Goal: Task Accomplishment & Management: Manage account settings

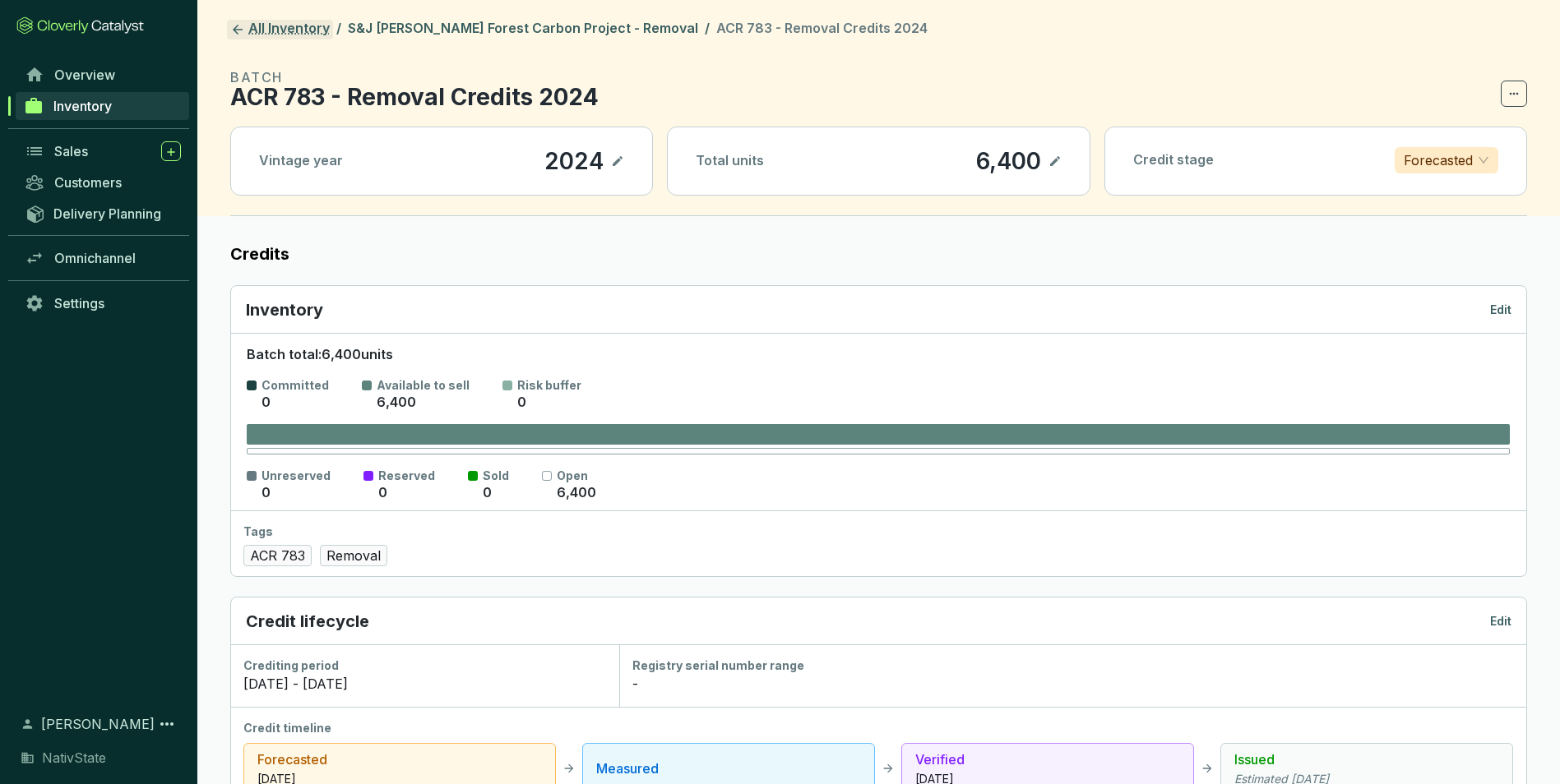
click at [296, 35] on link "All Inventory" at bounding box center [280, 29] width 106 height 20
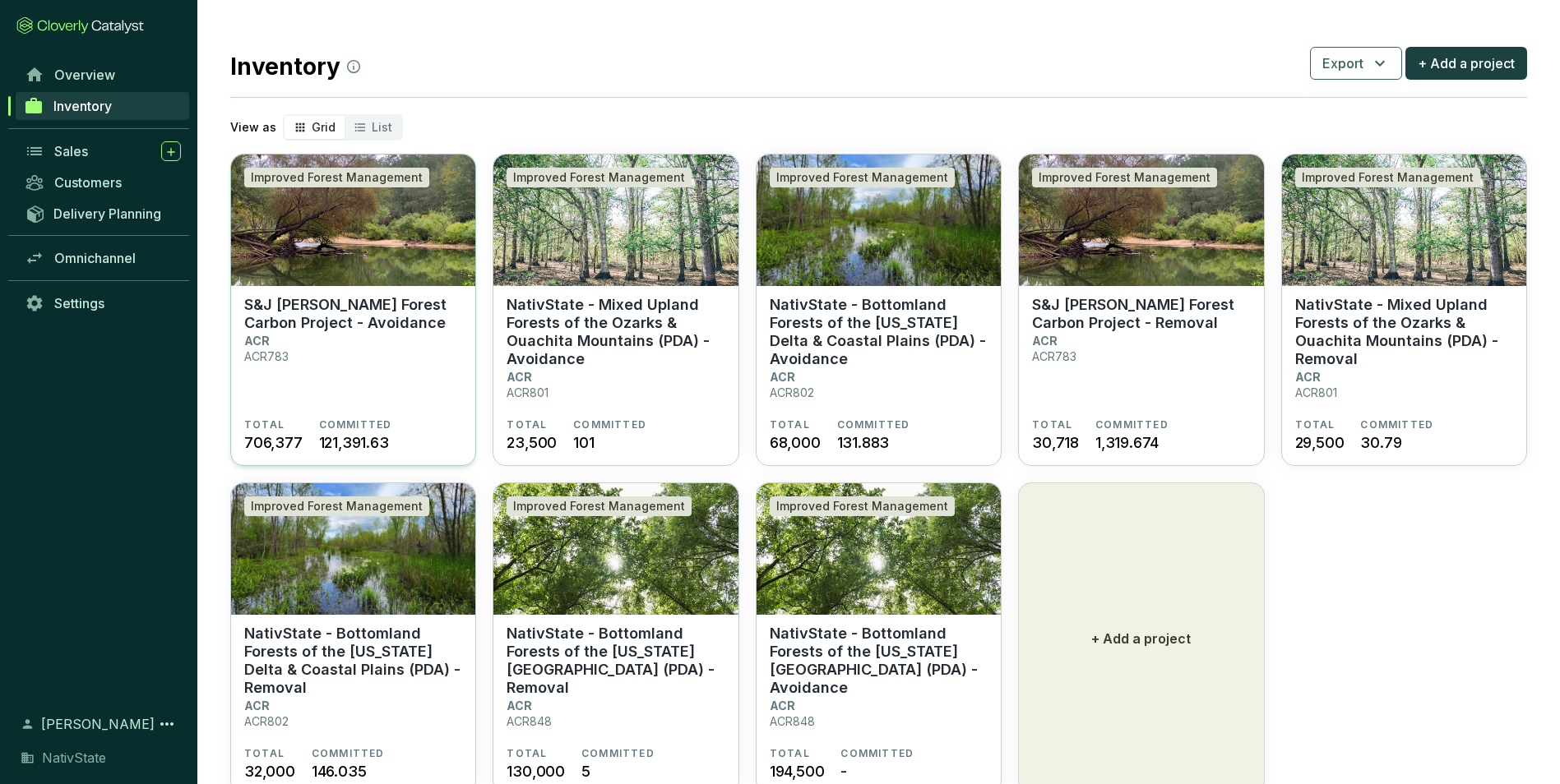
click at [299, 333] on section "S&J Taylor Forest Carbon Project - Avoidance ACR ACR783" at bounding box center [353, 356] width 218 height 122
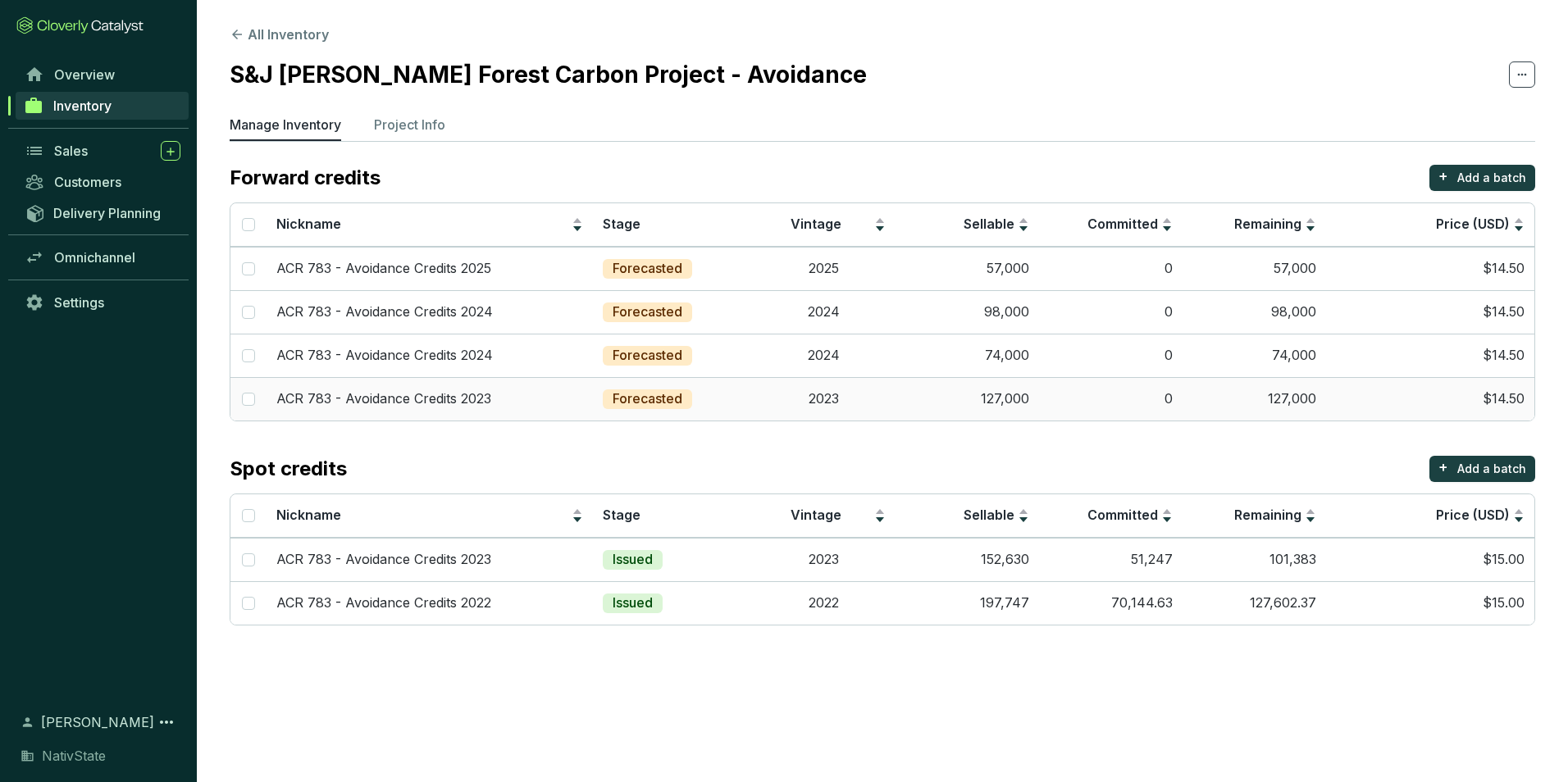
click at [921, 403] on td "127,000" at bounding box center [967, 399] width 143 height 43
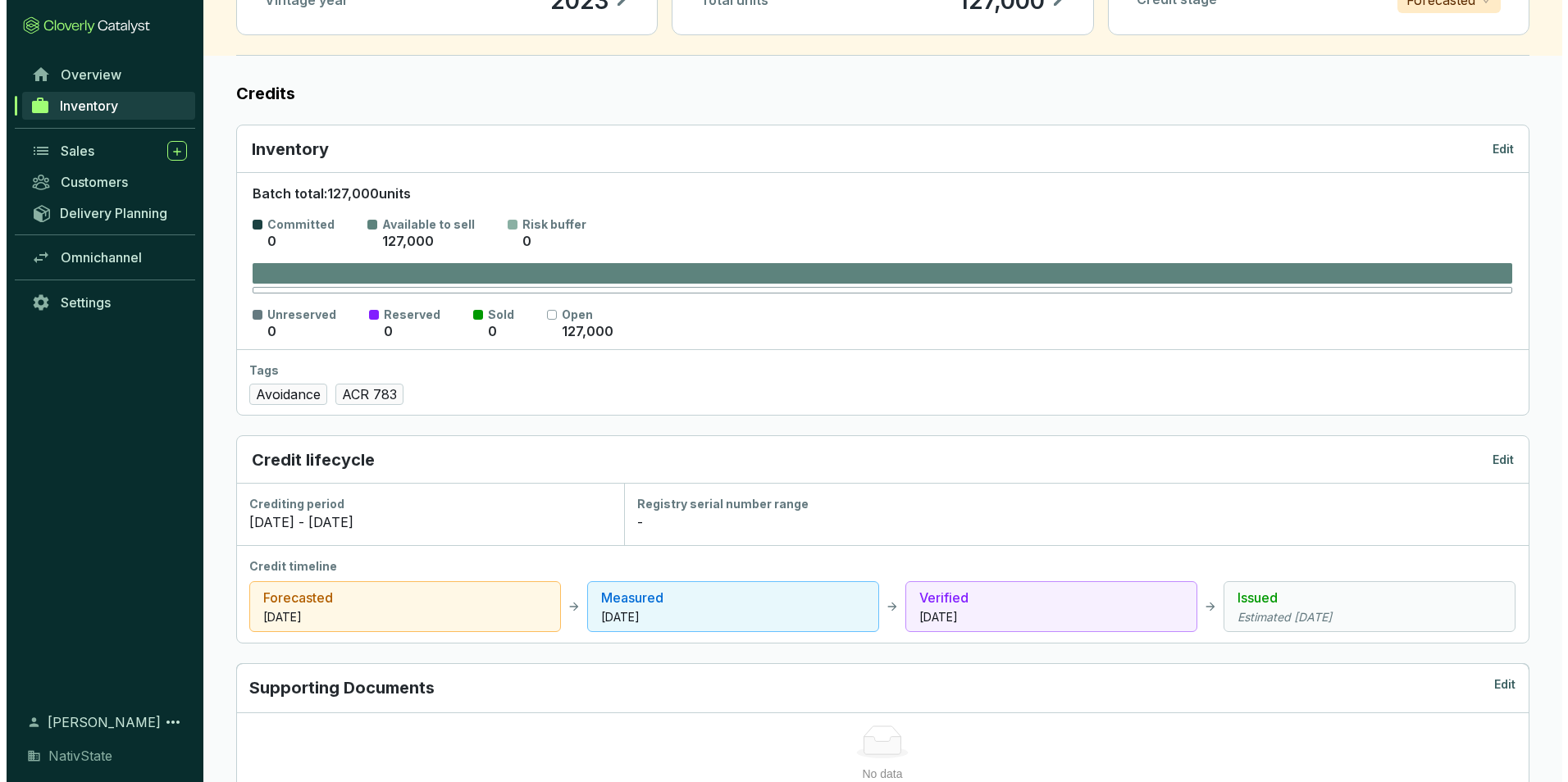
scroll to position [164, 0]
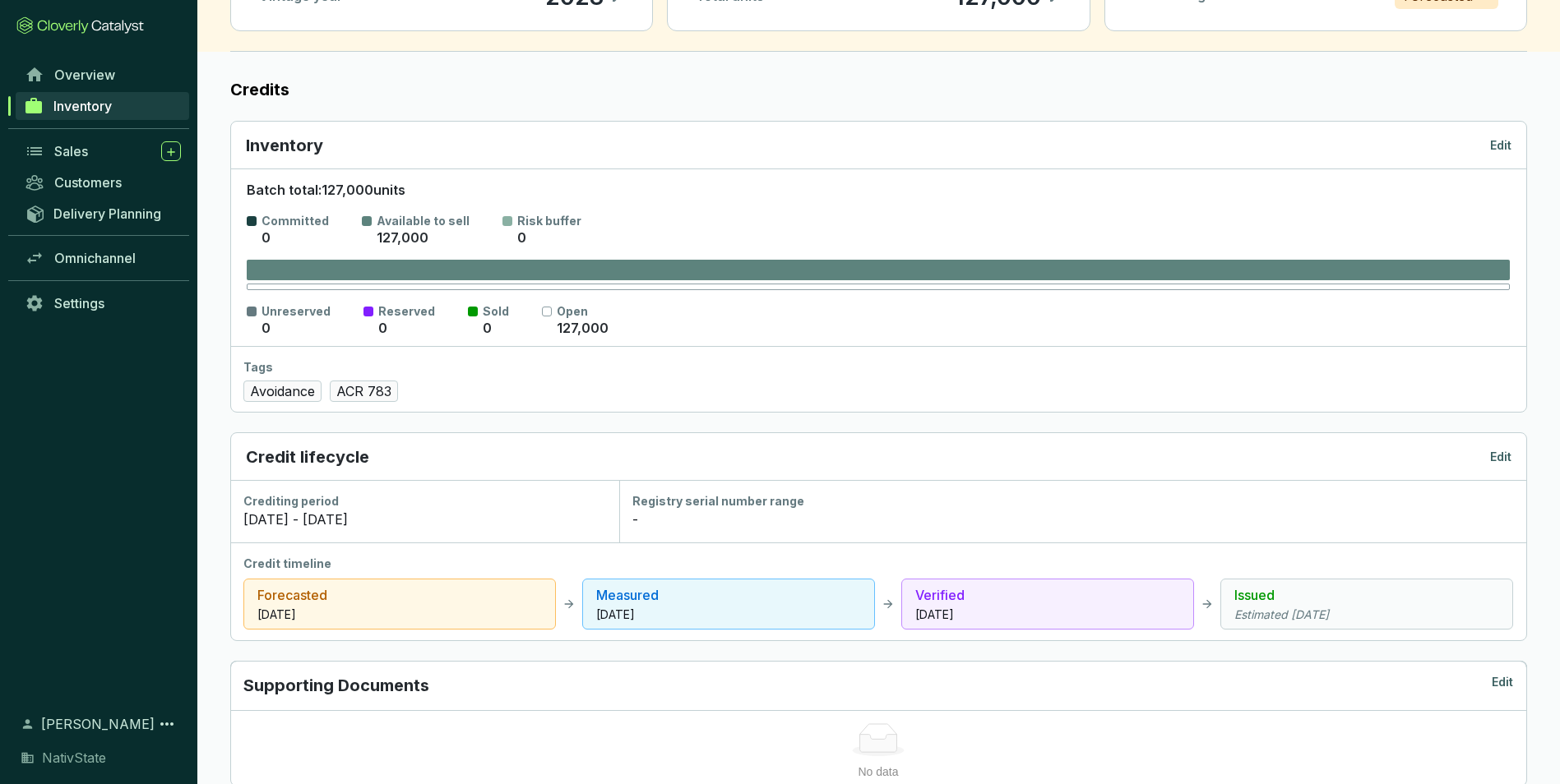
click at [1297, 601] on p "Issued" at bounding box center [1366, 594] width 265 height 20
click at [1340, 620] on icon "Estimated Aug 31 2025" at bounding box center [1366, 614] width 265 height 16
click at [1491, 464] on p "Edit" at bounding box center [1500, 456] width 21 height 16
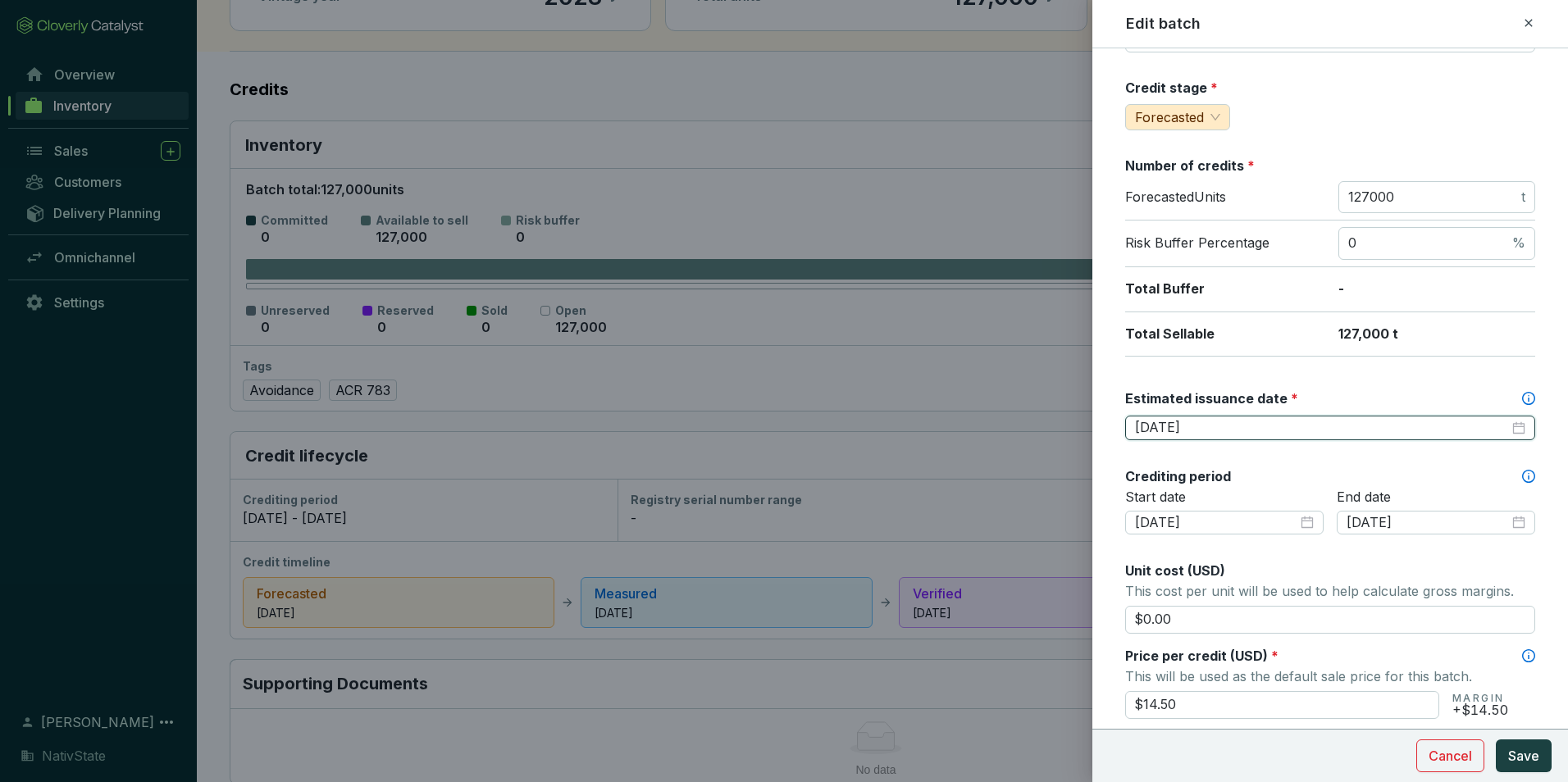
drag, startPoint x: 1260, startPoint y: 425, endPoint x: 1178, endPoint y: 425, distance: 82.0
click at [1178, 425] on input "[DATE]" at bounding box center [1322, 428] width 374 height 18
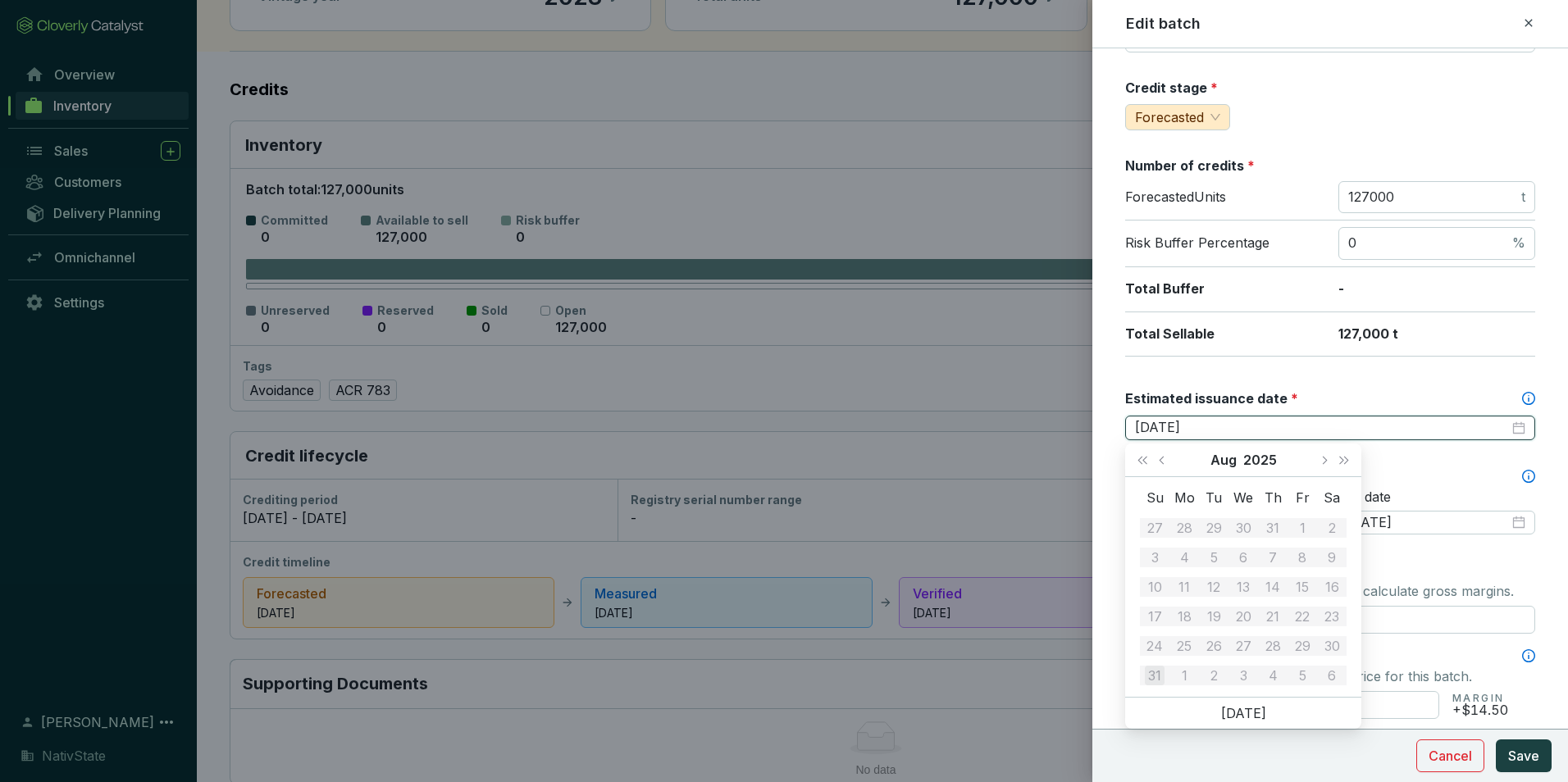
click at [1190, 425] on input "[DATE]" at bounding box center [1322, 428] width 374 height 18
type input "2025-08-31"
click at [1531, 757] on span "Save" at bounding box center [1524, 756] width 32 height 20
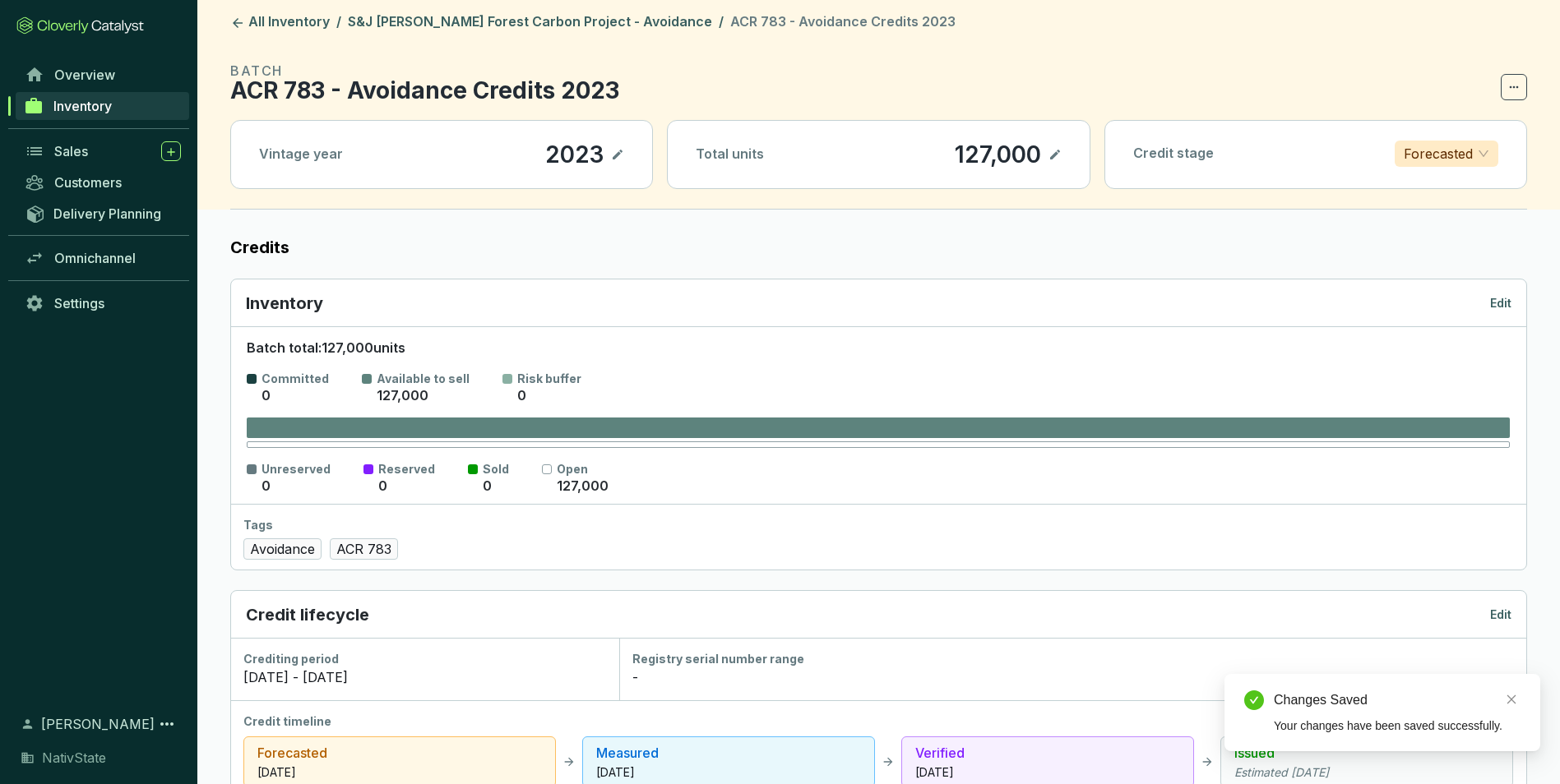
scroll to position [0, 0]
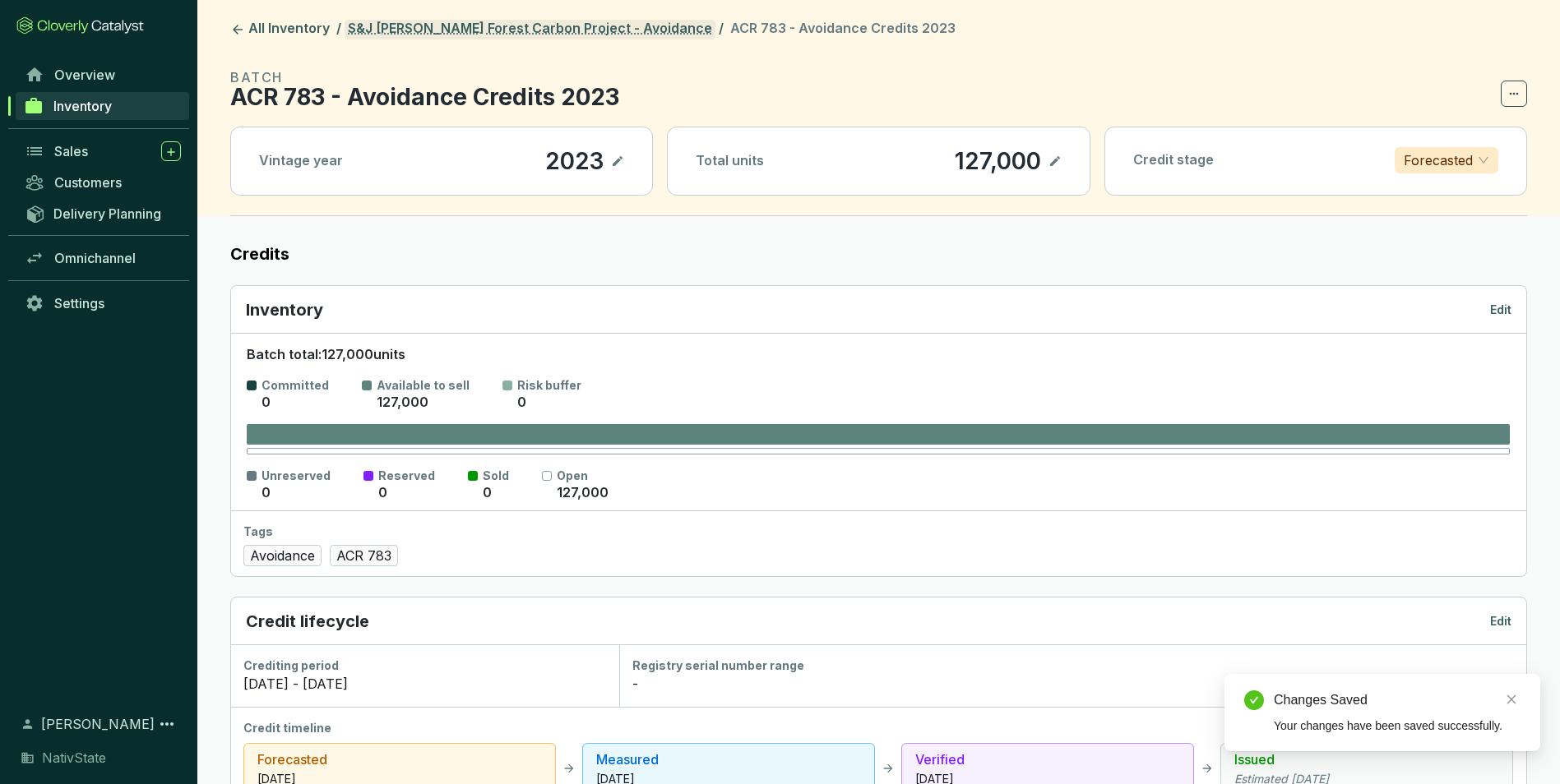
click at [589, 33] on link "S&J [PERSON_NAME] Forest Carbon Project - Avoidance" at bounding box center [530, 29] width 371 height 20
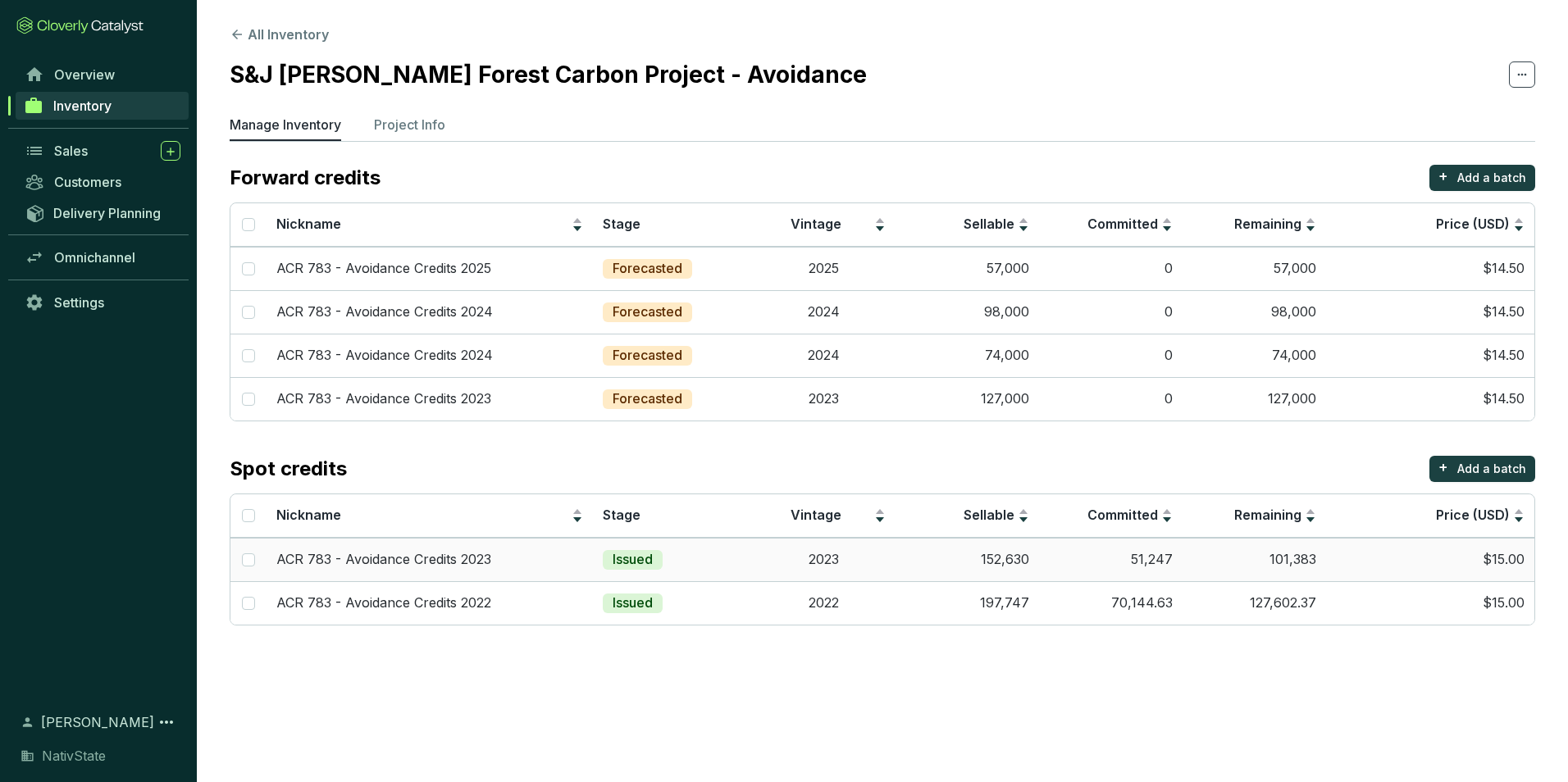
click at [1409, 561] on td "$15.00" at bounding box center [1430, 559] width 208 height 43
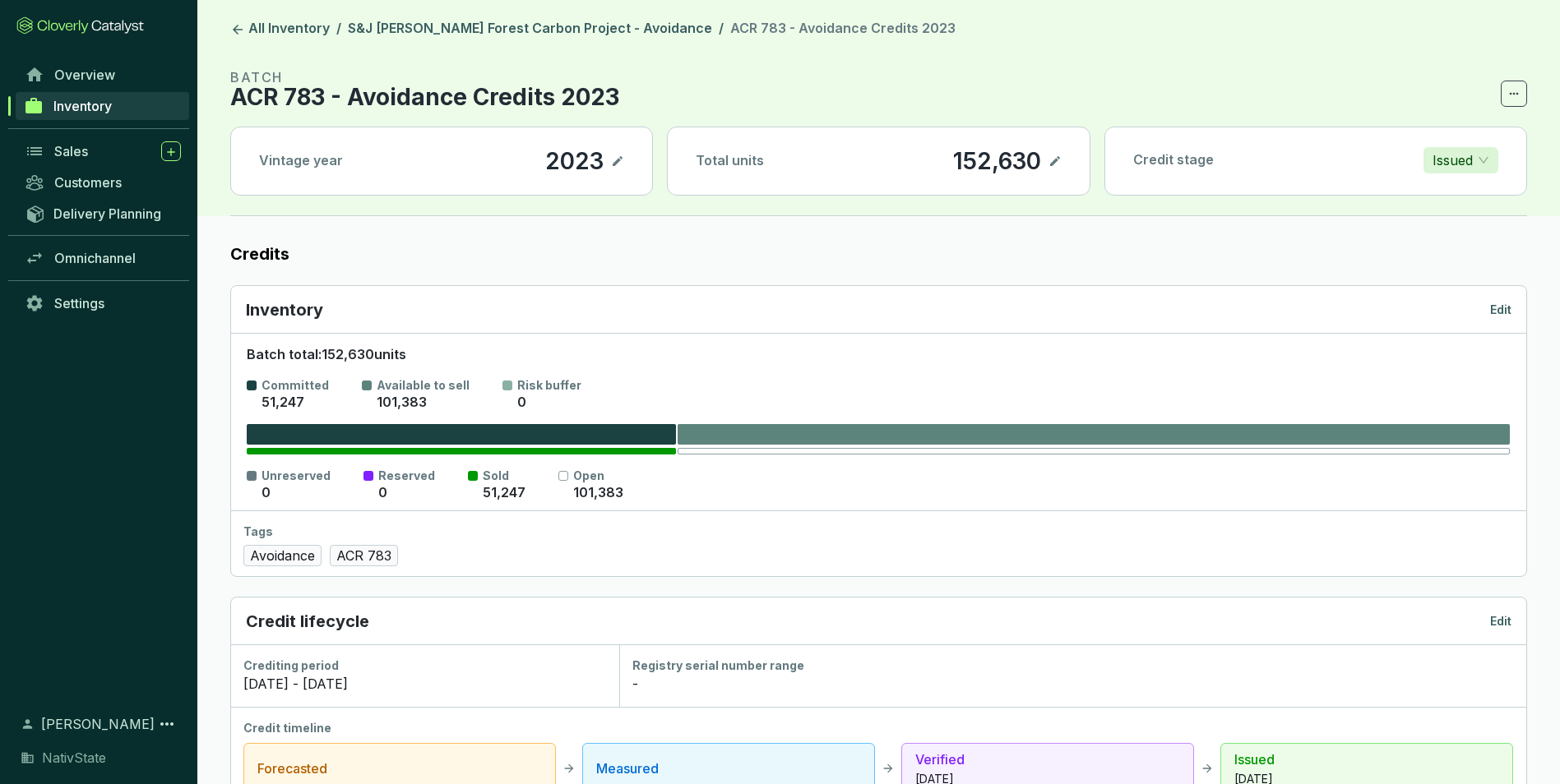
click at [1507, 307] on p "Edit" at bounding box center [1500, 309] width 21 height 16
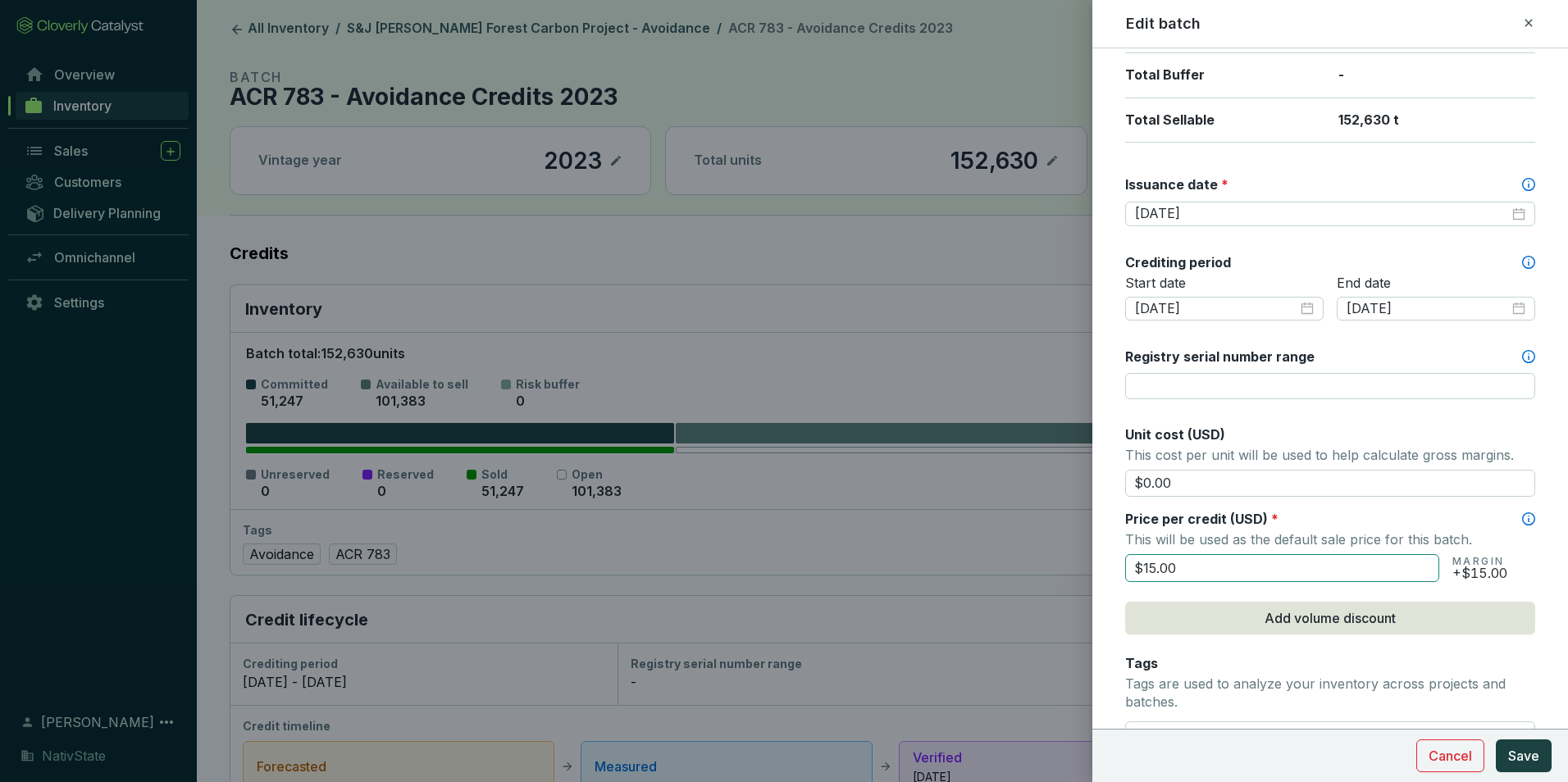
scroll to position [492, 0]
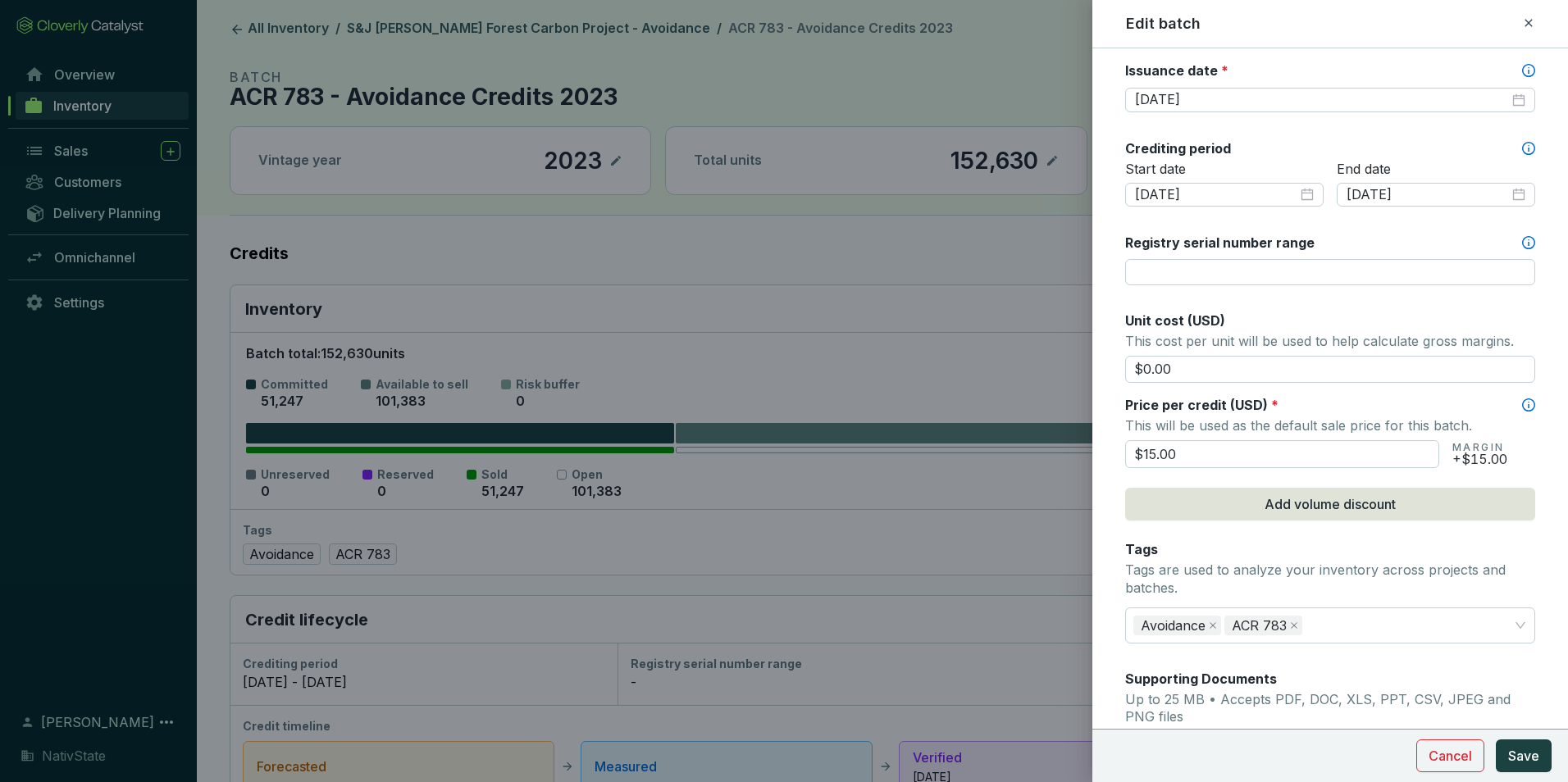
drag, startPoint x: 1203, startPoint y: 456, endPoint x: 1026, endPoint y: 440, distance: 177.7
click at [1026, 440] on div "Edit batch Batch name * This is the internal name that will be used throughout …" at bounding box center [784, 391] width 1568 height 782
type input "$16.00"
click at [1527, 753] on span "Save" at bounding box center [1524, 756] width 32 height 20
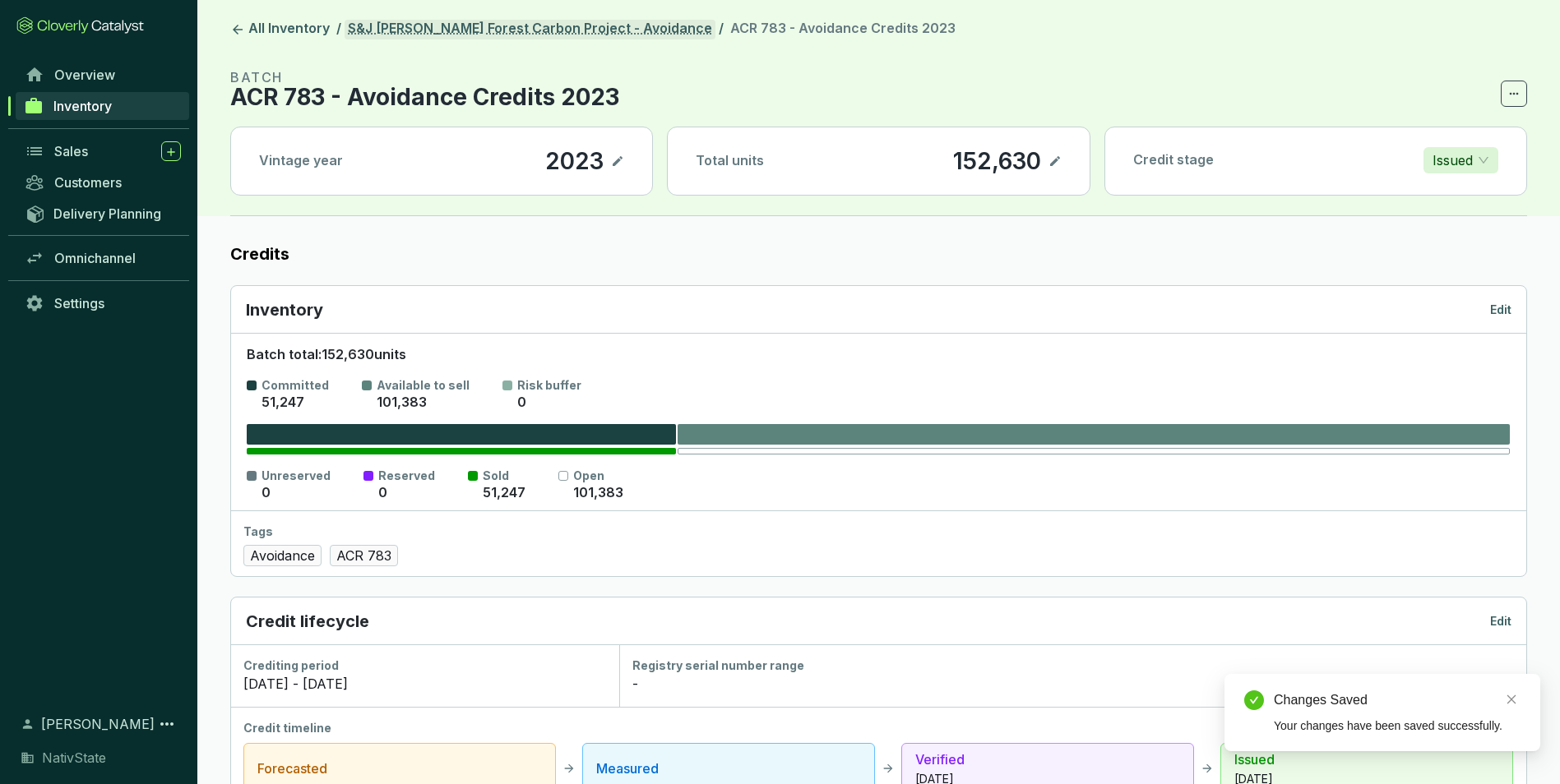
click at [535, 23] on link "S&J [PERSON_NAME] Forest Carbon Project - Avoidance" at bounding box center [530, 29] width 371 height 20
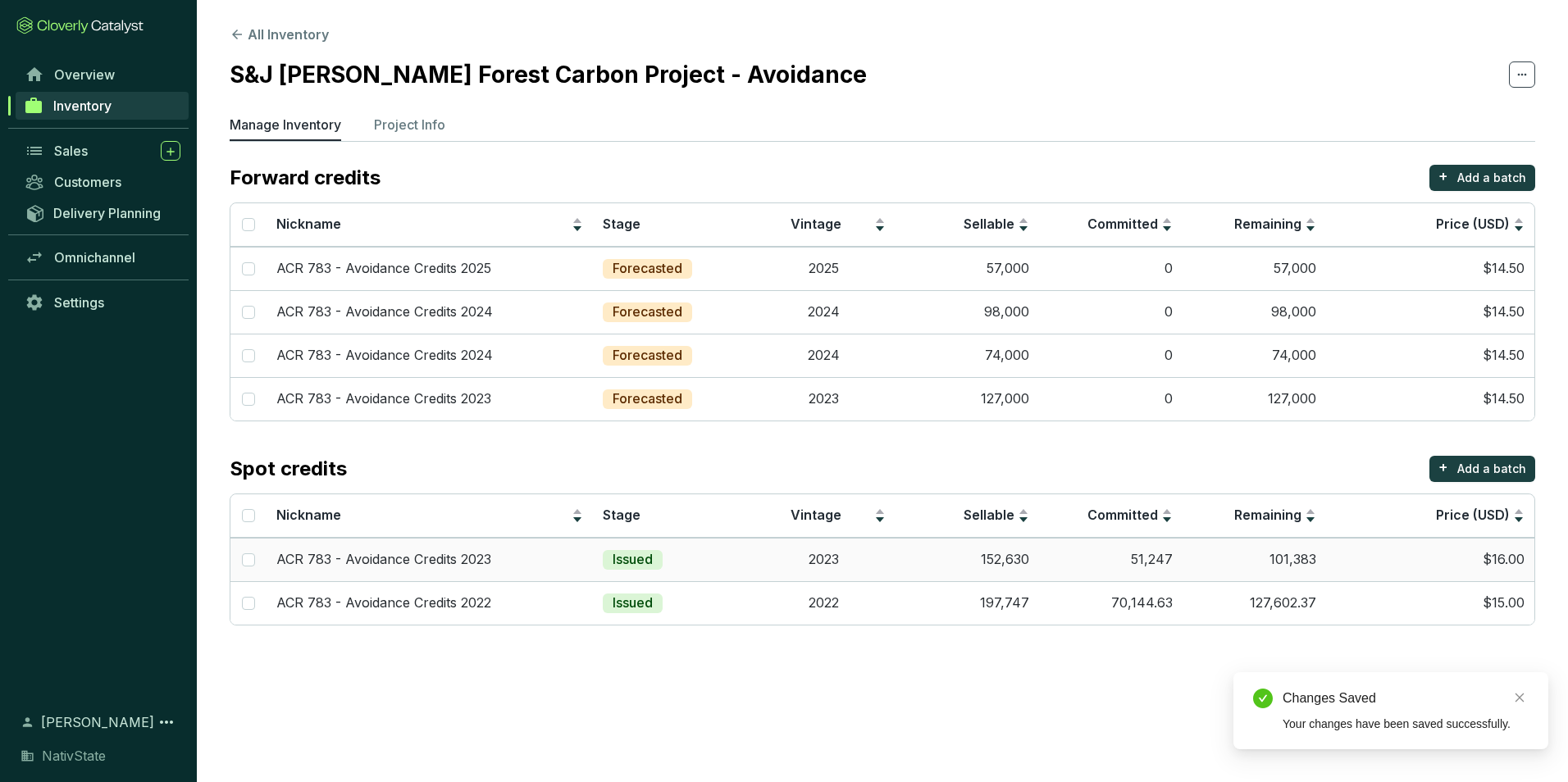
click at [1072, 552] on td "51,247" at bounding box center [1110, 559] width 143 height 43
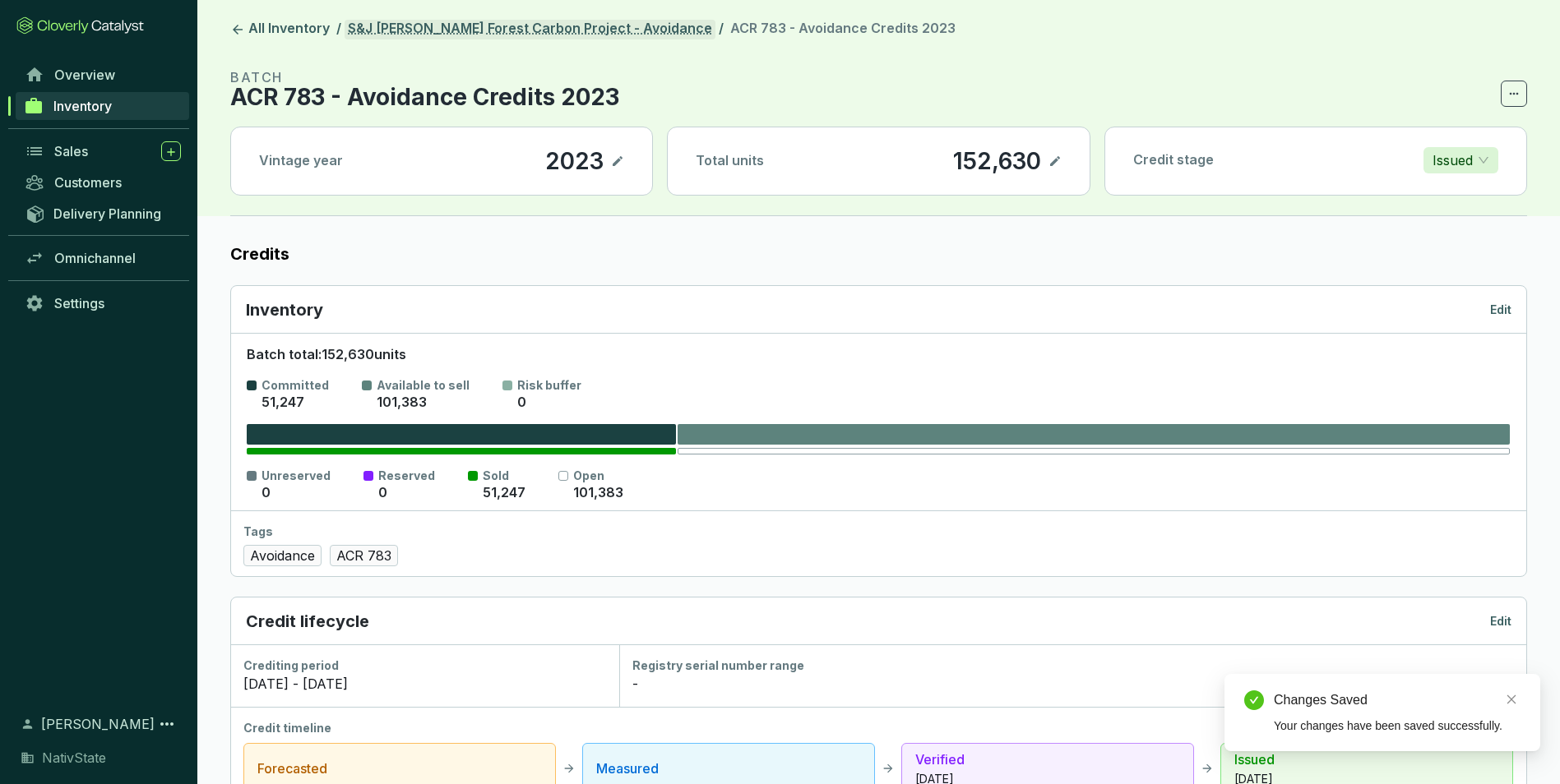
click at [522, 33] on link "S&J [PERSON_NAME] Forest Carbon Project - Avoidance" at bounding box center [530, 29] width 371 height 20
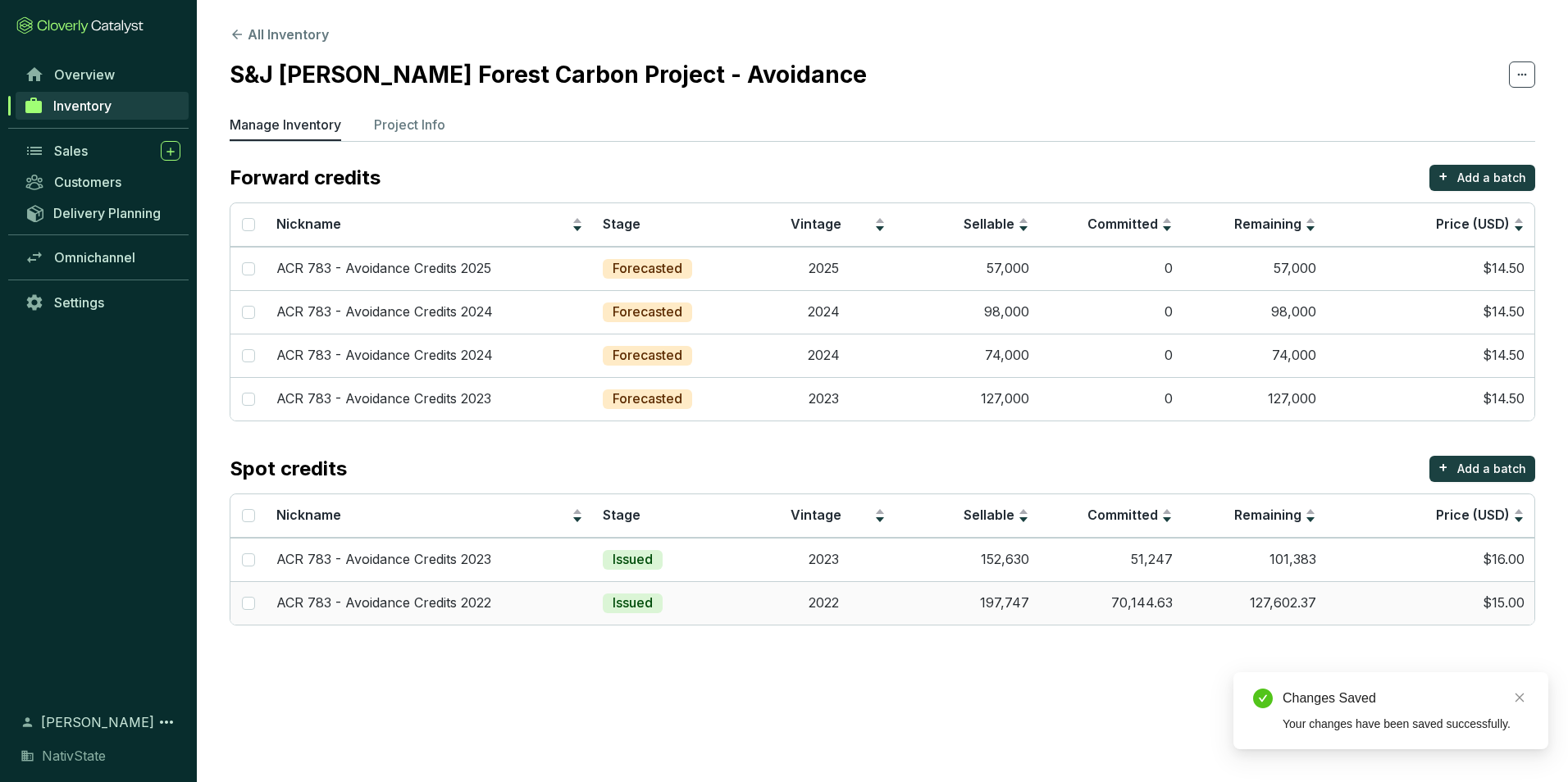
click at [1167, 607] on td "70,144.63" at bounding box center [1110, 602] width 143 height 43
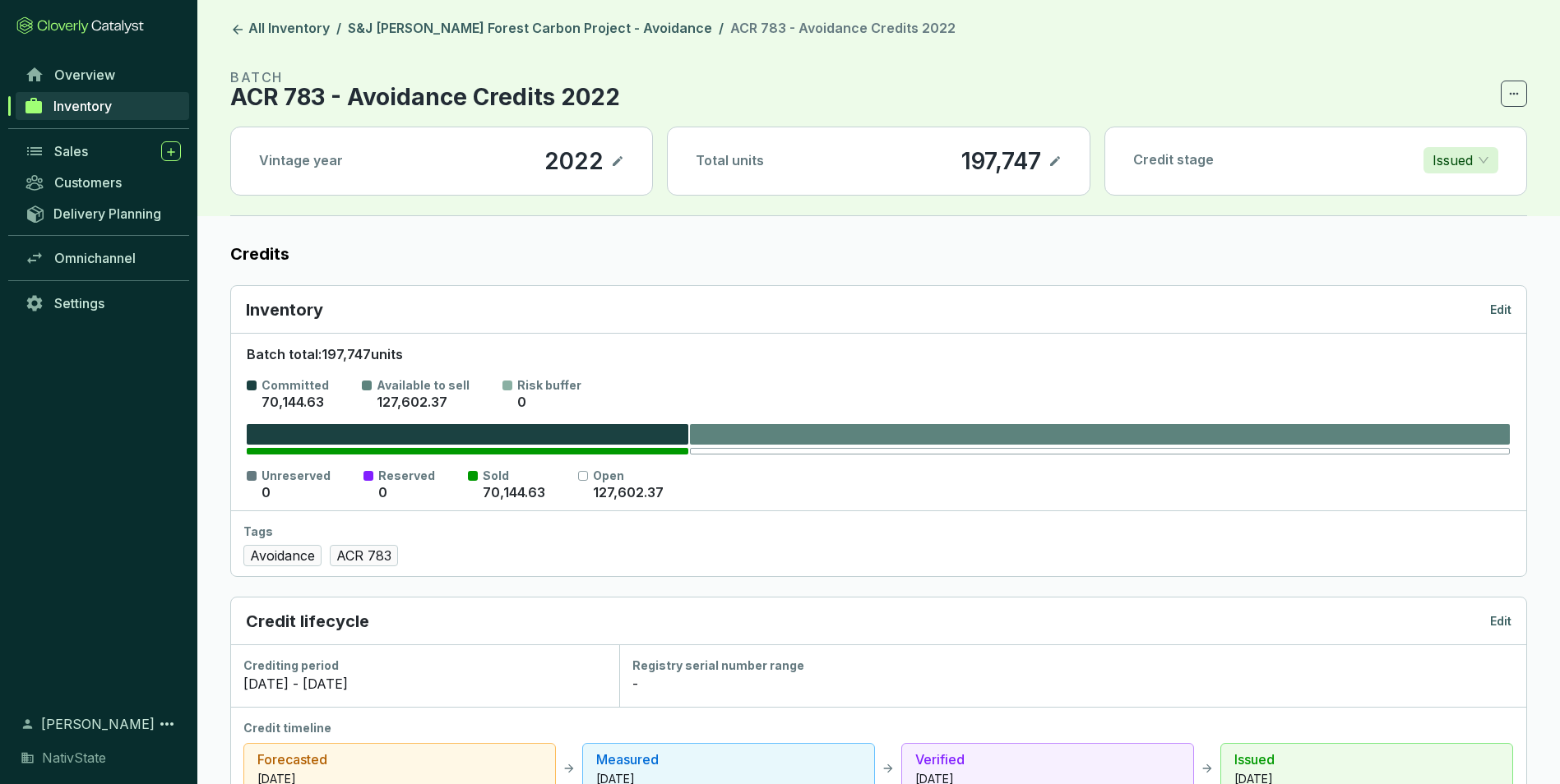
click at [1507, 621] on p "Edit" at bounding box center [1500, 621] width 21 height 16
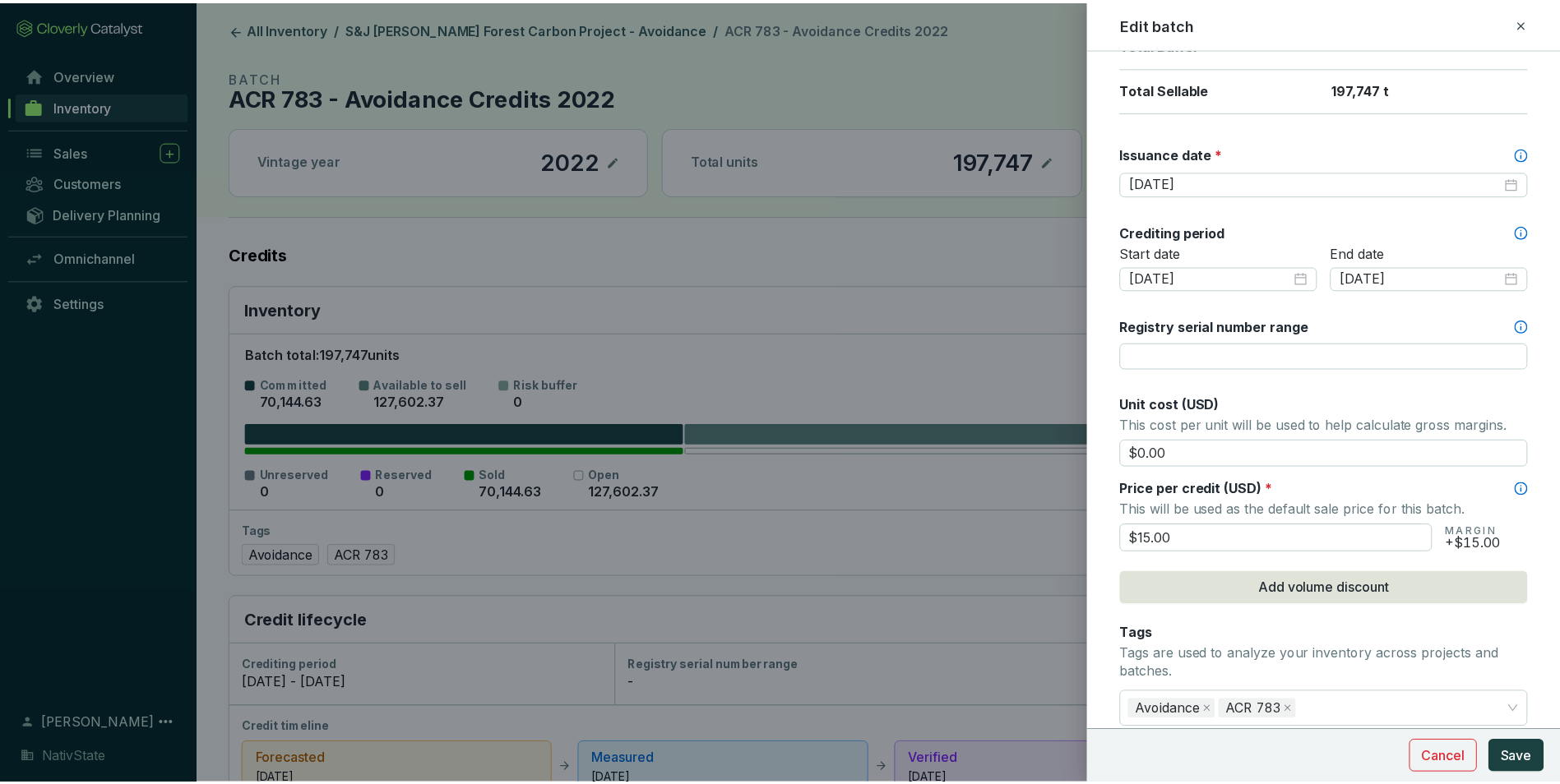
scroll to position [411, 0]
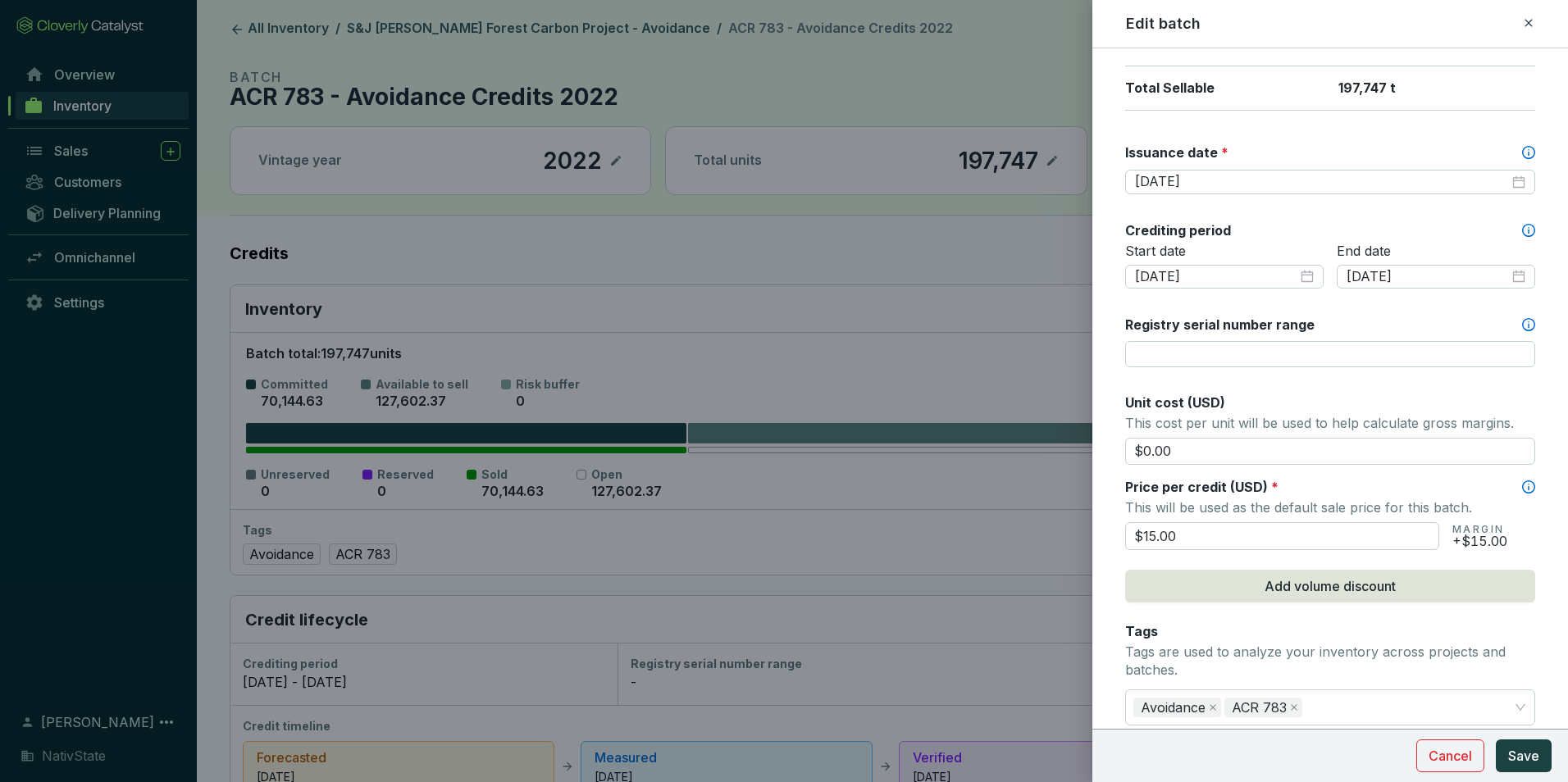
drag, startPoint x: 1342, startPoint y: 528, endPoint x: 1006, endPoint y: 515, distance: 336.3
click at [1006, 515] on div "Edit batch Batch name * This is the internal name that will be used throughout …" at bounding box center [784, 391] width 1568 height 782
type input "$16"
click at [1496, 739] on button "Save" at bounding box center [1523, 756] width 55 height 32
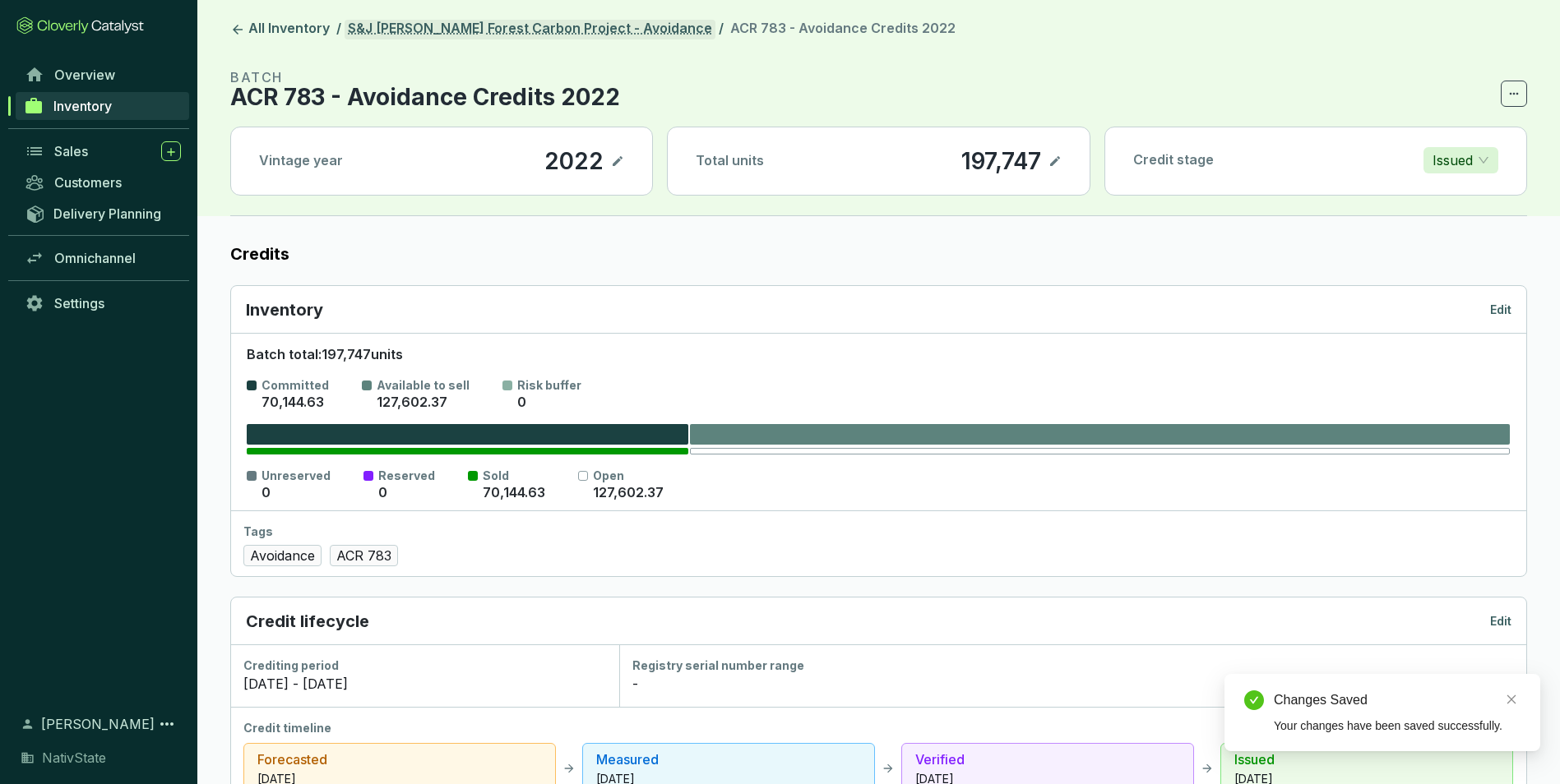
click at [572, 22] on link "S&J [PERSON_NAME] Forest Carbon Project - Avoidance" at bounding box center [530, 29] width 371 height 20
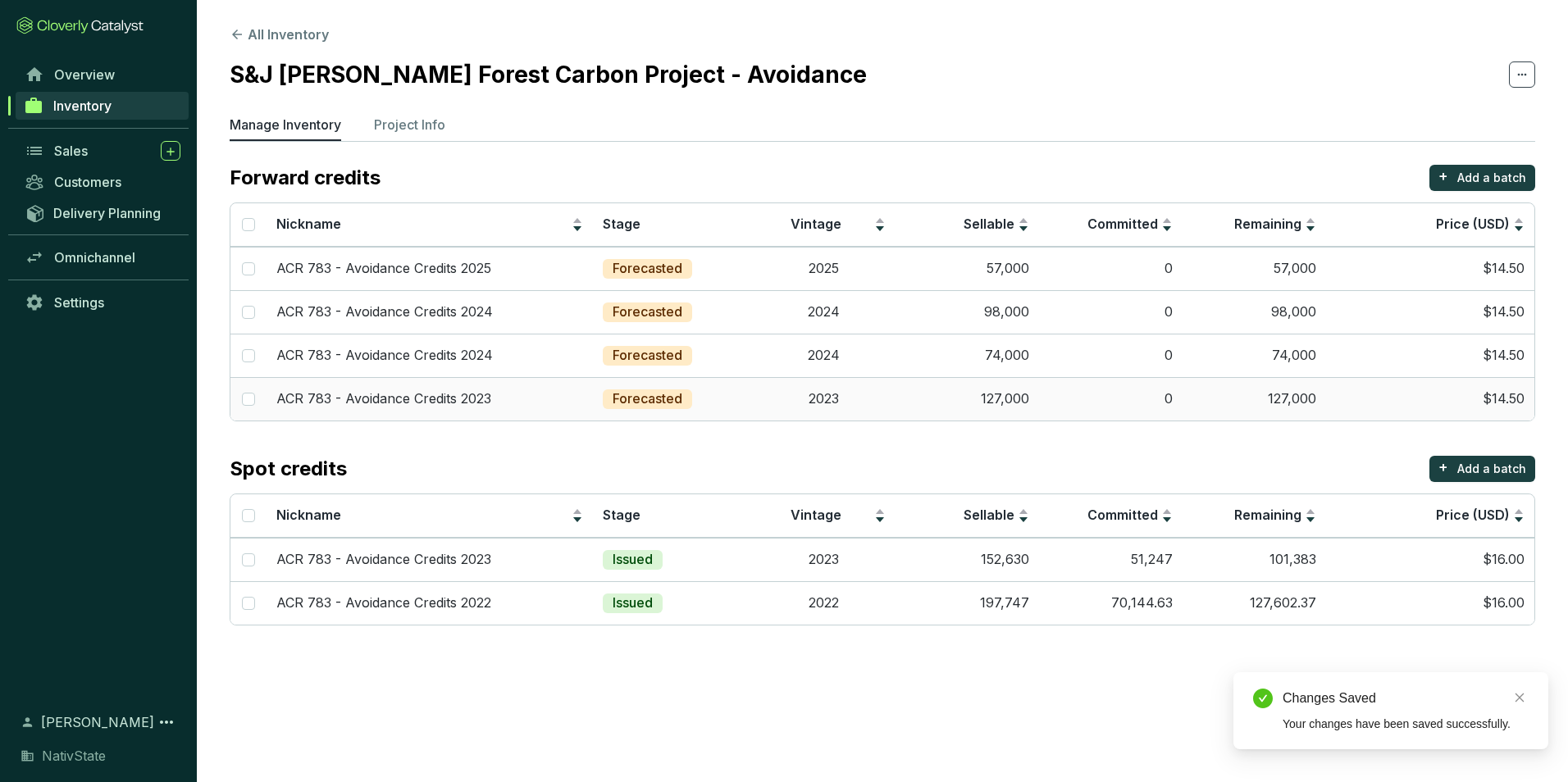
click at [1119, 388] on td "0" at bounding box center [1110, 399] width 143 height 43
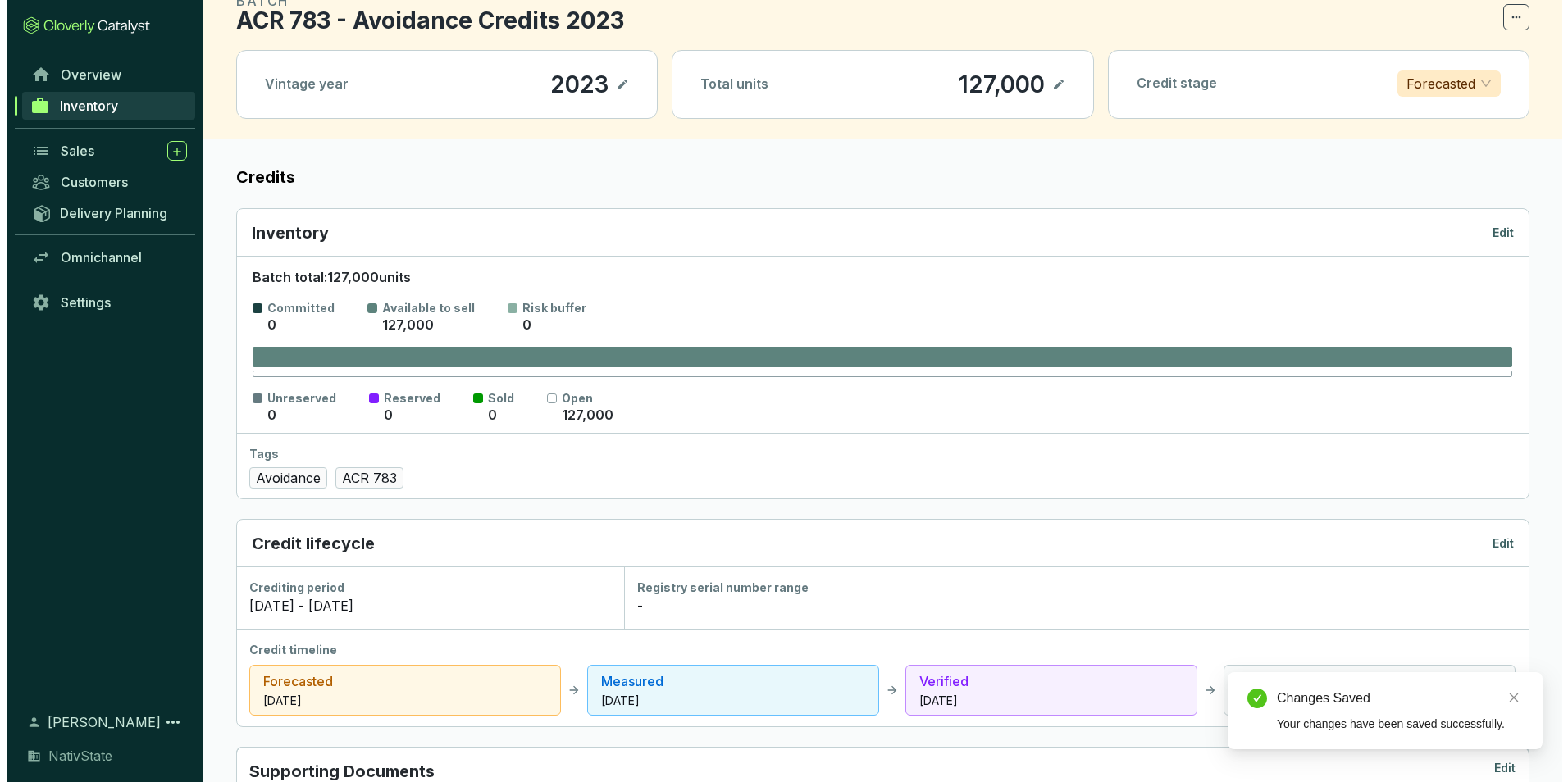
scroll to position [82, 0]
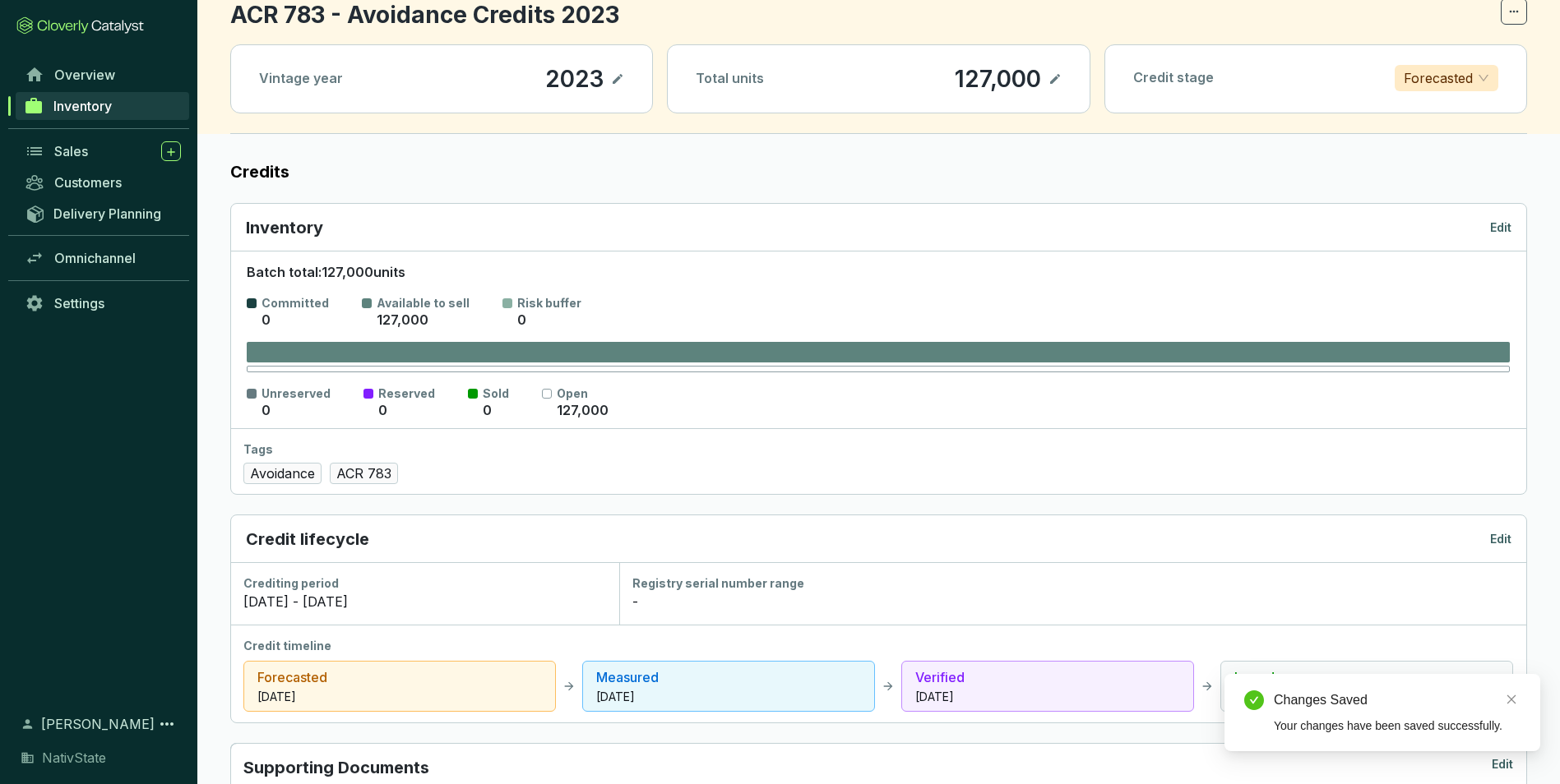
click at [1501, 230] on p "Edit" at bounding box center [1500, 227] width 21 height 16
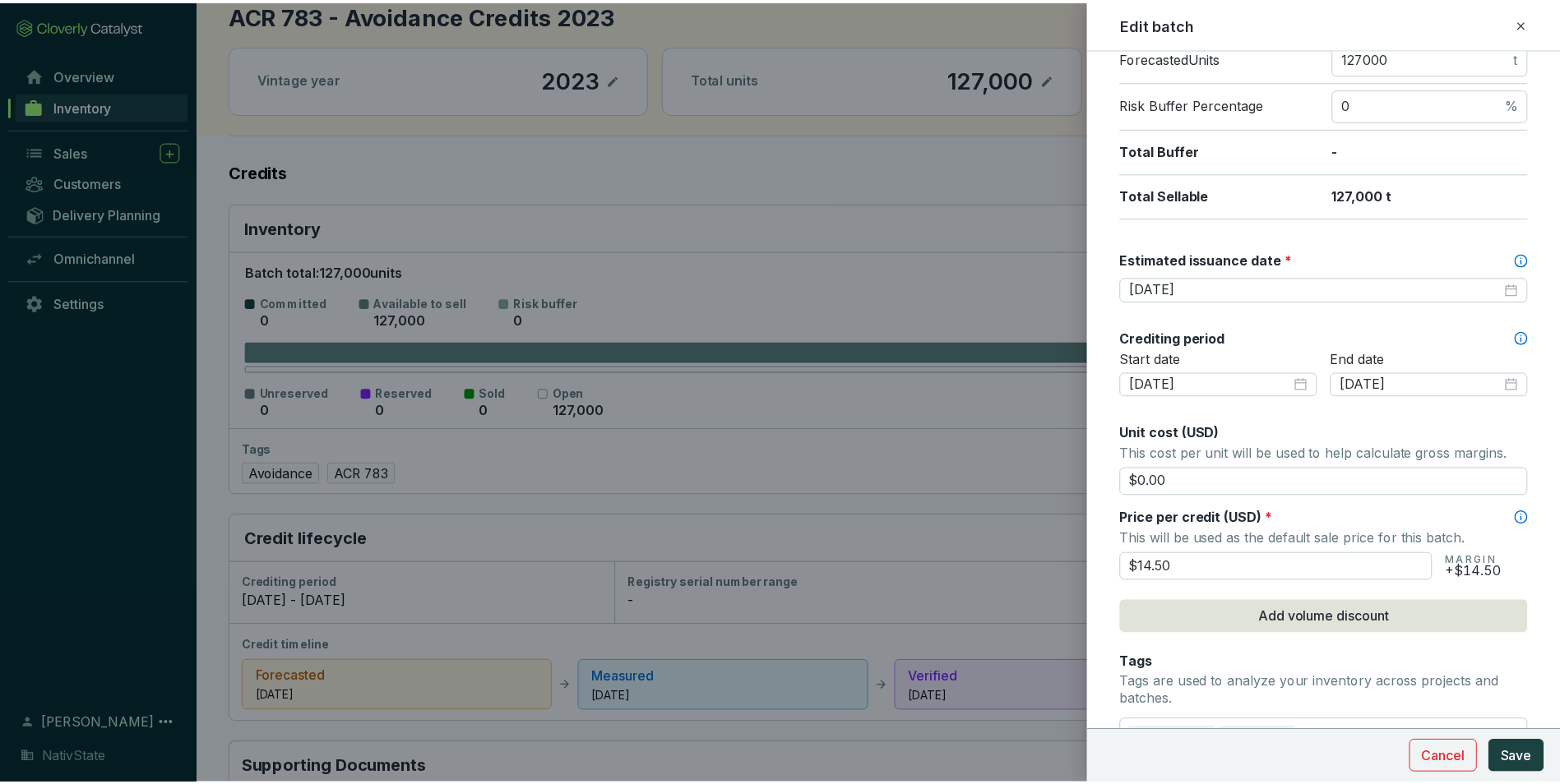
scroll to position [329, 0]
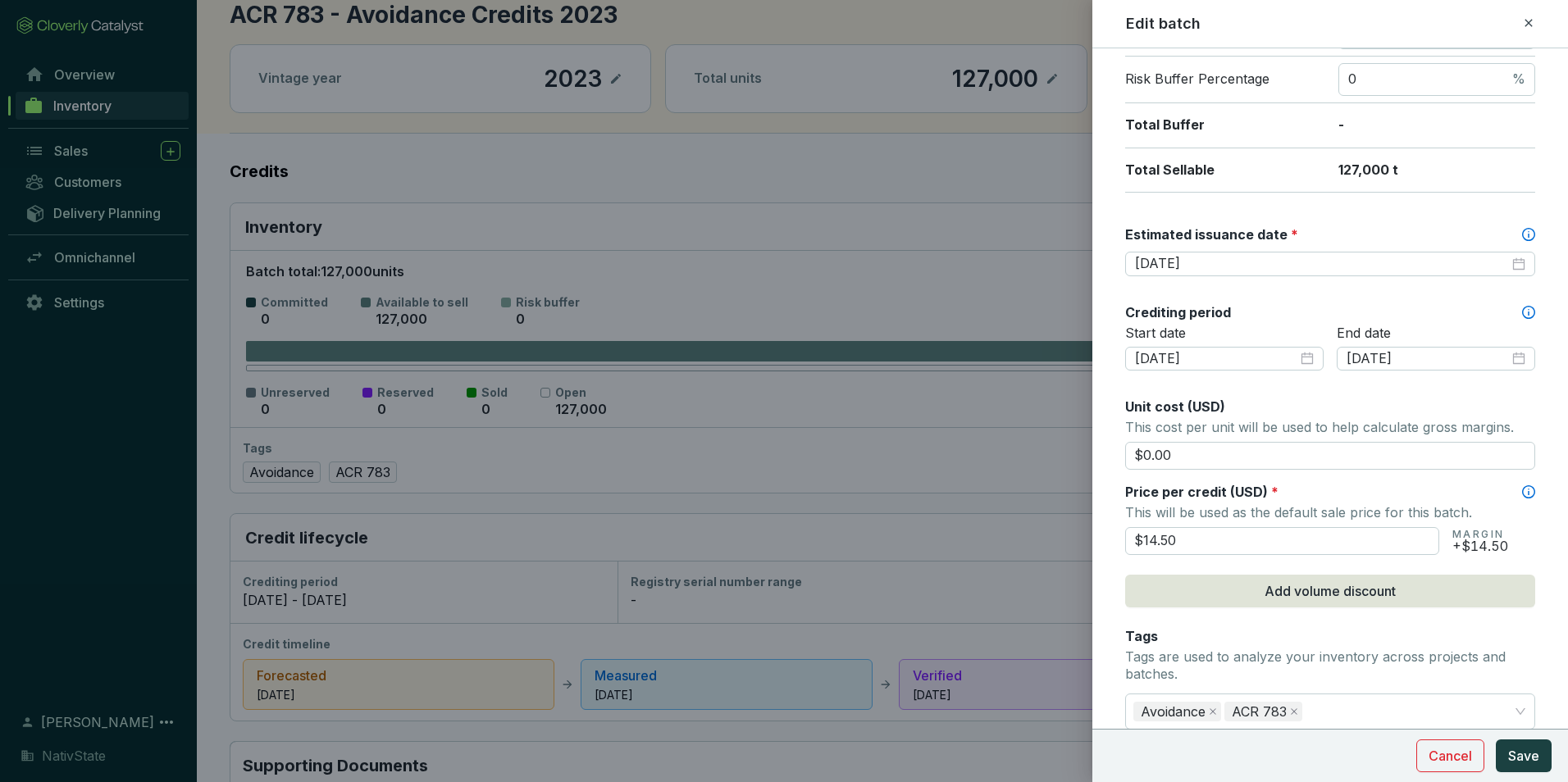
drag, startPoint x: 1297, startPoint y: 542, endPoint x: 896, endPoint y: 533, distance: 401.1
click at [896, 533] on div "Edit batch Batch name * This is the internal name that will be used throughout …" at bounding box center [784, 391] width 1568 height 782
type input "$15.00"
click at [1538, 750] on span "Save" at bounding box center [1524, 756] width 32 height 20
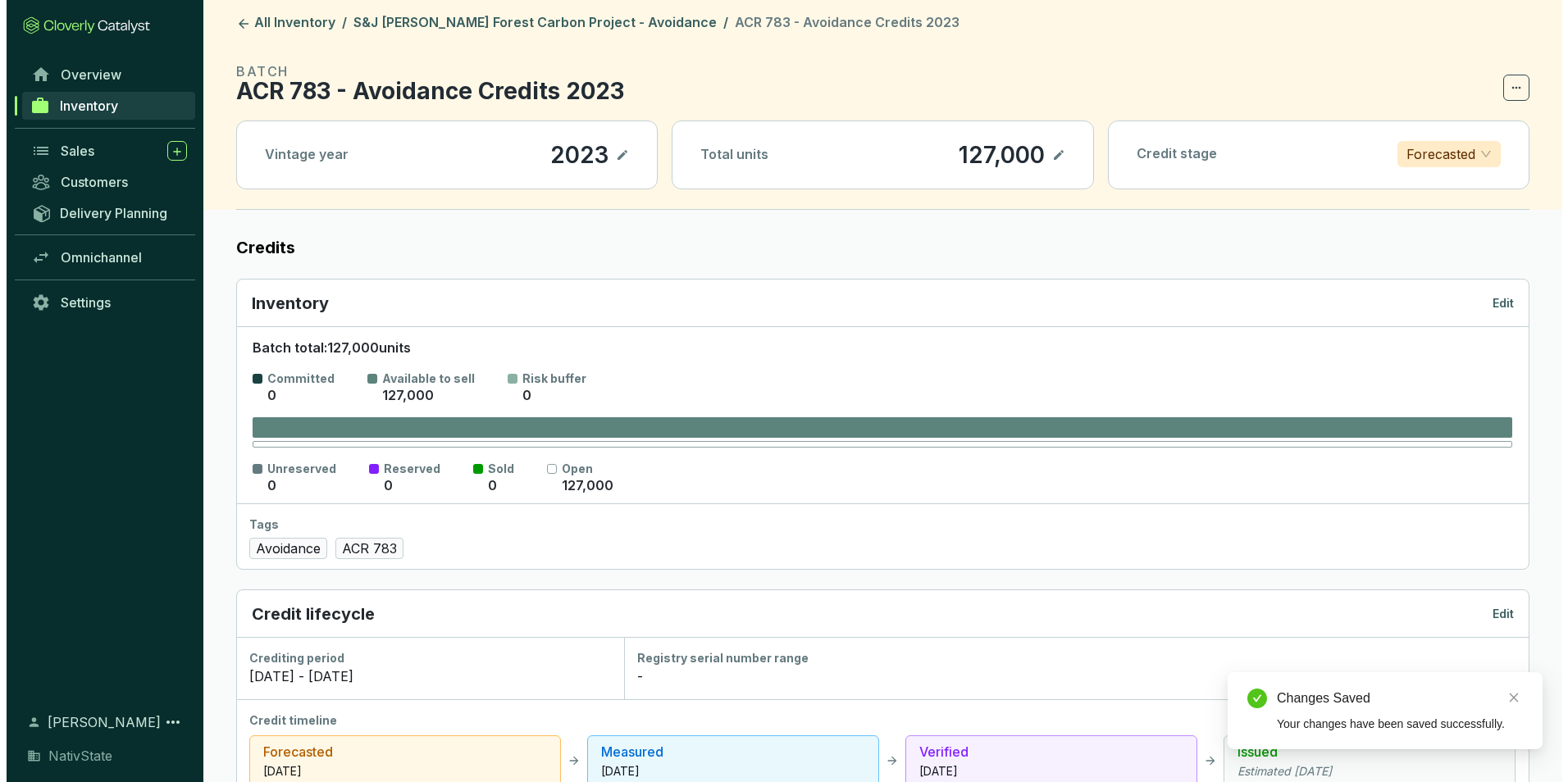
scroll to position [0, 0]
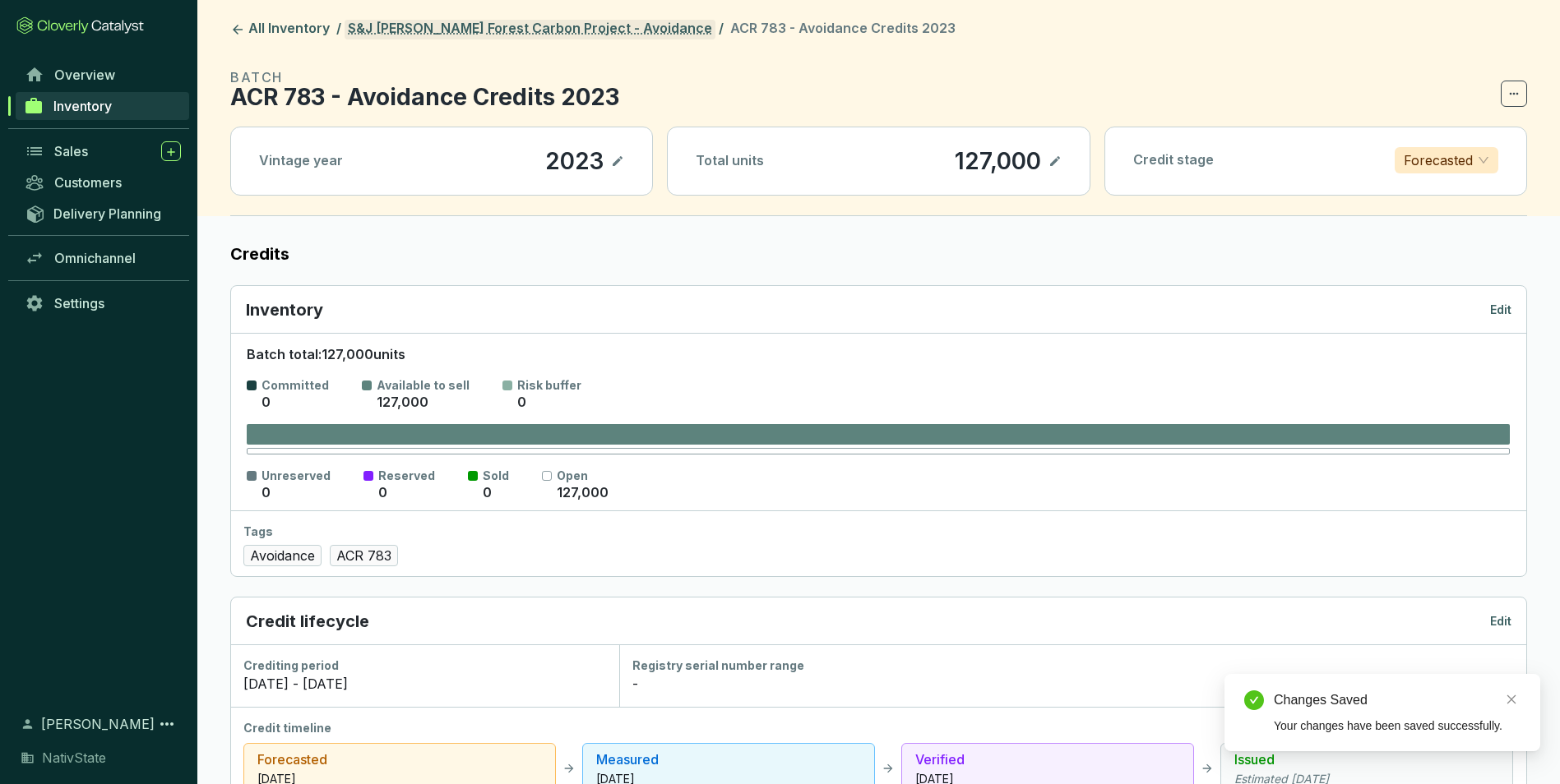
click at [617, 23] on link "S&J [PERSON_NAME] Forest Carbon Project - Avoidance" at bounding box center [530, 29] width 371 height 20
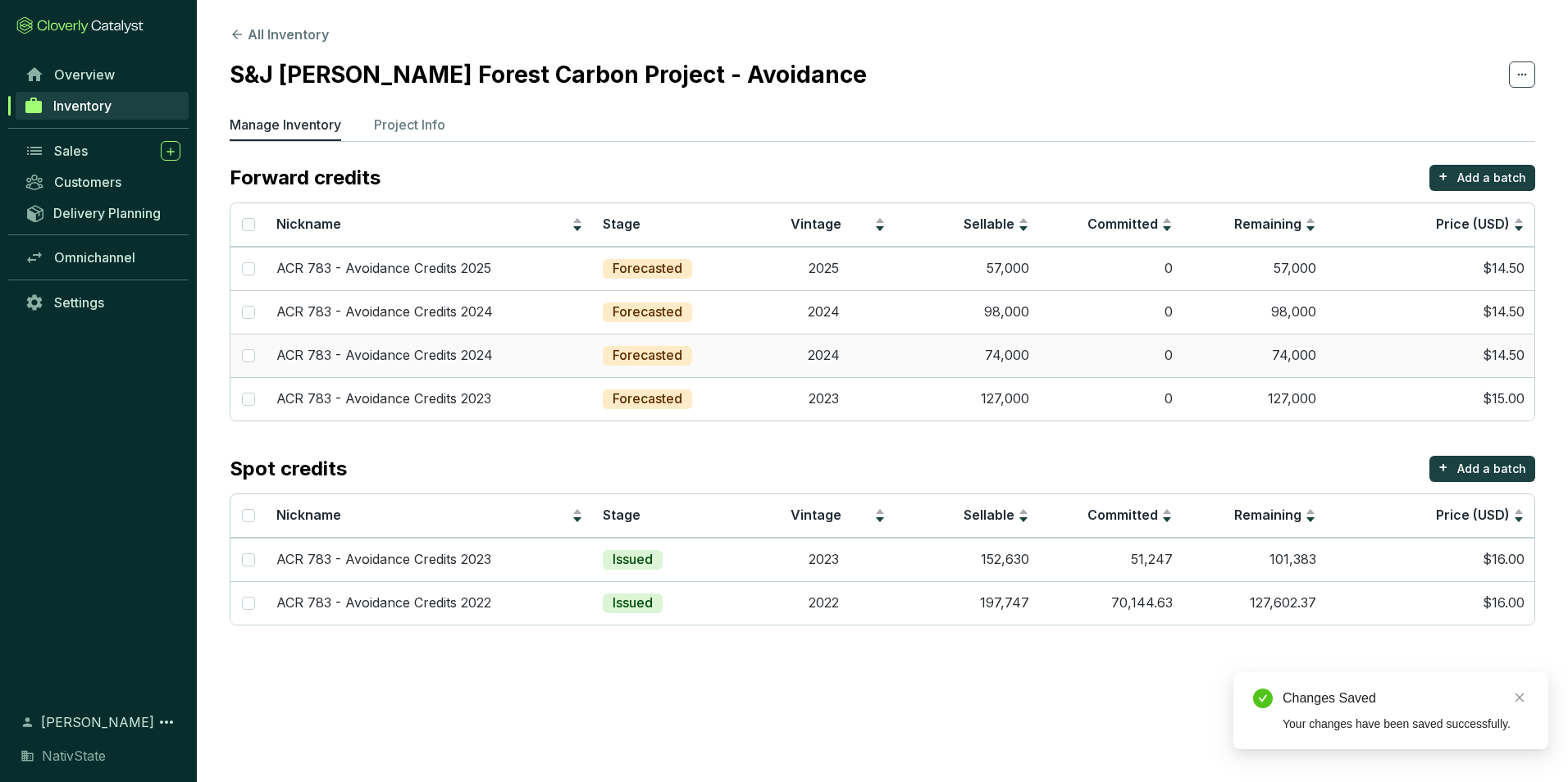
click at [1288, 359] on td "74,000" at bounding box center [1254, 355] width 143 height 43
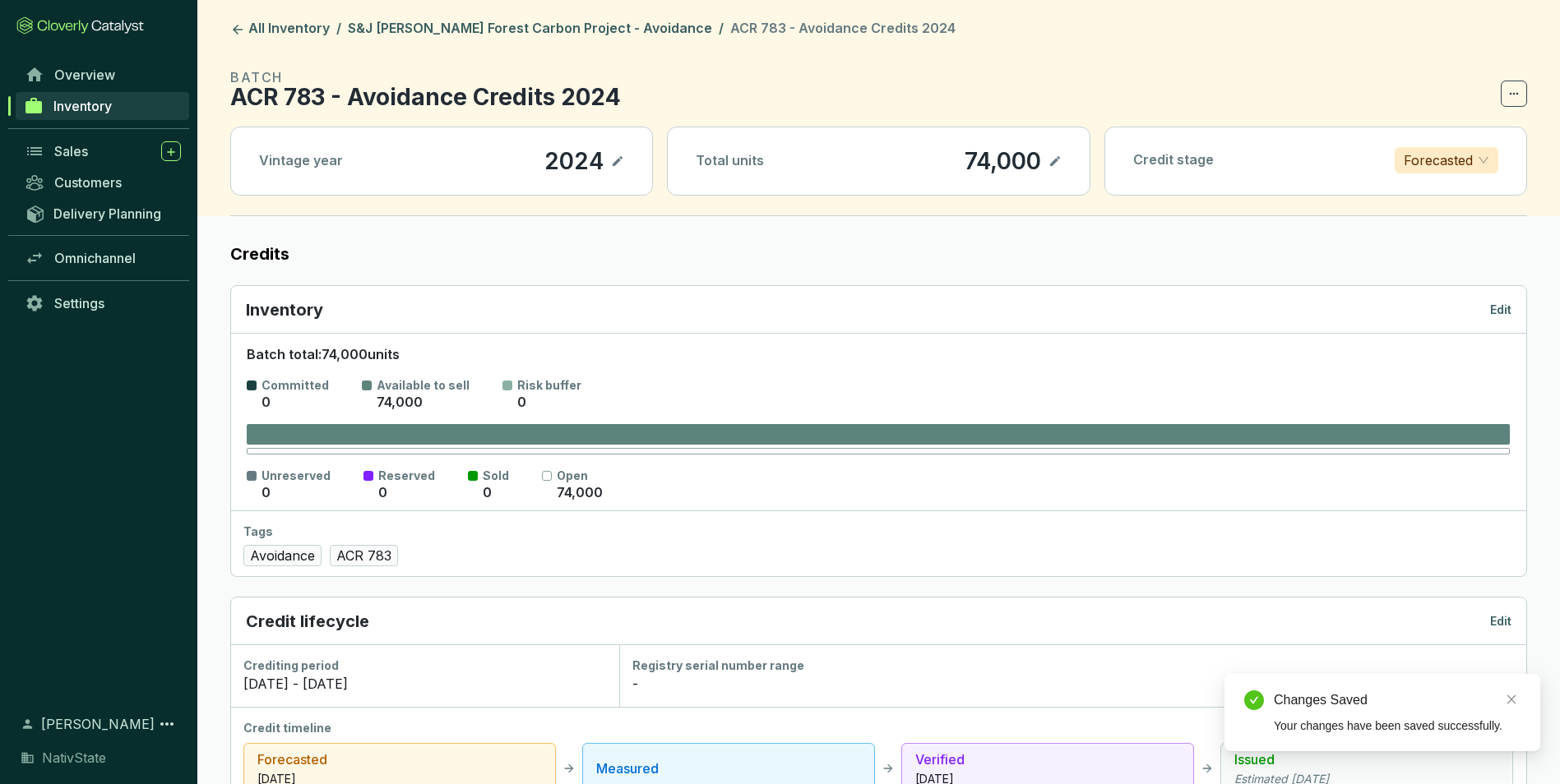
click at [1513, 623] on div "Credit lifecycle Edit" at bounding box center [878, 622] width 1295 height 48
click at [1504, 619] on p "Edit" at bounding box center [1500, 621] width 21 height 16
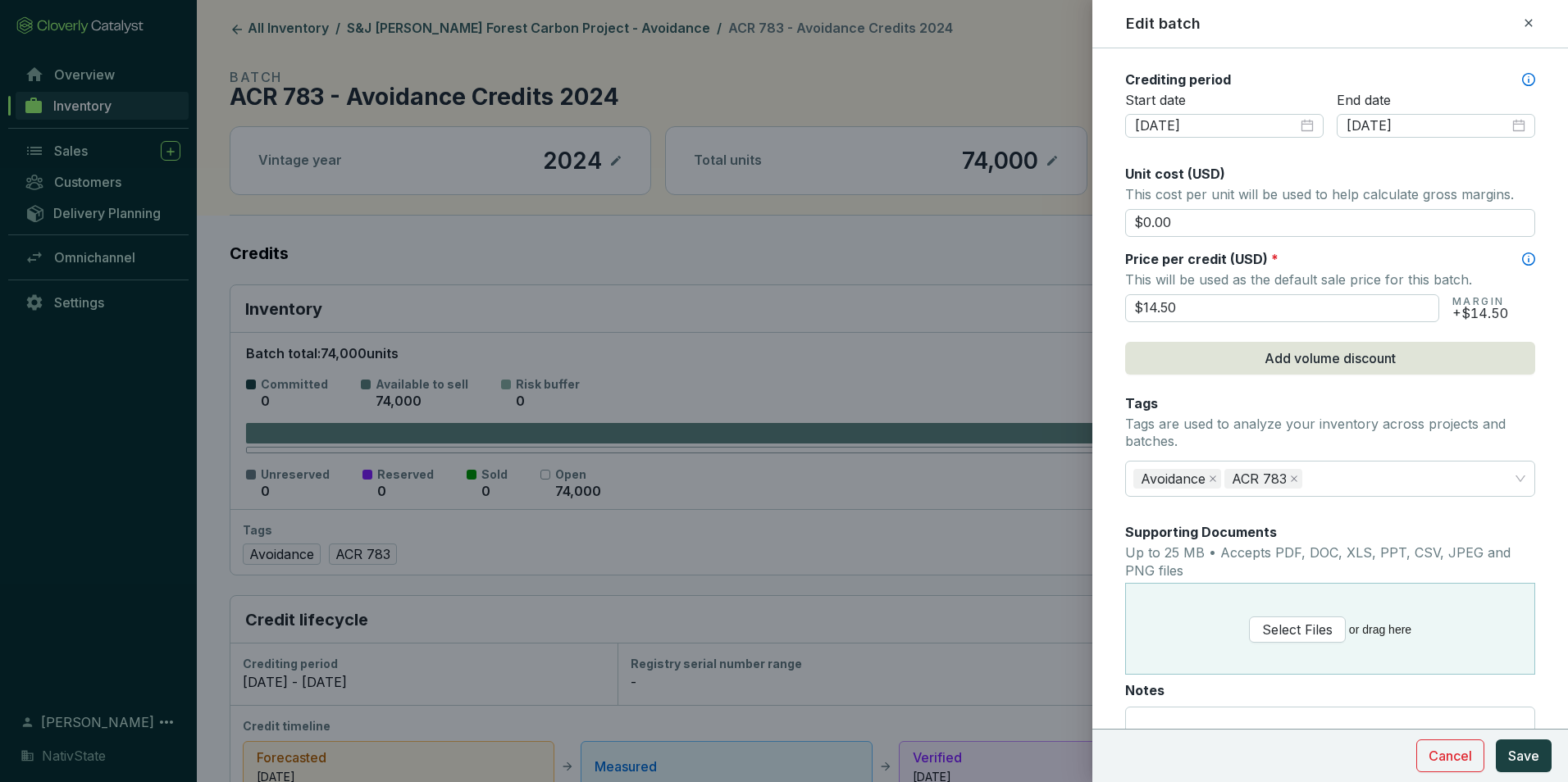
scroll to position [574, 0]
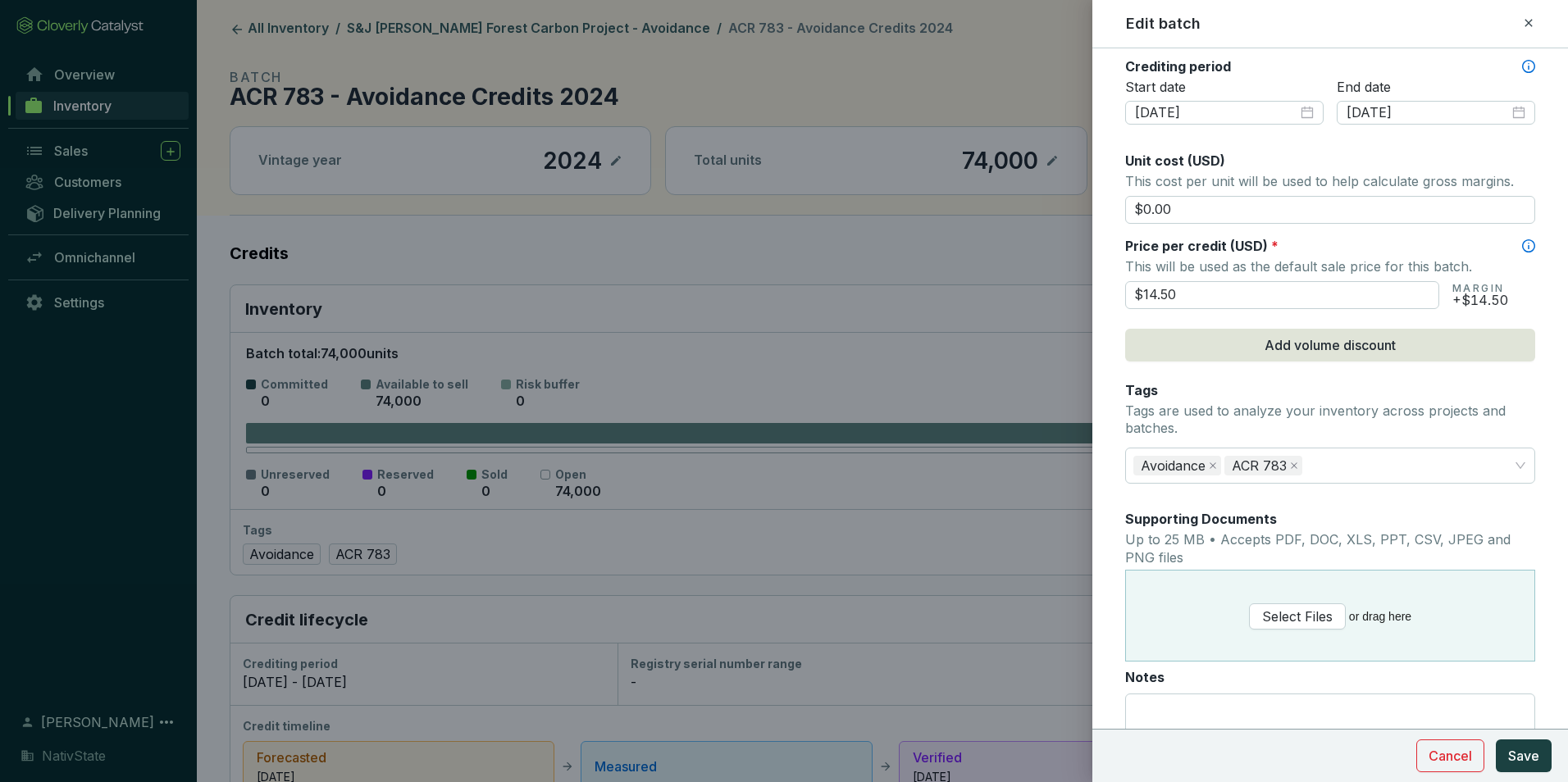
drag, startPoint x: 1179, startPoint y: 302, endPoint x: 1043, endPoint y: 254, distance: 144.2
click at [1054, 259] on div "Edit batch Batch name * This is the internal name that will be used throughout …" at bounding box center [784, 391] width 1568 height 782
type input "$15"
click at [1496, 739] on button "Save" at bounding box center [1523, 756] width 55 height 32
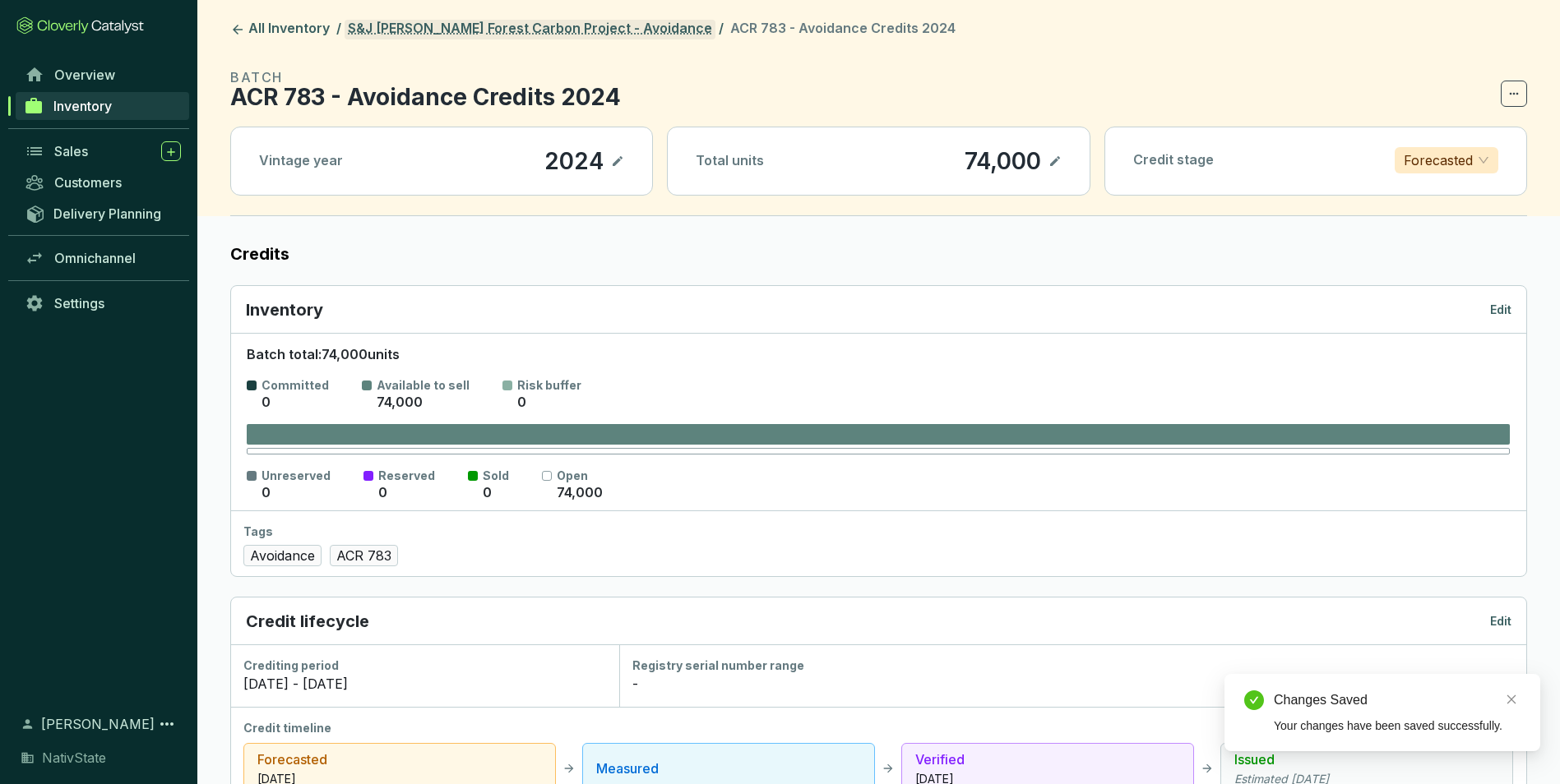
click at [542, 30] on link "S&J [PERSON_NAME] Forest Carbon Project - Avoidance" at bounding box center [530, 29] width 371 height 20
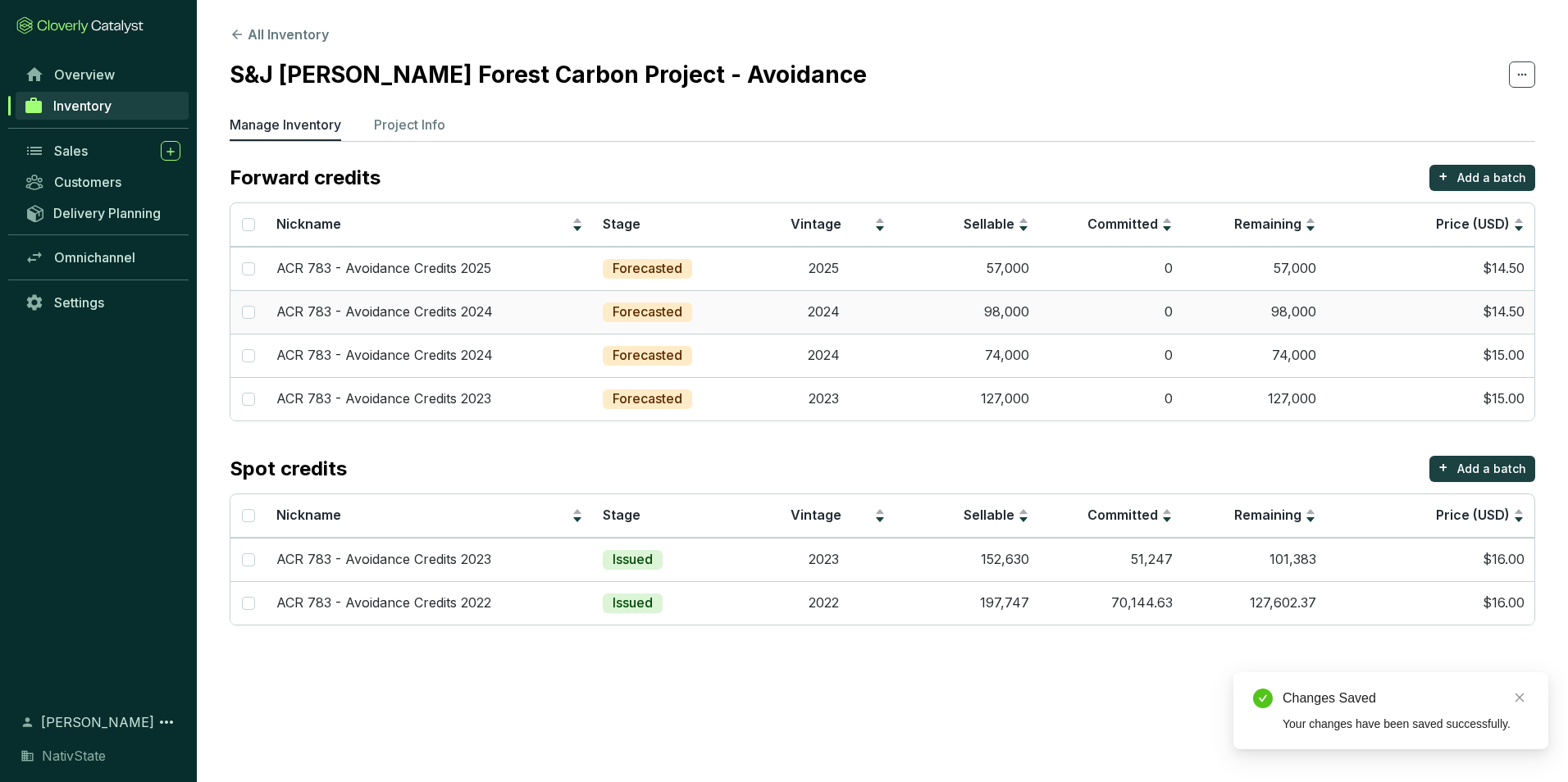
click at [1323, 302] on td "98,000" at bounding box center [1254, 312] width 143 height 43
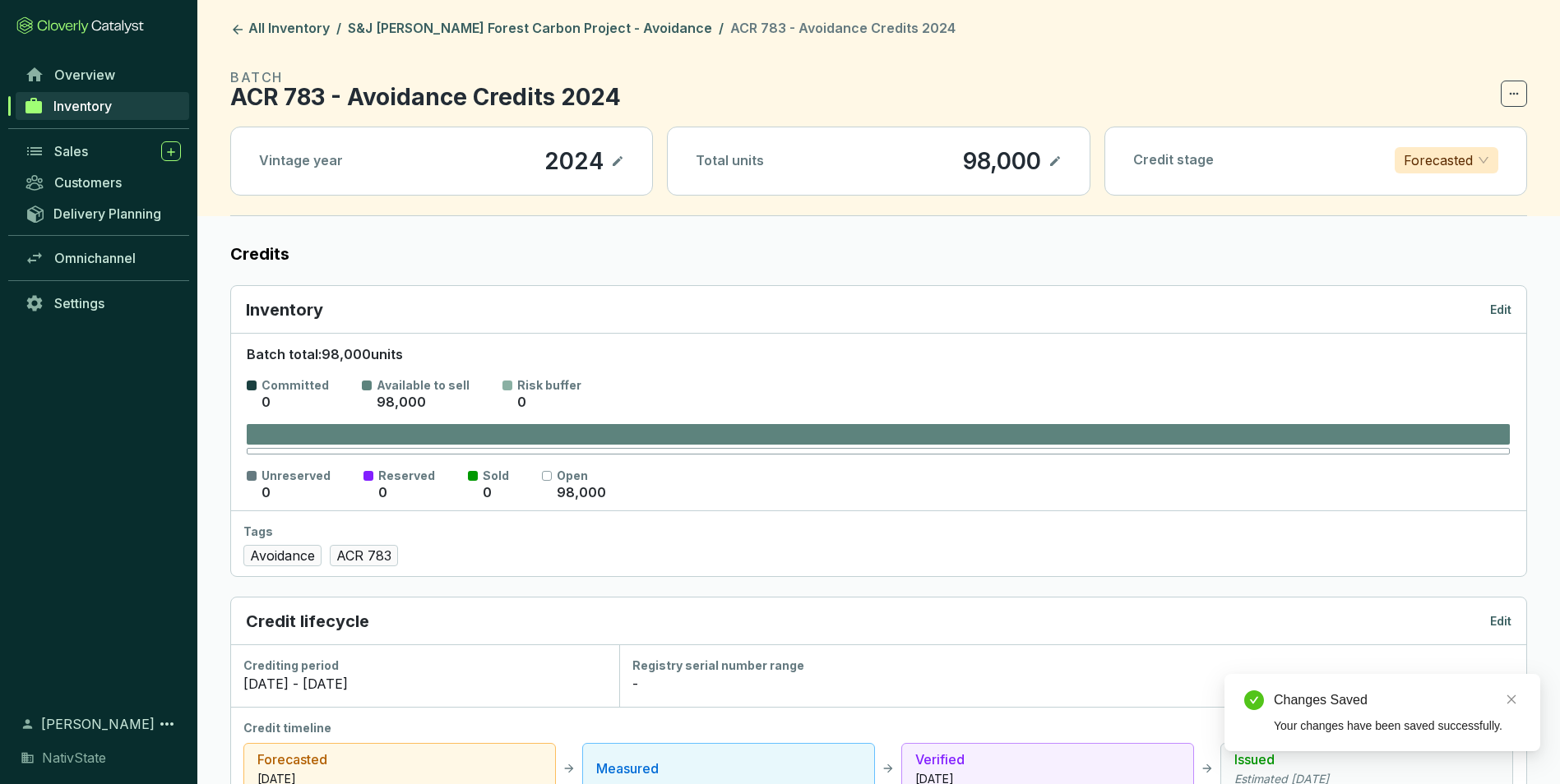
click at [1500, 619] on p "Edit" at bounding box center [1500, 621] width 21 height 16
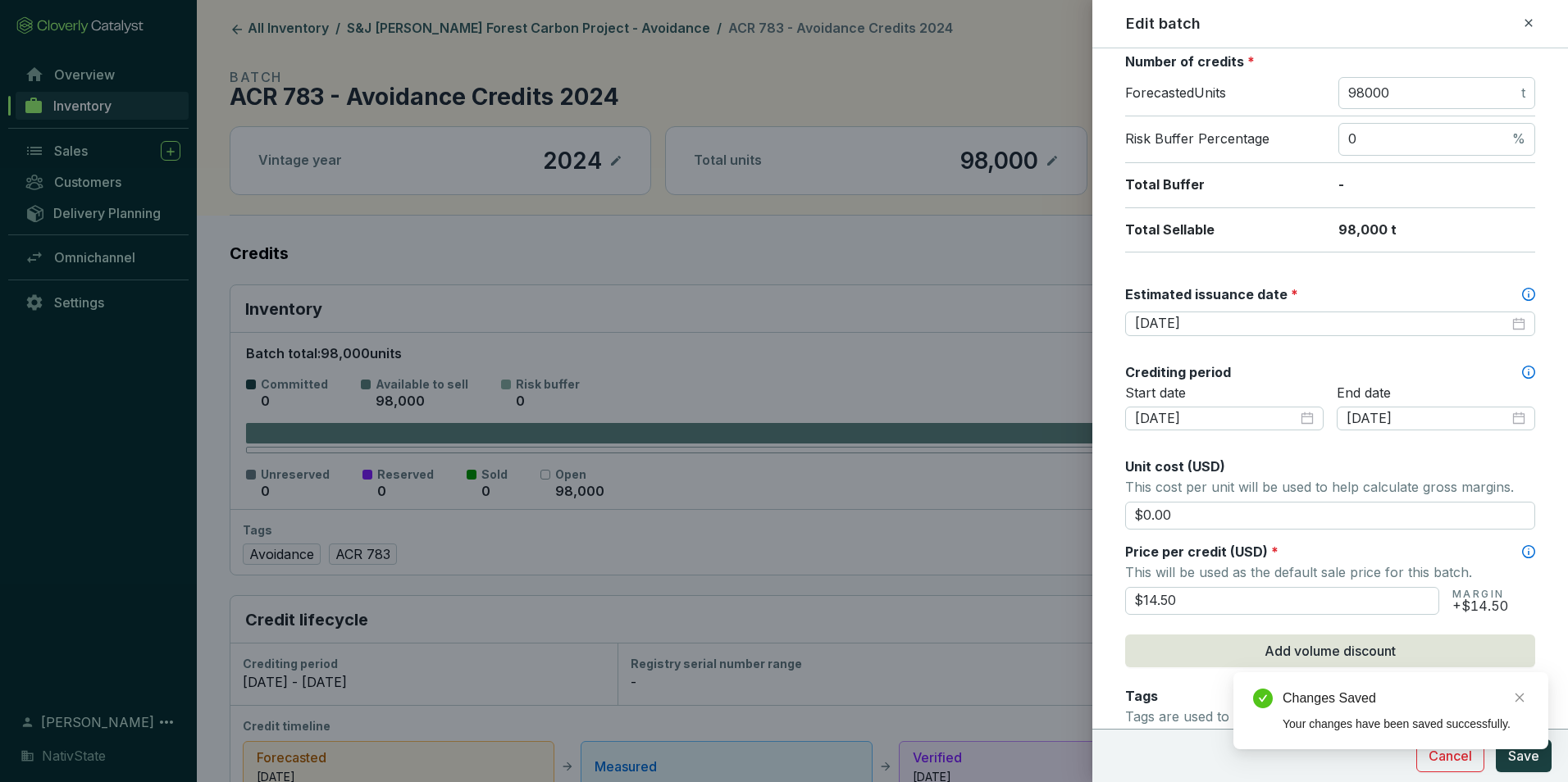
scroll to position [328, 0]
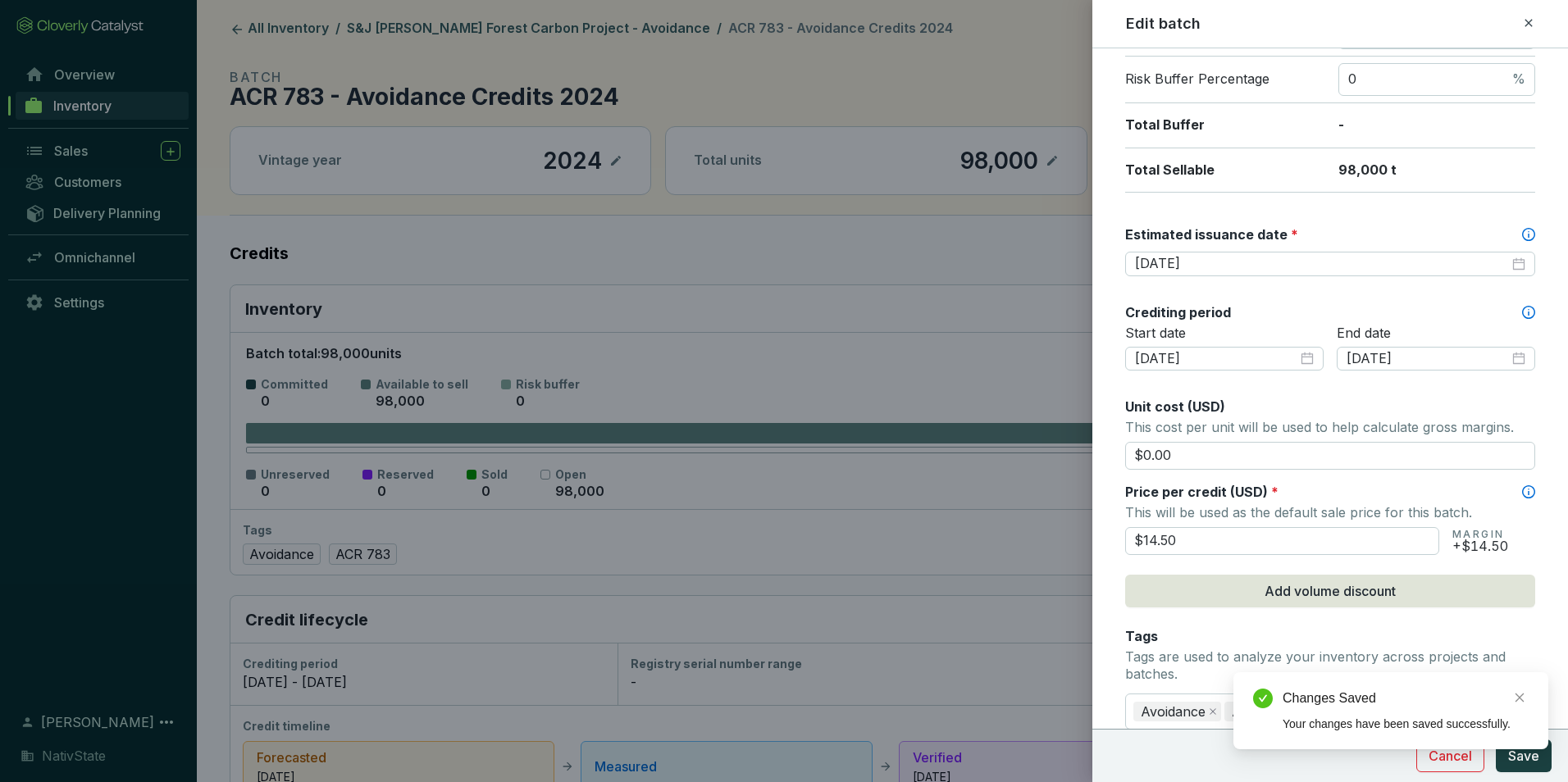
drag, startPoint x: 1233, startPoint y: 537, endPoint x: 770, endPoint y: 498, distance: 464.6
click at [770, 498] on div "Edit batch Batch name * This is the internal name that will be used throughout …" at bounding box center [784, 391] width 1568 height 782
type input "$15"
click at [1496, 739] on button "Save" at bounding box center [1523, 756] width 55 height 32
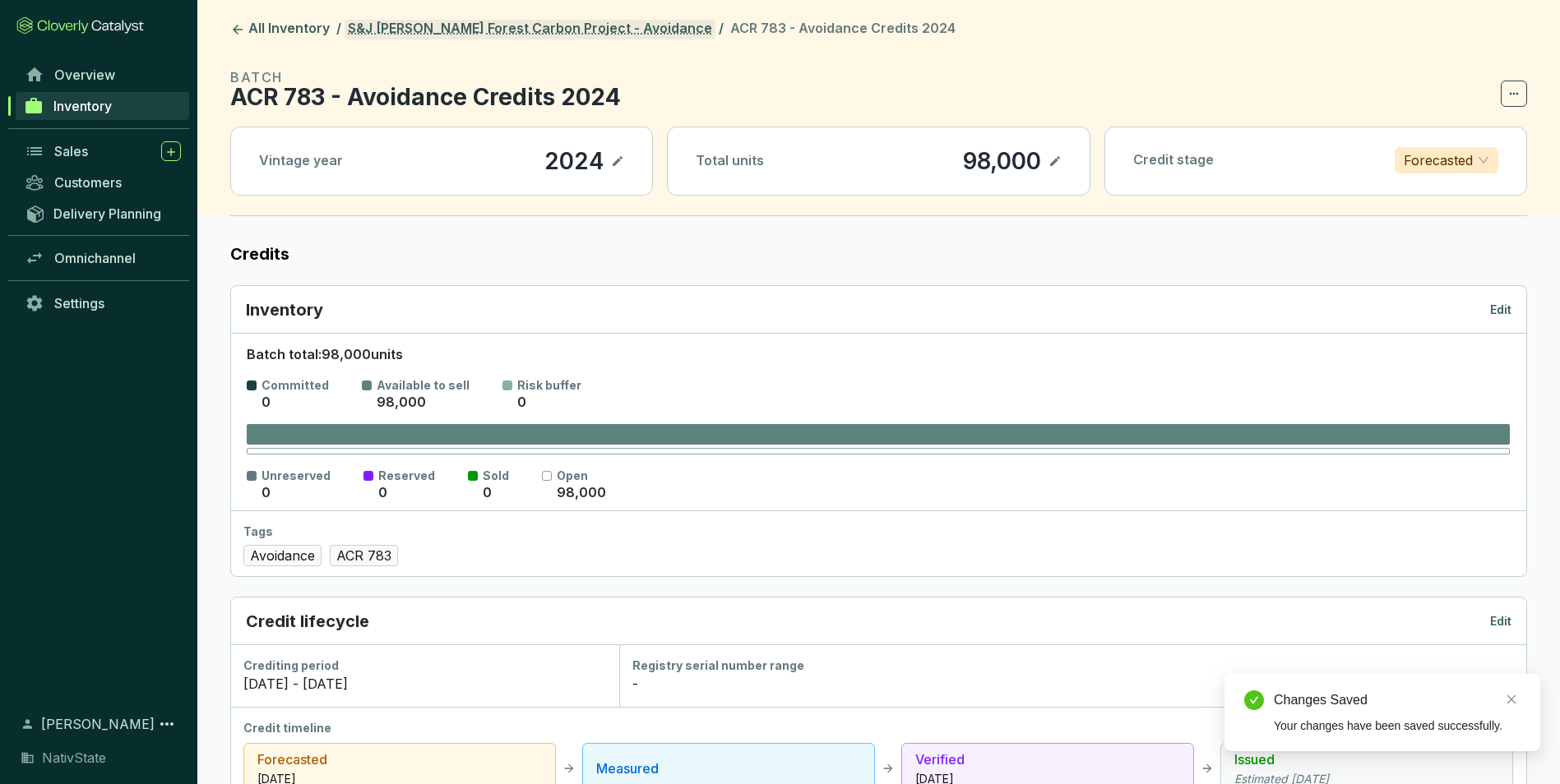
click at [393, 36] on link "S&J [PERSON_NAME] Forest Carbon Project - Avoidance" at bounding box center [530, 29] width 371 height 20
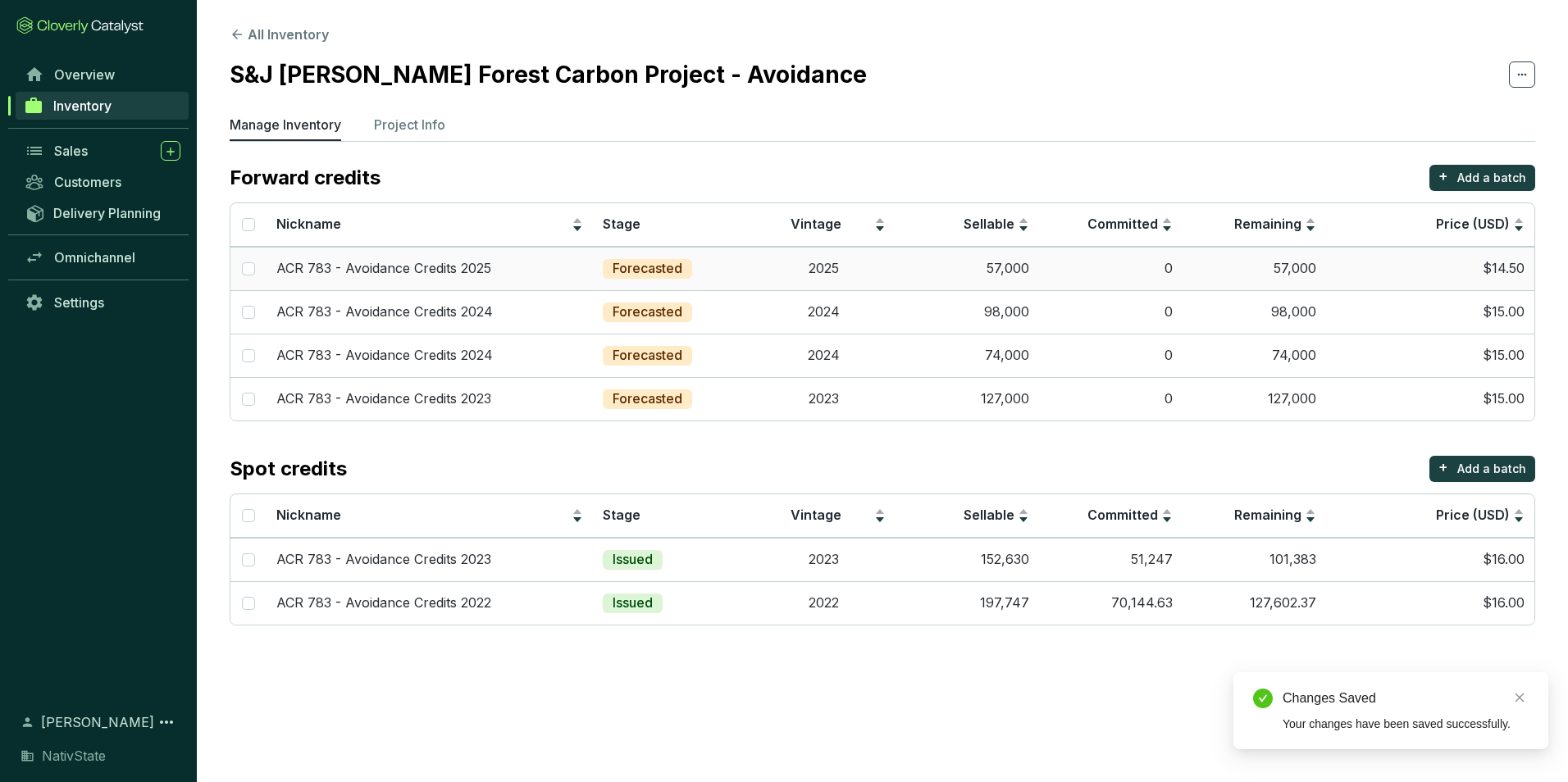
click at [1337, 277] on td "$14.50" at bounding box center [1430, 268] width 208 height 43
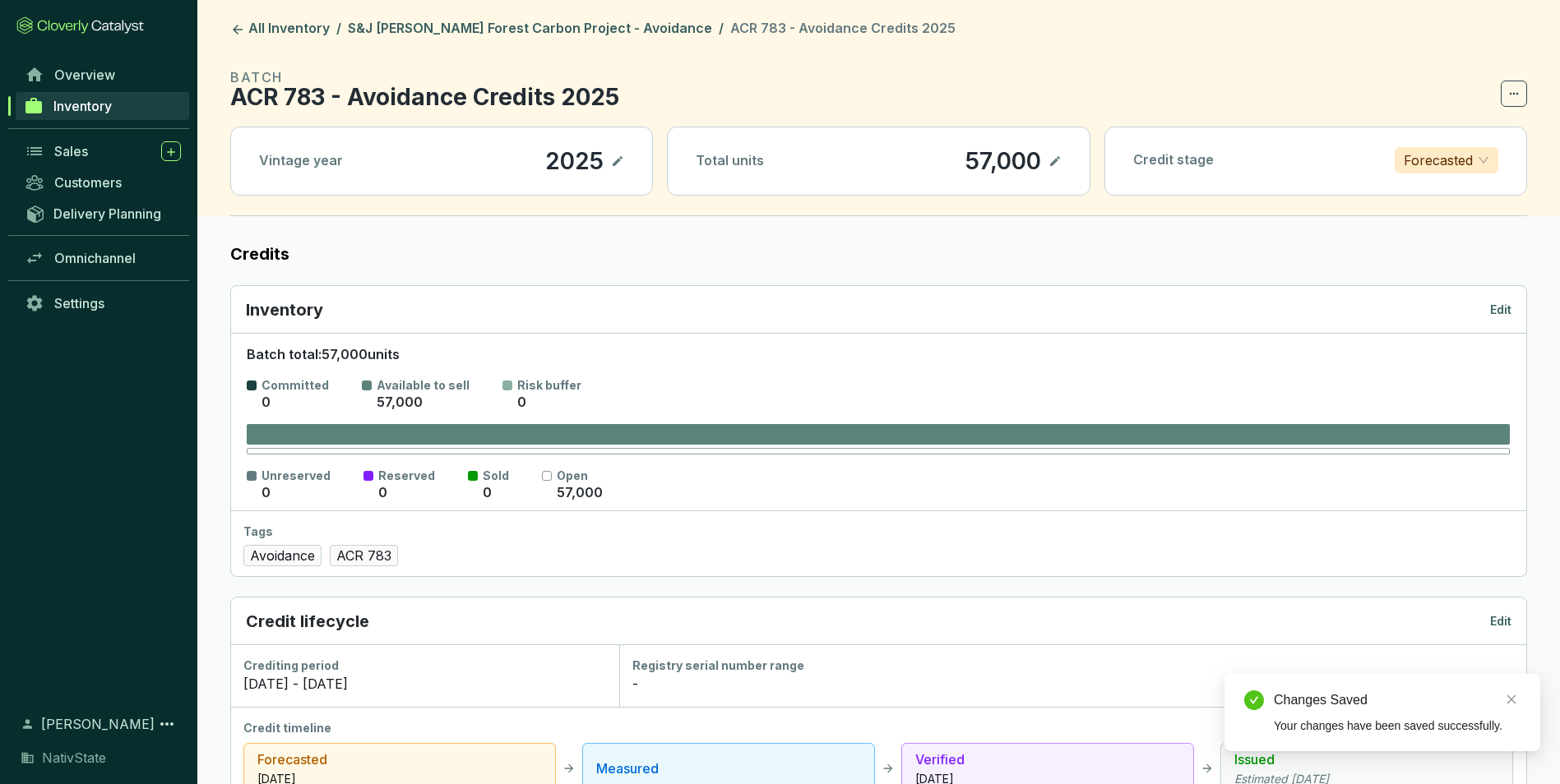
click at [1510, 623] on p "Edit" at bounding box center [1500, 621] width 21 height 16
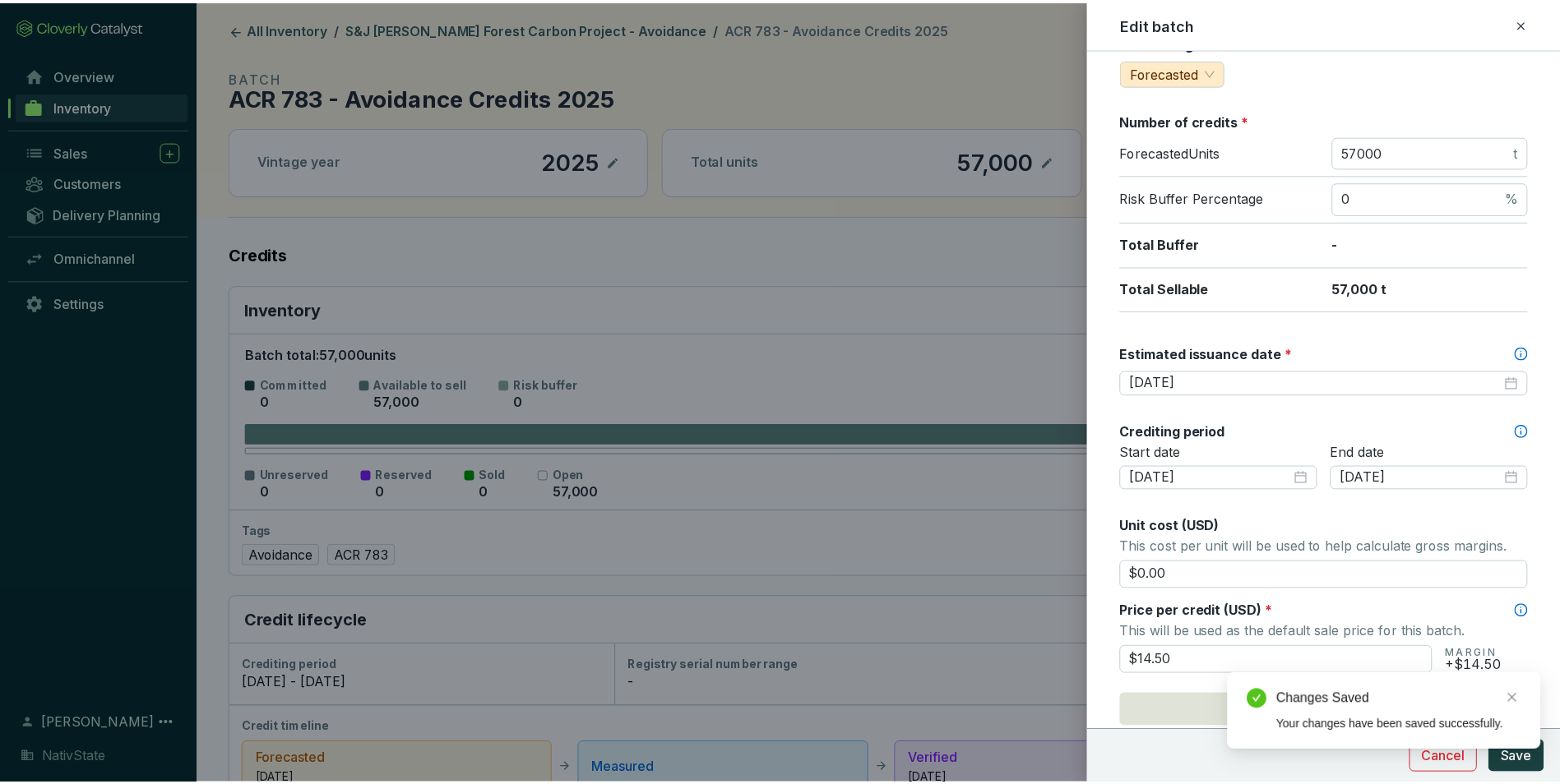
scroll to position [329, 0]
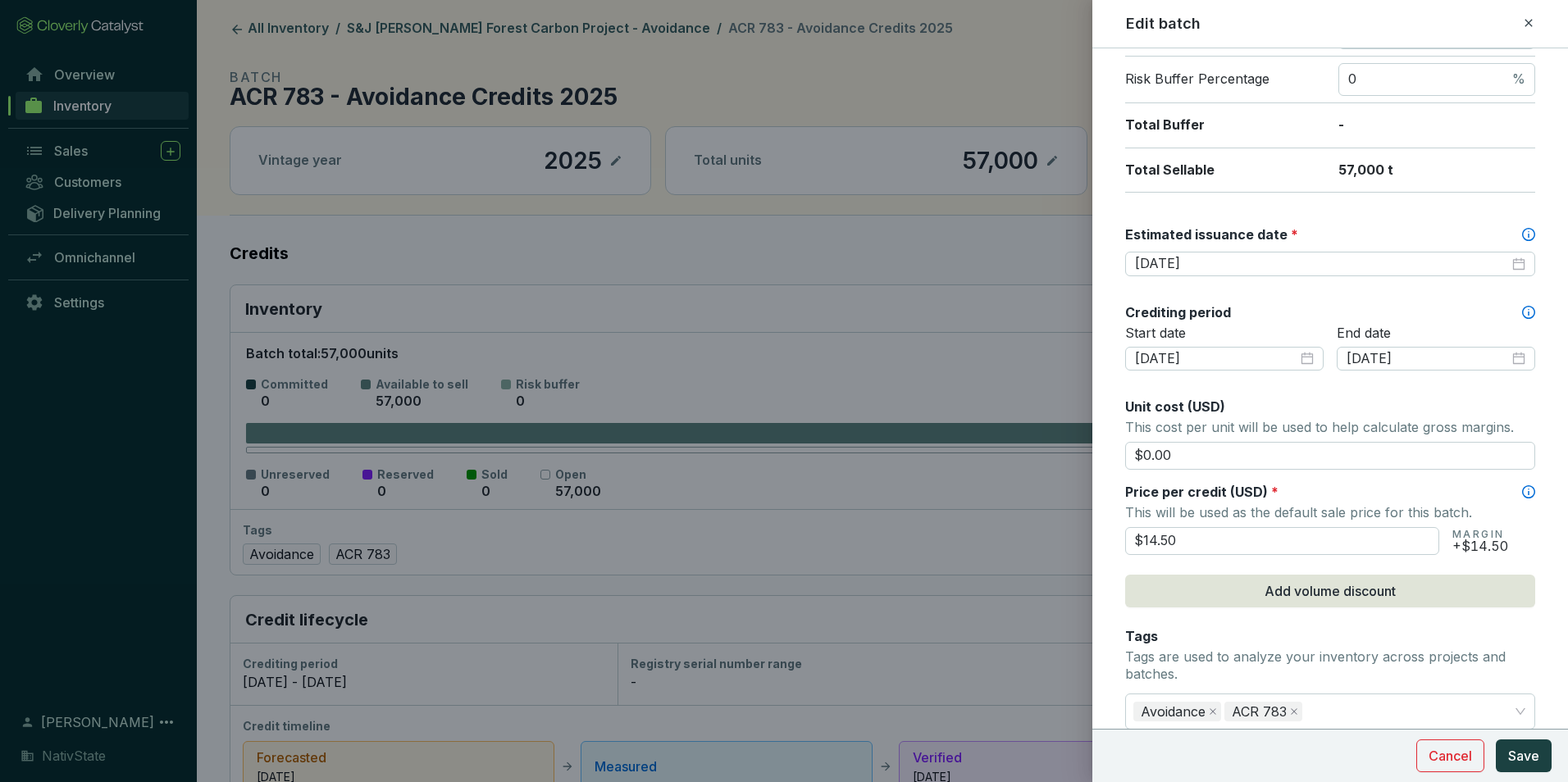
drag, startPoint x: 1218, startPoint y: 550, endPoint x: 1032, endPoint y: 517, distance: 188.9
click at [1032, 517] on div "Edit batch Batch name * This is the internal name that will be used throughout …" at bounding box center [784, 391] width 1568 height 782
type input "$15"
click at [1496, 739] on button "Save" at bounding box center [1523, 756] width 55 height 32
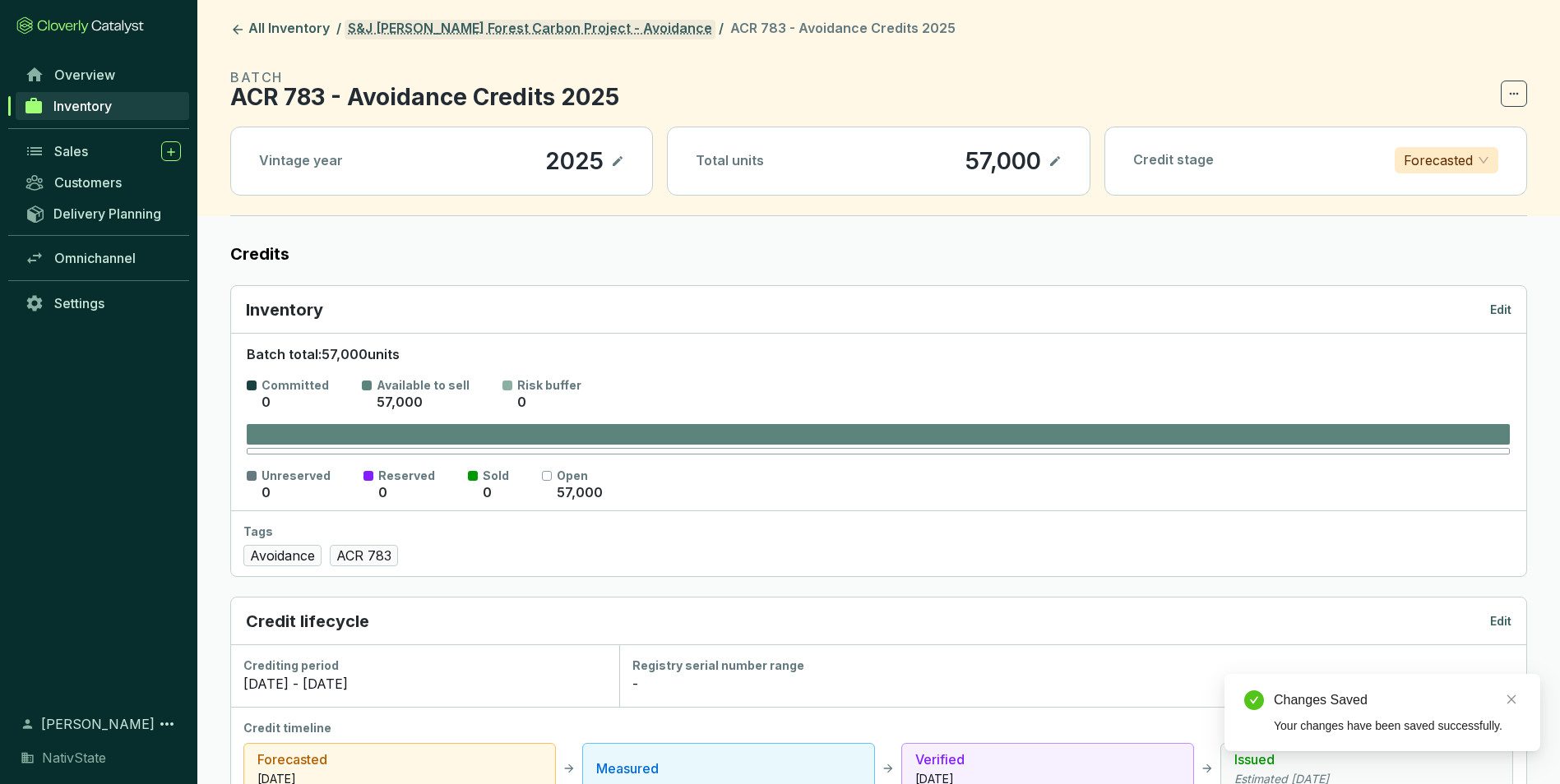
click at [553, 35] on link "S&J Taylor Forest Carbon Project - Avoidance" at bounding box center [530, 29] width 371 height 20
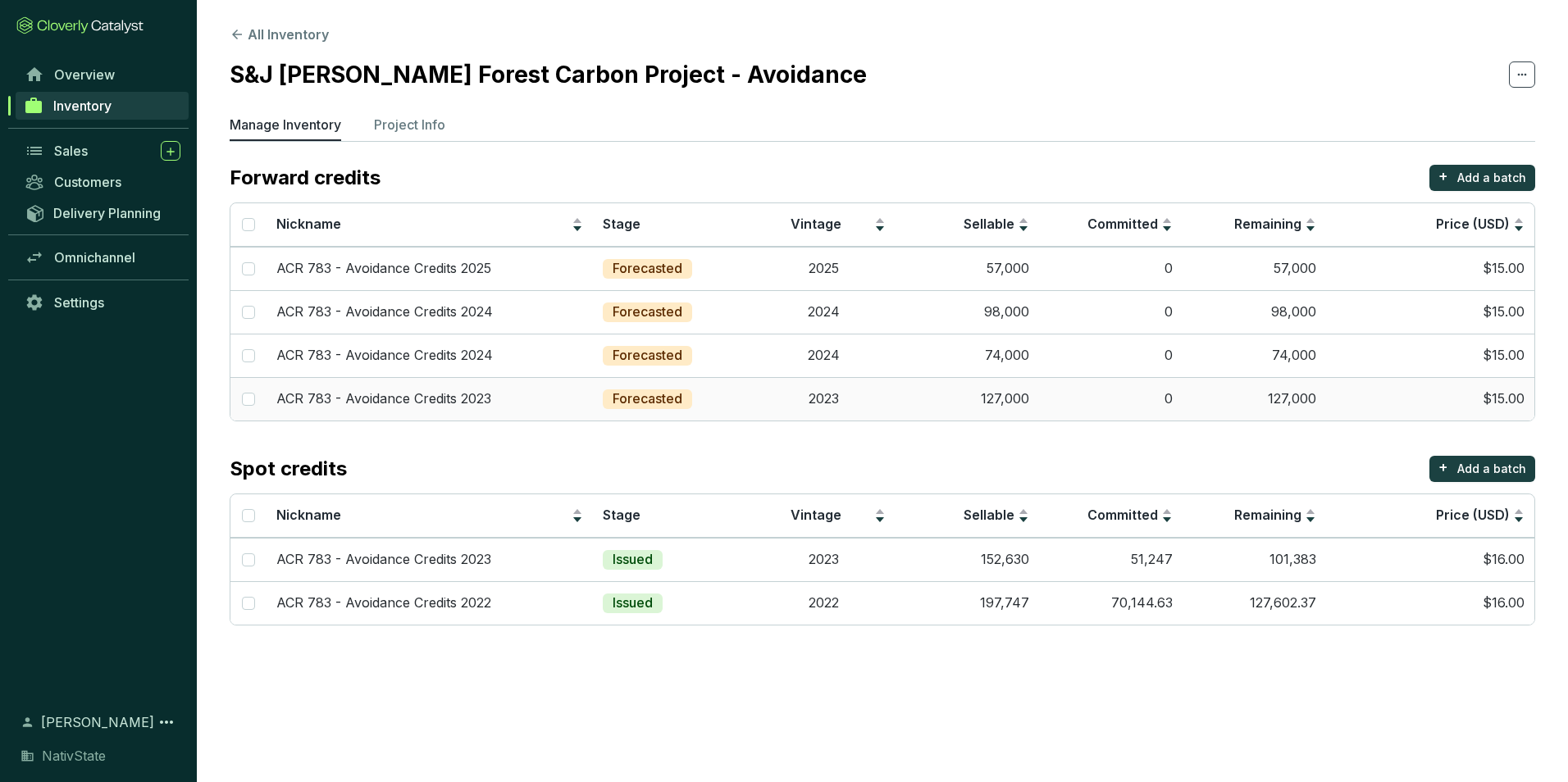
click at [633, 400] on p "Forecasted" at bounding box center [648, 399] width 70 height 18
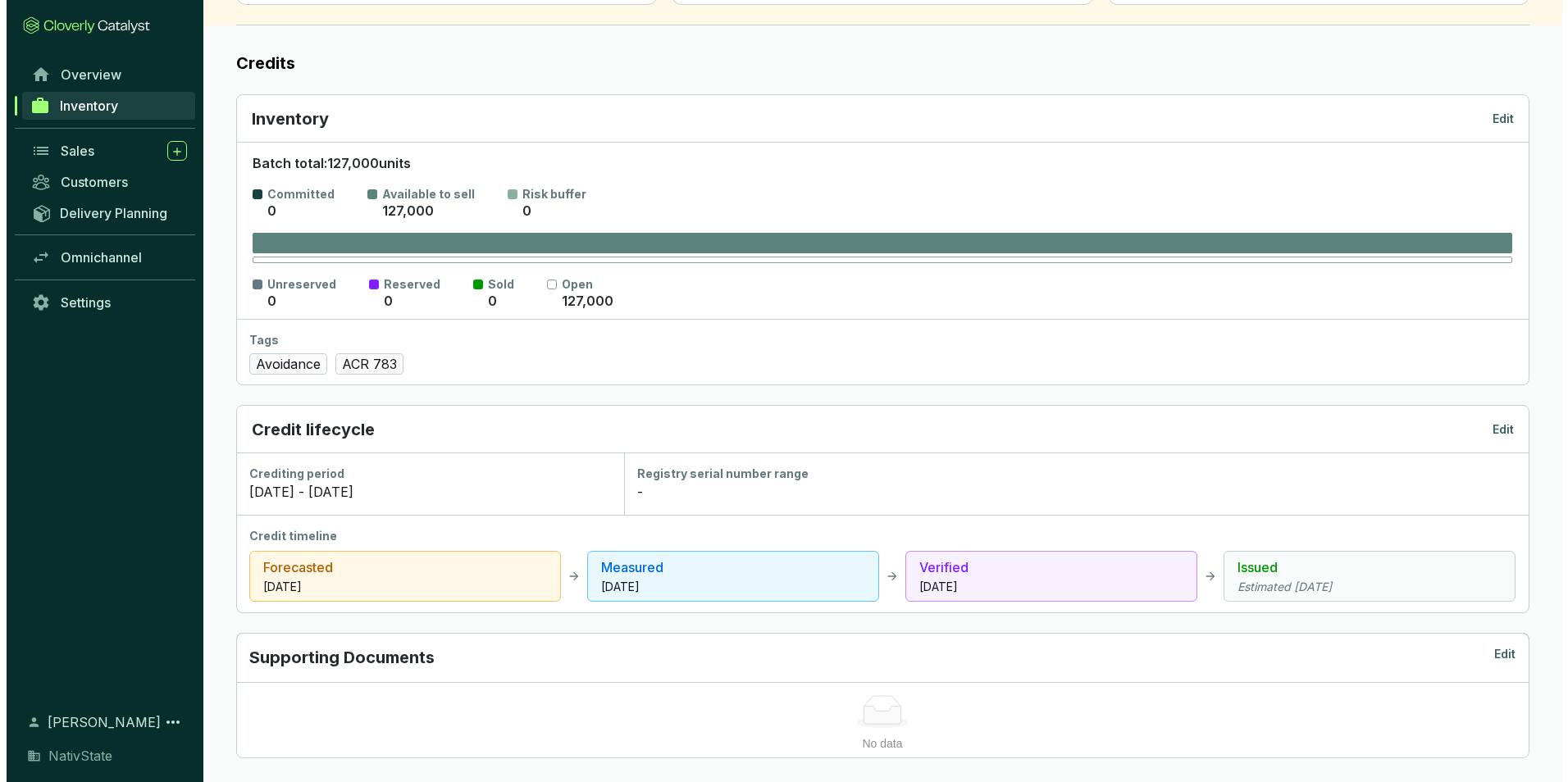
scroll to position [246, 0]
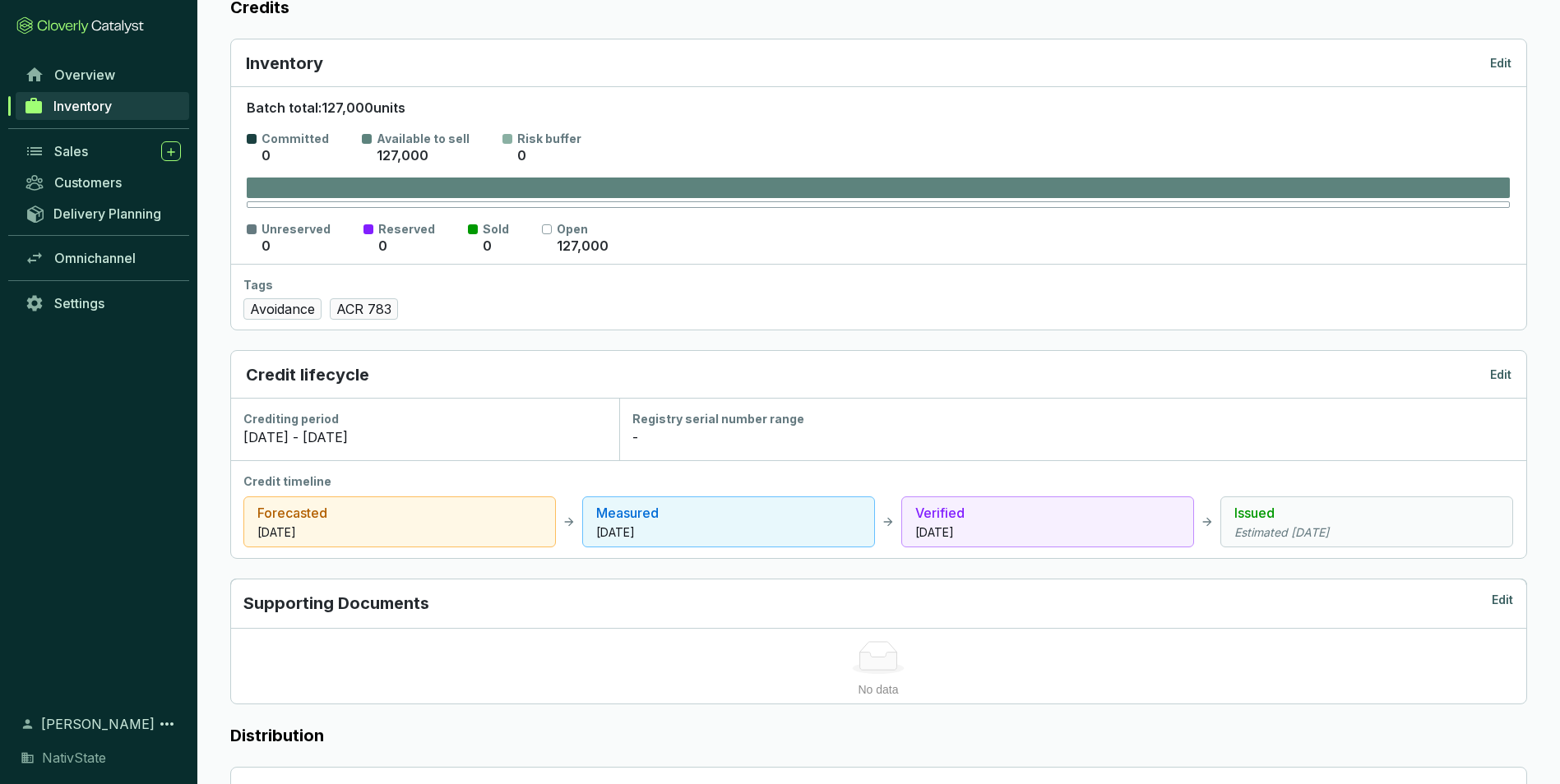
click at [1496, 379] on p "Edit" at bounding box center [1500, 374] width 21 height 16
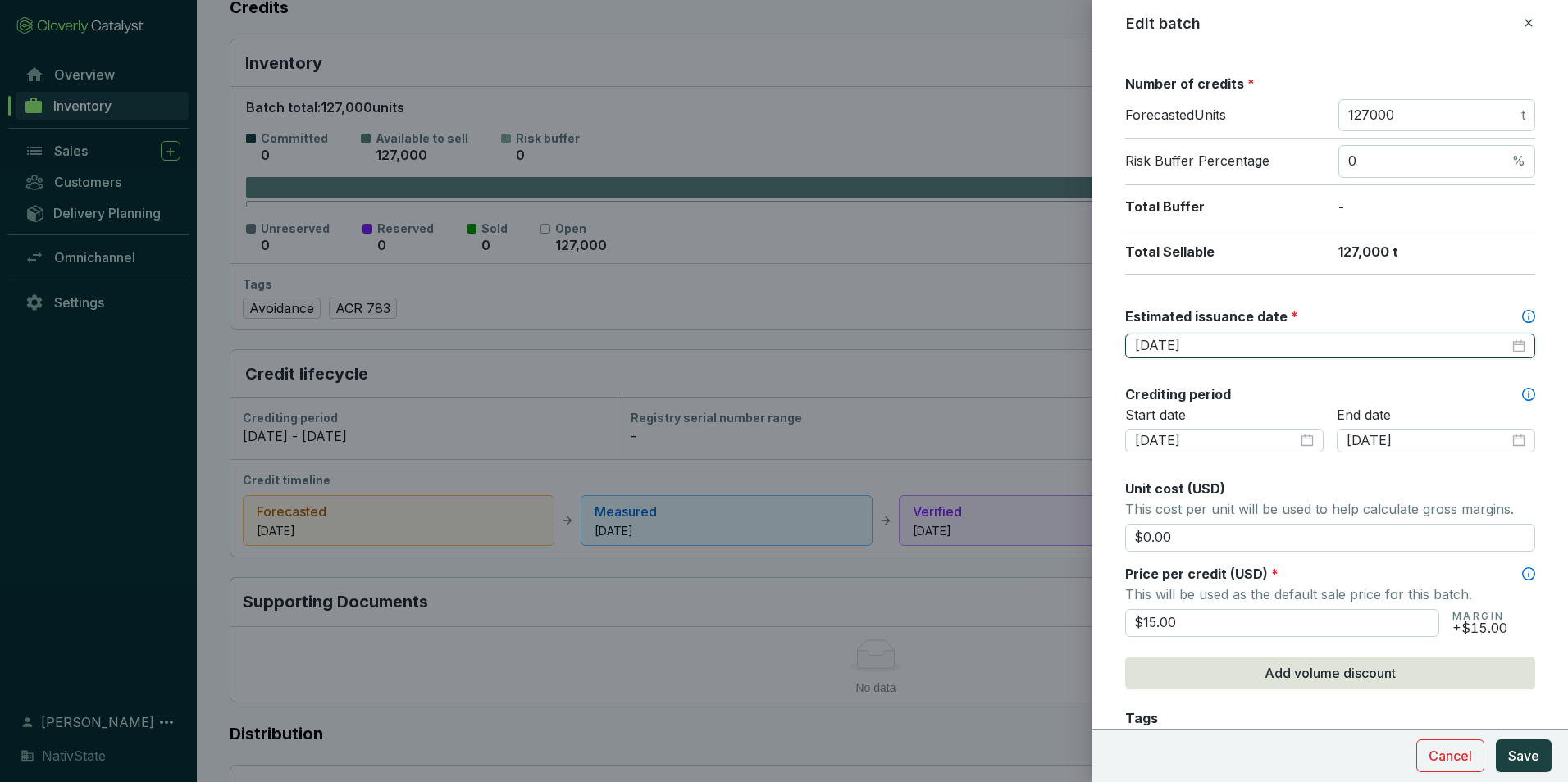
click at [1254, 342] on input "2025-08-31" at bounding box center [1322, 346] width 374 height 18
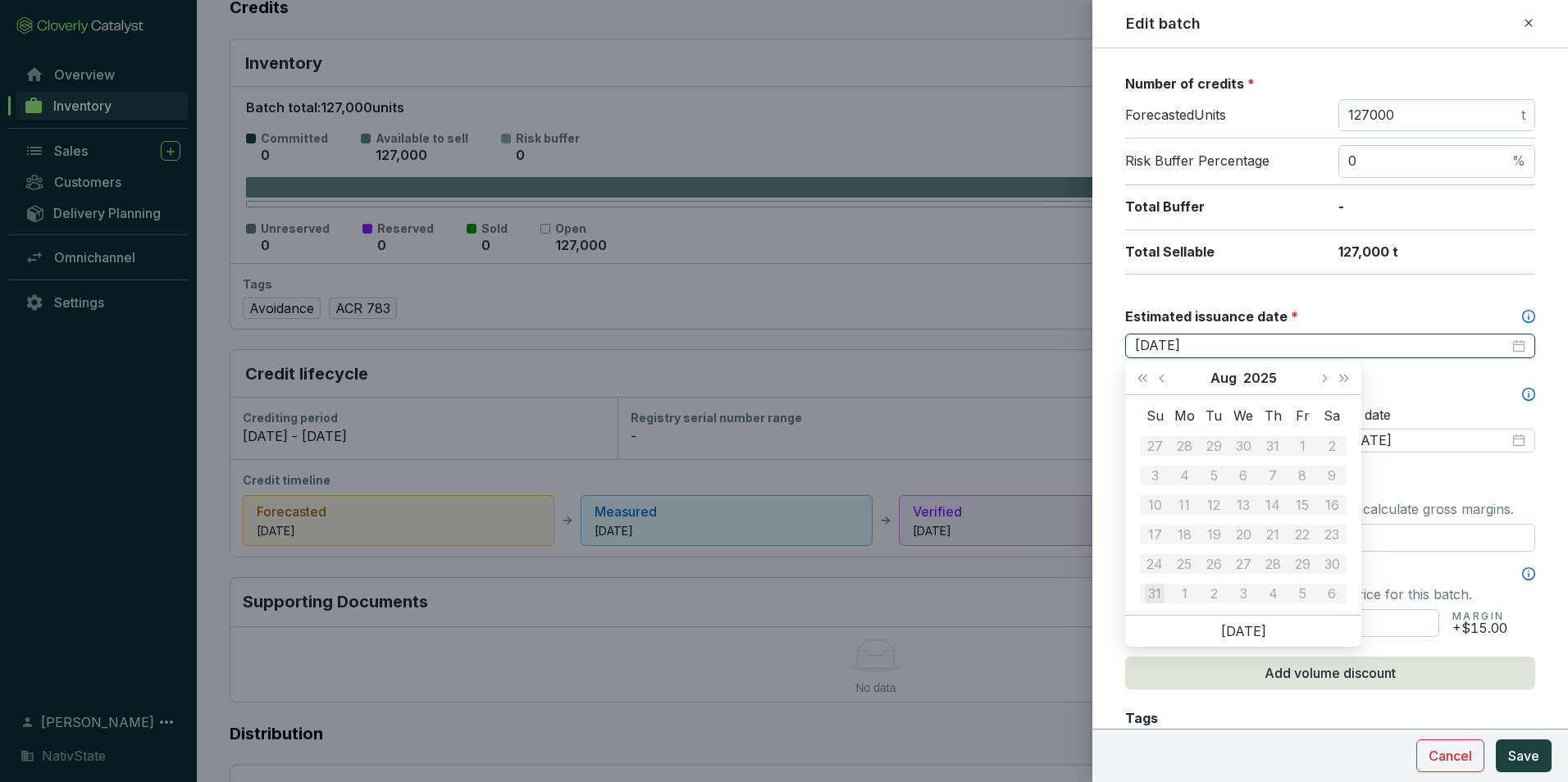
click at [1187, 348] on input "2025-08-31" at bounding box center [1322, 346] width 374 height 18
click at [1294, 276] on div "Batch name * This is the internal name that will be used throughout Catalyst. A…" at bounding box center [1329, 480] width 410 height 1318
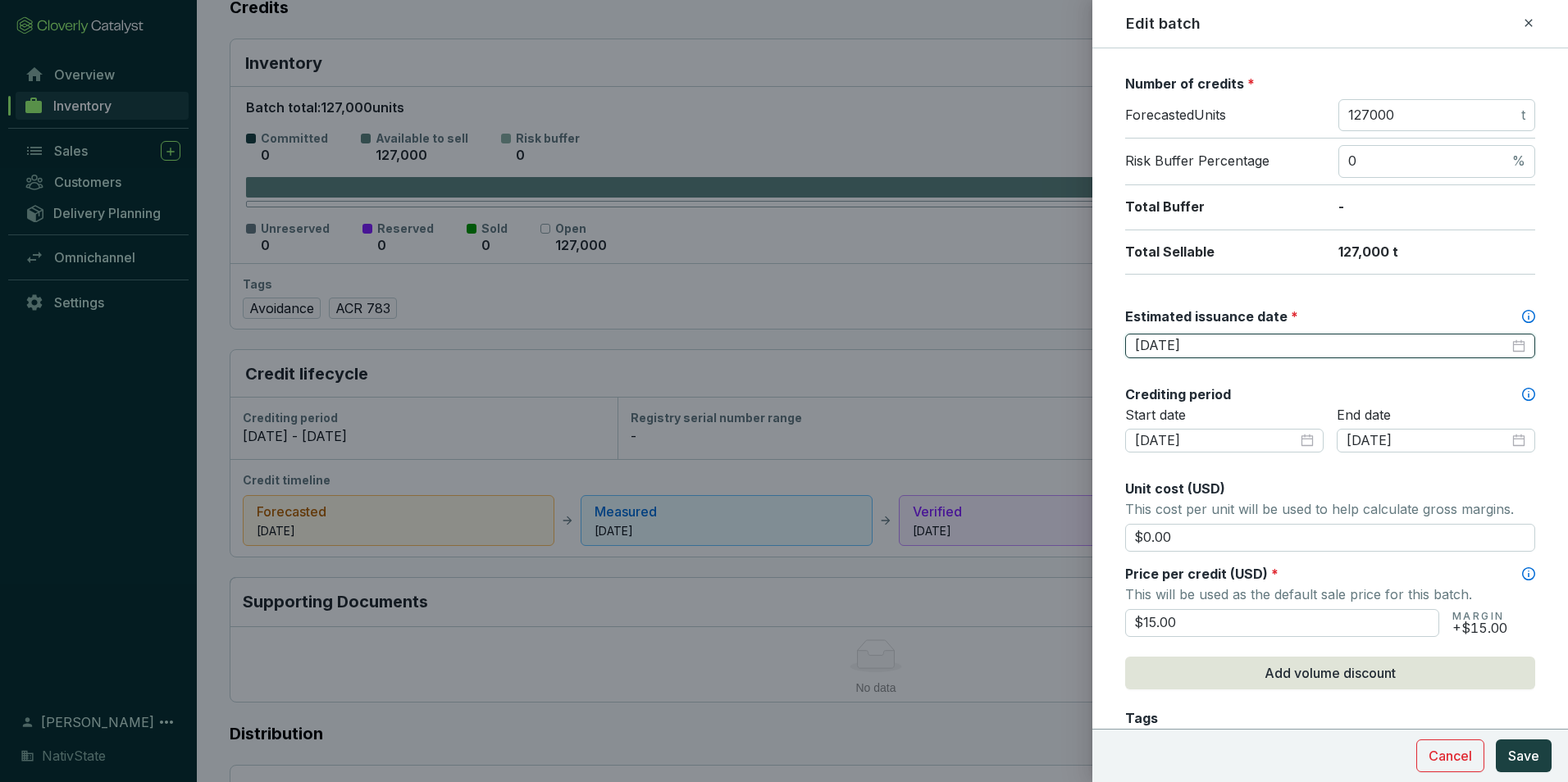
click at [1188, 342] on input "2025-08-31" at bounding box center [1322, 346] width 374 height 18
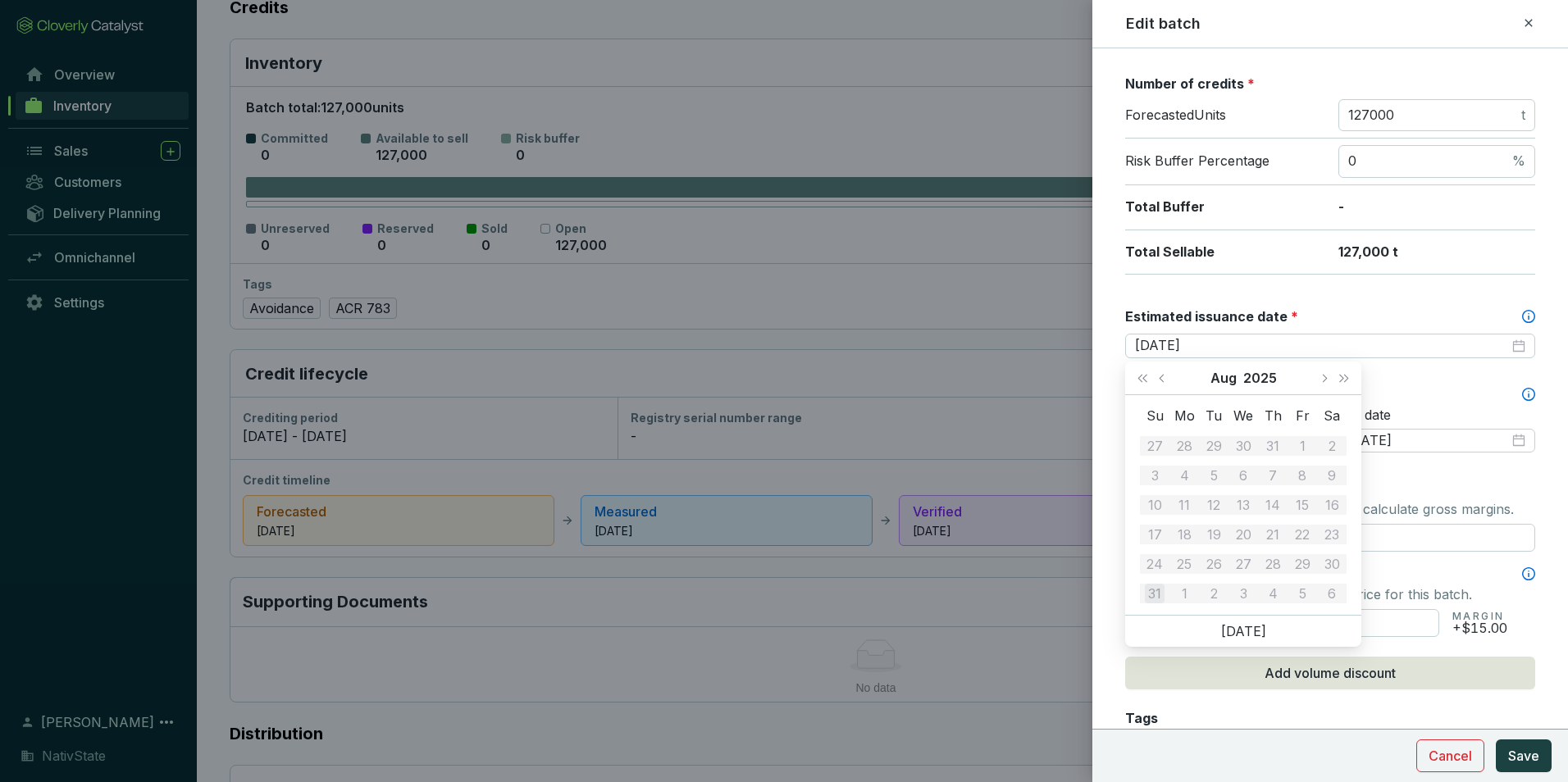
click at [1282, 301] on div "Batch name * This is the internal name that will be used throughout Catalyst. A…" at bounding box center [1329, 480] width 410 height 1318
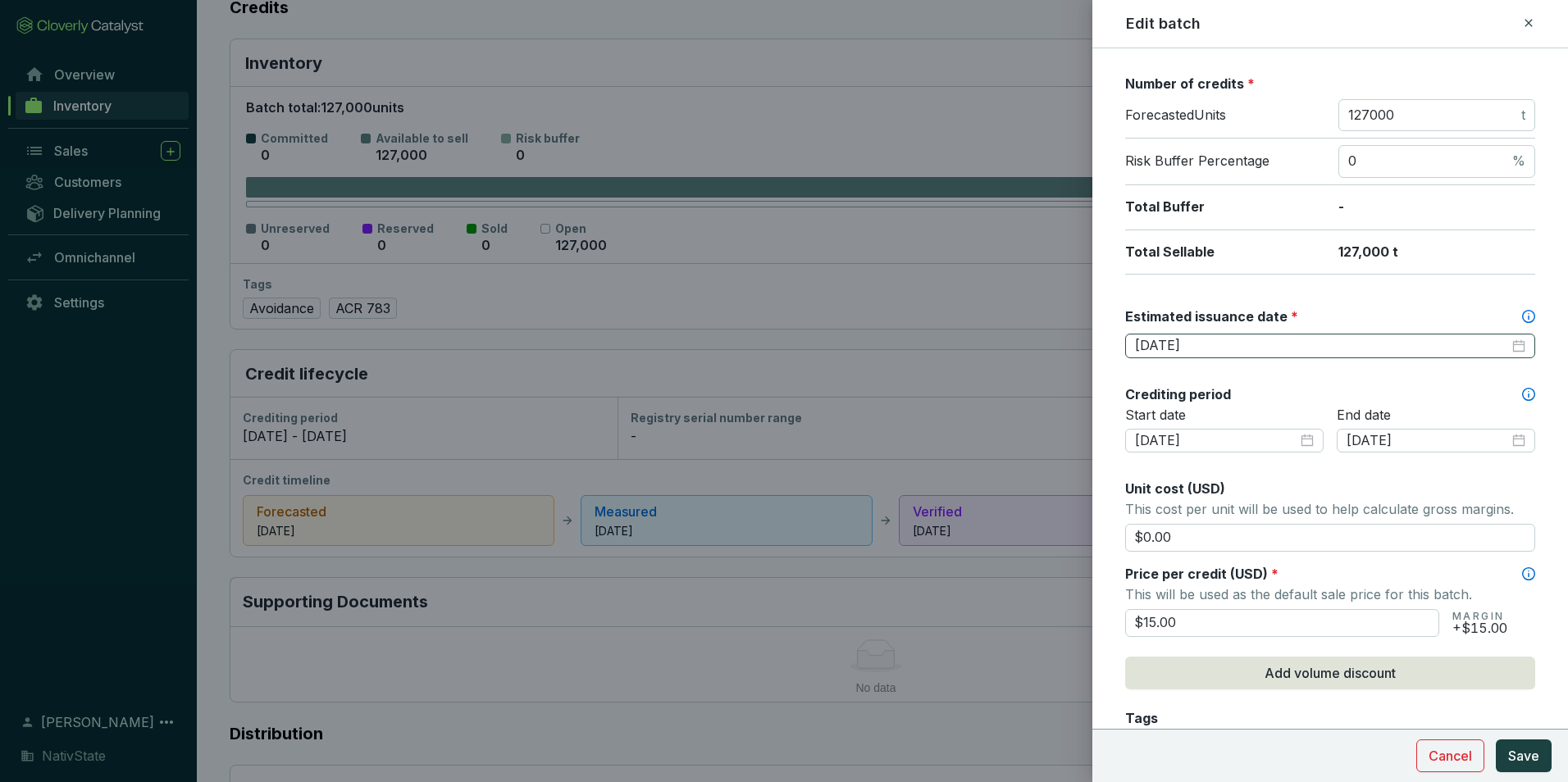
click at [1521, 348] on div "2025-08-31" at bounding box center [1329, 346] width 410 height 25
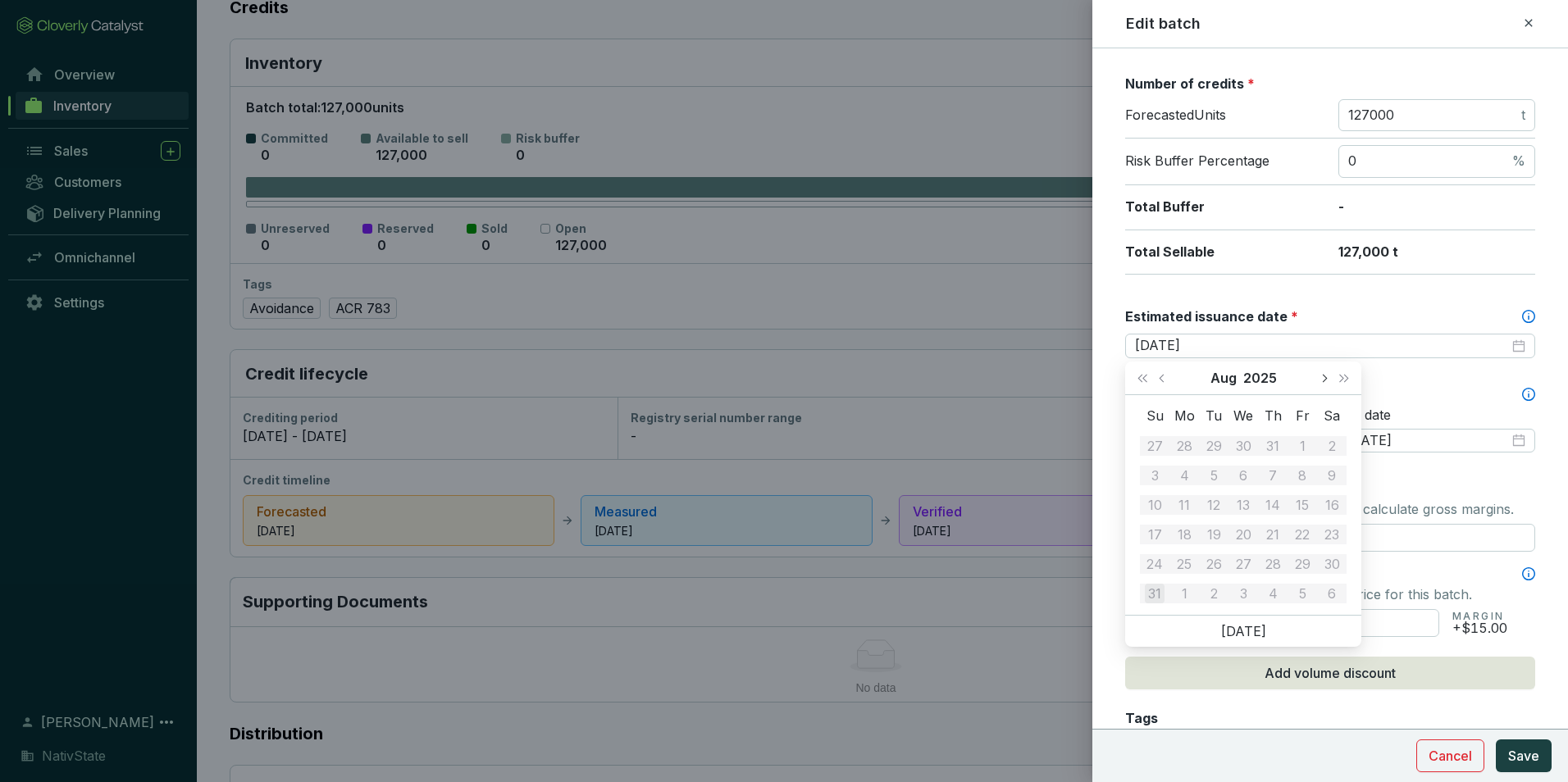
click at [1325, 377] on span "Next month (PageDown)" at bounding box center [1323, 378] width 9 height 9
type input "2025-09-30"
click at [1215, 561] on div "30" at bounding box center [1213, 564] width 20 height 20
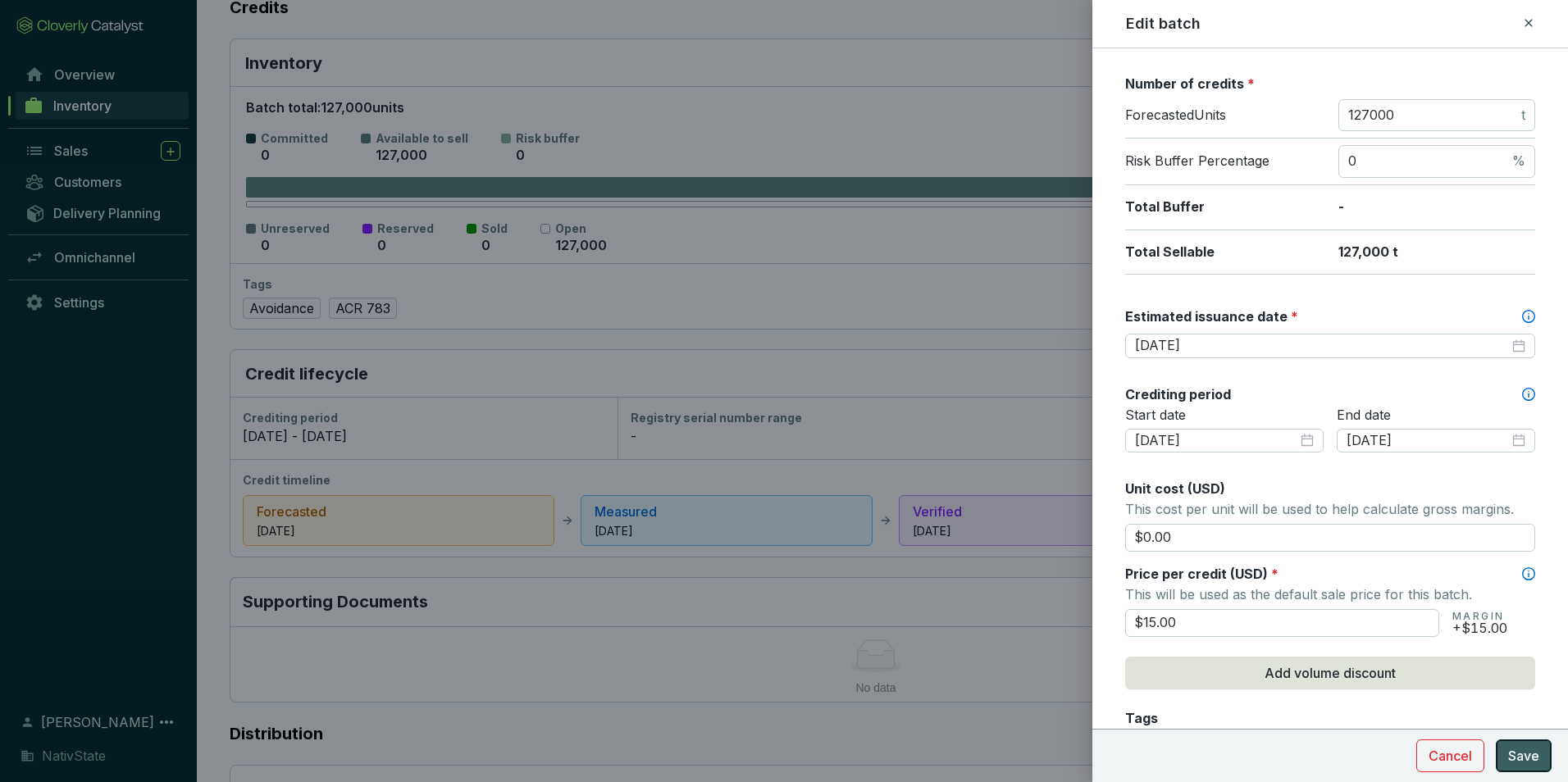
click at [1532, 756] on span "Save" at bounding box center [1524, 756] width 32 height 20
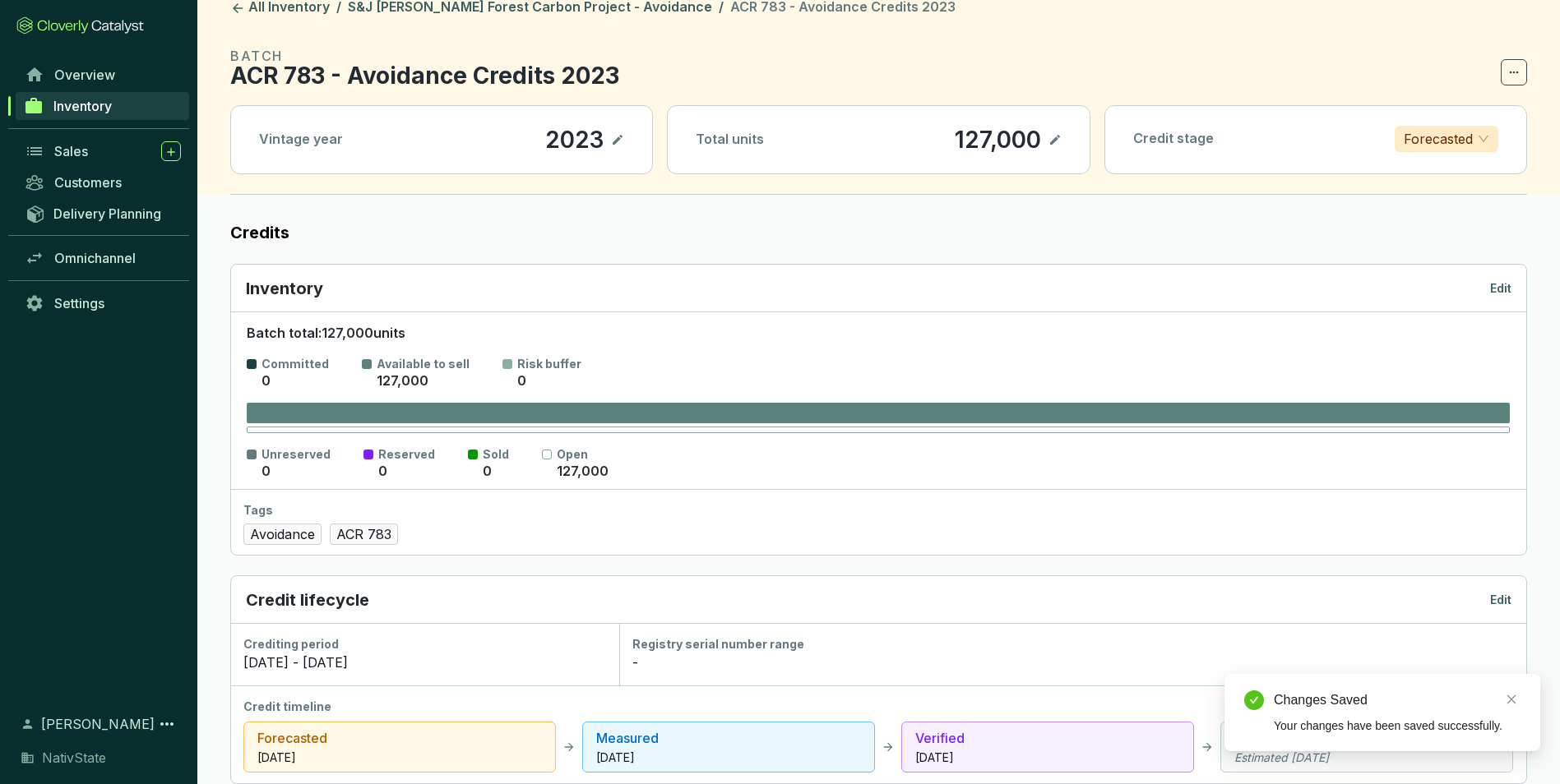
scroll to position [0, 0]
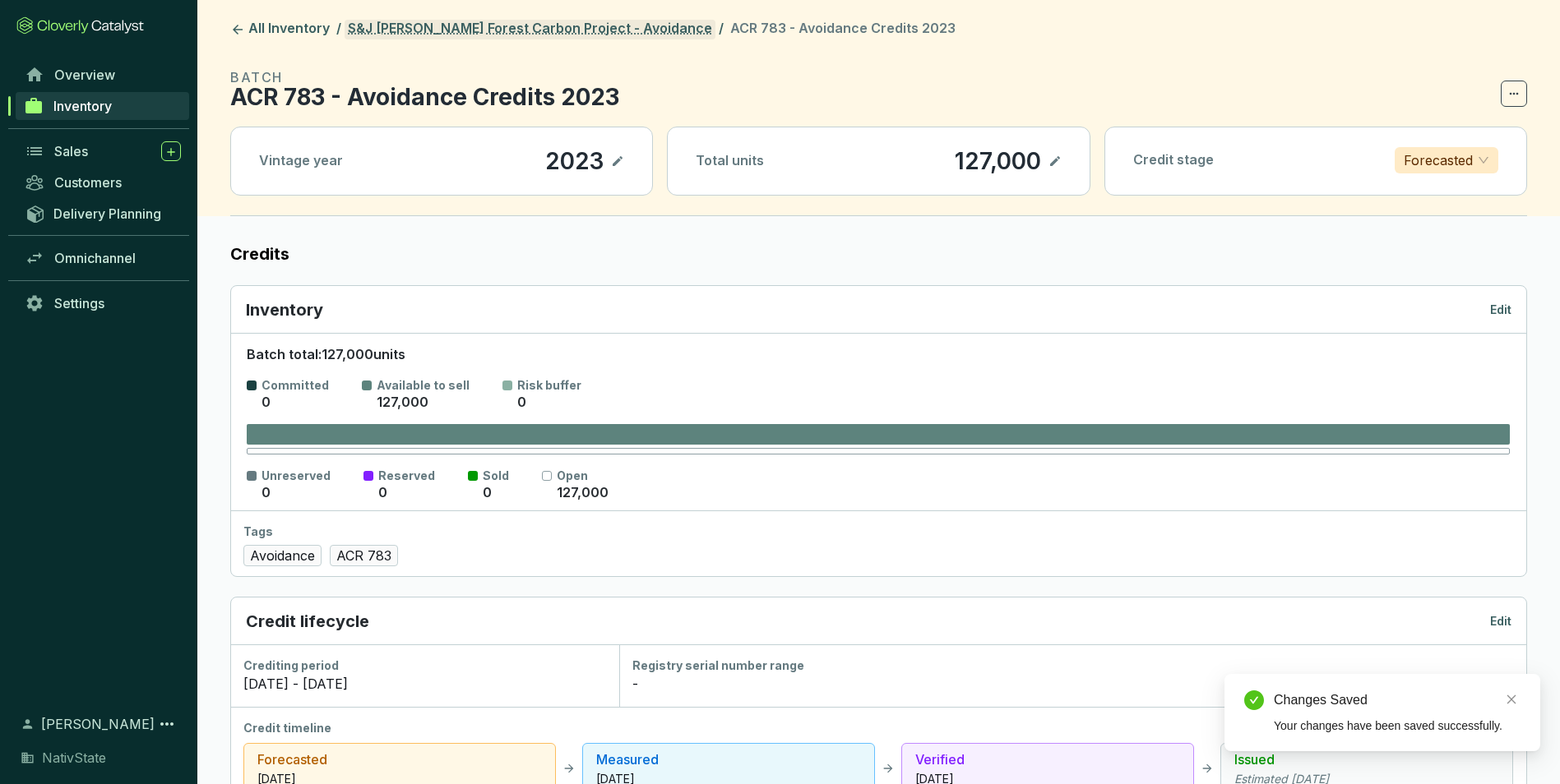
click at [572, 32] on link "S&J Taylor Forest Carbon Project - Avoidance" at bounding box center [530, 29] width 371 height 20
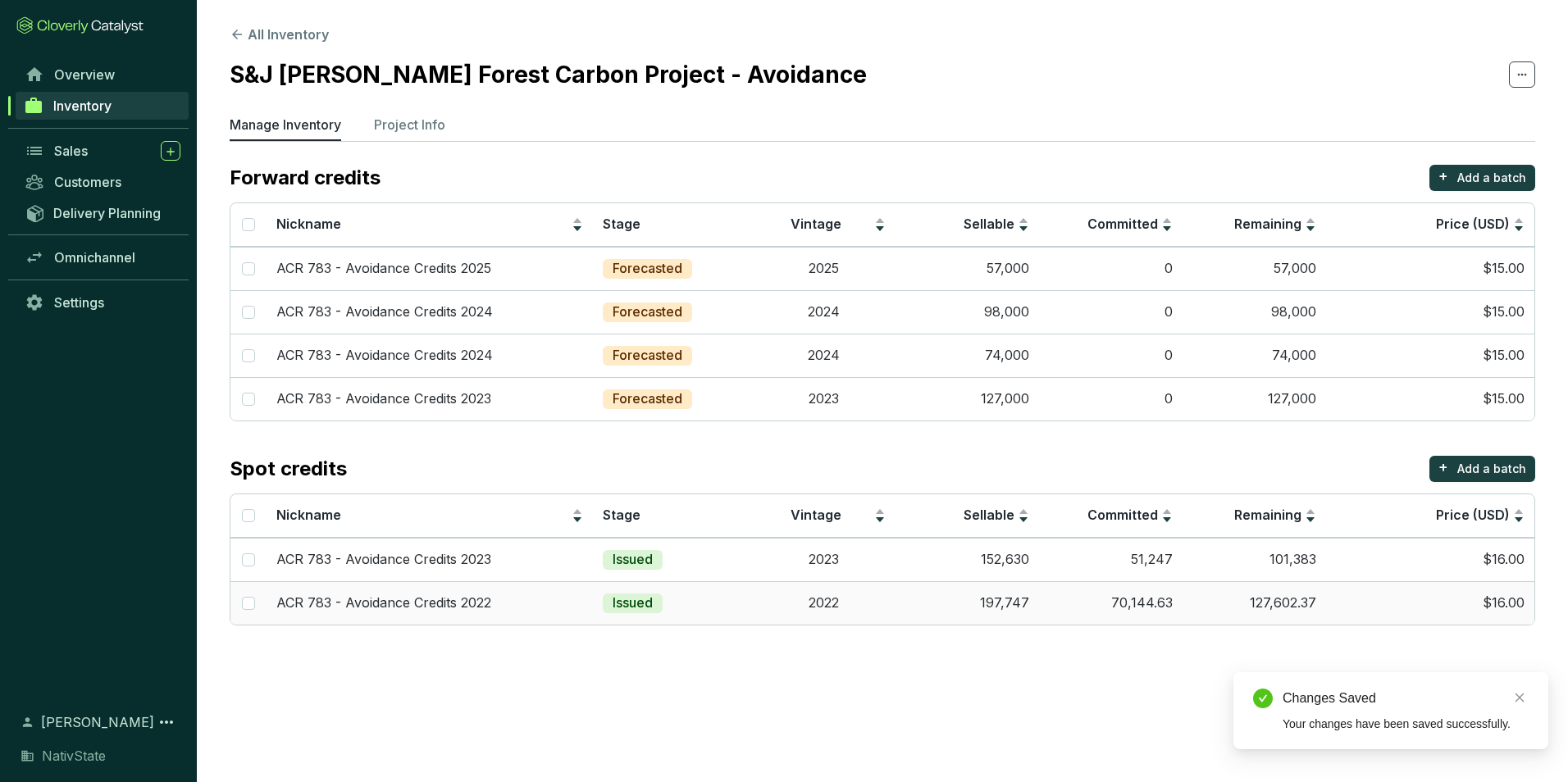
click at [1071, 593] on td "70,144.63" at bounding box center [1110, 602] width 143 height 43
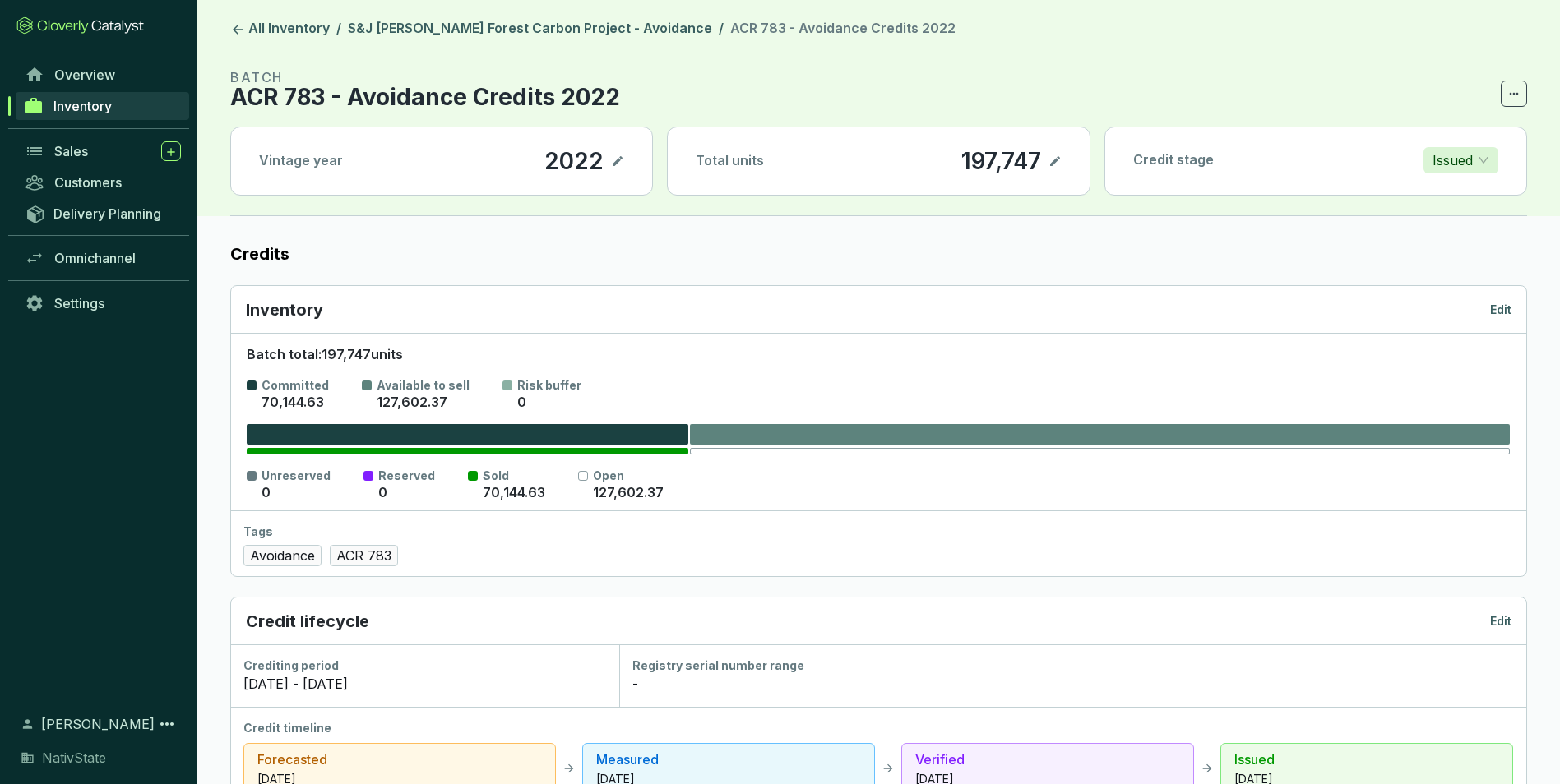
click at [578, 13] on header "All Inventory / S&J Taylor Forest Carbon Project - Avoidance / ACR 783 - Avoida…" at bounding box center [878, 108] width 1363 height 216
click at [579, 20] on link "S&J Taylor Forest Carbon Project - Avoidance" at bounding box center [530, 29] width 371 height 20
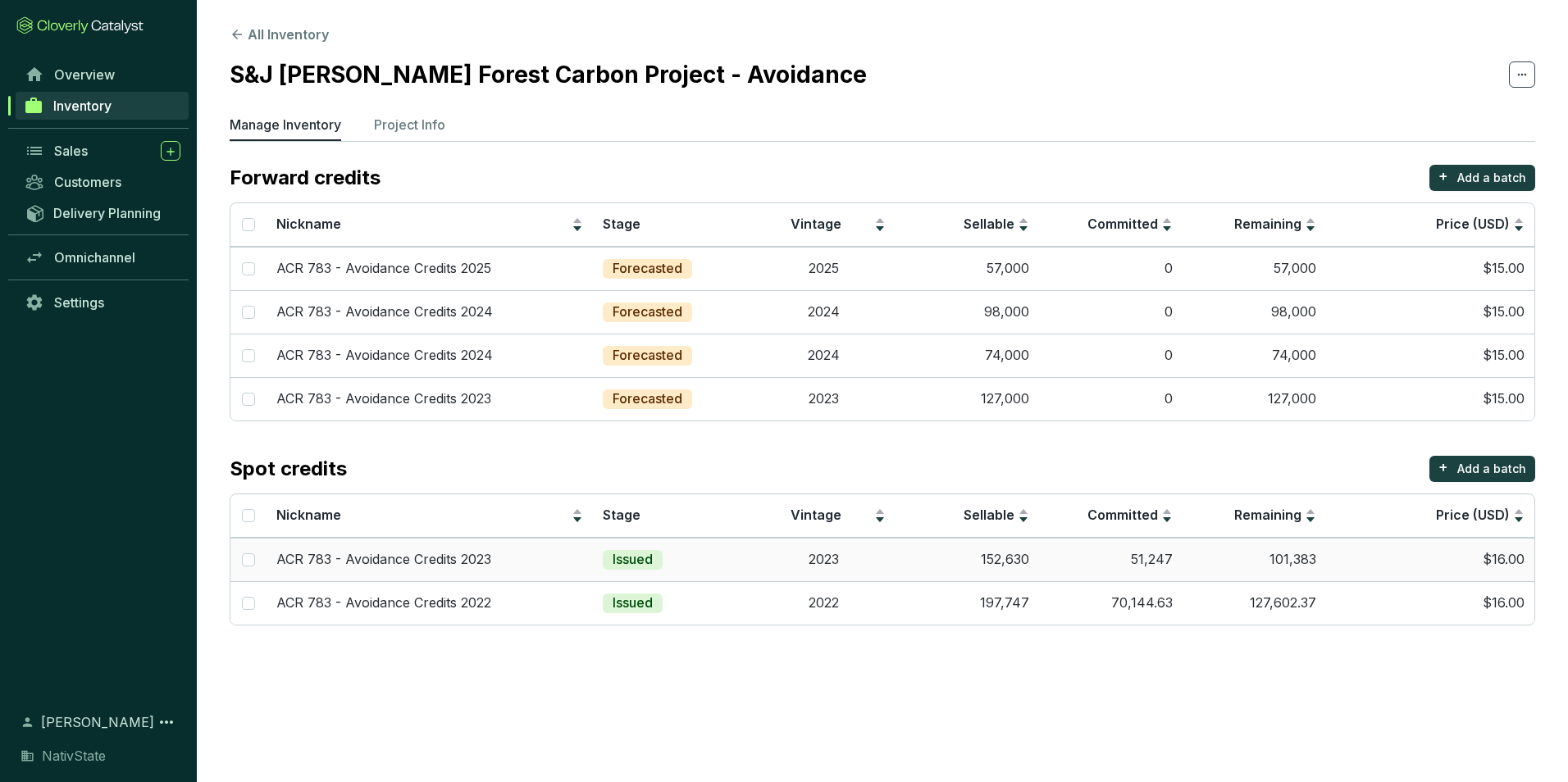
click at [1083, 556] on td "51,247" at bounding box center [1110, 559] width 143 height 43
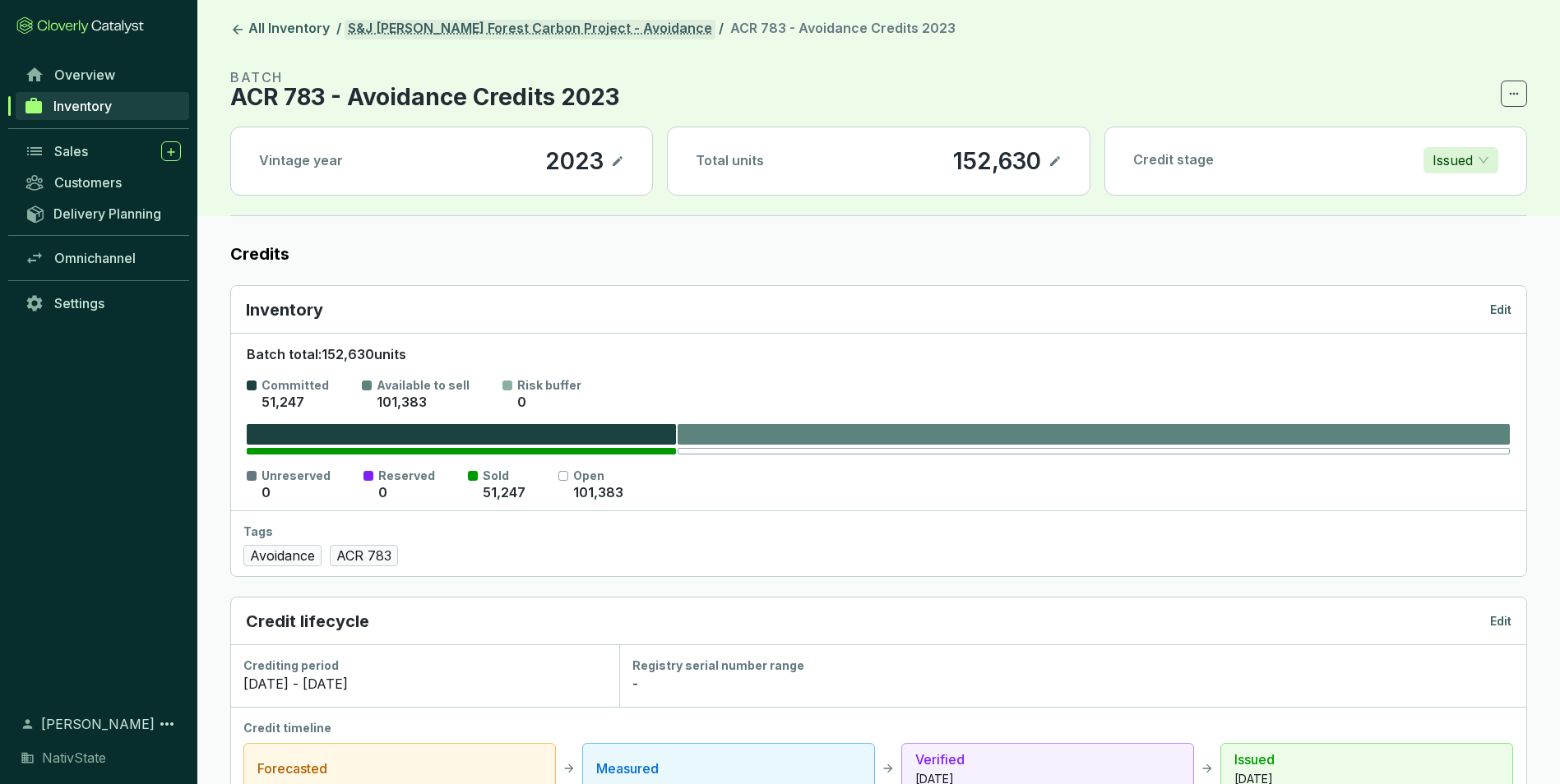
click at [470, 20] on link "S&J Taylor Forest Carbon Project - Avoidance" at bounding box center [530, 29] width 371 height 20
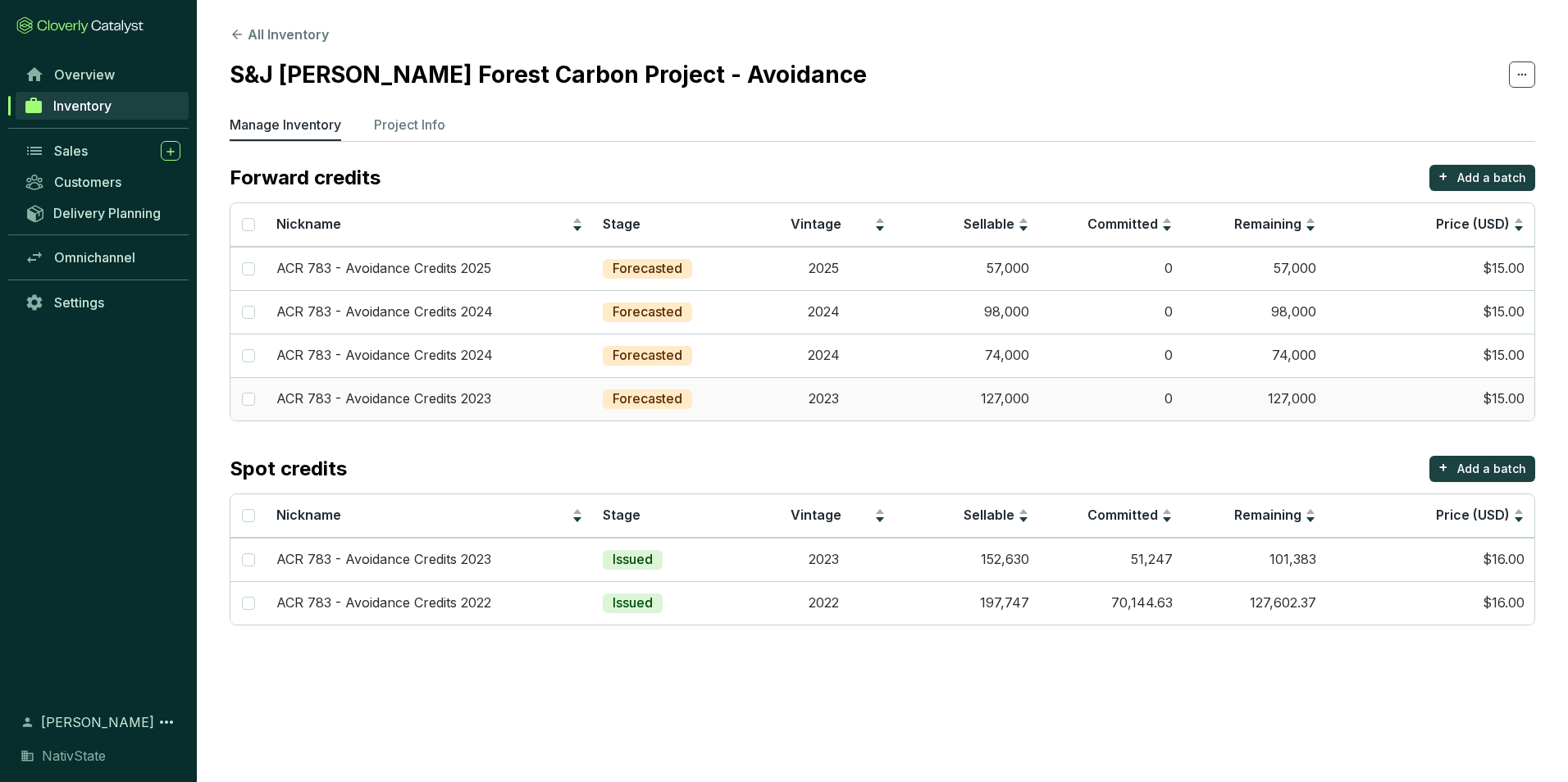
click at [928, 392] on td "127,000" at bounding box center [967, 399] width 143 height 43
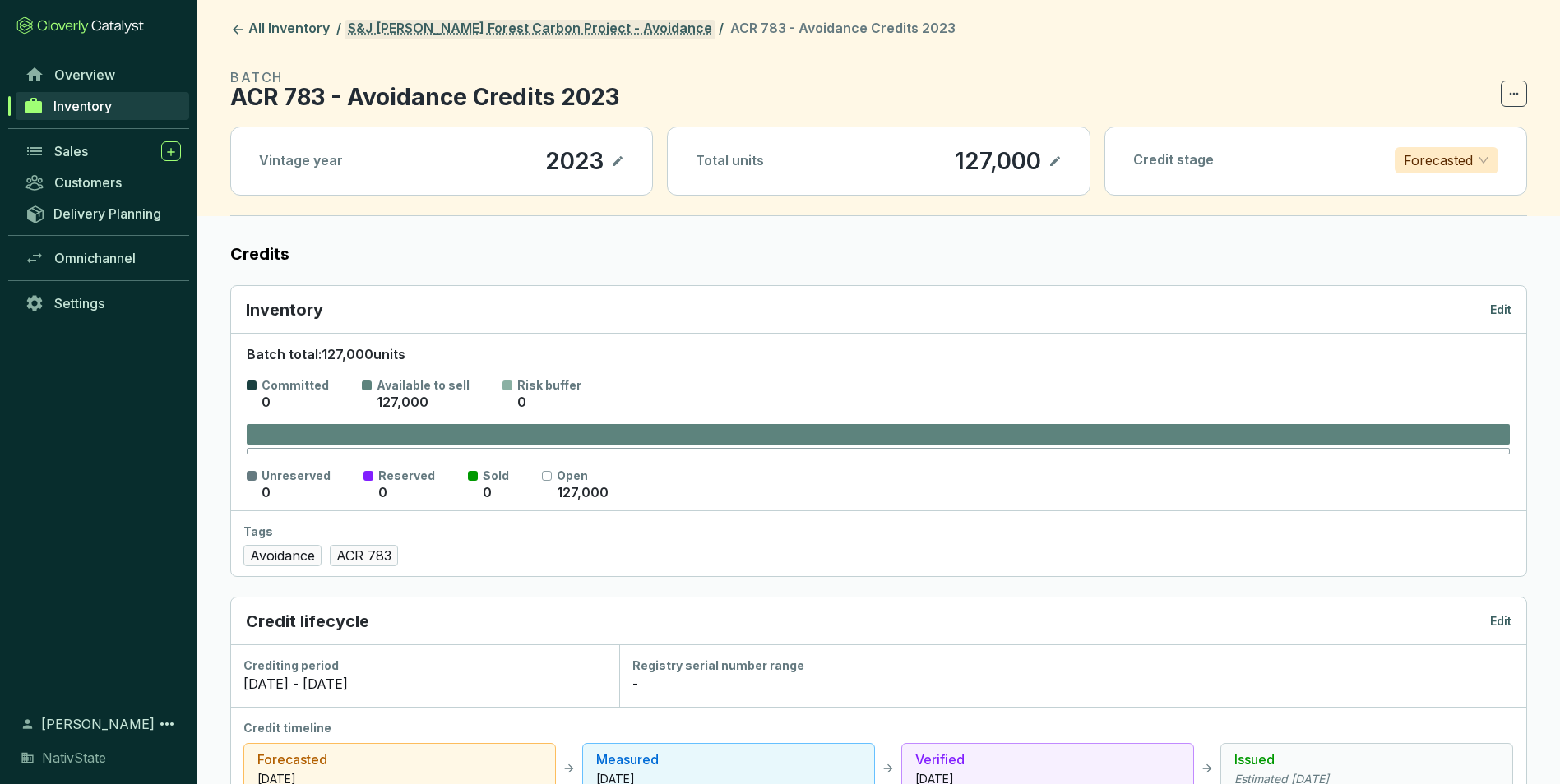
click at [513, 21] on link "S&J Taylor Forest Carbon Project - Avoidance" at bounding box center [530, 29] width 371 height 20
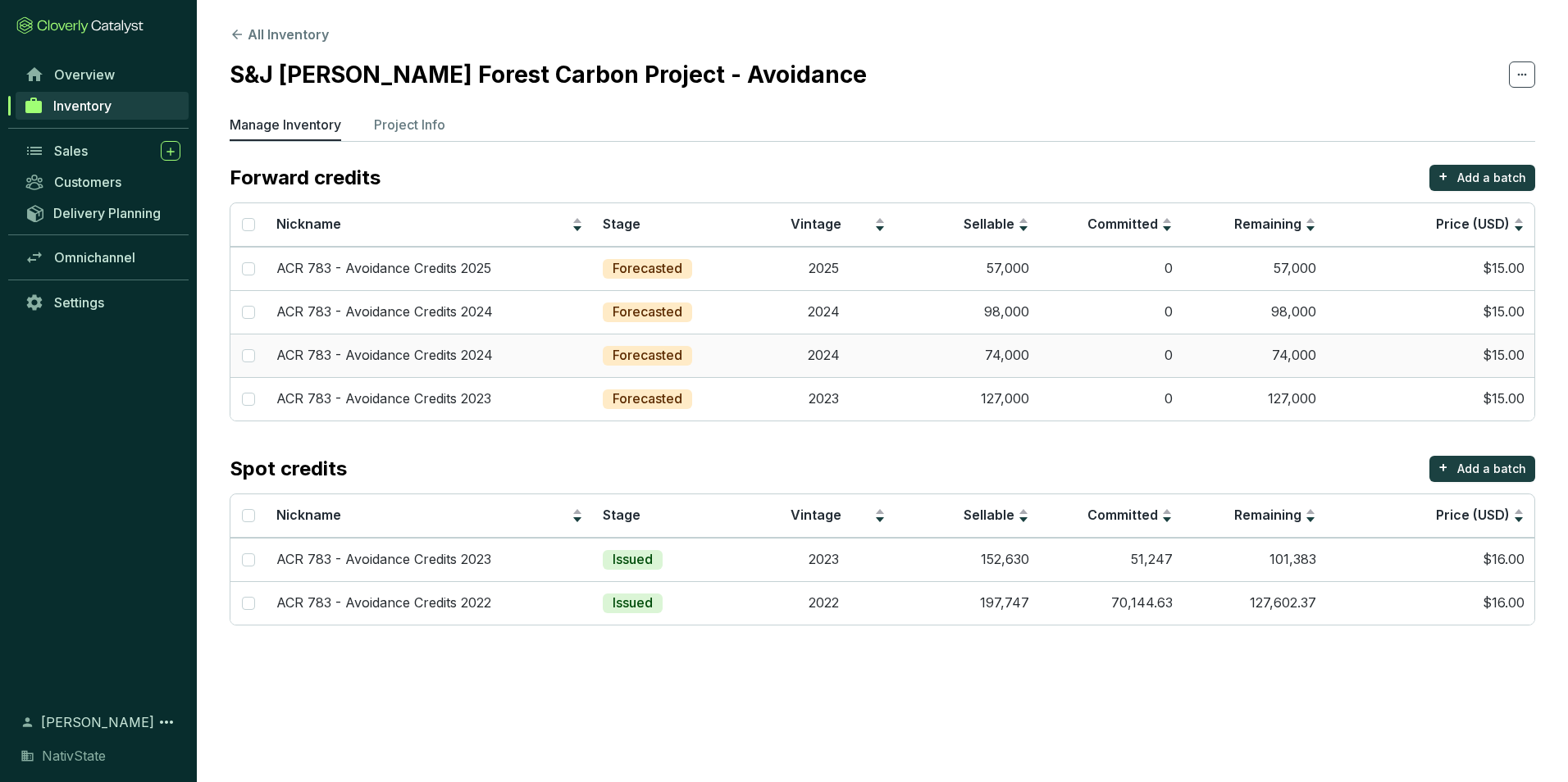
click at [712, 345] on td "Forecasted" at bounding box center [672, 355] width 159 height 43
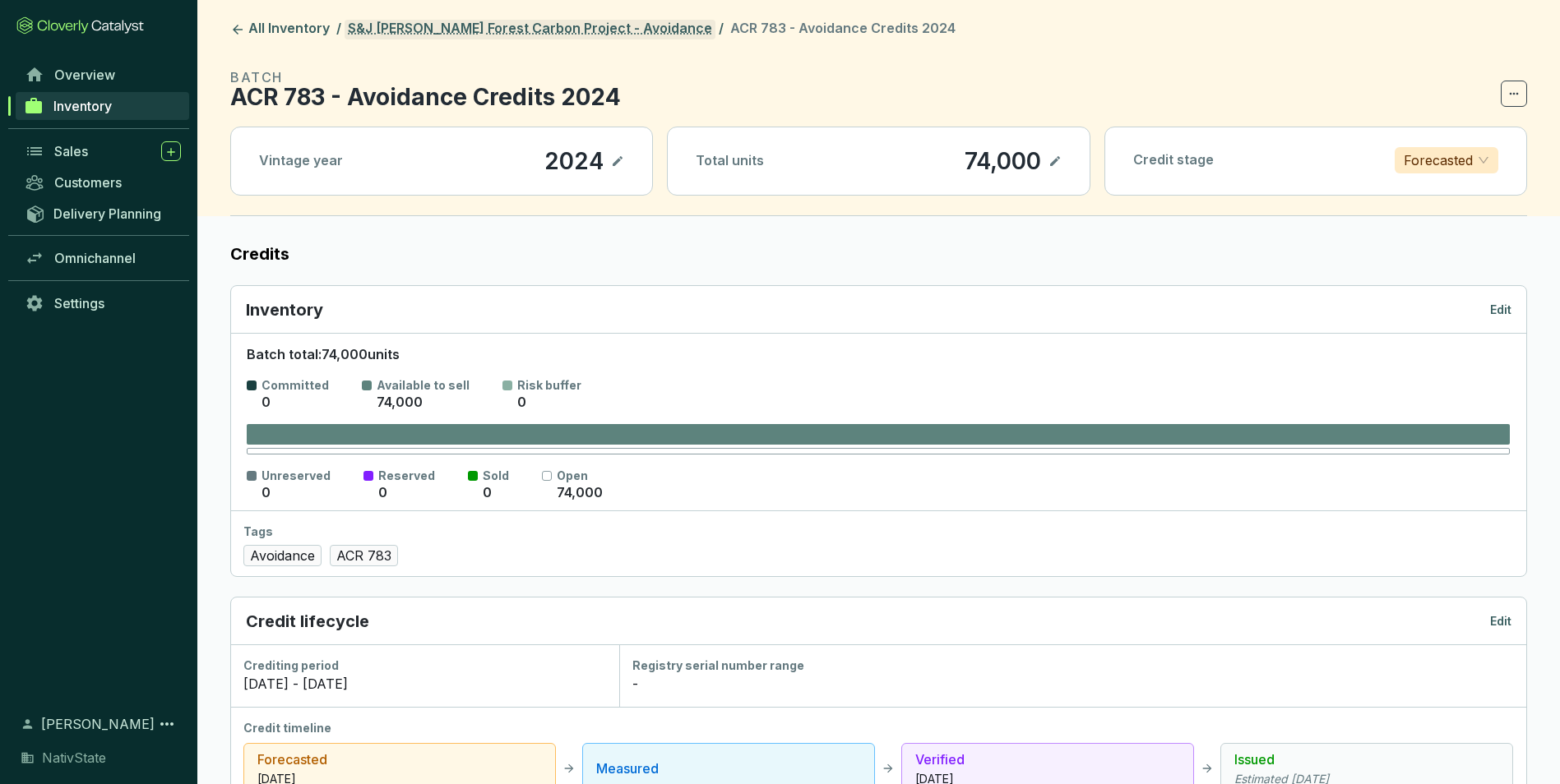
click at [518, 25] on link "S&J Taylor Forest Carbon Project - Avoidance" at bounding box center [530, 29] width 371 height 20
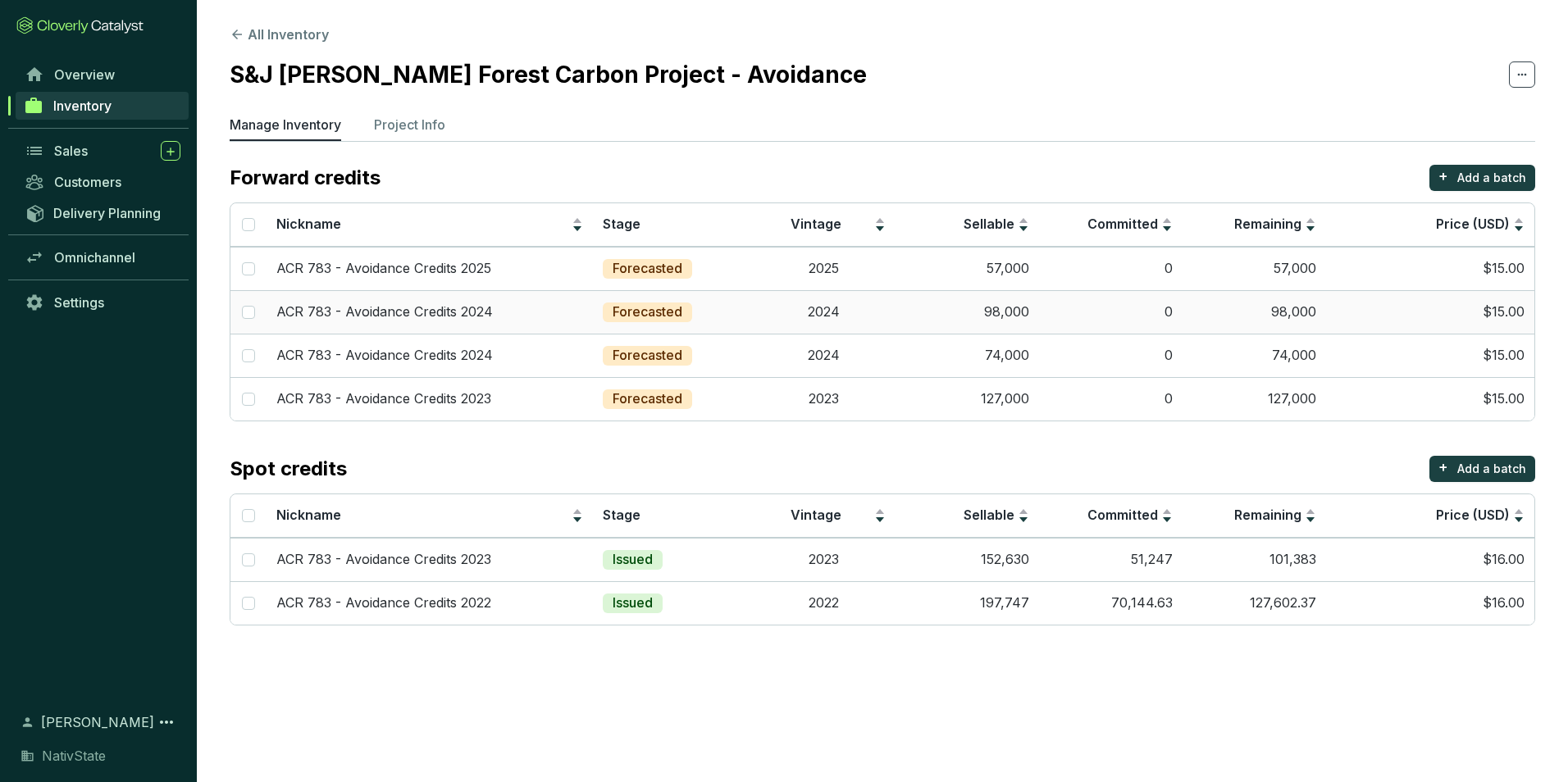
click at [689, 308] on div "Forecasted" at bounding box center [647, 312] width 89 height 20
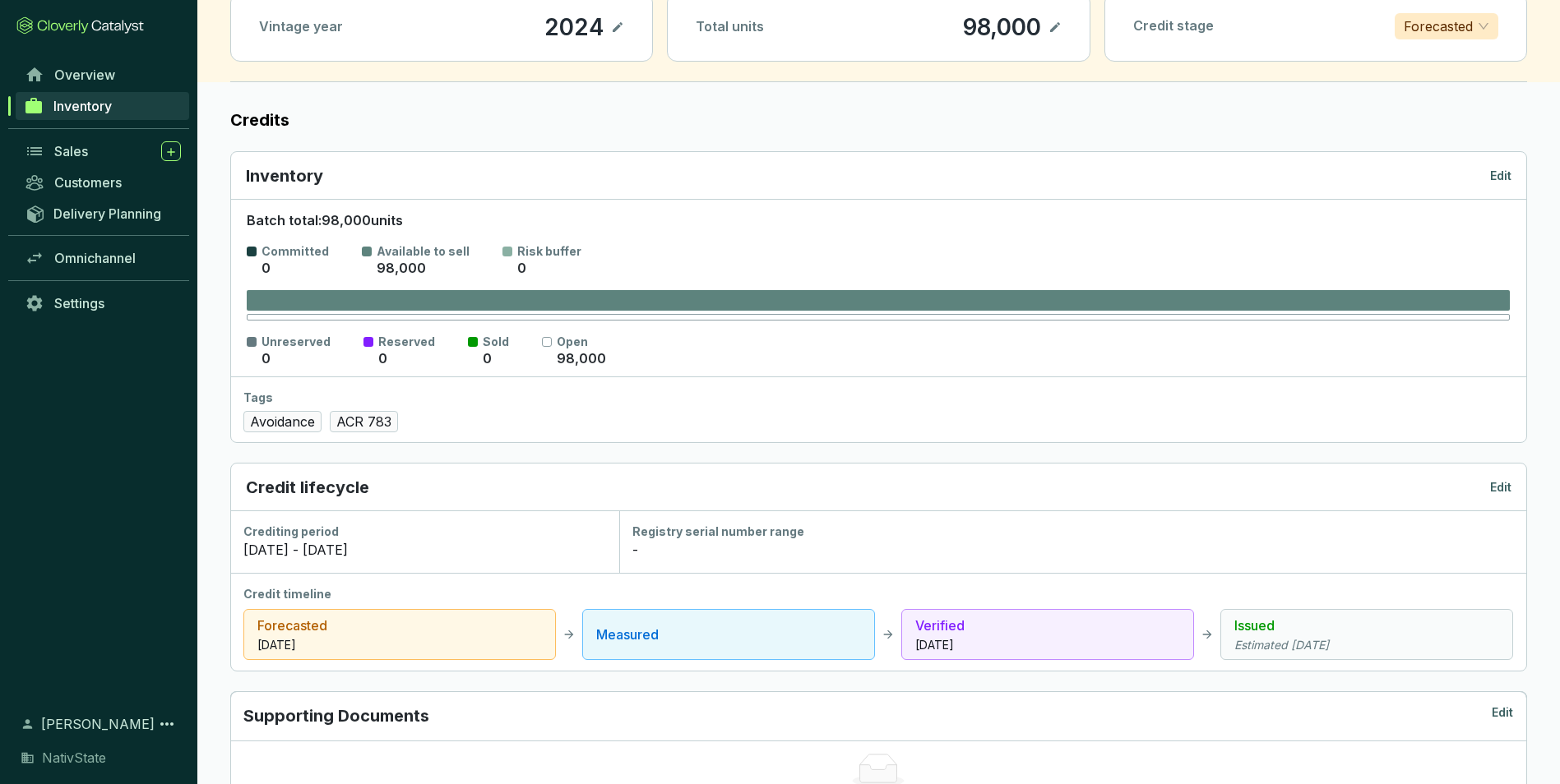
scroll to position [164, 0]
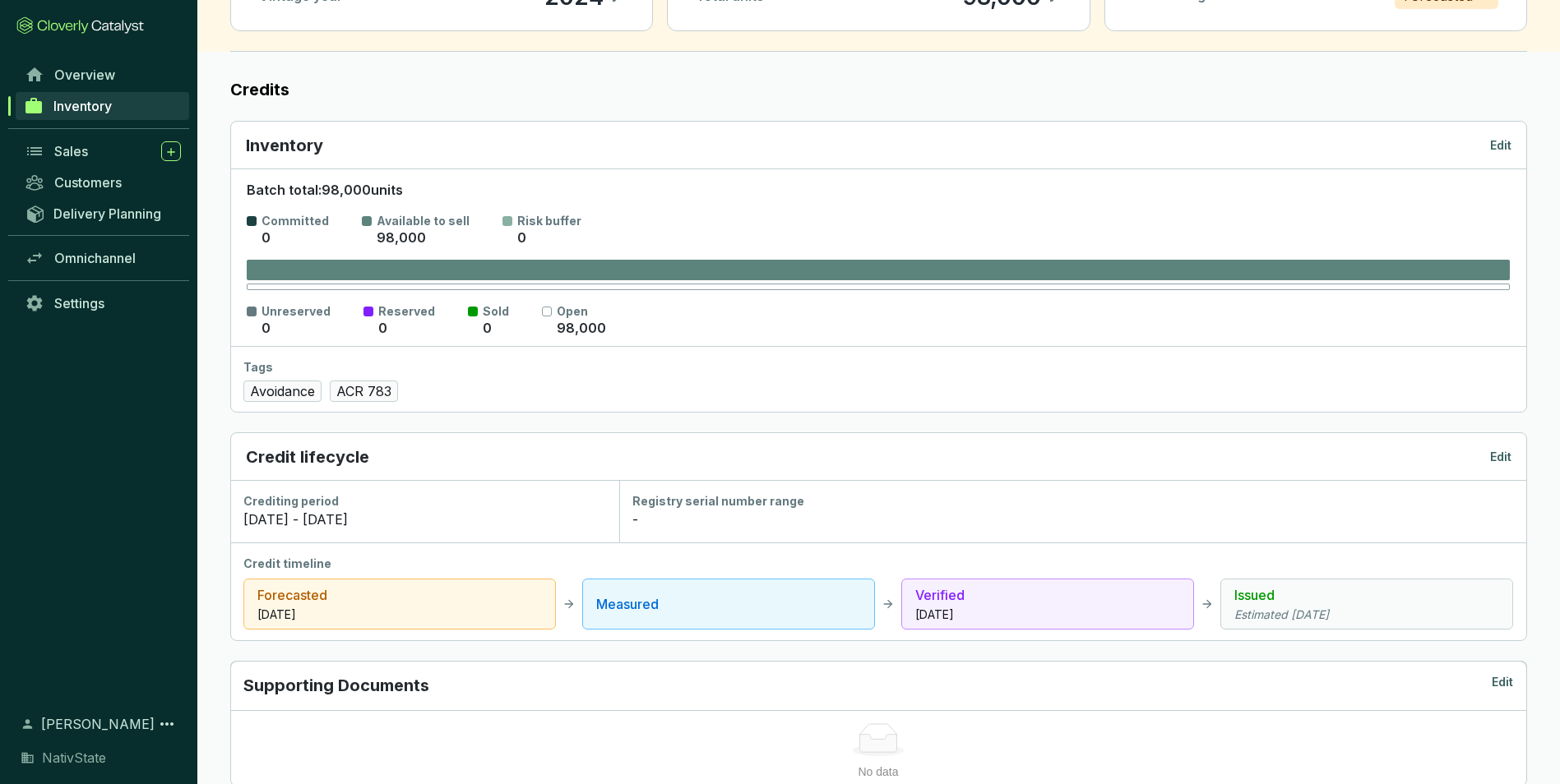
click at [1496, 459] on p "Edit" at bounding box center [1500, 456] width 21 height 16
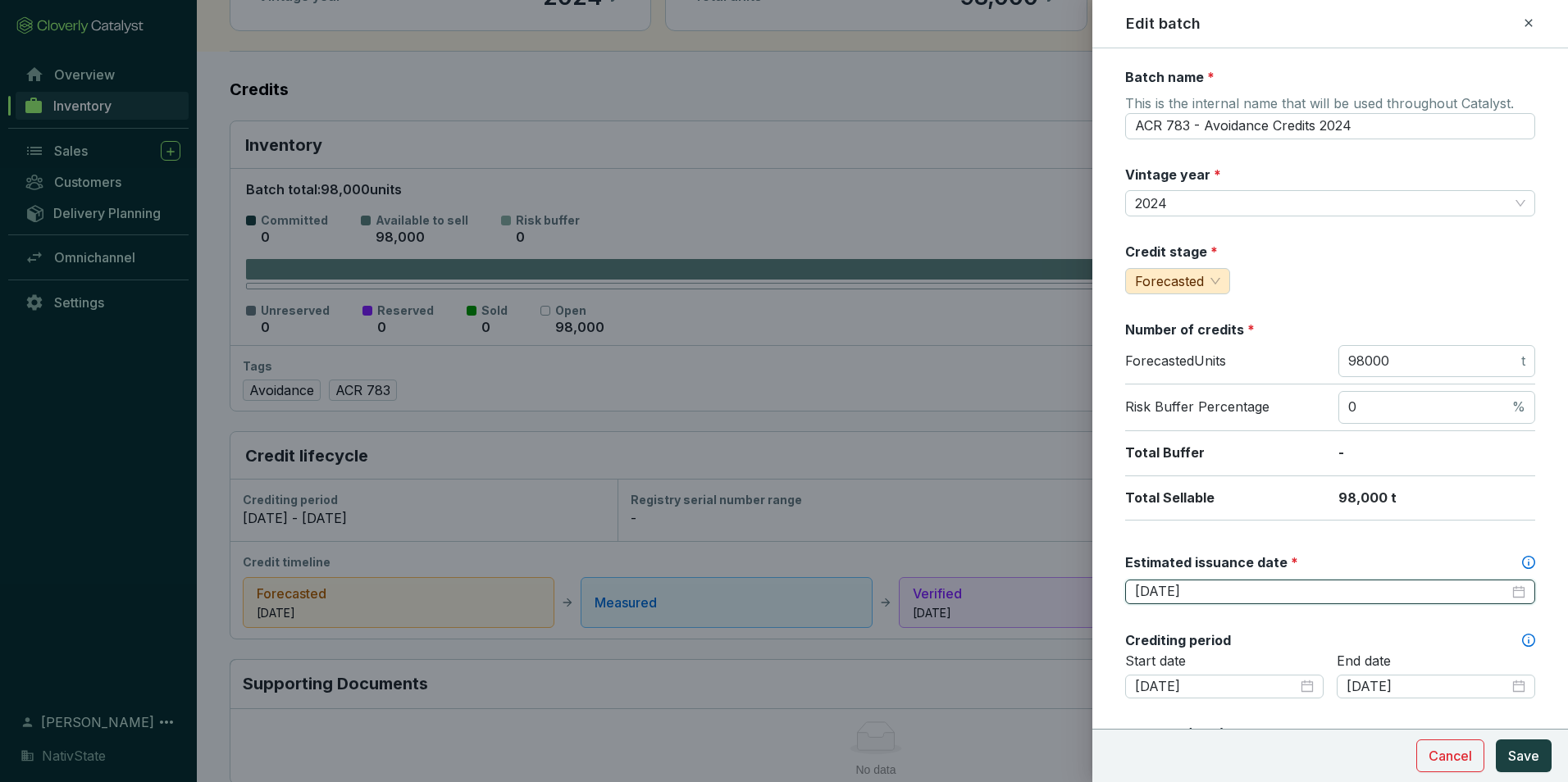
click at [1228, 597] on input "2025-08-31" at bounding box center [1322, 591] width 374 height 18
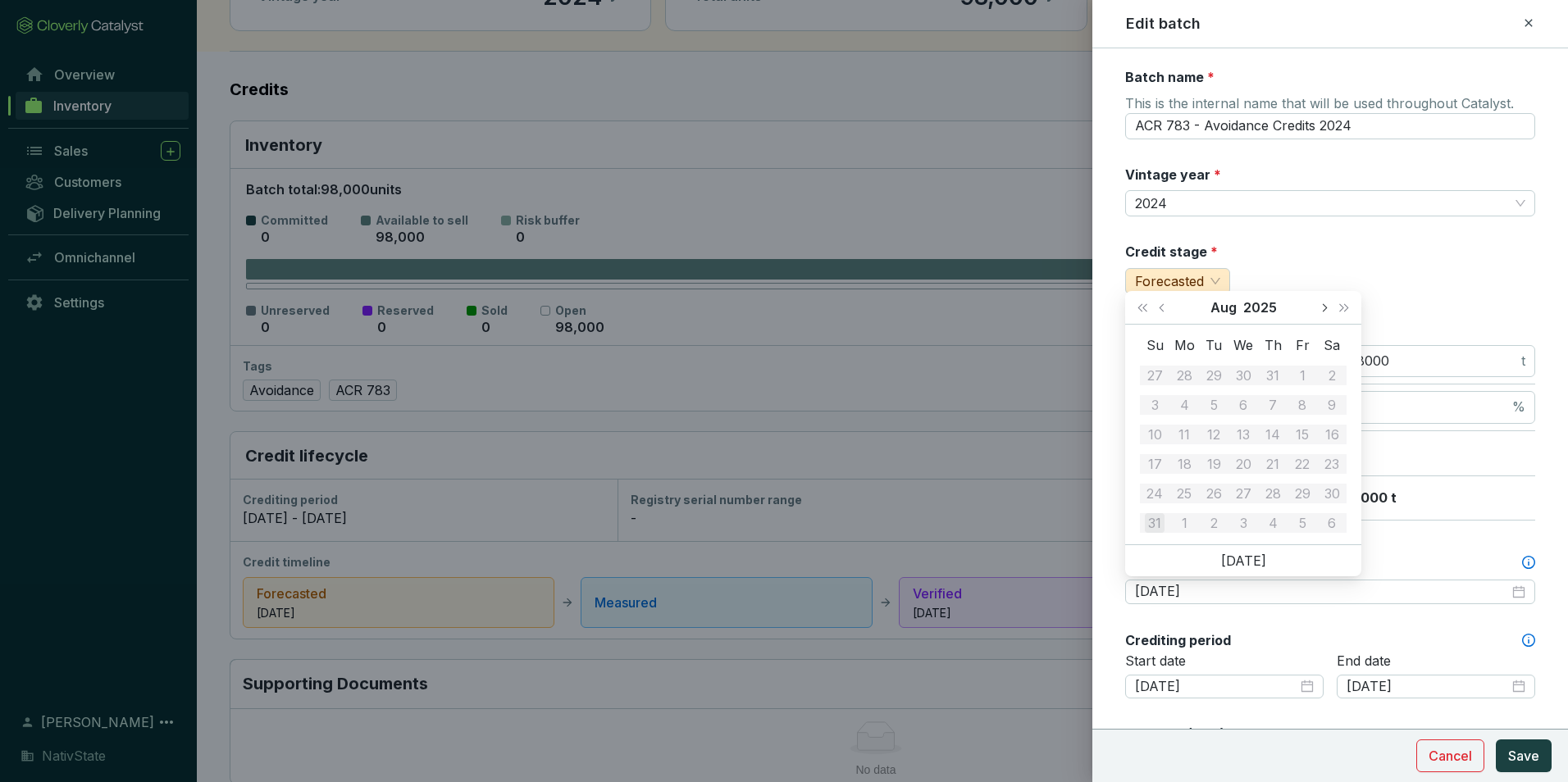
click at [1323, 308] on span "Next month (PageDown)" at bounding box center [1323, 308] width 9 height 9
type input "2025-09-30"
click at [1215, 493] on div "30" at bounding box center [1213, 493] width 20 height 20
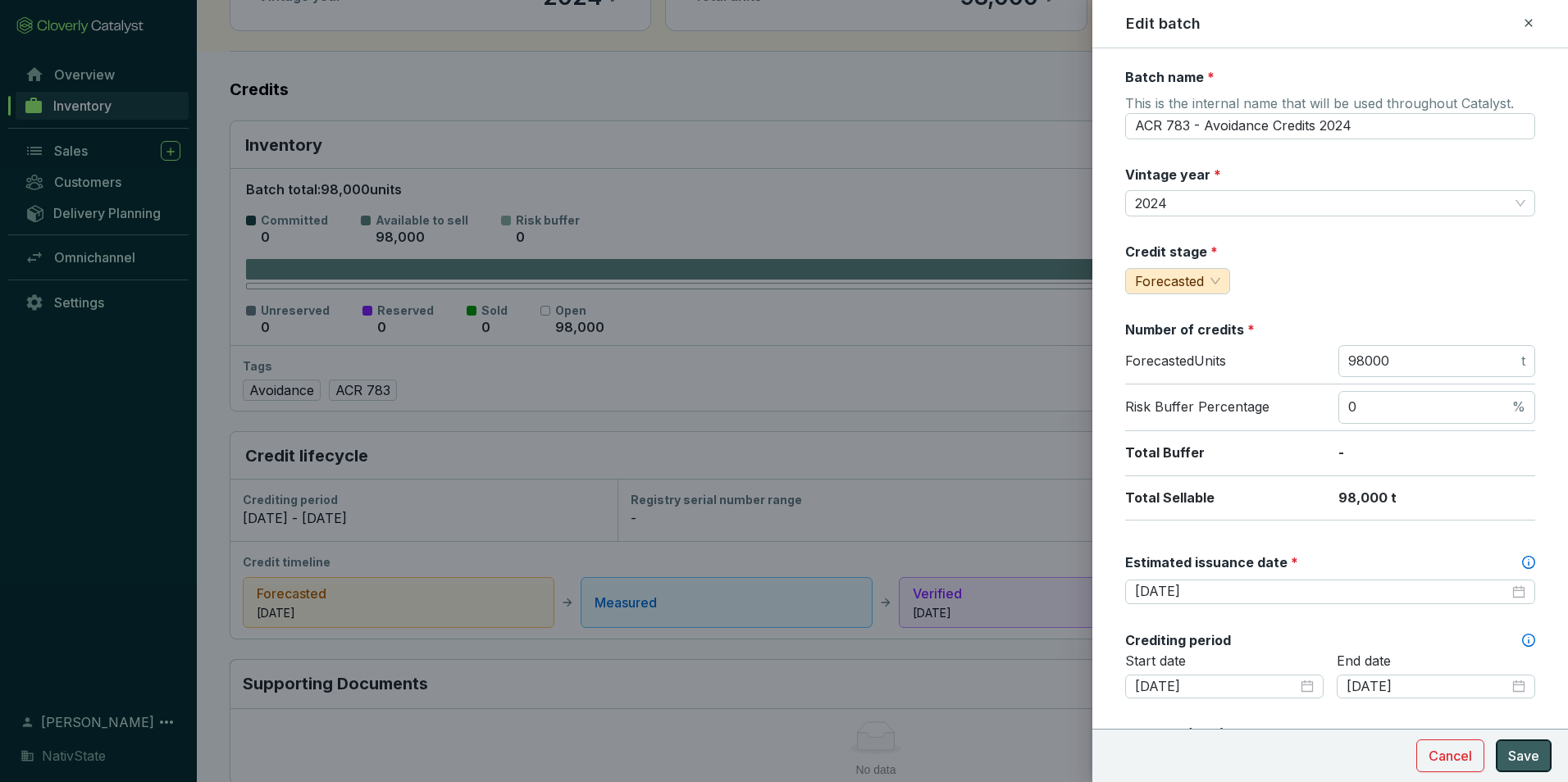
click at [1521, 753] on span "Save" at bounding box center [1524, 756] width 32 height 20
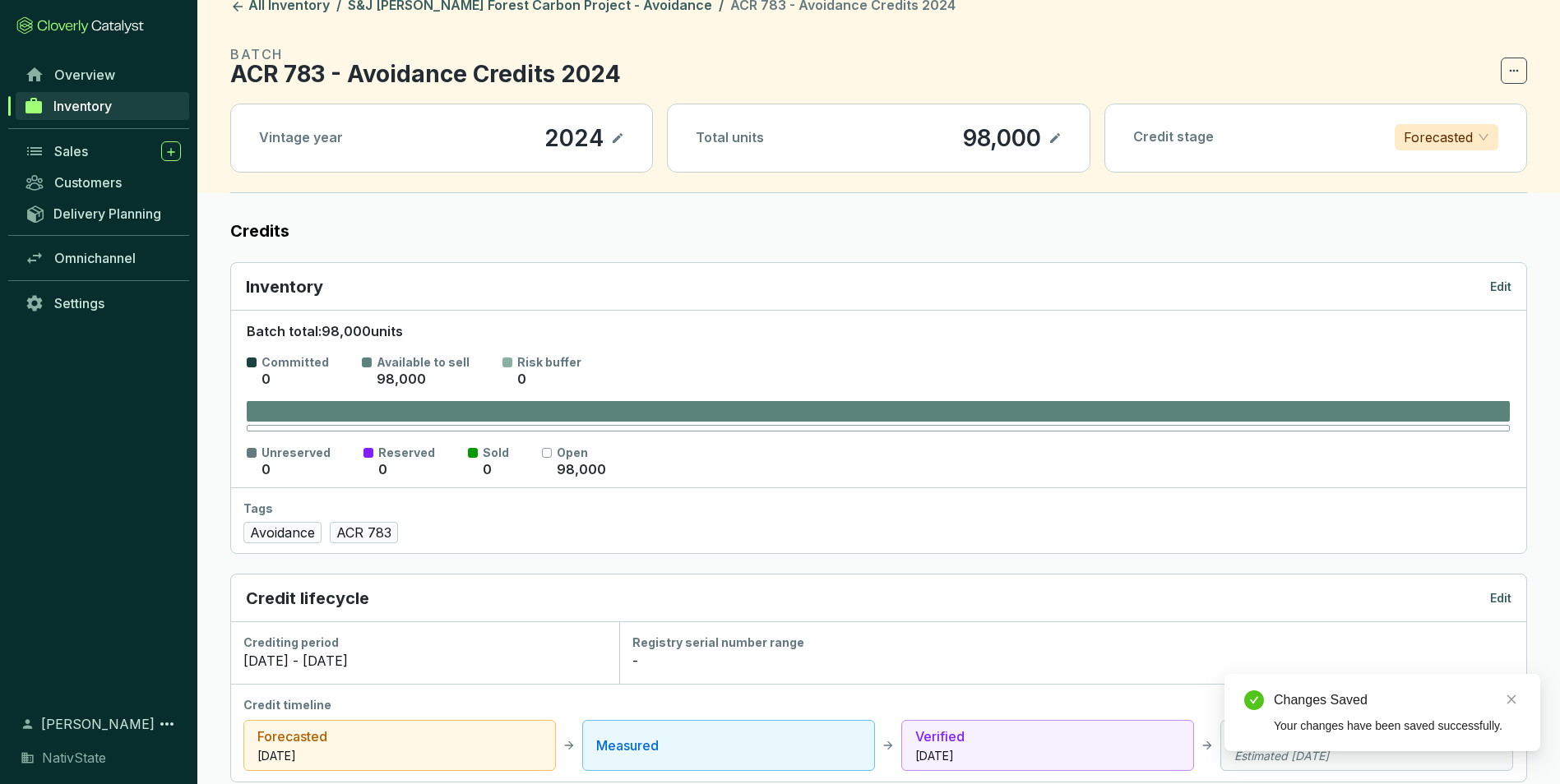
scroll to position [0, 0]
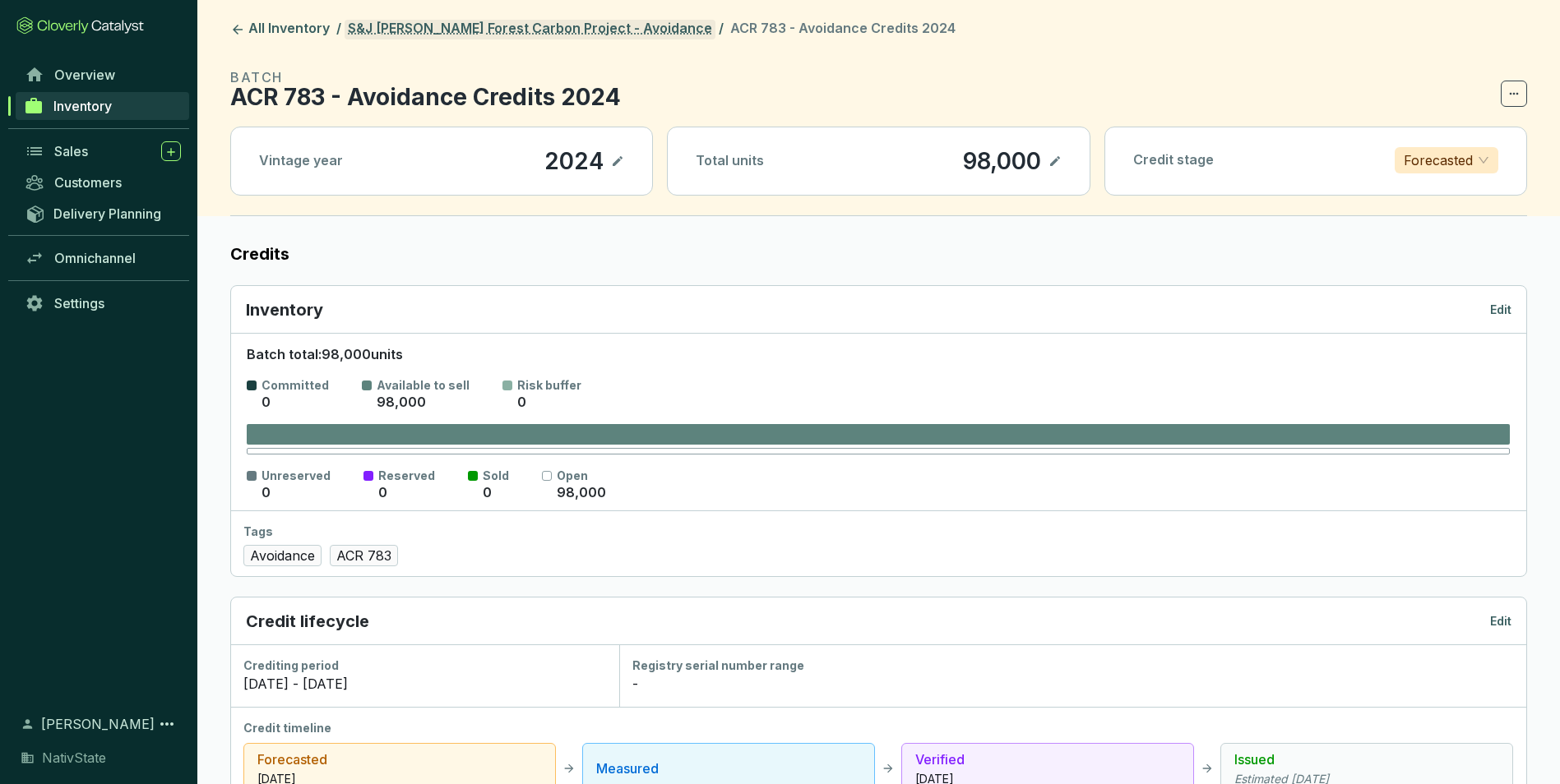
click at [466, 26] on link "S&J Taylor Forest Carbon Project - Avoidance" at bounding box center [530, 29] width 371 height 20
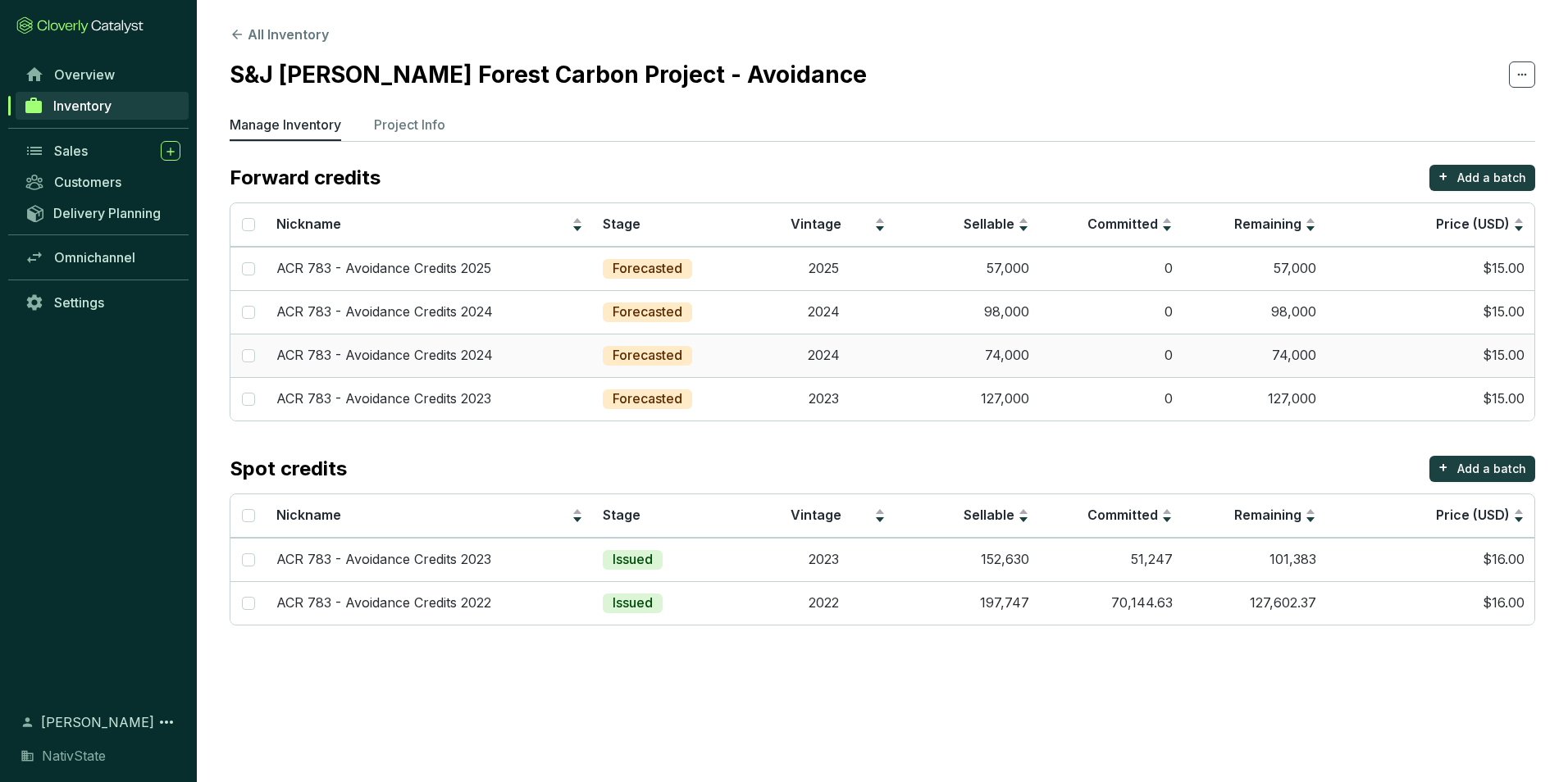
click at [894, 356] on td "2024" at bounding box center [823, 355] width 143 height 43
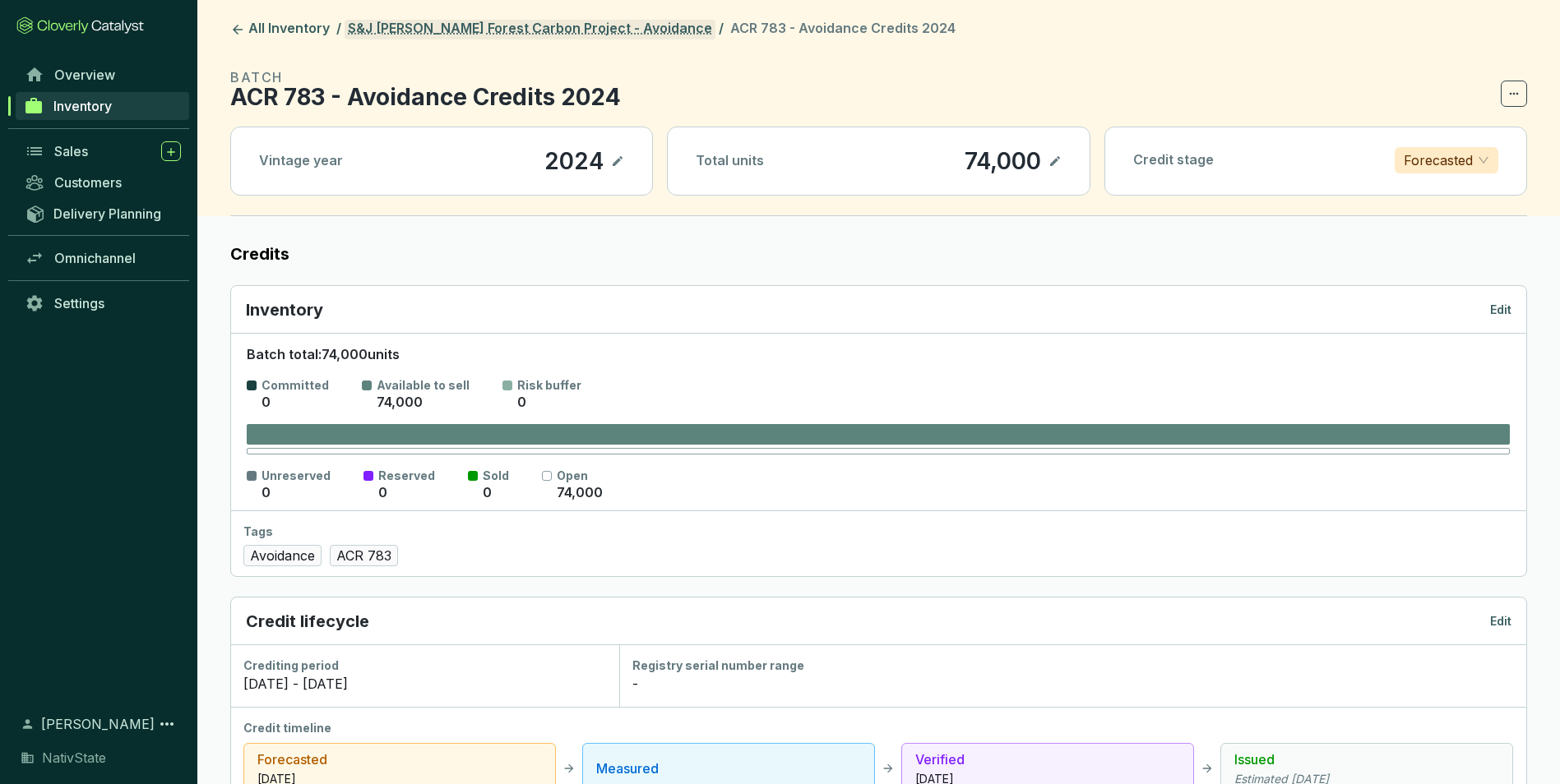
click at [604, 28] on link "S&J Taylor Forest Carbon Project - Avoidance" at bounding box center [530, 29] width 371 height 20
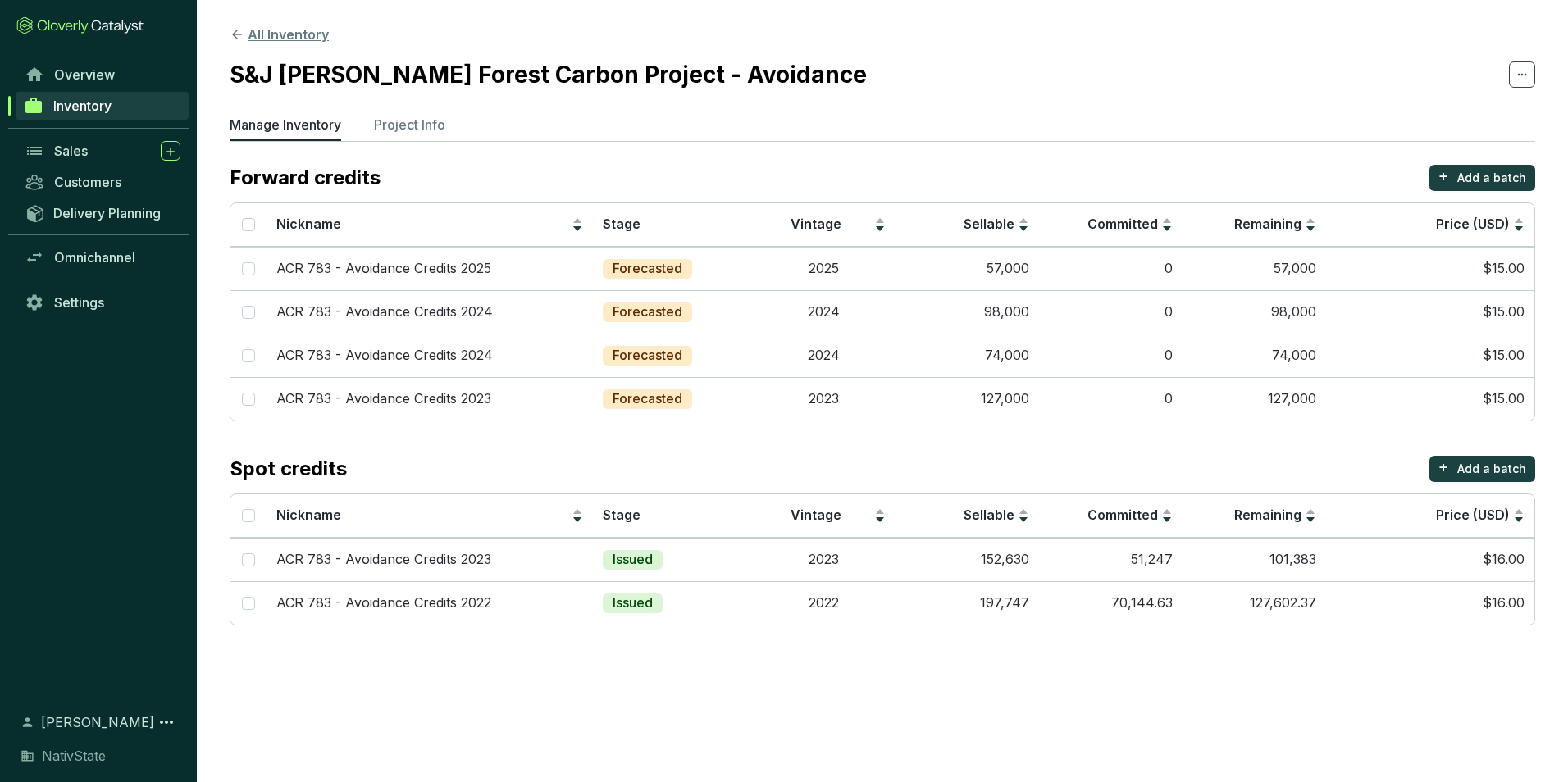
click at [275, 31] on button "All Inventory" at bounding box center [279, 34] width 99 height 20
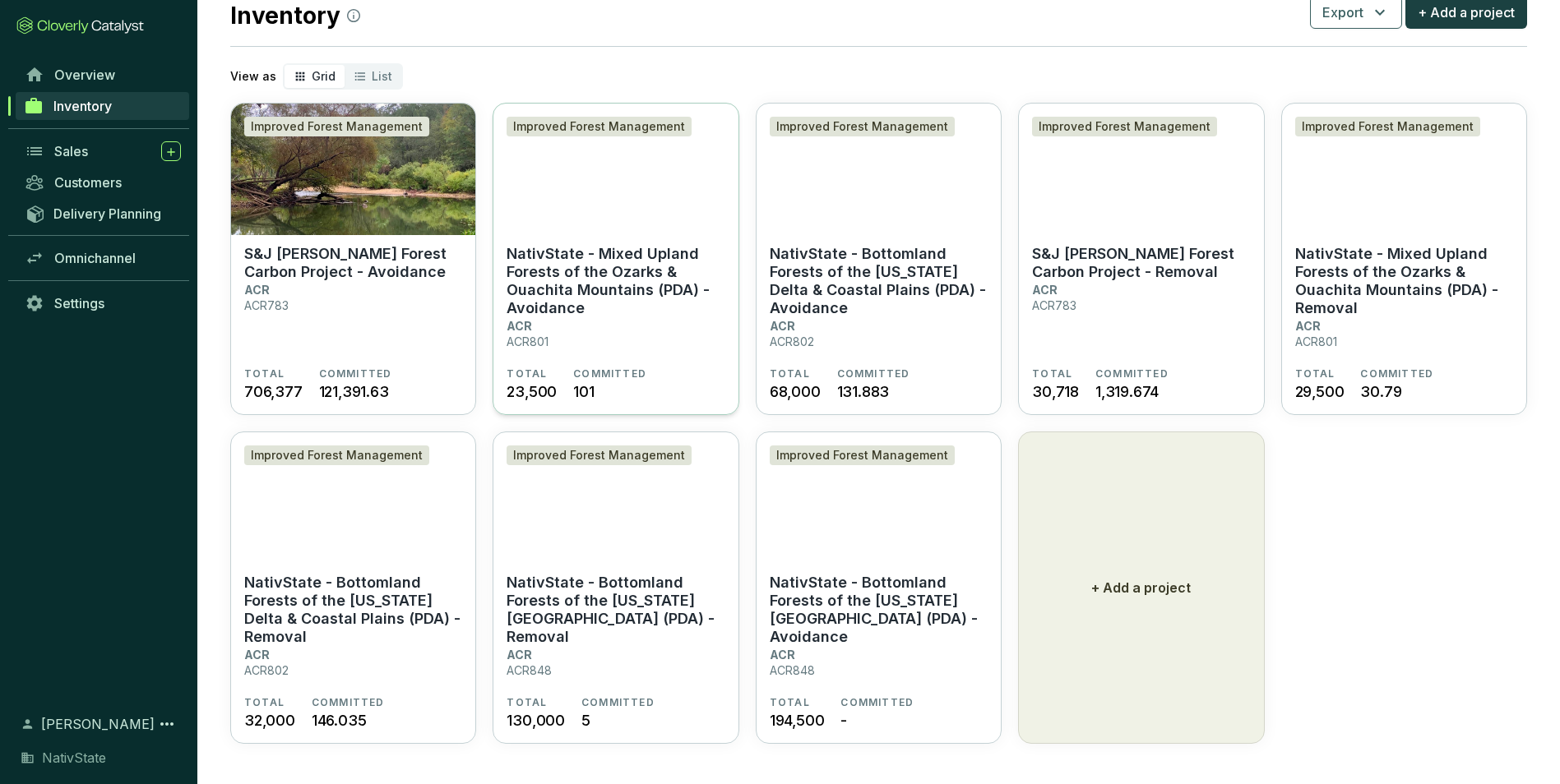
scroll to position [54, 0]
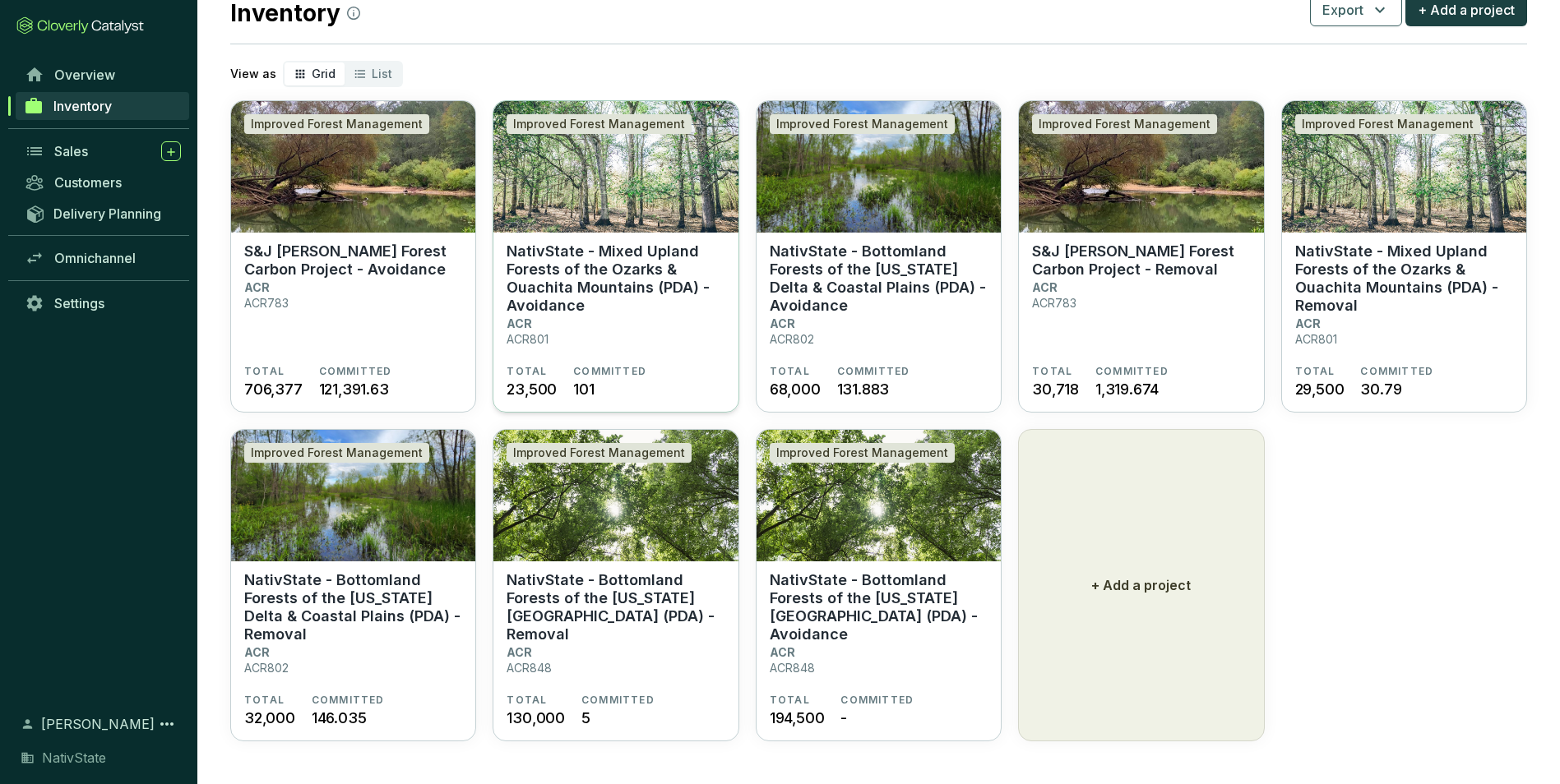
click at [672, 296] on p "NativState - Mixed Upland Forests of the Ozarks & Ouachita Mountains (PDA) - Av…" at bounding box center [615, 278] width 218 height 73
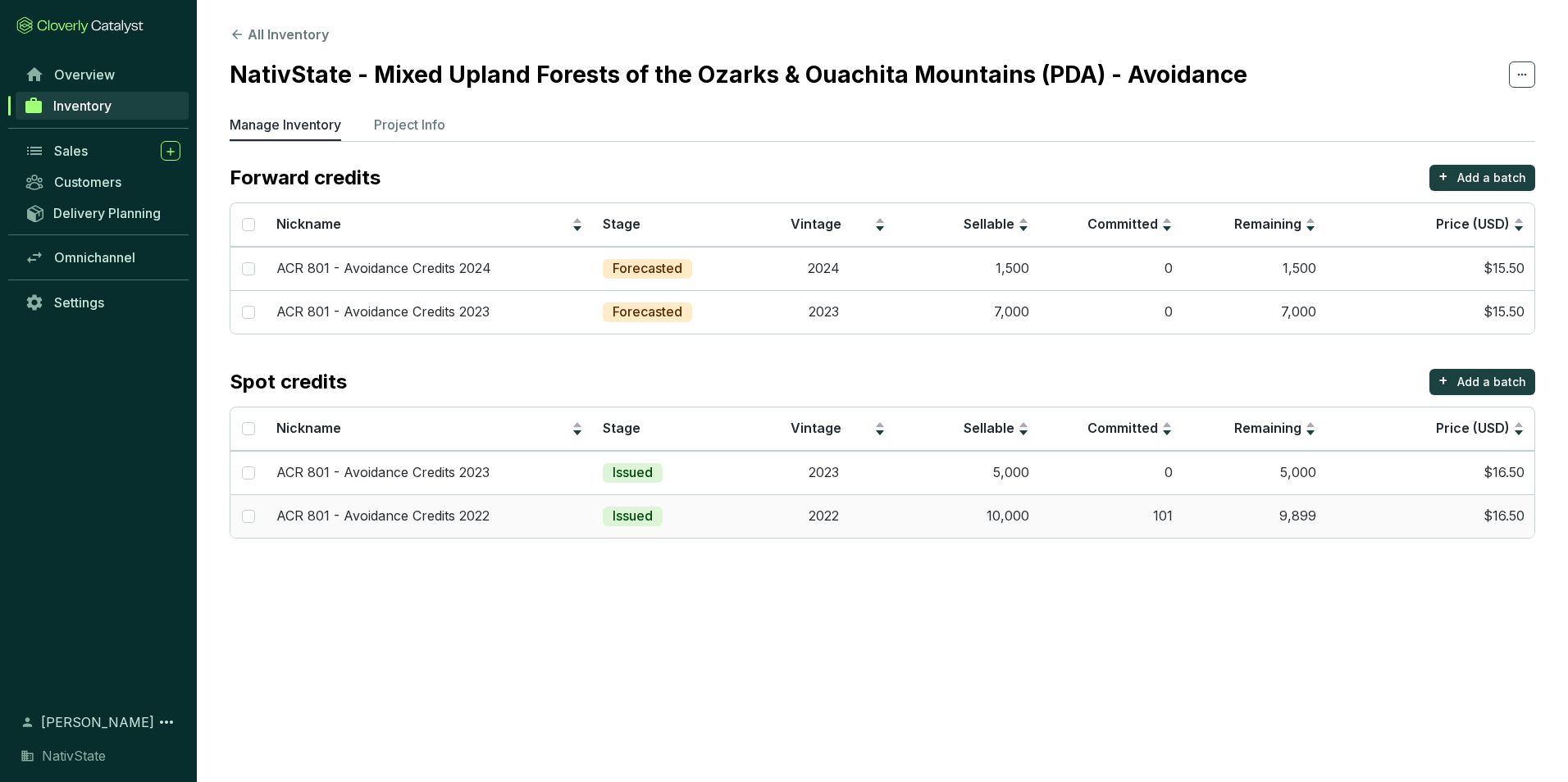
click at [814, 515] on td "2022" at bounding box center [823, 515] width 143 height 43
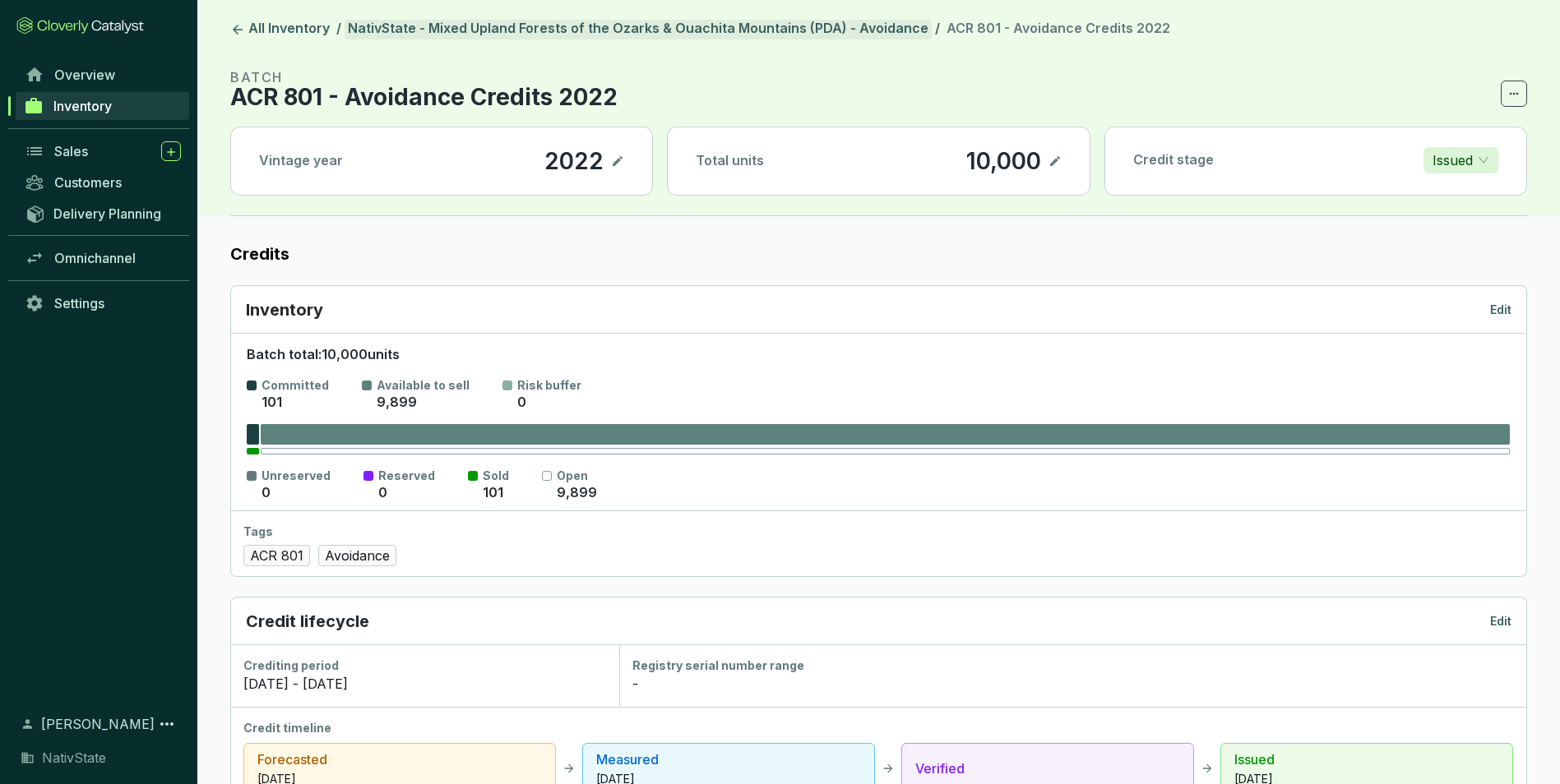
click at [710, 27] on header "All Inventory / NativState - Mixed Upland Forests of the Ozarks & Ouachita Moun…" at bounding box center [878, 108] width 1363 height 216
click at [711, 29] on link "NativState - Mixed Upland Forests of the Ozarks & Ouachita Mountains (PDA) - Av…" at bounding box center [637, 29] width 587 height 20
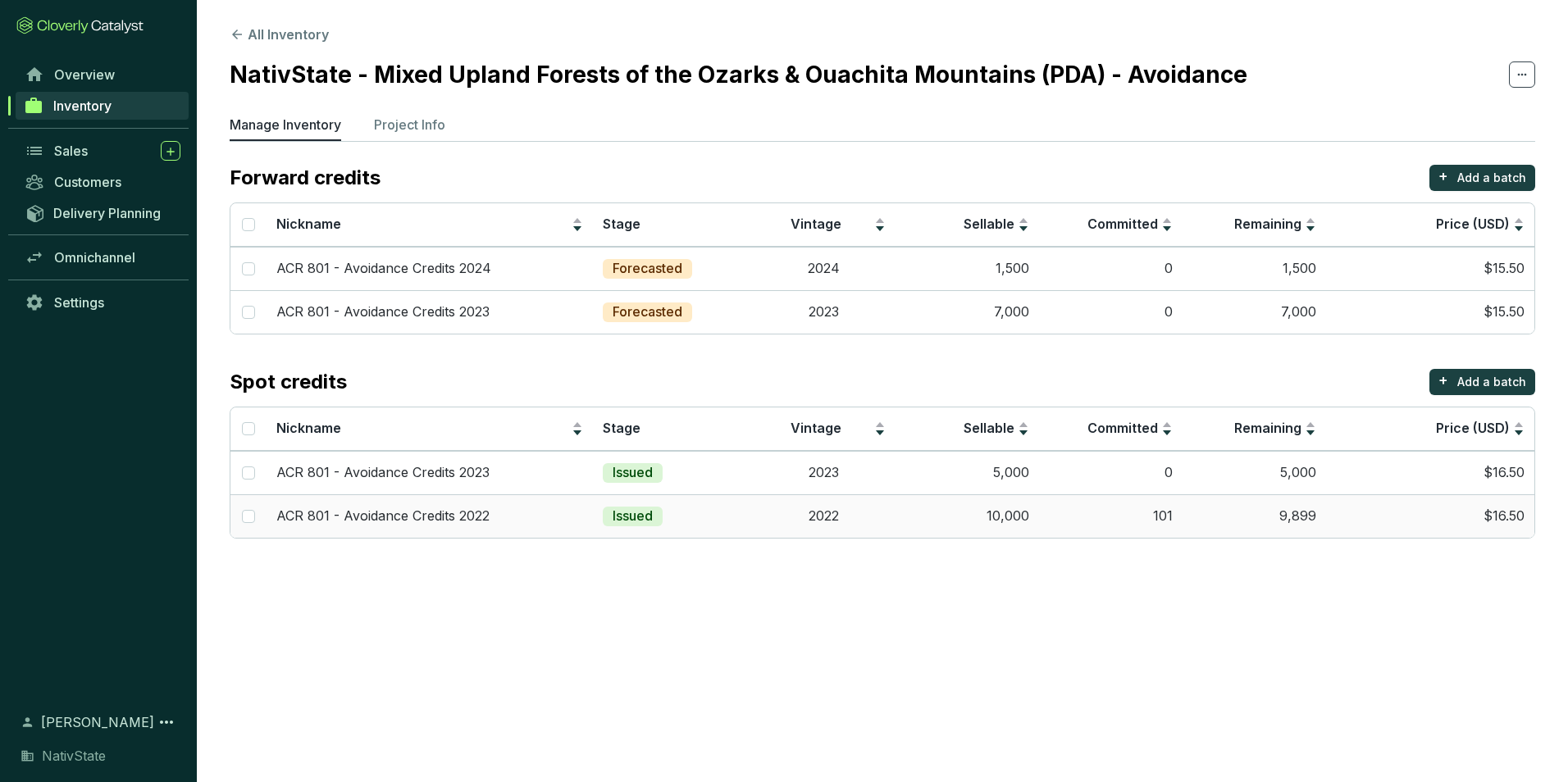
click at [854, 512] on td "2022" at bounding box center [823, 515] width 143 height 43
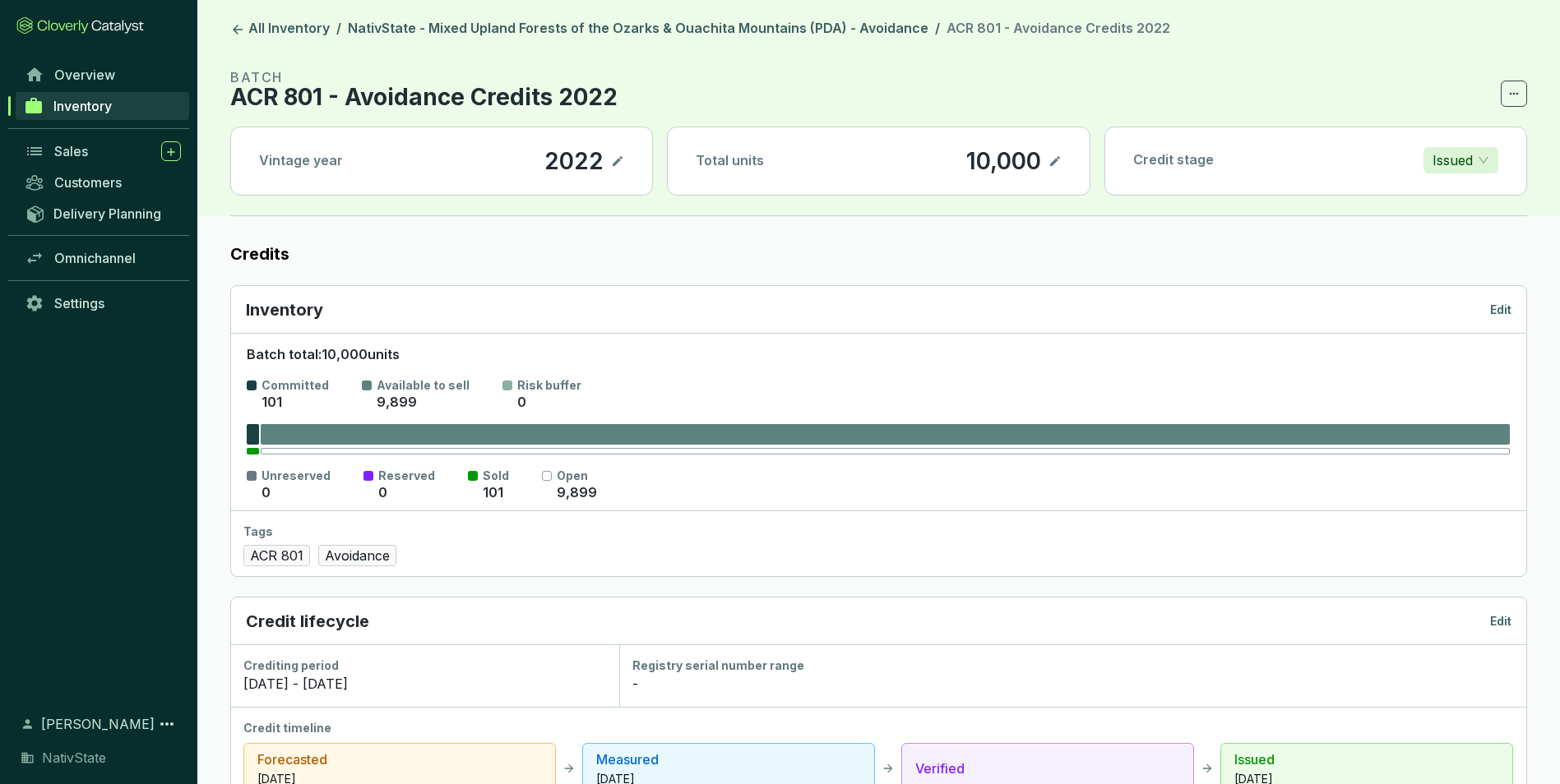
click at [1510, 313] on p "Edit" at bounding box center [1500, 309] width 21 height 16
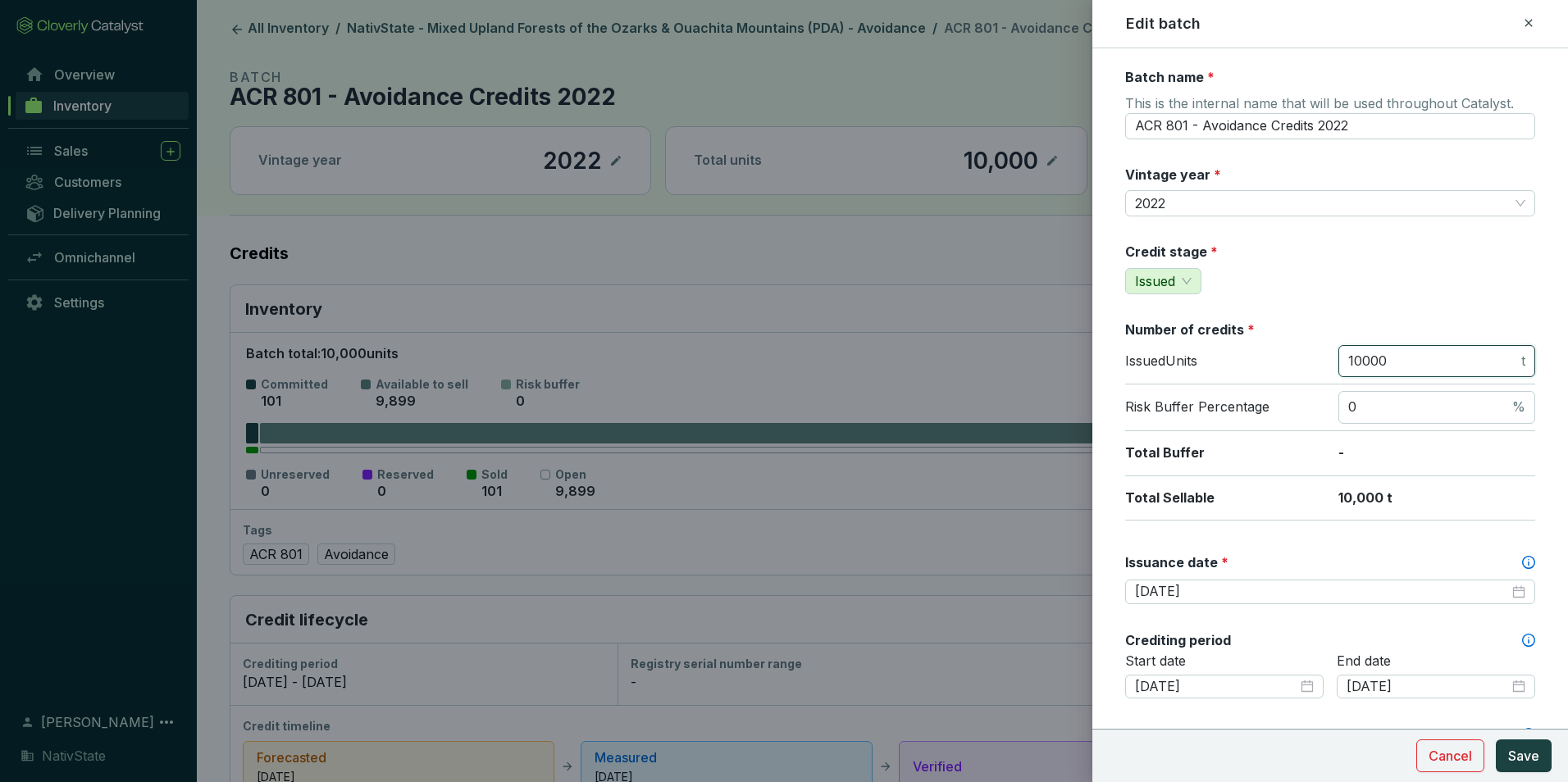
drag, startPoint x: 1409, startPoint y: 371, endPoint x: 1261, endPoint y: 336, distance: 152.1
click at [1199, 345] on div "Issued Units 10000 t" at bounding box center [1329, 365] width 410 height 40
type input "44070"
click at [1532, 751] on span "Save" at bounding box center [1524, 756] width 32 height 20
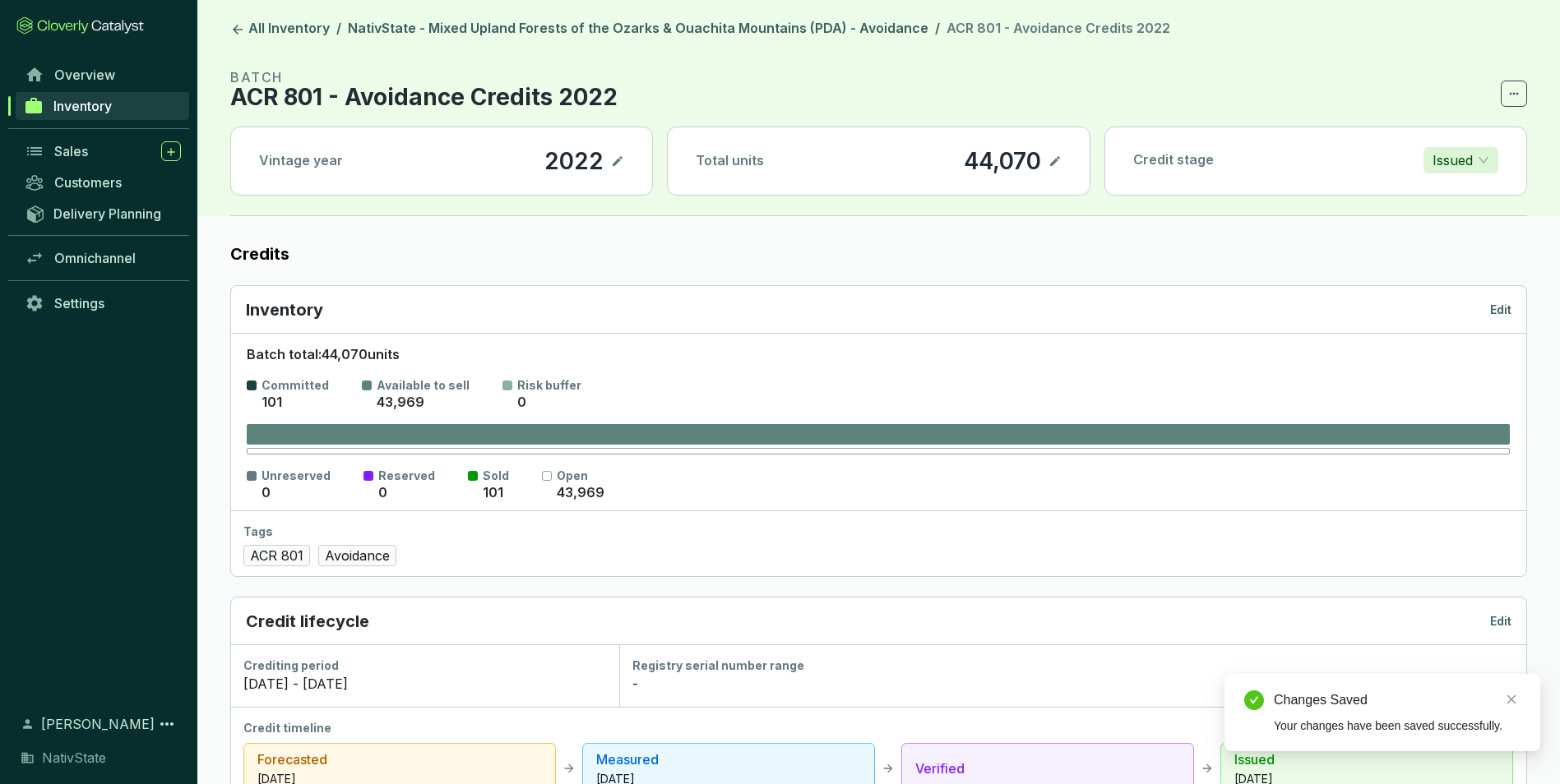
click at [779, 18] on header "All Inventory / NativState - Mixed Upland Forests of the Ozarks & Ouachita Moun…" at bounding box center [878, 108] width 1363 height 216
click at [783, 28] on link "NativState - Mixed Upland Forests of the Ozarks & Ouachita Mountains (PDA) - Av…" at bounding box center [637, 29] width 587 height 20
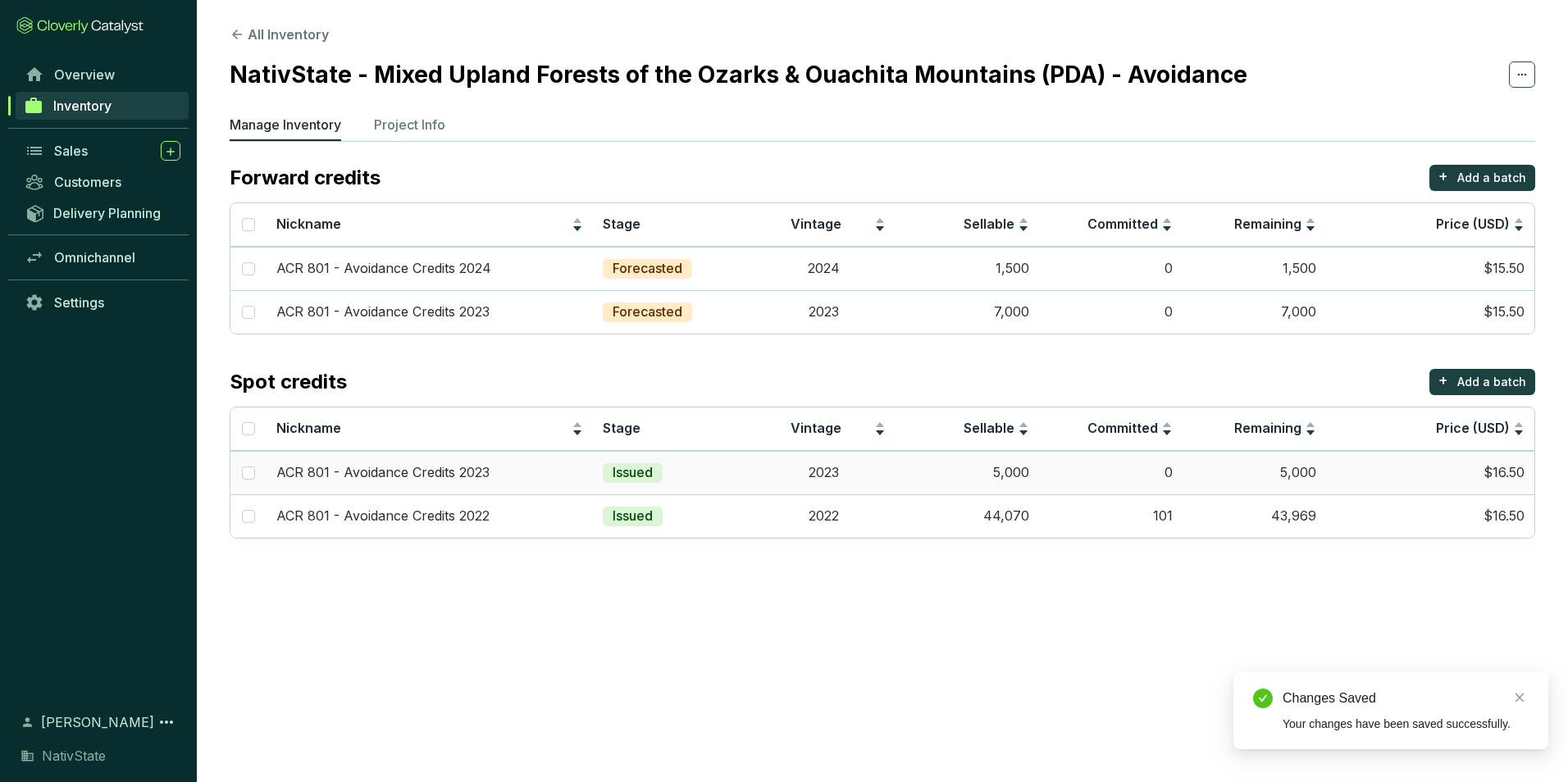
click at [931, 468] on td "5,000" at bounding box center [967, 472] width 143 height 43
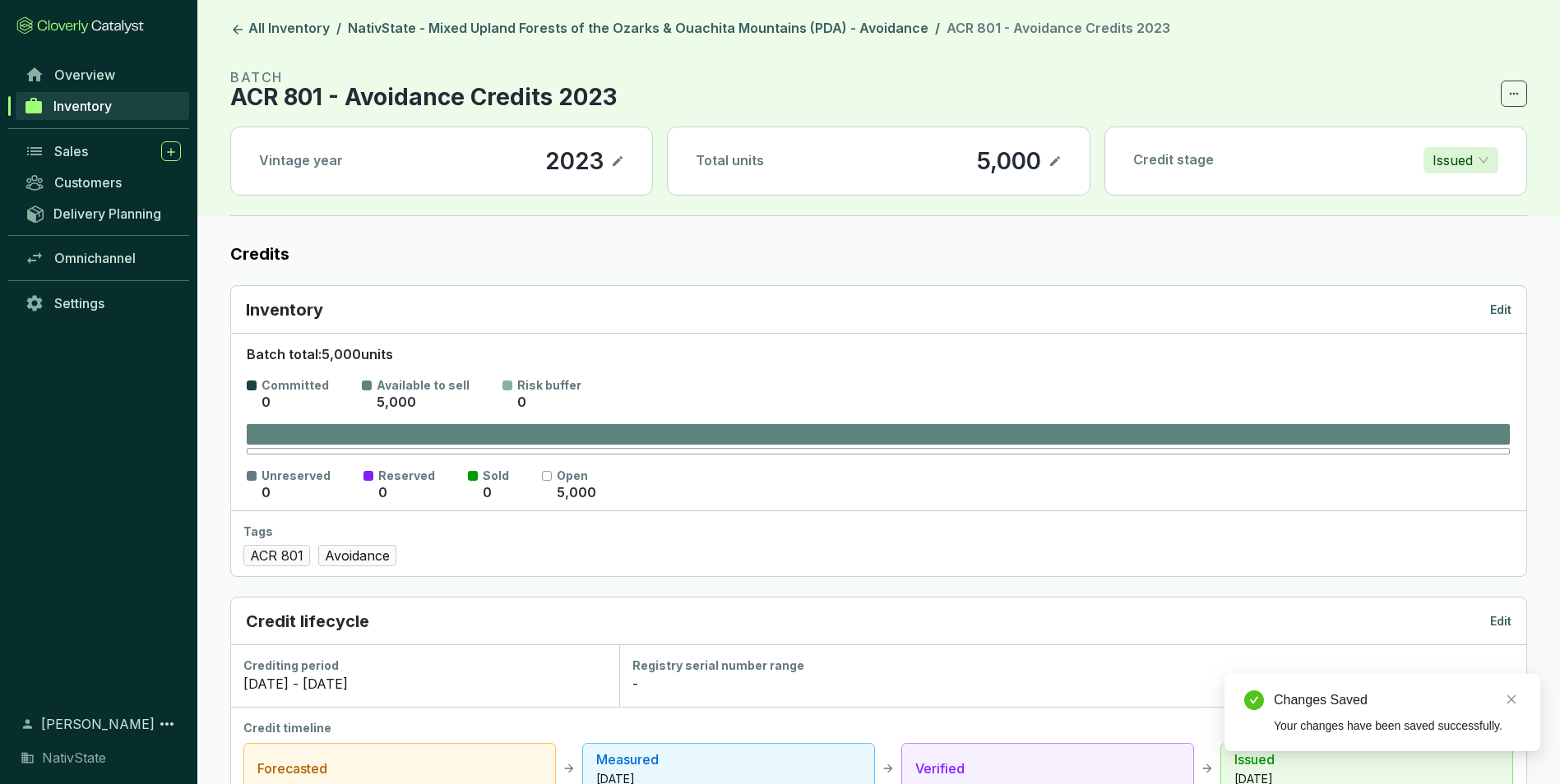
click at [1057, 161] on icon at bounding box center [1055, 161] width 10 height 10
click at [979, 163] on div "5,000" at bounding box center [986, 161] width 73 height 28
click at [1050, 158] on icon at bounding box center [1054, 161] width 13 height 20
click at [629, 34] on link "NativState - Mixed Upland Forests of the Ozarks & Ouachita Mountains (PDA) - Av…" at bounding box center [637, 29] width 587 height 20
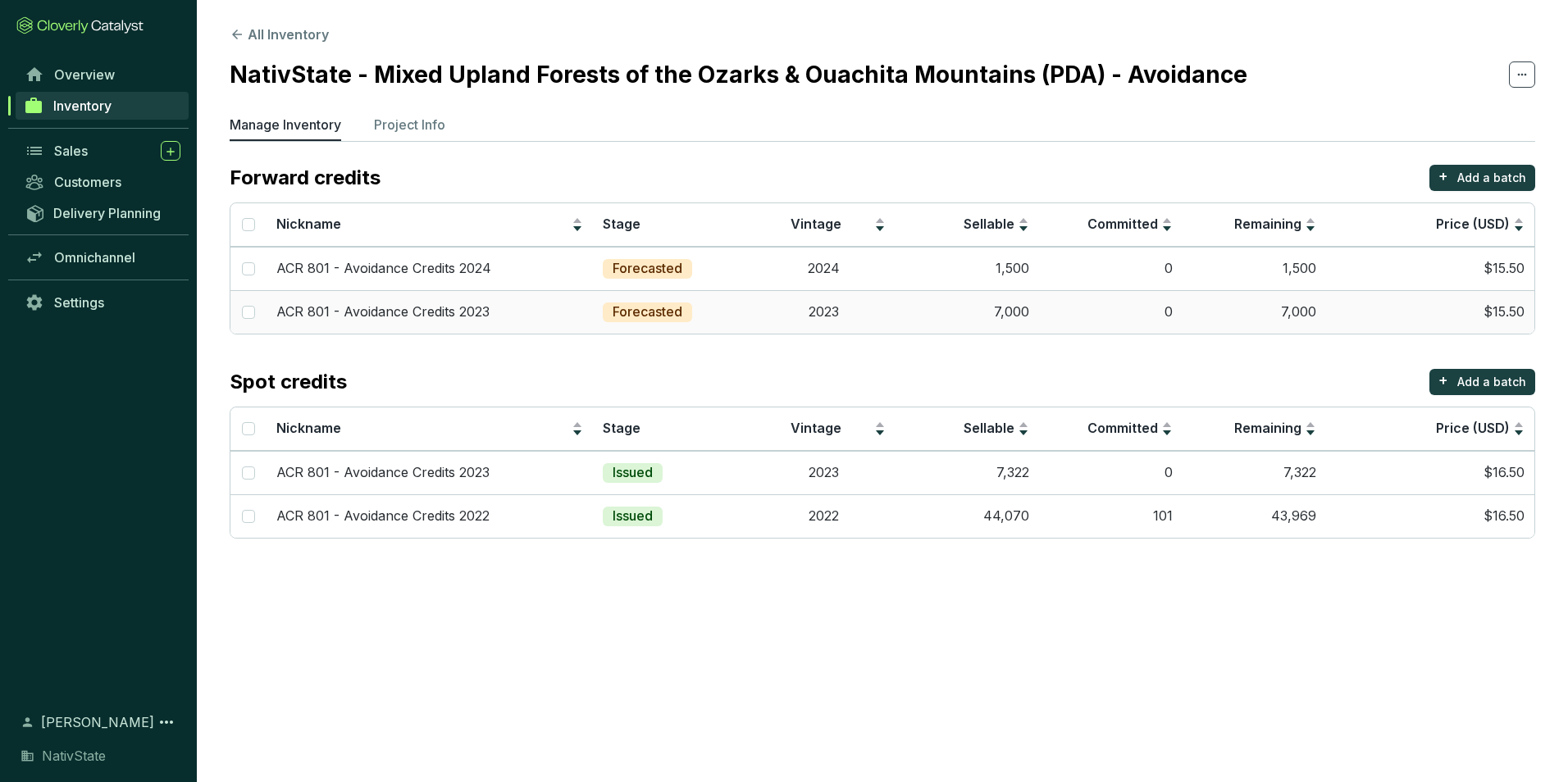
click at [980, 309] on td "7,000" at bounding box center [967, 312] width 143 height 43
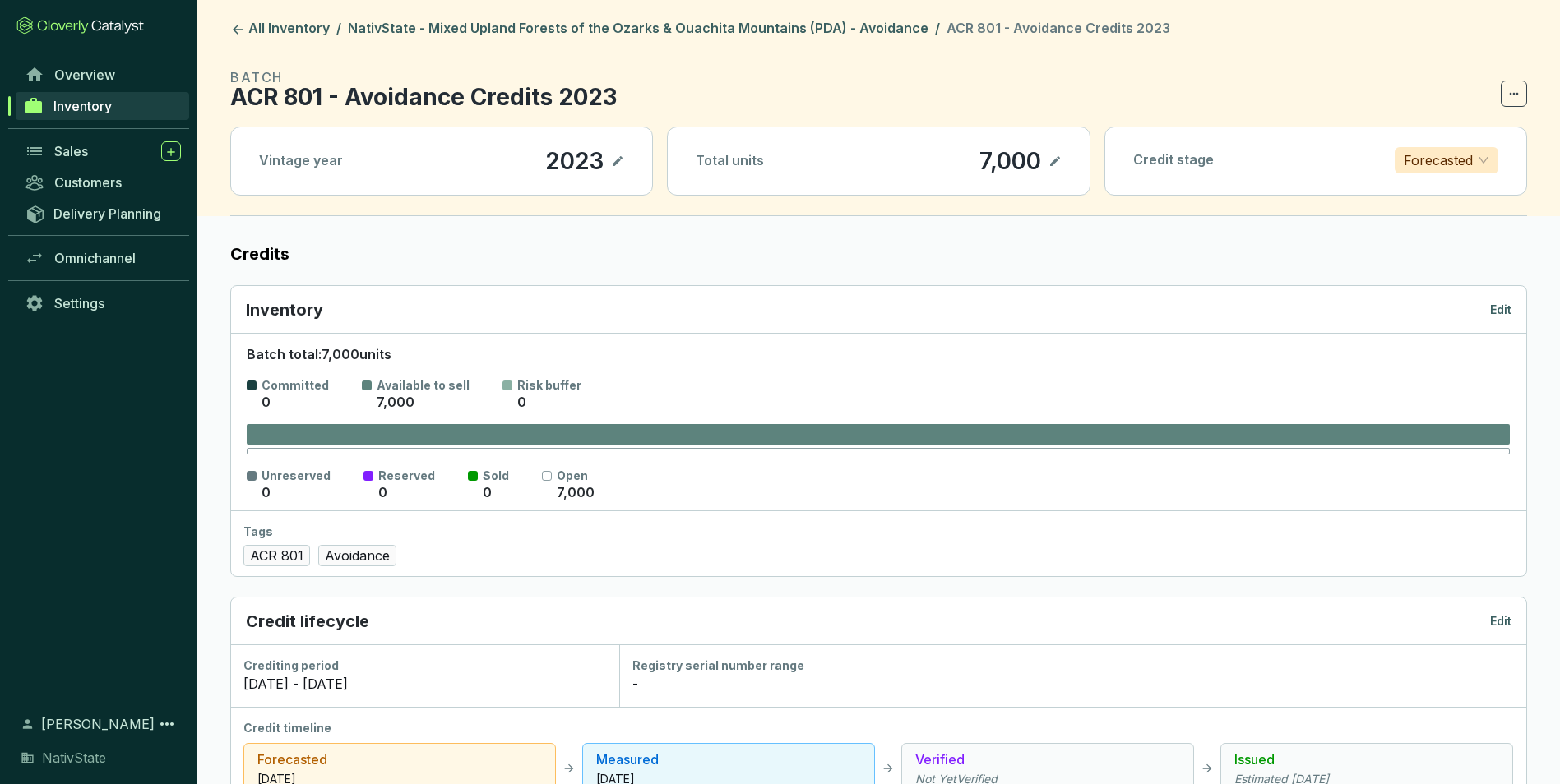
click at [1497, 318] on div "Inventory Edit" at bounding box center [878, 309] width 1265 height 23
click at [1499, 308] on p "Edit" at bounding box center [1500, 309] width 21 height 16
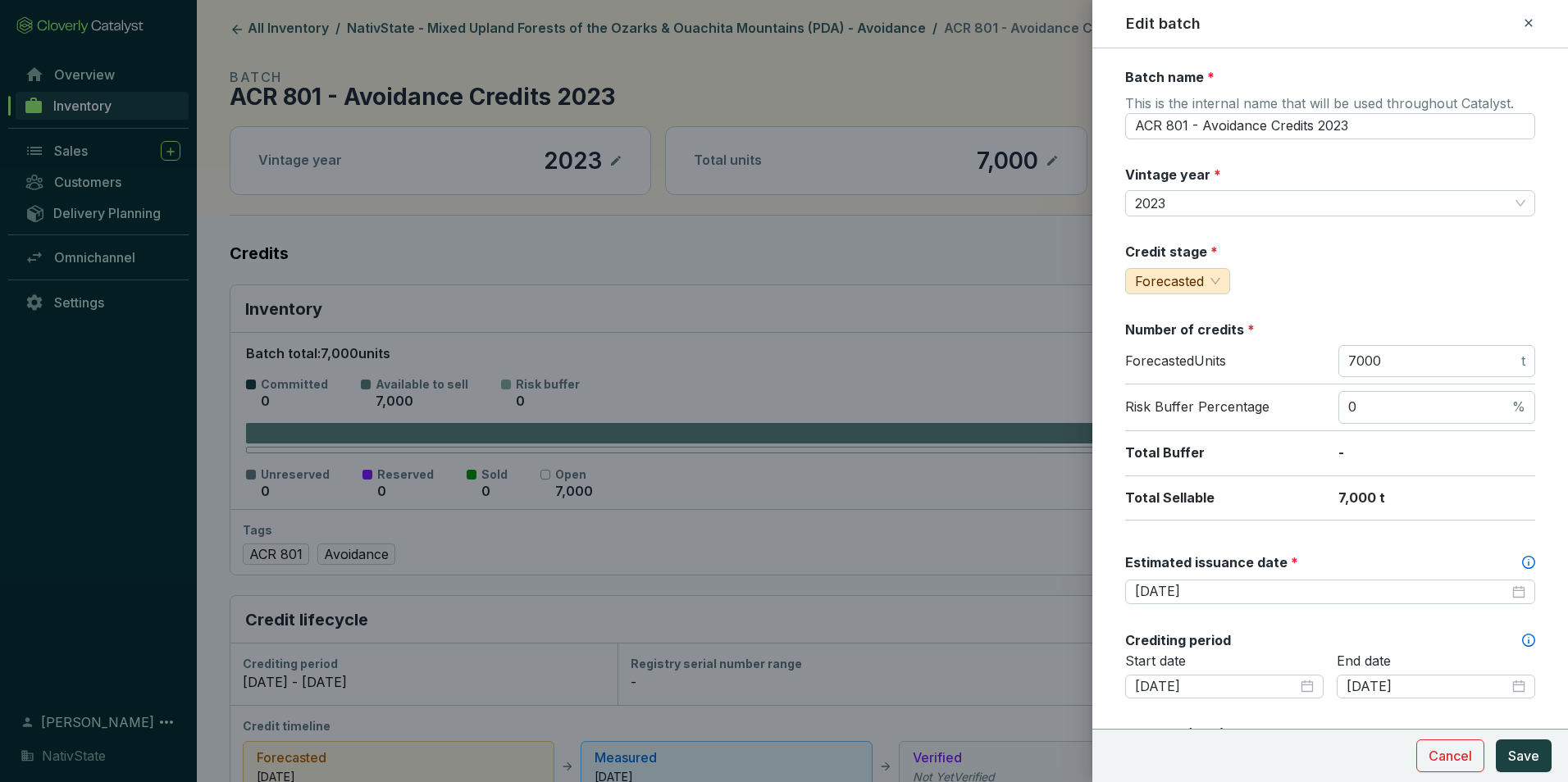
click at [741, 296] on div at bounding box center [784, 391] width 1568 height 782
drag, startPoint x: 1416, startPoint y: 357, endPoint x: 1202, endPoint y: 329, distance: 215.8
click at [1202, 329] on section "Number of credits * Forecasted Units 7000 t Risk Buffer Percentage 0 % Total Bu…" at bounding box center [1329, 420] width 410 height 200
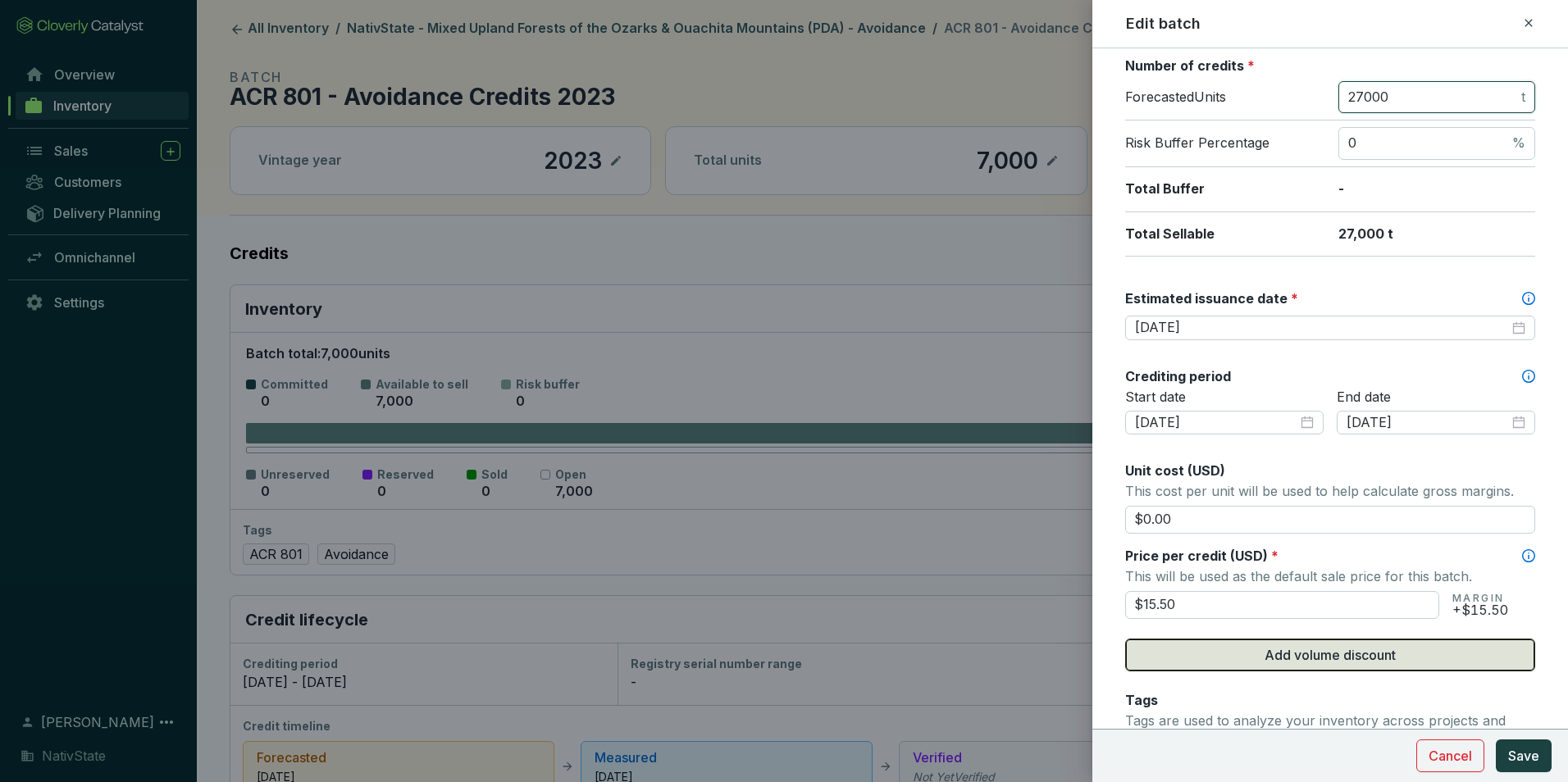
scroll to position [328, 0]
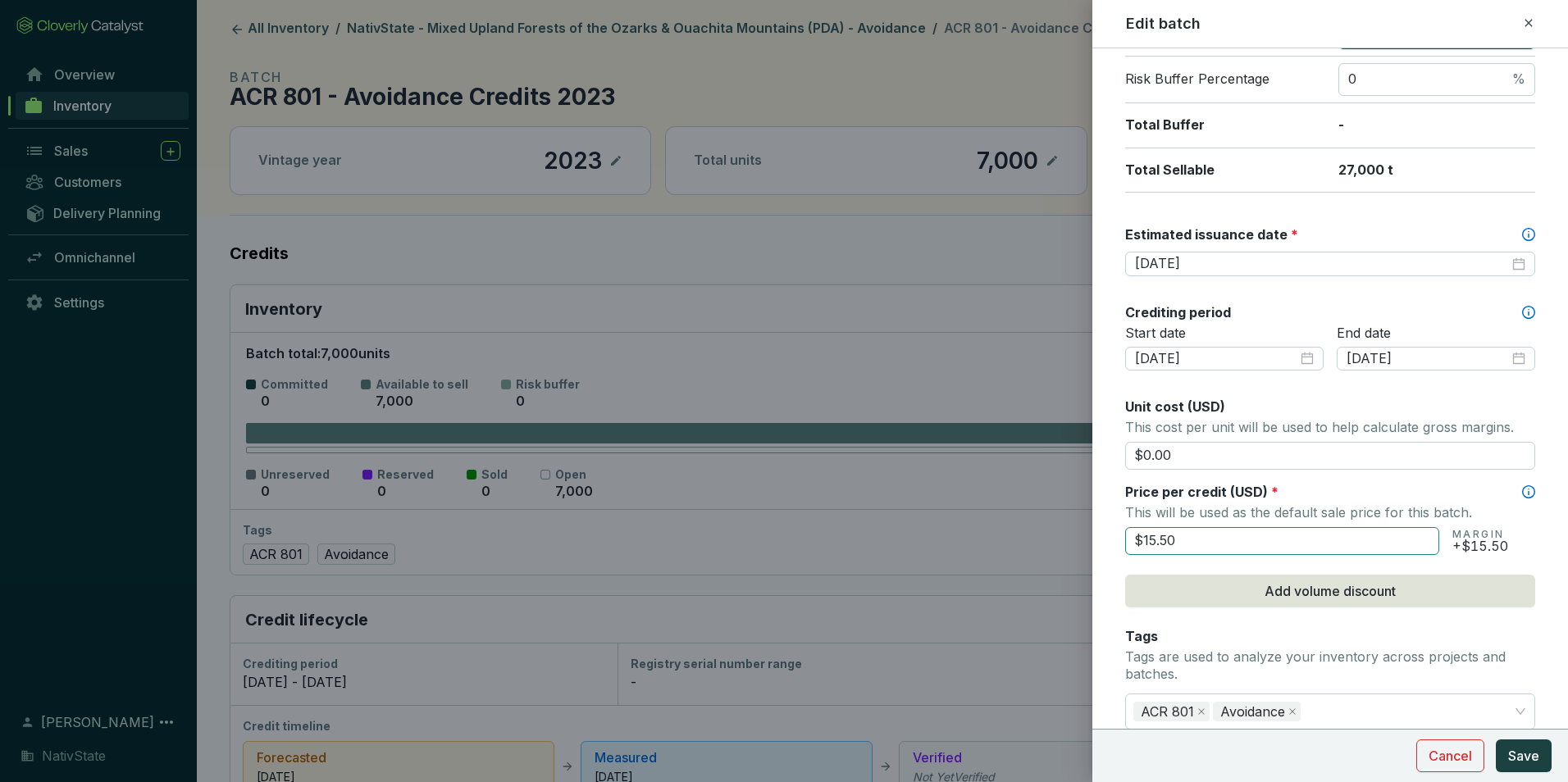
type input "27000"
drag, startPoint x: 1261, startPoint y: 542, endPoint x: 961, endPoint y: 534, distance: 300.1
click at [961, 534] on div "Edit batch Batch name * This is the internal name that will be used throughout …" at bounding box center [784, 391] width 1568 height 782
type input "$1,650"
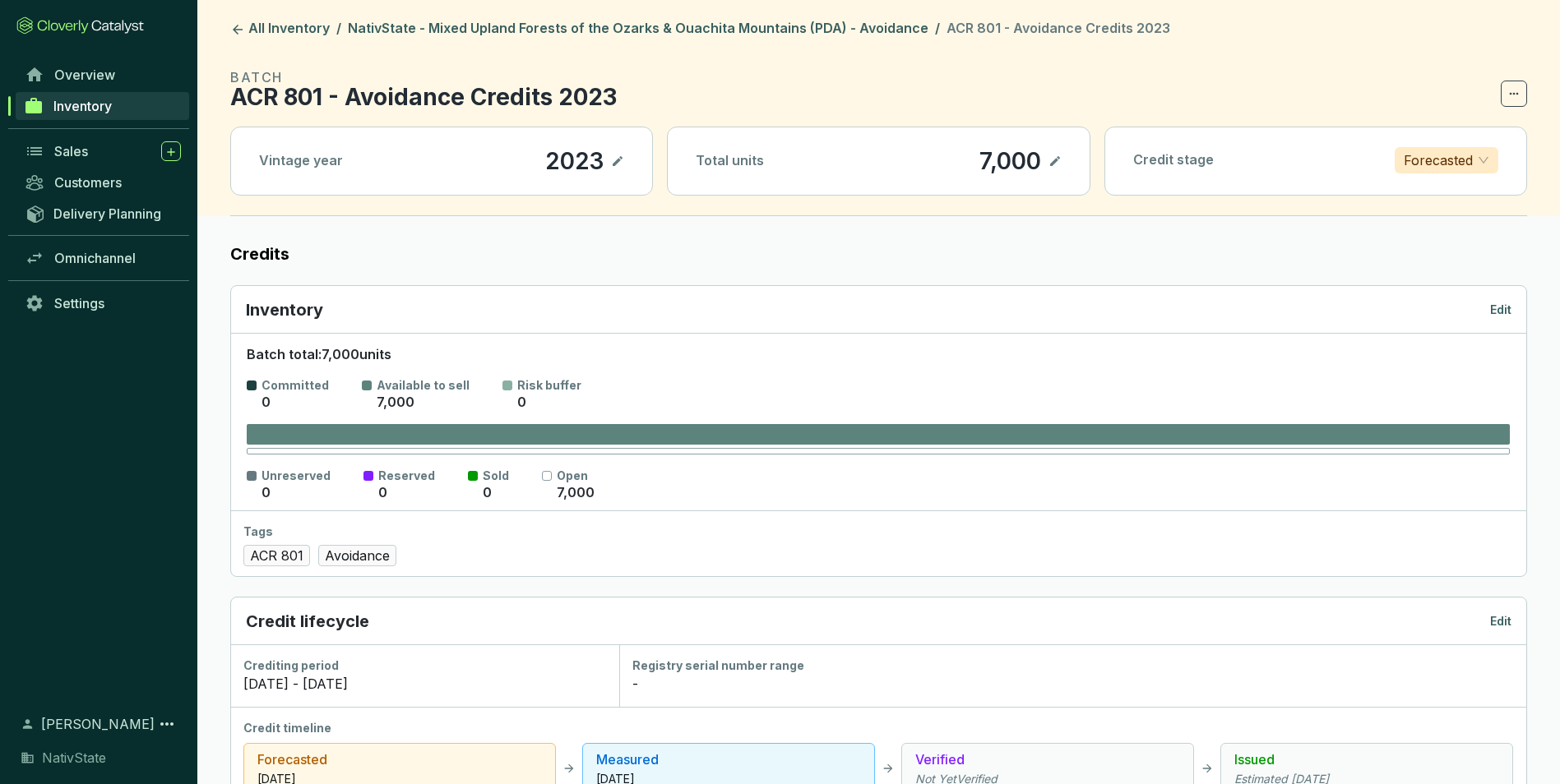
click at [1502, 306] on p "Edit" at bounding box center [1500, 309] width 21 height 16
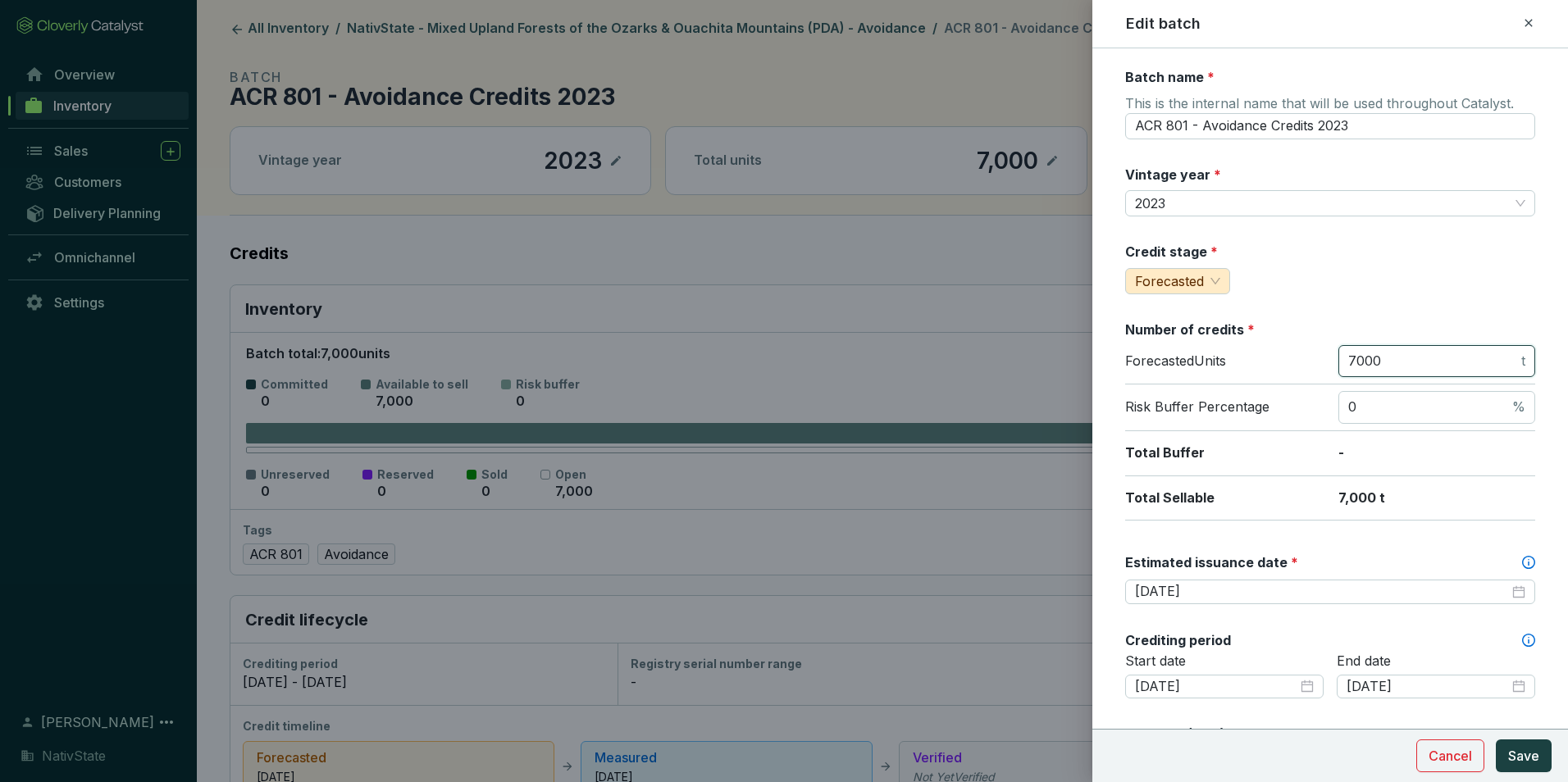
drag, startPoint x: 1390, startPoint y: 360, endPoint x: 1167, endPoint y: 321, distance: 226.4
click at [1167, 321] on section "Number of credits * Forecasted Units 7000 t Risk Buffer Percentage 0 % Total Bu…" at bounding box center [1329, 420] width 410 height 200
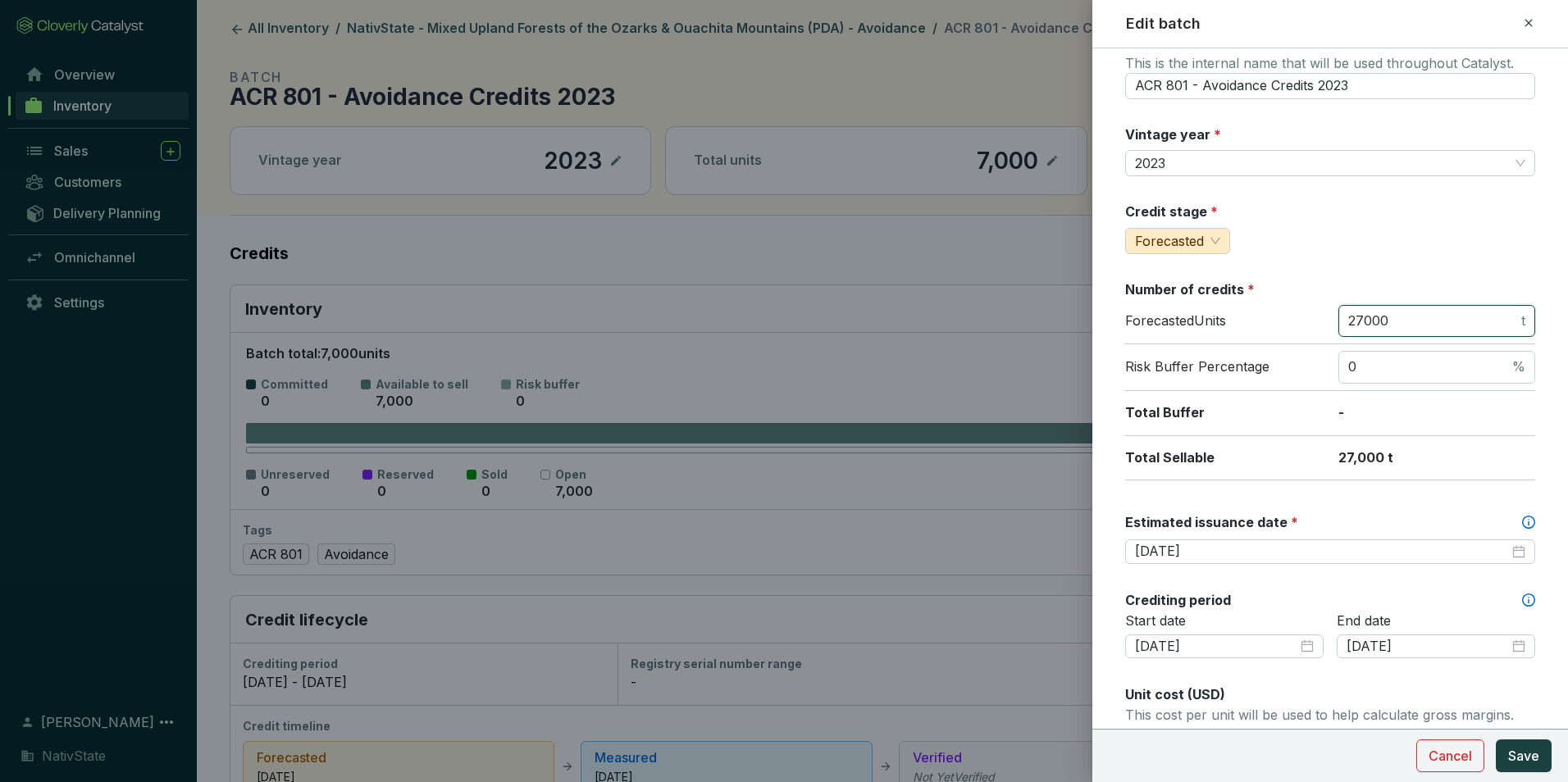
scroll to position [246, 0]
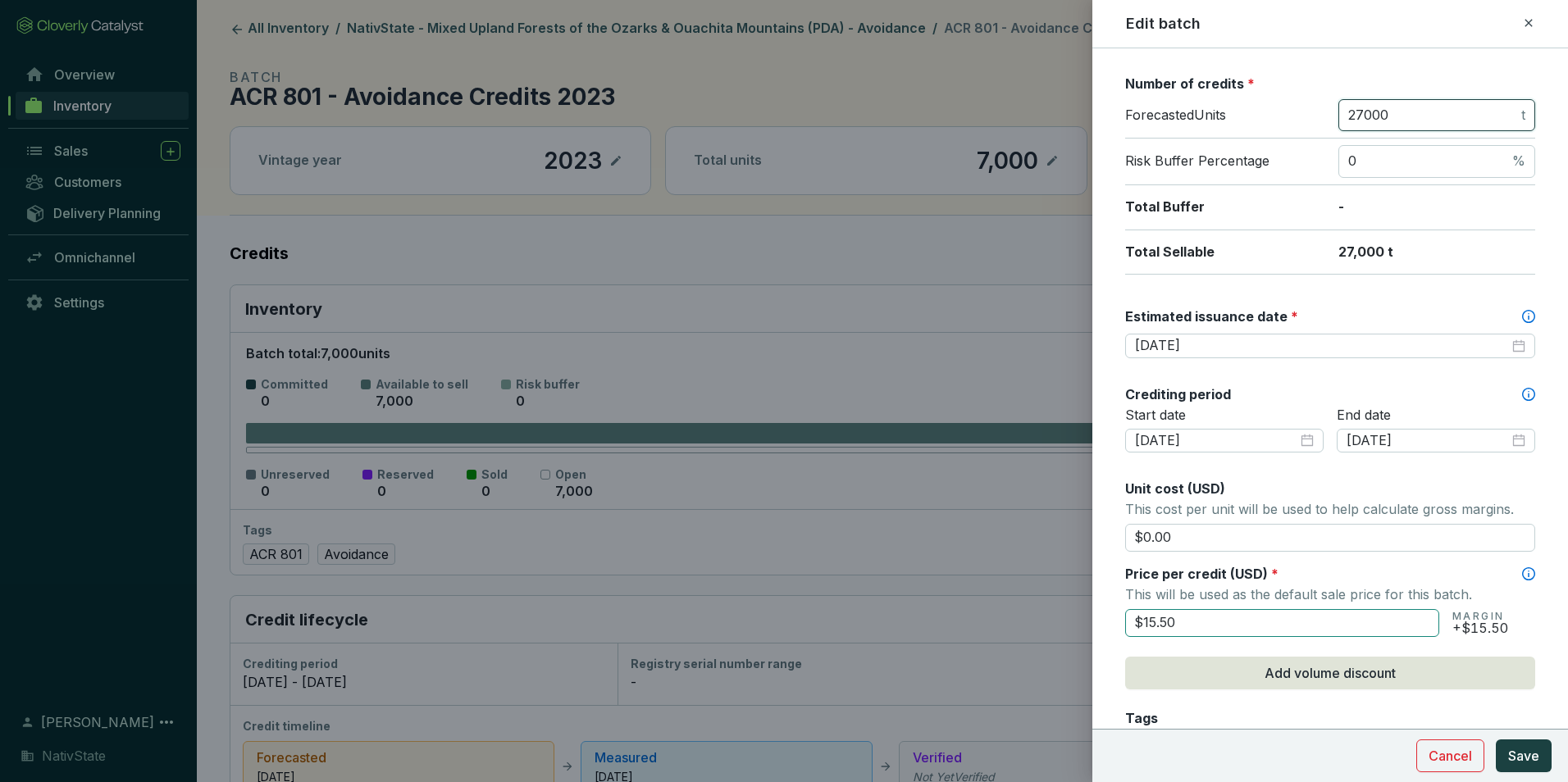
type input "27000"
drag, startPoint x: 1179, startPoint y: 617, endPoint x: 910, endPoint y: 590, distance: 270.4
click at [911, 590] on div "Edit batch Batch name * This is the internal name that will be used throughout …" at bounding box center [784, 391] width 1568 height 782
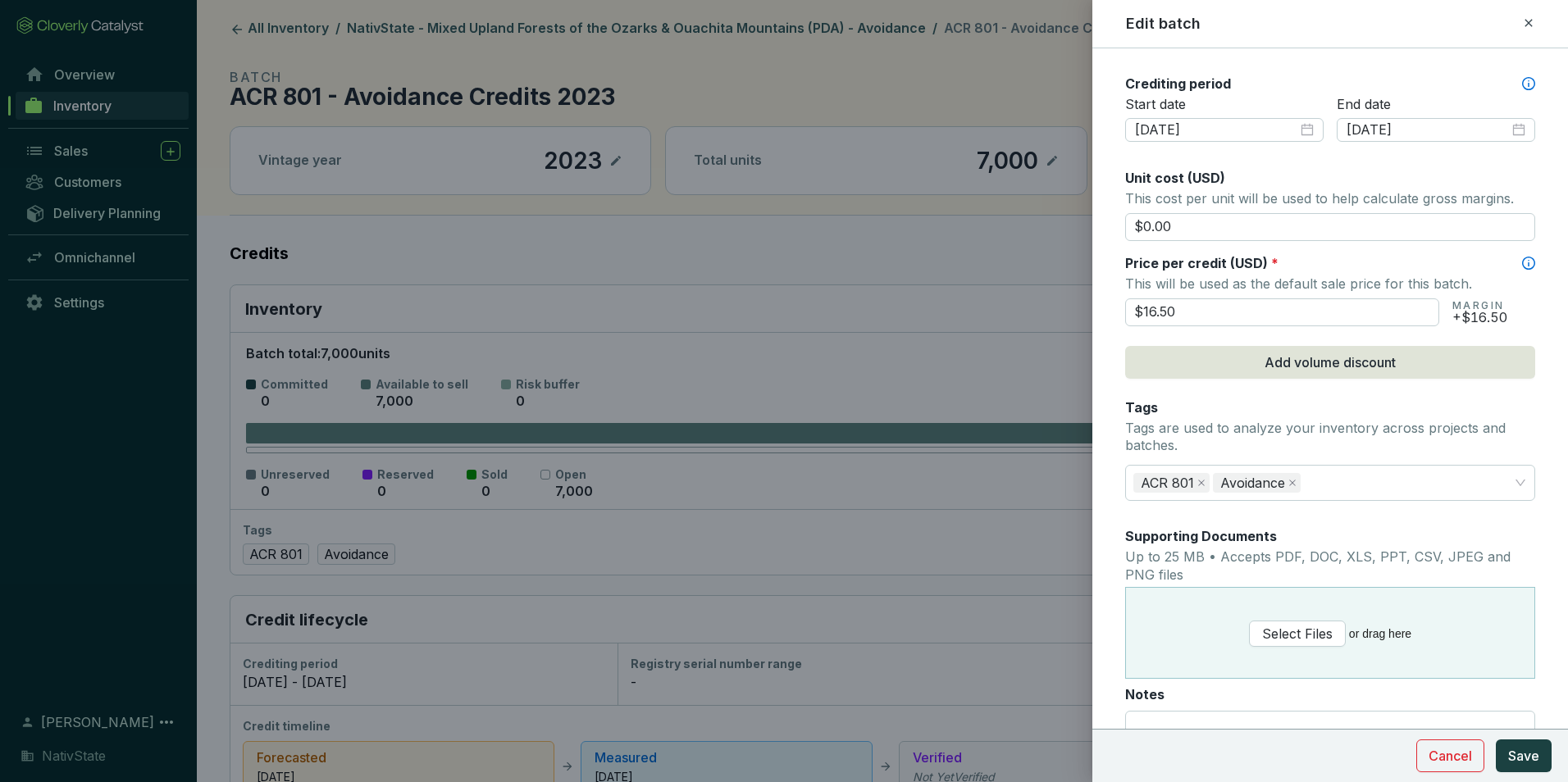
scroll to position [574, 0]
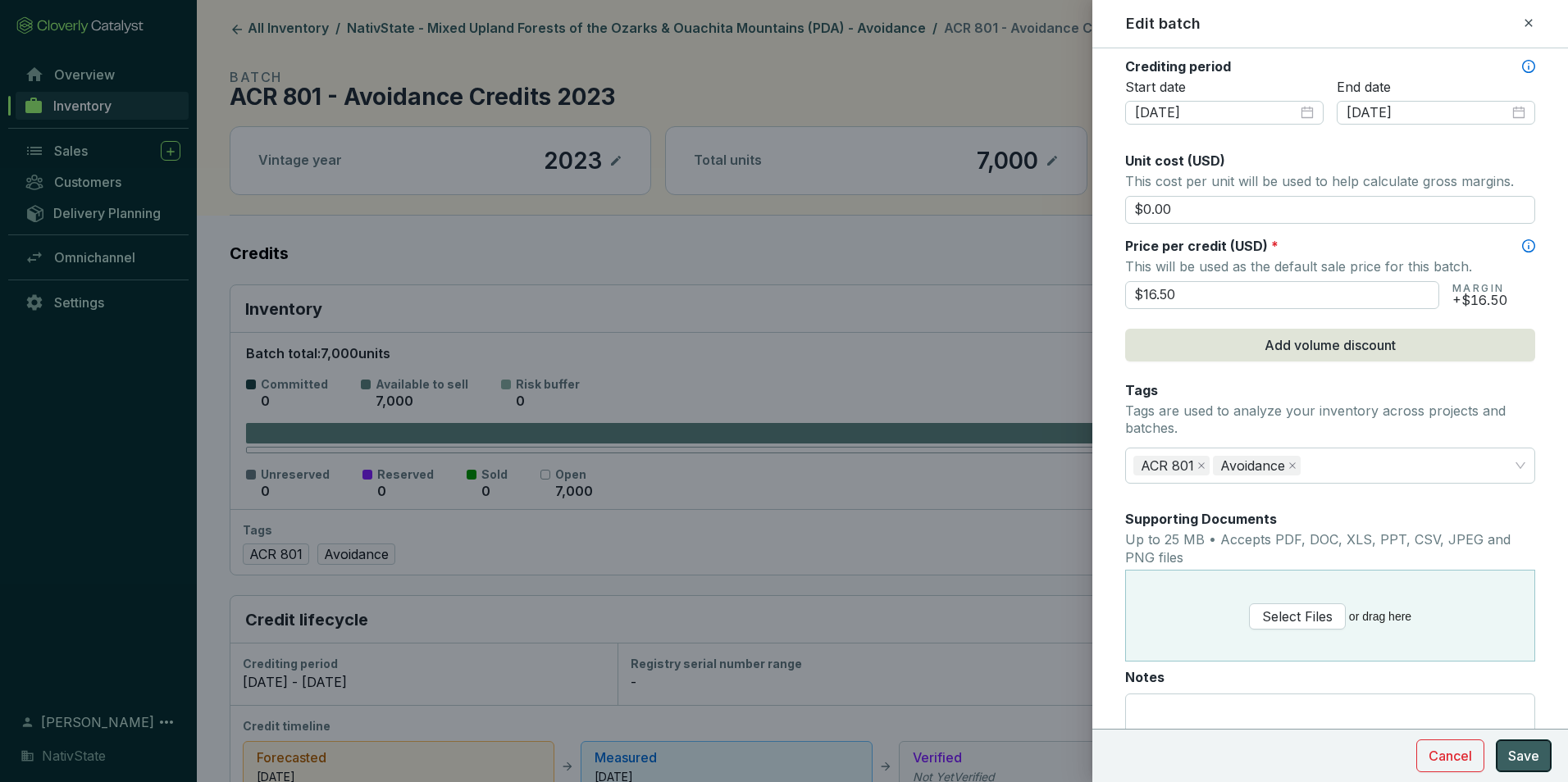
type input "$16.50"
click at [1539, 749] on button "Save" at bounding box center [1523, 756] width 55 height 32
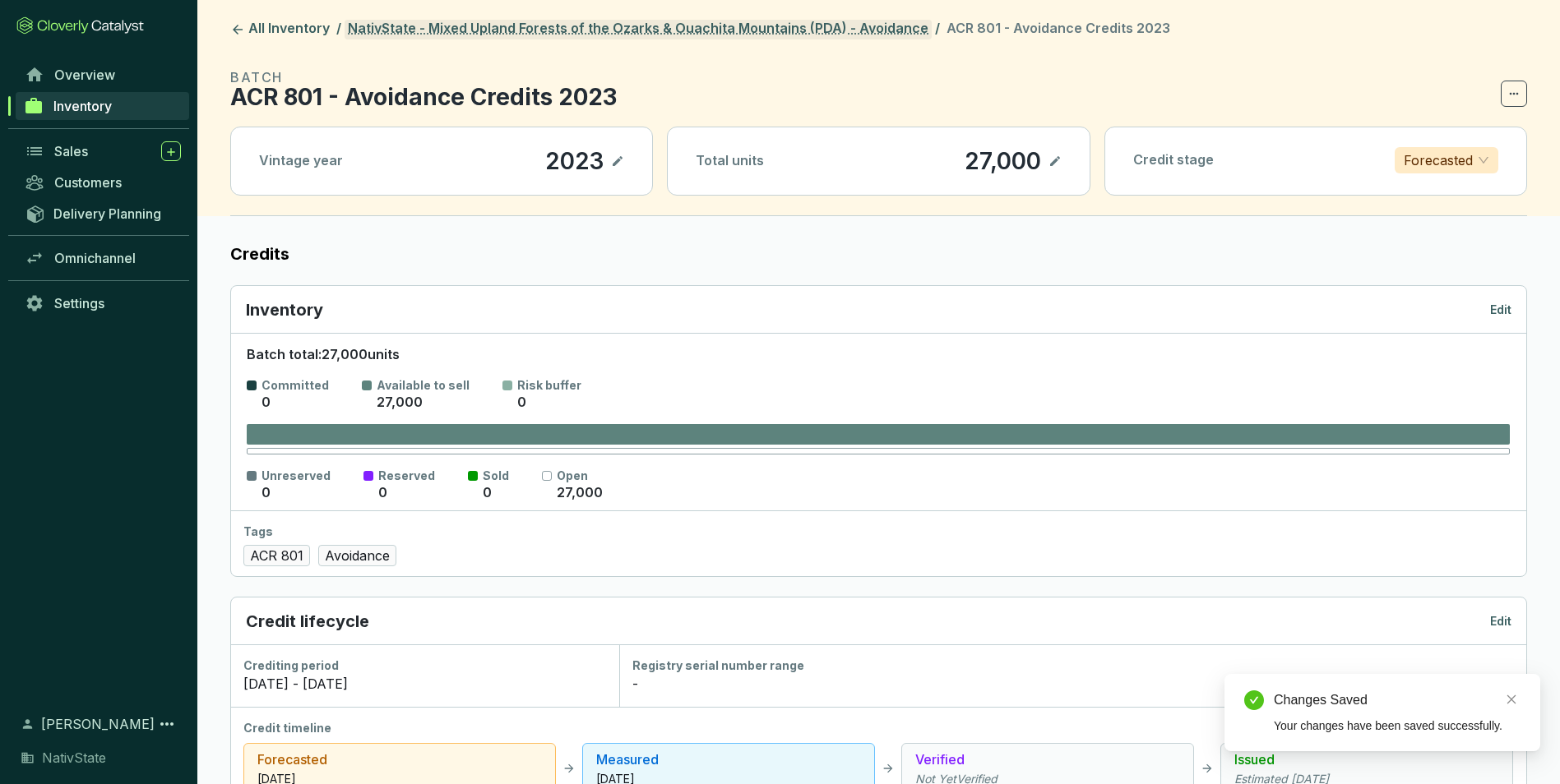
click at [654, 36] on link "NativState - Mixed Upland Forests of the Ozarks & Ouachita Mountains (PDA) - Av…" at bounding box center [637, 29] width 587 height 20
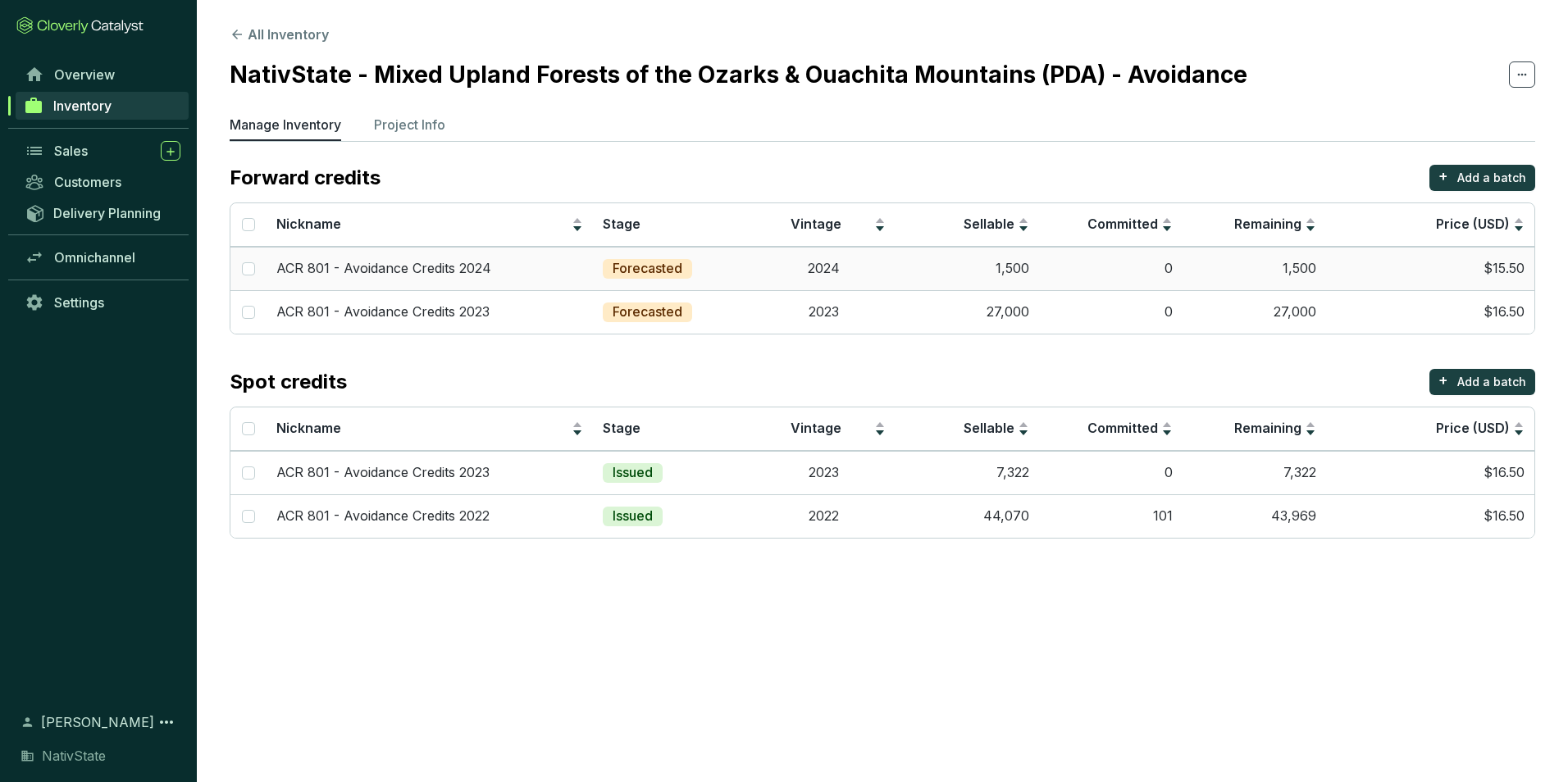
click at [1106, 268] on td "0" at bounding box center [1110, 268] width 143 height 43
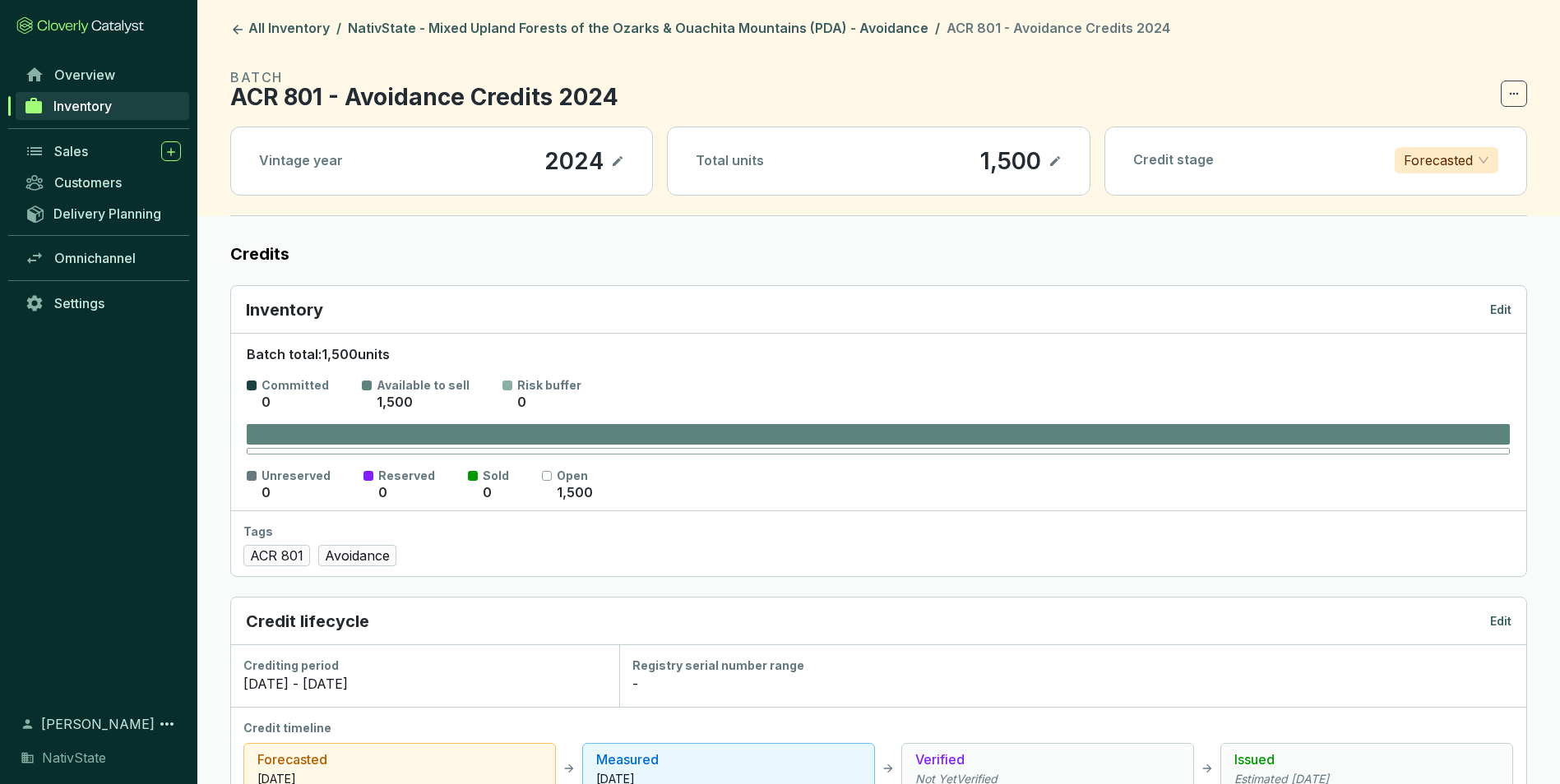
click at [1489, 303] on div "Inventory Edit" at bounding box center [878, 309] width 1265 height 23
click at [1501, 312] on p "Edit" at bounding box center [1500, 309] width 21 height 16
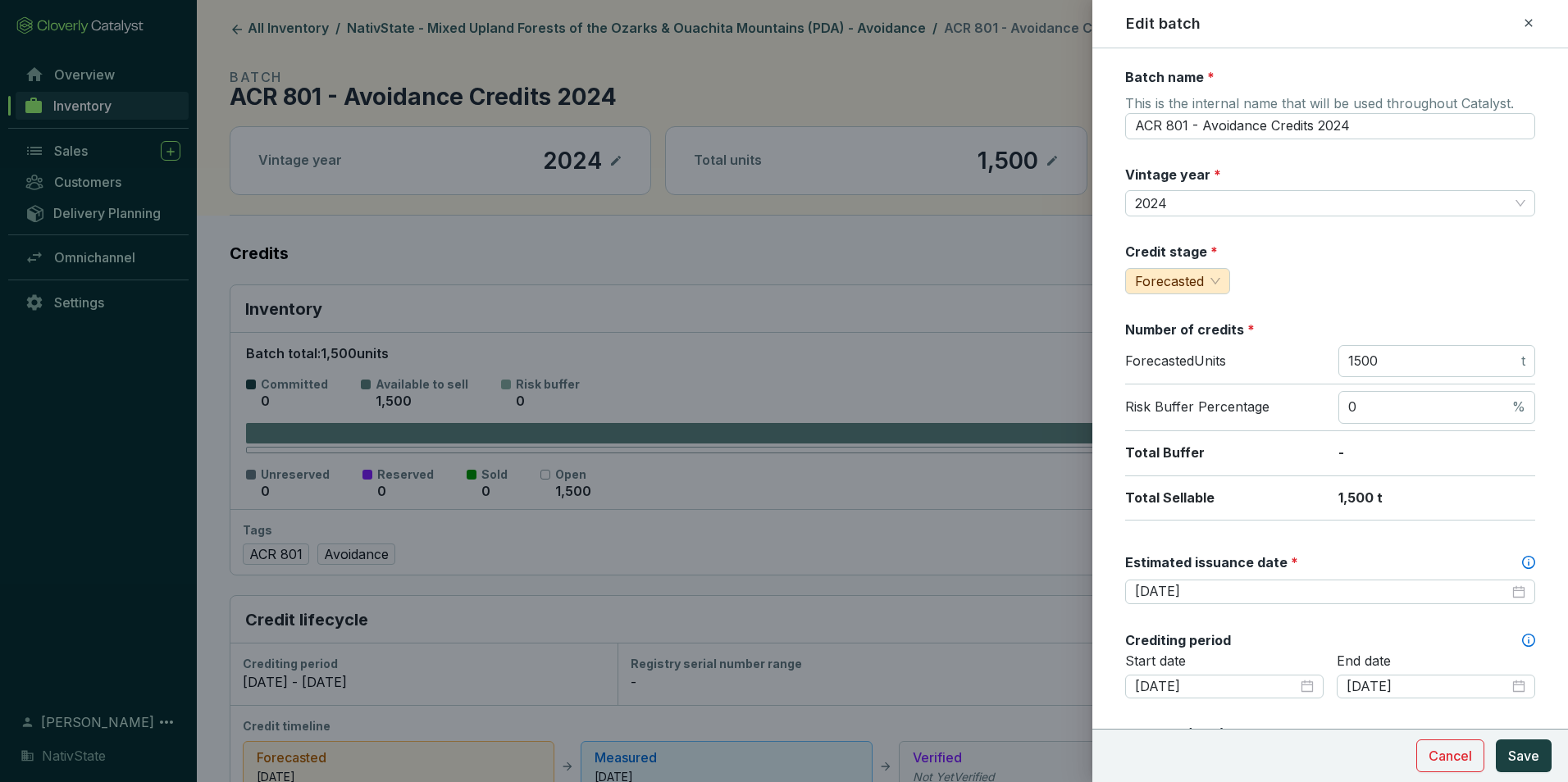
drag, startPoint x: 1404, startPoint y: 351, endPoint x: 1192, endPoint y: 325, distance: 213.6
click at [1192, 325] on section "Number of credits * Forecasted Units 1500 t Risk Buffer Percentage 0 % Total Bu…" at bounding box center [1329, 420] width 410 height 200
drag, startPoint x: 1192, startPoint y: 325, endPoint x: 1391, endPoint y: 352, distance: 200.8
click at [1391, 353] on input "1500" at bounding box center [1433, 361] width 170 height 18
drag, startPoint x: 1396, startPoint y: 359, endPoint x: 1276, endPoint y: 354, distance: 120.1
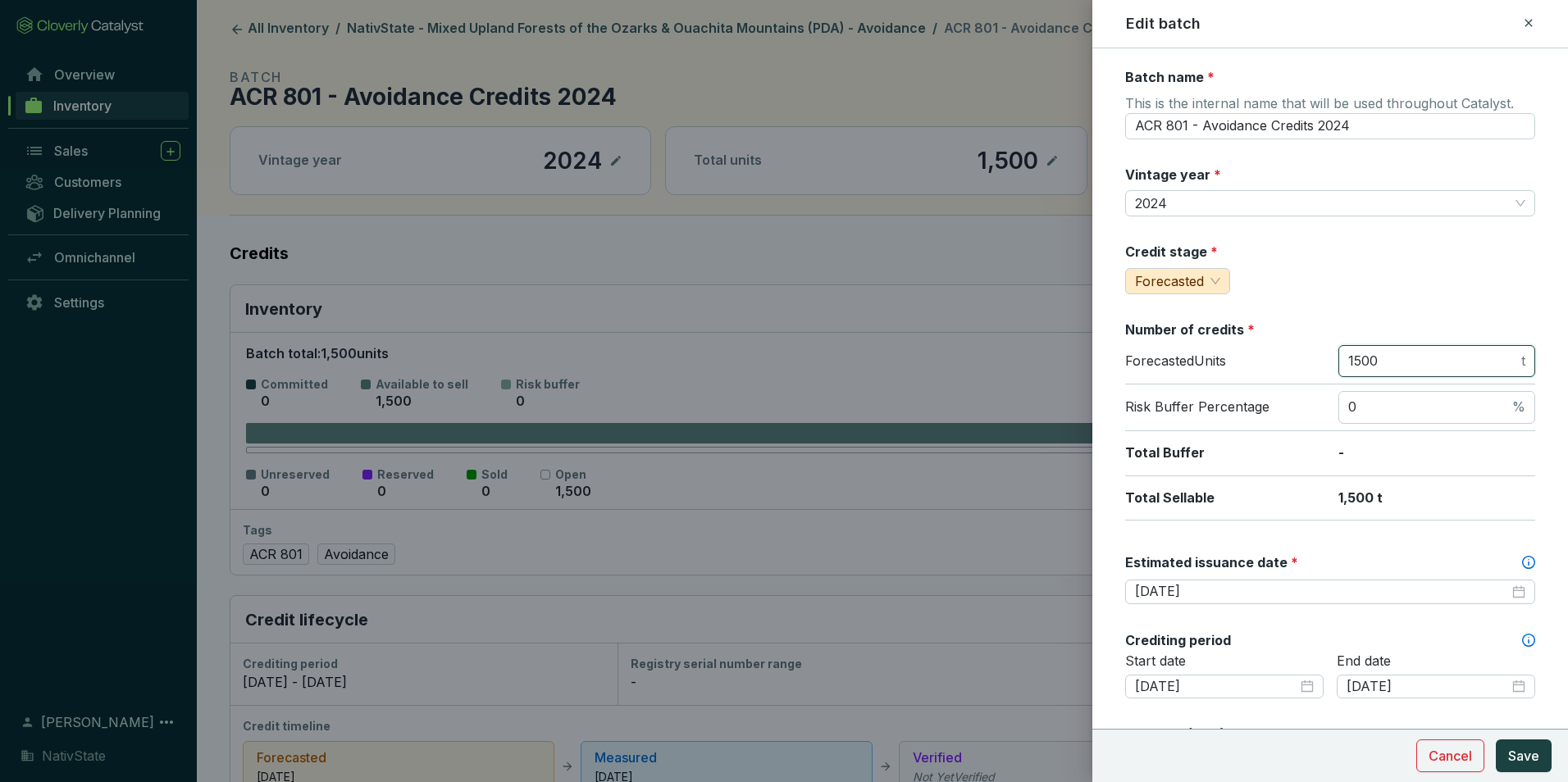
click at [1276, 354] on div "Forecasted Units 1500 t" at bounding box center [1329, 365] width 410 height 40
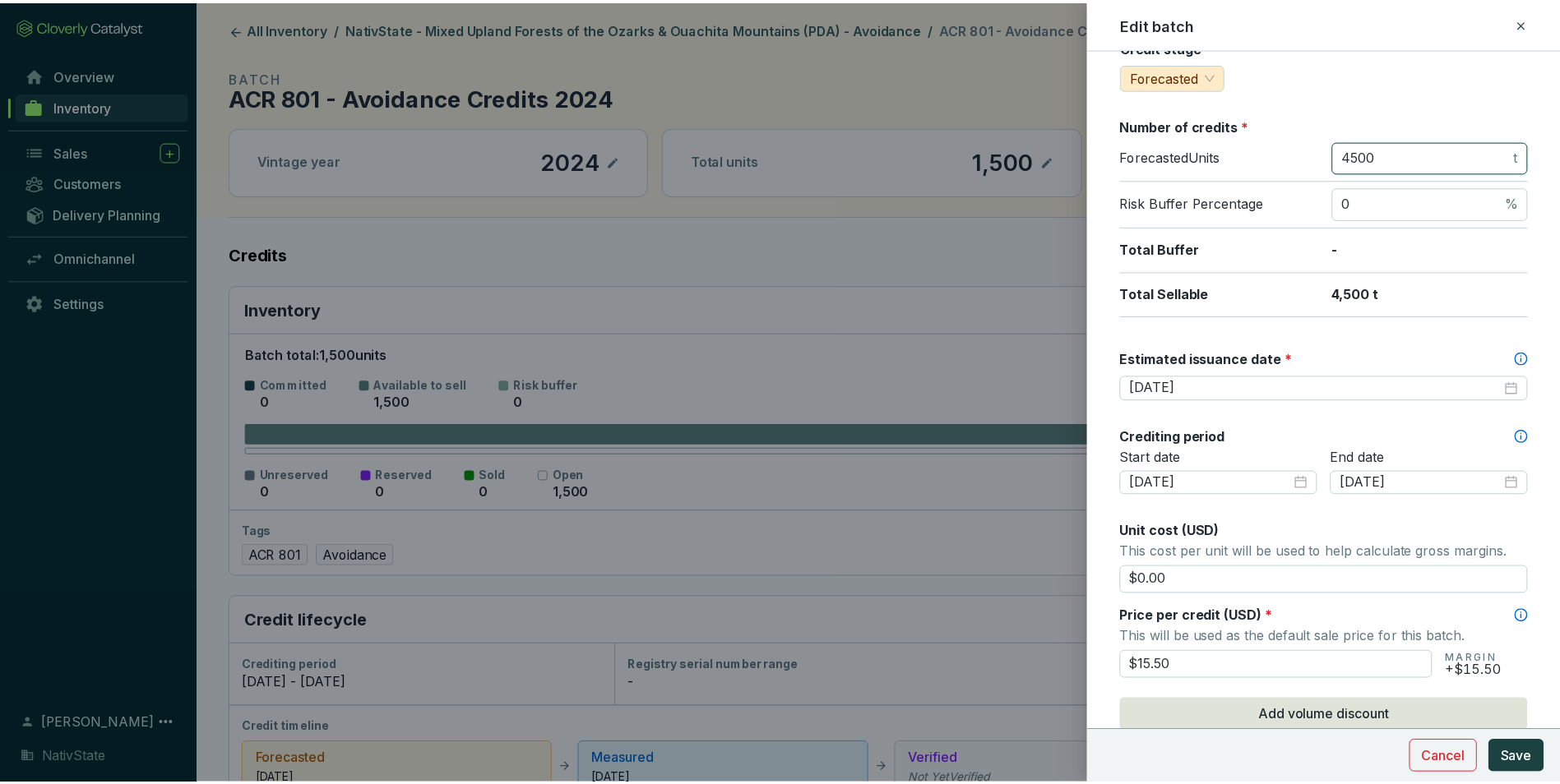
scroll to position [247, 0]
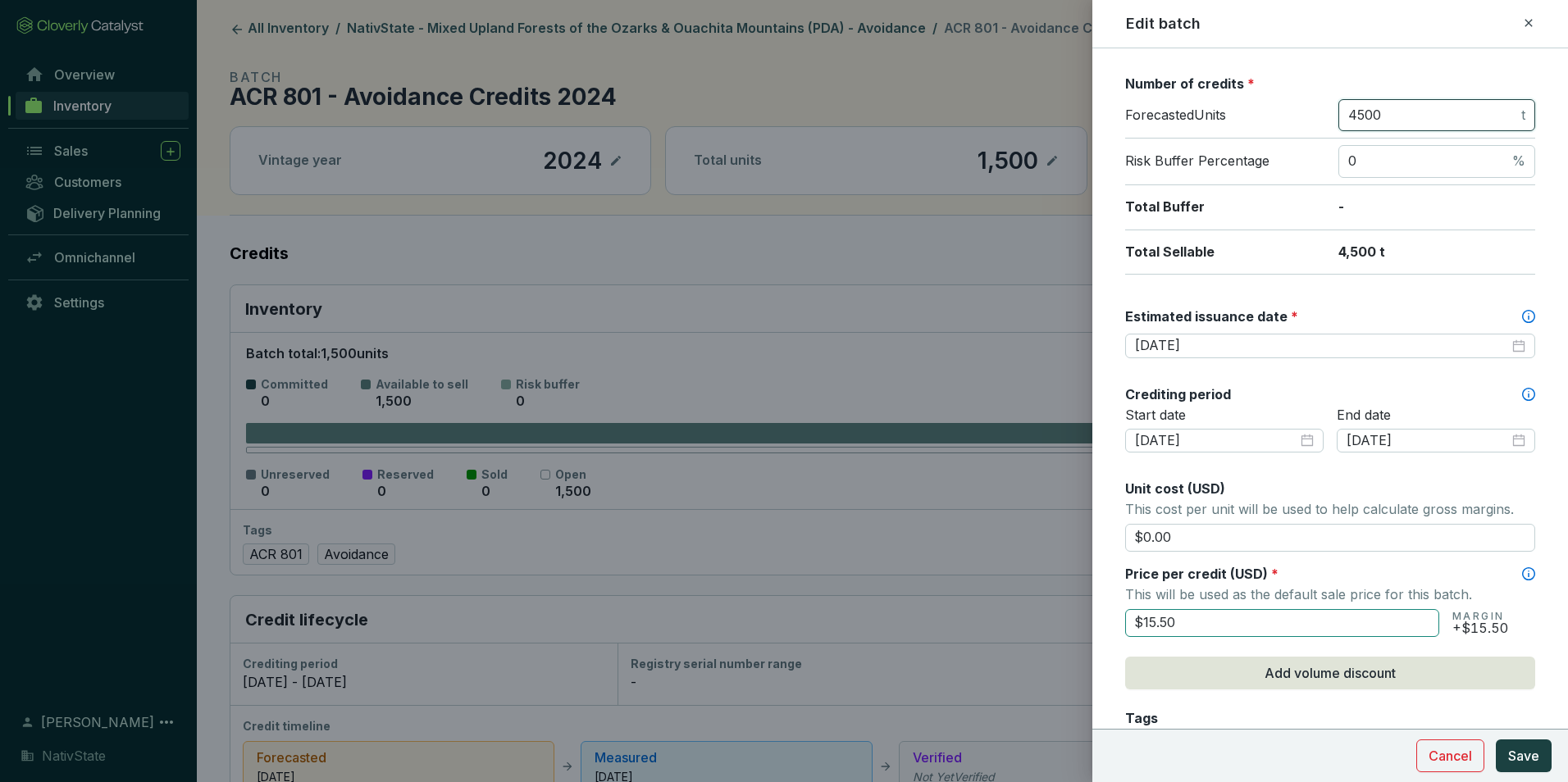
type input "4500"
drag, startPoint x: 1189, startPoint y: 620, endPoint x: 1028, endPoint y: 610, distance: 161.3
click at [1028, 610] on div "Edit batch Batch name * This is the internal name that will be used throughout …" at bounding box center [784, 391] width 1568 height 782
type input "$16.50"
click at [1531, 757] on span "Save" at bounding box center [1524, 756] width 32 height 20
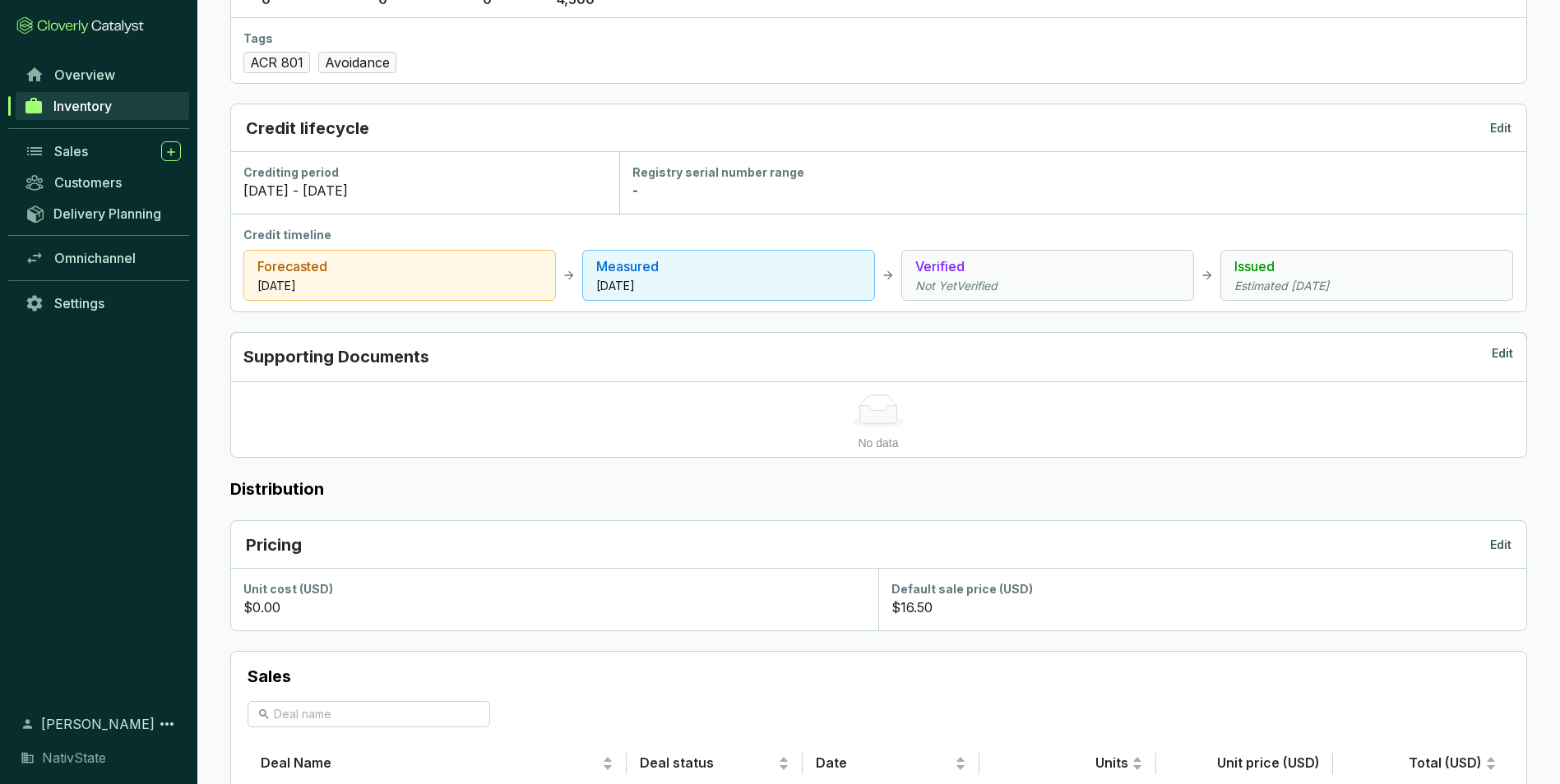
scroll to position [0, 0]
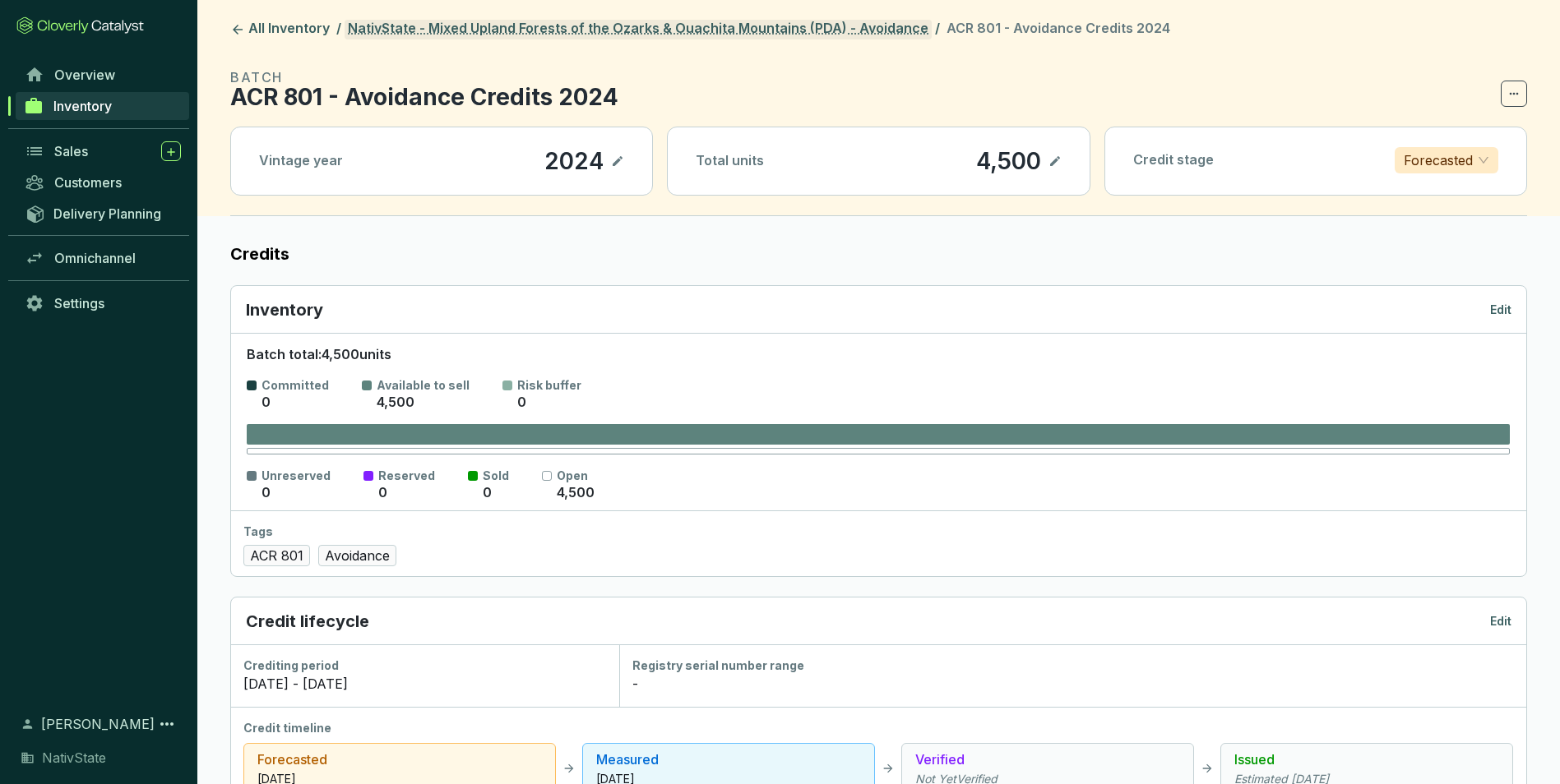
click at [668, 29] on link "NativState - Mixed Upland Forests of the Ozarks & Ouachita Mountains (PDA) - Av…" at bounding box center [637, 29] width 587 height 20
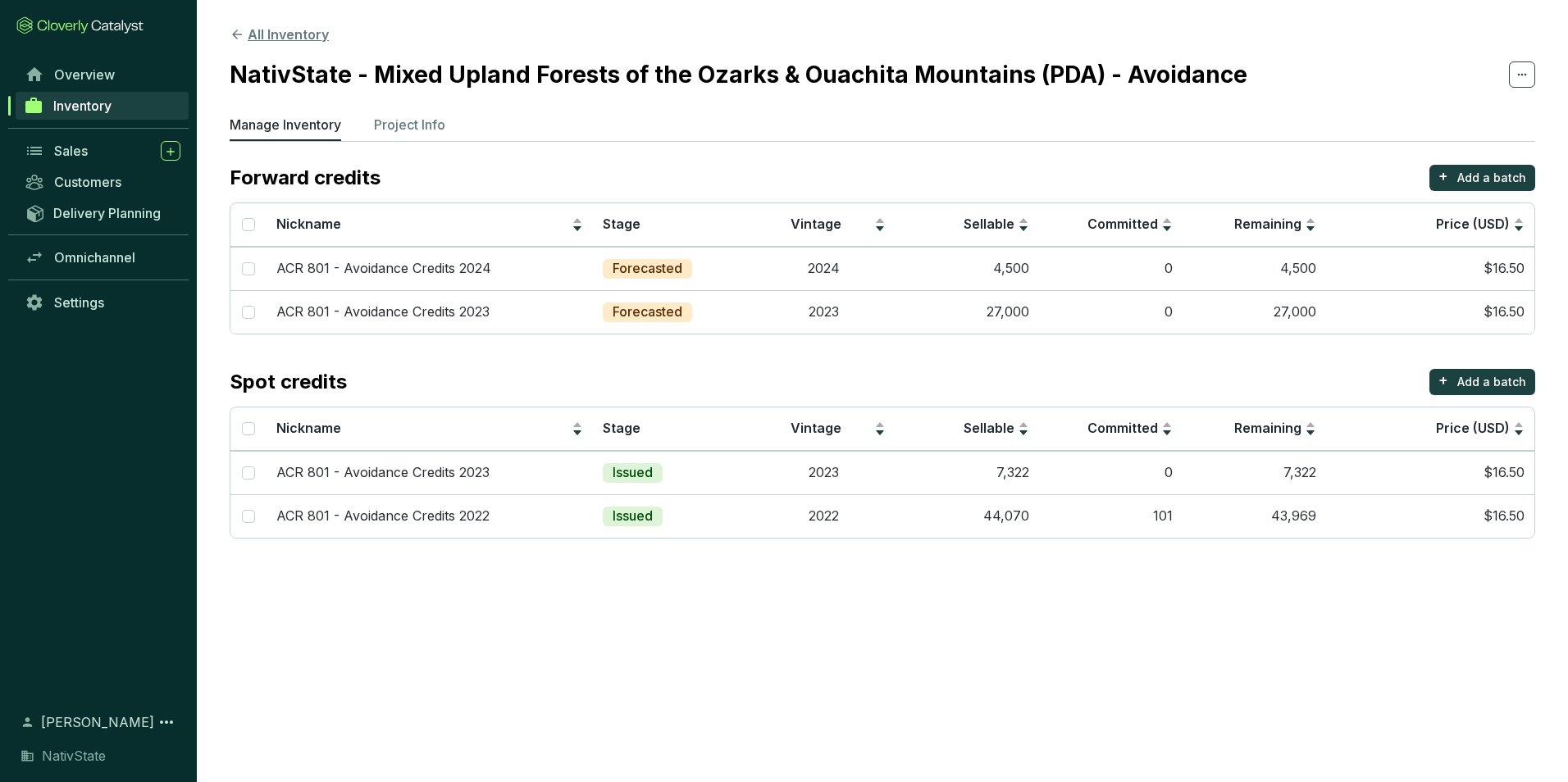
click at [267, 33] on button "All Inventory" at bounding box center [279, 34] width 99 height 20
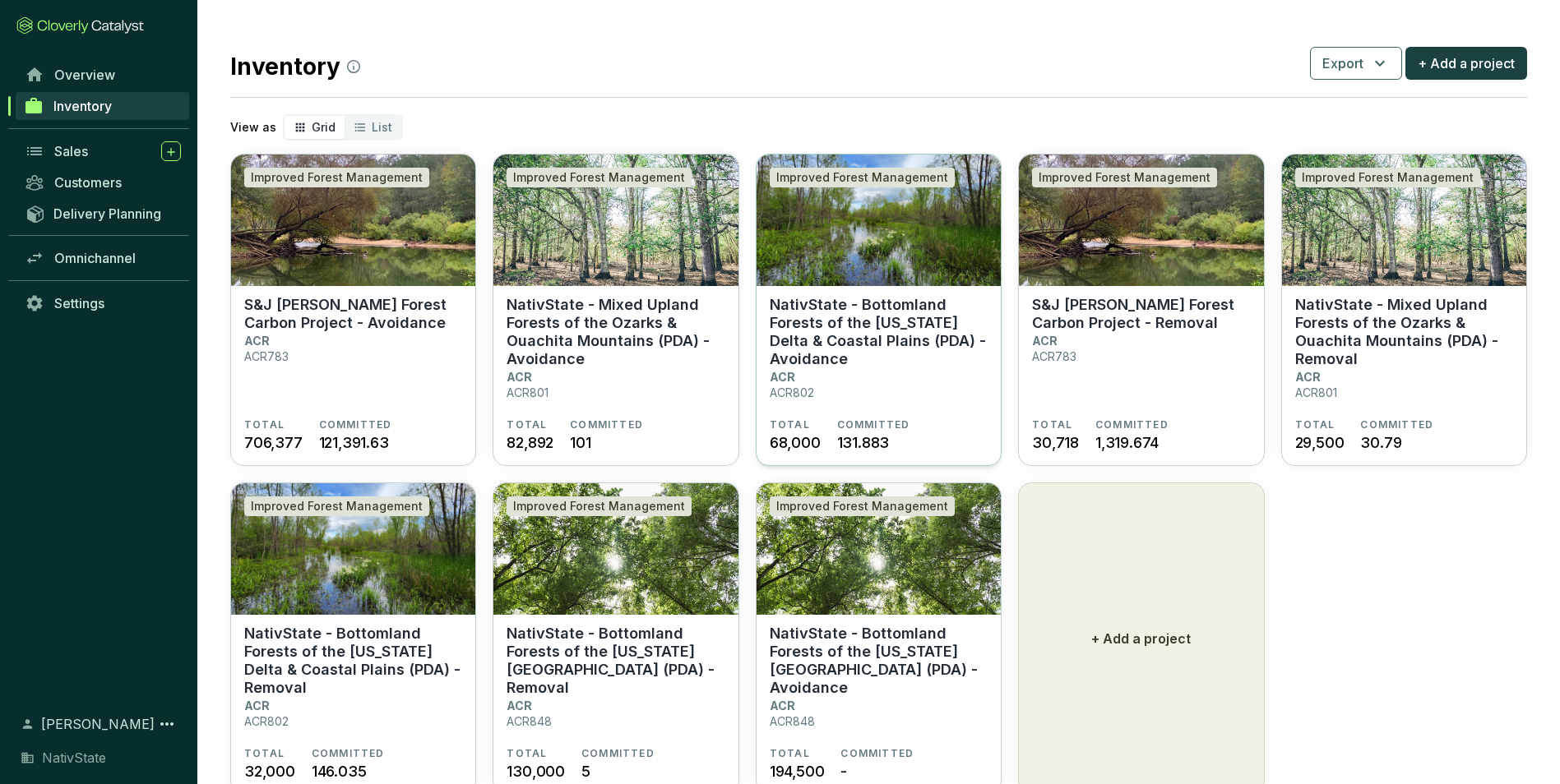
click at [868, 360] on p "NativState - Bottomland Forests of the [US_STATE] Delta & Coastal Plains (PDA) …" at bounding box center [878, 331] width 218 height 73
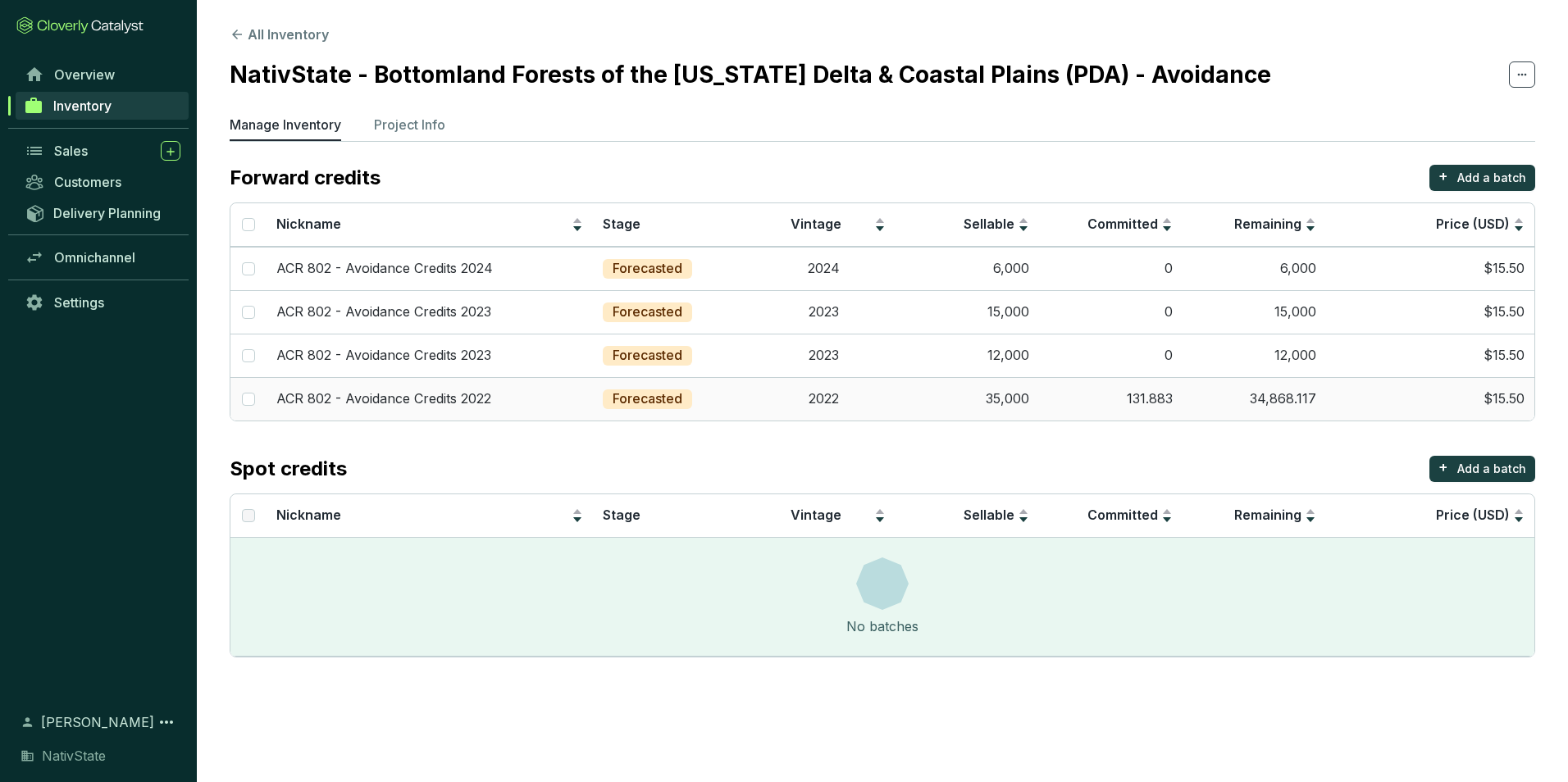
click at [821, 401] on td "2022" at bounding box center [823, 399] width 143 height 43
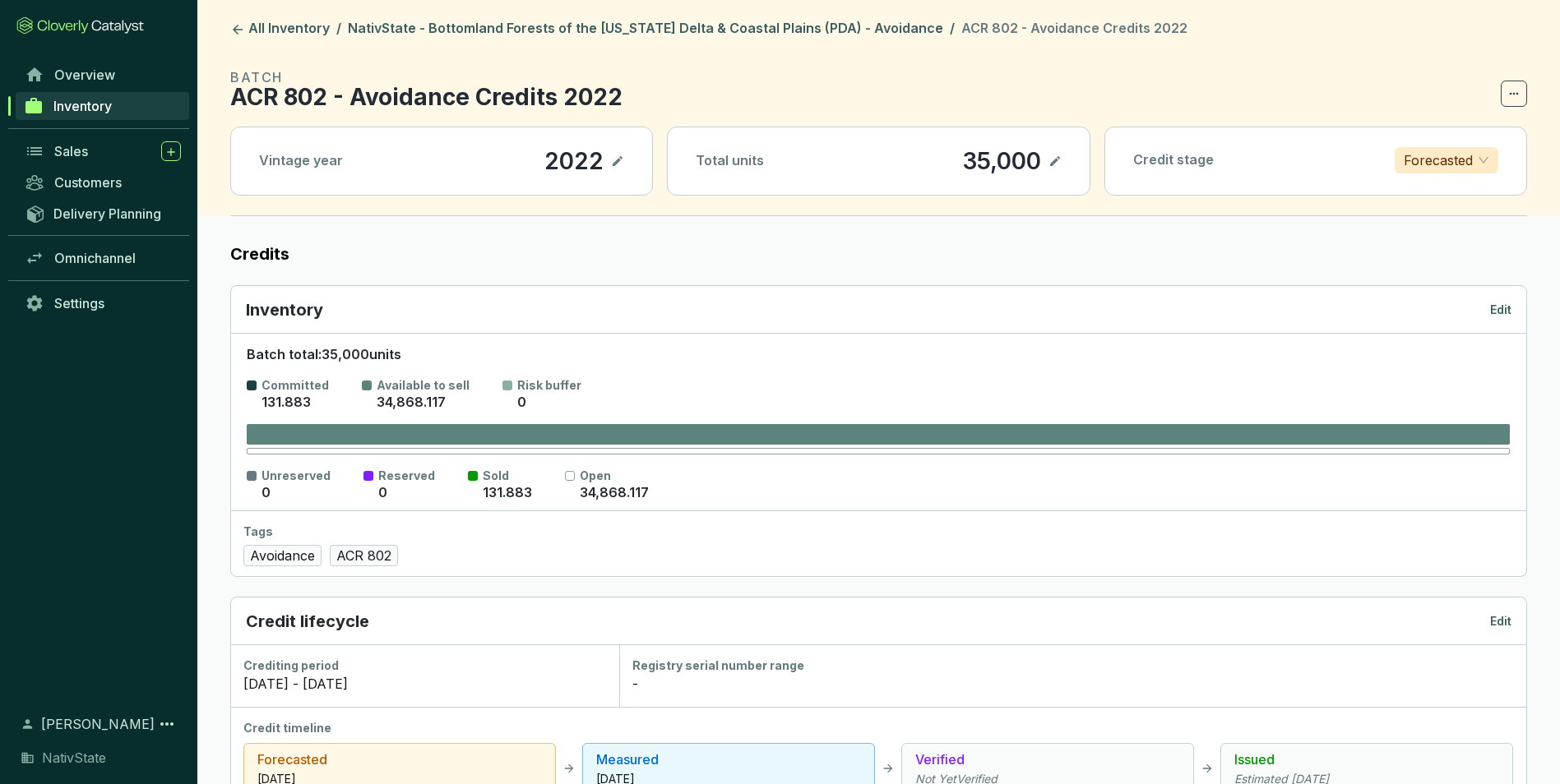
click at [1057, 162] on icon at bounding box center [1054, 161] width 13 height 20
click at [994, 169] on div "35,000" at bounding box center [978, 161] width 86 height 28
click at [1505, 308] on p "Edit" at bounding box center [1500, 309] width 21 height 16
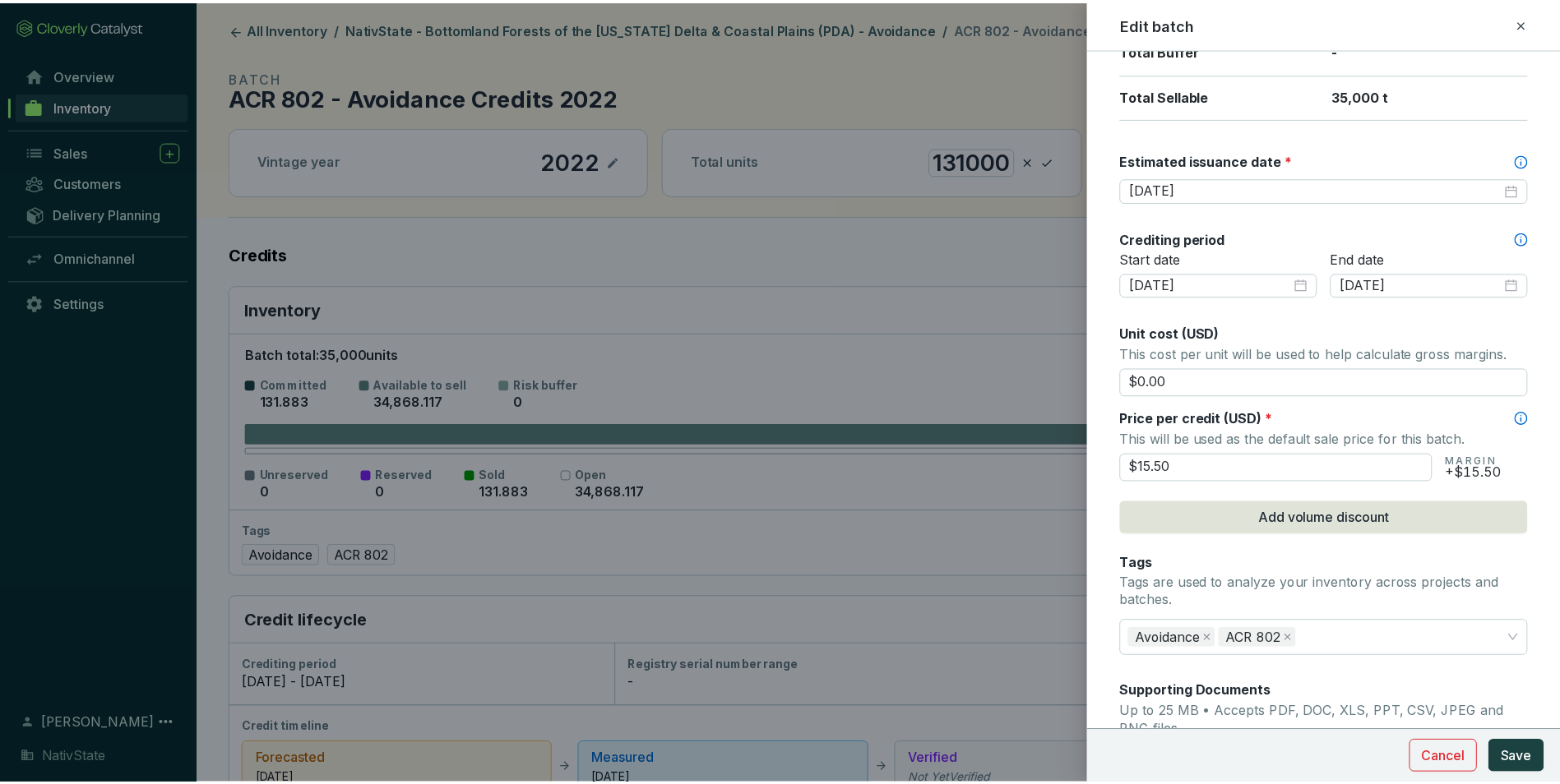
scroll to position [411, 0]
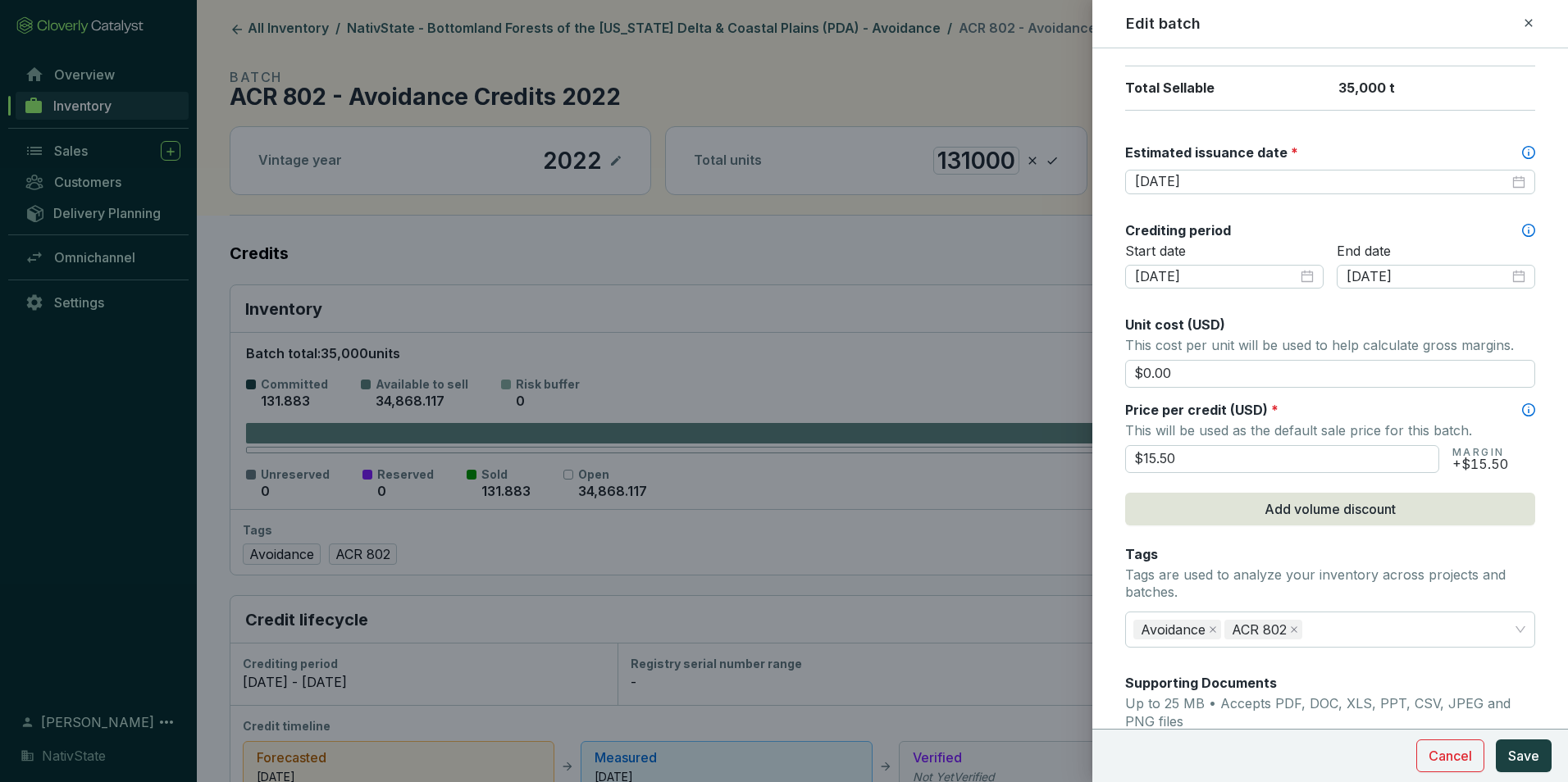
drag, startPoint x: 1187, startPoint y: 458, endPoint x: 943, endPoint y: 447, distance: 244.2
click at [943, 447] on div "Edit batch Batch name * This is the internal name that will be used throughout …" at bounding box center [784, 391] width 1568 height 782
type input "$16.50"
click at [1121, 405] on form "Batch name * This is the internal name that will be used throughout Catalyst. A…" at bounding box center [1330, 356] width 476 height 1396
click at [1523, 749] on span "Save" at bounding box center [1524, 756] width 32 height 20
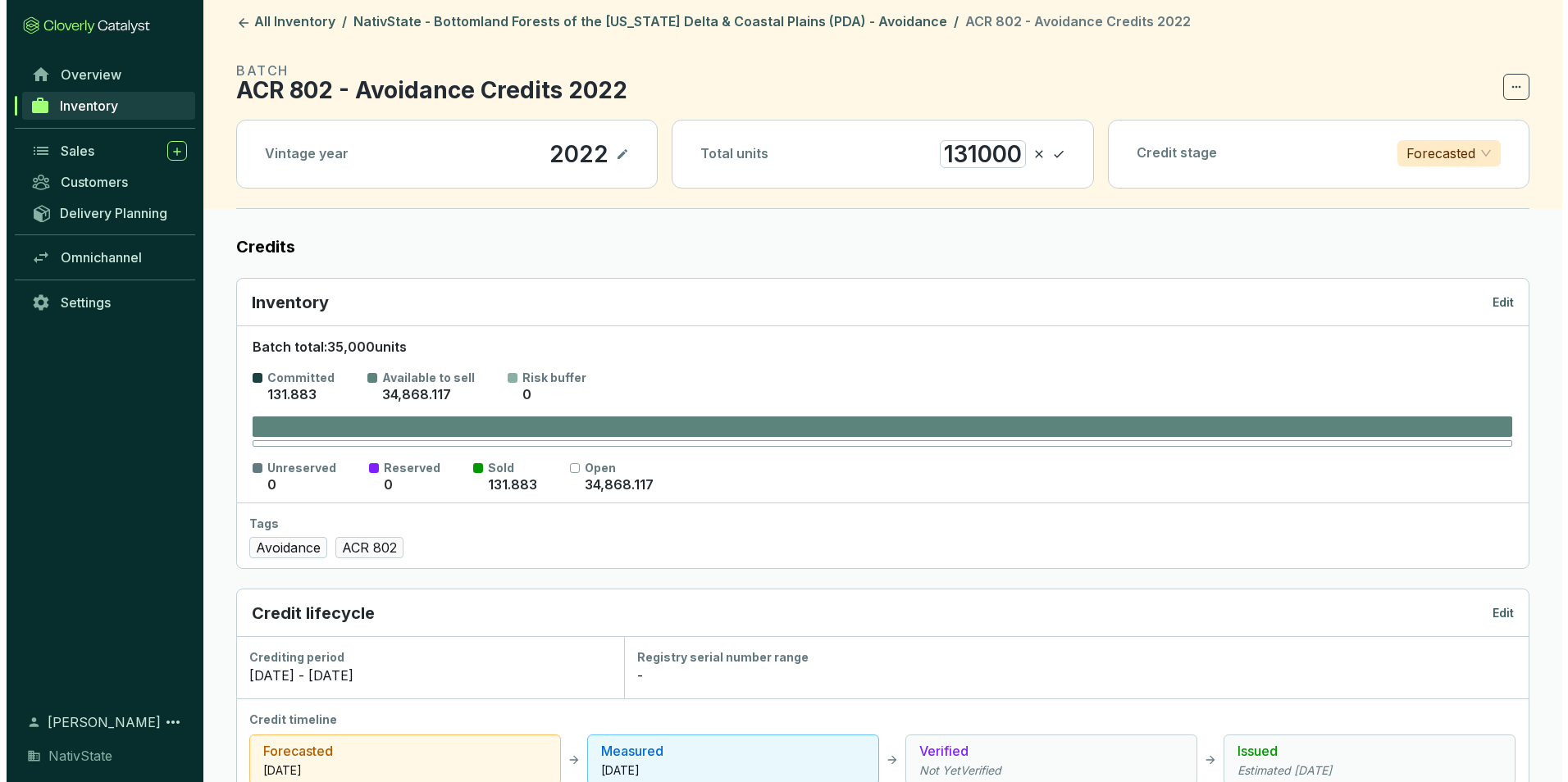
scroll to position [0, 0]
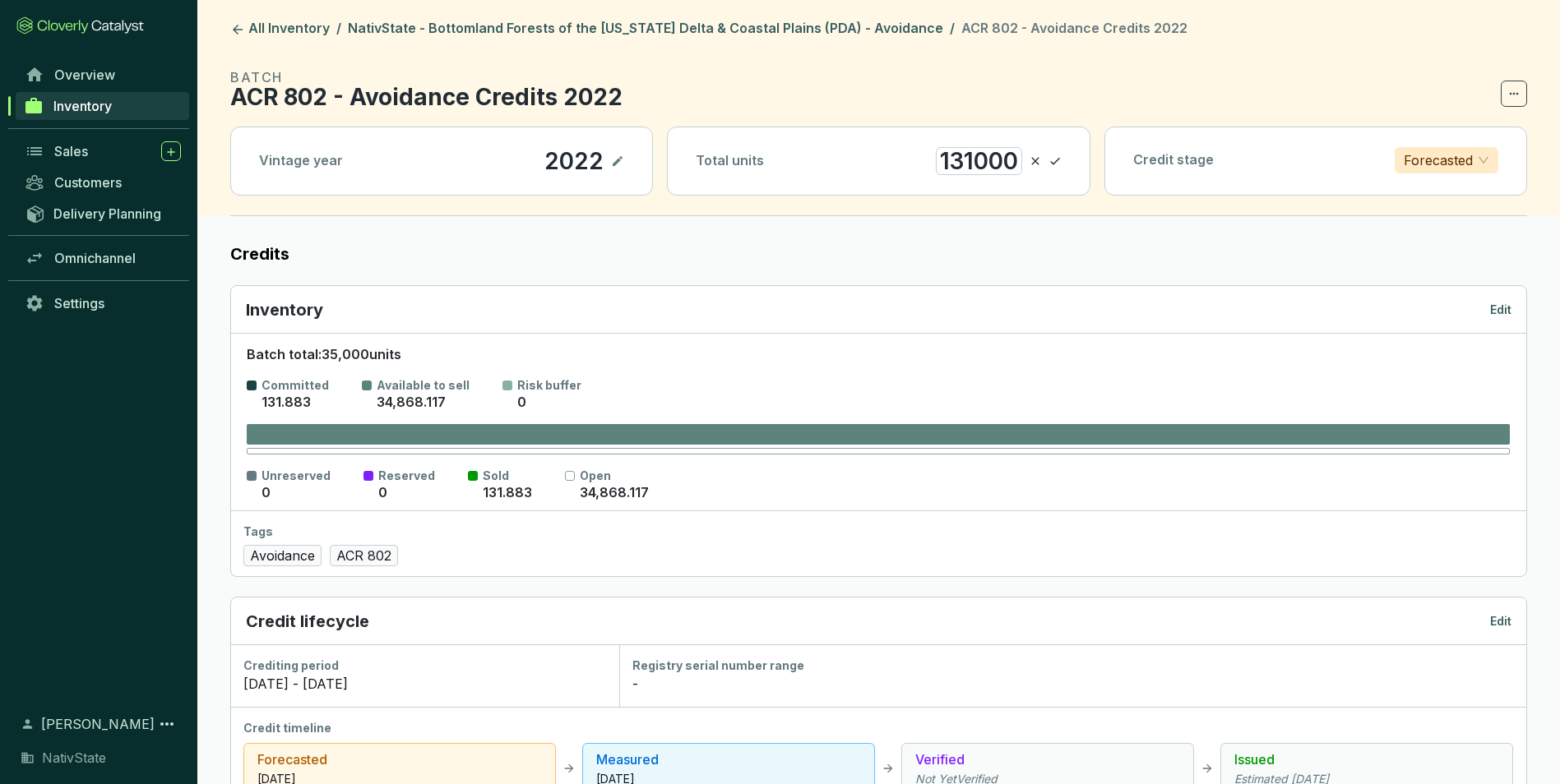
click at [1059, 160] on icon at bounding box center [1055, 161] width 10 height 8
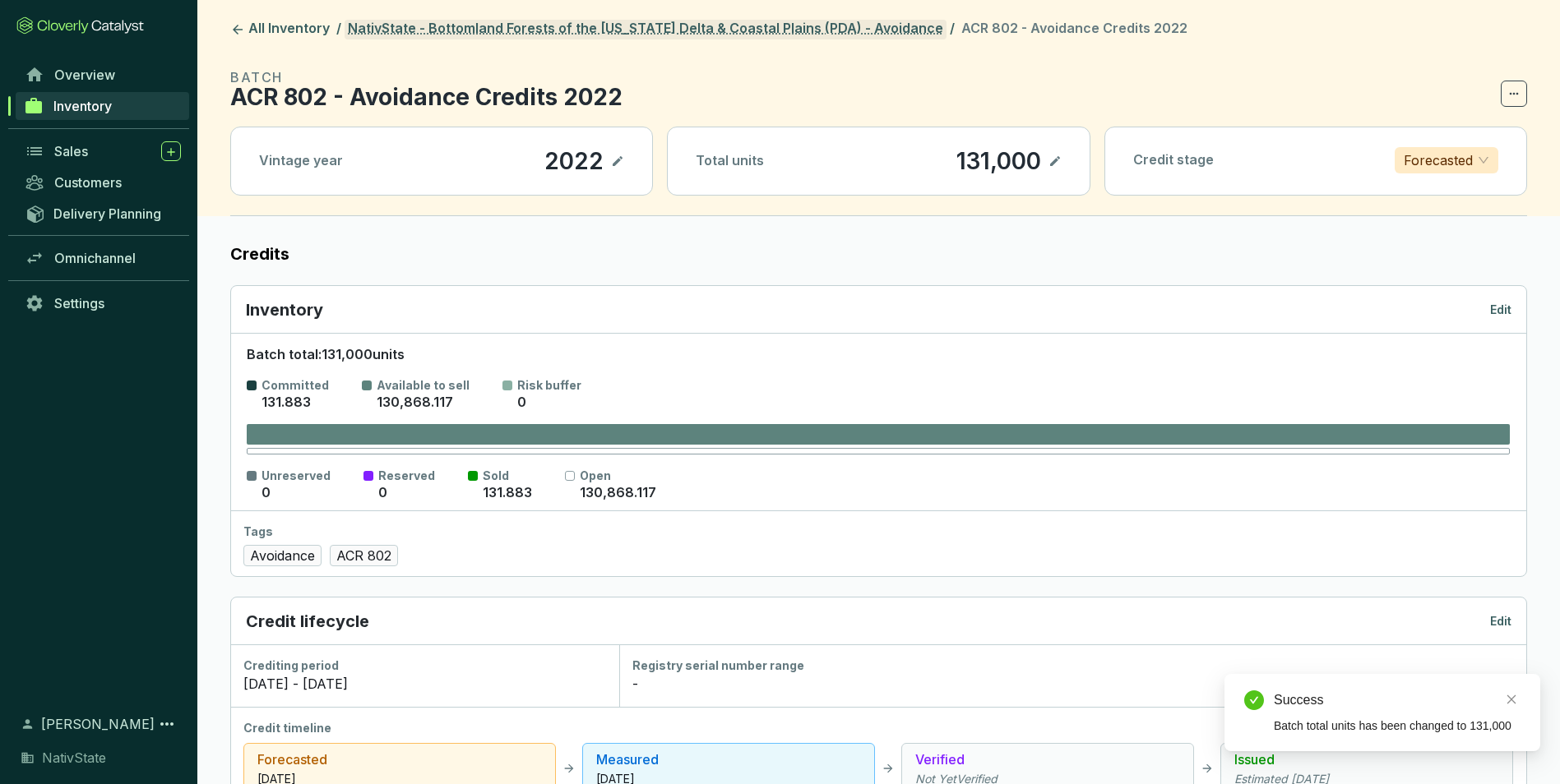
click at [780, 22] on link "NativState - Bottomland Forests of the [US_STATE] Delta & Coastal Plains (PDA) …" at bounding box center [645, 29] width 601 height 20
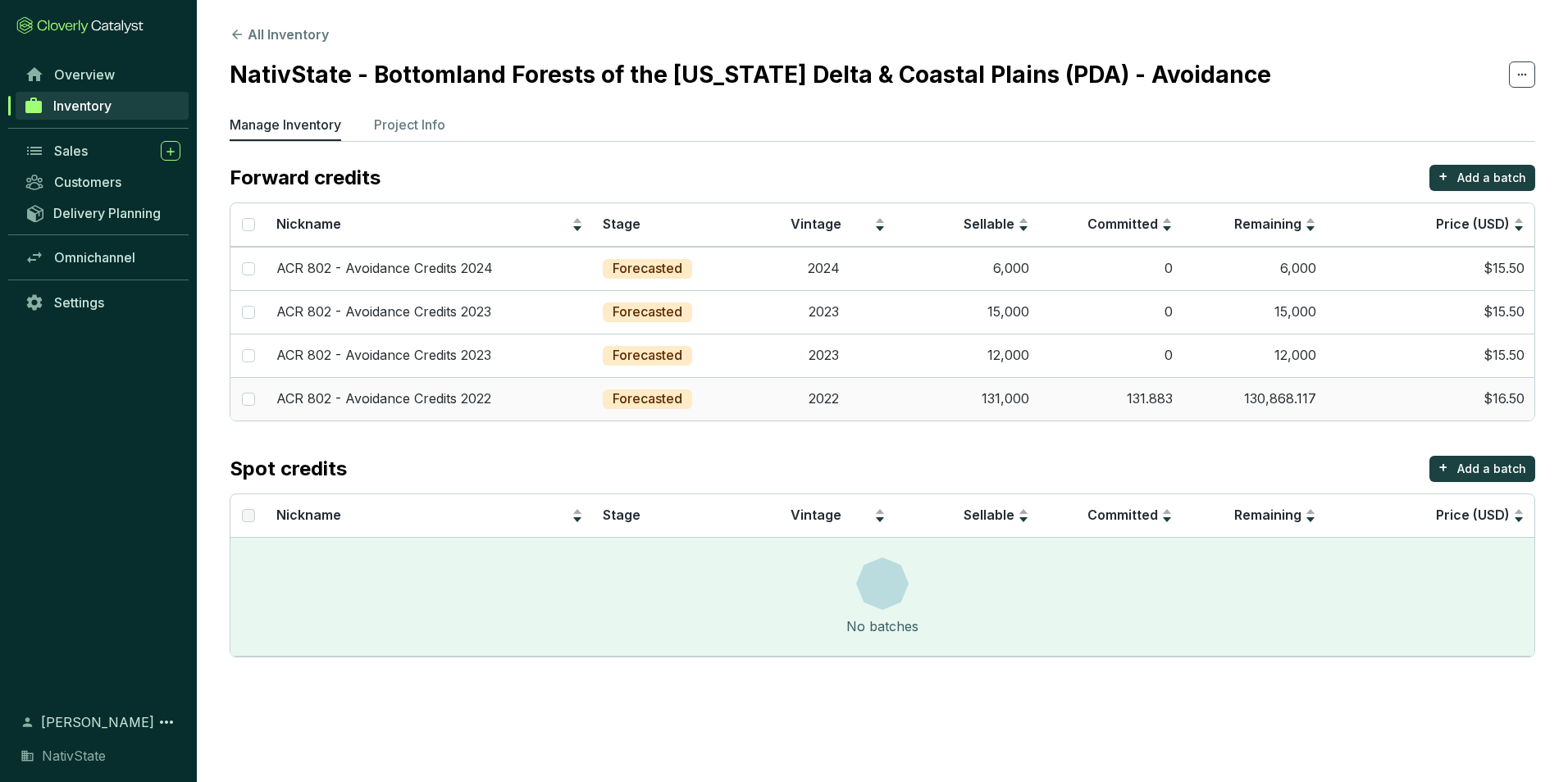
click at [1015, 391] on td "131,000" at bounding box center [967, 399] width 143 height 43
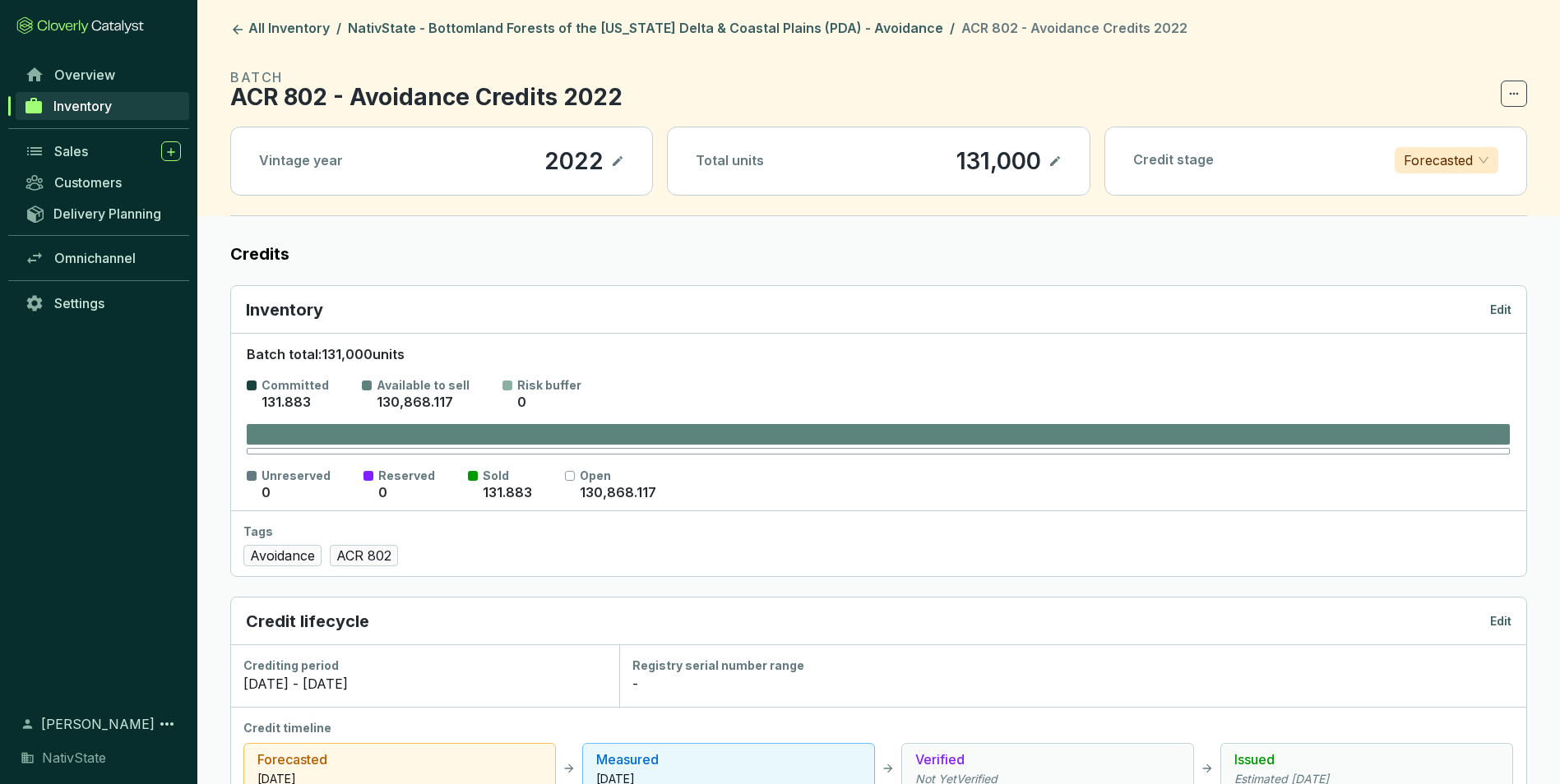
click at [1050, 164] on icon at bounding box center [1054, 161] width 13 height 20
click at [1061, 162] on div "Total units 131,000" at bounding box center [877, 161] width 421 height 67
click at [1051, 163] on icon at bounding box center [1055, 161] width 10 height 8
click at [802, 32] on link "NativState - Bottomland Forests of the [US_STATE] Delta & Coastal Plains (PDA) …" at bounding box center [645, 29] width 601 height 20
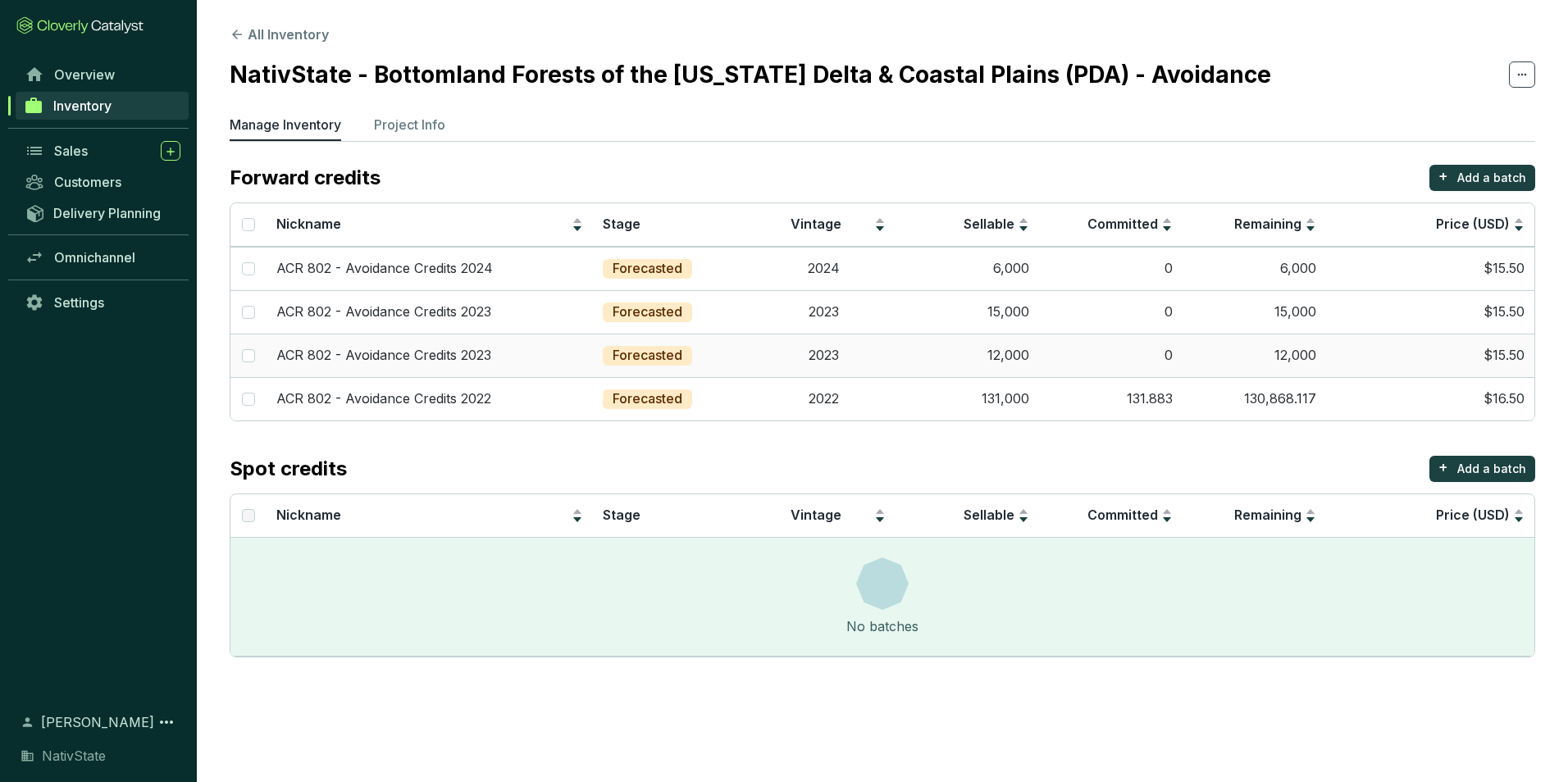
click at [1188, 362] on td "12,000" at bounding box center [1254, 355] width 143 height 43
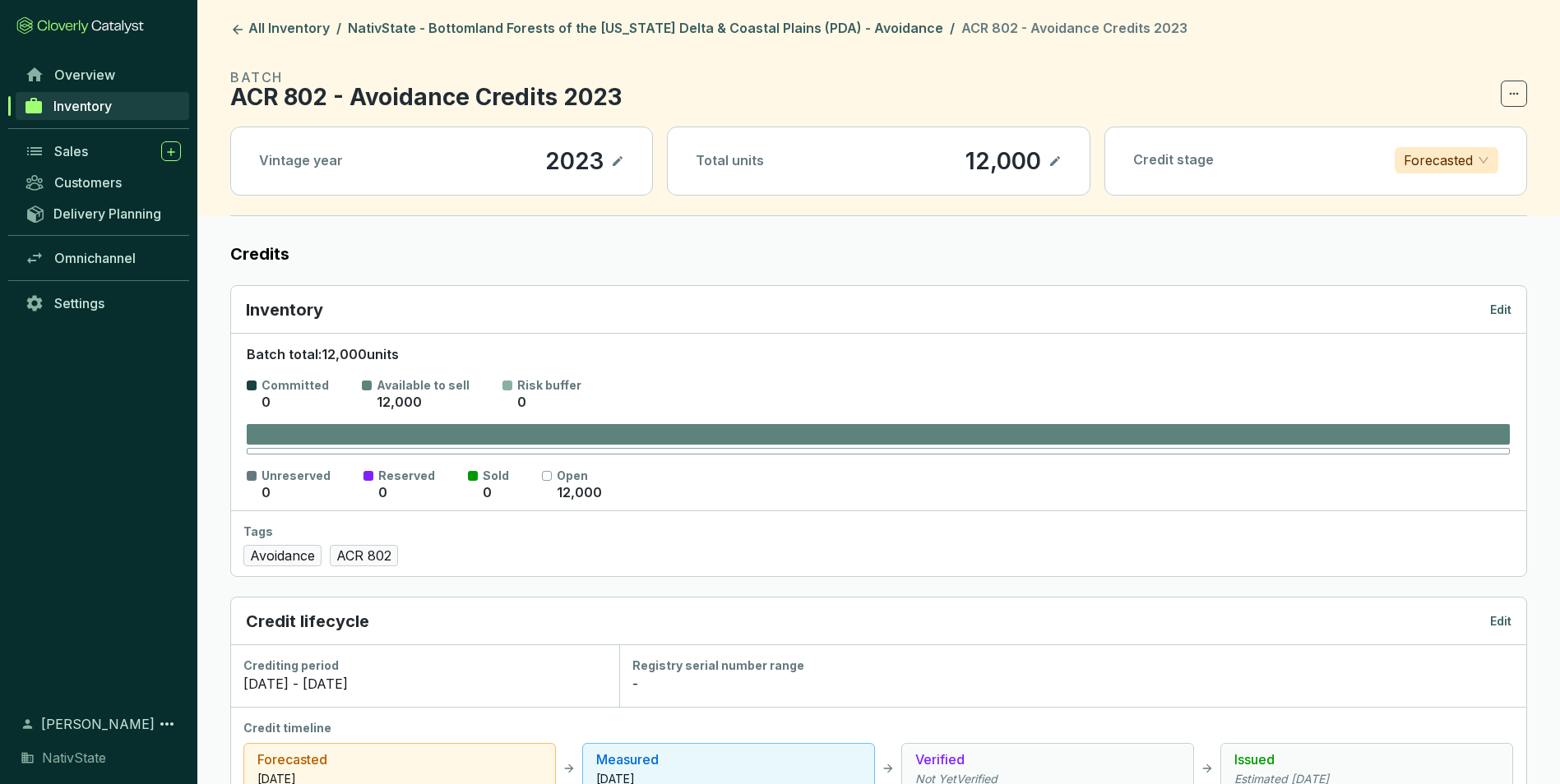
click at [1058, 167] on icon at bounding box center [1054, 161] width 13 height 20
click at [994, 164] on div "12,000" at bounding box center [980, 161] width 84 height 28
click at [1498, 304] on p "Edit" at bounding box center [1500, 309] width 21 height 16
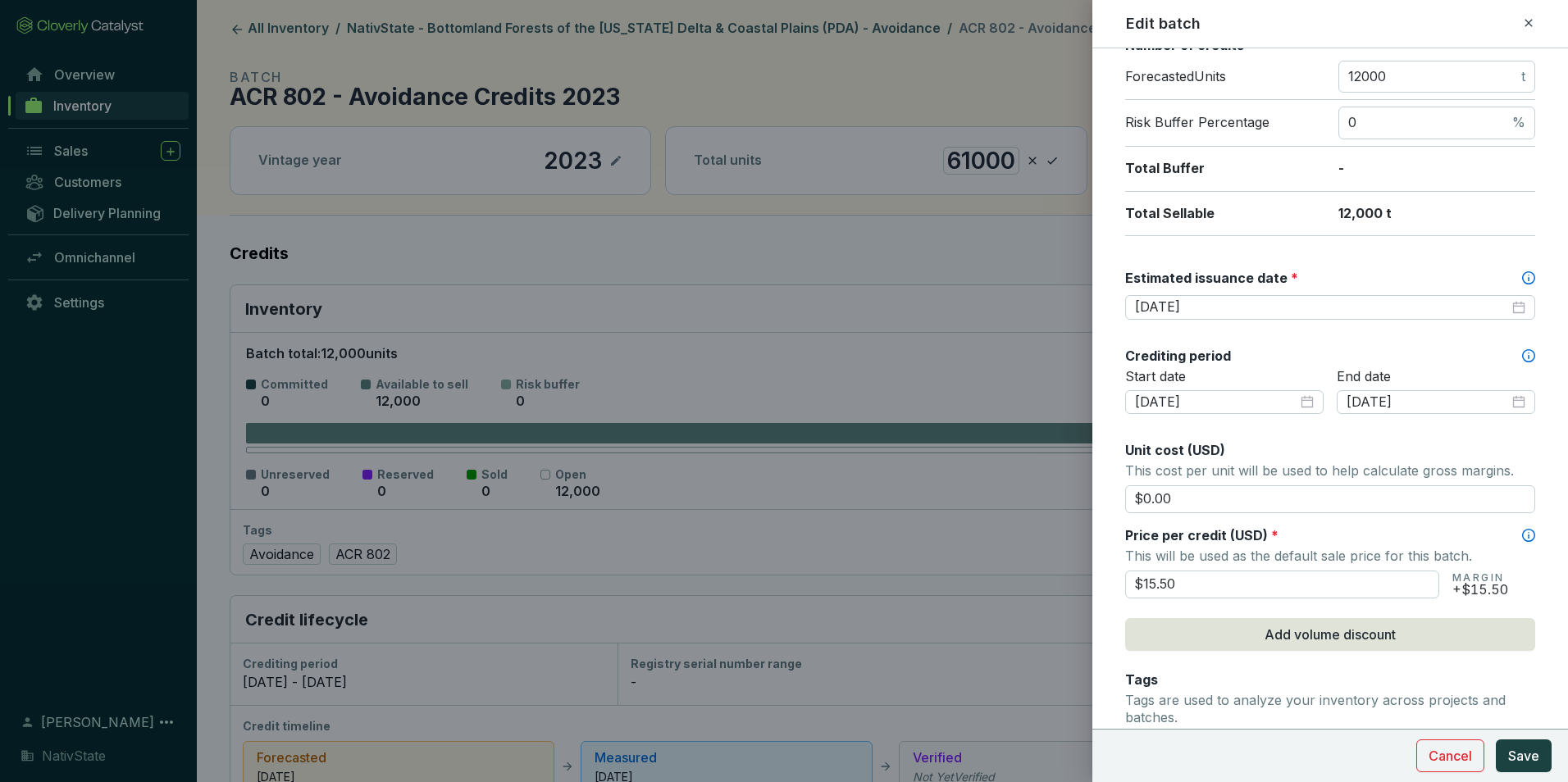
scroll to position [328, 0]
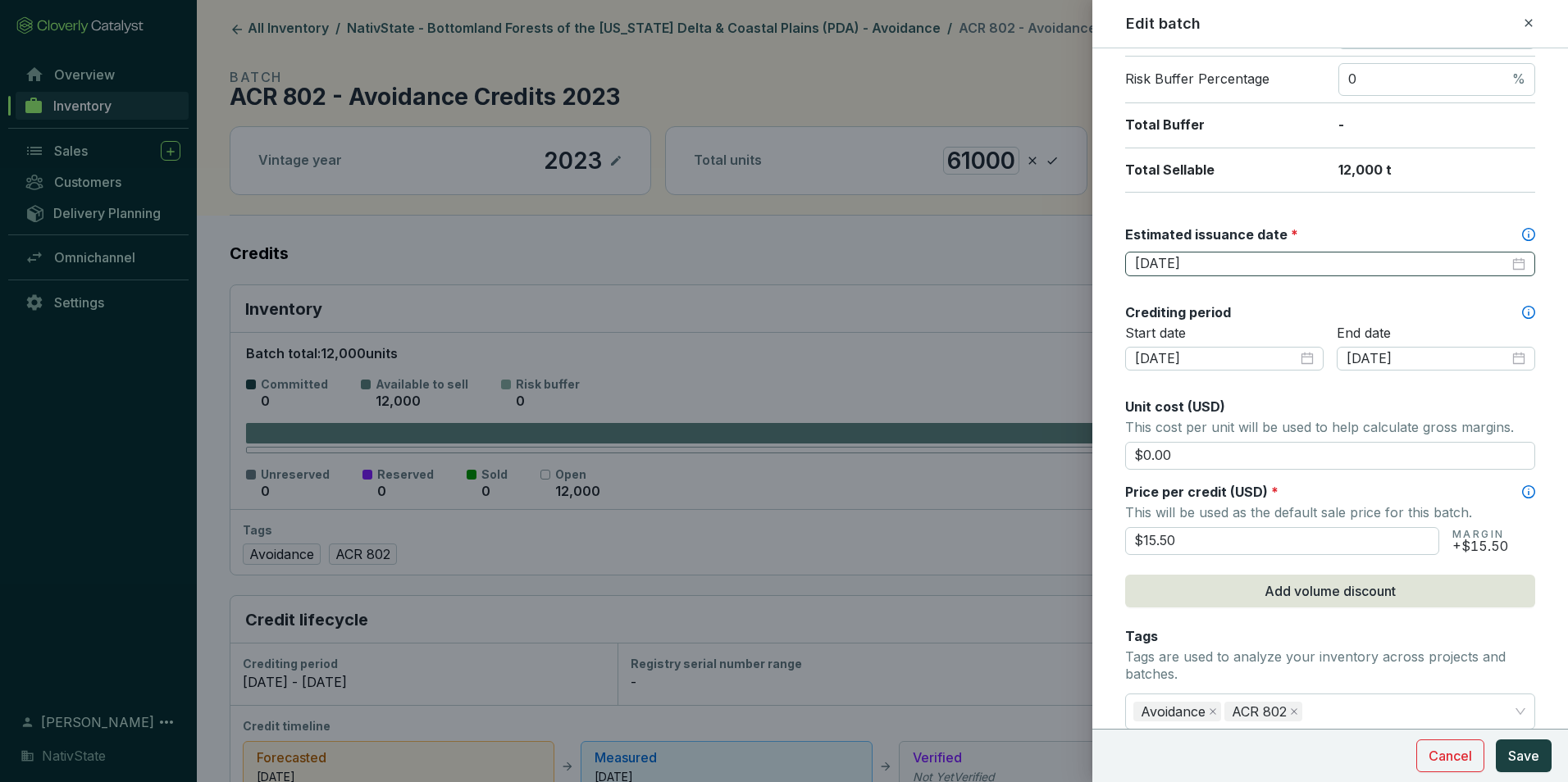
click at [1507, 265] on div "[DATE]" at bounding box center [1330, 263] width 390 height 18
click at [1513, 257] on div "[DATE]" at bounding box center [1330, 263] width 390 height 18
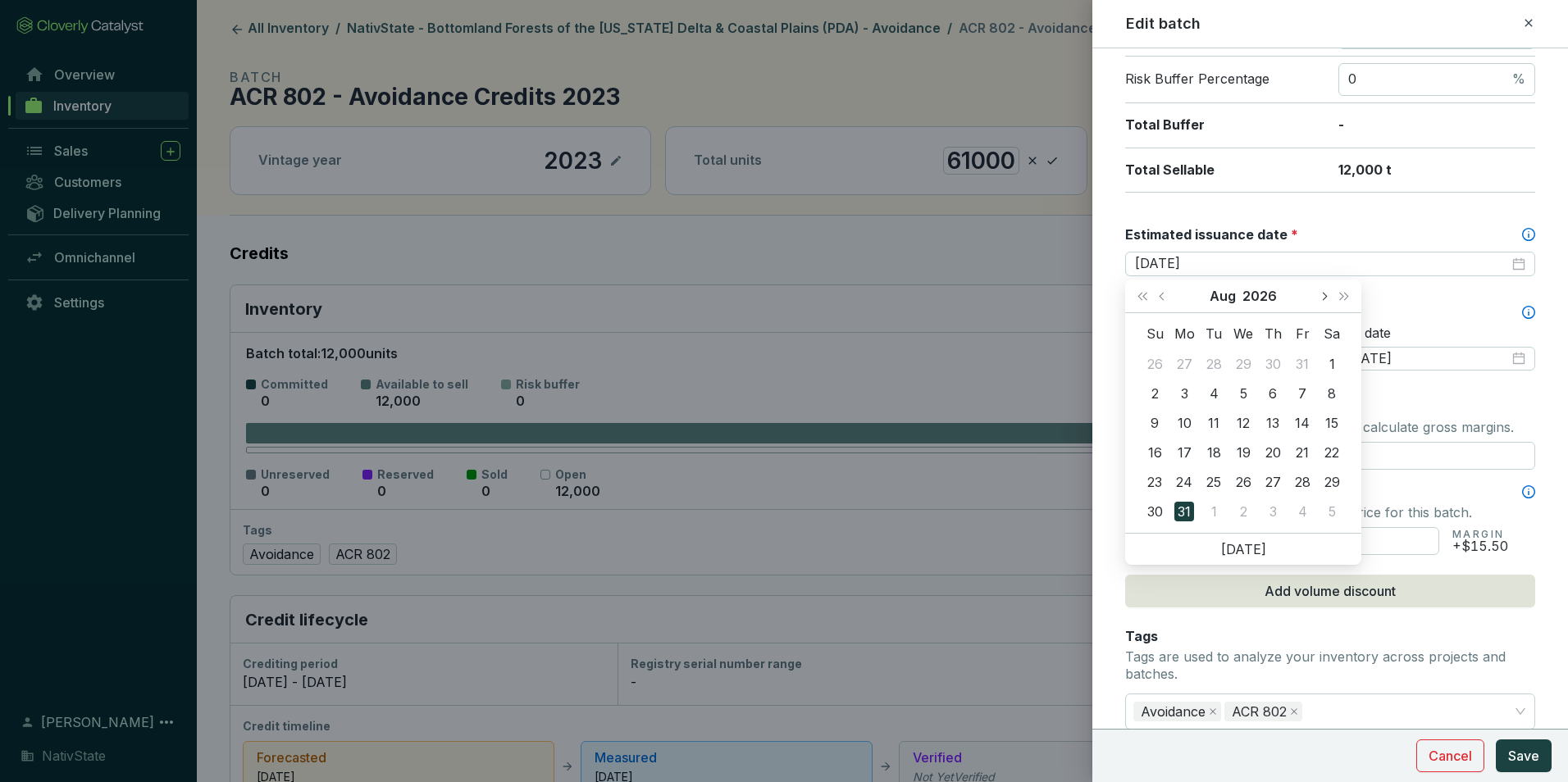
click at [1321, 296] on span "Next month (PageDown)" at bounding box center [1323, 296] width 9 height 9
type input "2026-10-31"
click at [1338, 481] on div "31" at bounding box center [1331, 481] width 20 height 20
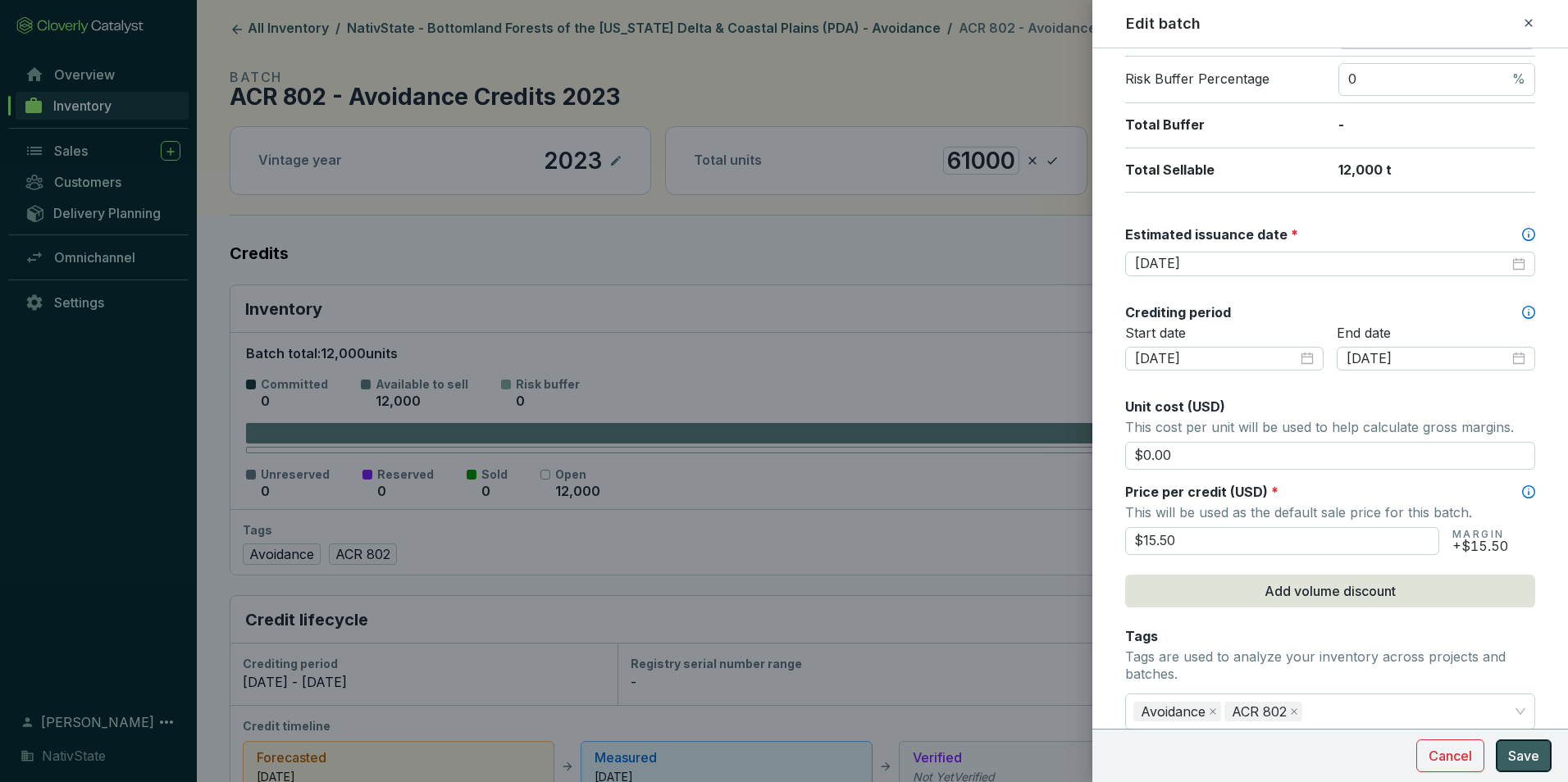
click at [1523, 754] on span "Save" at bounding box center [1524, 756] width 32 height 20
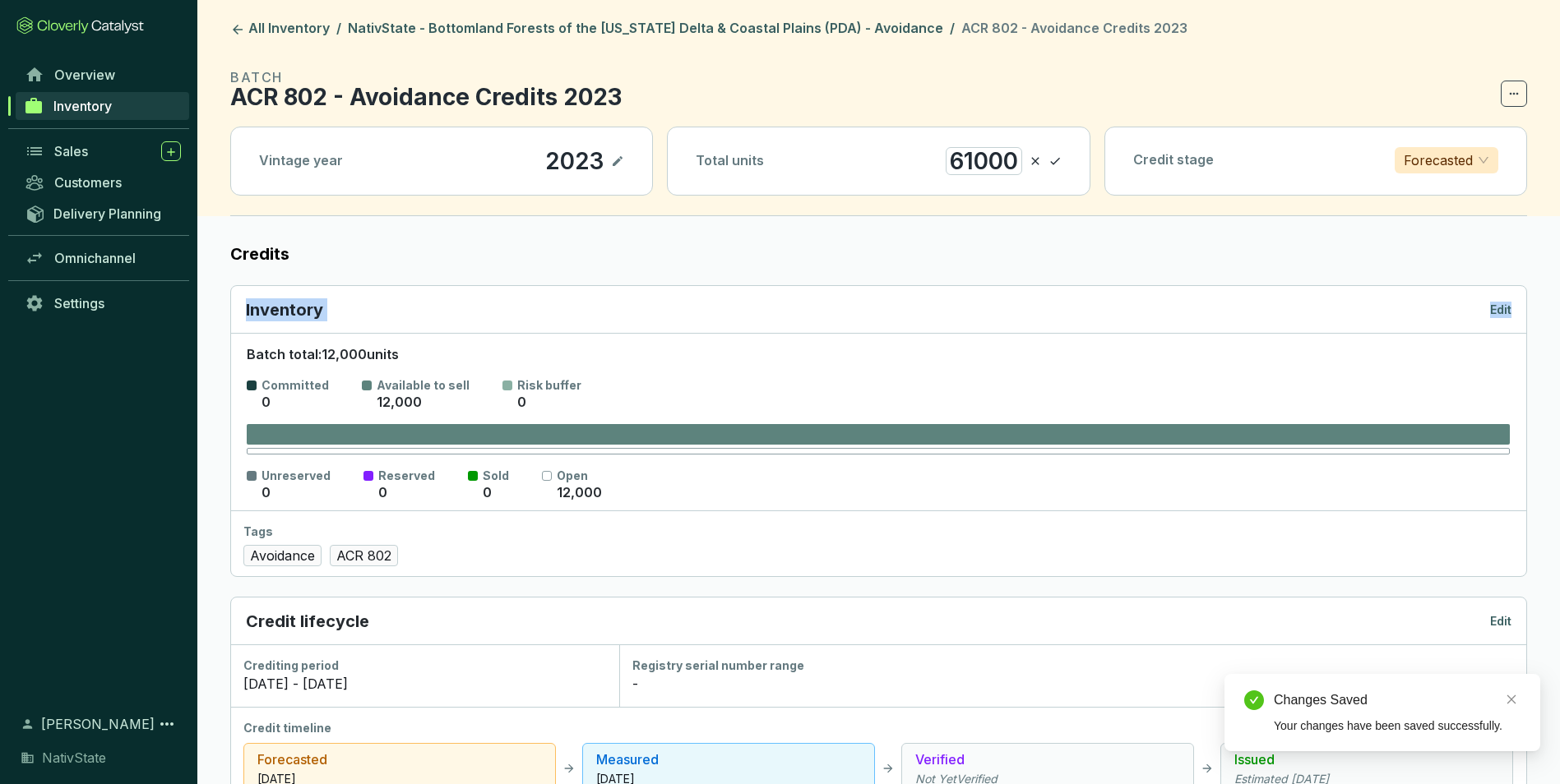
drag, startPoint x: 1519, startPoint y: 245, endPoint x: 1510, endPoint y: 292, distance: 47.9
drag, startPoint x: 1510, startPoint y: 292, endPoint x: 1504, endPoint y: 306, distance: 15.2
click at [1504, 306] on p "Edit" at bounding box center [1500, 309] width 21 height 16
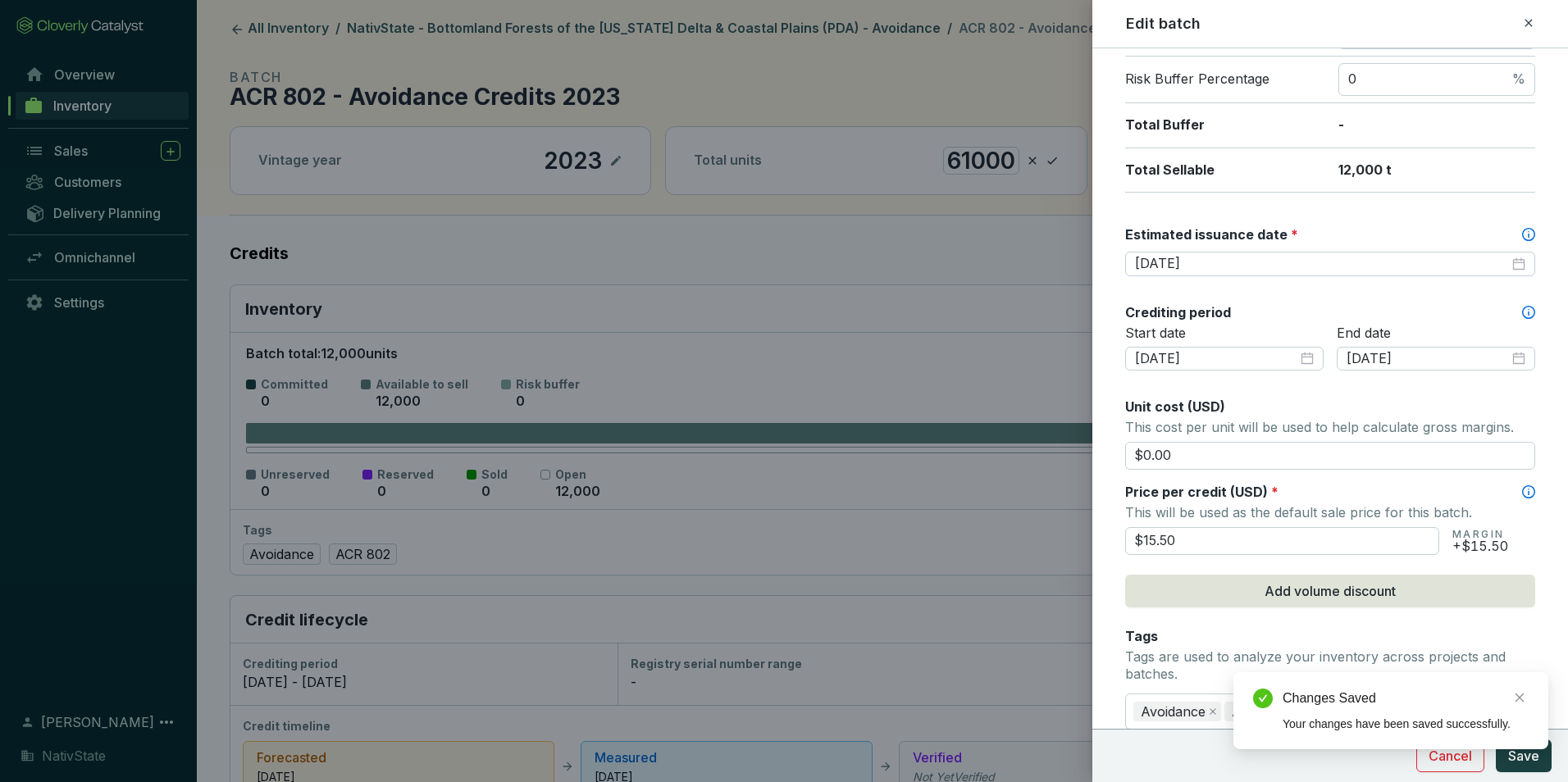
drag, startPoint x: 1190, startPoint y: 545, endPoint x: 1004, endPoint y: 521, distance: 187.5
click at [1004, 521] on div "Edit batch Batch name * This is the internal name that will be used throughout …" at bounding box center [784, 391] width 1568 height 782
type input "$16.50"
click at [1540, 747] on button "Save" at bounding box center [1523, 756] width 55 height 32
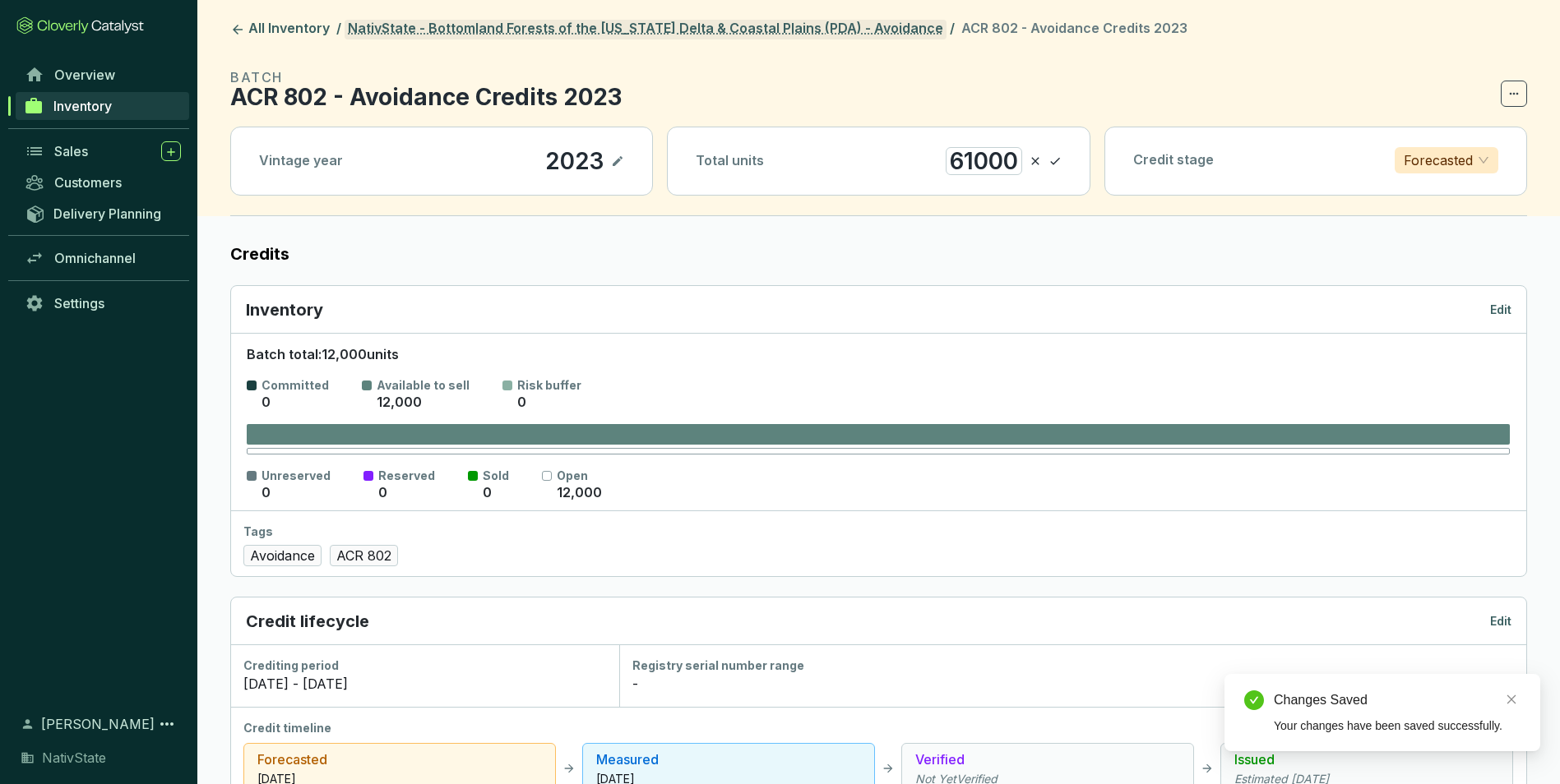
click at [660, 26] on link "NativState - Bottomland Forests of the [US_STATE] Delta & Coastal Plains (PDA) …" at bounding box center [645, 29] width 601 height 20
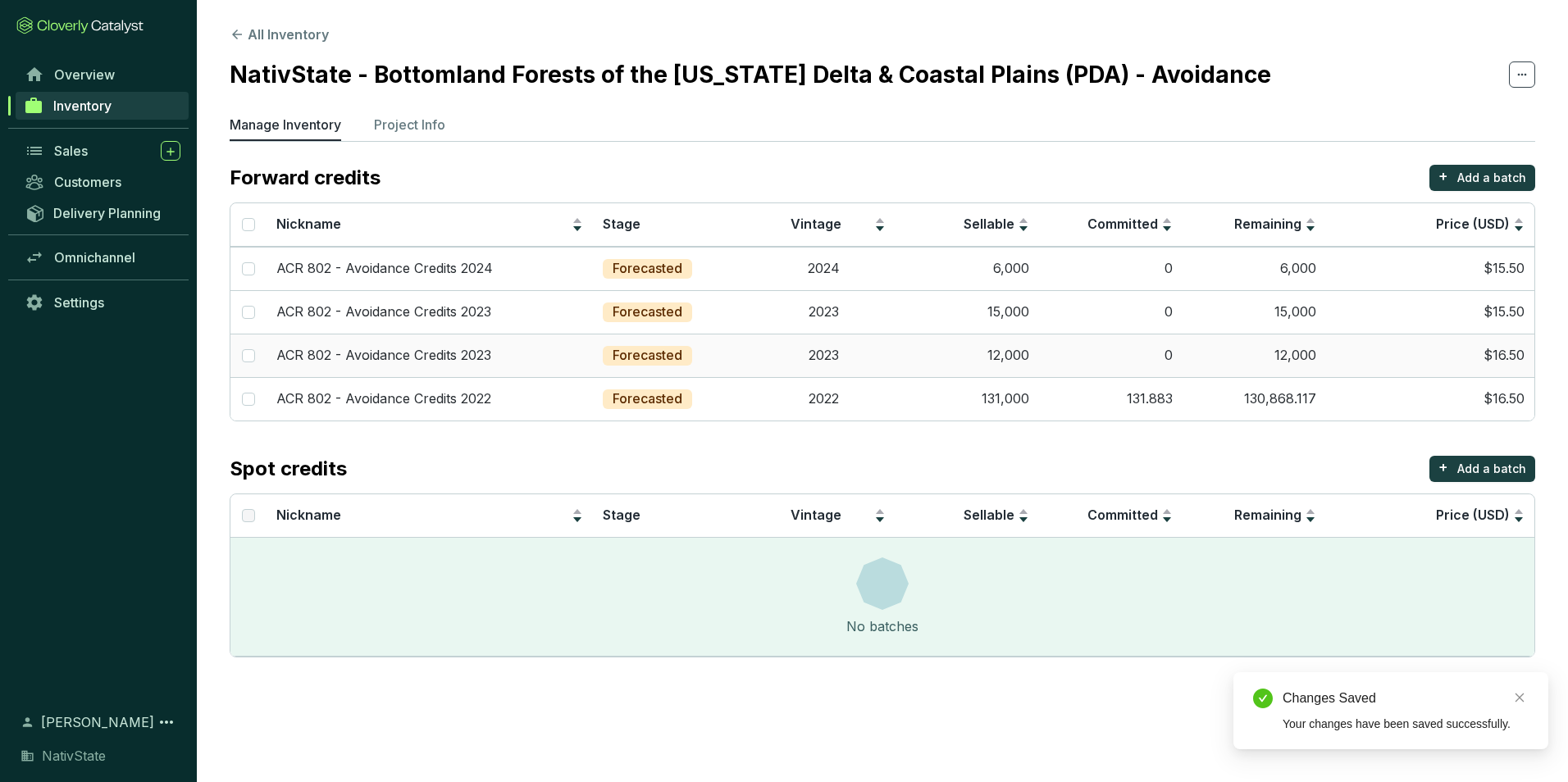
click at [1017, 364] on td "12,000" at bounding box center [967, 355] width 143 height 43
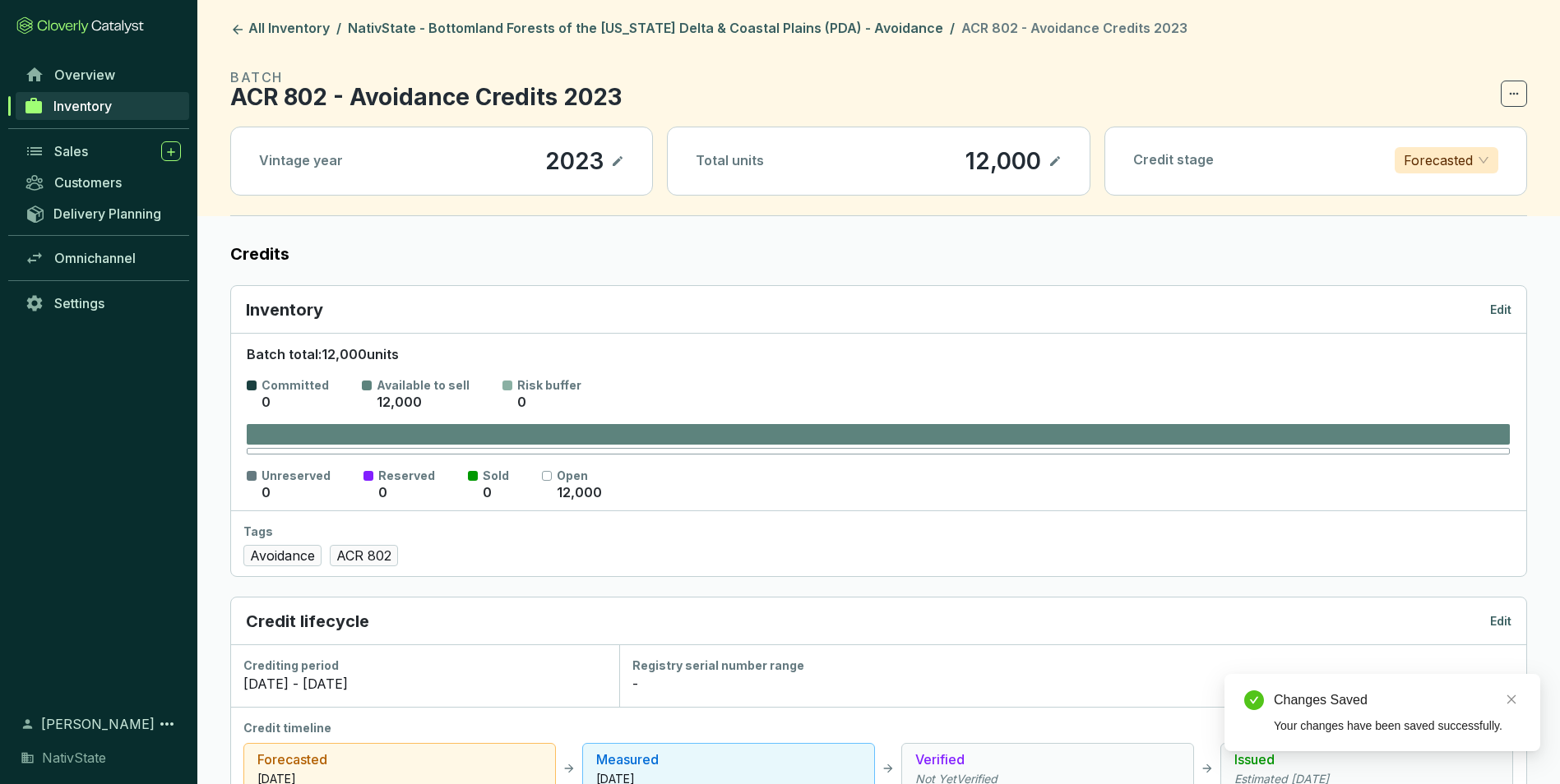
click at [1057, 161] on icon at bounding box center [1055, 161] width 10 height 10
click at [998, 160] on div "12,000" at bounding box center [980, 161] width 84 height 28
click at [1050, 164] on icon at bounding box center [1054, 161] width 13 height 20
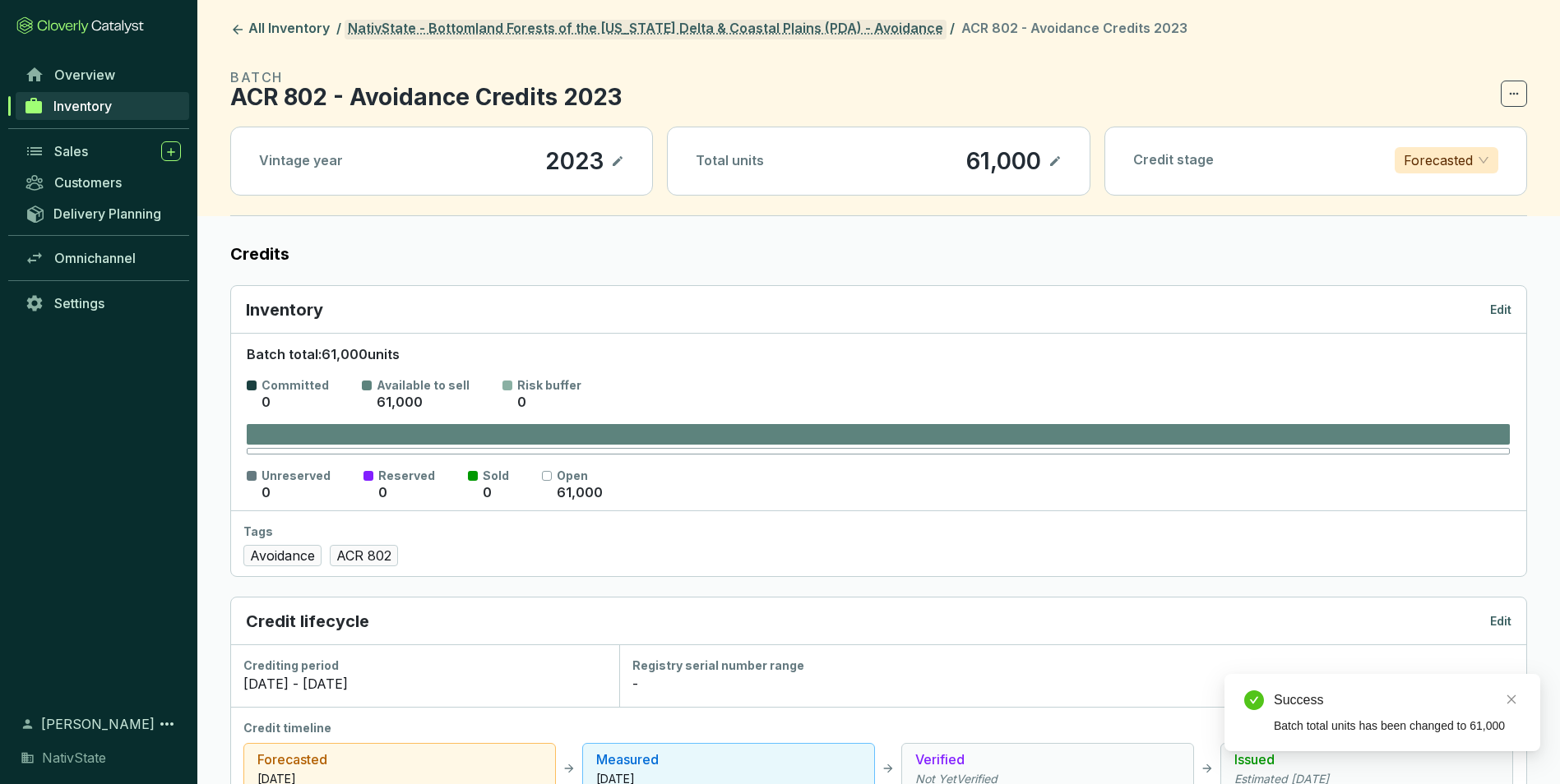
click at [809, 22] on link "NativState - Bottomland Forests of the [US_STATE] Delta & Coastal Plains (PDA) …" at bounding box center [645, 29] width 601 height 20
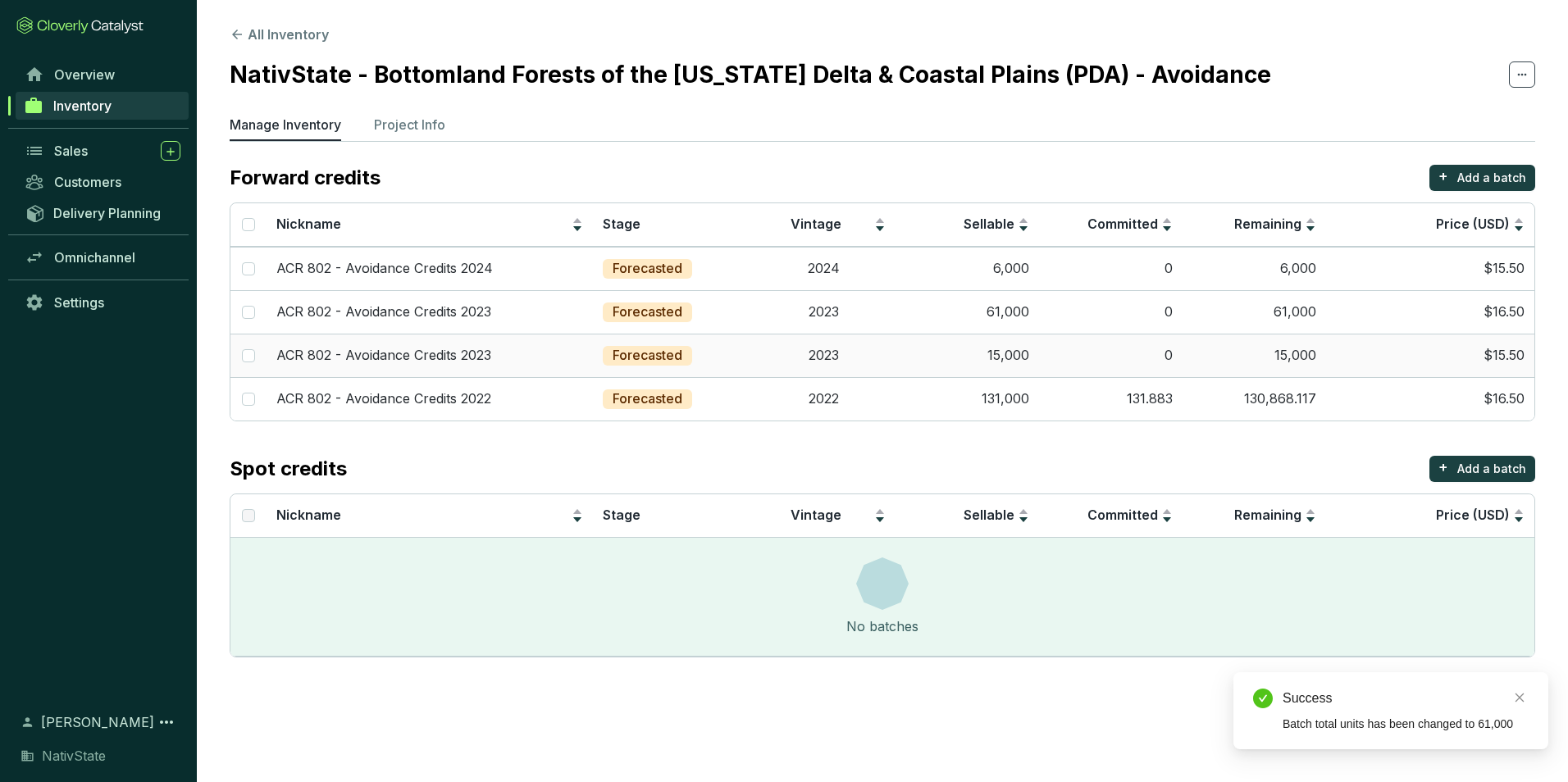
click at [1179, 343] on td "0" at bounding box center [1110, 355] width 143 height 43
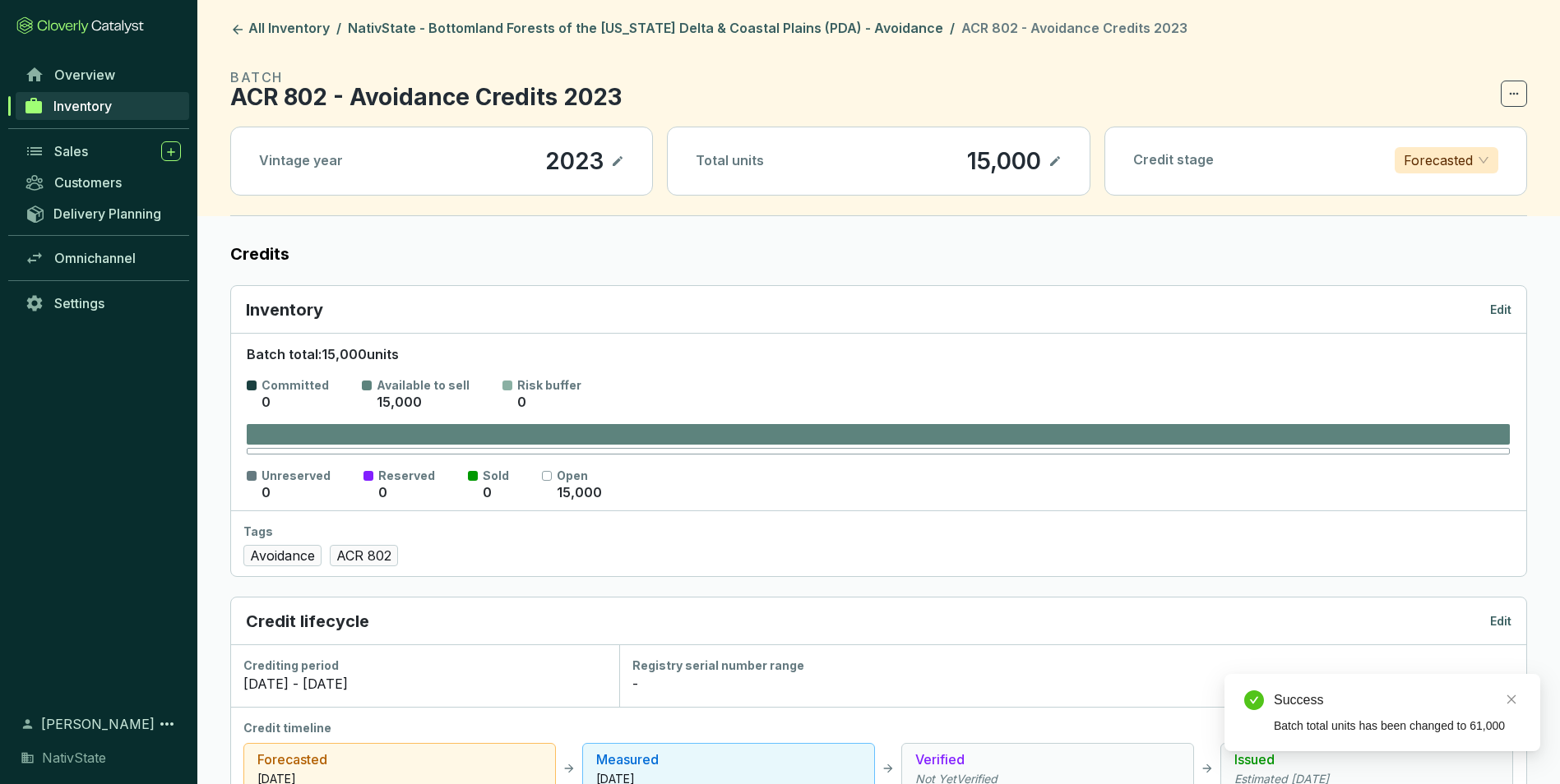
click at [1503, 301] on p "Edit" at bounding box center [1500, 309] width 21 height 16
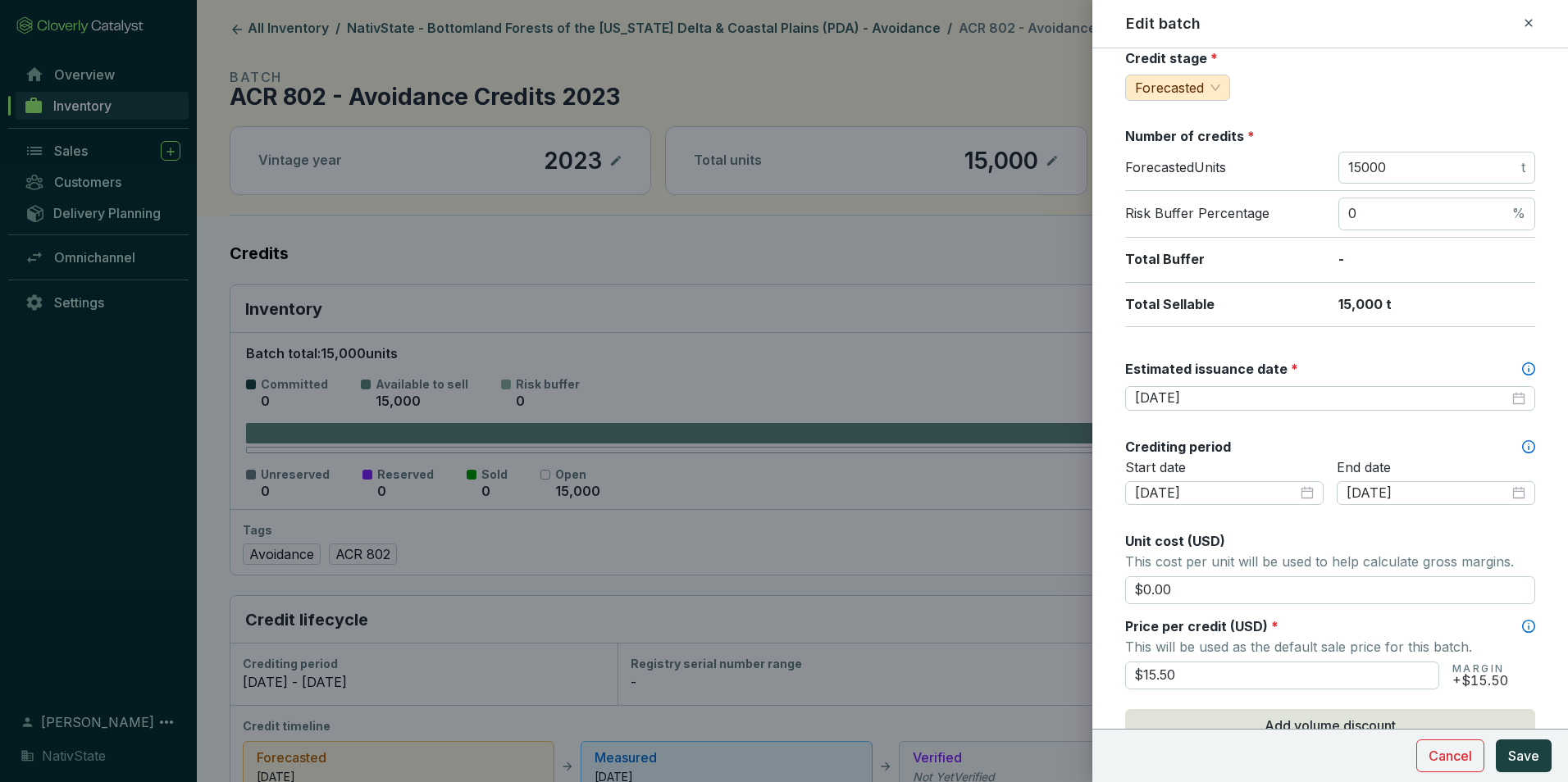
scroll to position [246, 0]
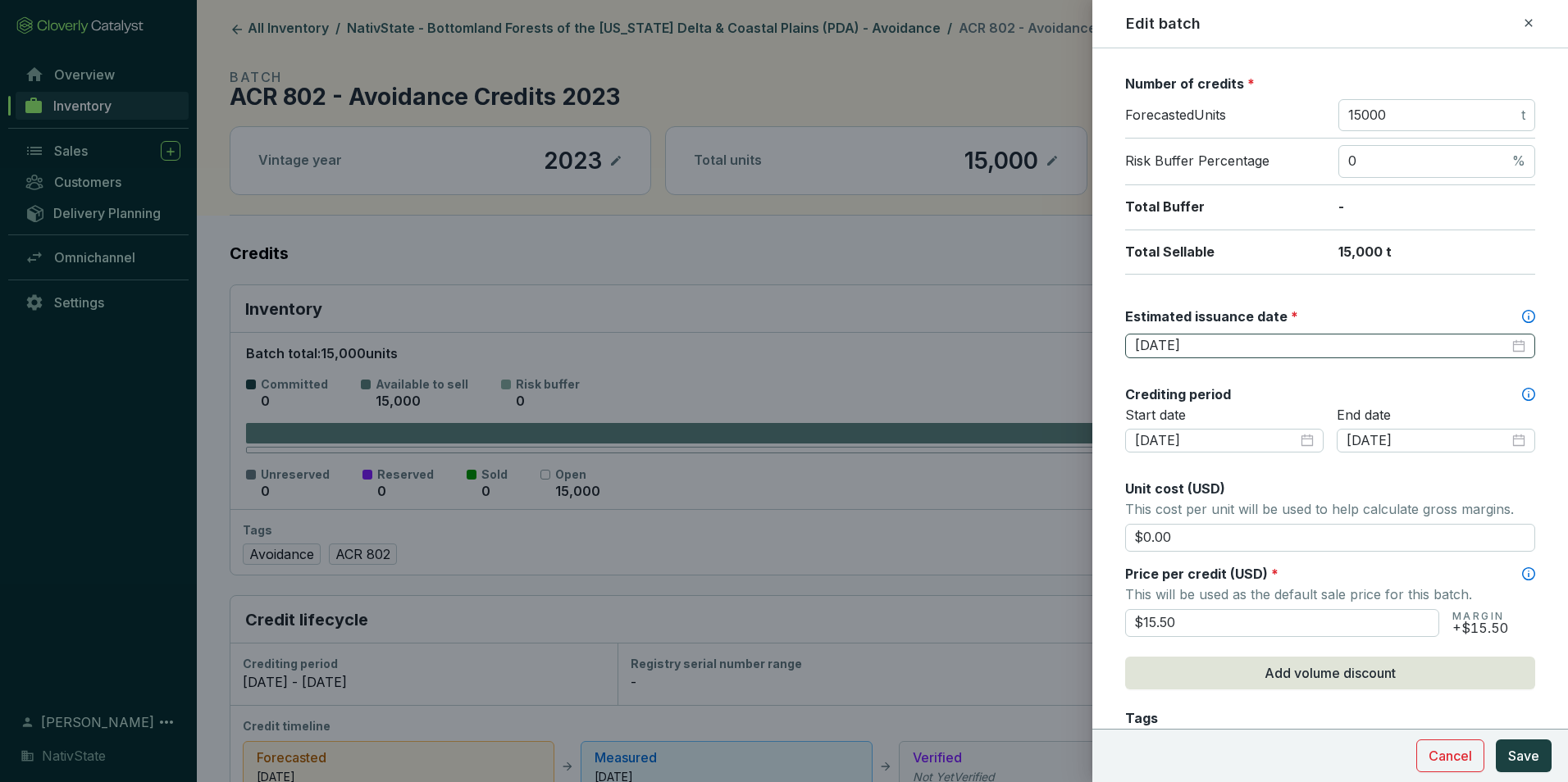
click at [1512, 345] on div "2025-09-30" at bounding box center [1330, 346] width 390 height 18
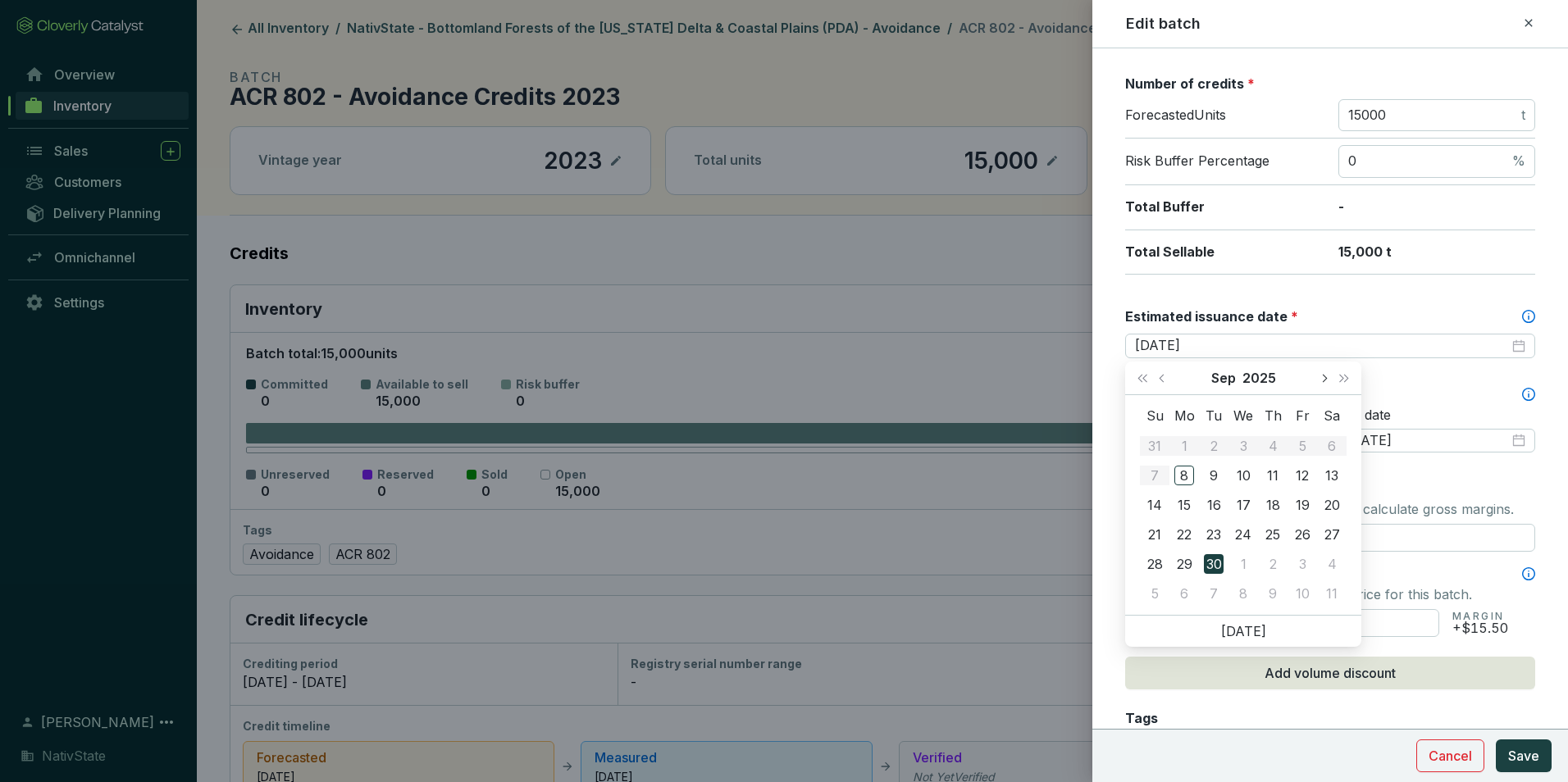
click at [1327, 377] on button "Next month (PageDown)" at bounding box center [1323, 377] width 21 height 32
type input "[DATE]"
click at [1304, 560] on div "31" at bounding box center [1302, 564] width 20 height 20
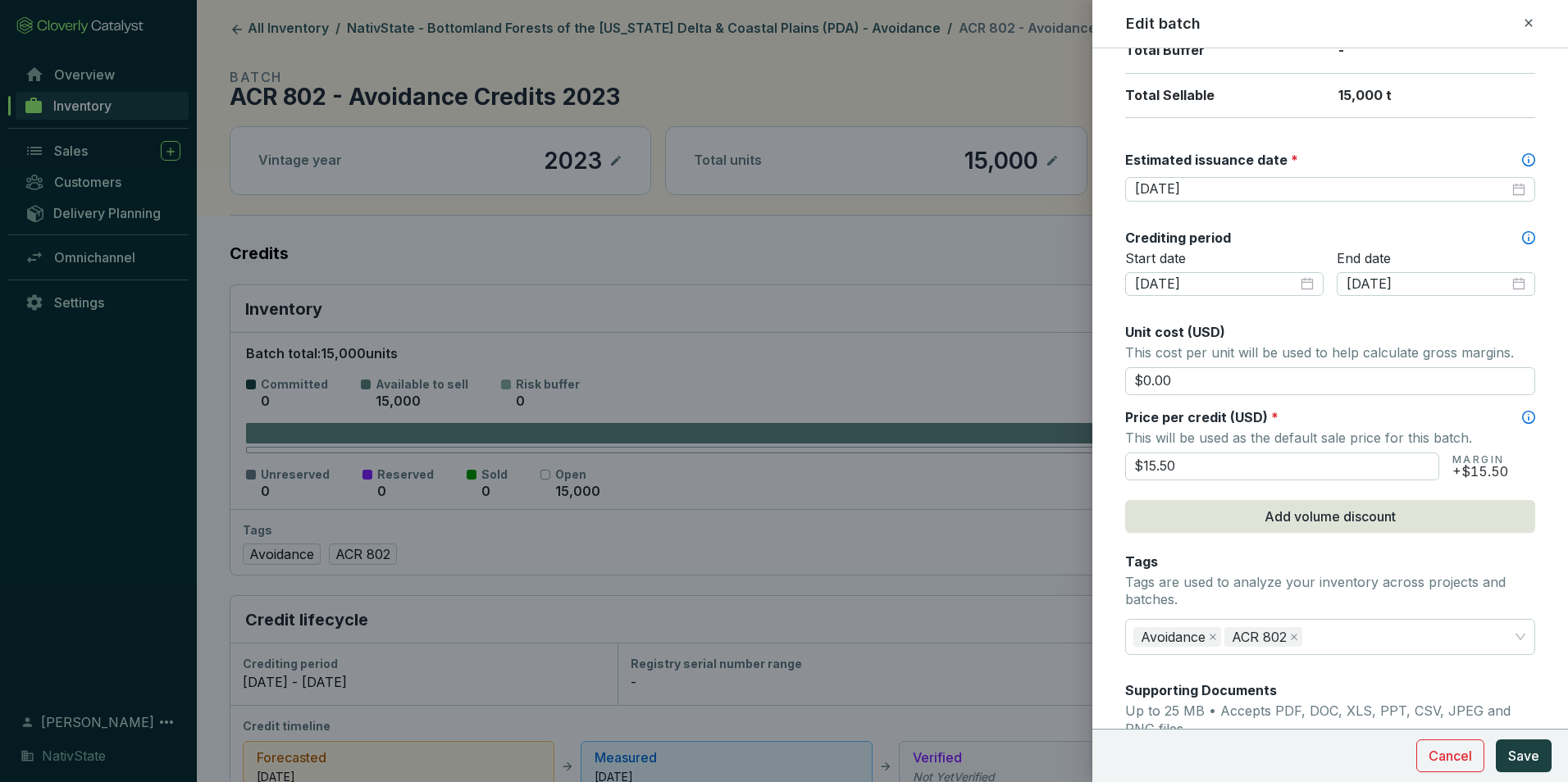
scroll to position [410, 0]
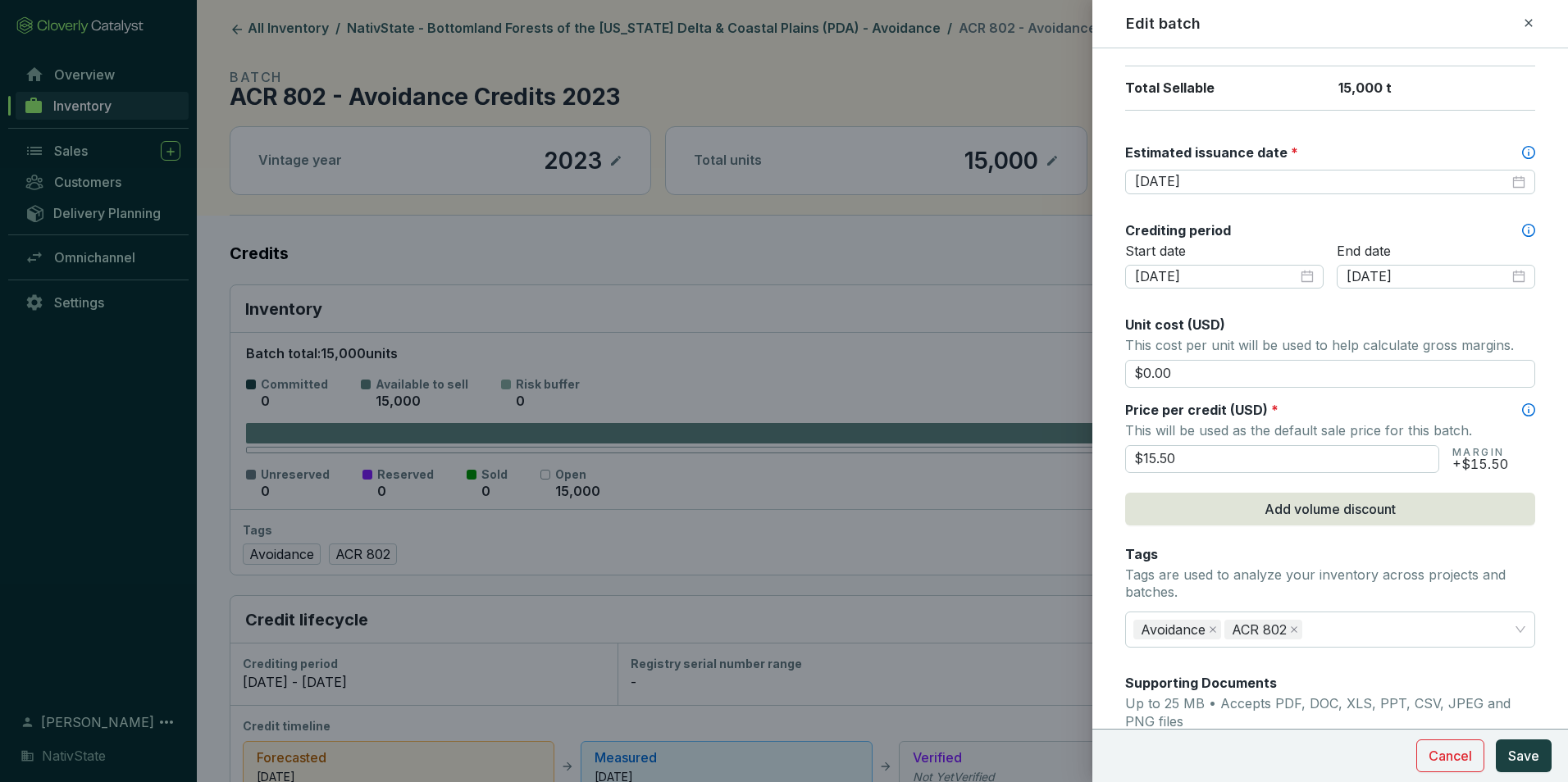
drag, startPoint x: 1195, startPoint y: 463, endPoint x: 1077, endPoint y: 446, distance: 119.2
click at [1077, 446] on div "Edit batch Batch name * This is the internal name that will be used throughout …" at bounding box center [784, 391] width 1568 height 782
type input "$16.00"
click at [1508, 753] on span "Save" at bounding box center [1524, 756] width 32 height 20
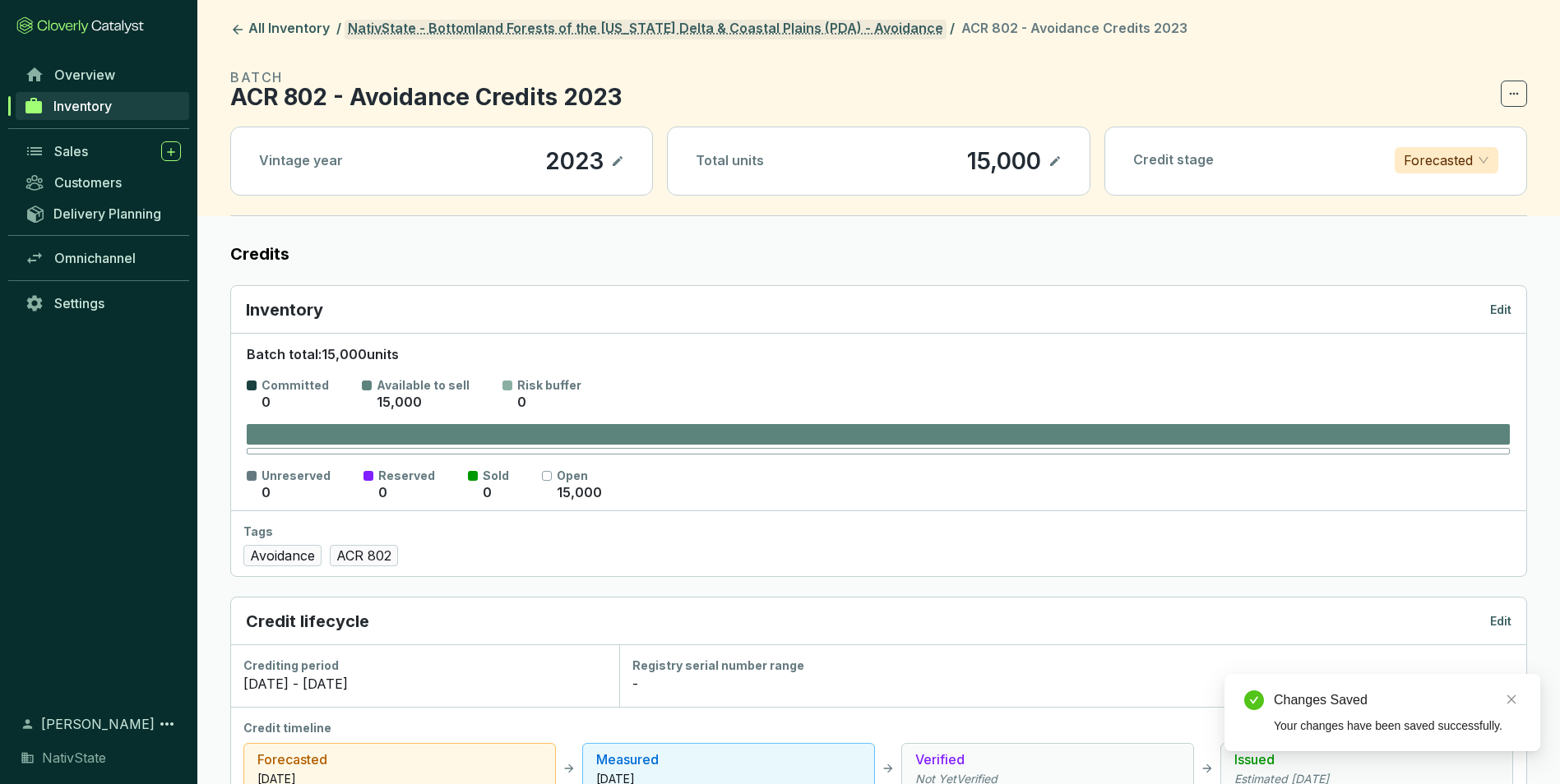
click at [806, 23] on link "NativState - Bottomland Forests of the [US_STATE] Delta & Coastal Plains (PDA) …" at bounding box center [645, 29] width 601 height 20
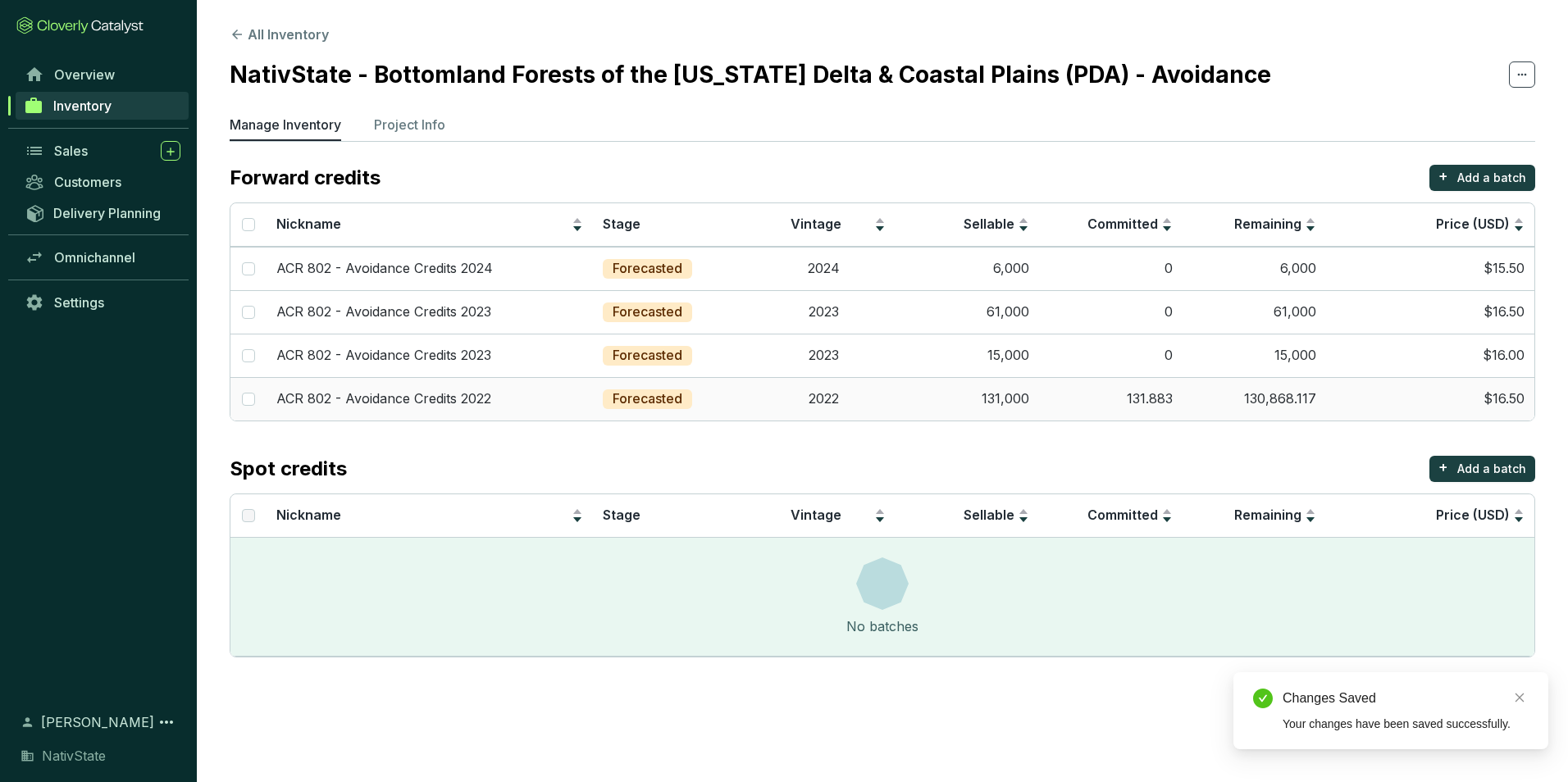
click at [1160, 394] on td "131.883" at bounding box center [1110, 399] width 143 height 43
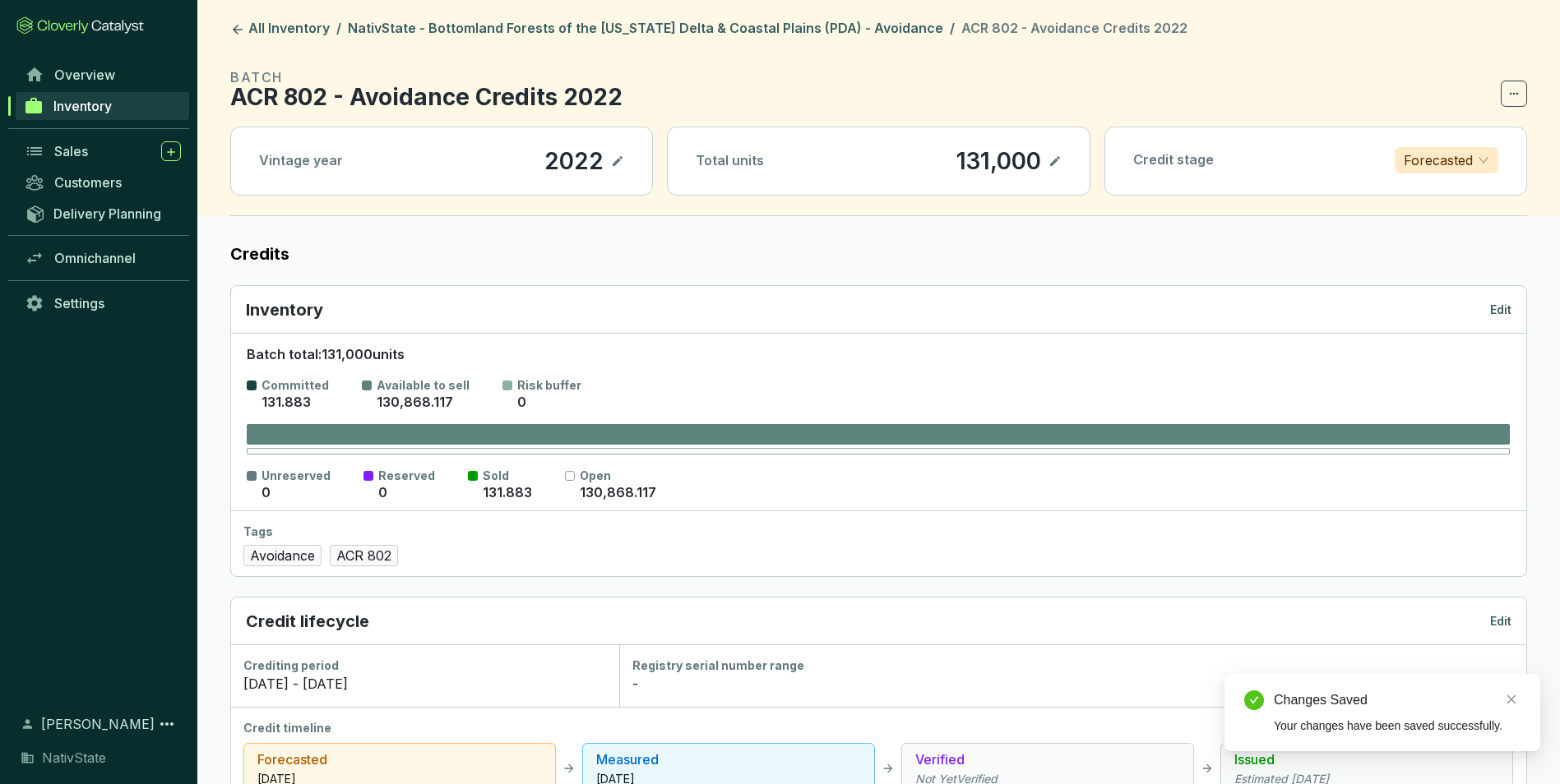
click at [1492, 315] on p "Edit" at bounding box center [1500, 309] width 21 height 16
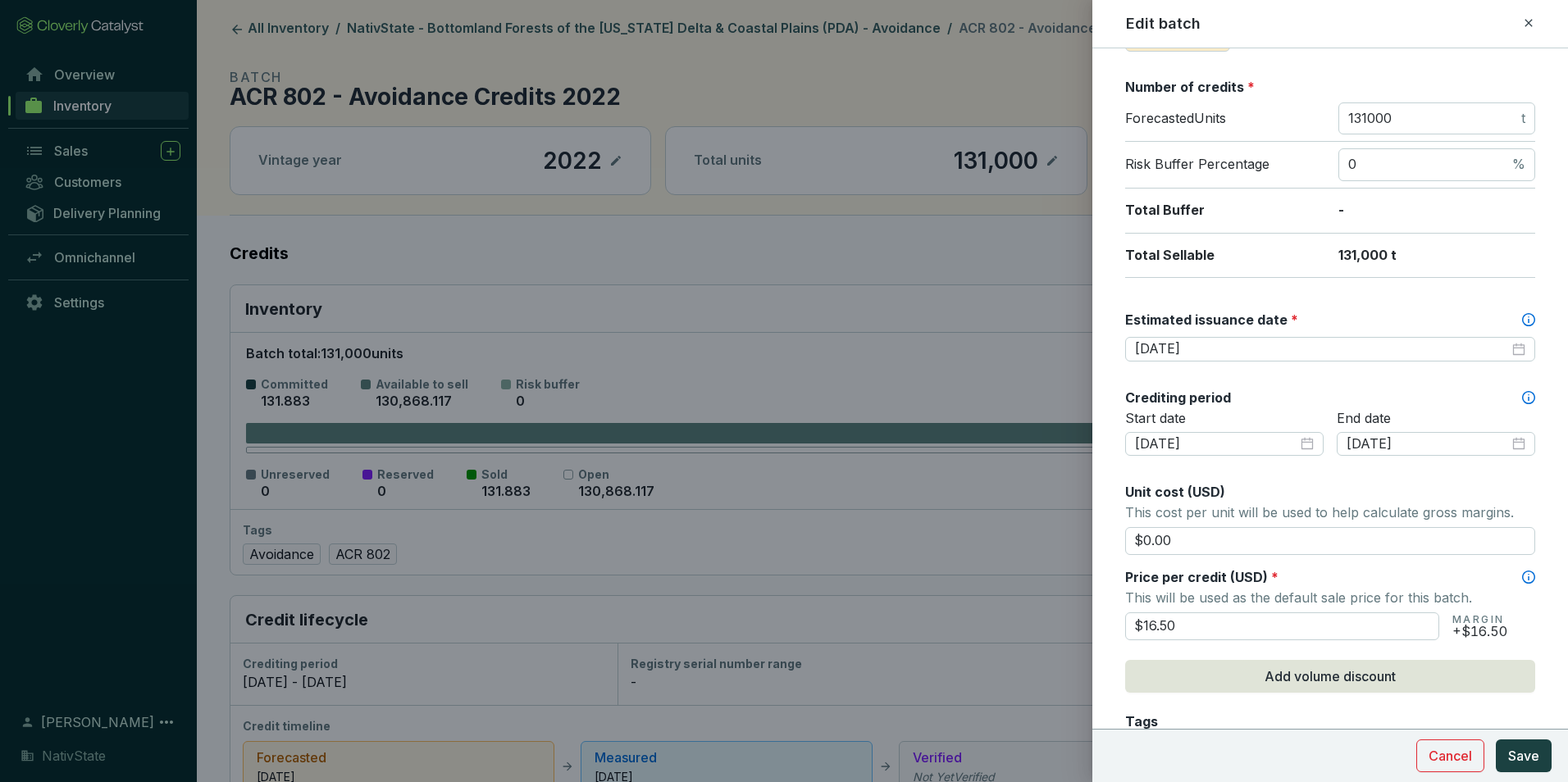
scroll to position [246, 0]
click at [1507, 346] on div "2025-09-30" at bounding box center [1330, 346] width 390 height 18
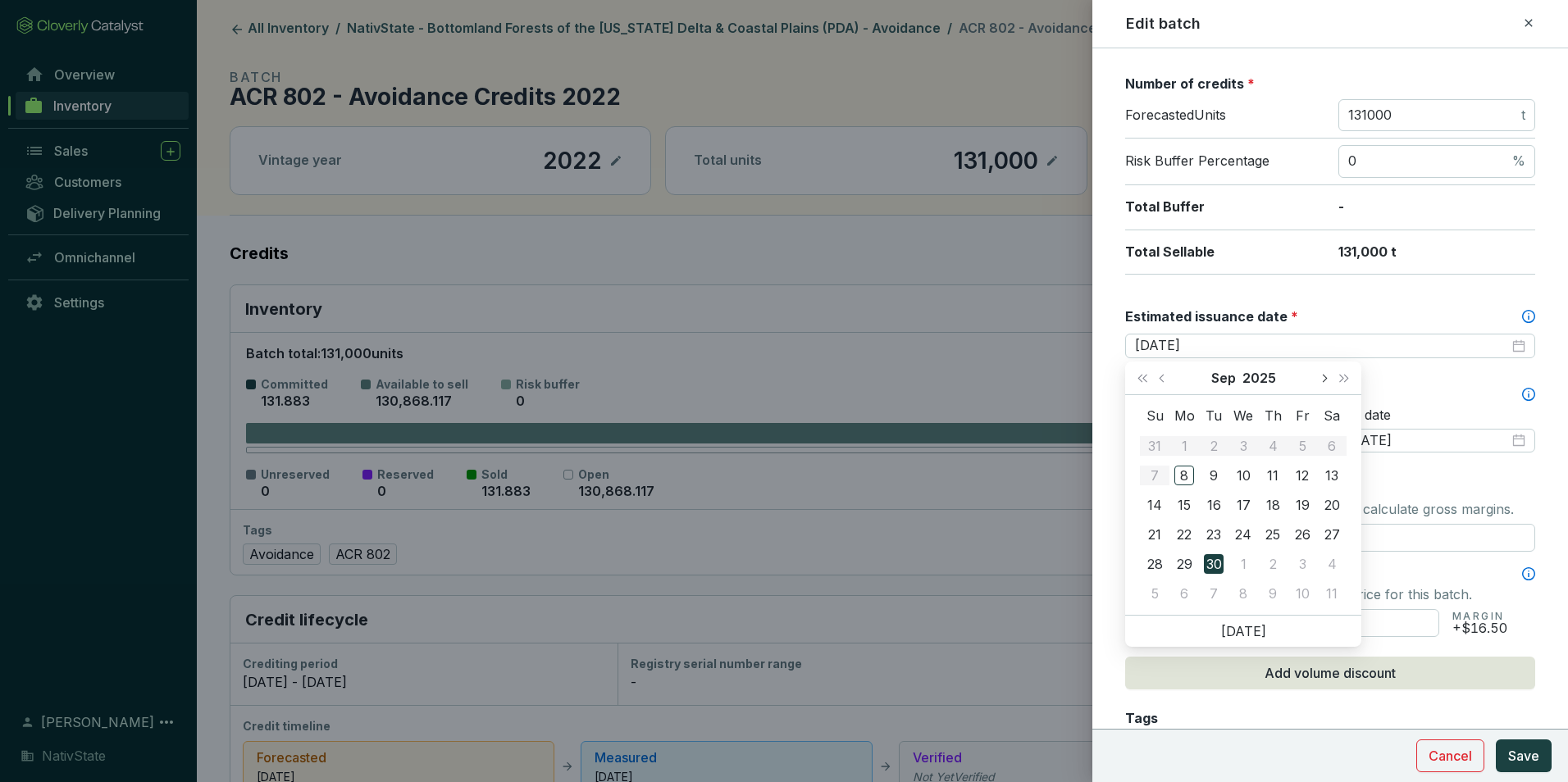
click at [1317, 373] on button "Next month (PageDown)" at bounding box center [1323, 377] width 21 height 32
type input "[DATE]"
click at [1296, 561] on div "31" at bounding box center [1302, 564] width 20 height 20
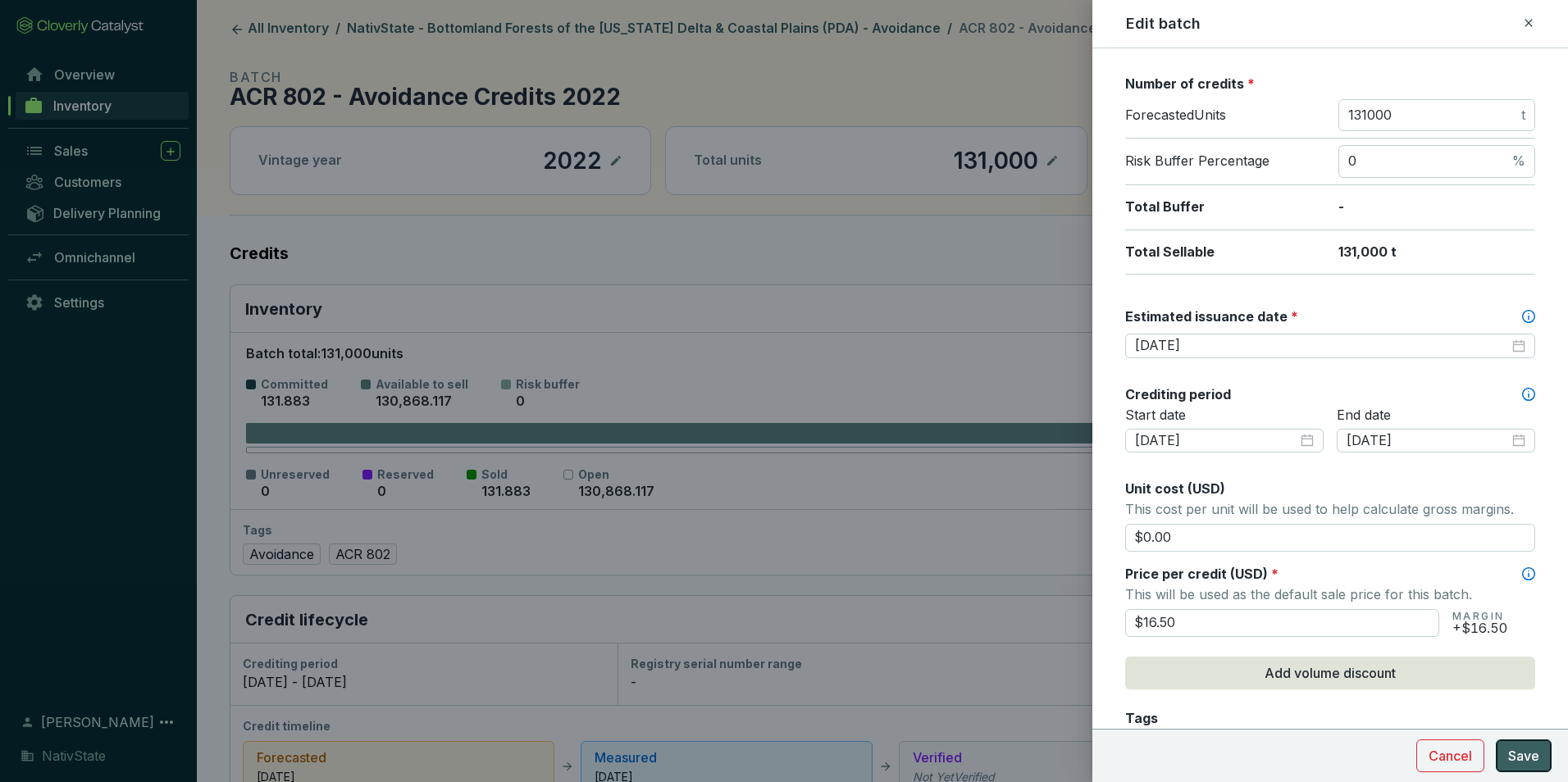
click at [1519, 742] on button "Save" at bounding box center [1523, 756] width 55 height 32
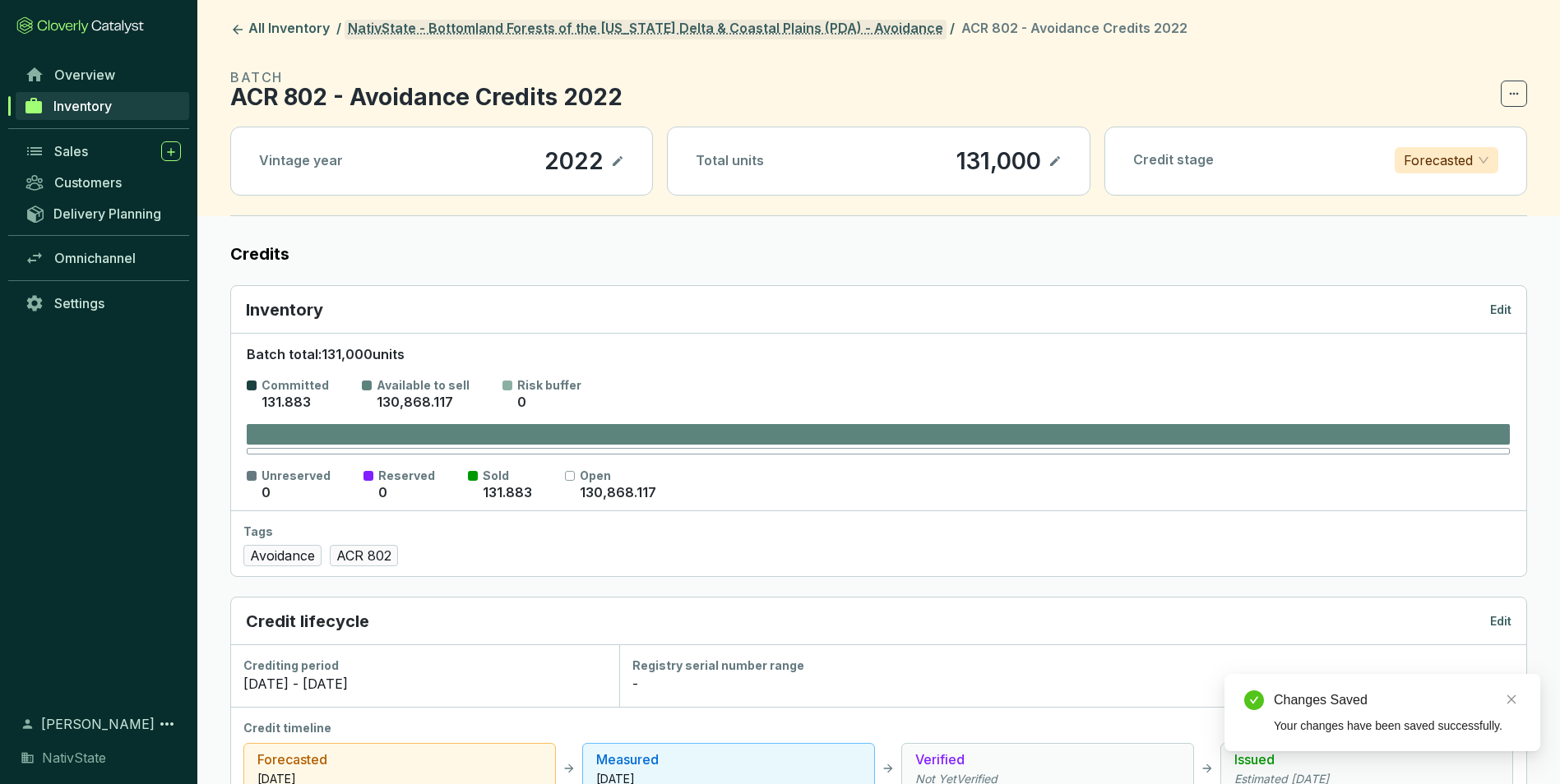
click at [764, 23] on link "NativState - Bottomland Forests of the [US_STATE] Delta & Coastal Plains (PDA) …" at bounding box center [645, 29] width 601 height 20
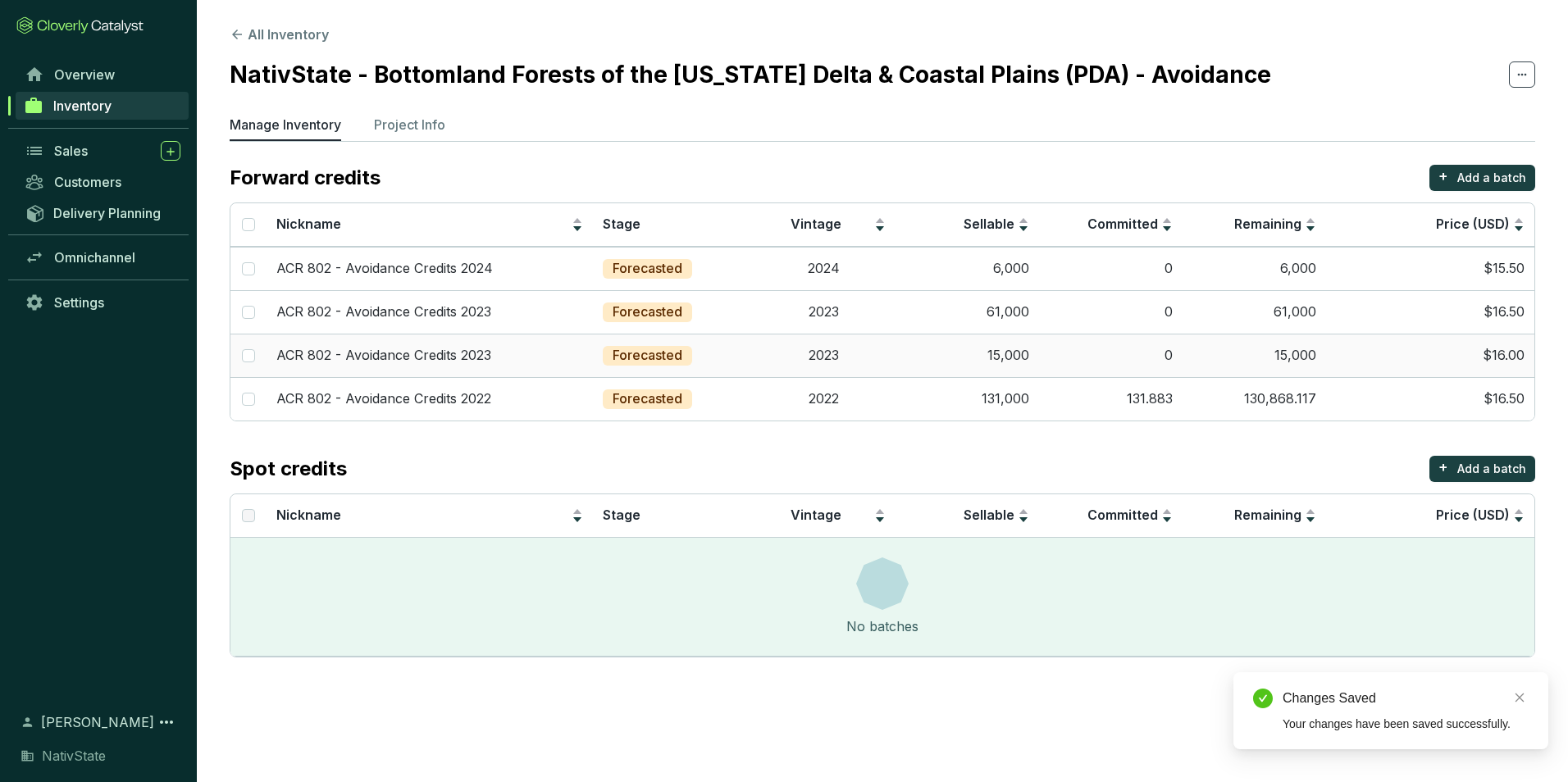
click at [1107, 353] on td "0" at bounding box center [1110, 355] width 143 height 43
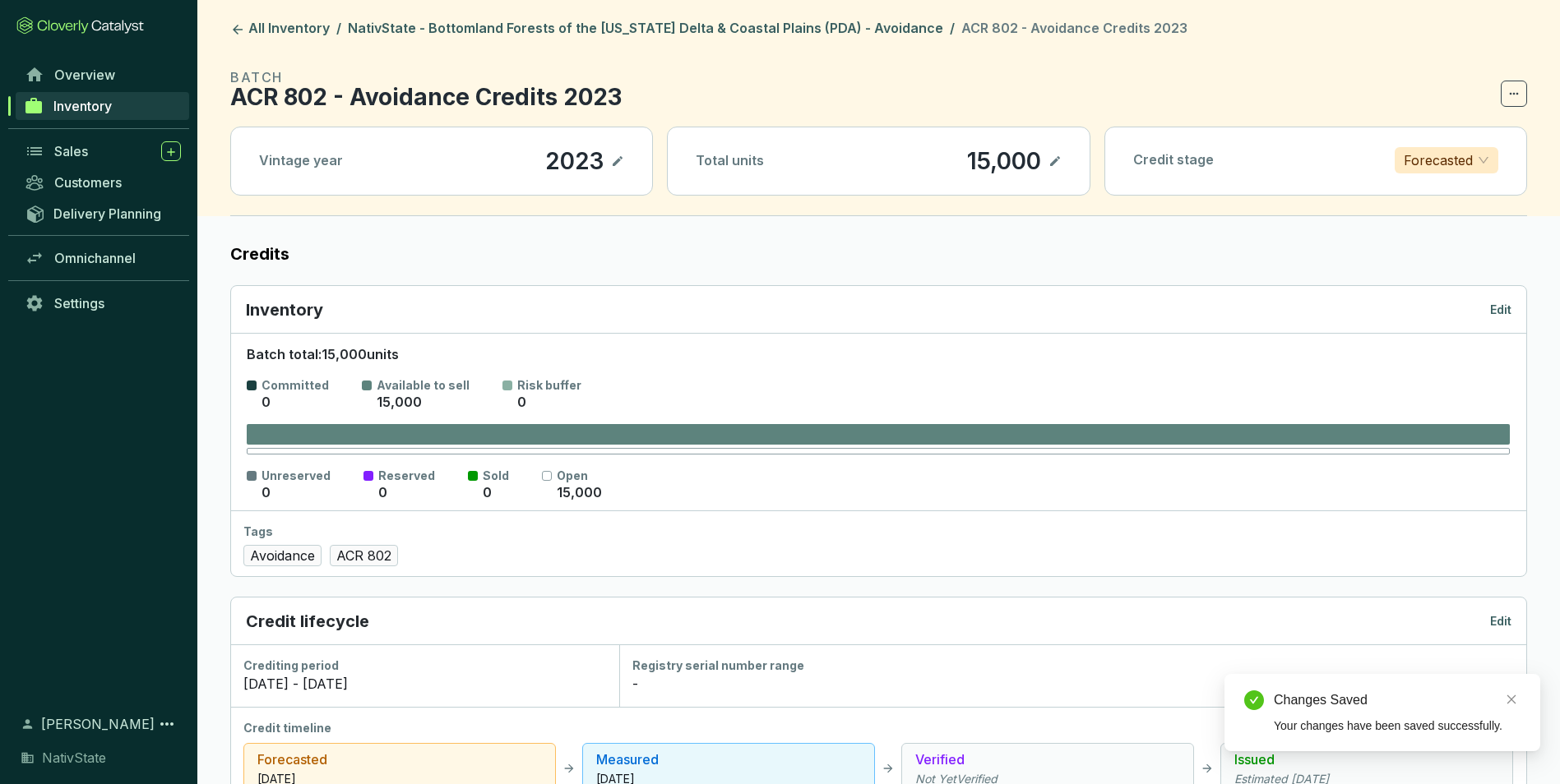
click at [1497, 312] on p "Edit" at bounding box center [1500, 309] width 21 height 16
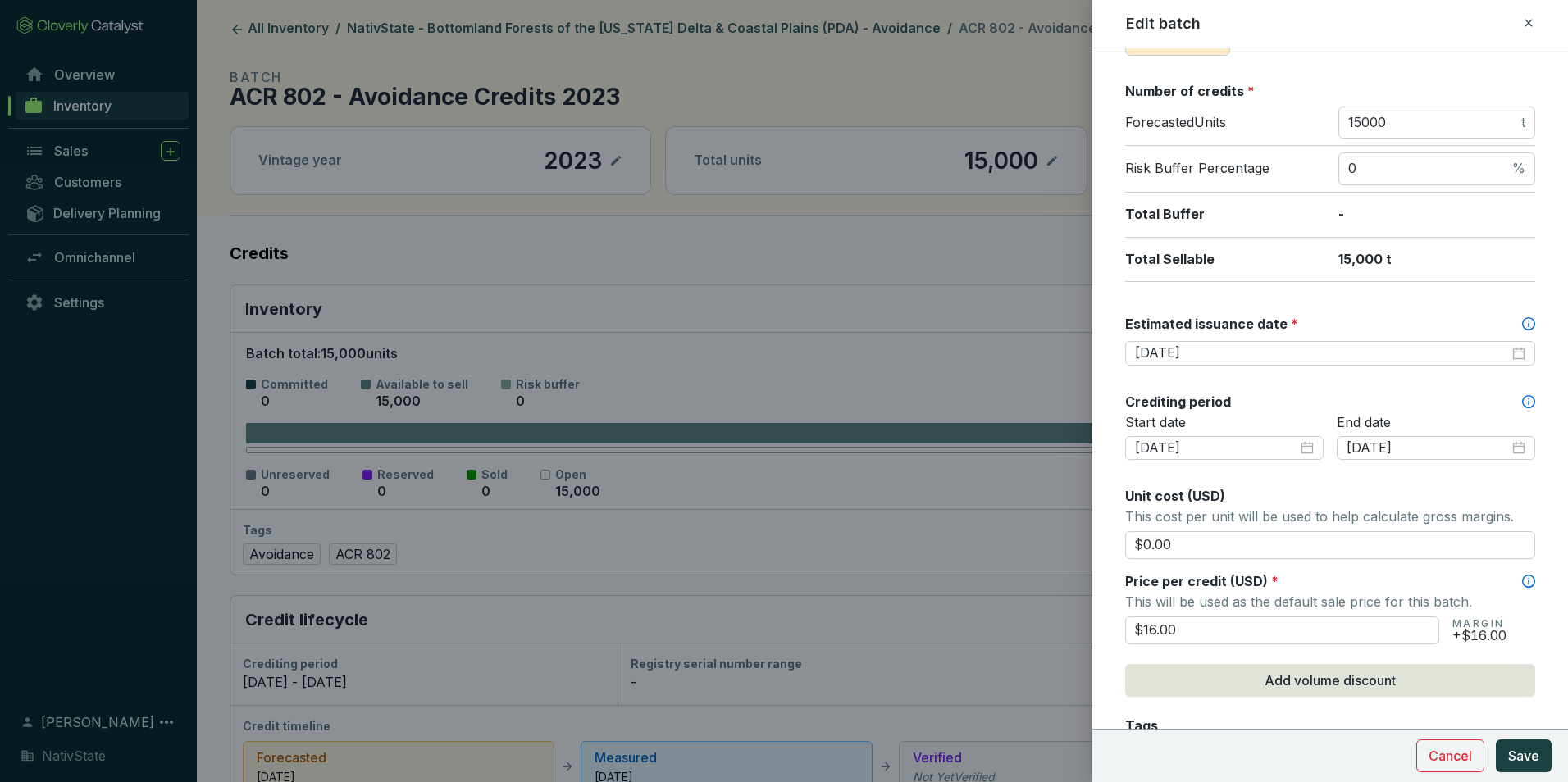
scroll to position [328, 0]
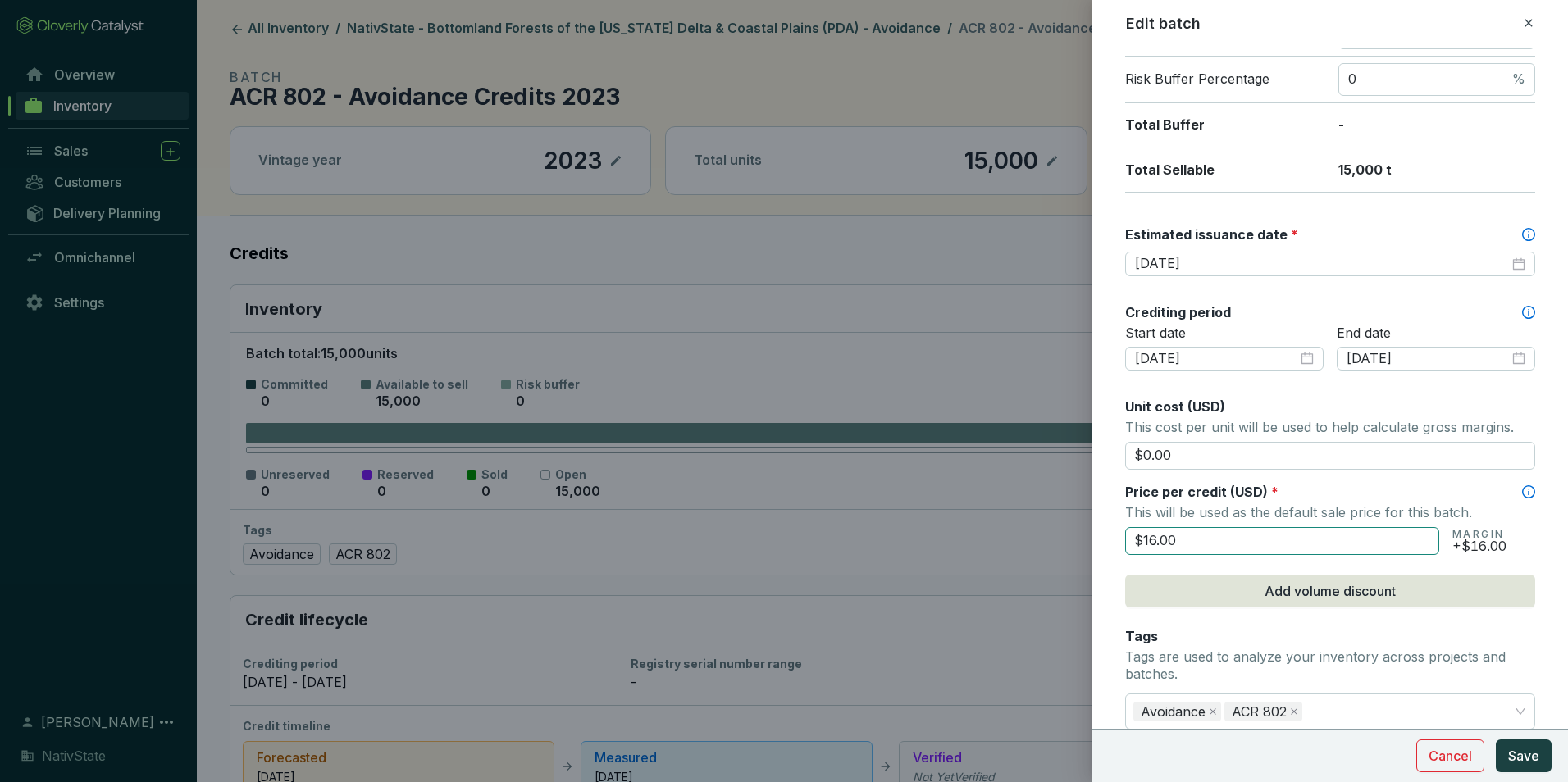
click at [1248, 543] on input "$16.00" at bounding box center [1282, 541] width 314 height 28
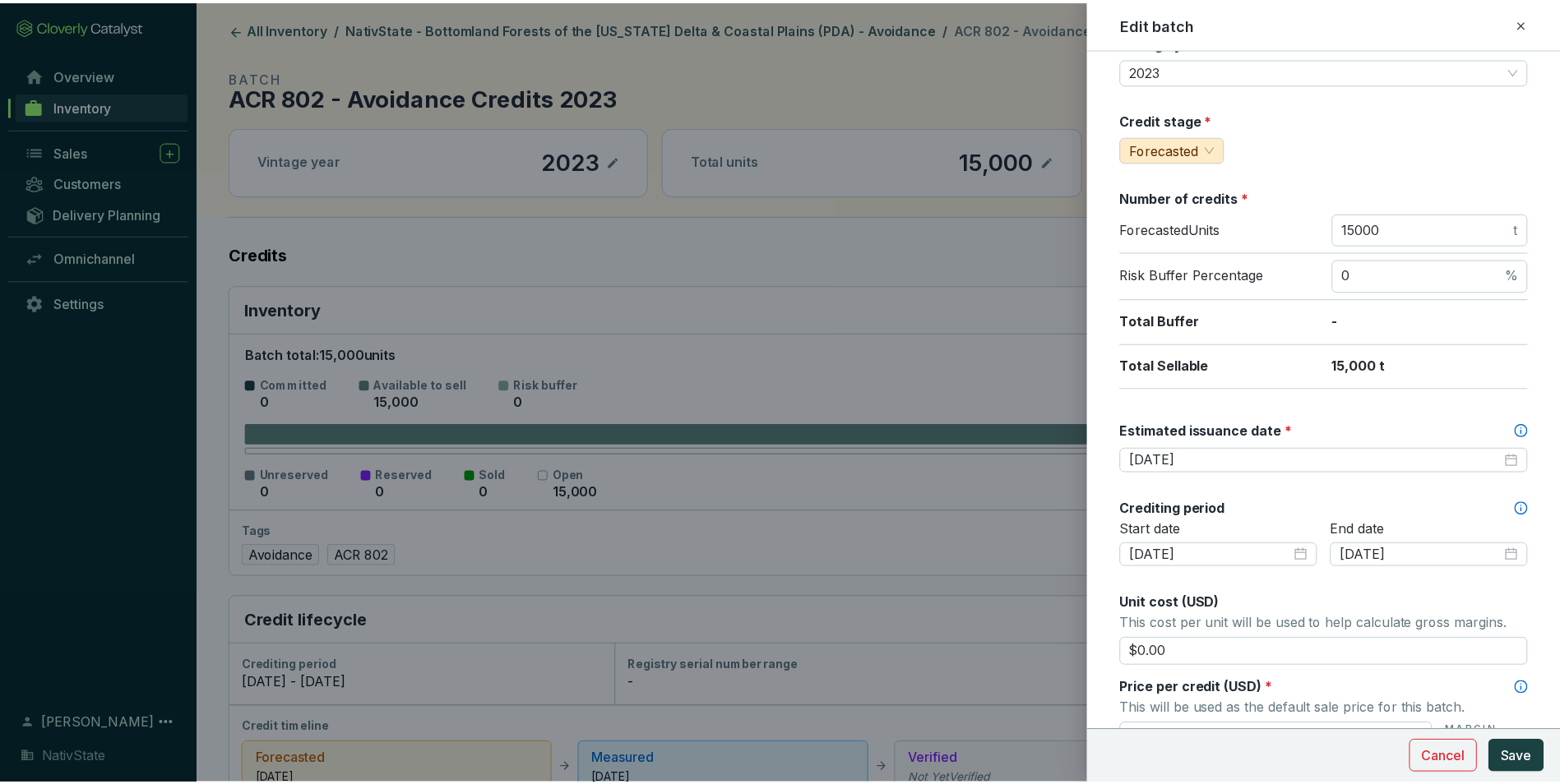
scroll to position [0, 0]
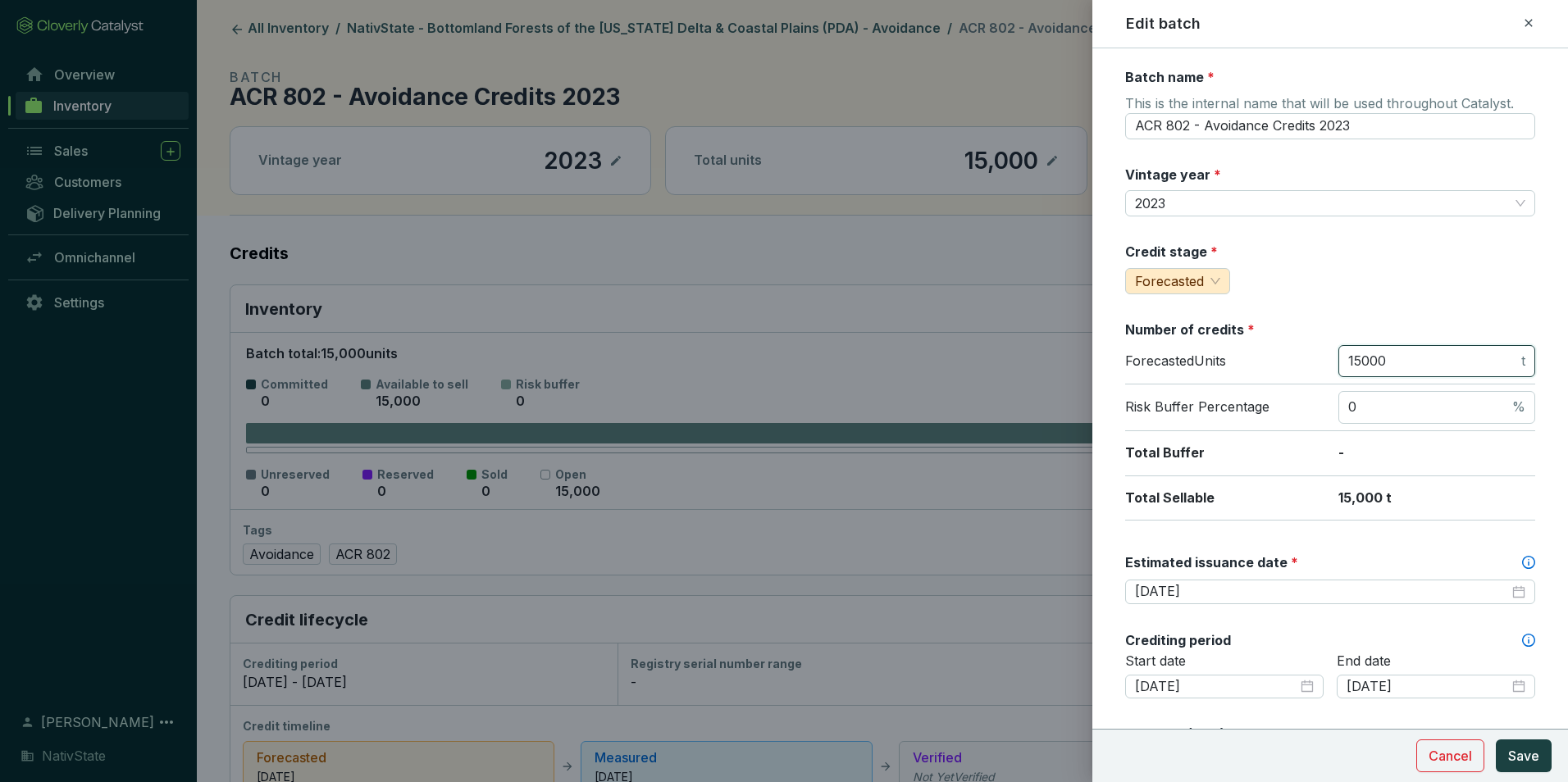
type input "$16.50"
drag, startPoint x: 1397, startPoint y: 359, endPoint x: 1249, endPoint y: 361, distance: 148.0
click at [1249, 361] on div "Forecasted Units 15000 t" at bounding box center [1329, 365] width 410 height 40
type input "61000"
click at [1254, 286] on div "Credit stage * Forecasted" at bounding box center [1329, 268] width 410 height 52
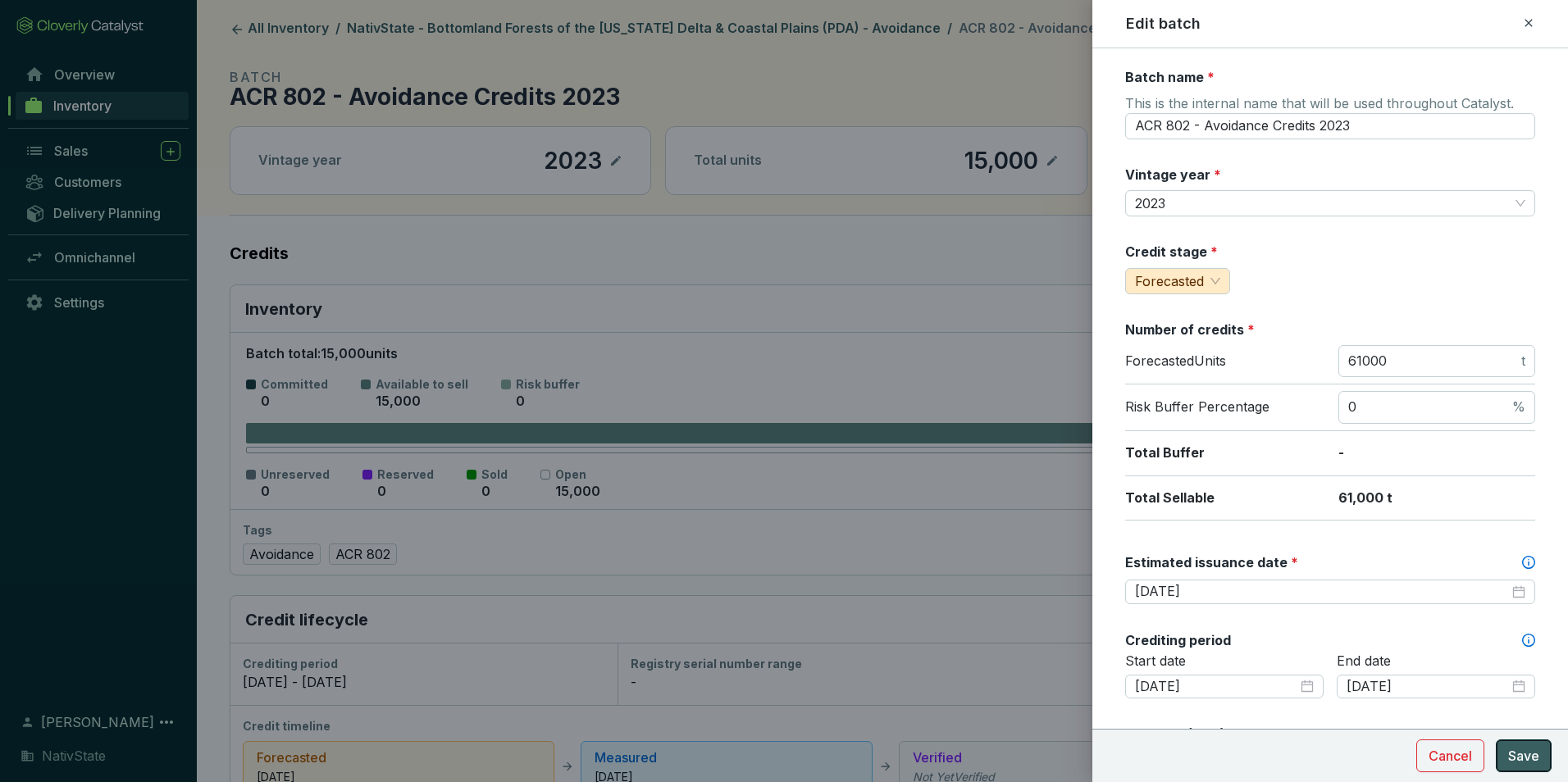
click at [1497, 744] on button "Save" at bounding box center [1523, 756] width 55 height 32
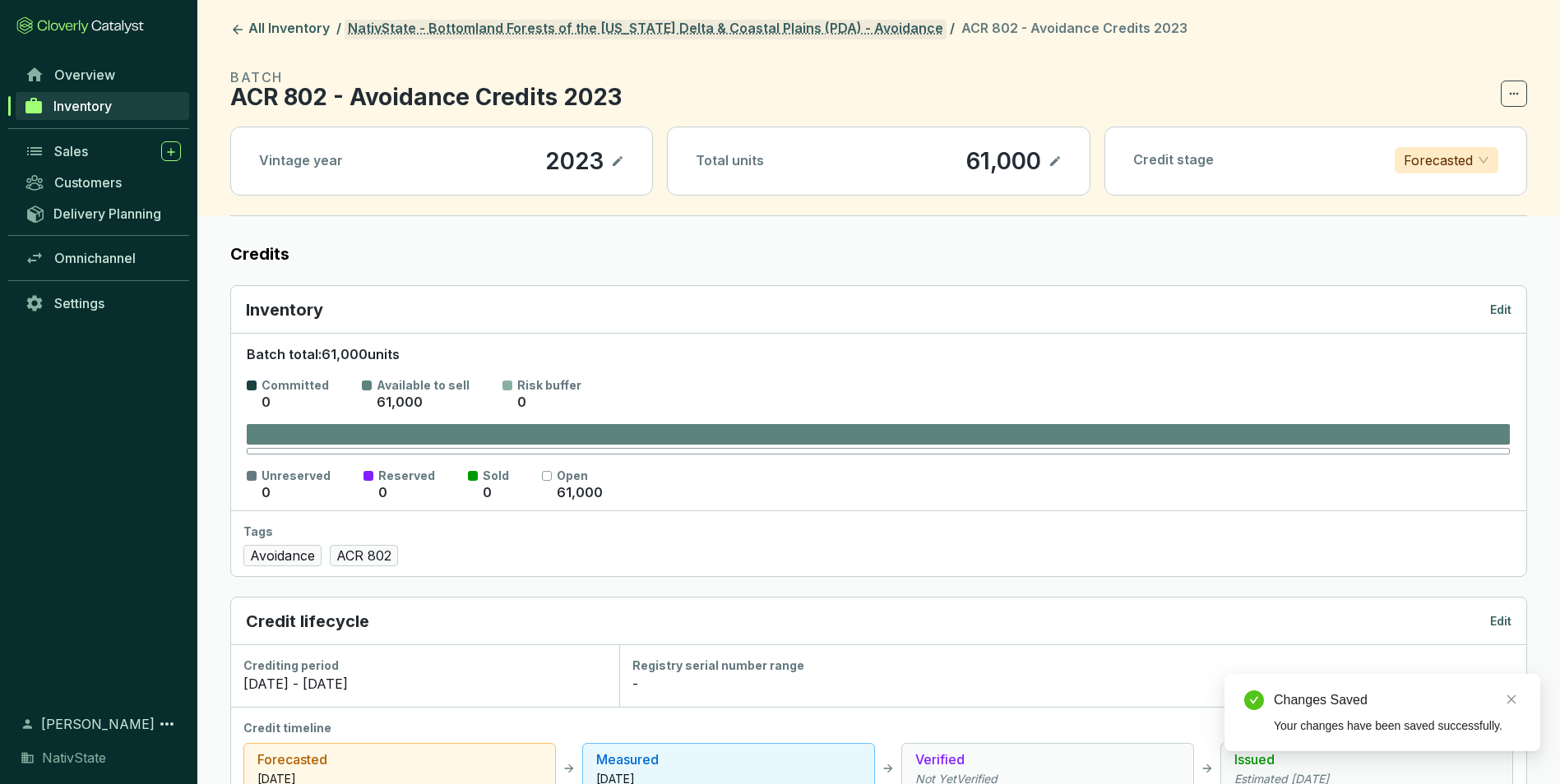
click at [738, 20] on link "NativState - Bottomland Forests of the [US_STATE] Delta & Coastal Plains (PDA) …" at bounding box center [645, 29] width 601 height 20
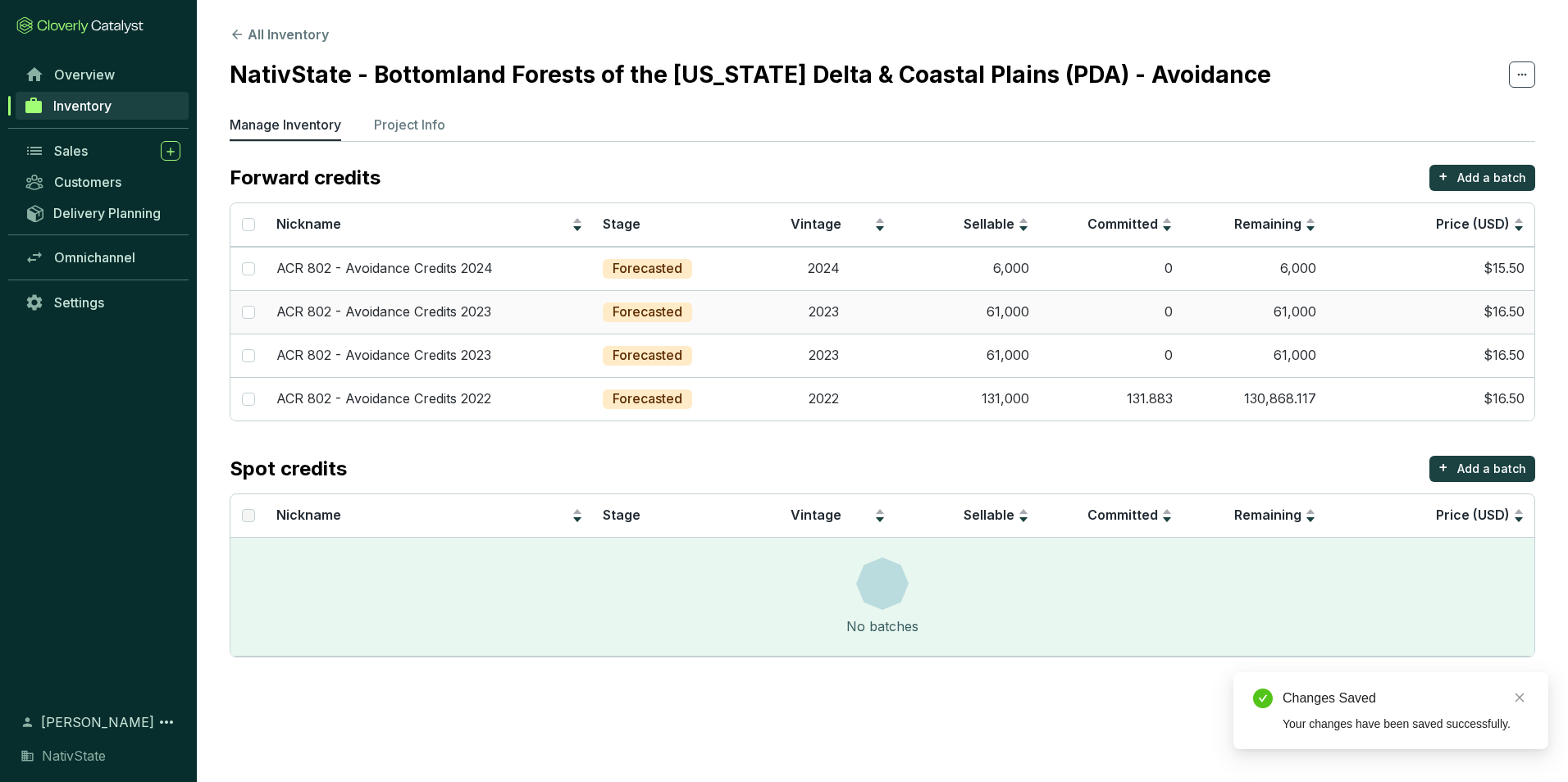
click at [1276, 308] on td "61,000" at bounding box center [1254, 312] width 143 height 43
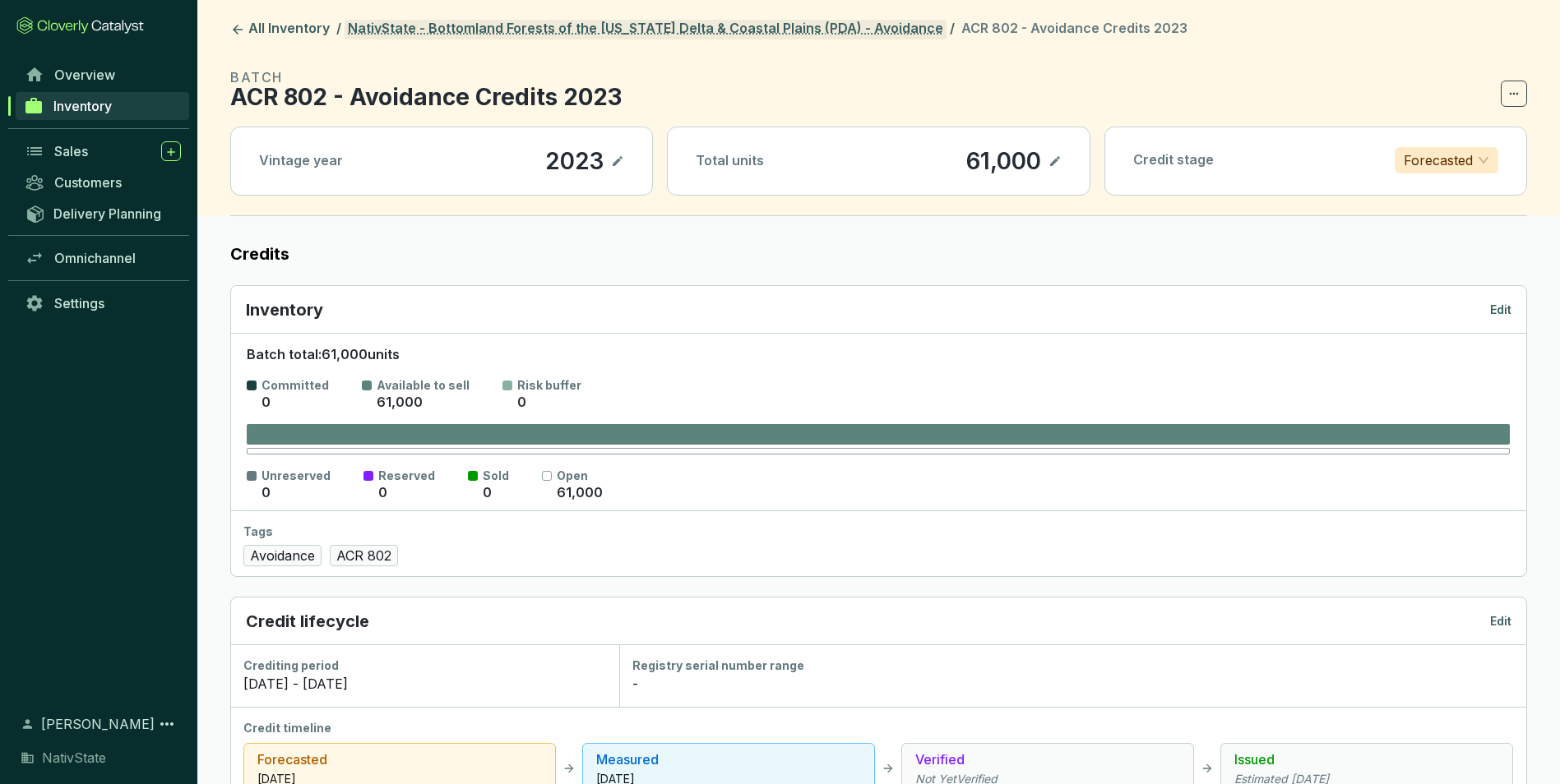
click at [792, 26] on link "NativState - Bottomland Forests of the [US_STATE] Delta & Coastal Plains (PDA) …" at bounding box center [645, 29] width 601 height 20
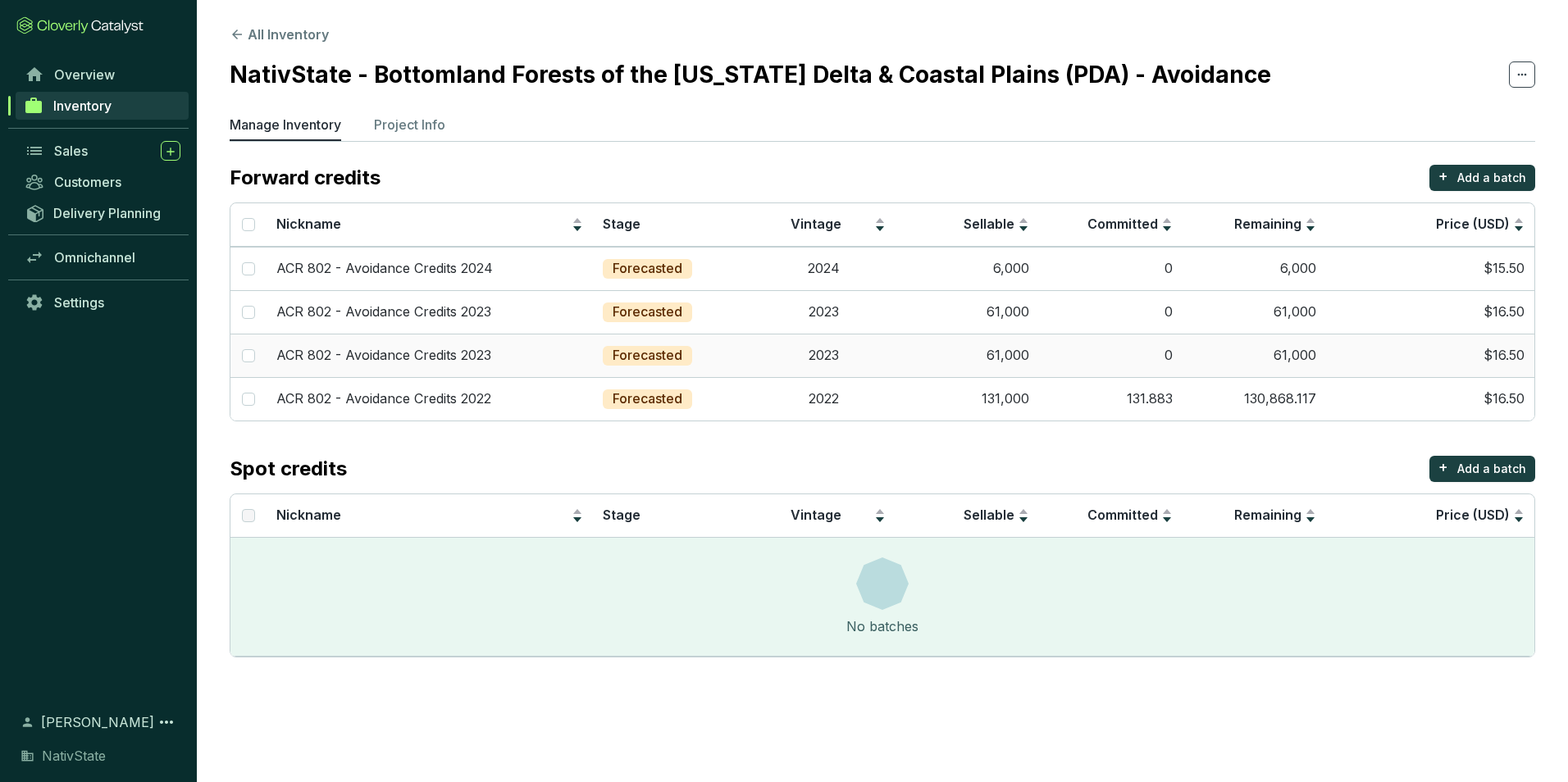
click at [1120, 358] on td "0" at bounding box center [1110, 355] width 143 height 43
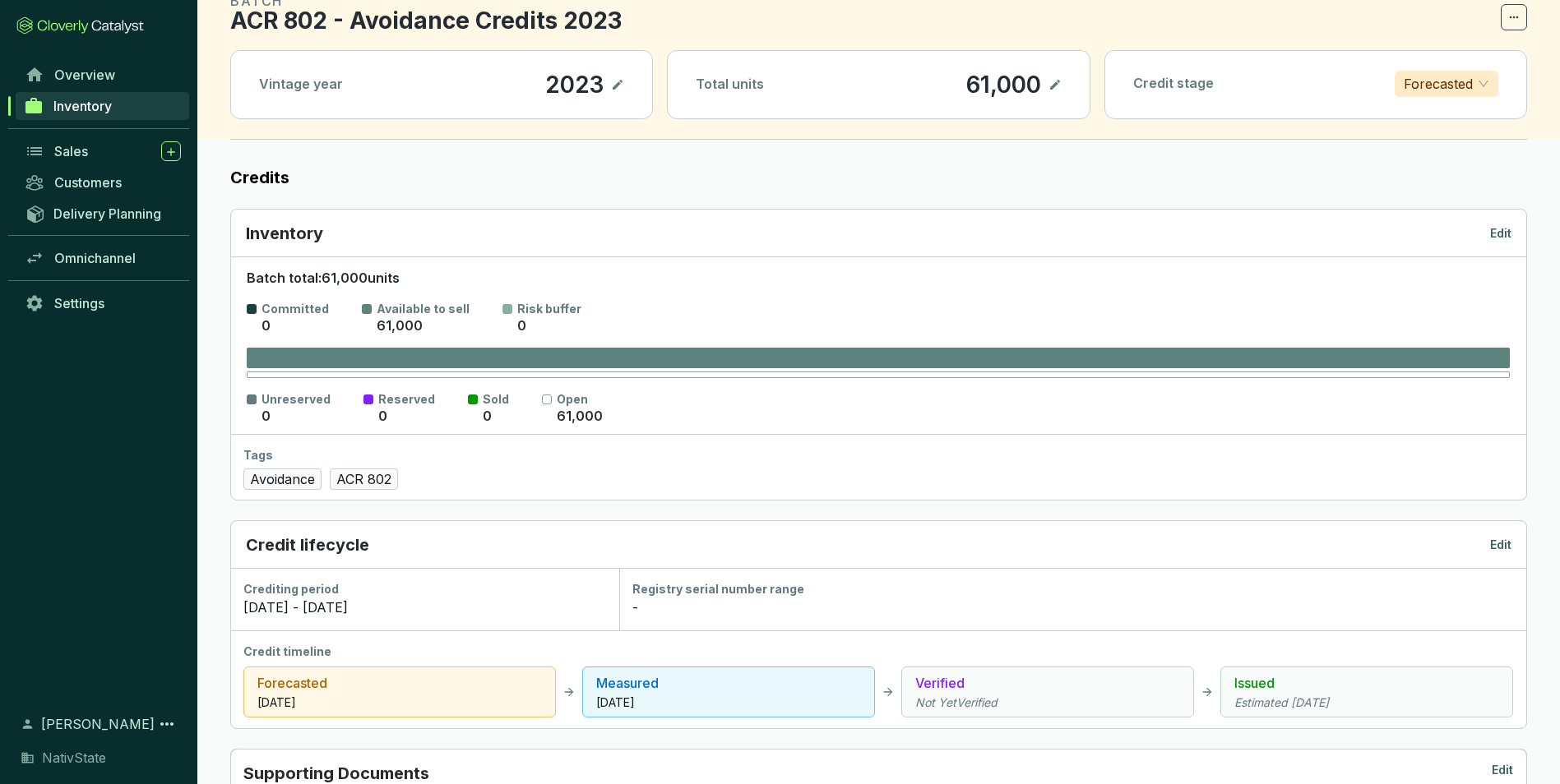
scroll to position [82, 0]
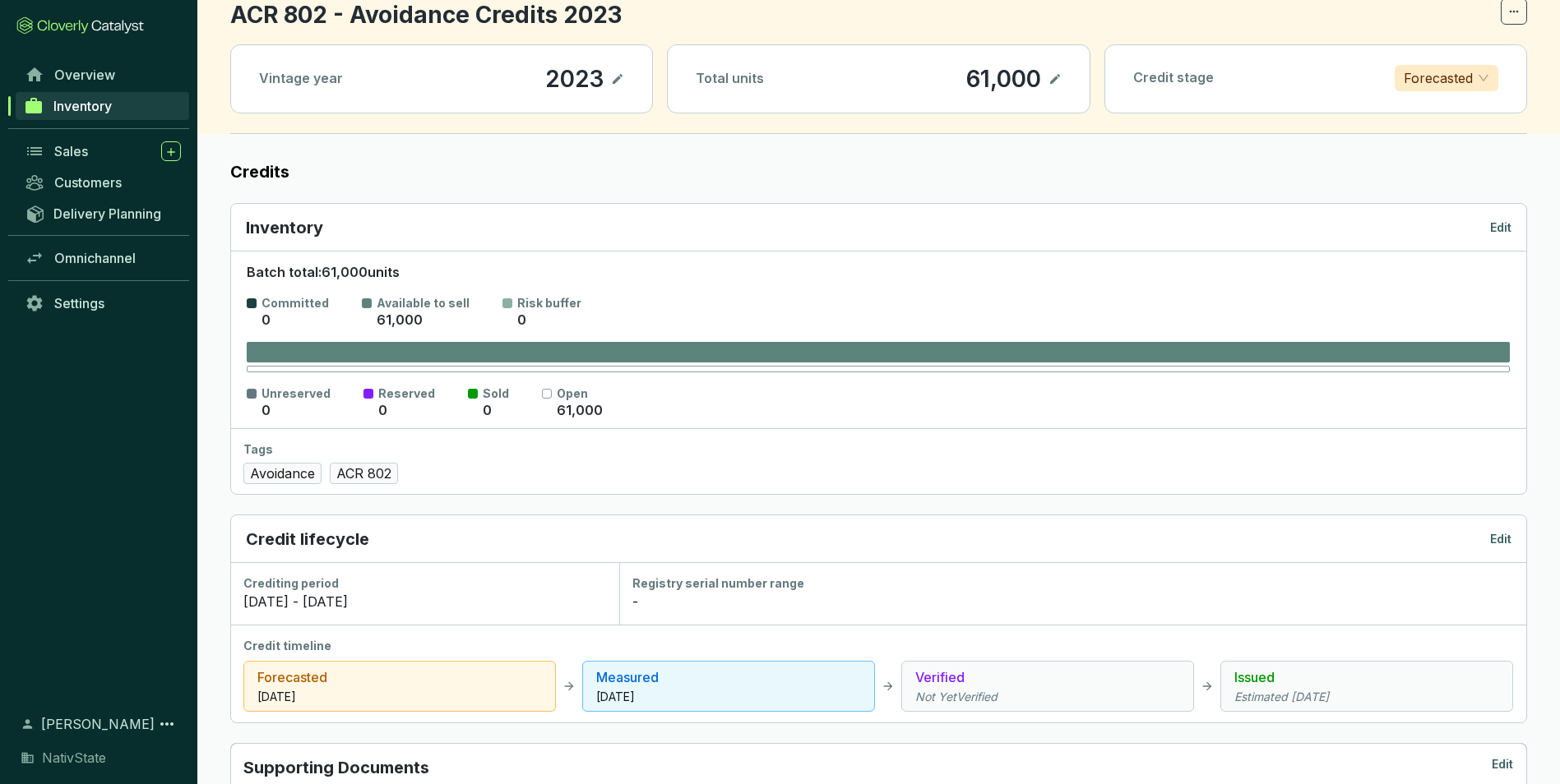
click at [1496, 535] on p "Edit" at bounding box center [1500, 539] width 21 height 16
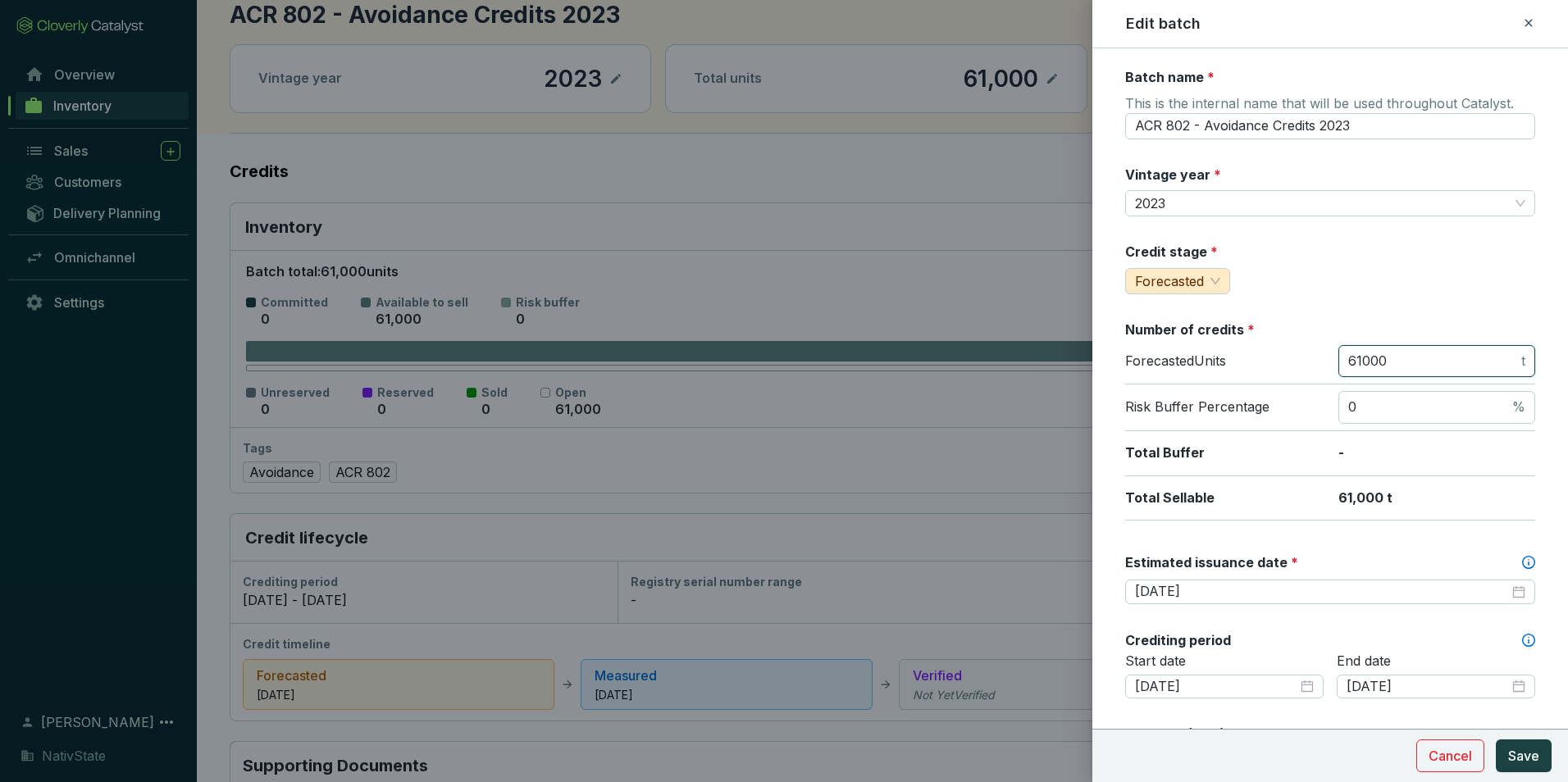
drag, startPoint x: 1401, startPoint y: 361, endPoint x: 1227, endPoint y: 316, distance: 179.7
click at [1227, 316] on div "Batch name * This is the internal name that will be used throughout Catalyst. A…" at bounding box center [1329, 727] width 410 height 1318
type input "48000"
click at [1270, 278] on div "Credit stage * Forecasted" at bounding box center [1329, 268] width 410 height 52
click at [1537, 764] on span "Save" at bounding box center [1524, 756] width 32 height 20
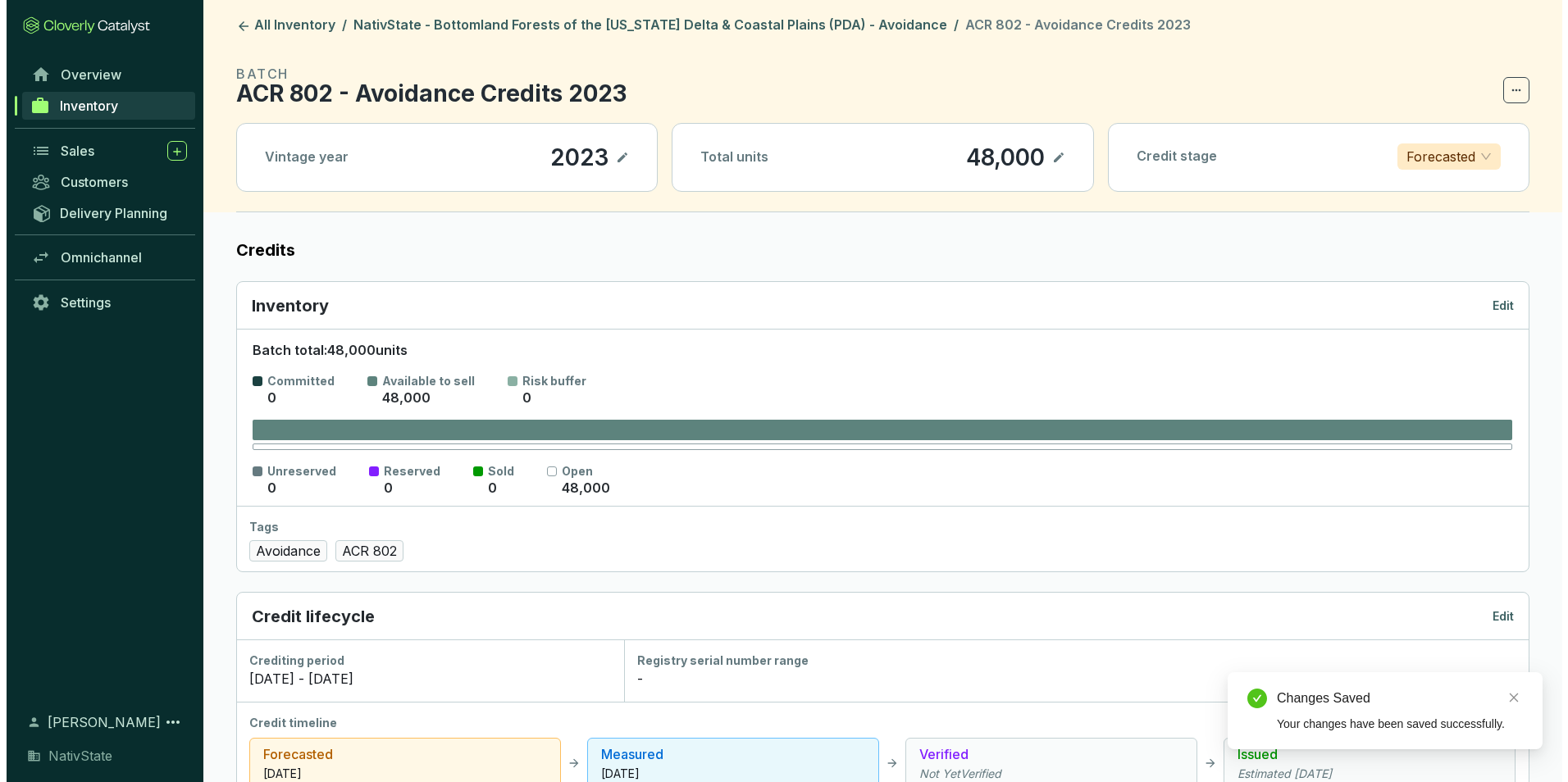
scroll to position [0, 0]
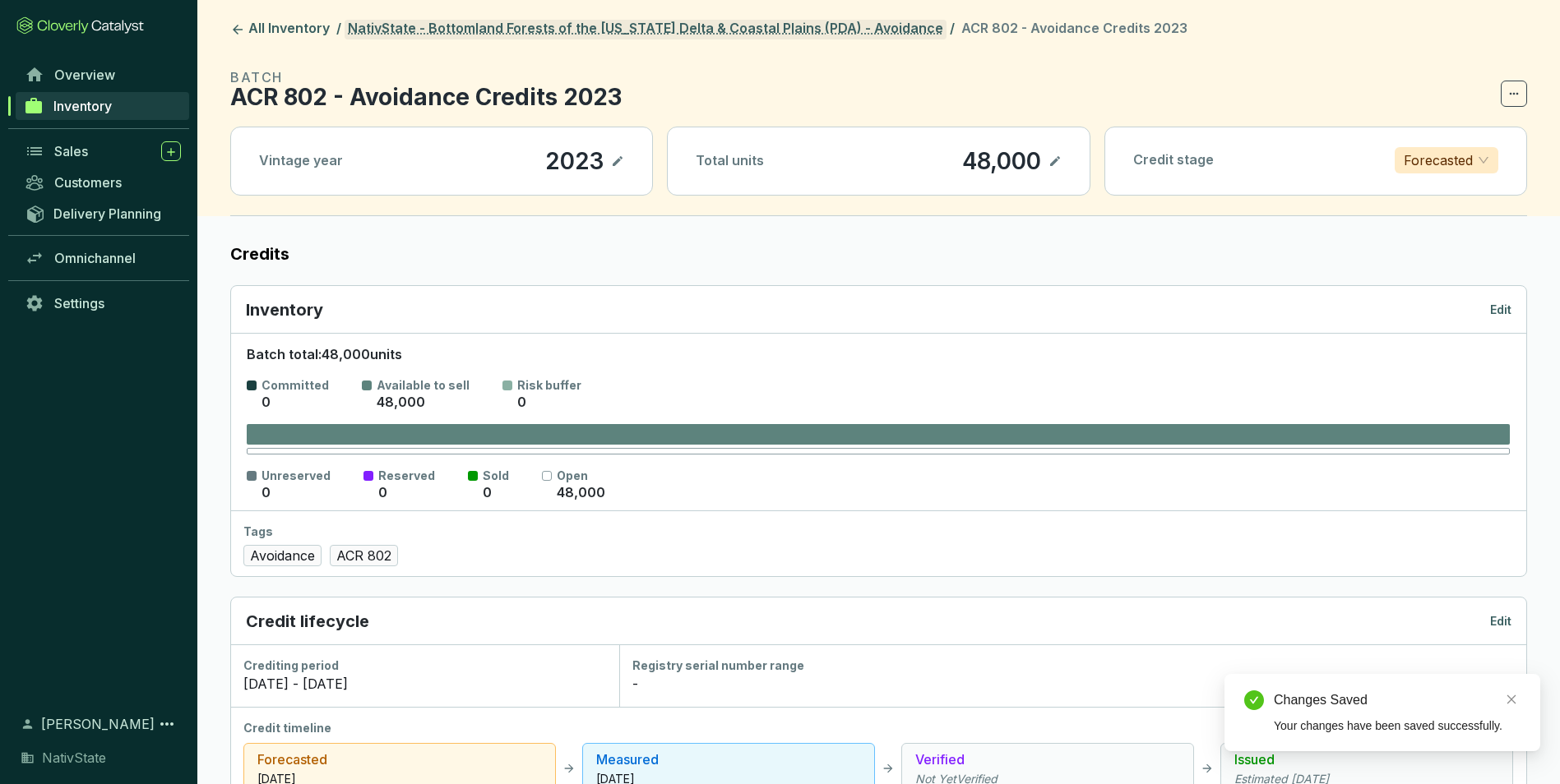
click at [487, 33] on link "NativState - Bottomland Forests of the [US_STATE] Delta & Coastal Plains (PDA) …" at bounding box center [645, 29] width 601 height 20
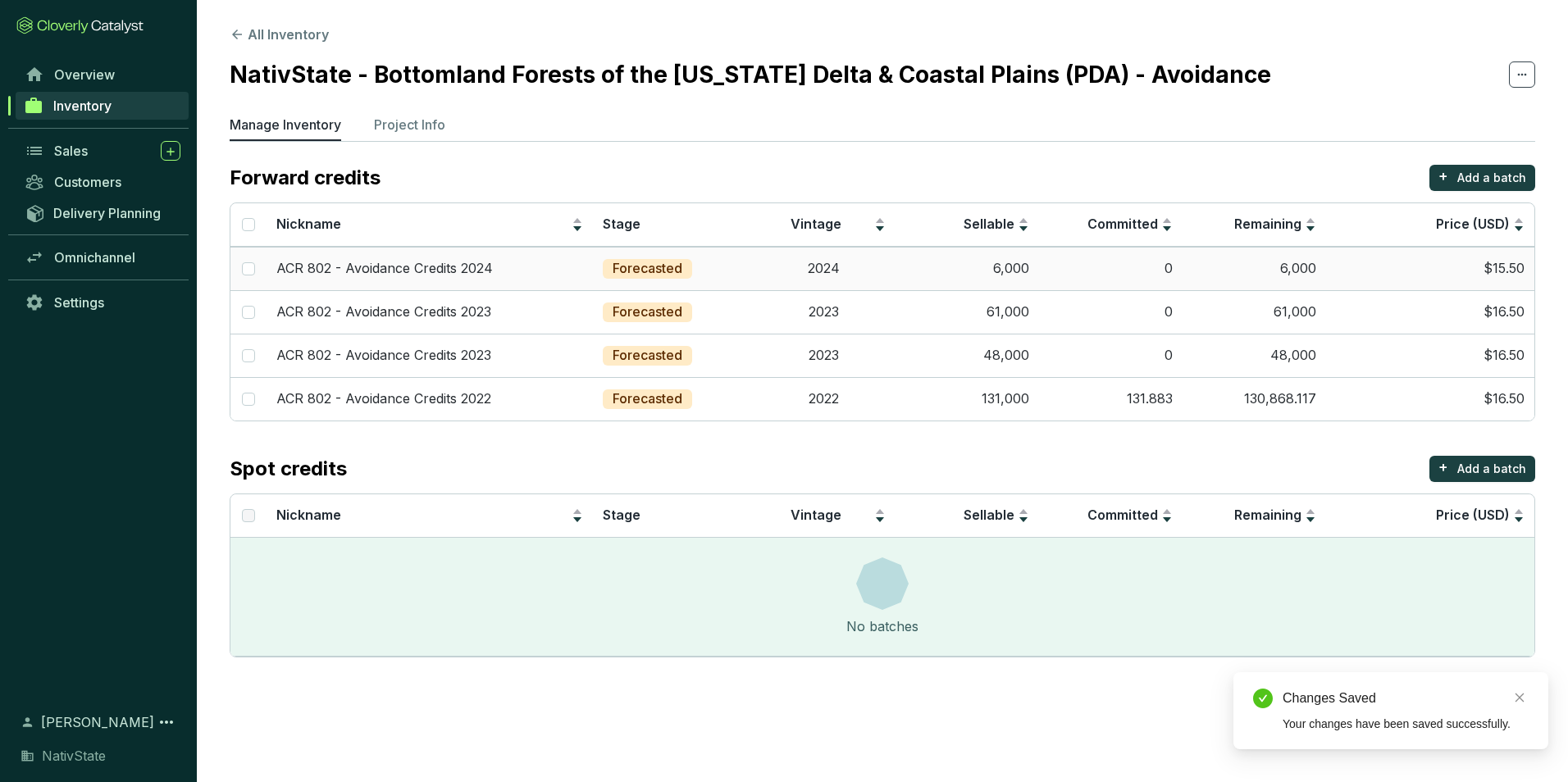
click at [1076, 266] on td "0" at bounding box center [1110, 268] width 143 height 43
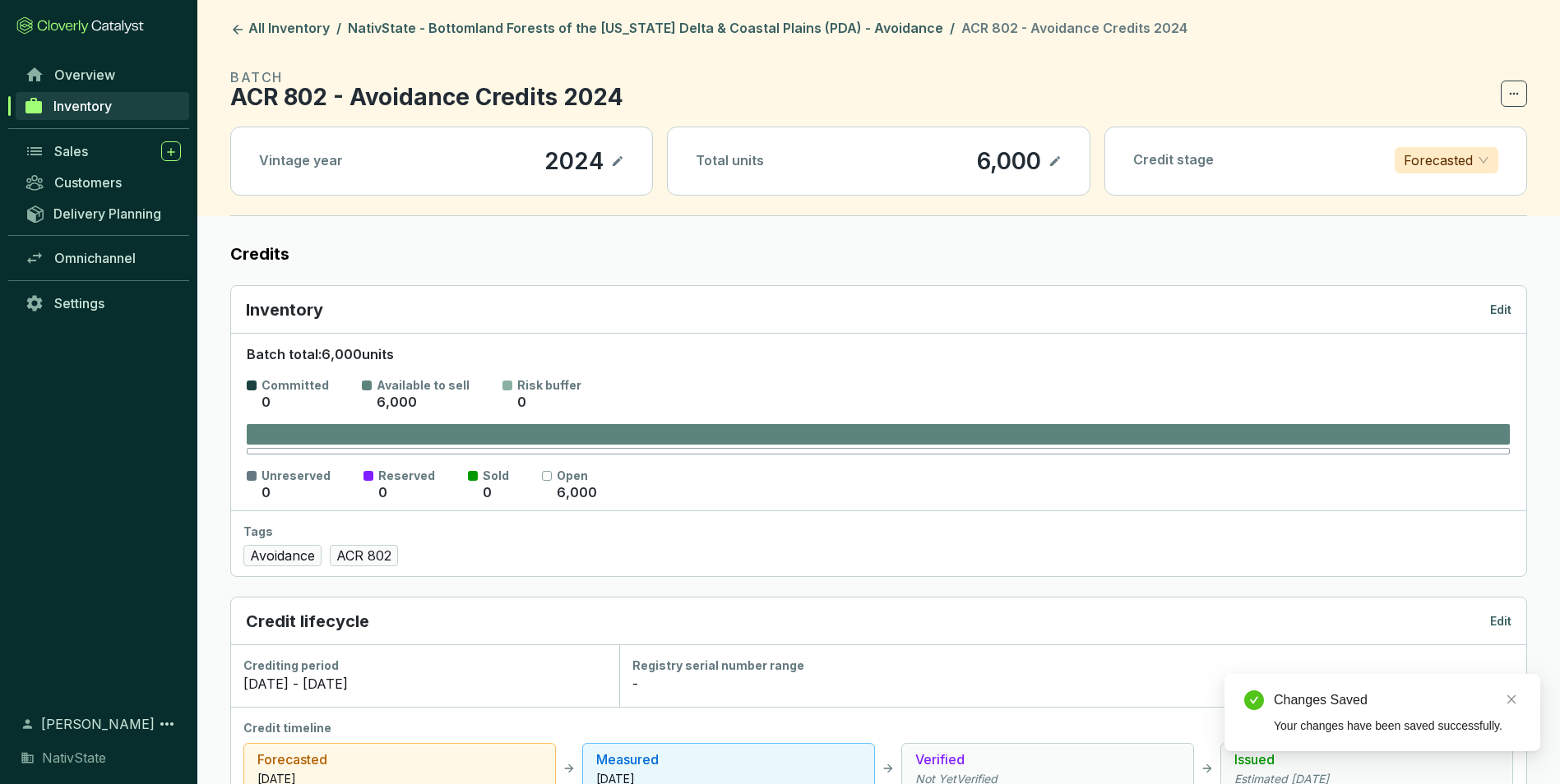
click at [1493, 307] on p "Edit" at bounding box center [1500, 309] width 21 height 16
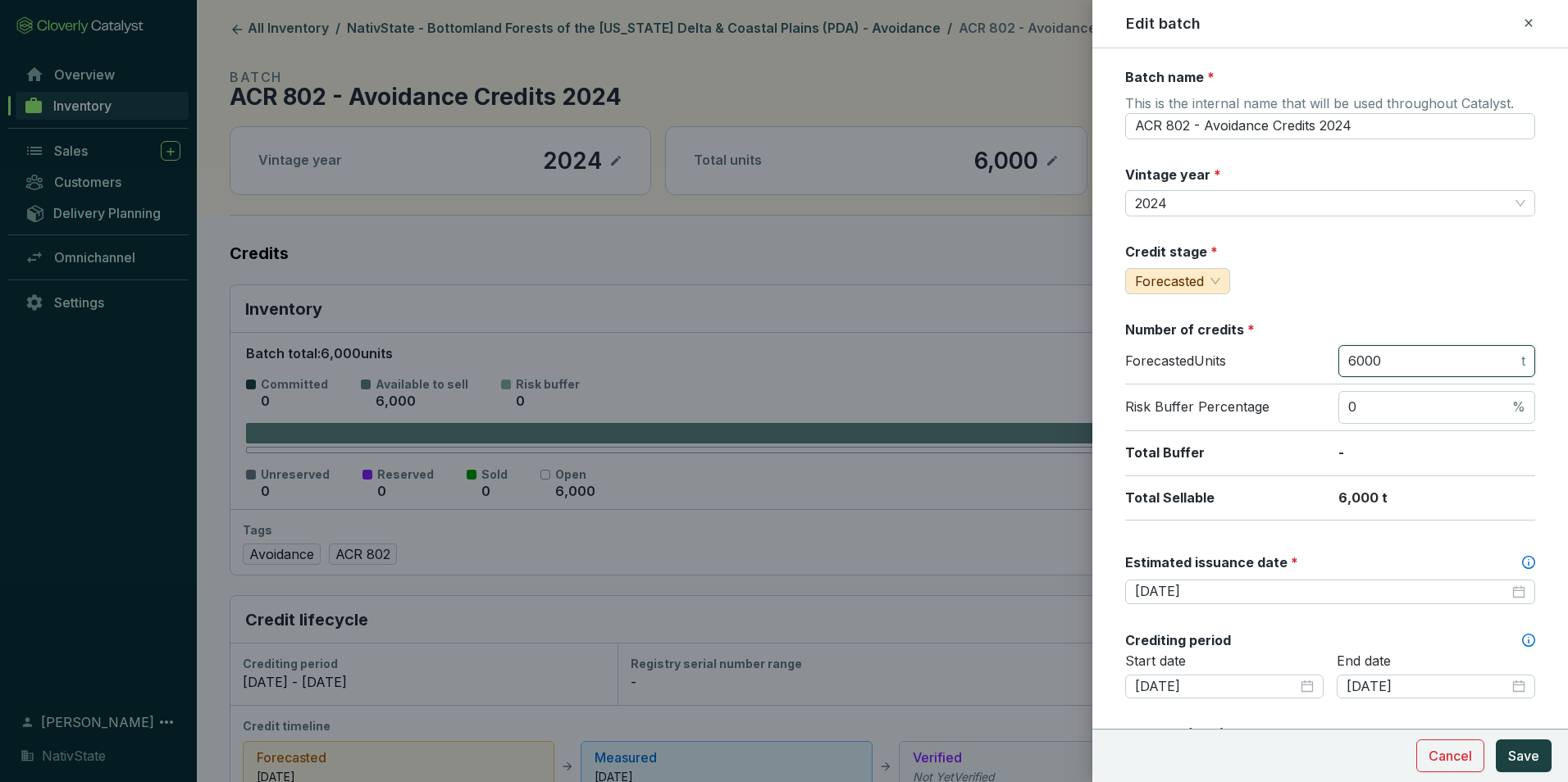
drag, startPoint x: 1398, startPoint y: 358, endPoint x: 1268, endPoint y: 340, distance: 131.2
click at [1268, 342] on section "Number of credits * Forecasted Units 6000 t Risk Buffer Percentage 0 % Total Bu…" at bounding box center [1329, 420] width 410 height 200
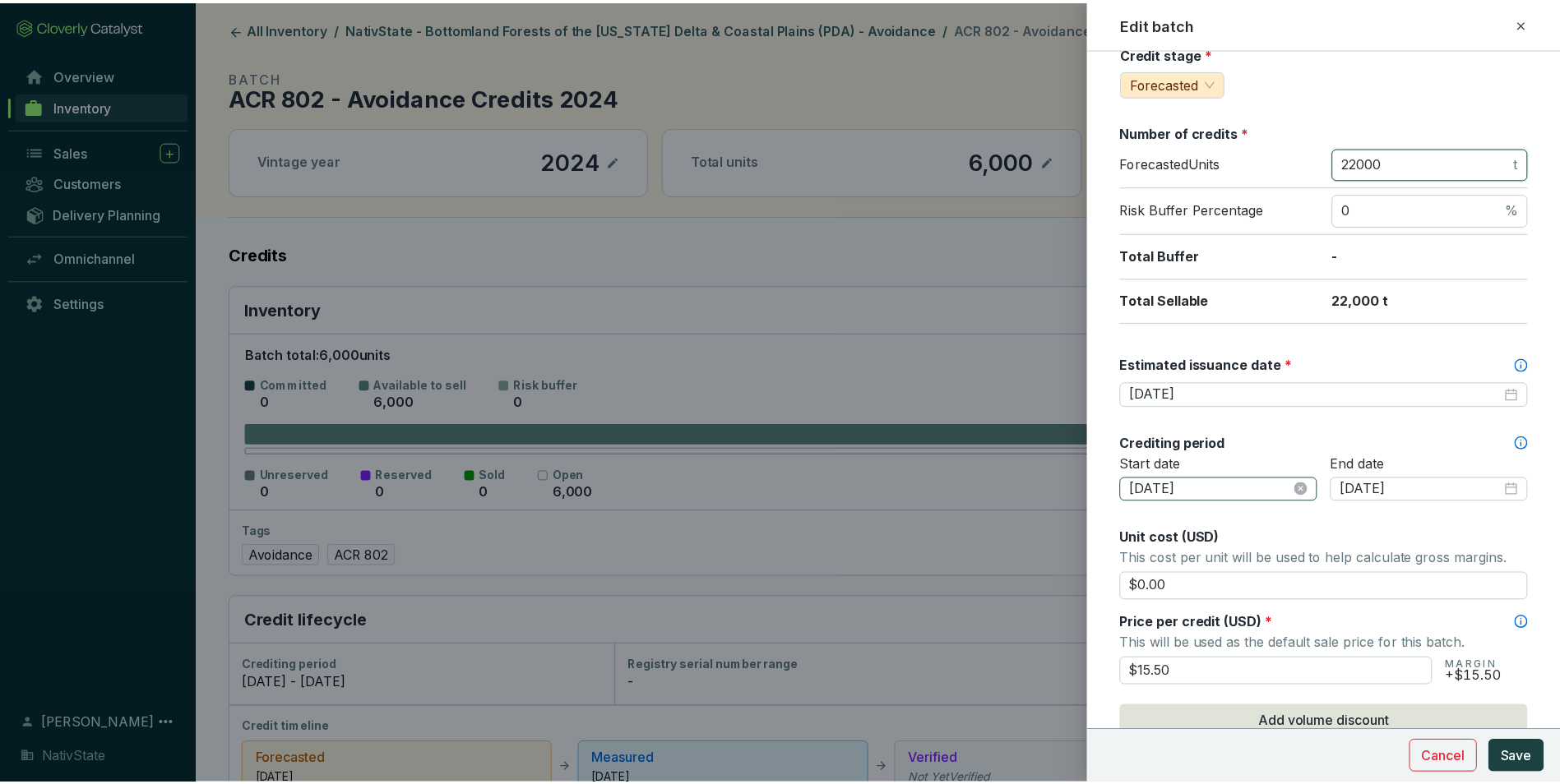
scroll to position [247, 0]
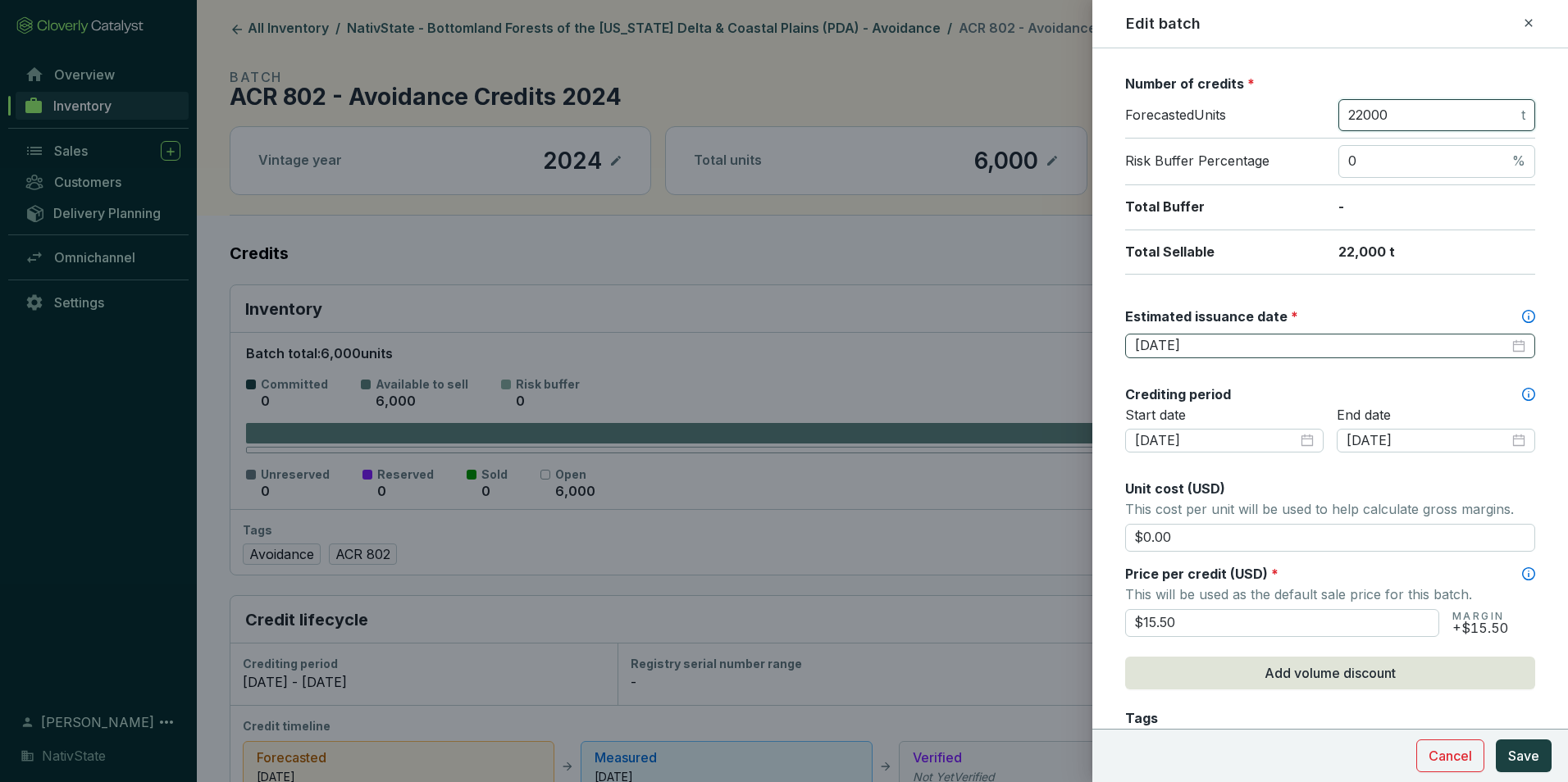
click at [1510, 345] on div "[DATE]" at bounding box center [1330, 346] width 390 height 18
type input "22000"
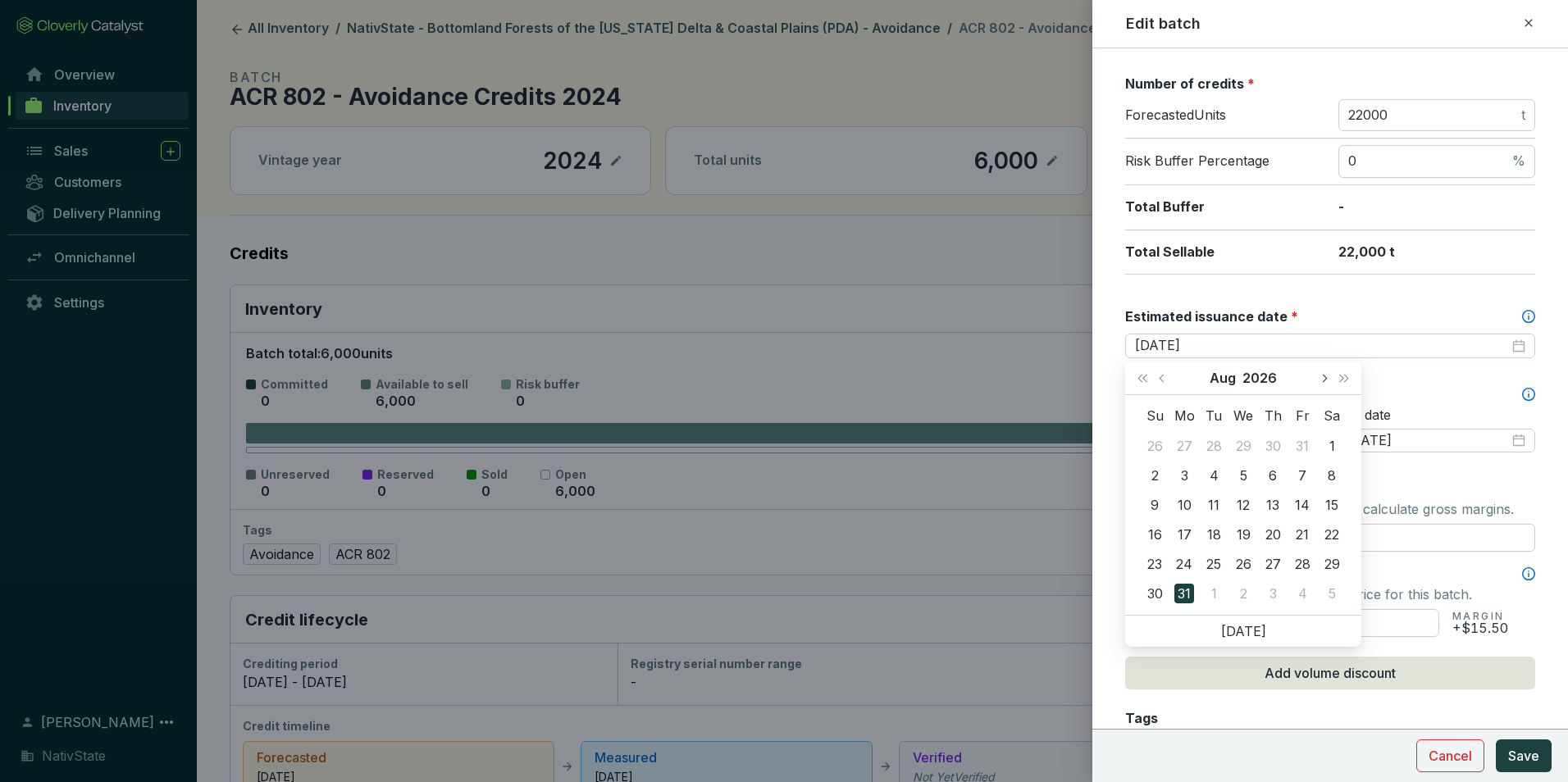
click at [1327, 381] on button "Next month (PageDown)" at bounding box center [1323, 377] width 21 height 32
type input "2026-10-31"
click at [1329, 566] on div "31" at bounding box center [1331, 564] width 20 height 20
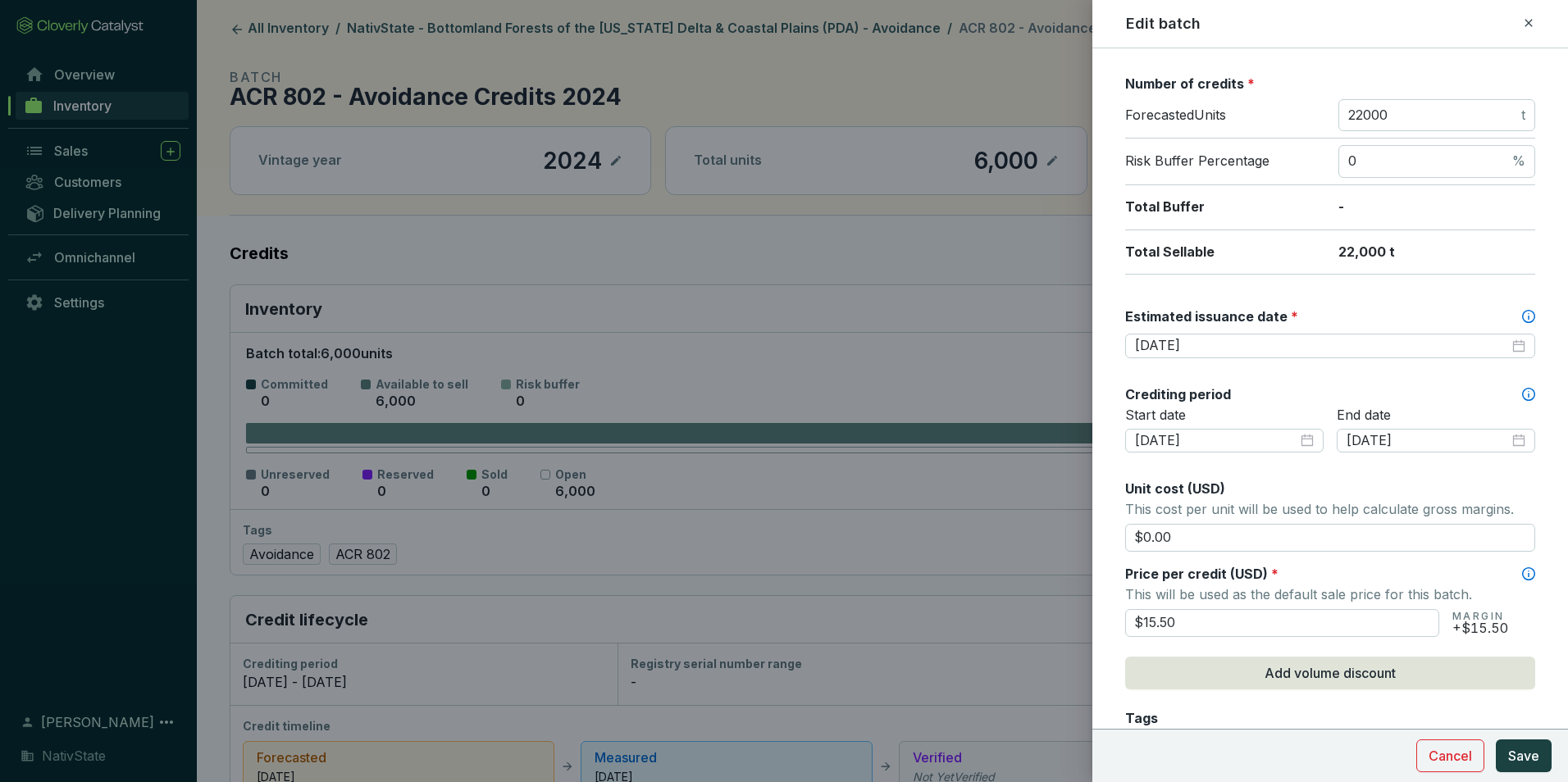
drag, startPoint x: 1185, startPoint y: 621, endPoint x: 963, endPoint y: 596, distance: 223.4
click at [963, 597] on div "Edit batch Batch name * This is the internal name that will be used throughout …" at bounding box center [784, 391] width 1568 height 782
type input "$16.50"
click at [1162, 595] on p "This will be used as the default sale price for this batch." at bounding box center [1329, 594] width 410 height 23
click at [1530, 756] on span "Save" at bounding box center [1524, 756] width 32 height 20
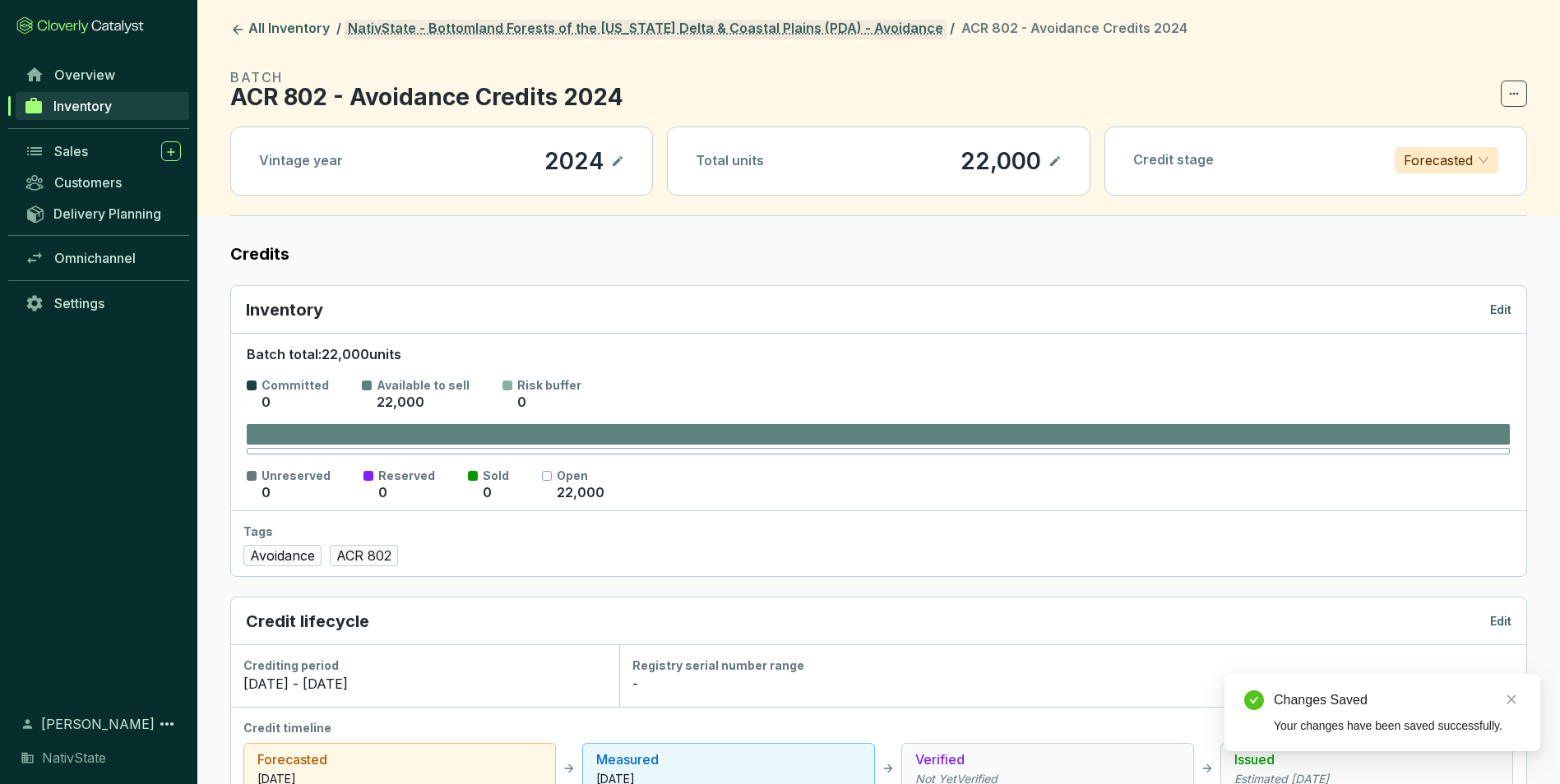
click at [780, 26] on link "NativState - Bottomland Forests of the [US_STATE] Delta & Coastal Plains (PDA) …" at bounding box center [645, 29] width 601 height 20
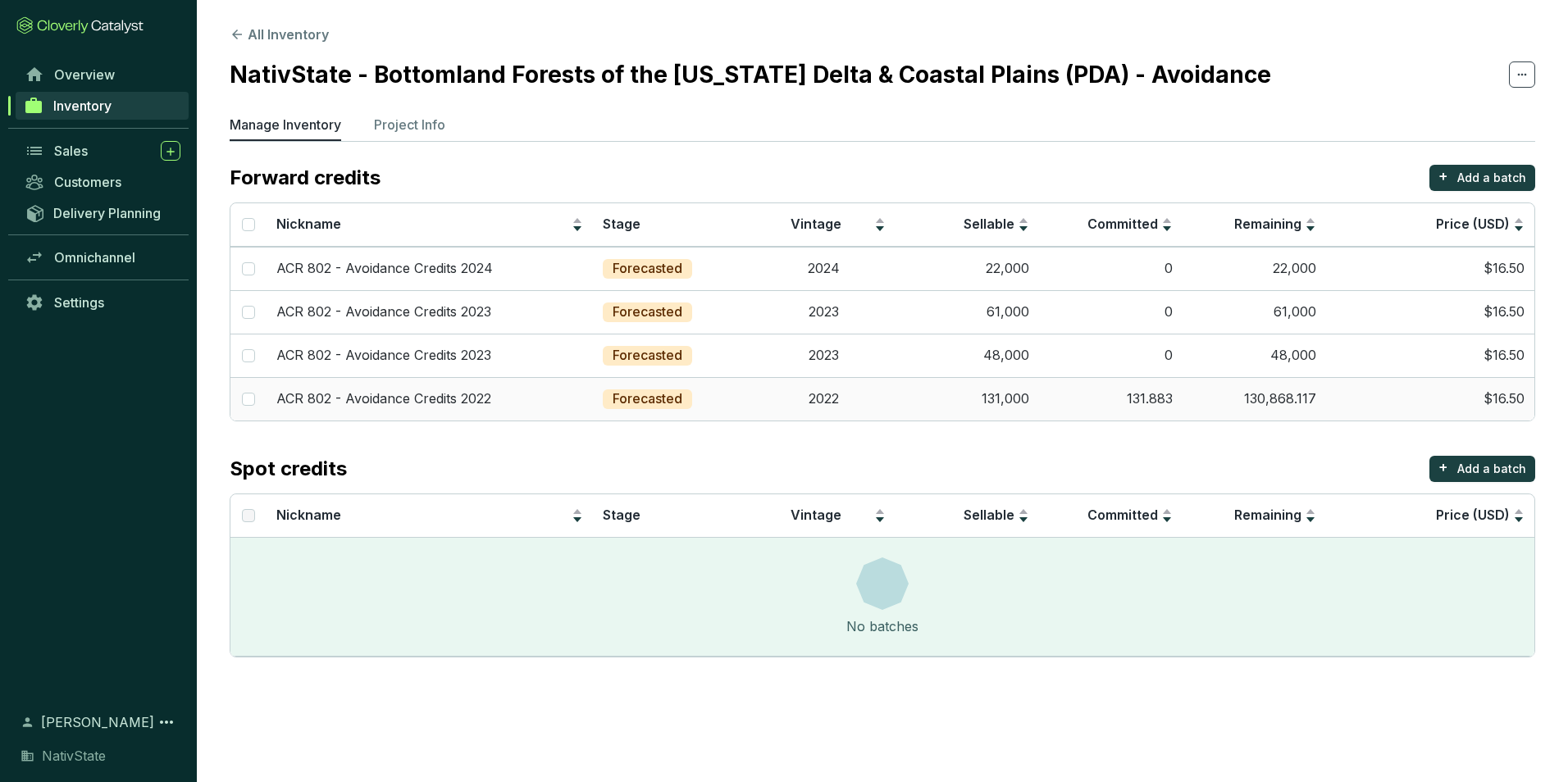
click at [1052, 404] on td "131.883" at bounding box center [1110, 399] width 143 height 43
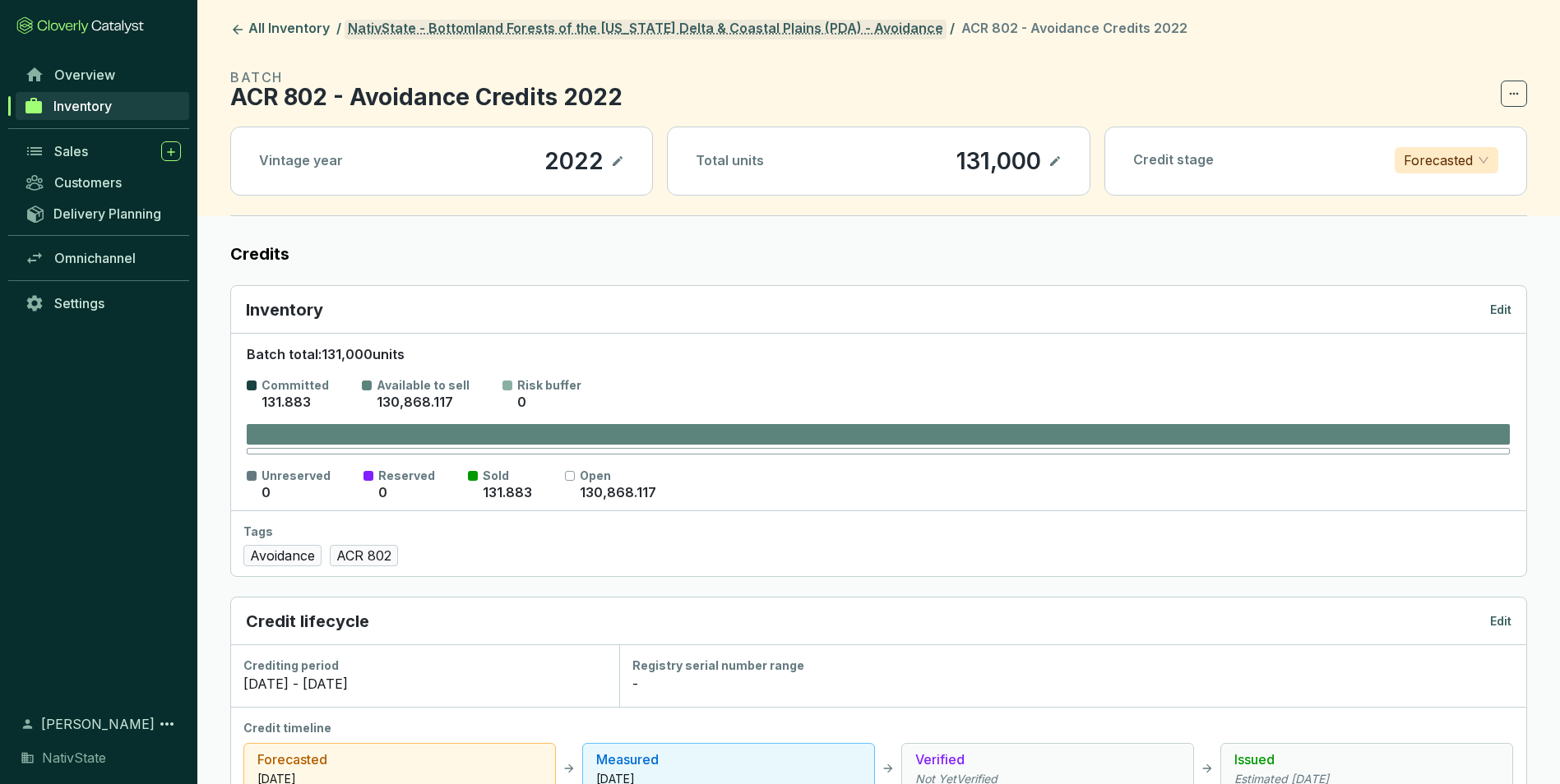
click at [782, 30] on link "NativState - Bottomland Forests of the [US_STATE] Delta & Coastal Plains (PDA) …" at bounding box center [645, 29] width 601 height 20
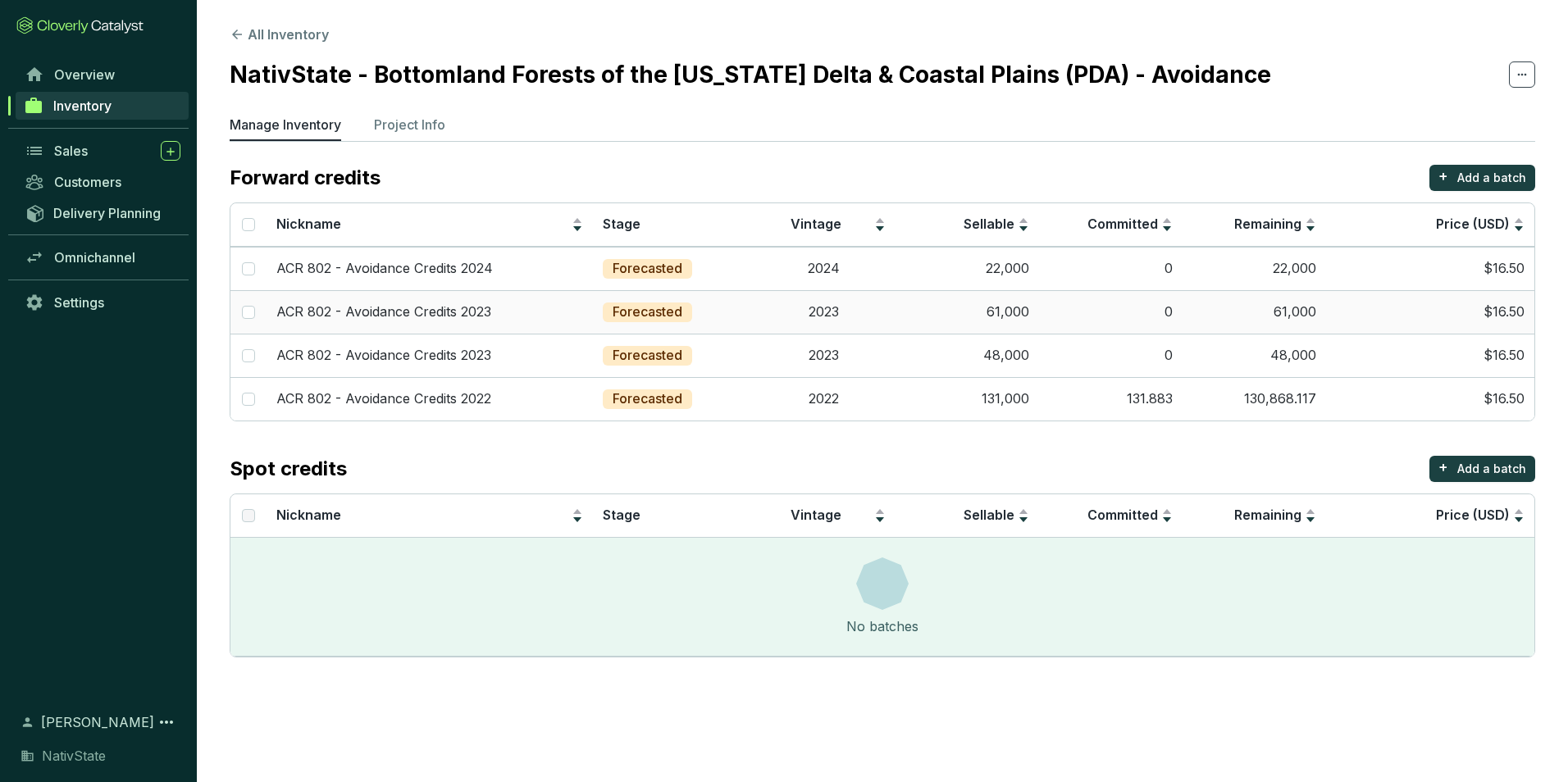
click at [966, 308] on td "61,000" at bounding box center [967, 312] width 143 height 43
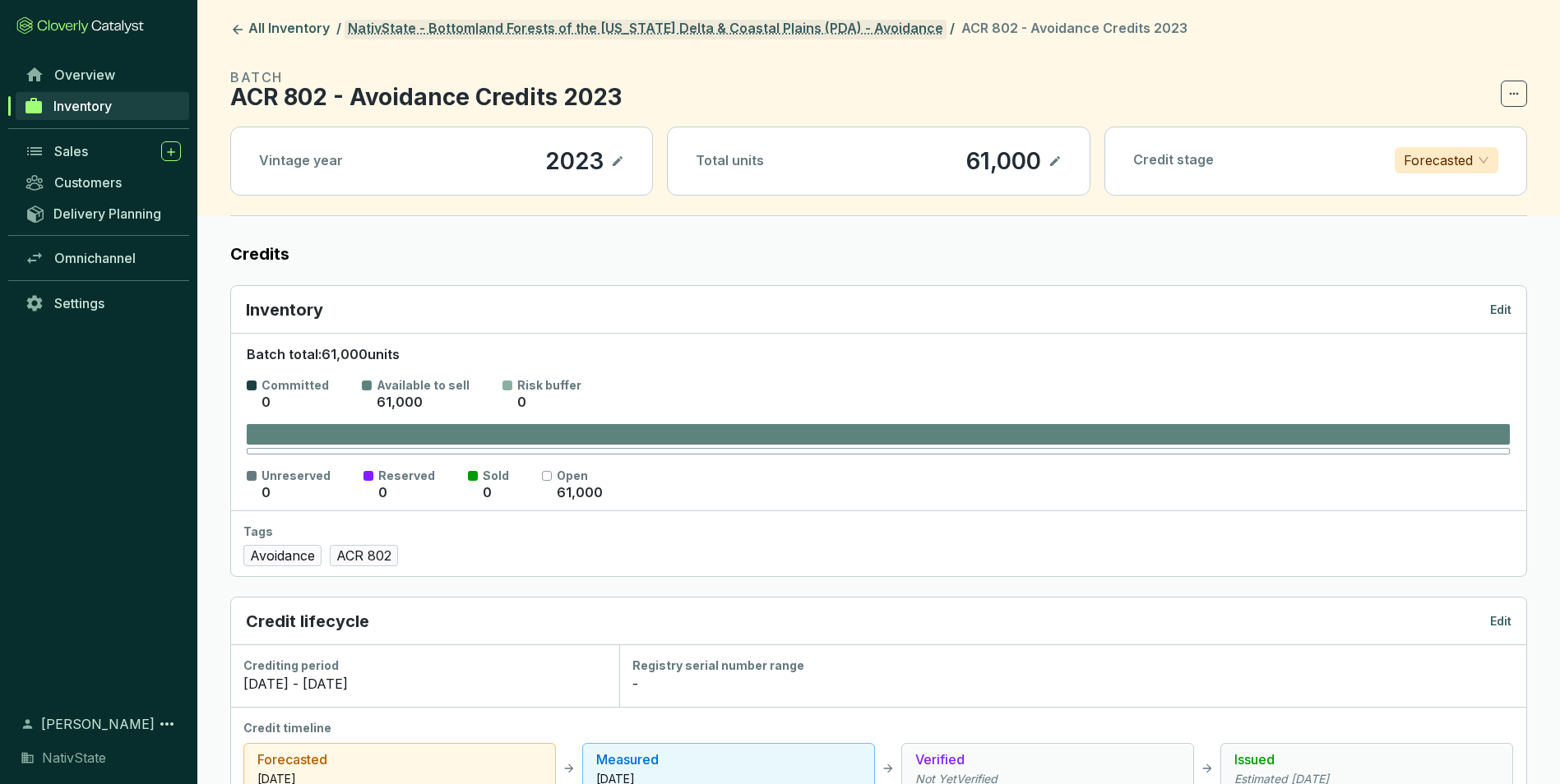
click at [729, 26] on link "NativState - Bottomland Forests of the [US_STATE] Delta & Coastal Plains (PDA) …" at bounding box center [645, 29] width 601 height 20
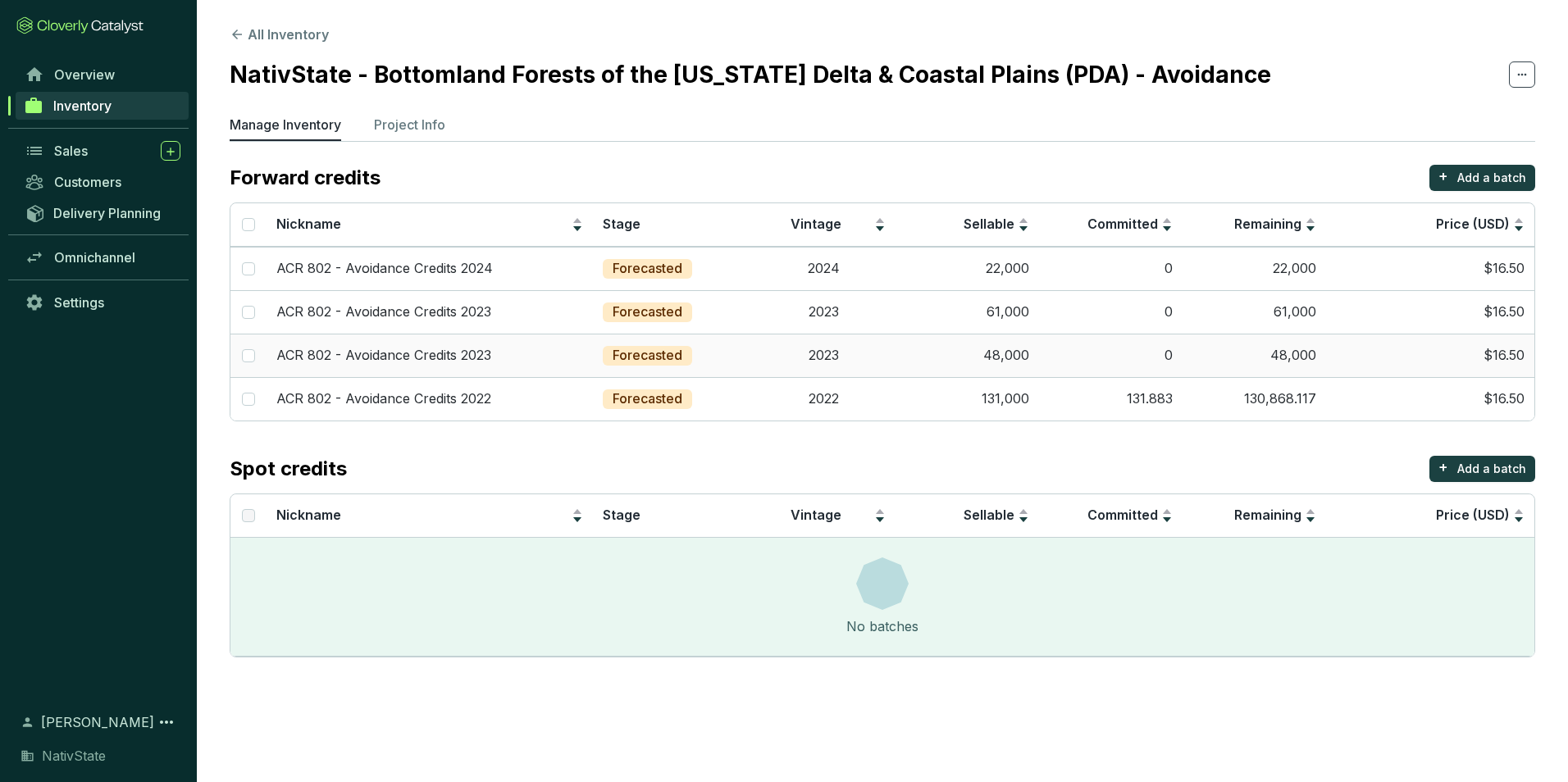
click at [1065, 354] on td "0" at bounding box center [1110, 355] width 143 height 43
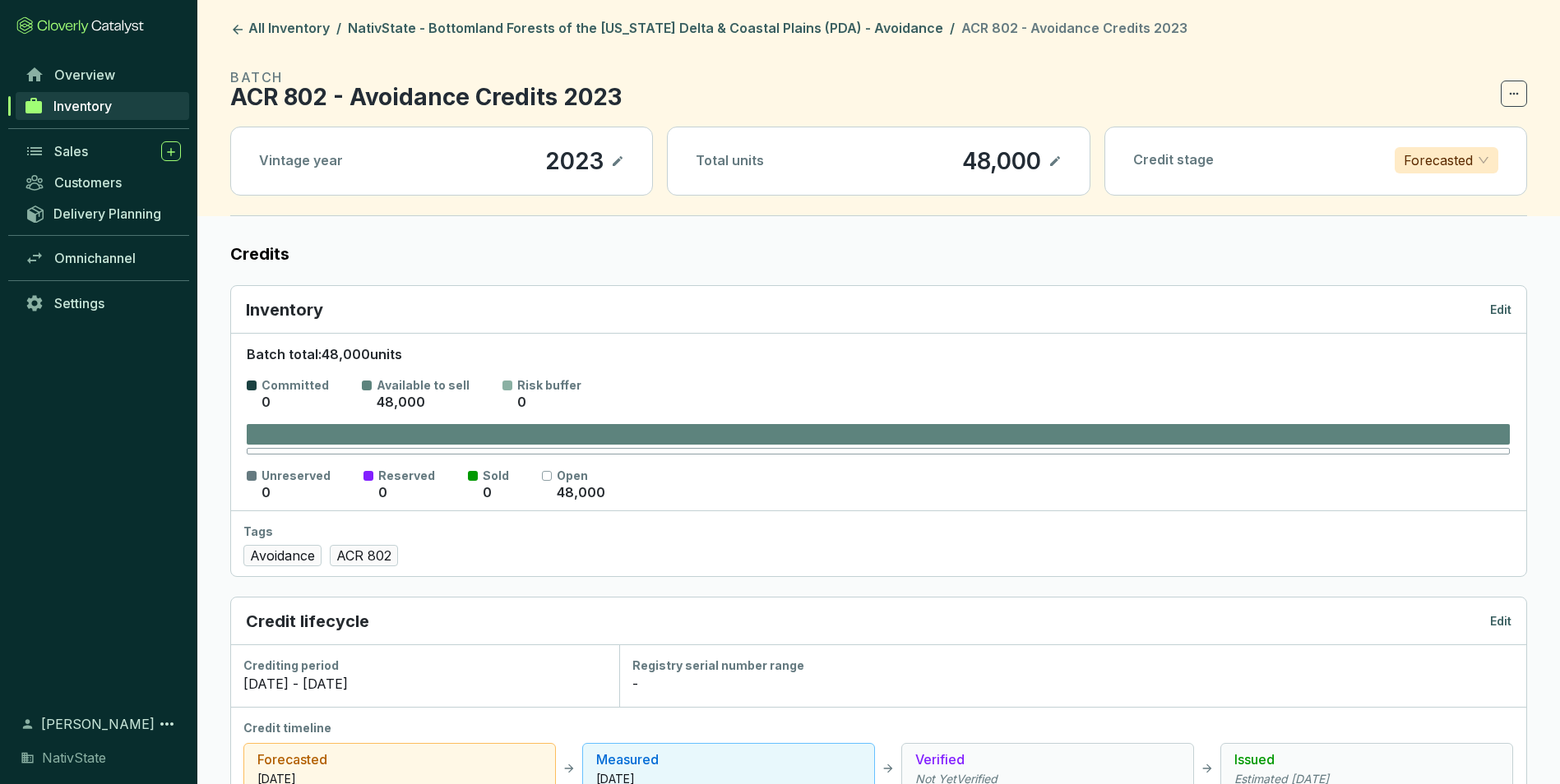
click at [835, 16] on header "All Inventory / NativState - Bottomland Forests of the Mississippi Delta & Coas…" at bounding box center [878, 108] width 1363 height 216
click at [838, 30] on link "NativState - Bottomland Forests of the [US_STATE] Delta & Coastal Plains (PDA) …" at bounding box center [645, 29] width 601 height 20
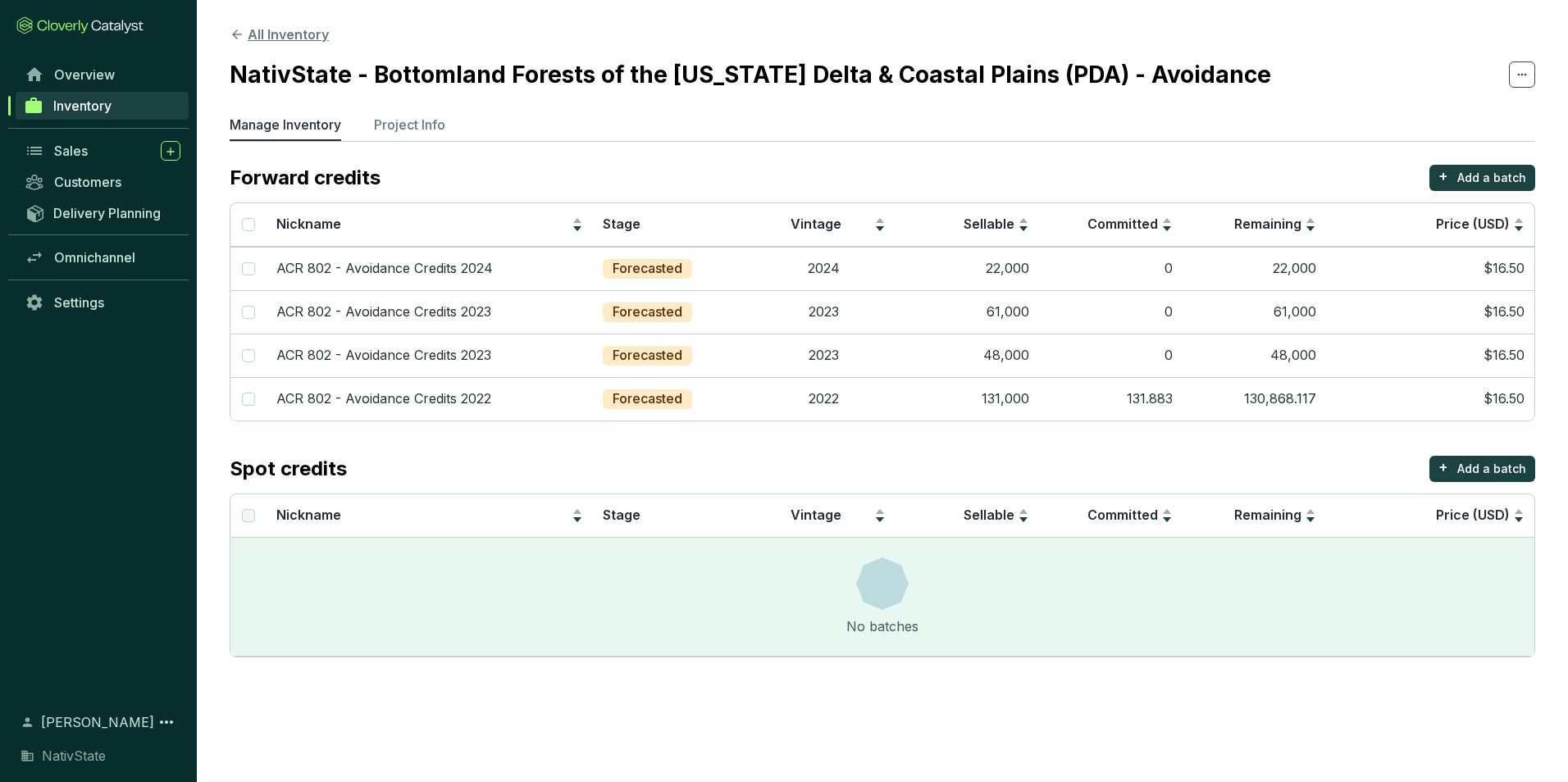
click at [282, 32] on button "All Inventory" at bounding box center [279, 34] width 99 height 20
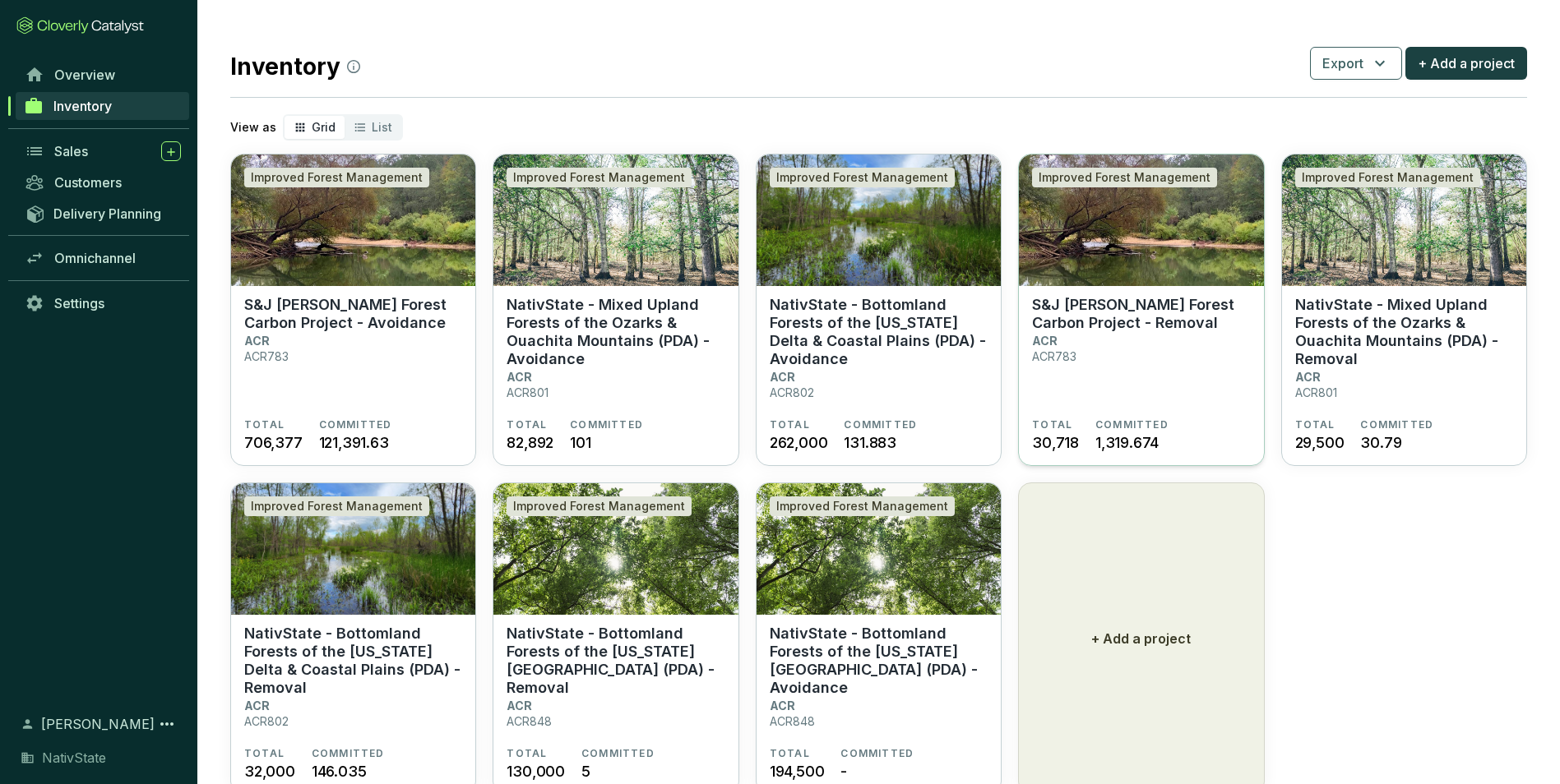
click at [1129, 351] on section "S&J Taylor Forest Carbon Project - Removal ACR ACR783" at bounding box center [1141, 356] width 218 height 122
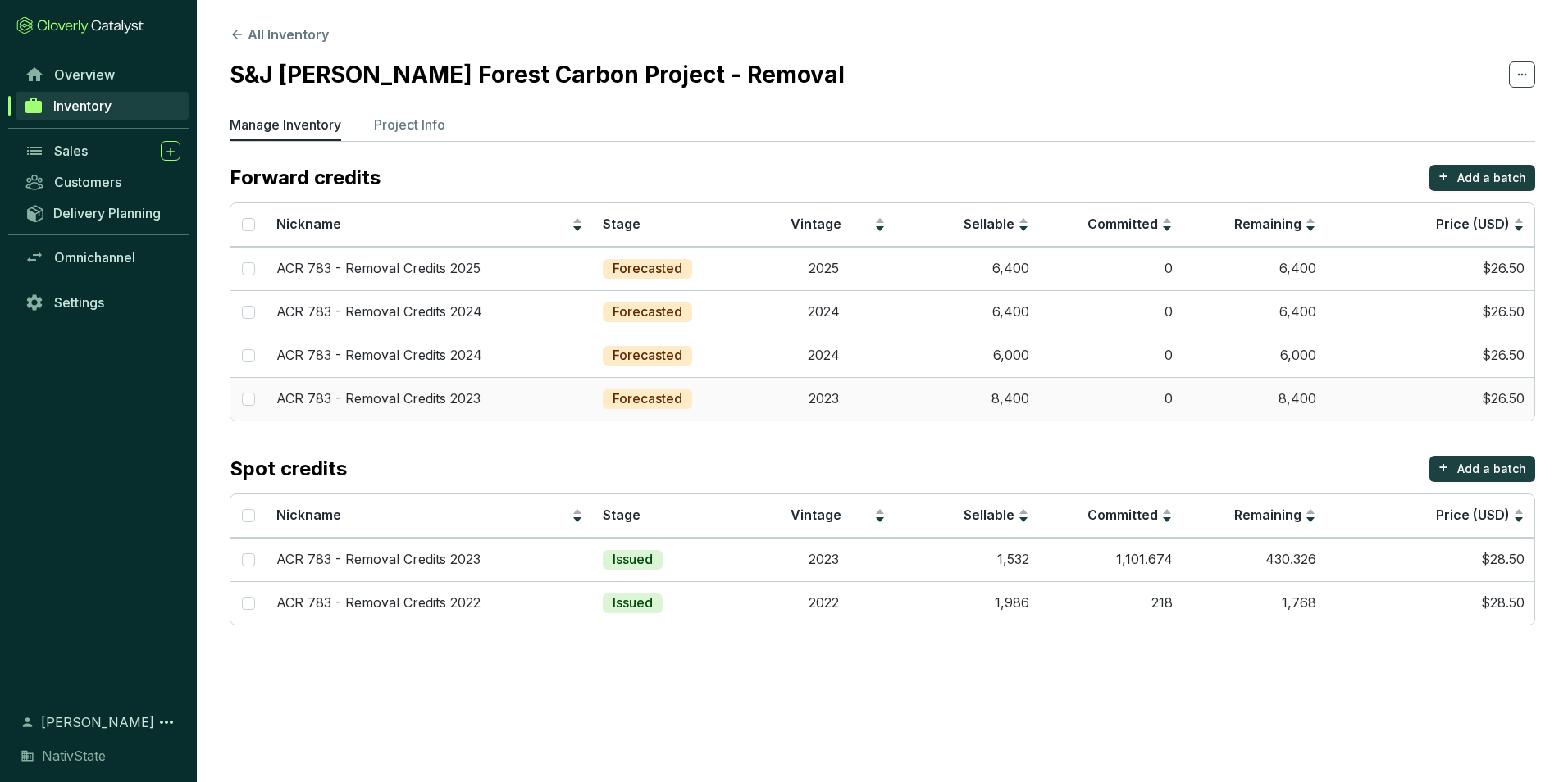
click at [997, 396] on td "8,400" at bounding box center [967, 399] width 143 height 43
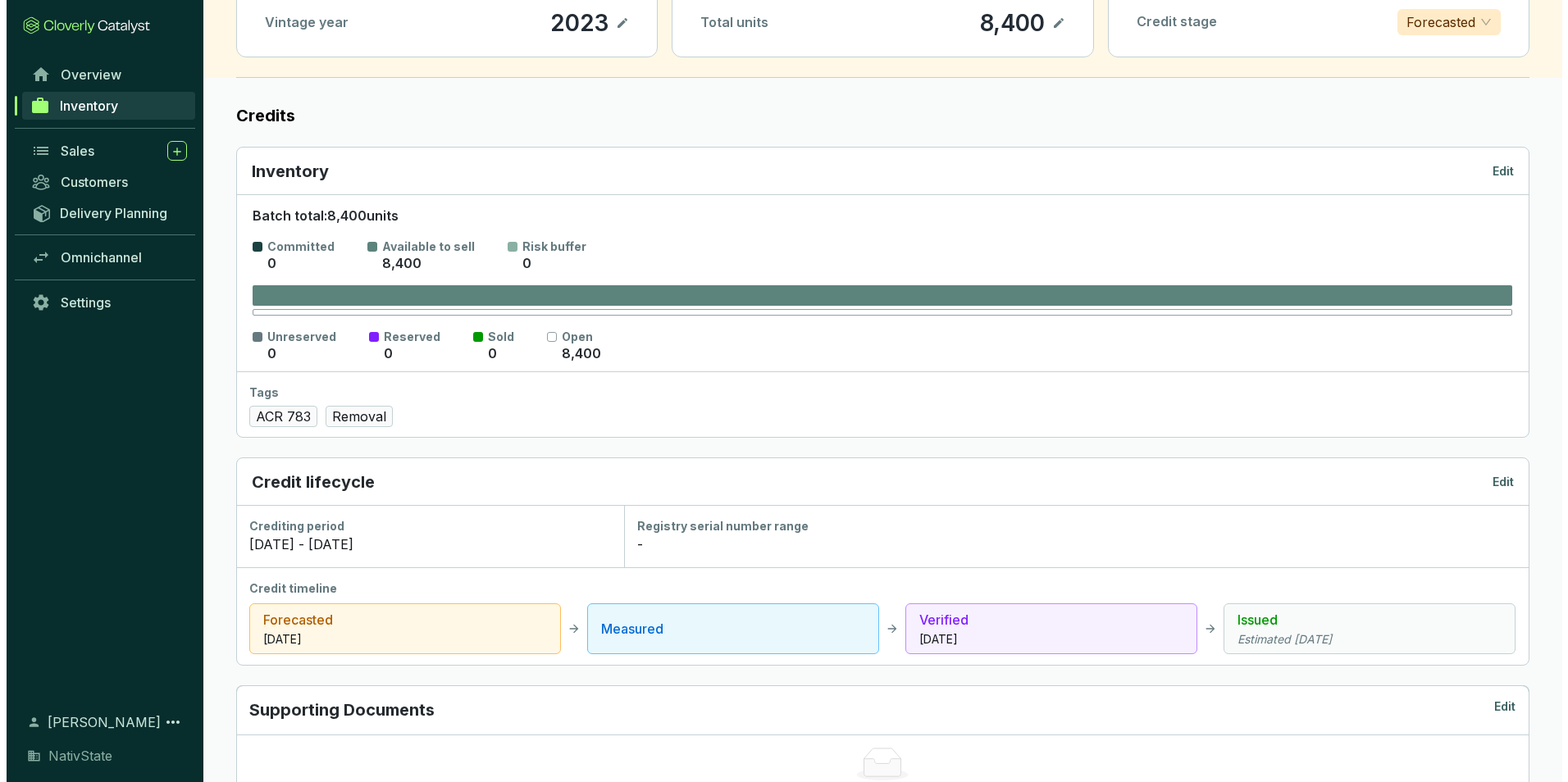
scroll to position [164, 0]
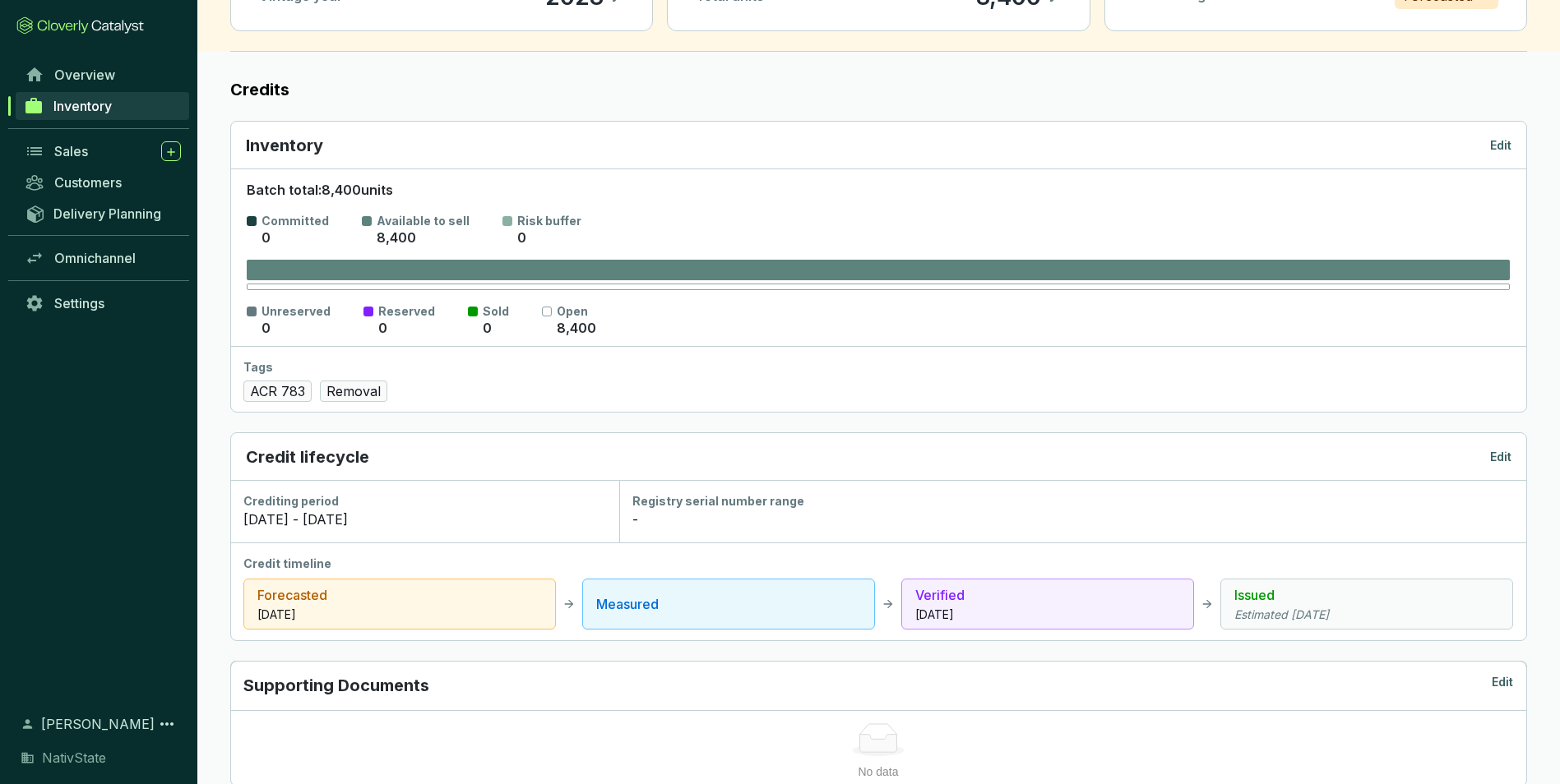
click at [1498, 459] on p "Edit" at bounding box center [1500, 456] width 21 height 16
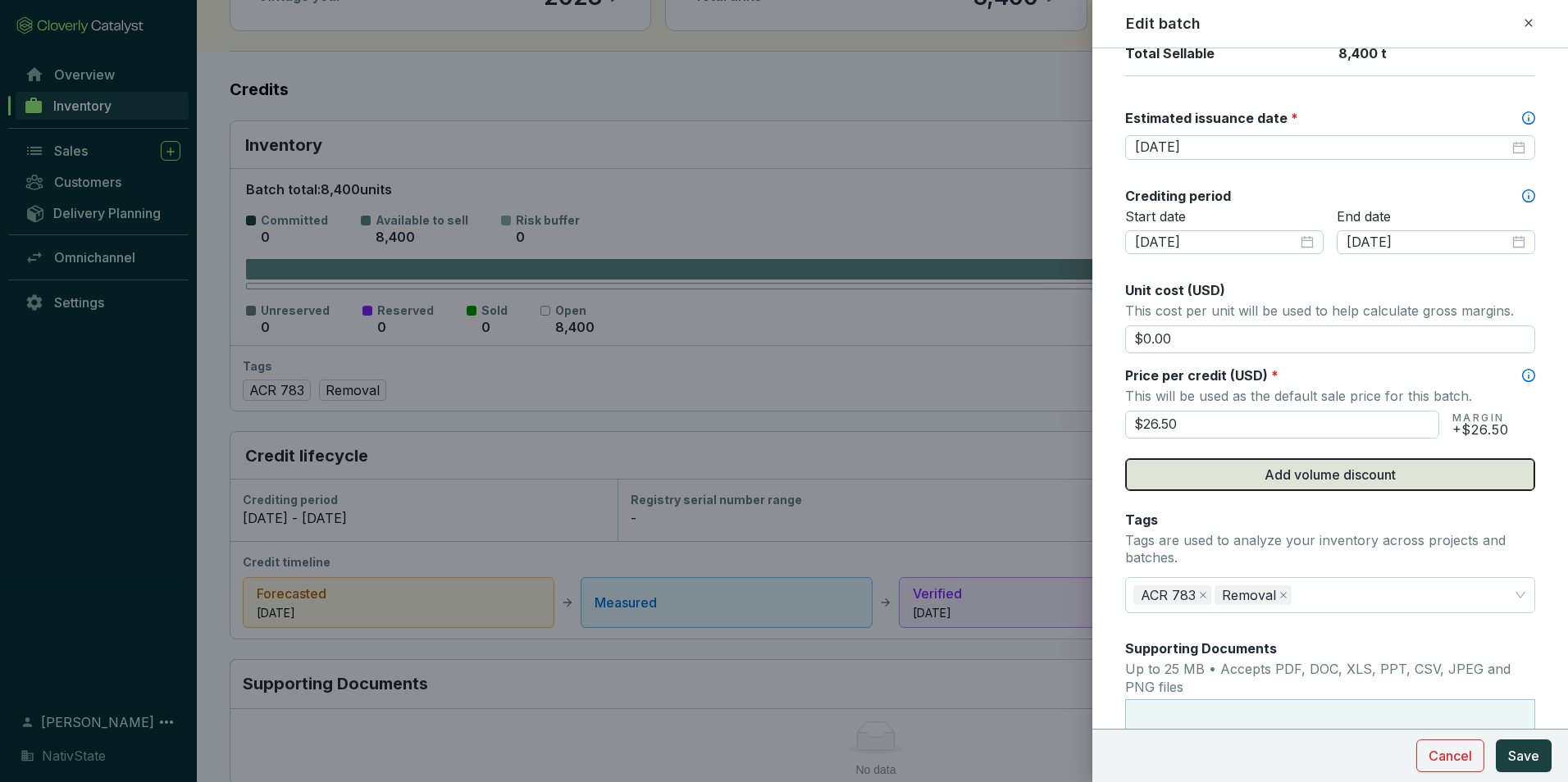
scroll to position [492, 0]
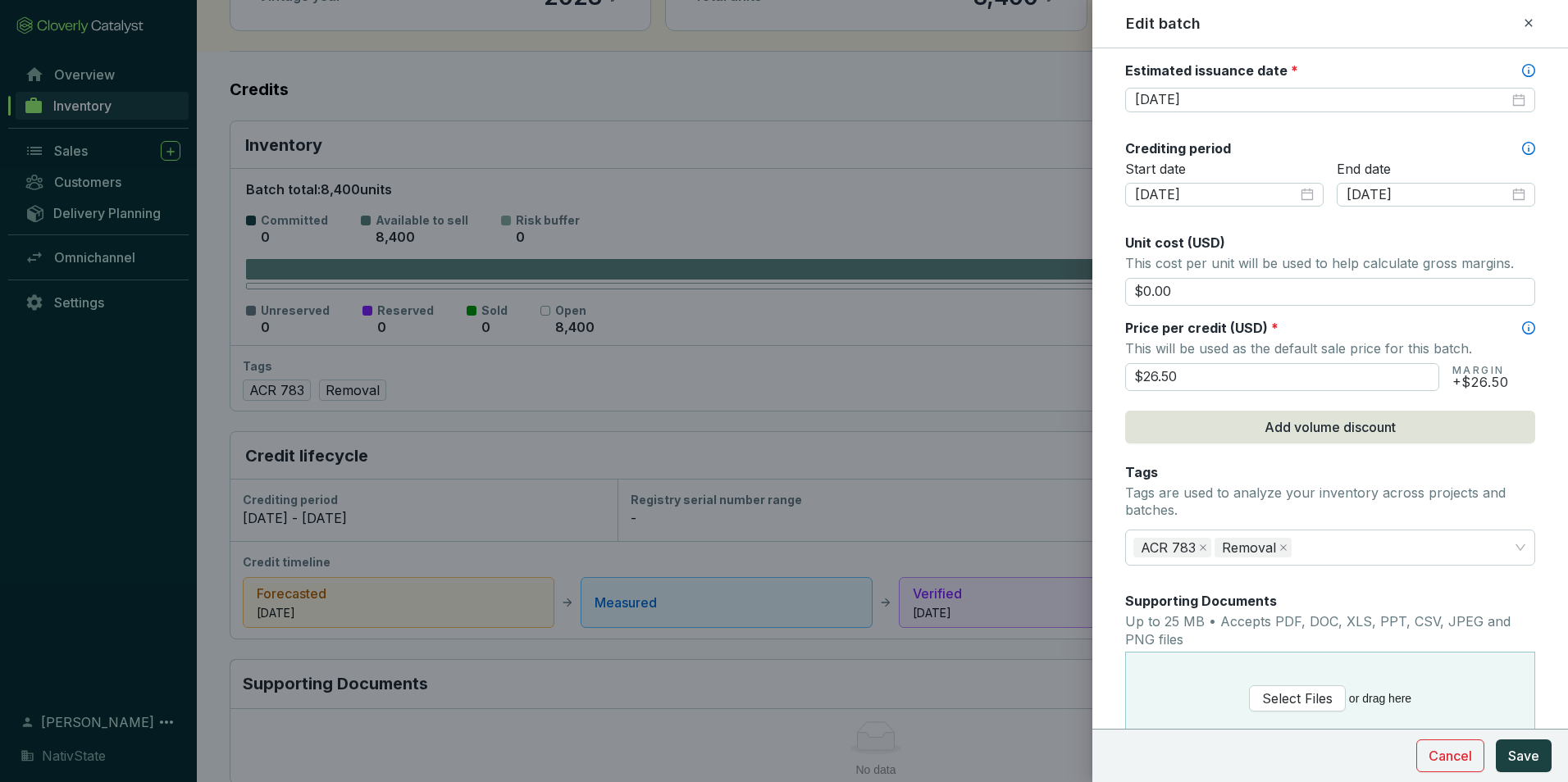
drag, startPoint x: 1223, startPoint y: 364, endPoint x: 1040, endPoint y: 348, distance: 183.7
click at [1040, 348] on div "Edit batch Batch name * This is the internal name that will be used throughout …" at bounding box center [784, 391] width 1568 height 782
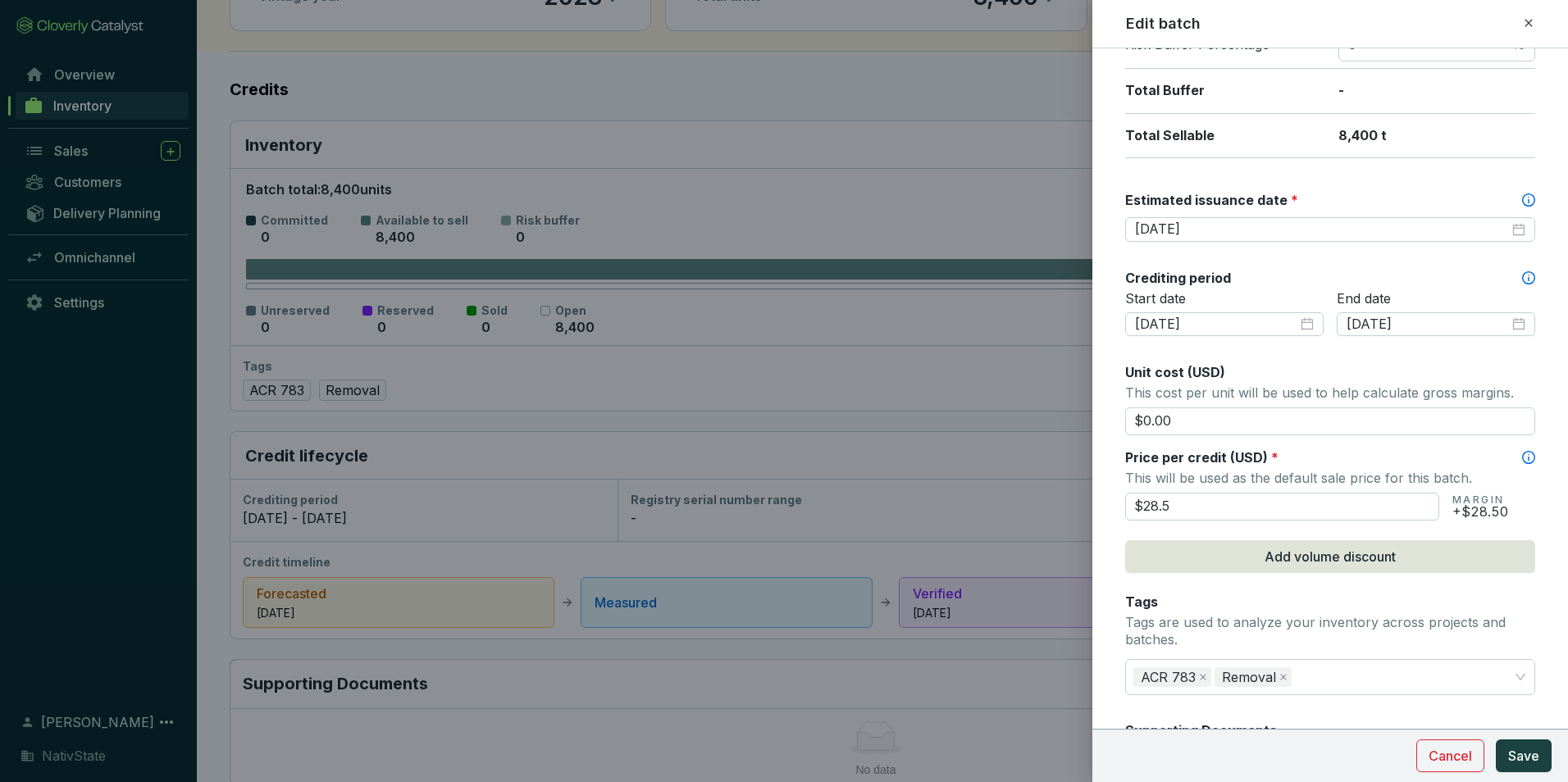
scroll to position [328, 0]
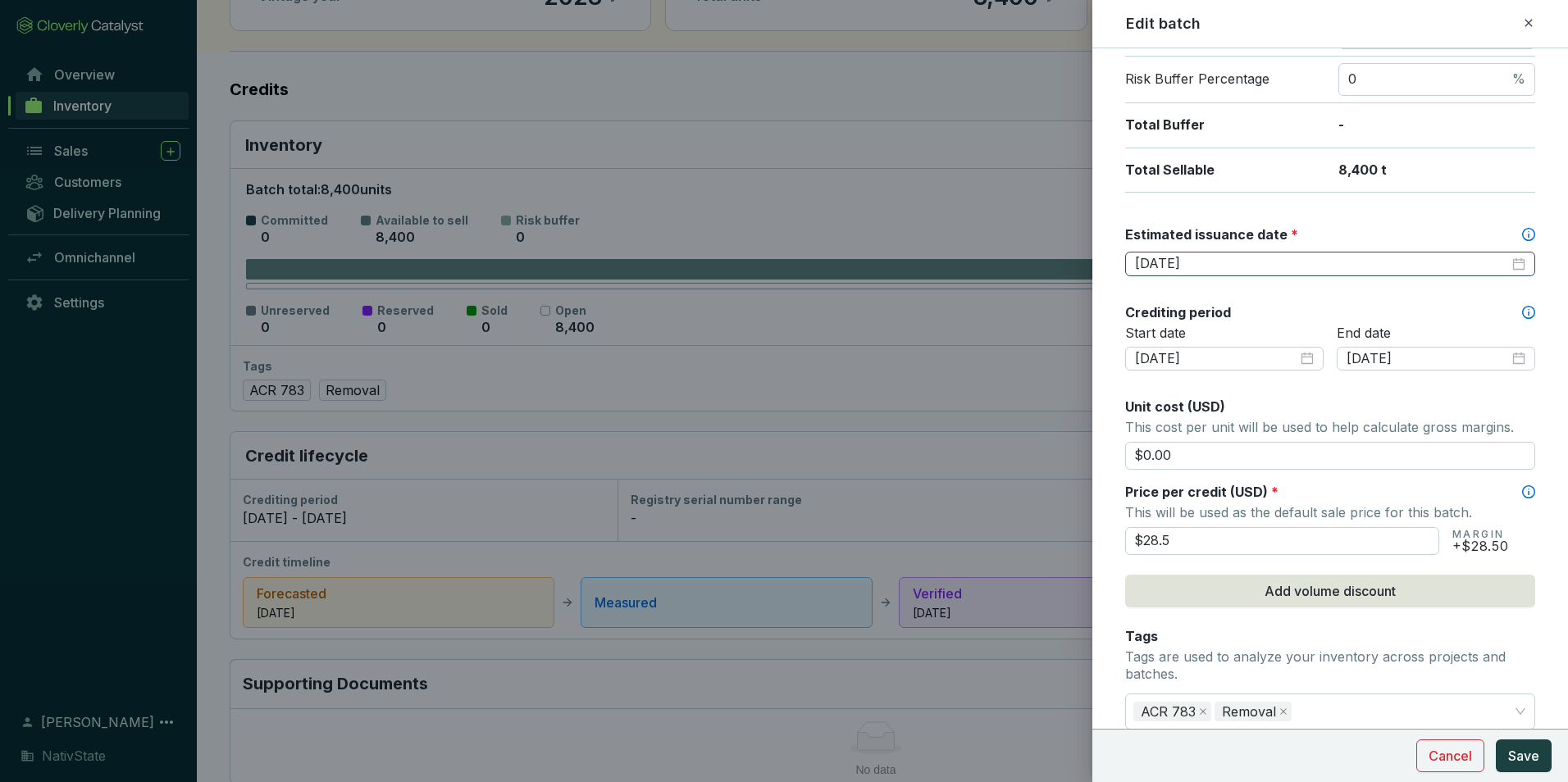
click at [1513, 260] on div "[DATE]" at bounding box center [1329, 263] width 410 height 25
type input "$28.50"
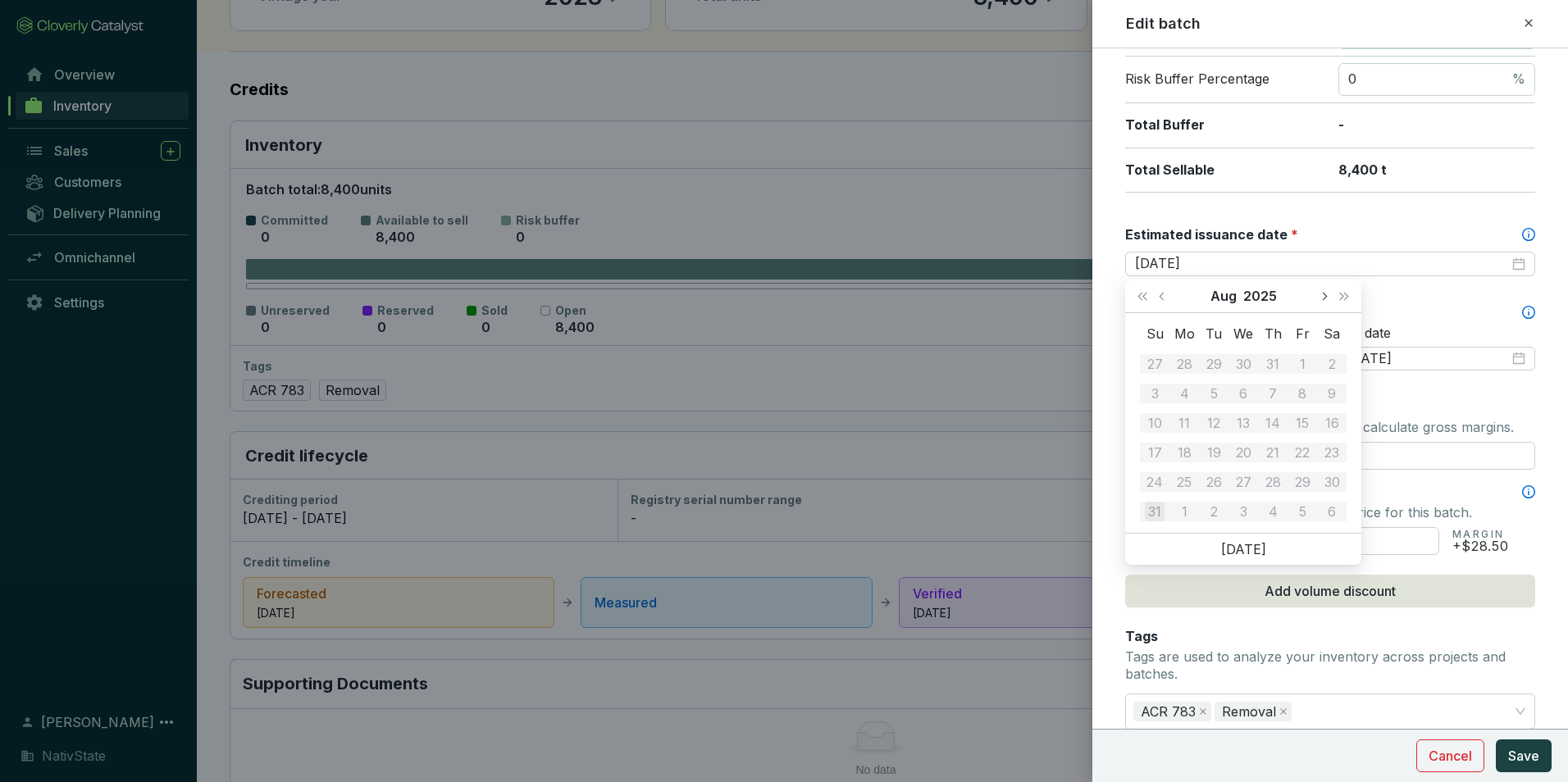
click at [1327, 301] on button "Next month (PageDown)" at bounding box center [1323, 296] width 21 height 32
type input "[DATE]"
click at [1216, 485] on div "30" at bounding box center [1213, 481] width 20 height 20
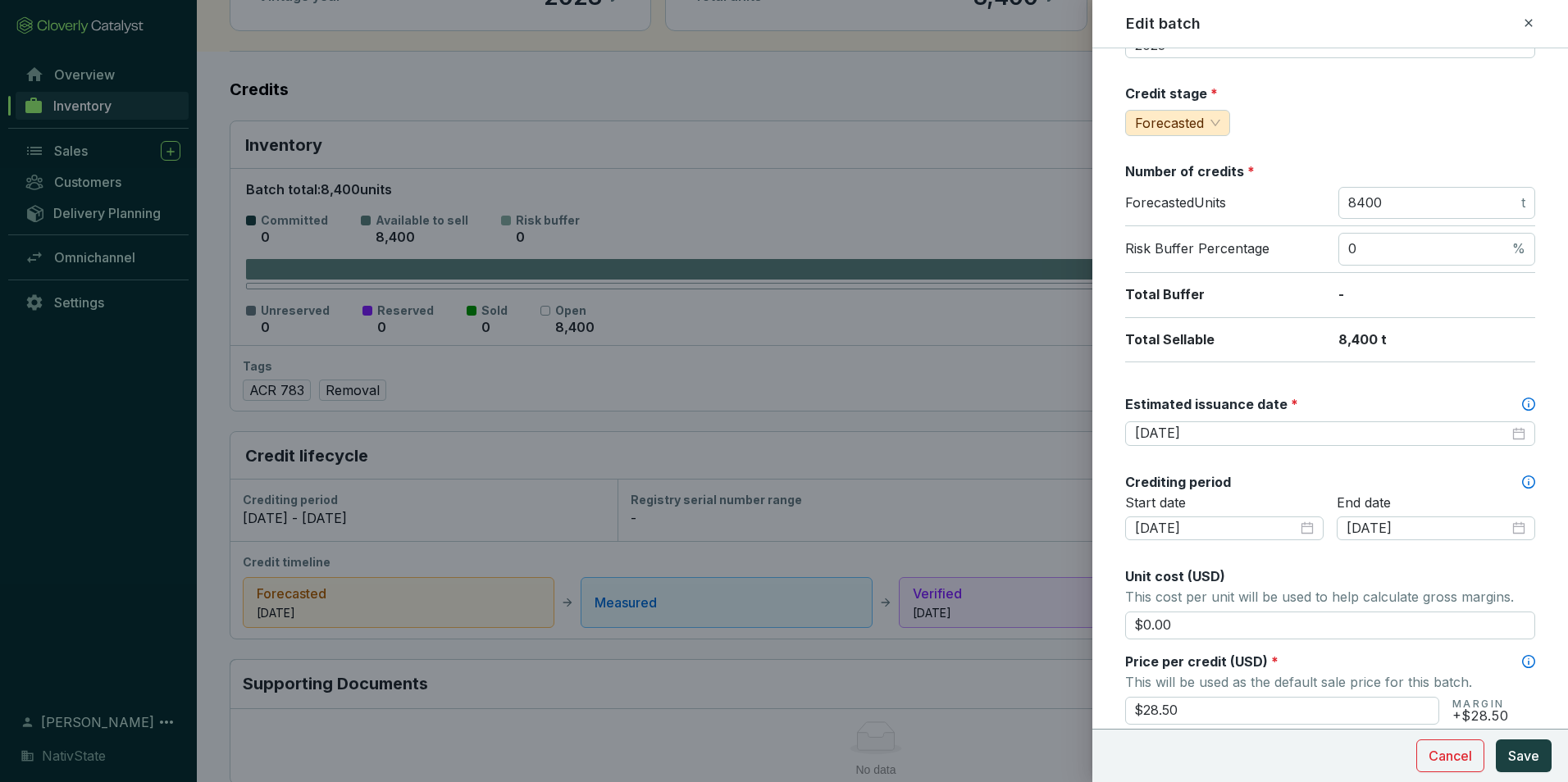
scroll to position [82, 0]
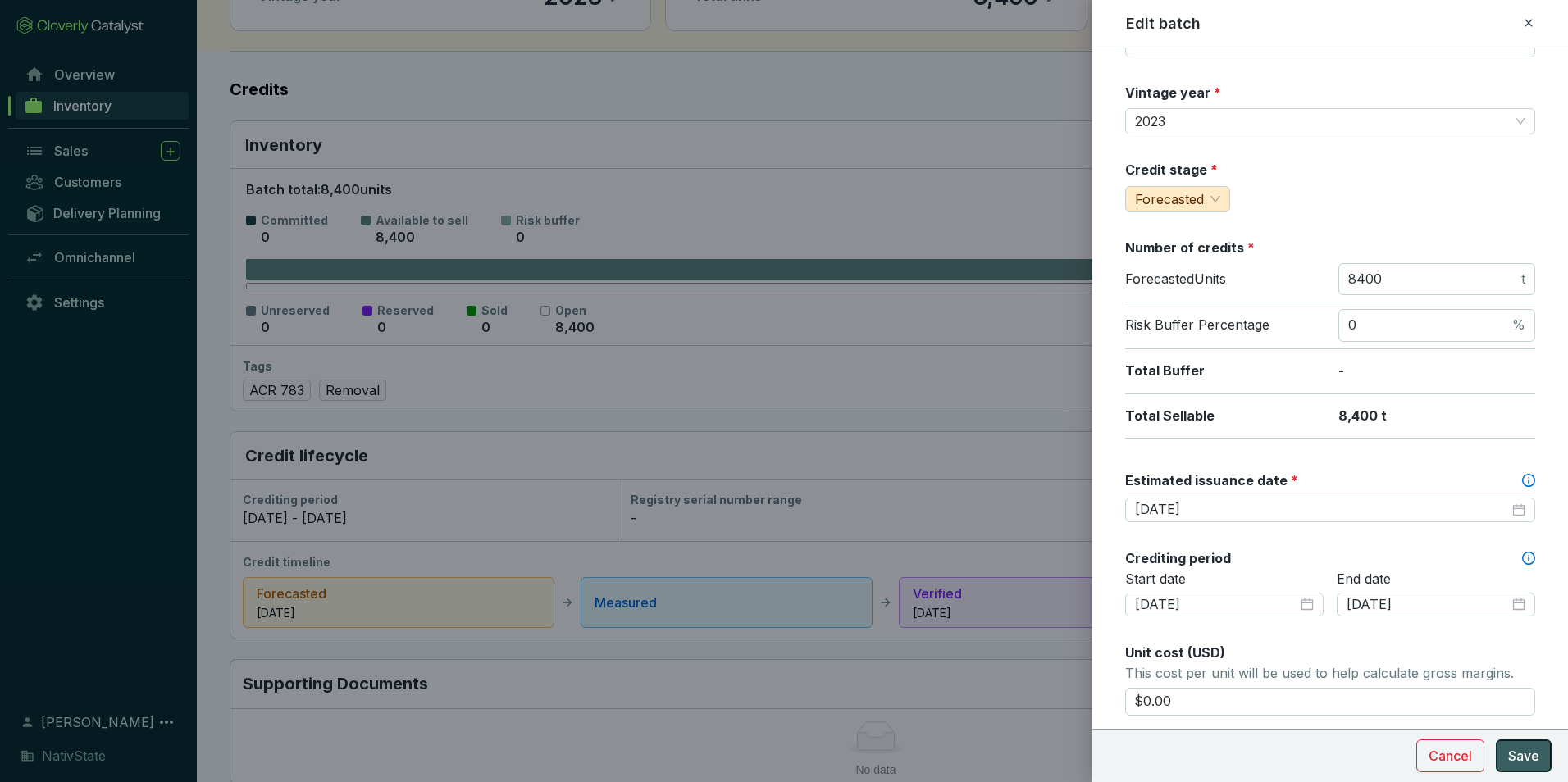
click at [1536, 759] on span "Save" at bounding box center [1524, 756] width 32 height 20
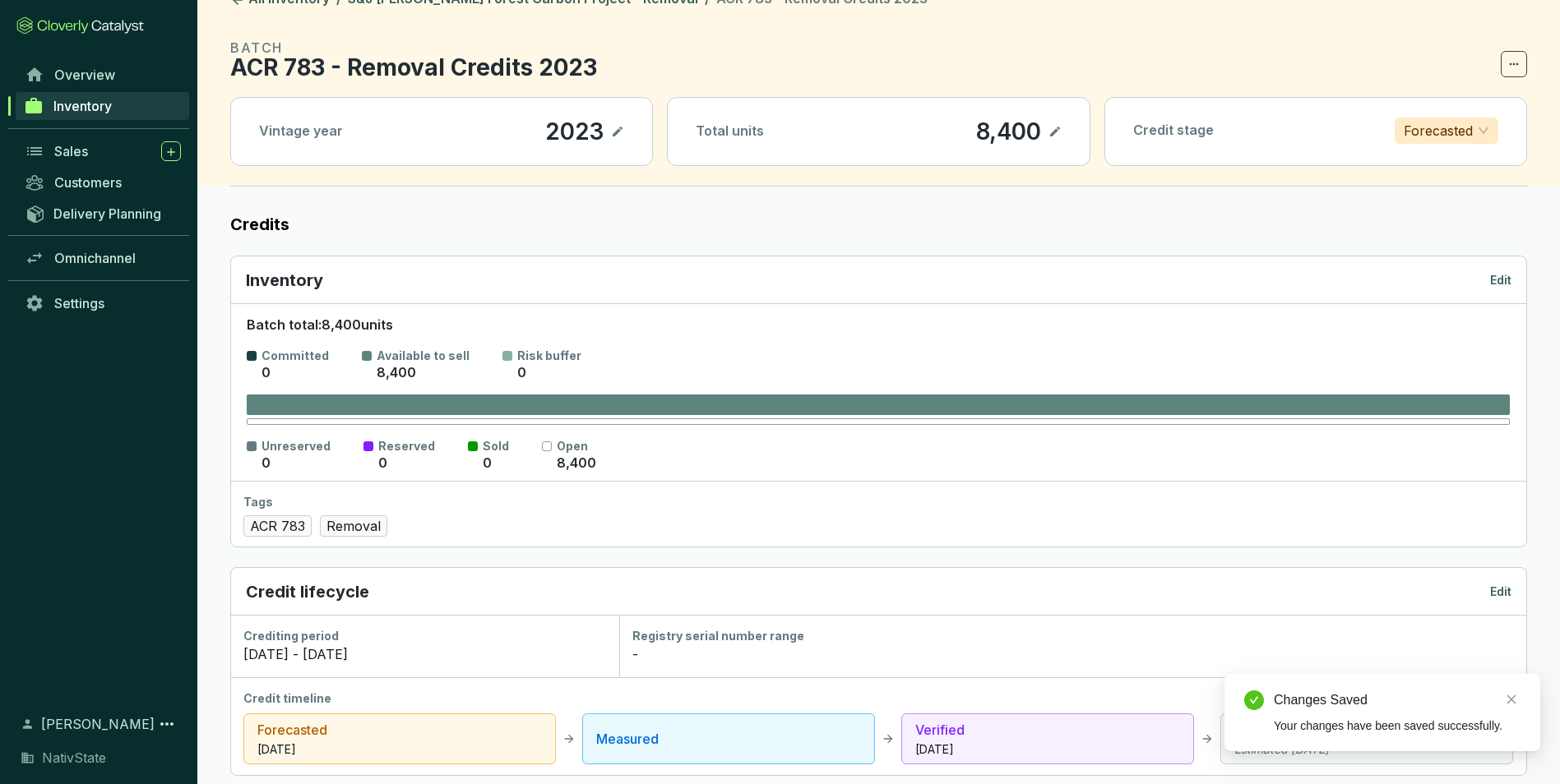
scroll to position [0, 0]
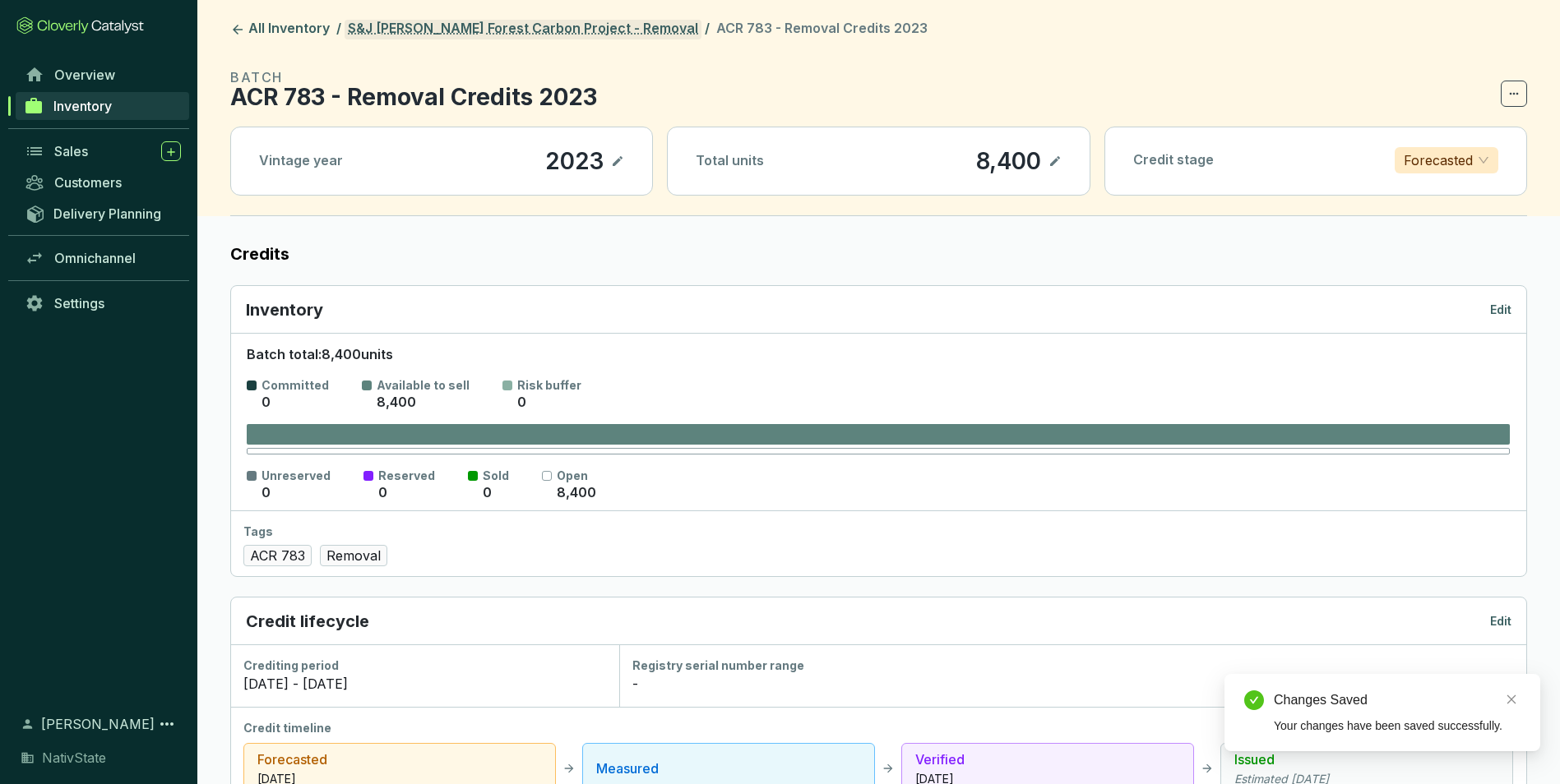
click at [578, 37] on link "S&J [PERSON_NAME] Forest Carbon Project - Removal" at bounding box center [523, 29] width 357 height 20
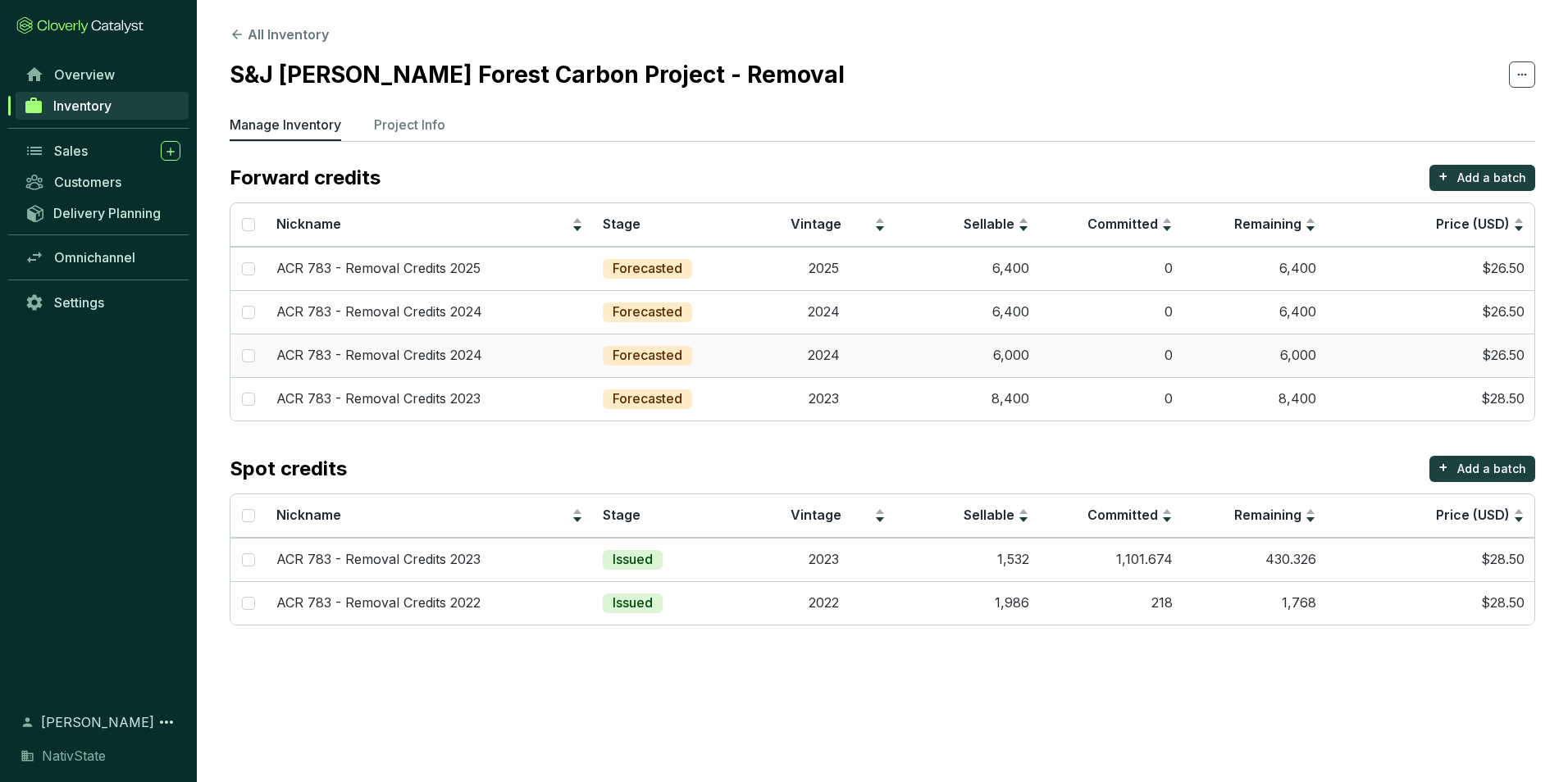
click at [1030, 359] on td "6,000" at bounding box center [967, 355] width 143 height 43
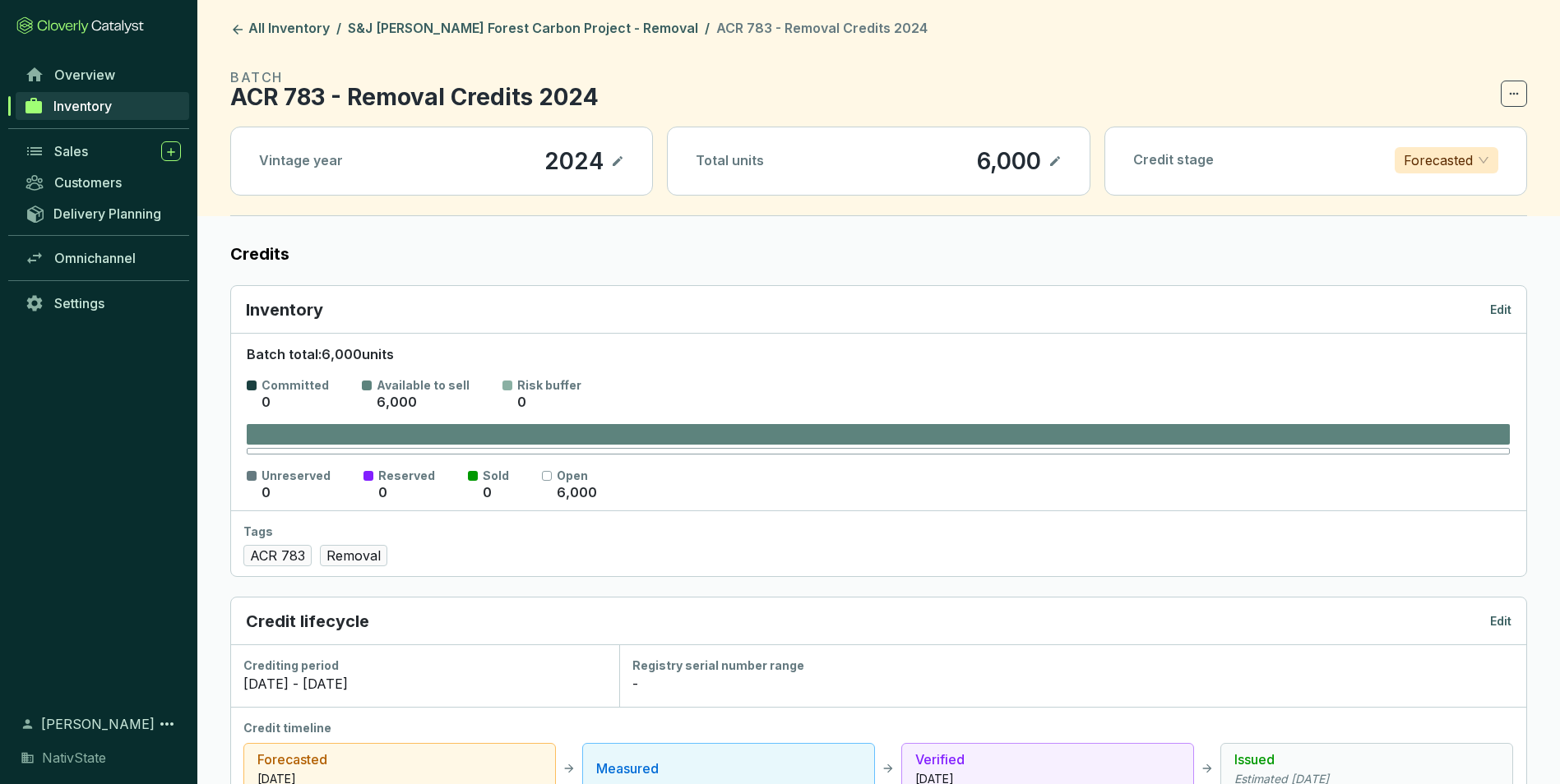
click at [1048, 164] on icon at bounding box center [1054, 161] width 13 height 20
click at [982, 161] on div "6,000" at bounding box center [986, 161] width 73 height 28
click at [1058, 160] on icon at bounding box center [1055, 161] width 10 height 8
click at [1500, 313] on p "Edit" at bounding box center [1500, 309] width 21 height 16
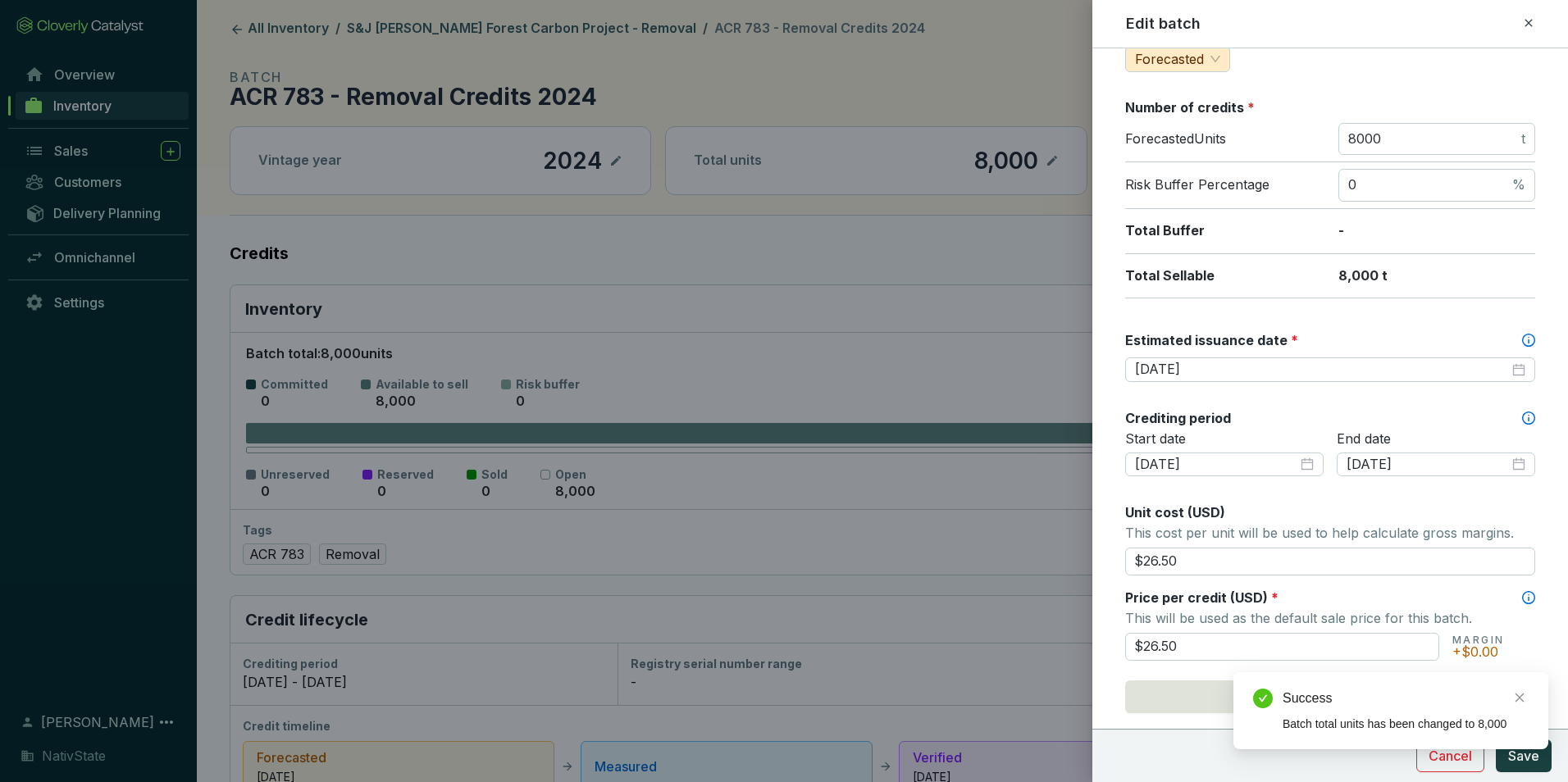
scroll to position [246, 0]
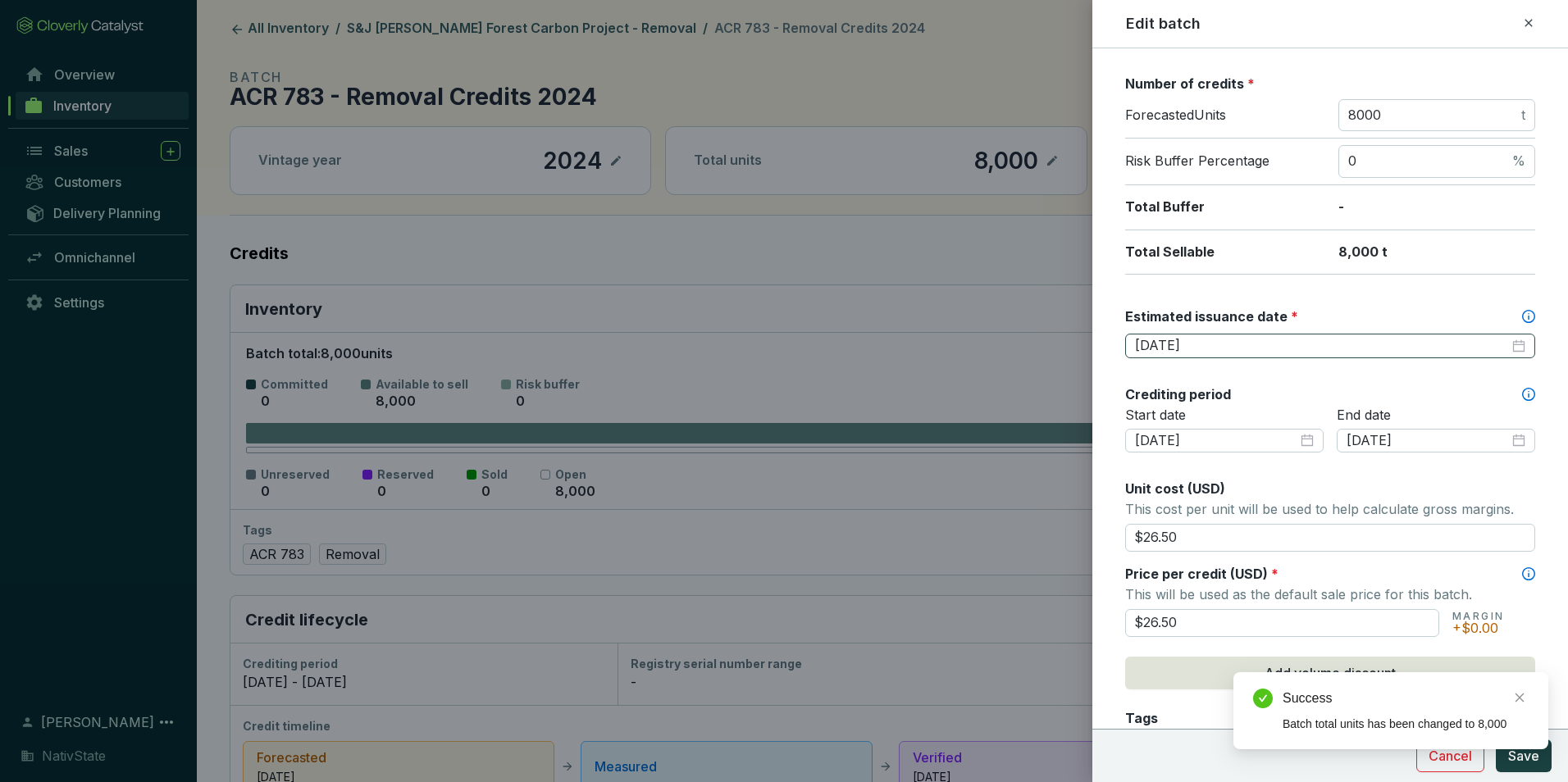
click at [1507, 347] on div "[DATE]" at bounding box center [1330, 346] width 390 height 18
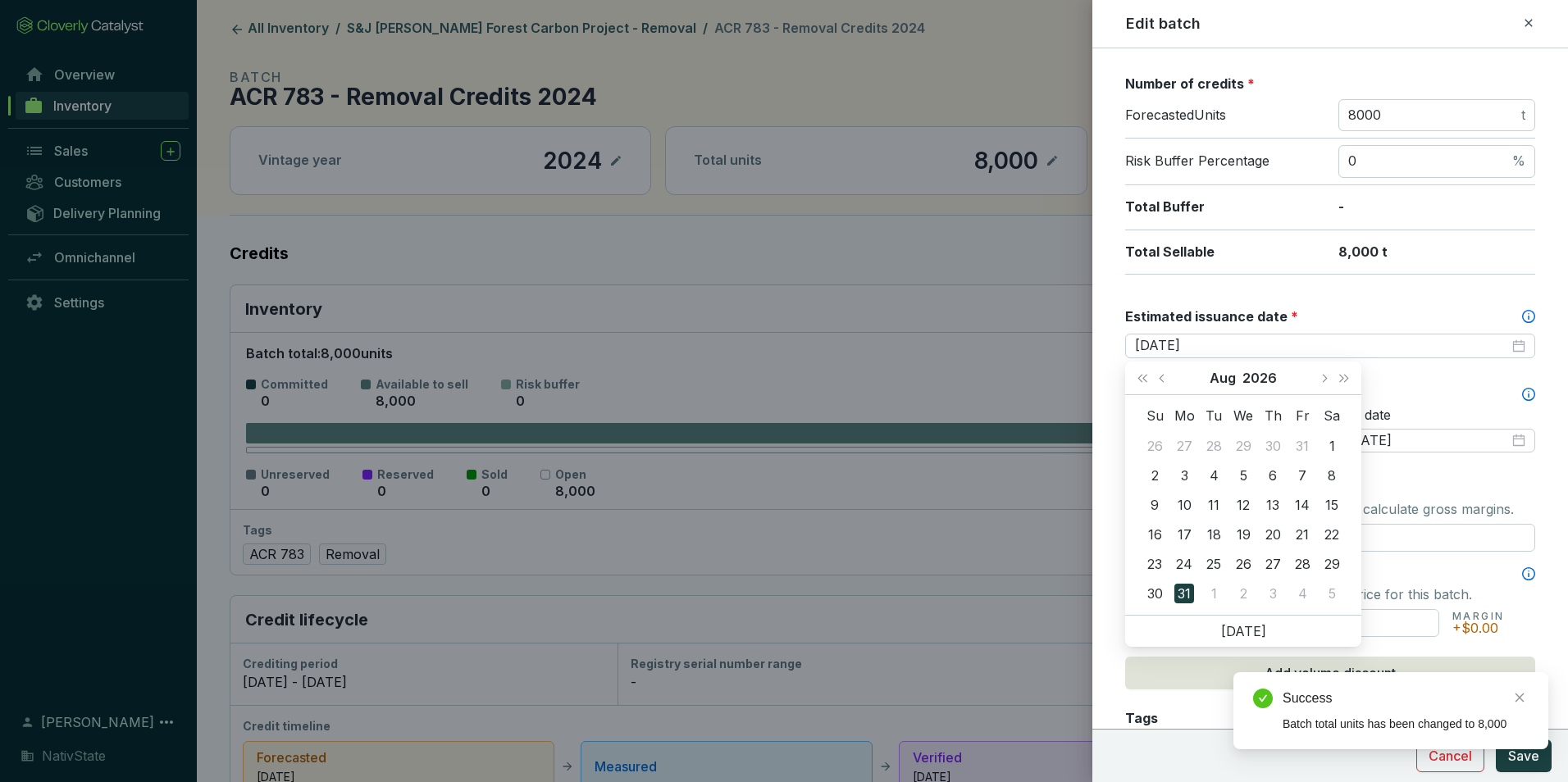
click at [1296, 294] on div "Batch name * This is the internal name that will be used throughout Catalyst. A…" at bounding box center [1329, 480] width 410 height 1318
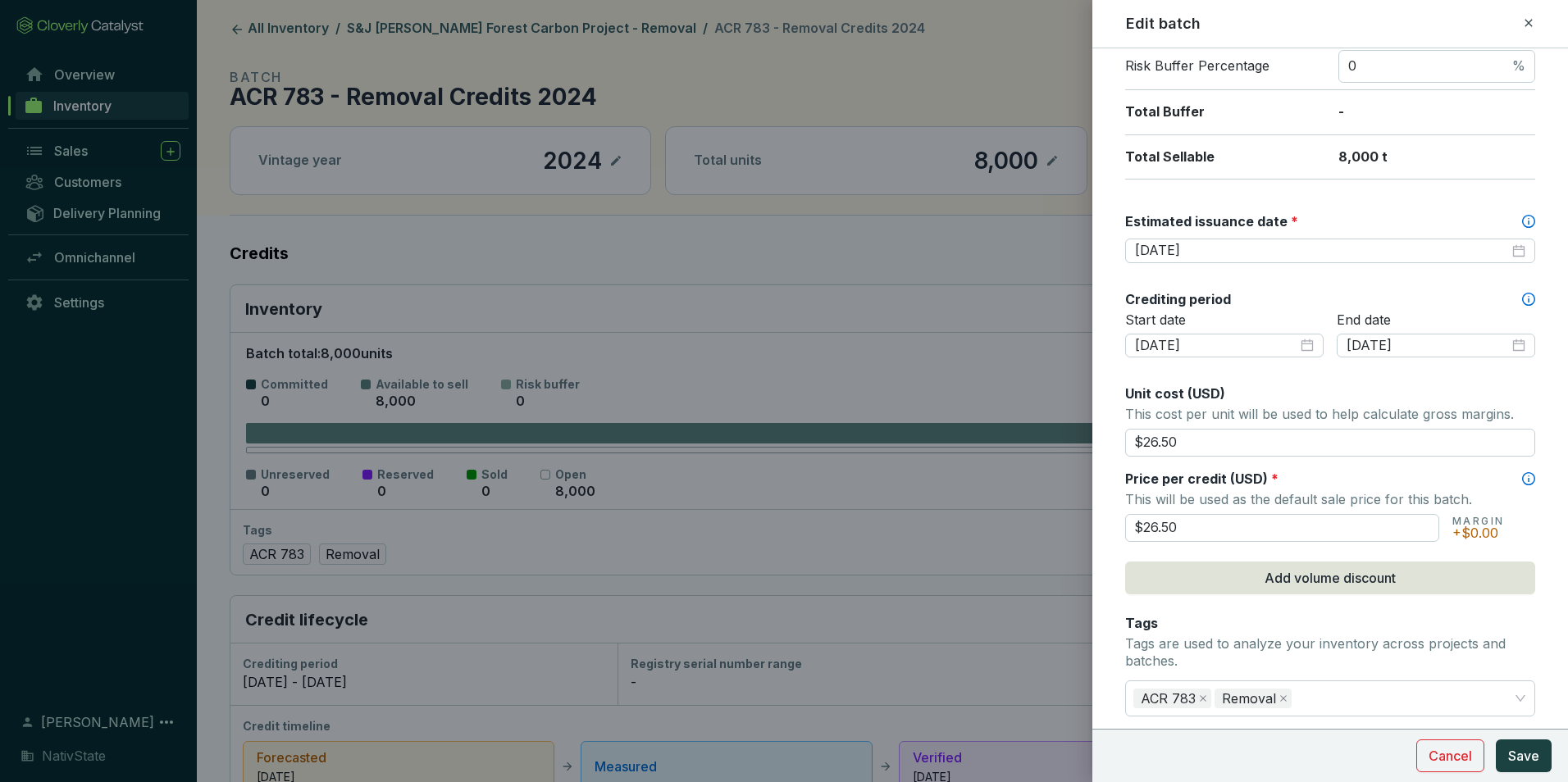
scroll to position [410, 0]
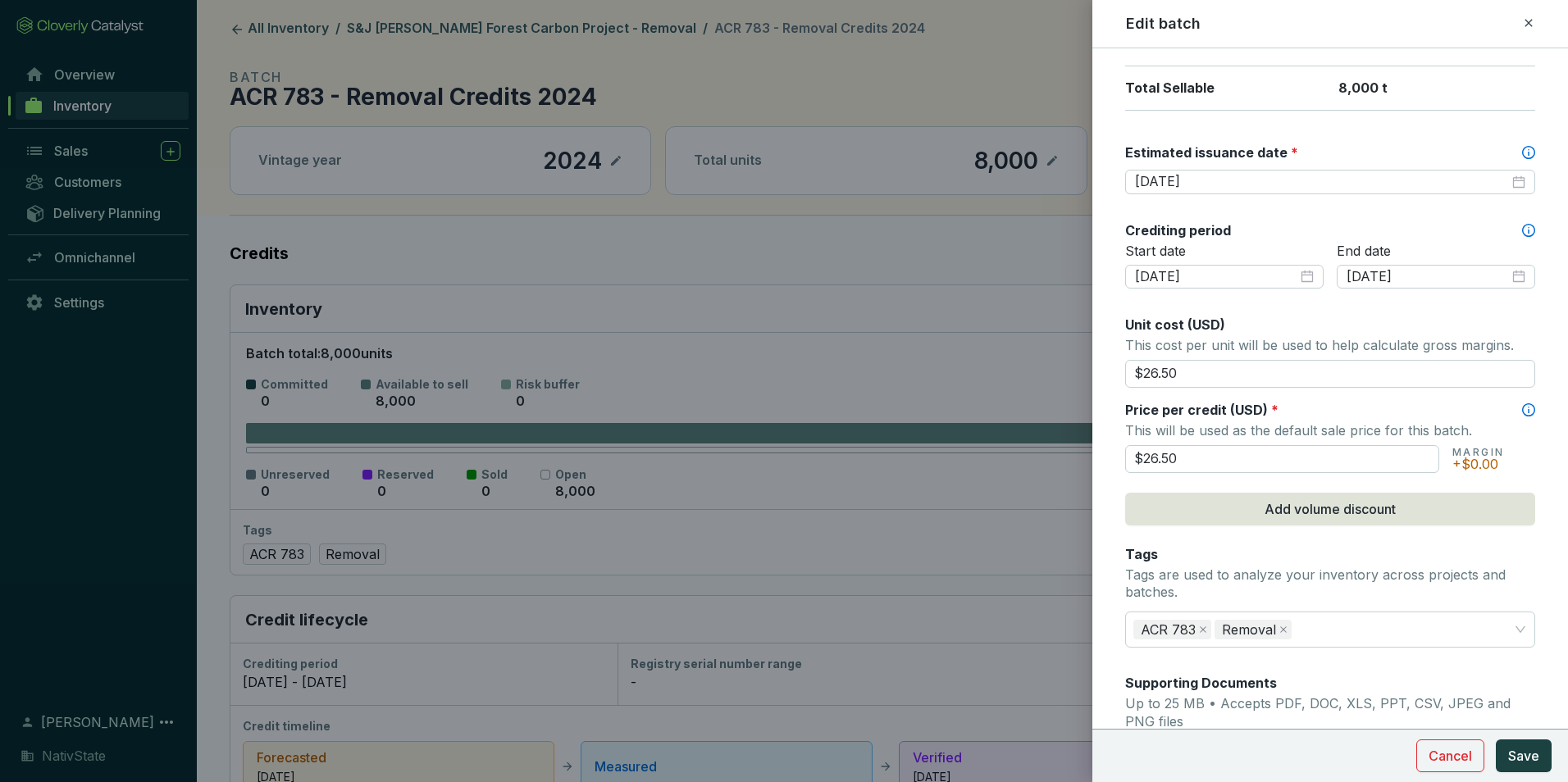
drag, startPoint x: 1226, startPoint y: 373, endPoint x: 1017, endPoint y: 373, distance: 209.0
click at [1017, 373] on div "Edit batch Batch name * This is the internal name that will be used throughout …" at bounding box center [784, 391] width 1568 height 782
type input "$28."
click at [1496, 739] on button "Save" at bounding box center [1523, 756] width 55 height 32
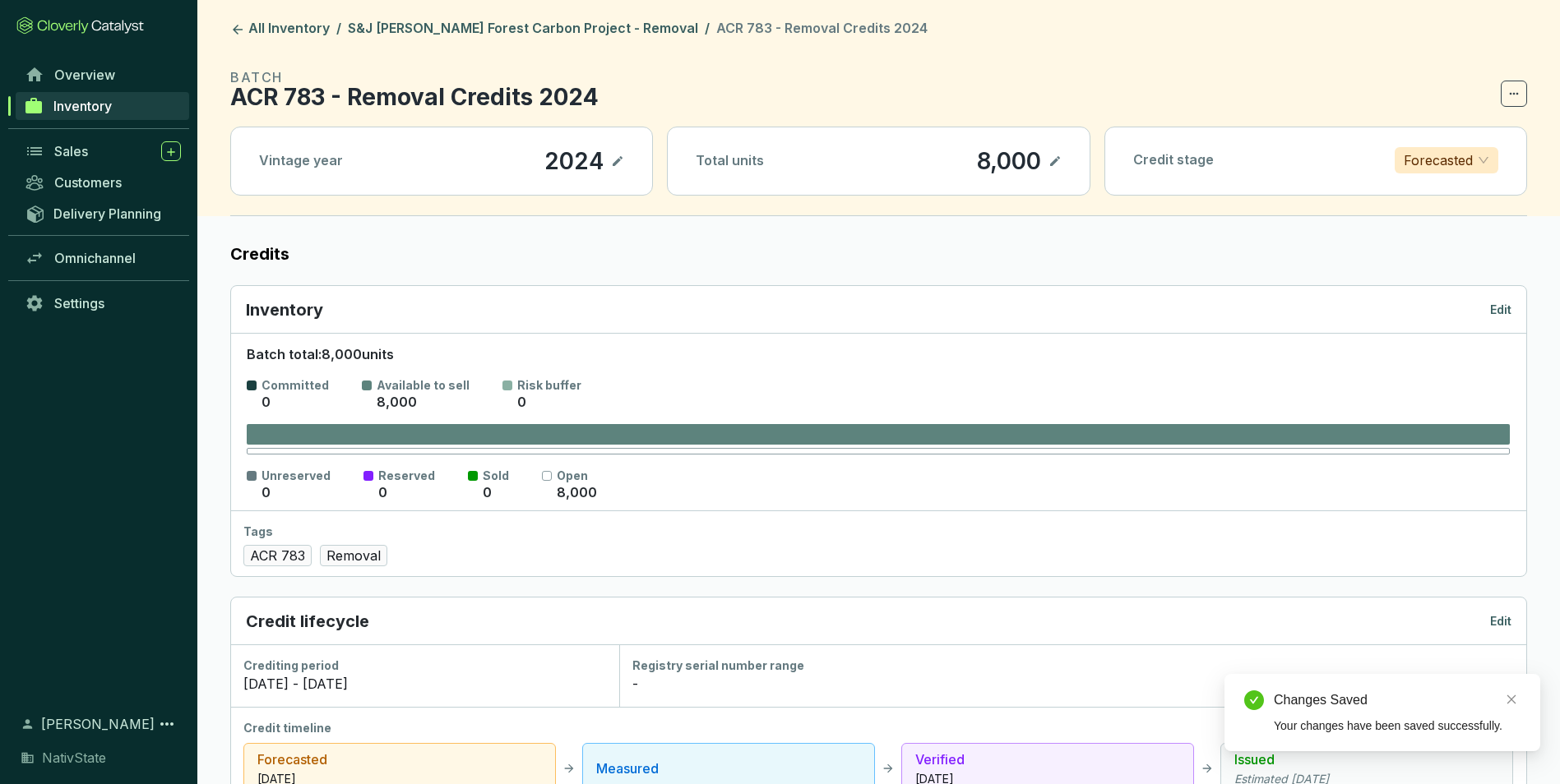
click at [1483, 306] on div "Inventory Edit" at bounding box center [878, 309] width 1265 height 23
click at [1498, 306] on p "Edit" at bounding box center [1500, 309] width 21 height 16
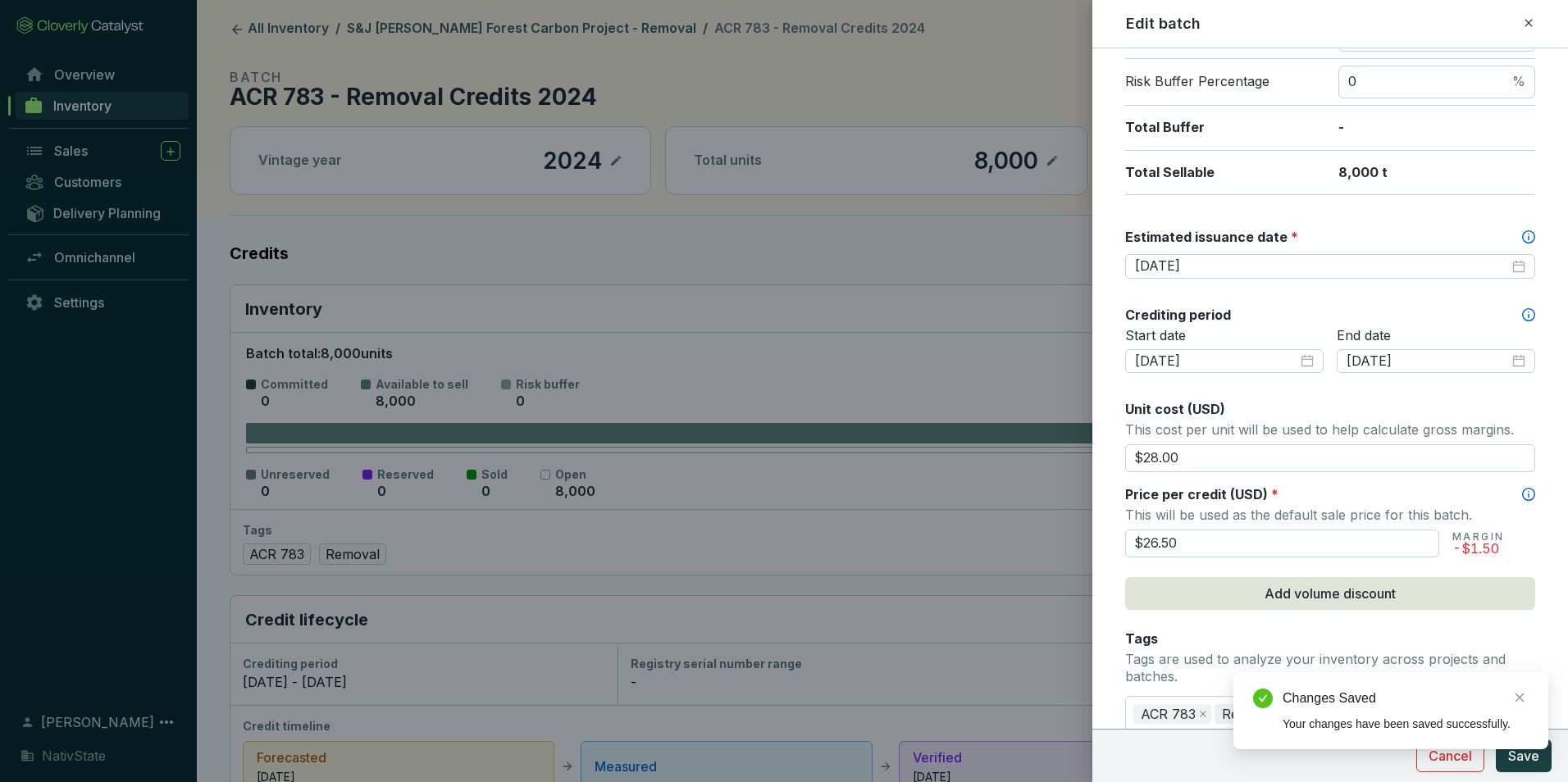
scroll to position [328, 0]
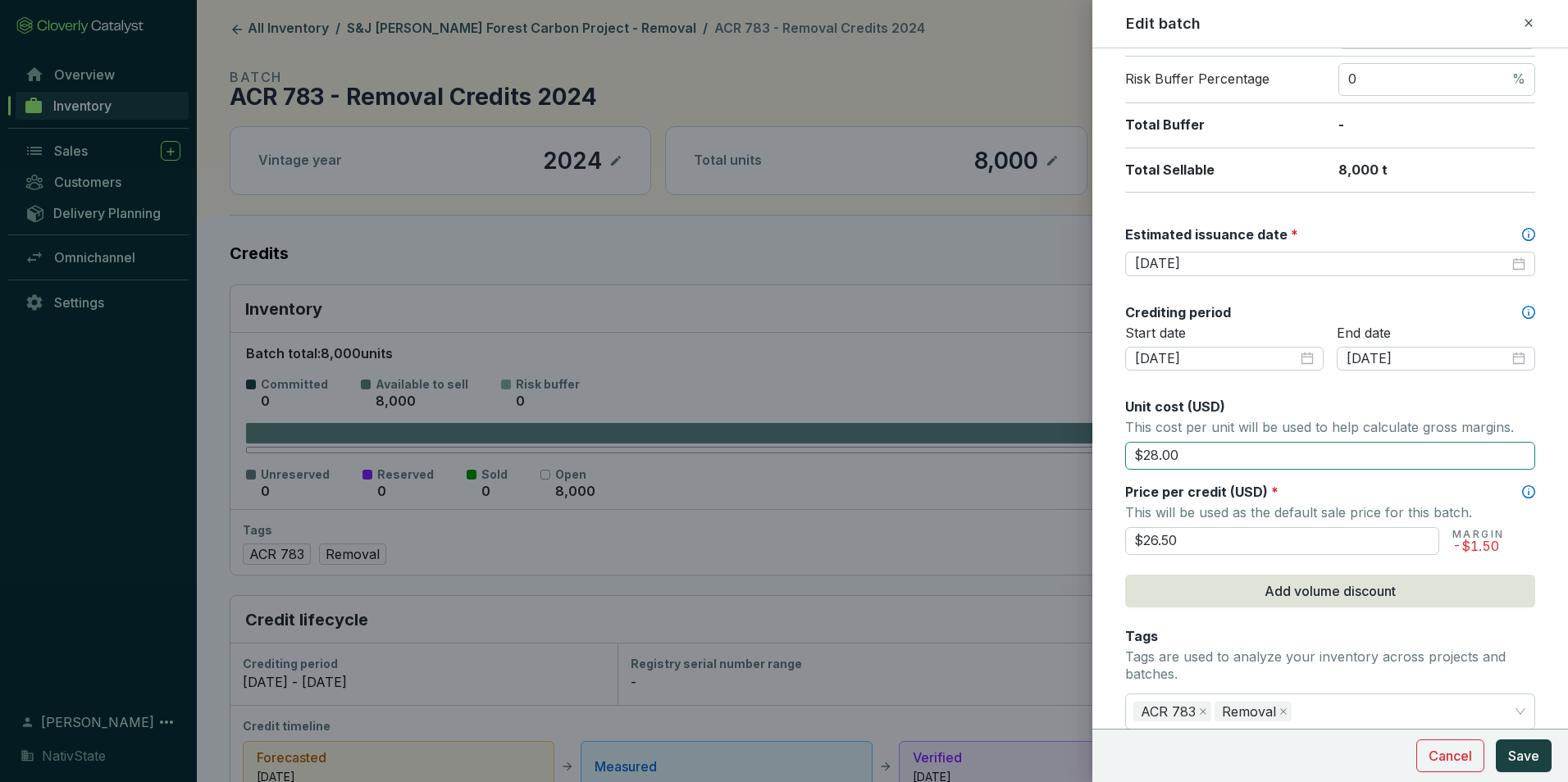
drag, startPoint x: 1197, startPoint y: 456, endPoint x: 1164, endPoint y: 452, distance: 33.2
click at [1164, 452] on input "$28.00" at bounding box center [1329, 456] width 410 height 28
type input "$28.50"
click at [1206, 399] on span "Unit cost (USD)" at bounding box center [1174, 406] width 100 height 16
drag, startPoint x: 1196, startPoint y: 543, endPoint x: 1073, endPoint y: 522, distance: 124.8
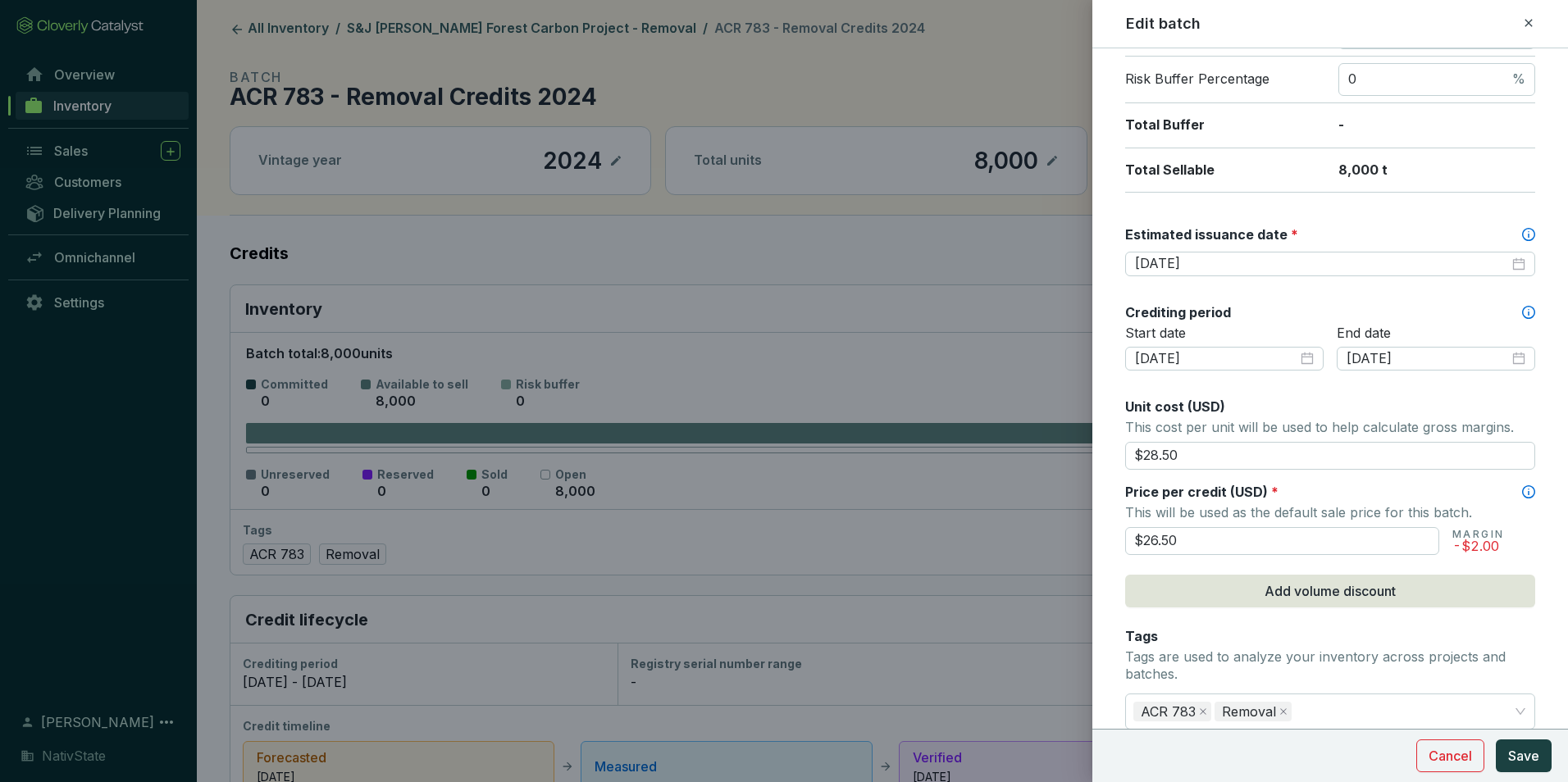
click at [1073, 522] on div "Edit batch Batch name * This is the internal name that will be used throughout …" at bounding box center [784, 391] width 1568 height 782
type input "$28.50"
click at [1188, 495] on span "Price per credit (USD)" at bounding box center [1196, 492] width 142 height 16
click at [1536, 747] on span "Save" at bounding box center [1524, 756] width 32 height 20
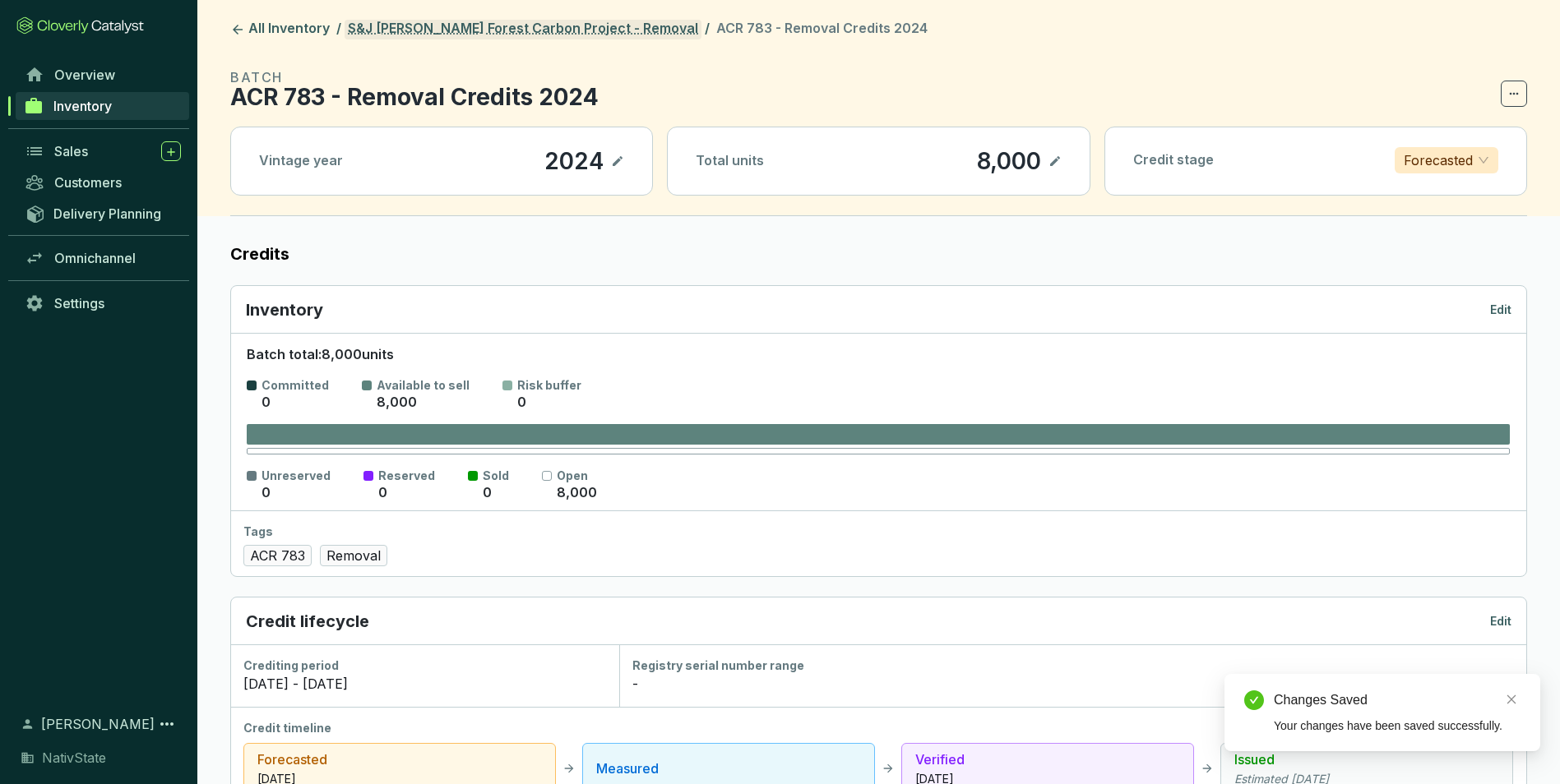
click at [552, 30] on link "S&J [PERSON_NAME] Forest Carbon Project - Removal" at bounding box center [523, 29] width 357 height 20
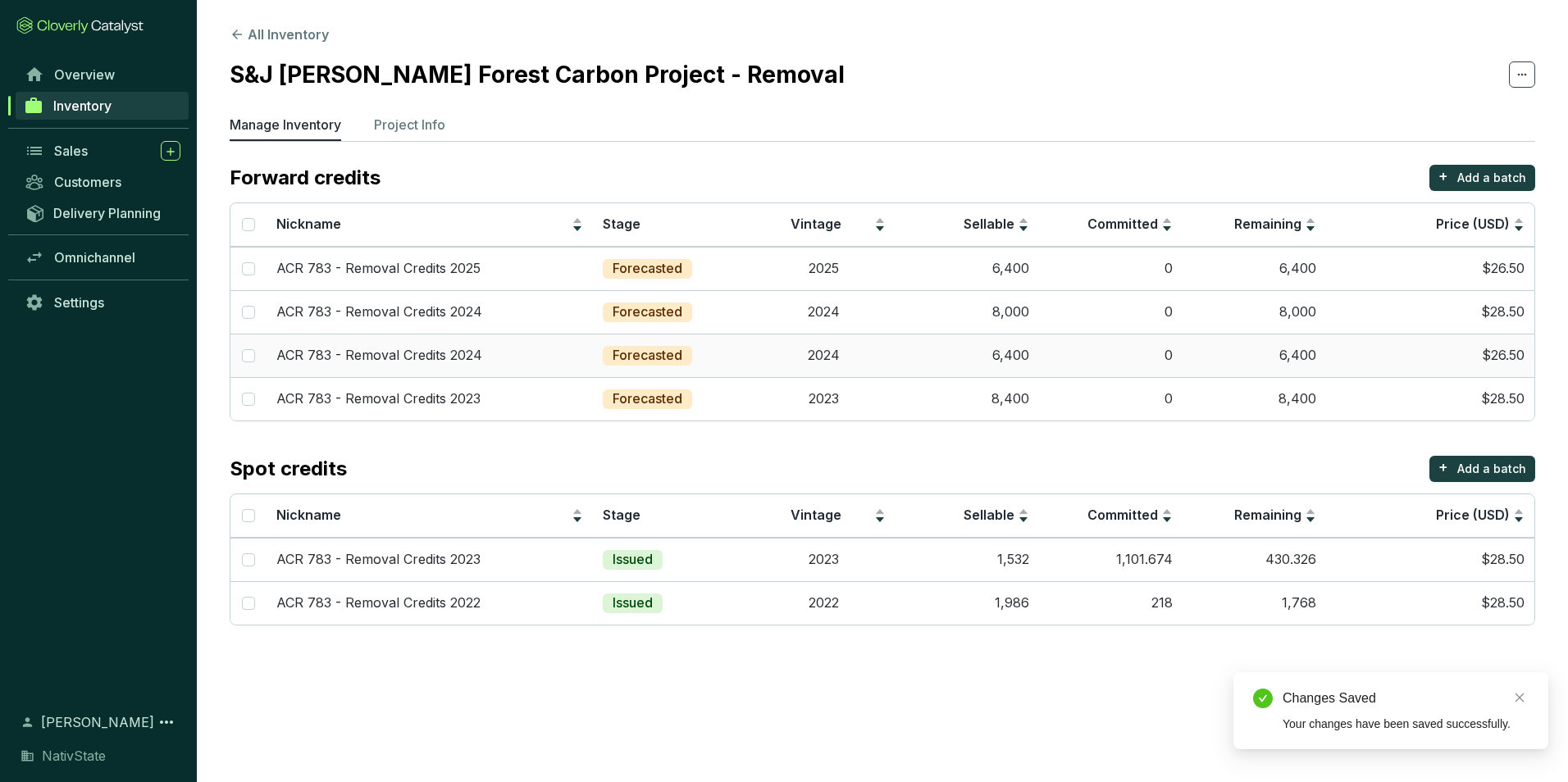
click at [1208, 355] on td "6,400" at bounding box center [1254, 355] width 143 height 43
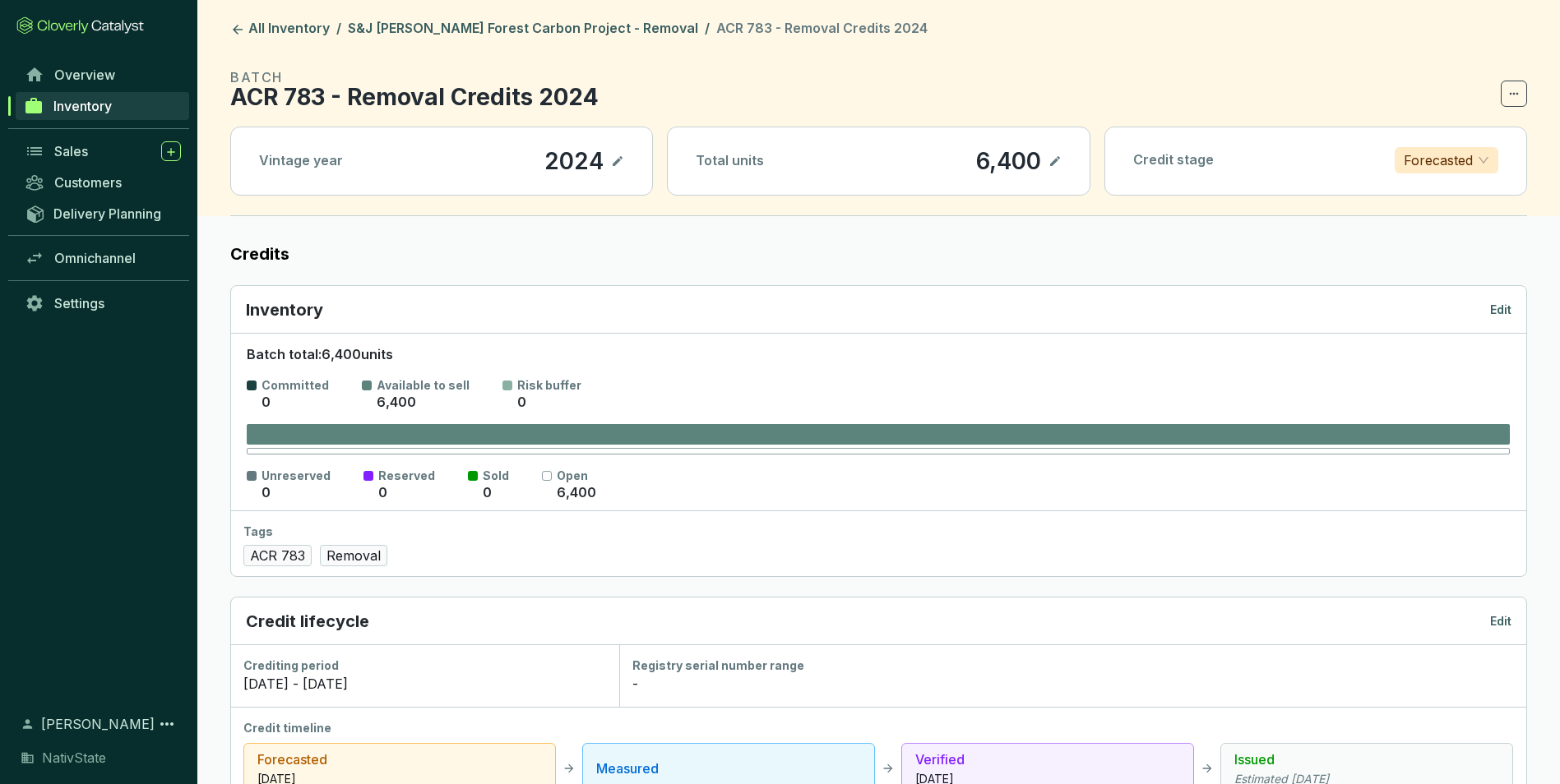
click at [1486, 312] on div "Inventory Edit" at bounding box center [878, 309] width 1265 height 23
click at [1497, 304] on p "Edit" at bounding box center [1500, 309] width 21 height 16
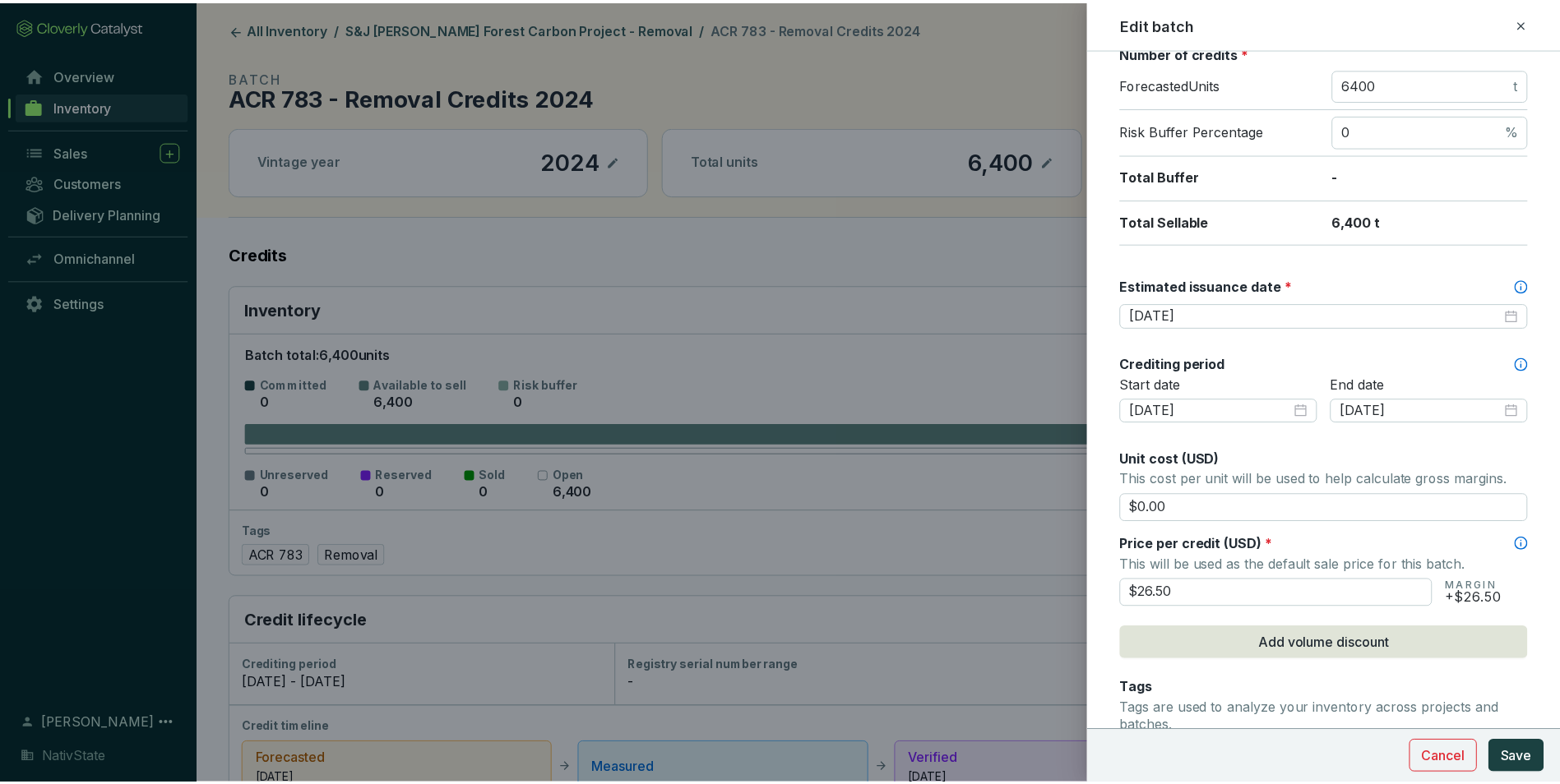
scroll to position [329, 0]
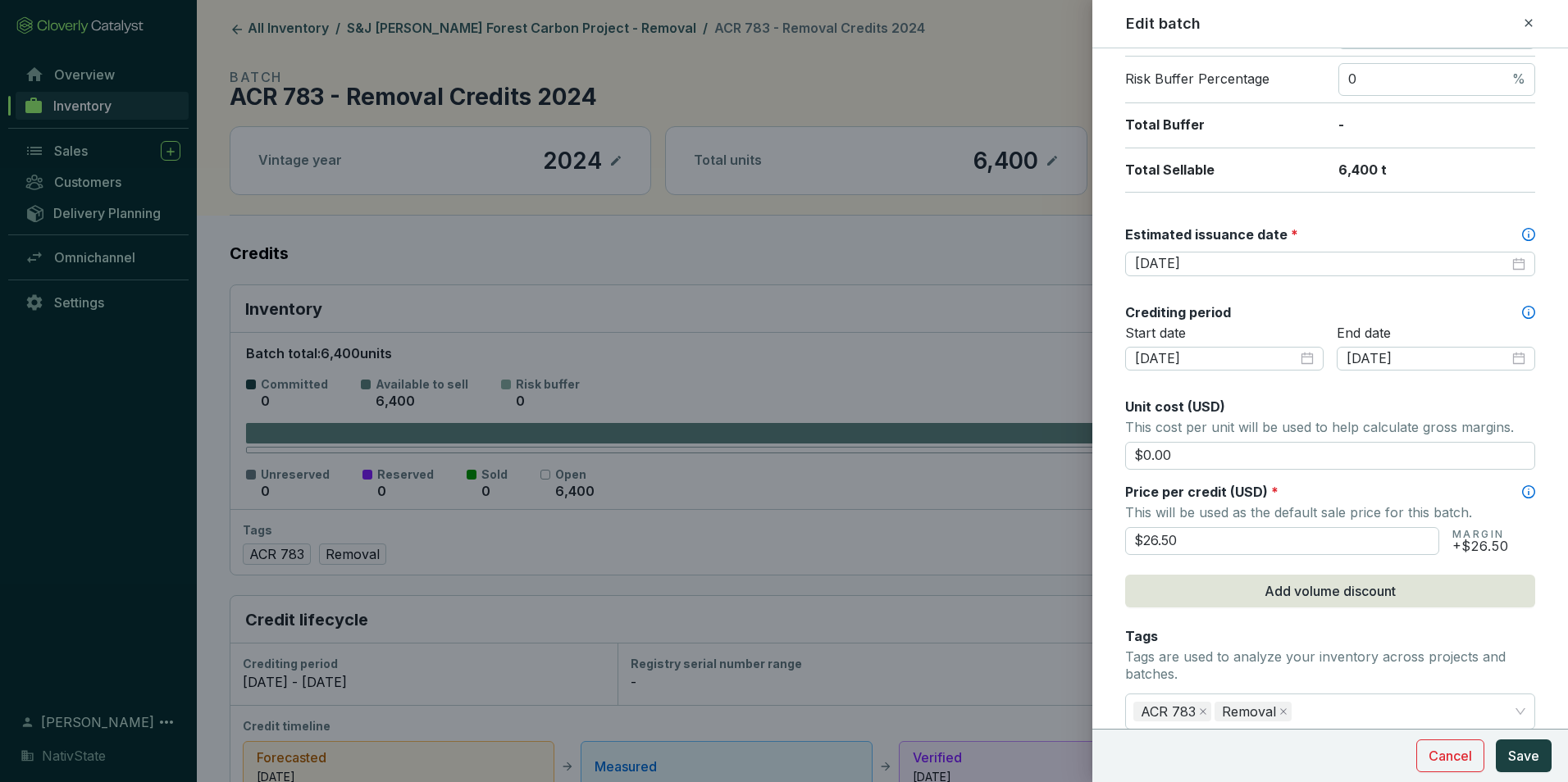
drag, startPoint x: 1202, startPoint y: 543, endPoint x: 777, endPoint y: 476, distance: 430.2
click at [777, 476] on div "Edit batch Batch name * This is the internal name that will be used throughout …" at bounding box center [784, 391] width 1568 height 782
type input "$28.50"
click at [1420, 480] on div "Batch name * This is the internal name that will be used throughout Catalyst. A…" at bounding box center [1329, 399] width 410 height 1318
click at [1516, 752] on span "Save" at bounding box center [1524, 756] width 32 height 20
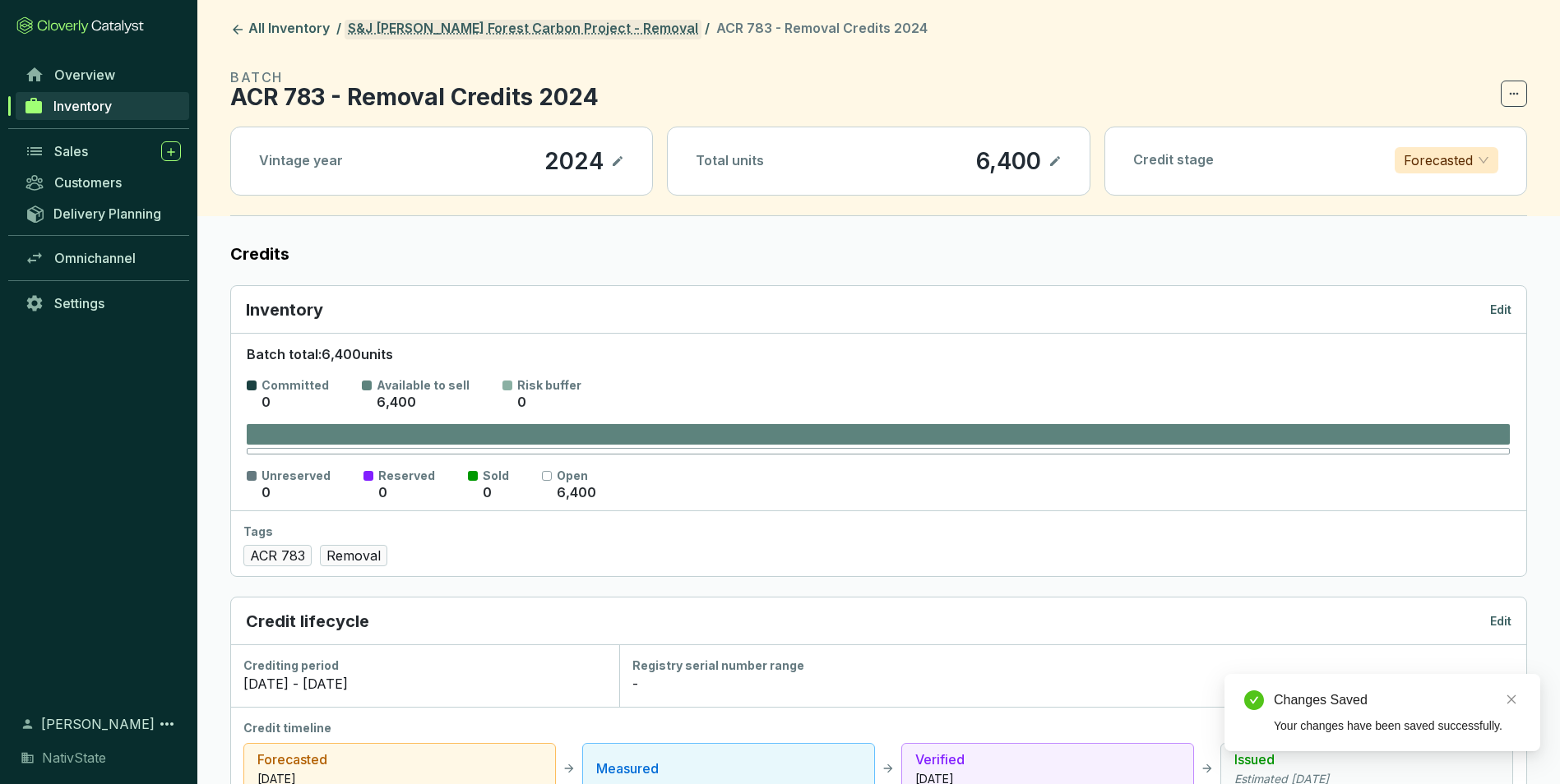
click at [578, 32] on link "S&J [PERSON_NAME] Forest Carbon Project - Removal" at bounding box center [523, 29] width 357 height 20
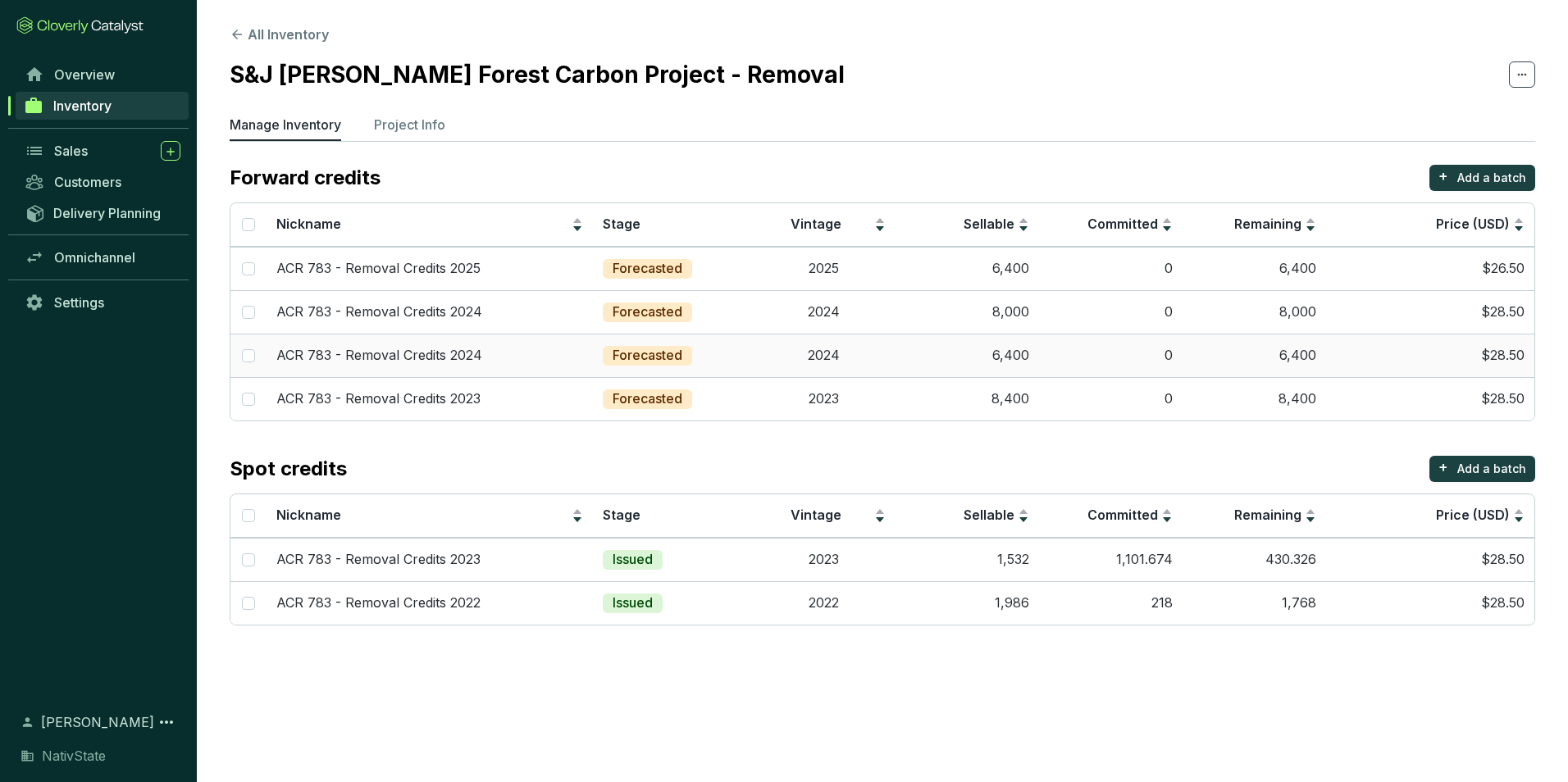
click at [786, 353] on td "2024" at bounding box center [823, 355] width 143 height 43
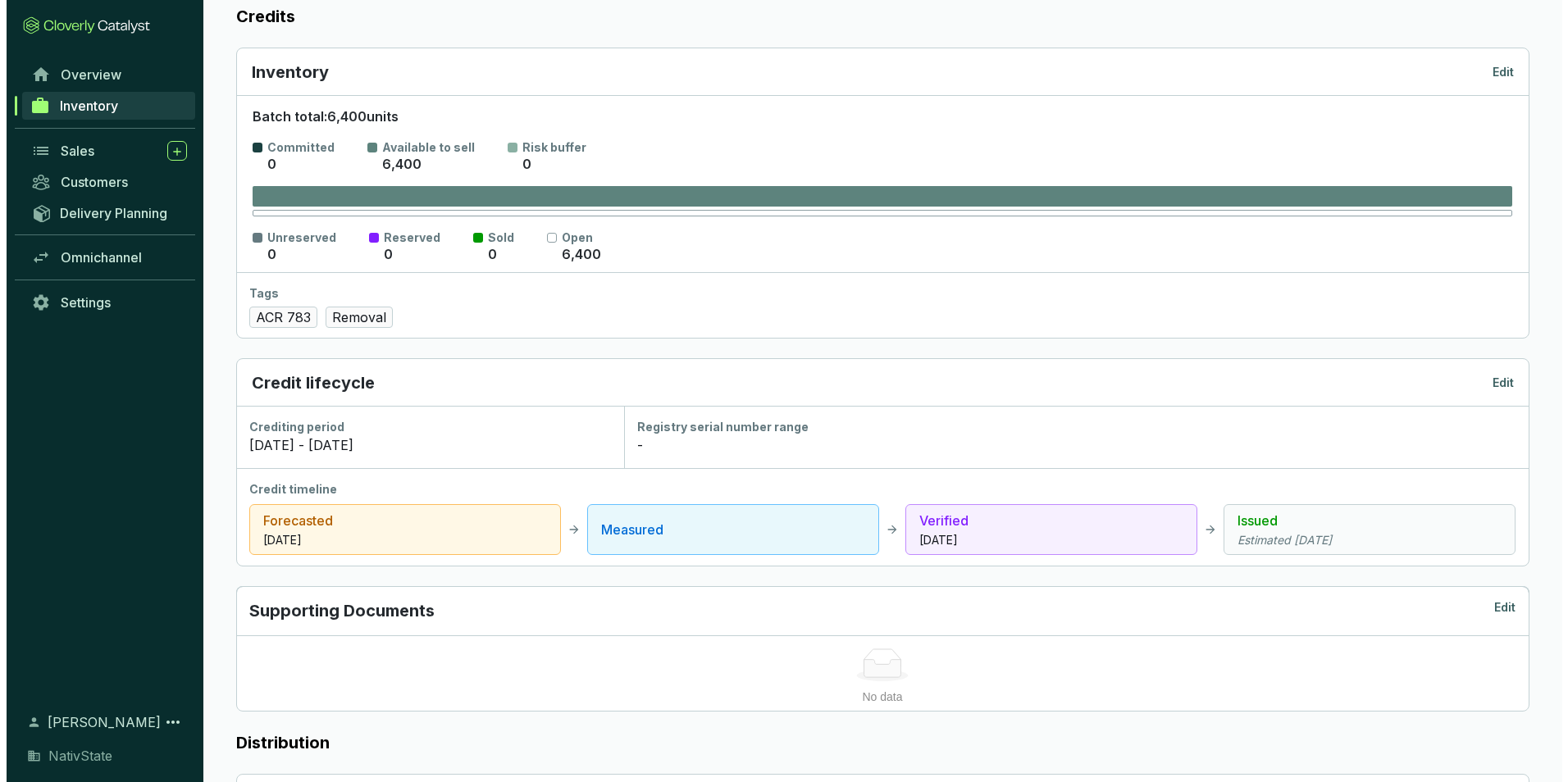
scroll to position [246, 0]
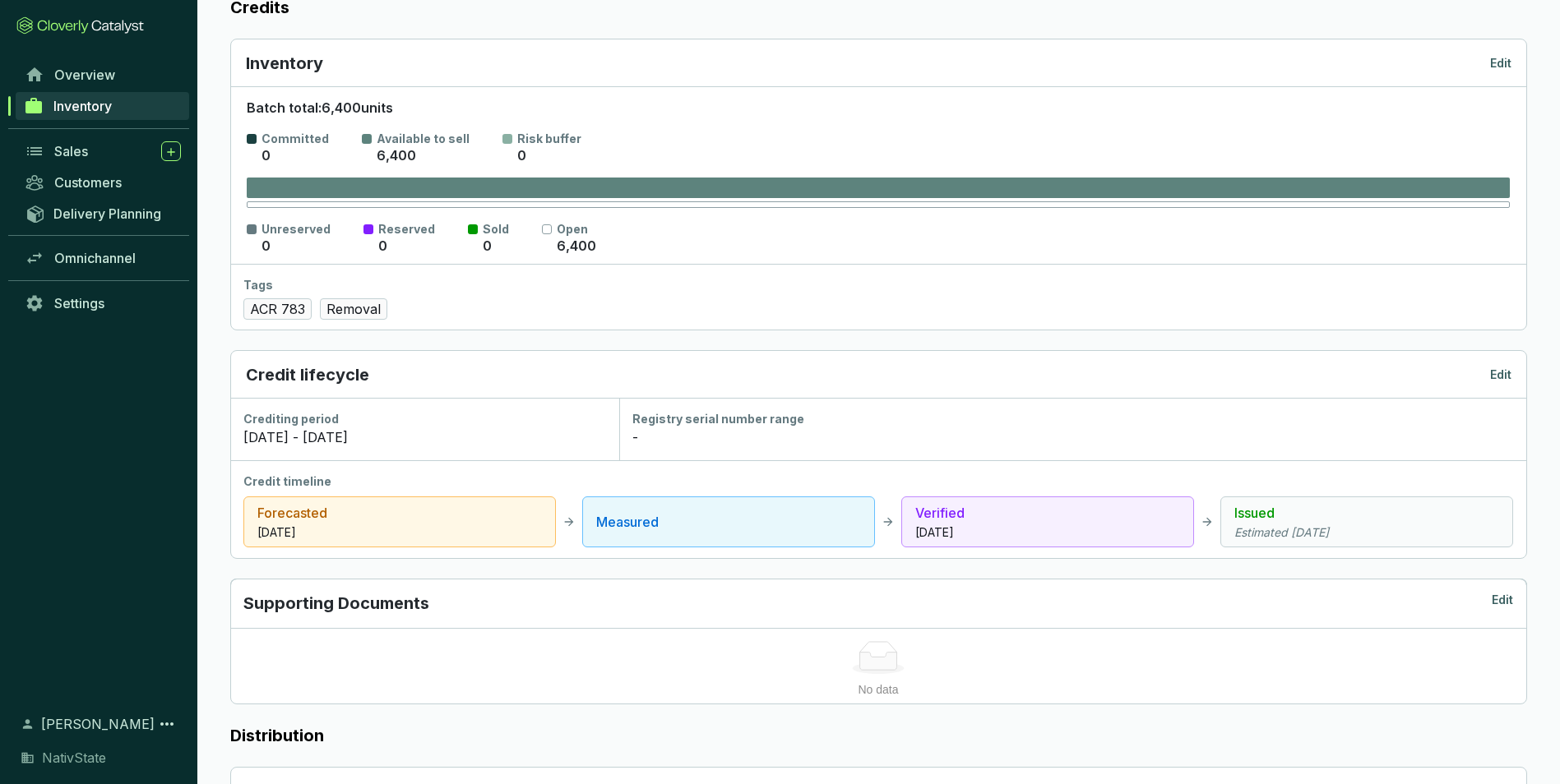
click at [1492, 382] on p "Edit" at bounding box center [1500, 374] width 21 height 16
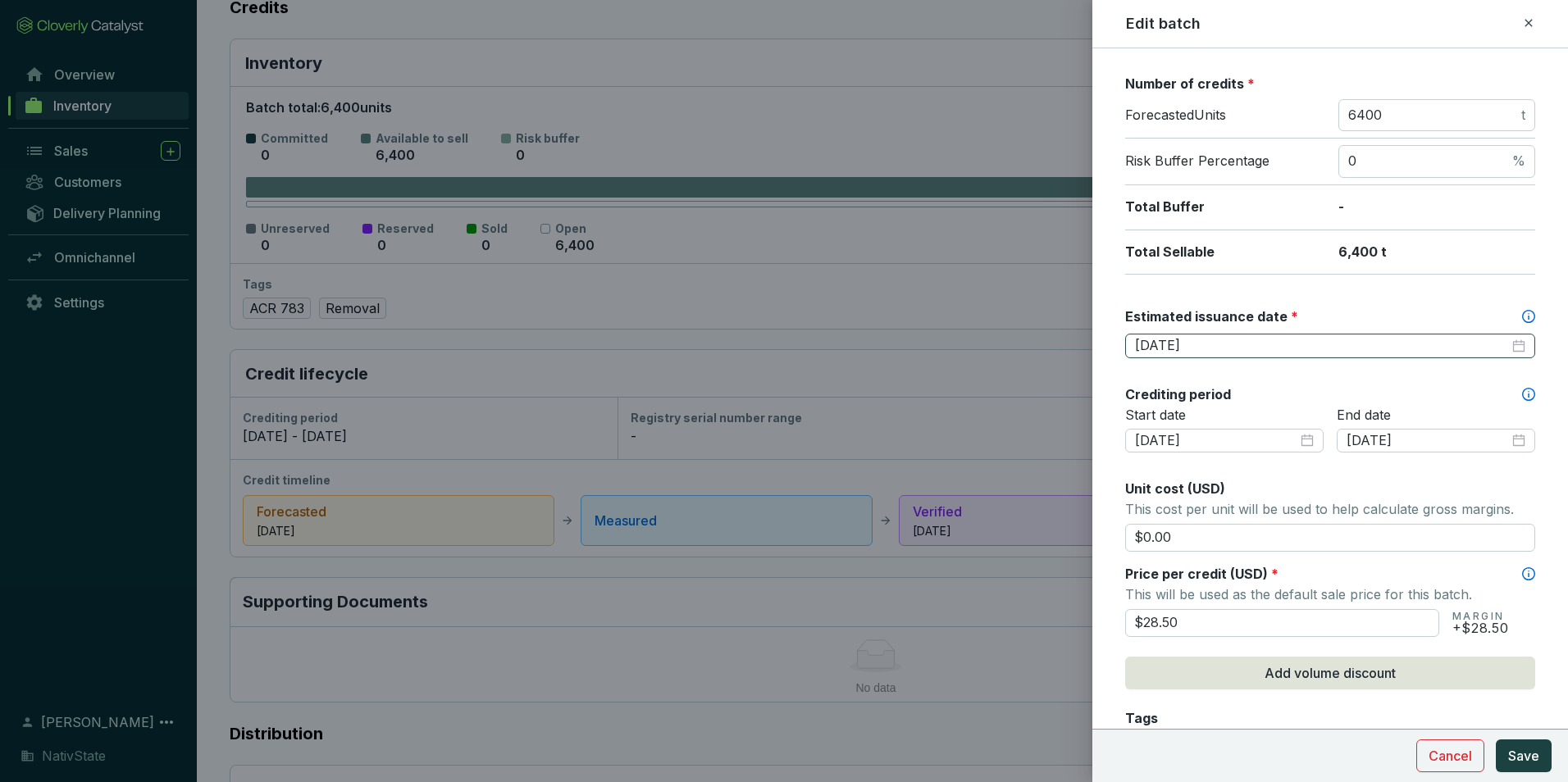
click at [1512, 340] on div "2025-08-31" at bounding box center [1330, 346] width 390 height 18
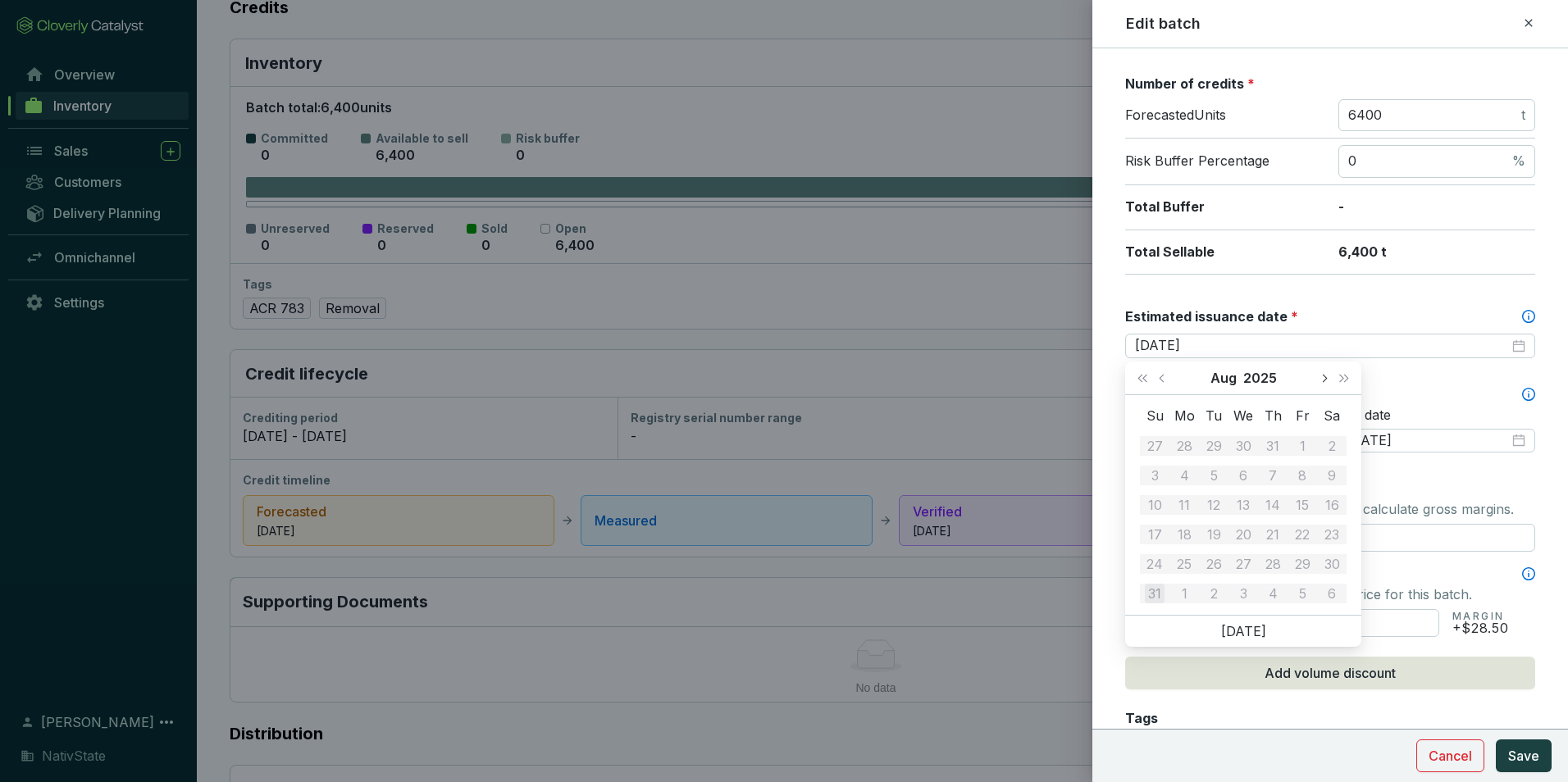
click at [1326, 377] on span "Next month (PageDown)" at bounding box center [1323, 378] width 9 height 9
click at [1160, 377] on span "Previous month (PageUp)" at bounding box center [1163, 378] width 9 height 9
type input "[DATE]"
click at [1212, 563] on div "30" at bounding box center [1213, 564] width 20 height 20
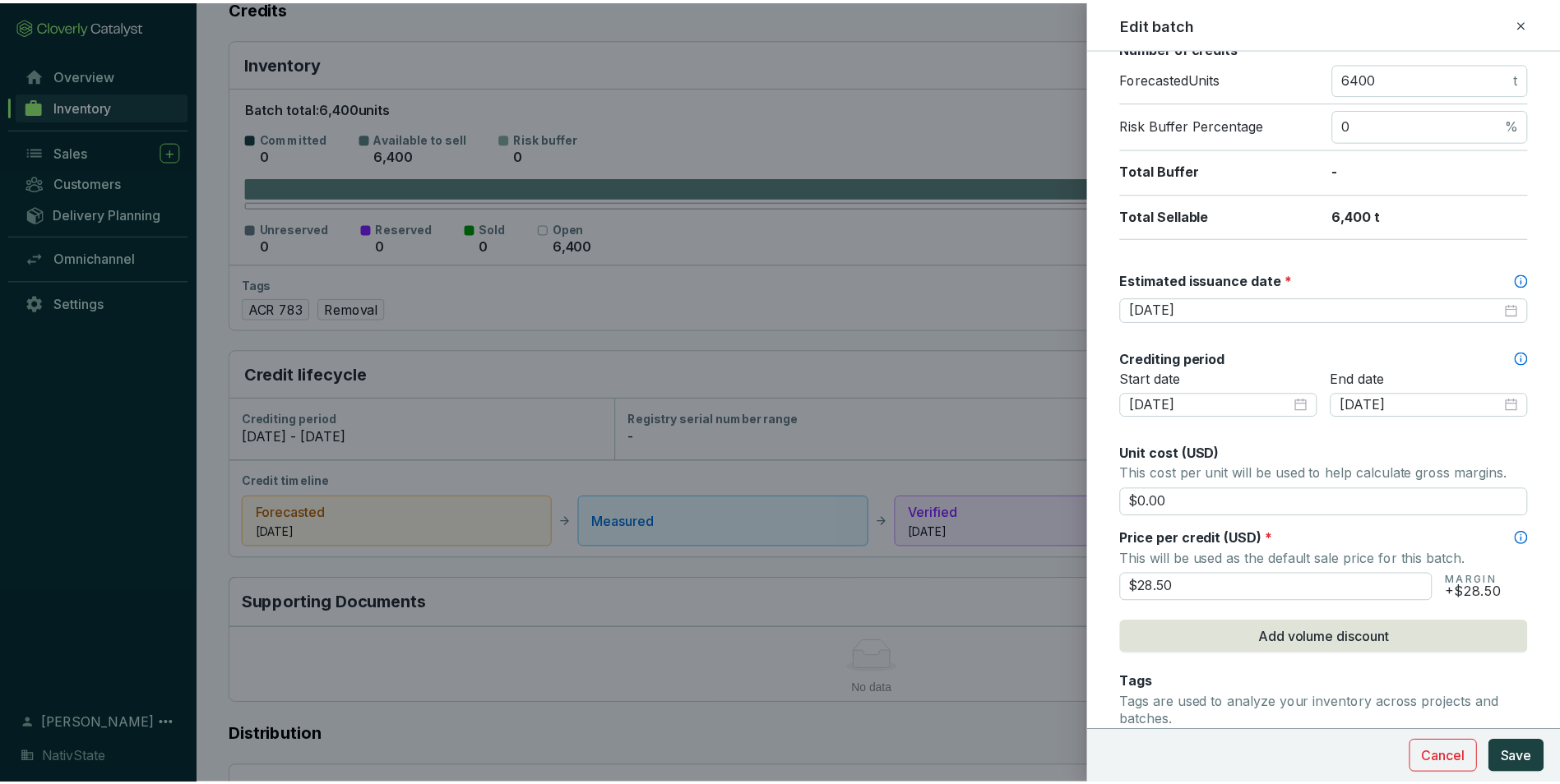
scroll to position [411, 0]
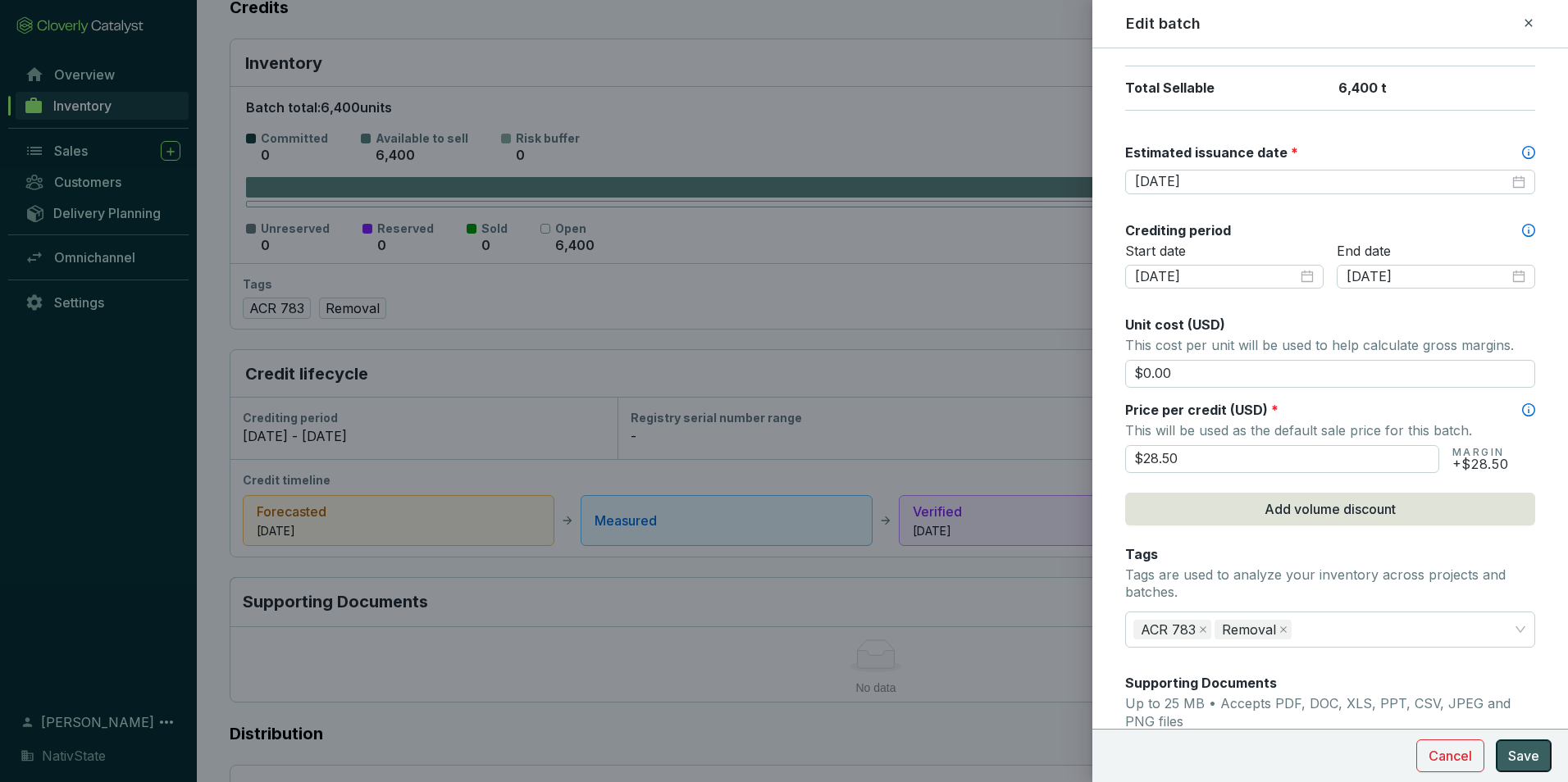
click at [1517, 762] on span "Save" at bounding box center [1524, 756] width 32 height 20
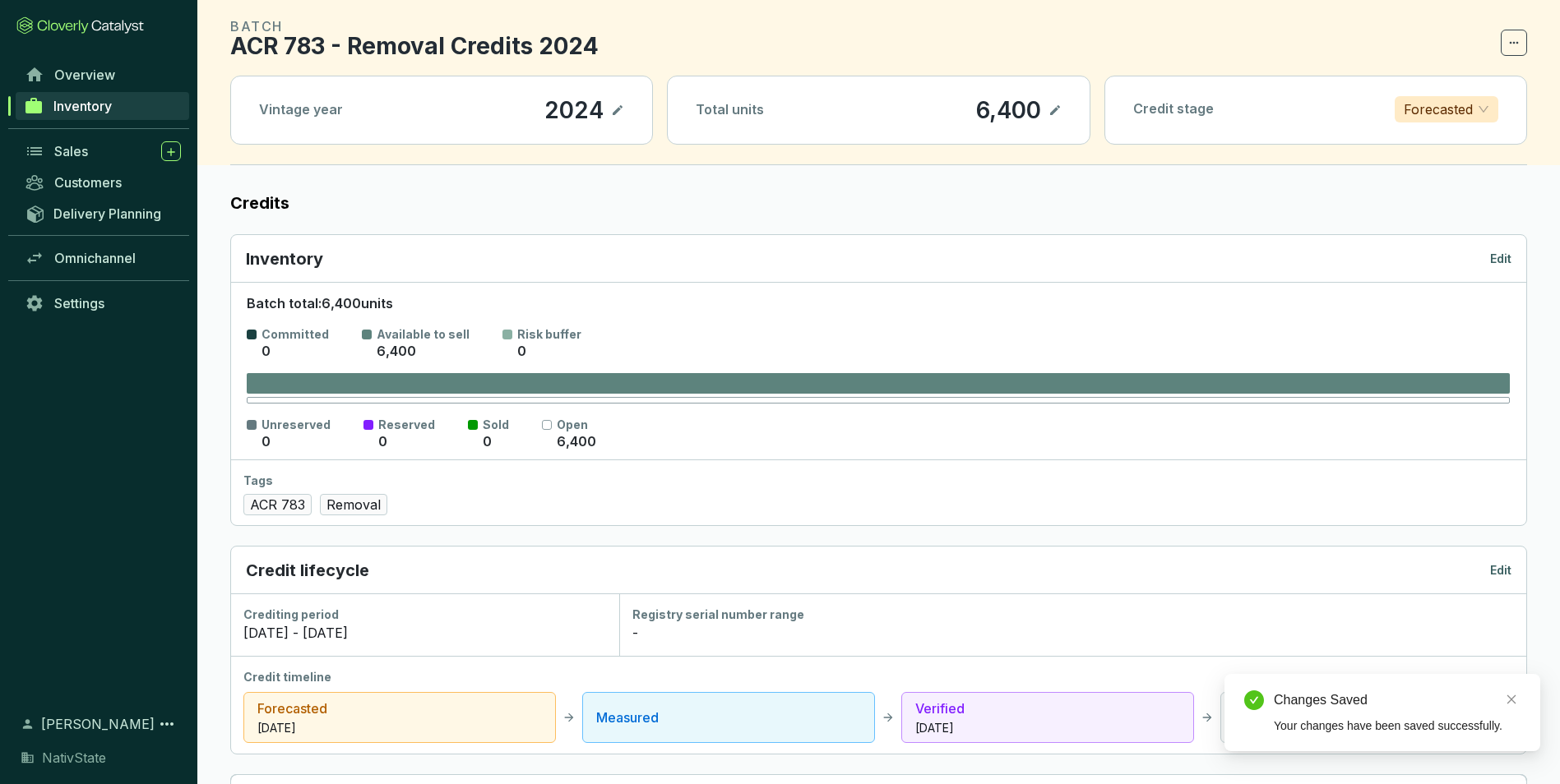
scroll to position [0, 0]
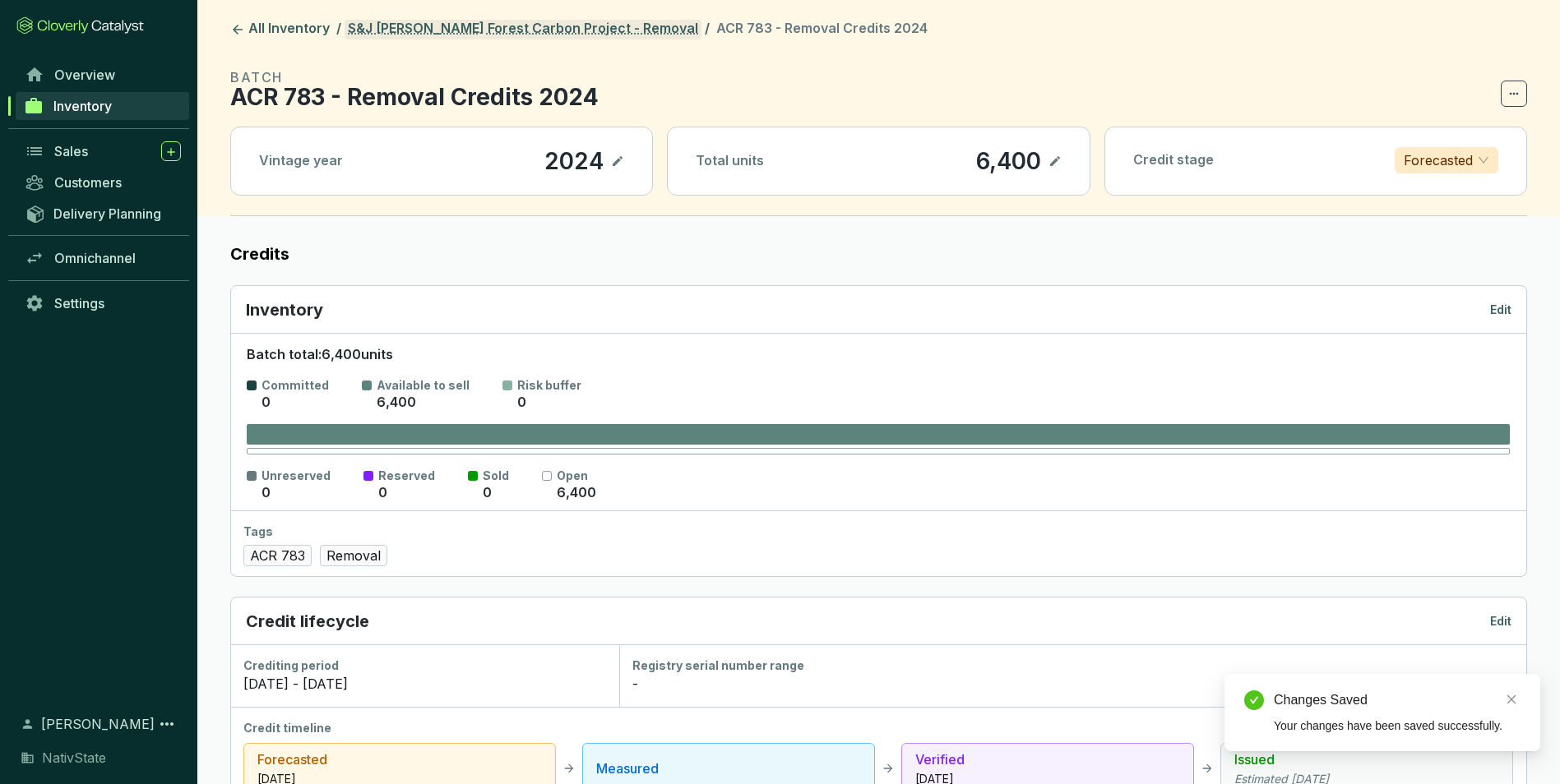
click at [550, 31] on link "S&J [PERSON_NAME] Forest Carbon Project - Removal" at bounding box center [523, 29] width 357 height 20
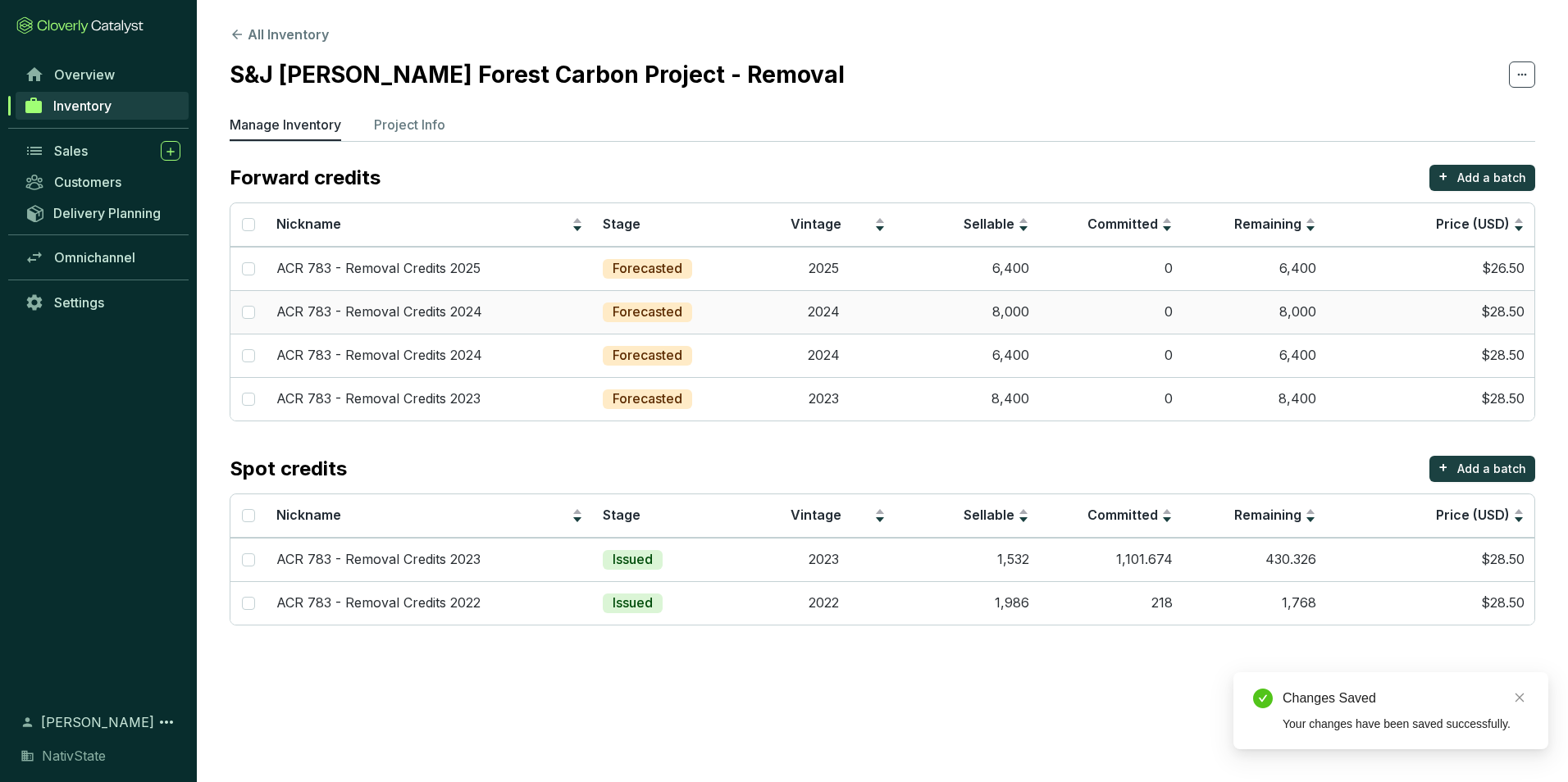
click at [874, 316] on td "2024" at bounding box center [823, 312] width 143 height 43
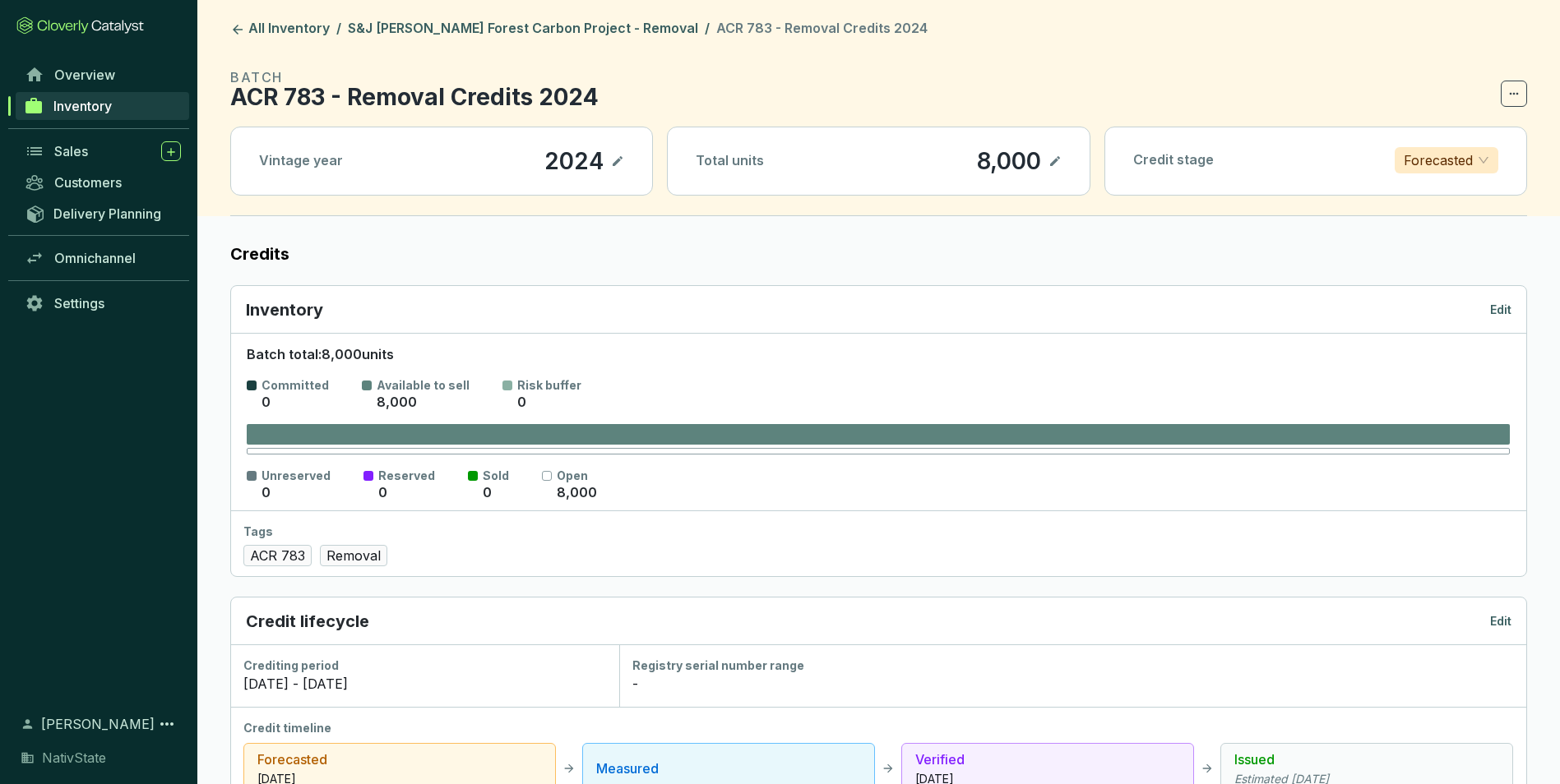
click at [1057, 157] on icon at bounding box center [1054, 161] width 13 height 20
click at [983, 161] on div "8,000" at bounding box center [986, 161] width 73 height 28
click at [1059, 155] on icon at bounding box center [1054, 161] width 13 height 20
click at [1500, 309] on p "Edit" at bounding box center [1500, 309] width 21 height 16
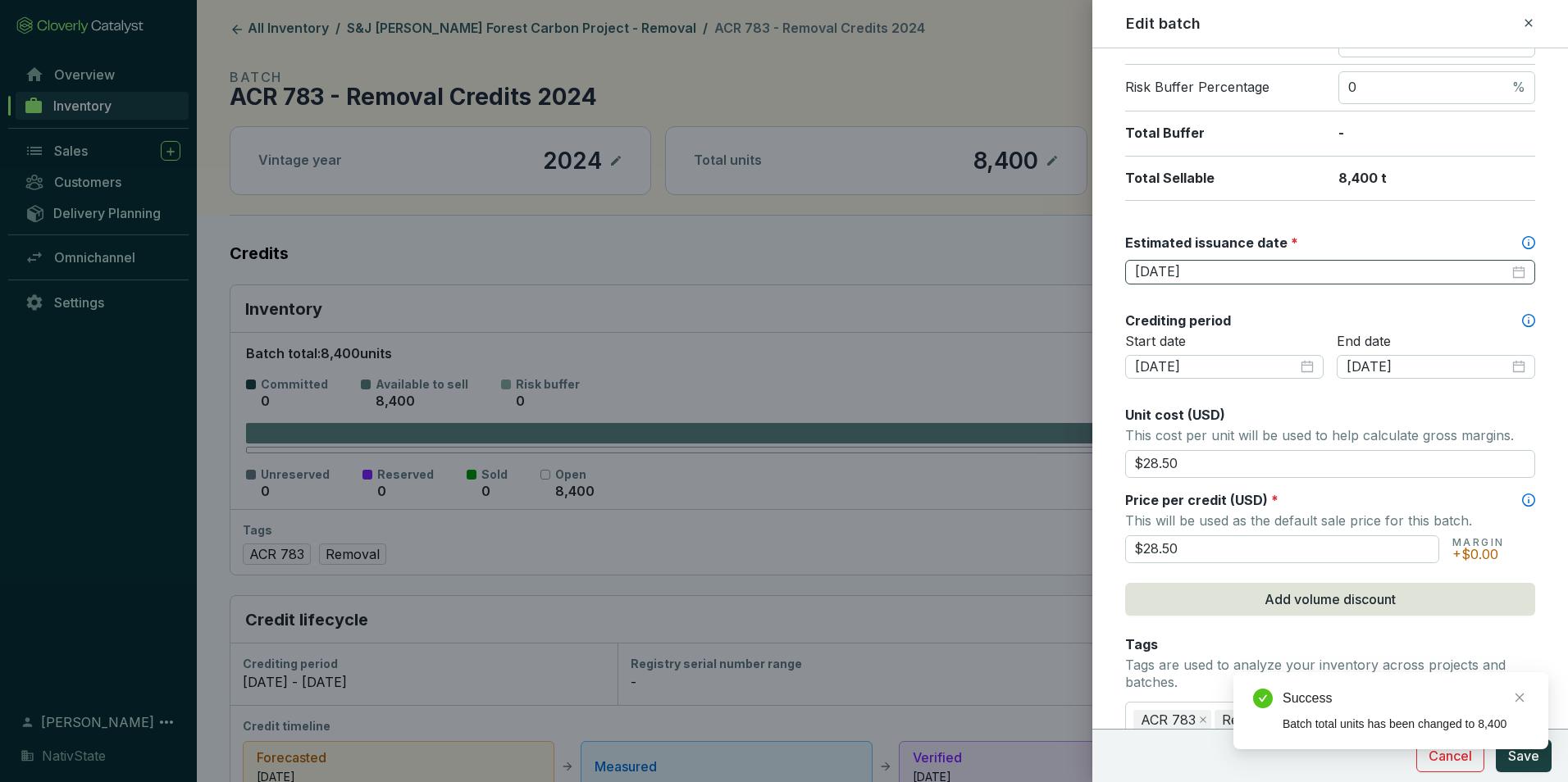
scroll to position [328, 0]
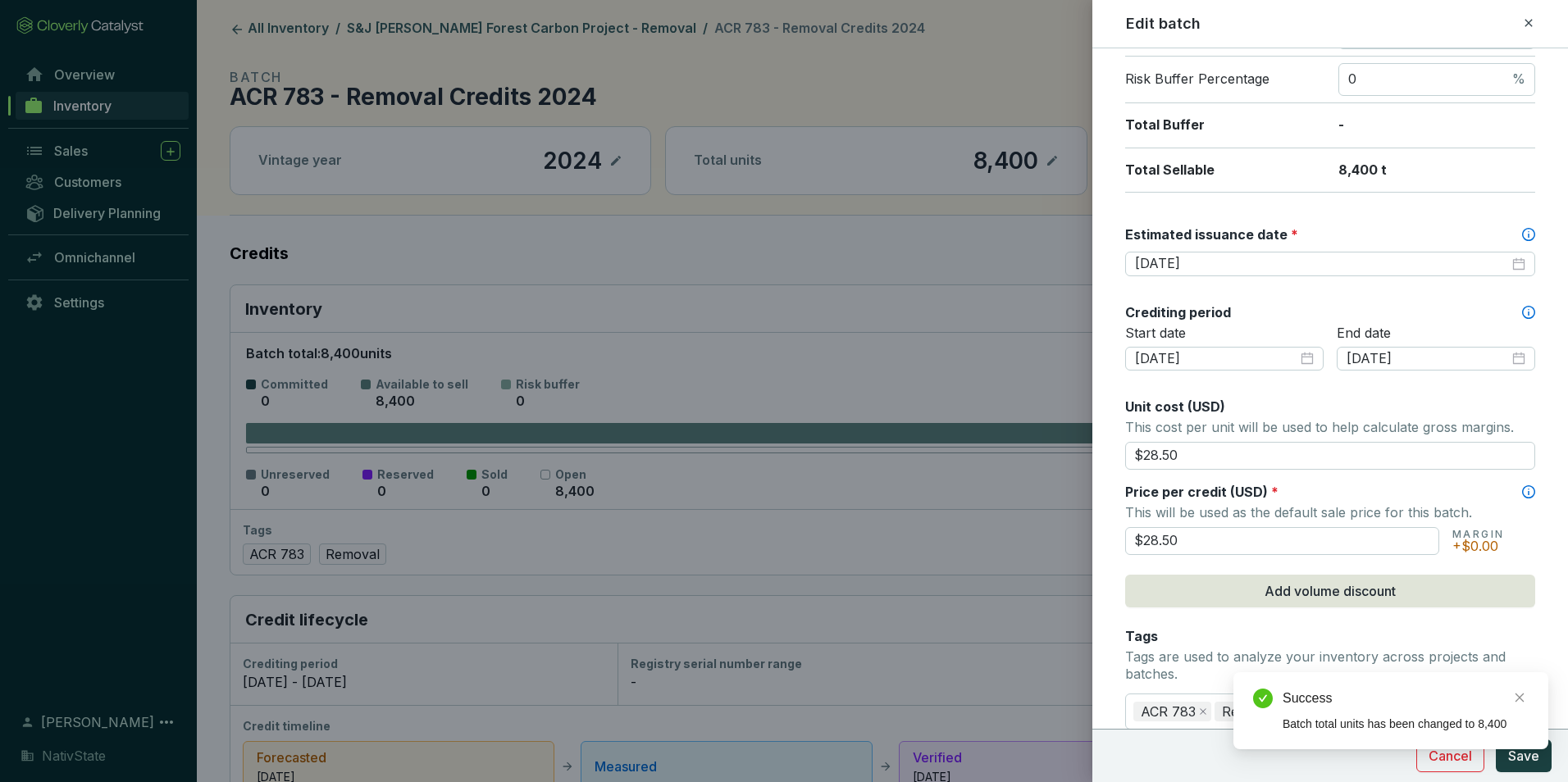
drag, startPoint x: 1222, startPoint y: 453, endPoint x: 897, endPoint y: 403, distance: 328.8
click at [897, 403] on div "Edit batch Batch name * This is the internal name that will be used throughout …" at bounding box center [784, 391] width 1568 height 782
click at [1240, 399] on div "Unit cost (USD)" at bounding box center [1329, 406] width 410 height 18
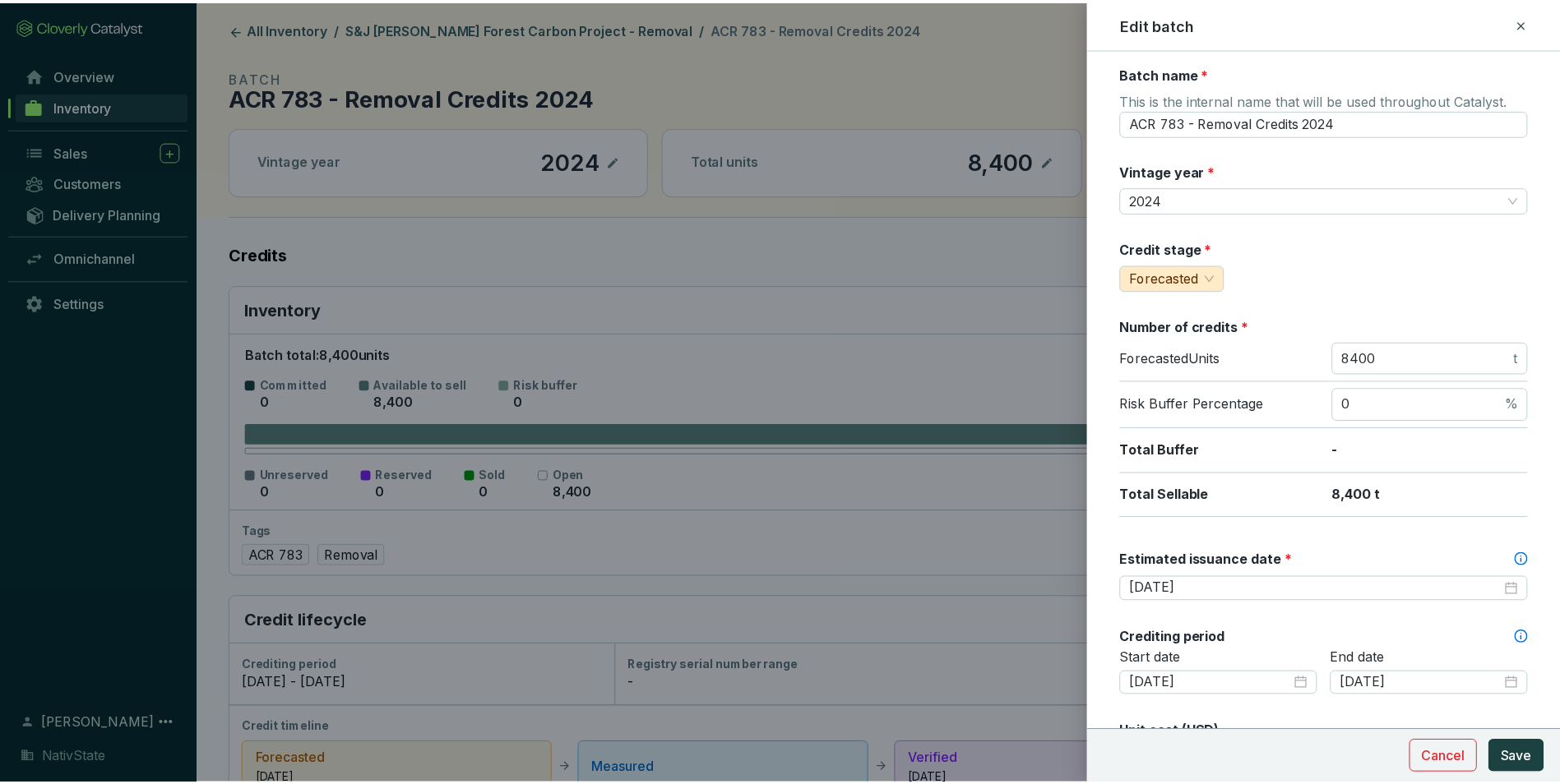
scroll to position [0, 0]
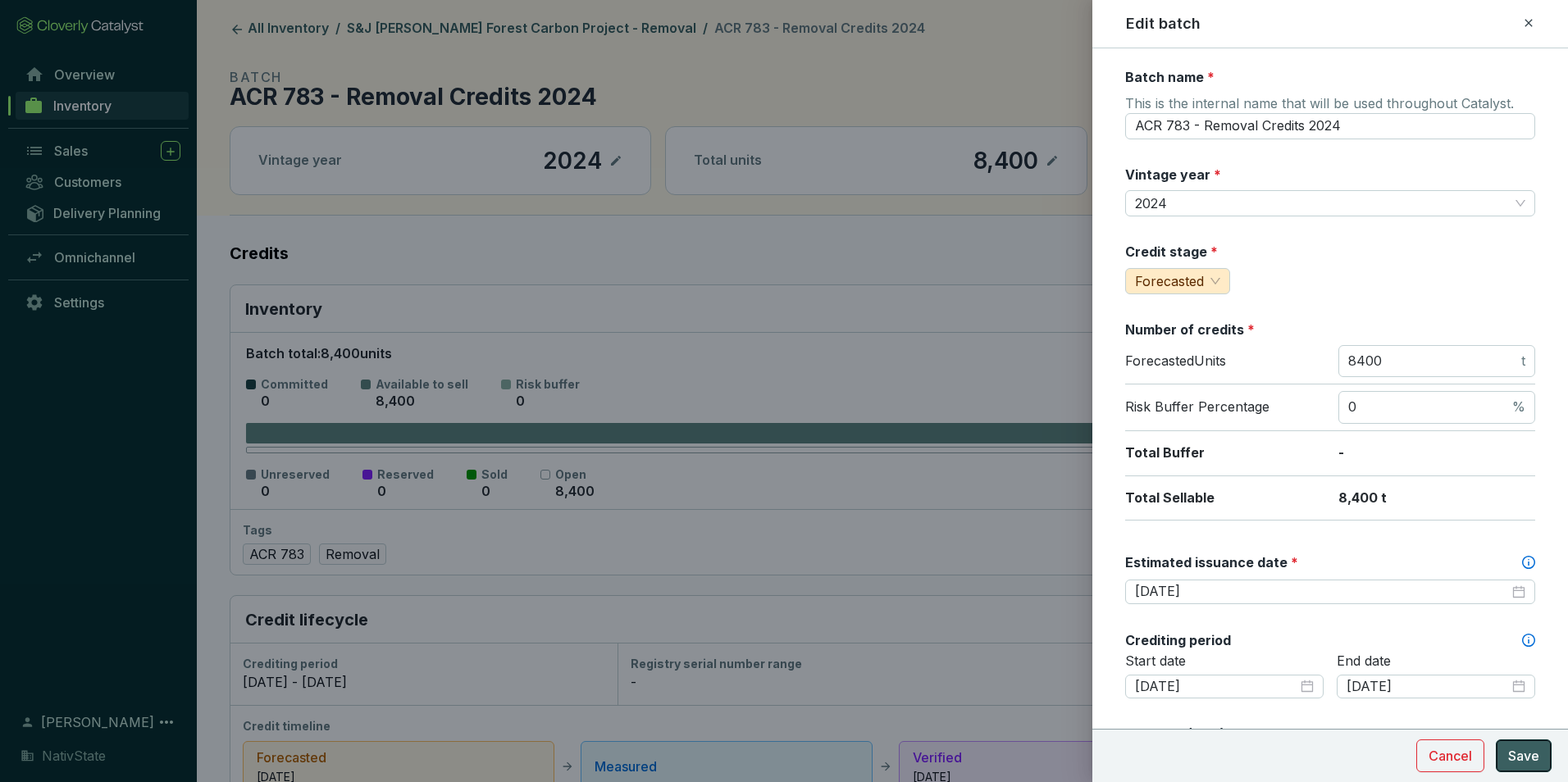
click at [1532, 745] on button "Save" at bounding box center [1523, 756] width 55 height 32
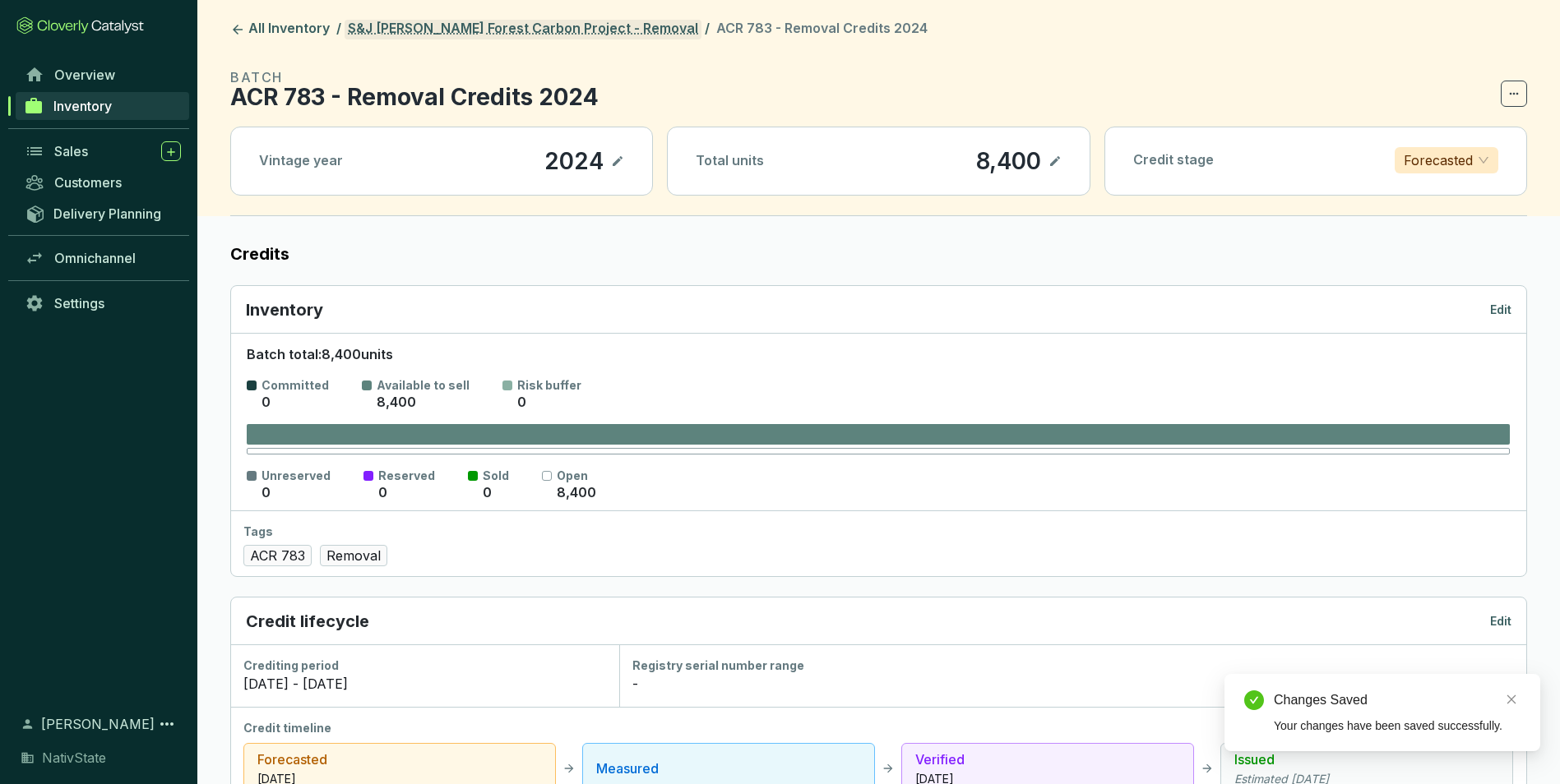
click at [597, 32] on link "S&J [PERSON_NAME] Forest Carbon Project - Removal" at bounding box center [523, 29] width 357 height 20
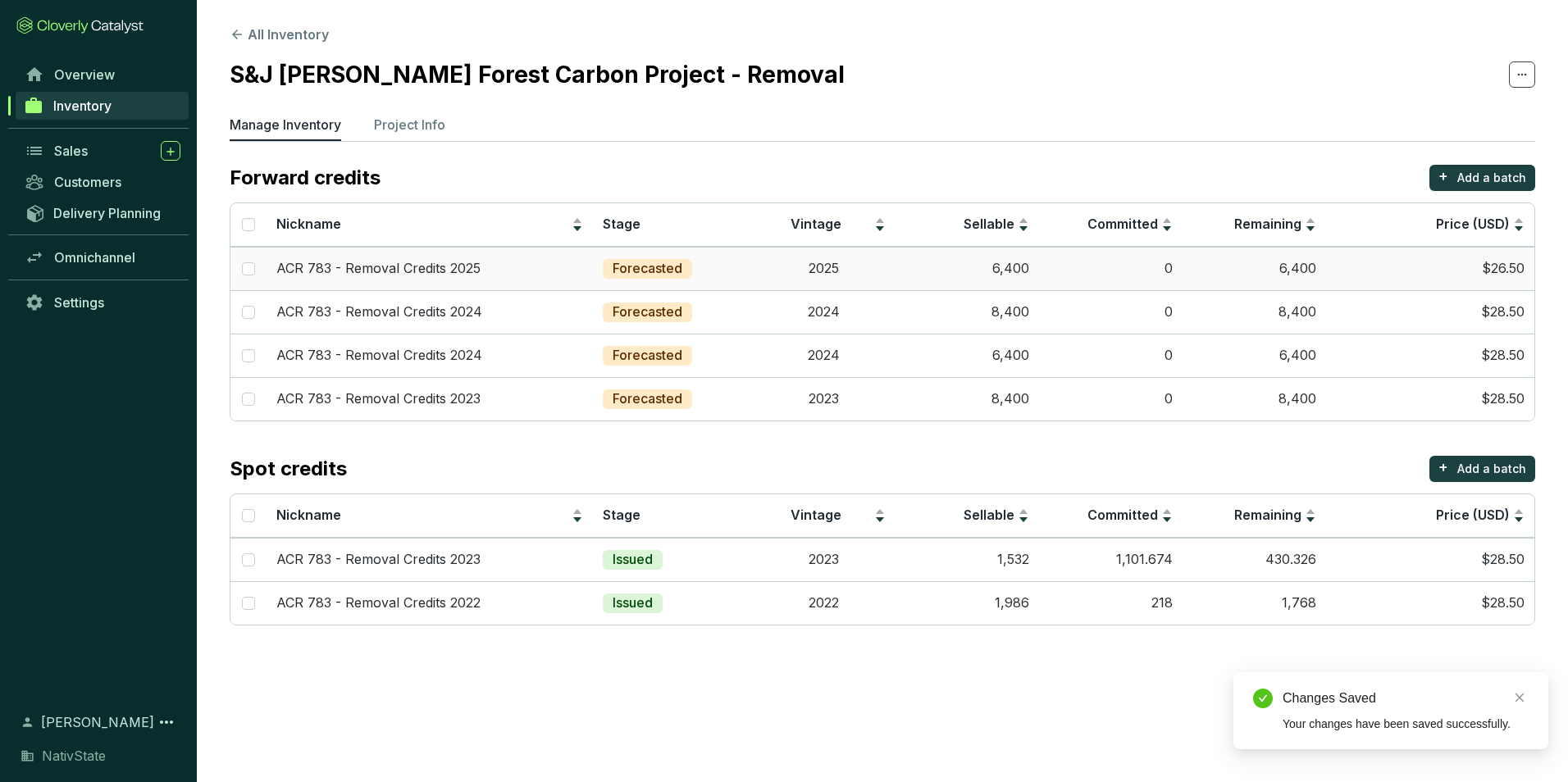
click at [969, 264] on td "6,400" at bounding box center [967, 268] width 143 height 43
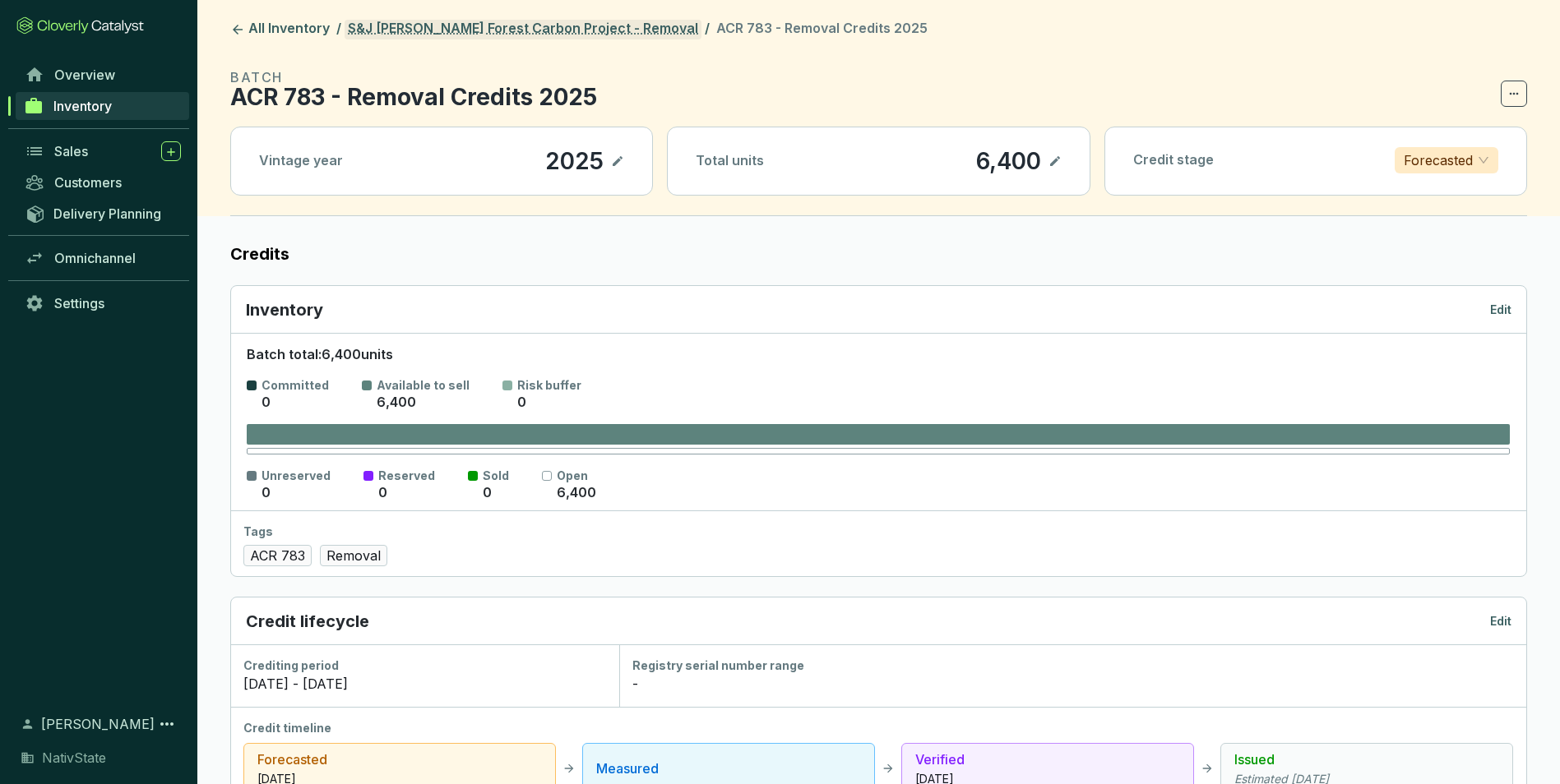
click at [550, 33] on link "S&J [PERSON_NAME] Forest Carbon Project - Removal" at bounding box center [523, 29] width 357 height 20
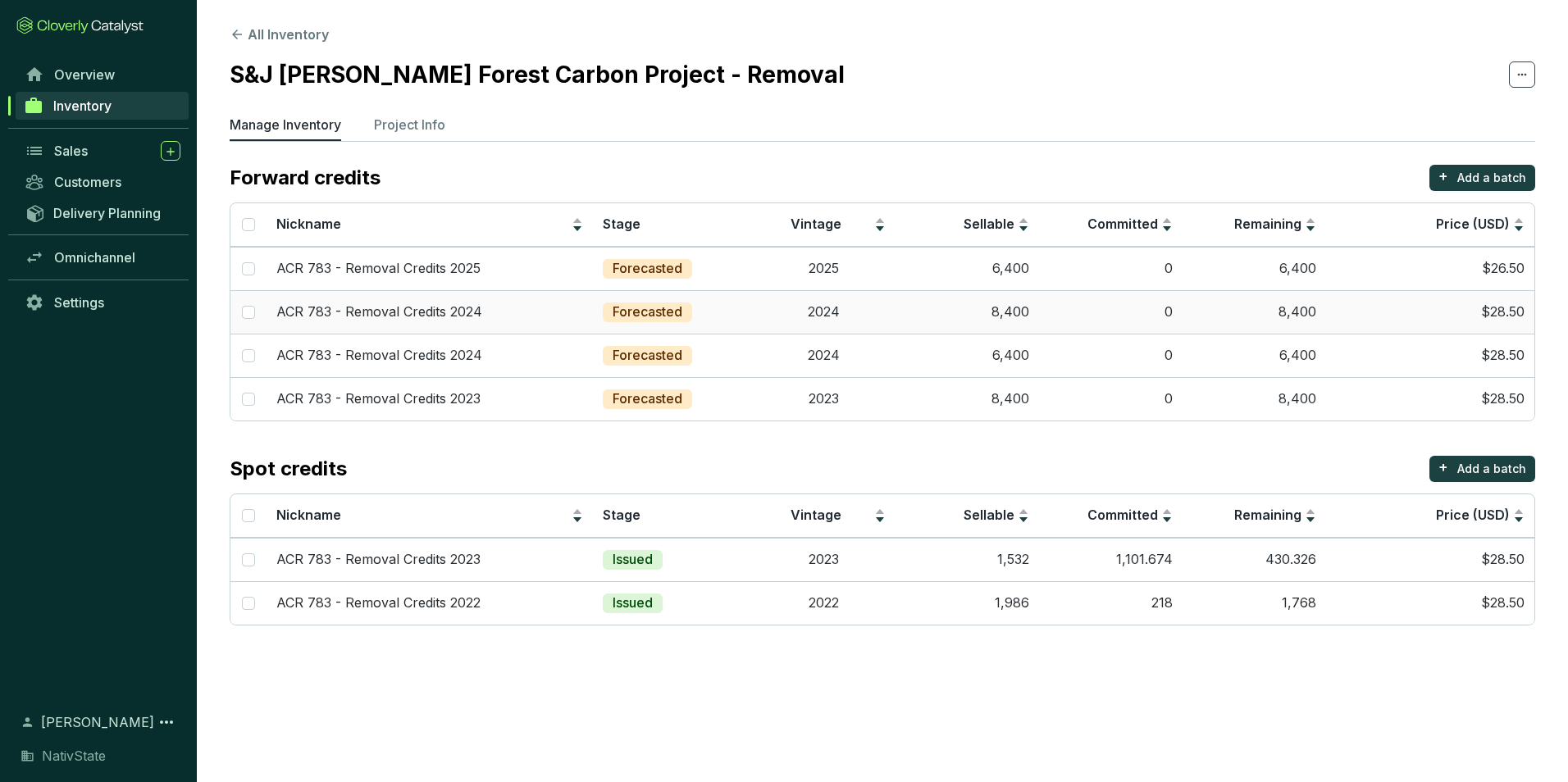
click at [978, 304] on td "8,400" at bounding box center [967, 312] width 143 height 43
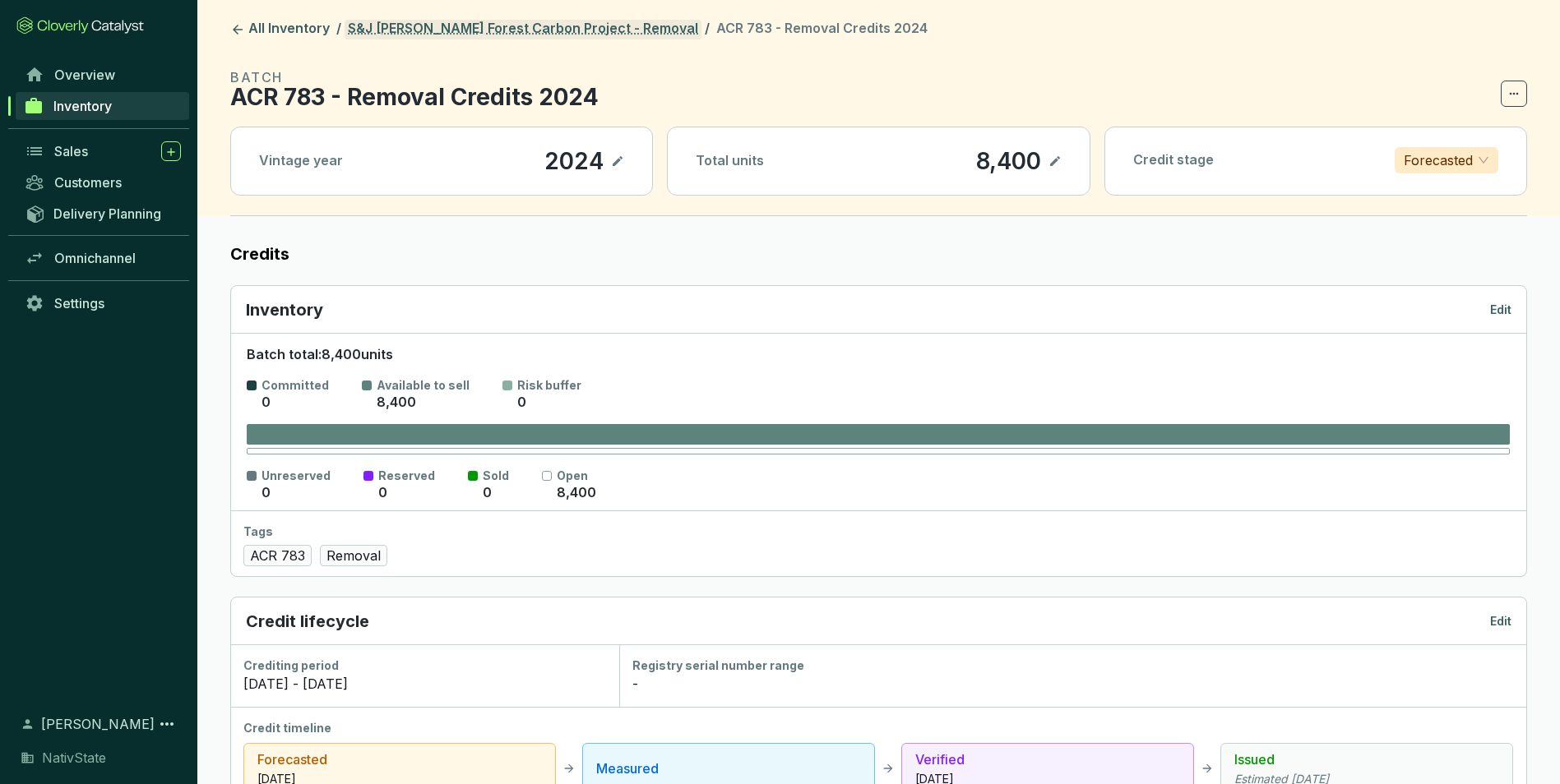
click at [529, 27] on link "S&J [PERSON_NAME] Forest Carbon Project - Removal" at bounding box center [523, 29] width 357 height 20
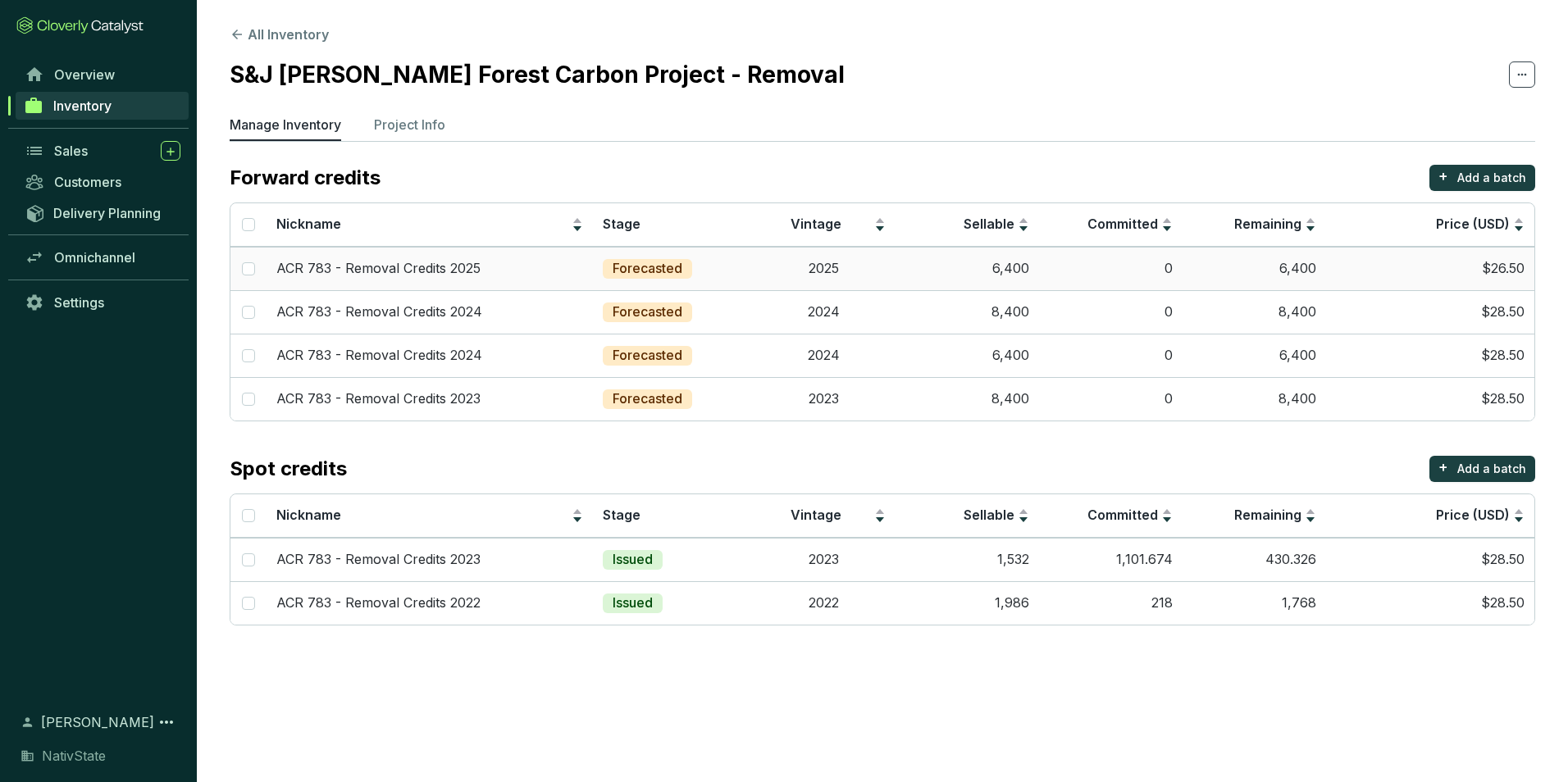
click at [1359, 267] on td "$26.50" at bounding box center [1430, 268] width 208 height 43
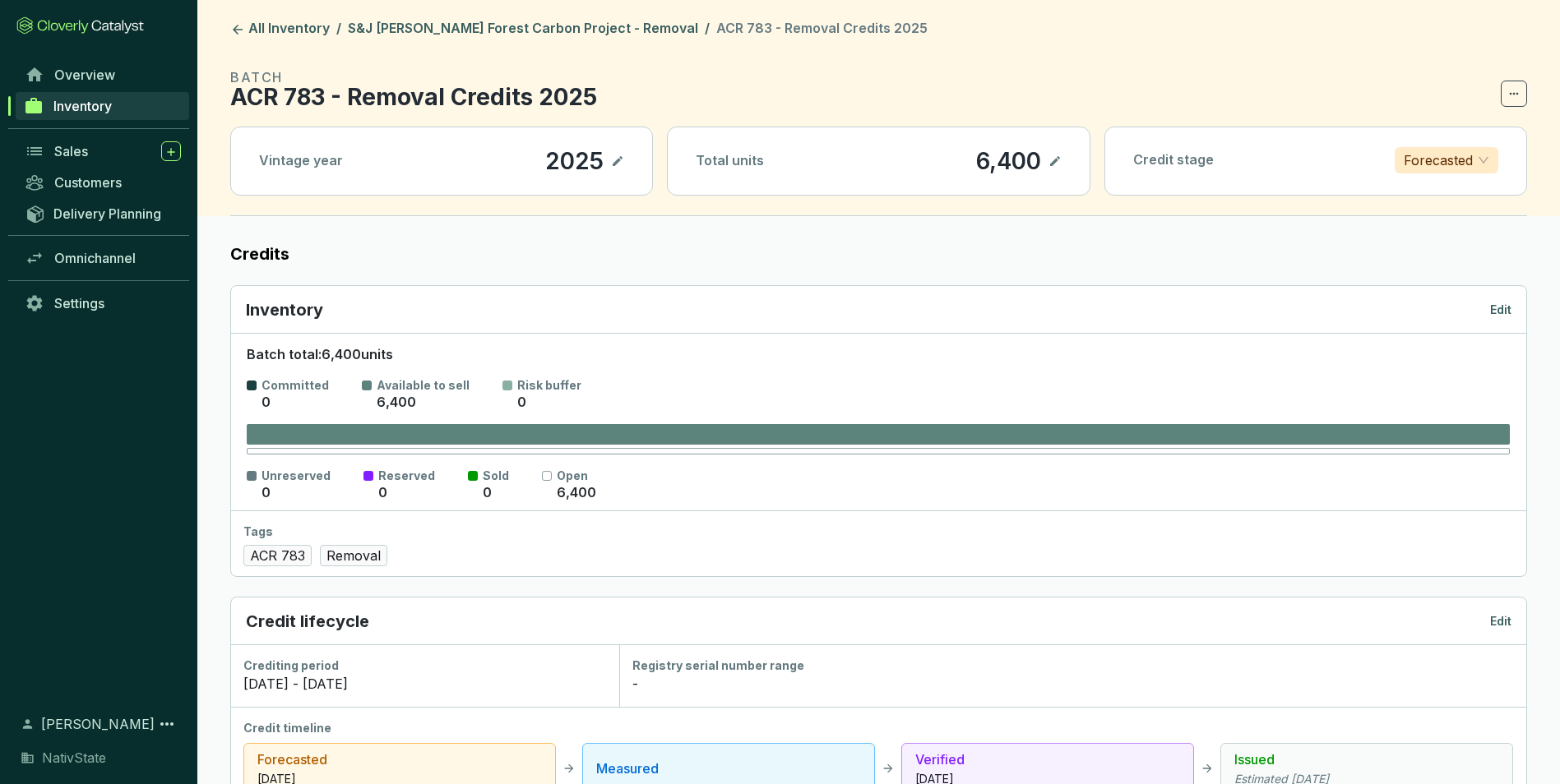
click at [1504, 311] on p "Edit" at bounding box center [1500, 309] width 21 height 16
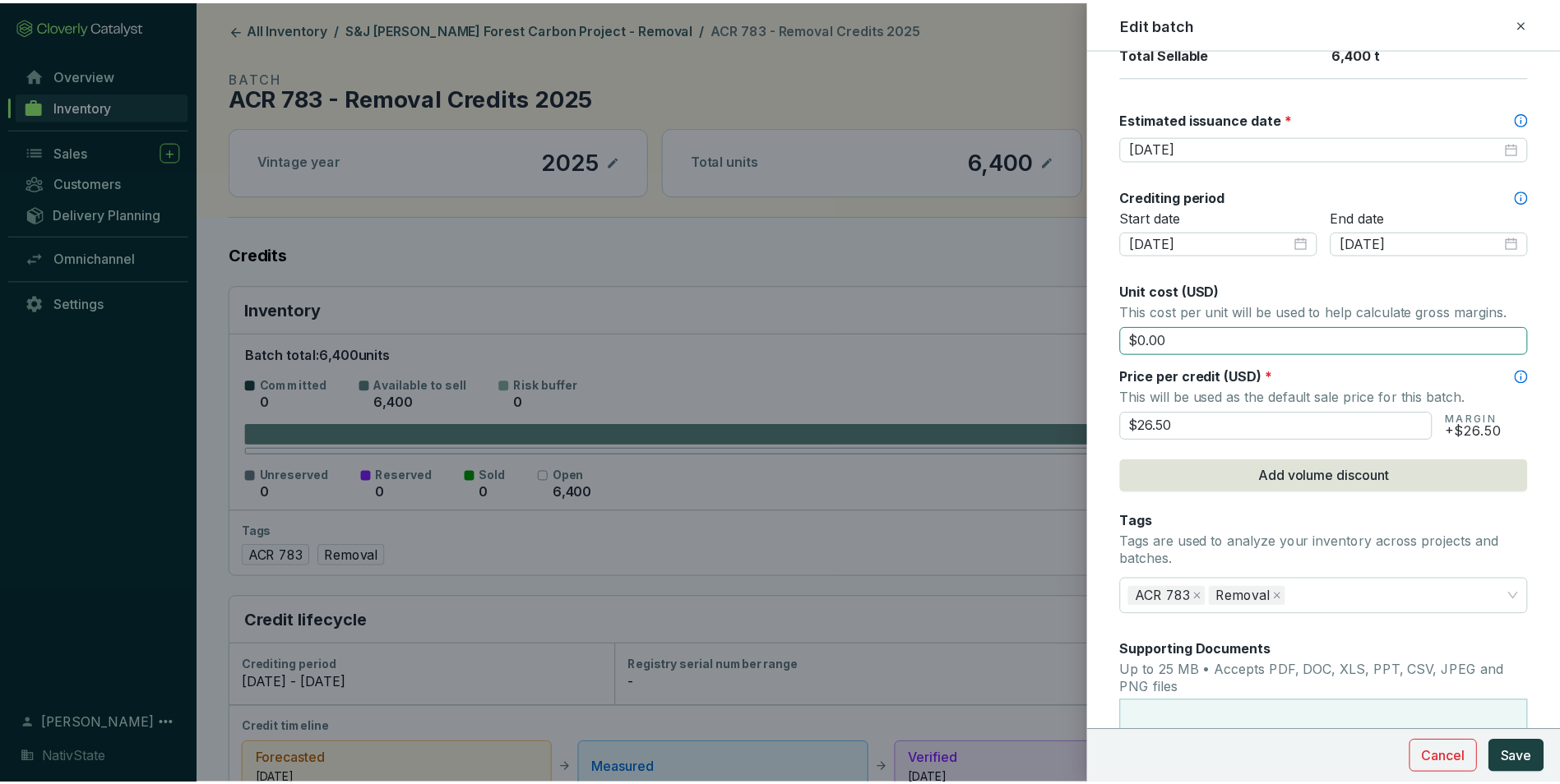
scroll to position [493, 0]
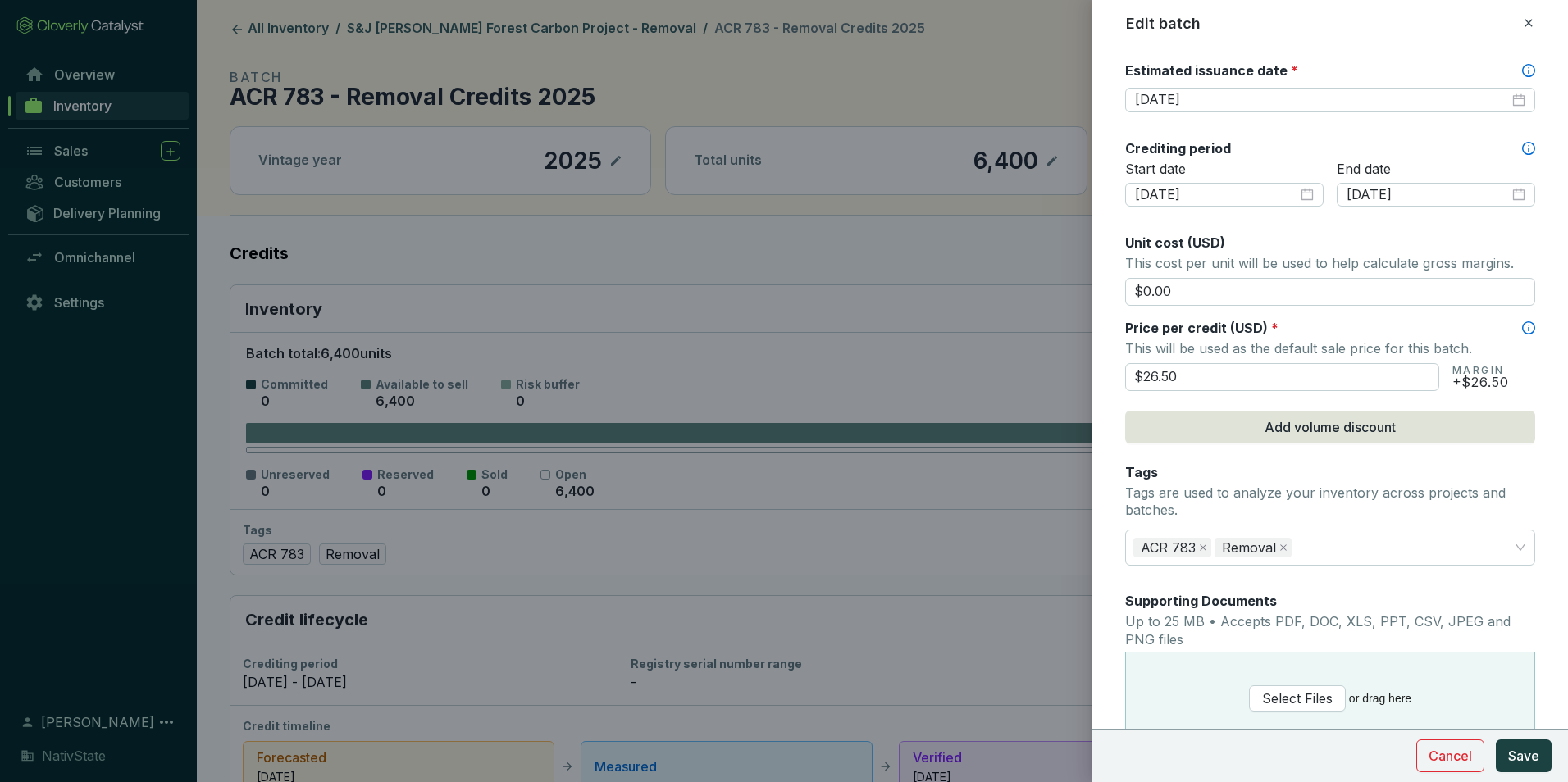
drag, startPoint x: 1255, startPoint y: 375, endPoint x: 984, endPoint y: 326, distance: 275.4
click at [984, 327] on div "Edit batch Batch name * This is the internal name that will be used throughout …" at bounding box center [784, 391] width 1568 height 782
type input "$28.50"
click at [1183, 323] on span "Price per credit (USD)" at bounding box center [1196, 327] width 142 height 16
click at [1533, 769] on button "Save" at bounding box center [1523, 756] width 55 height 32
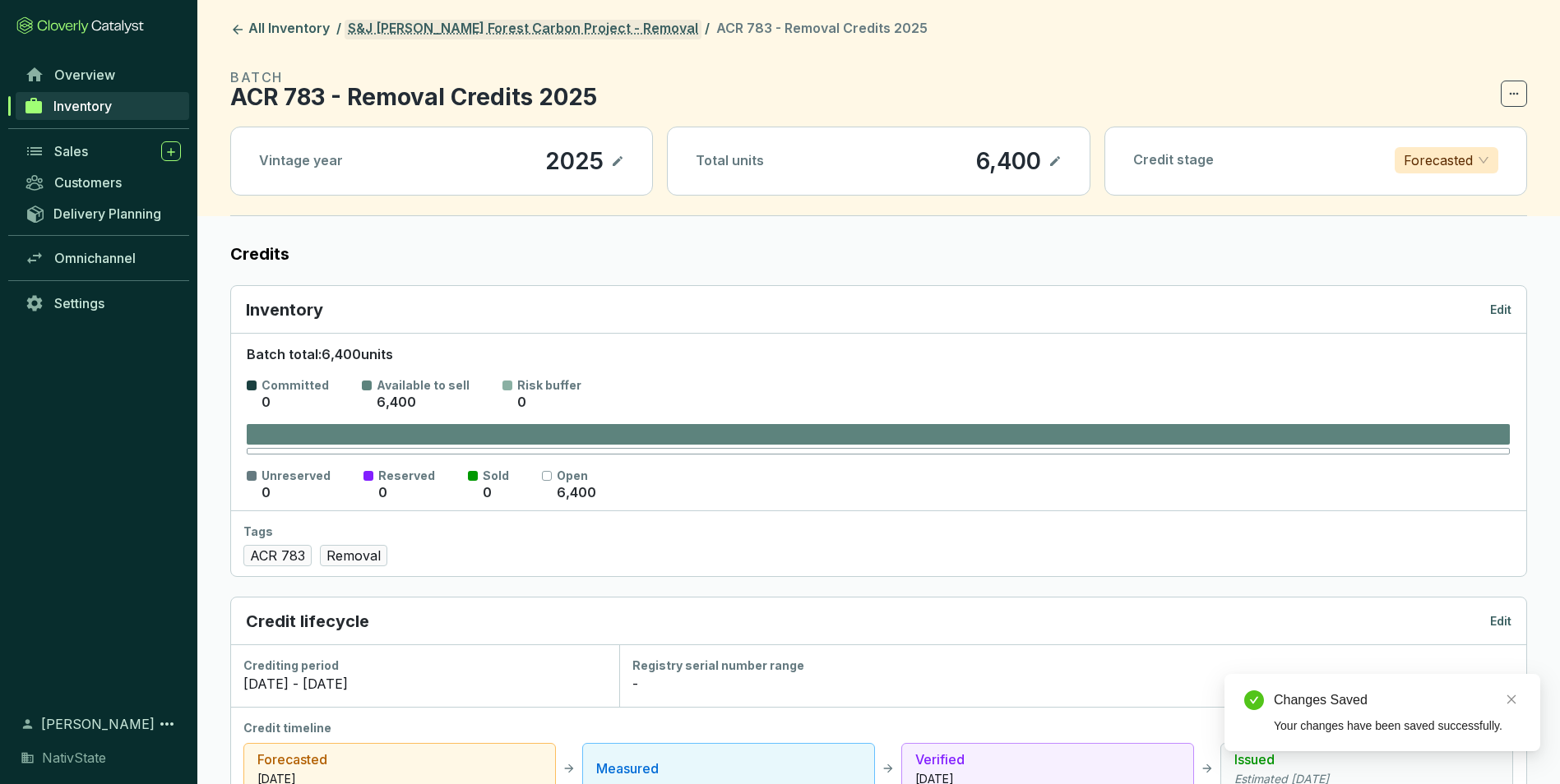
click at [584, 24] on link "S&J [PERSON_NAME] Forest Carbon Project - Removal" at bounding box center [523, 29] width 357 height 20
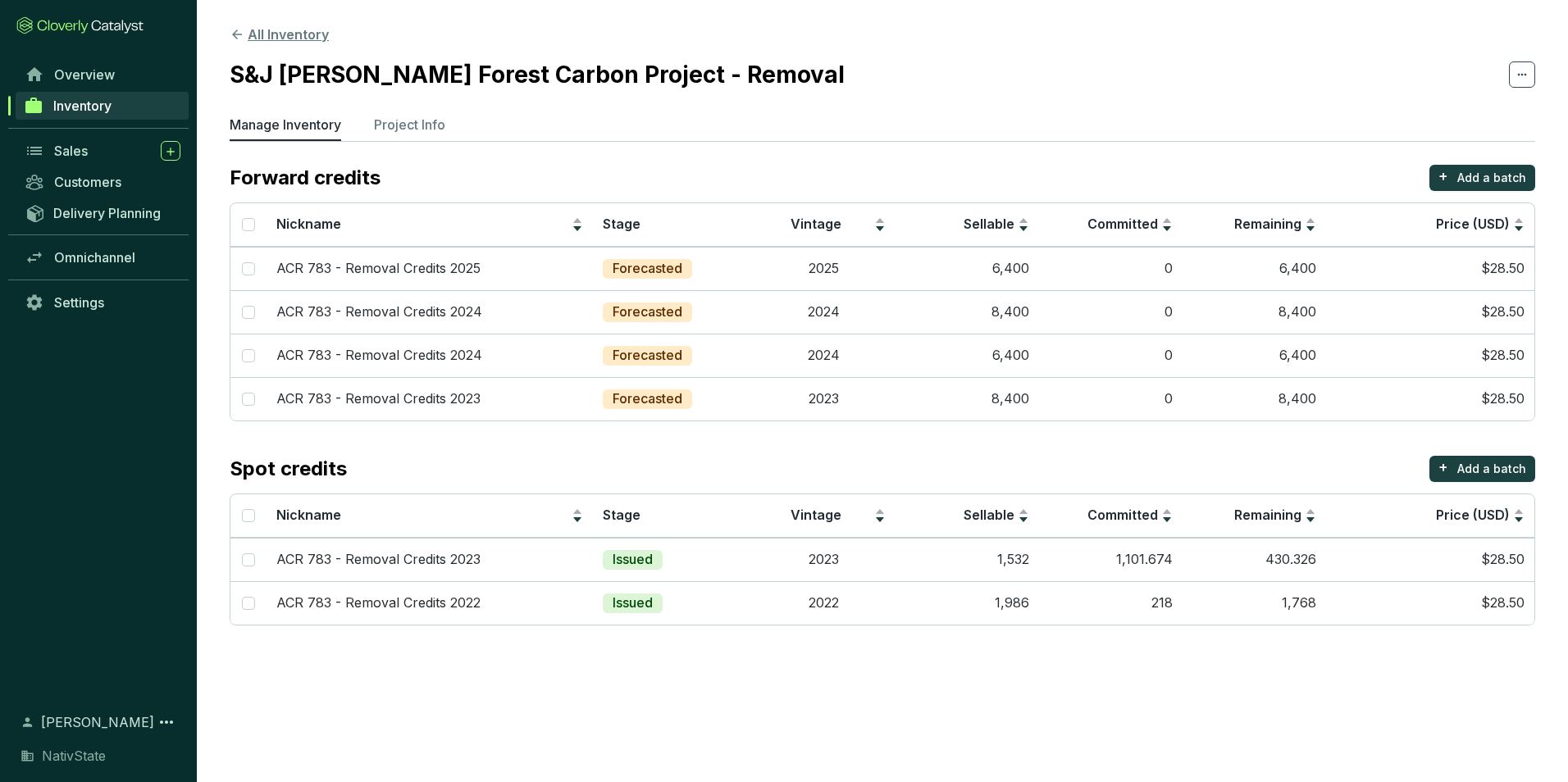
click at [292, 35] on button "All Inventory" at bounding box center [279, 34] width 99 height 20
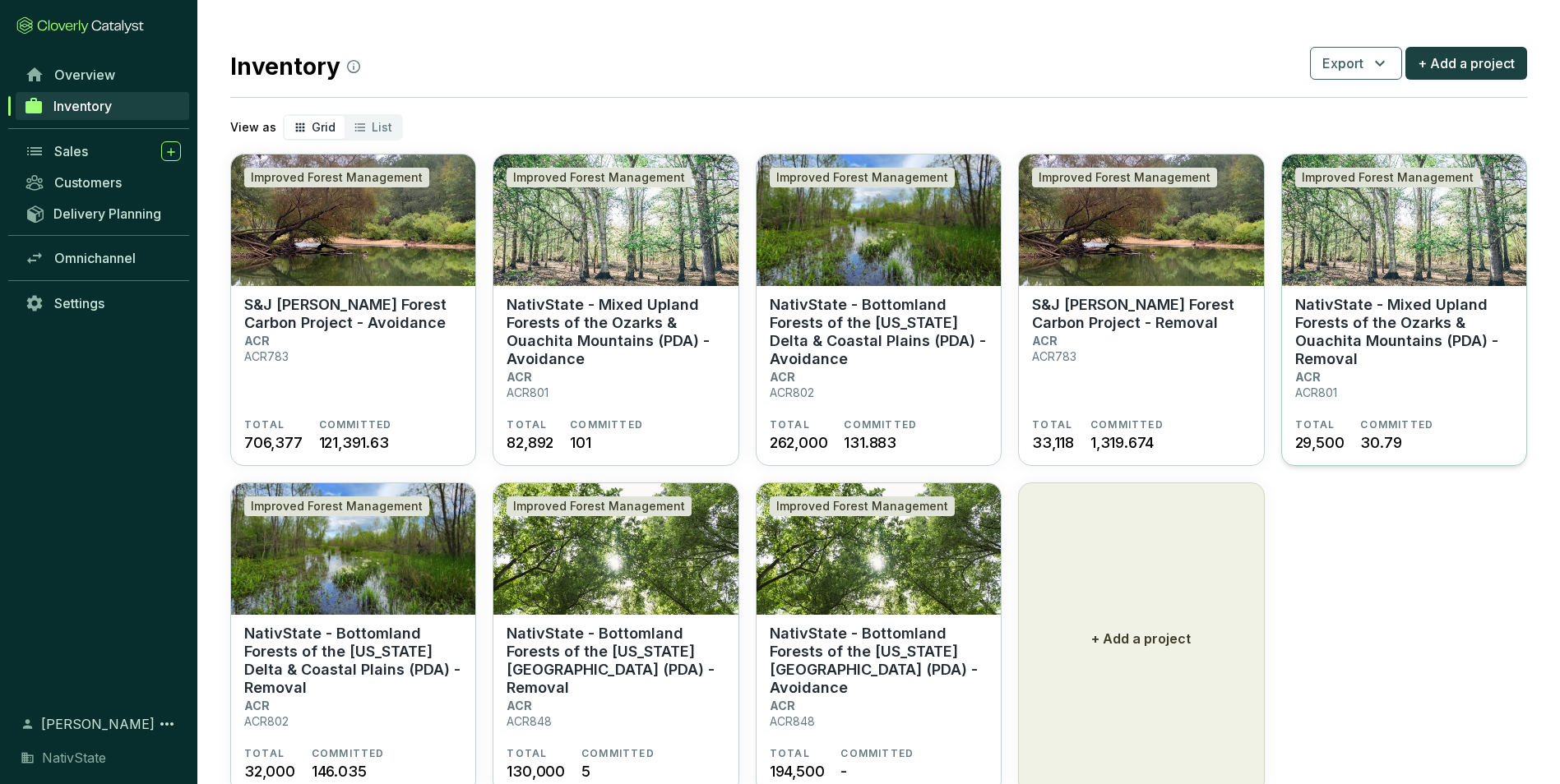
click at [1369, 379] on section "NativState - Mixed Upland Forests of the Ozarks & Ouachita Mountains (PDA) - Re…" at bounding box center [1404, 356] width 218 height 122
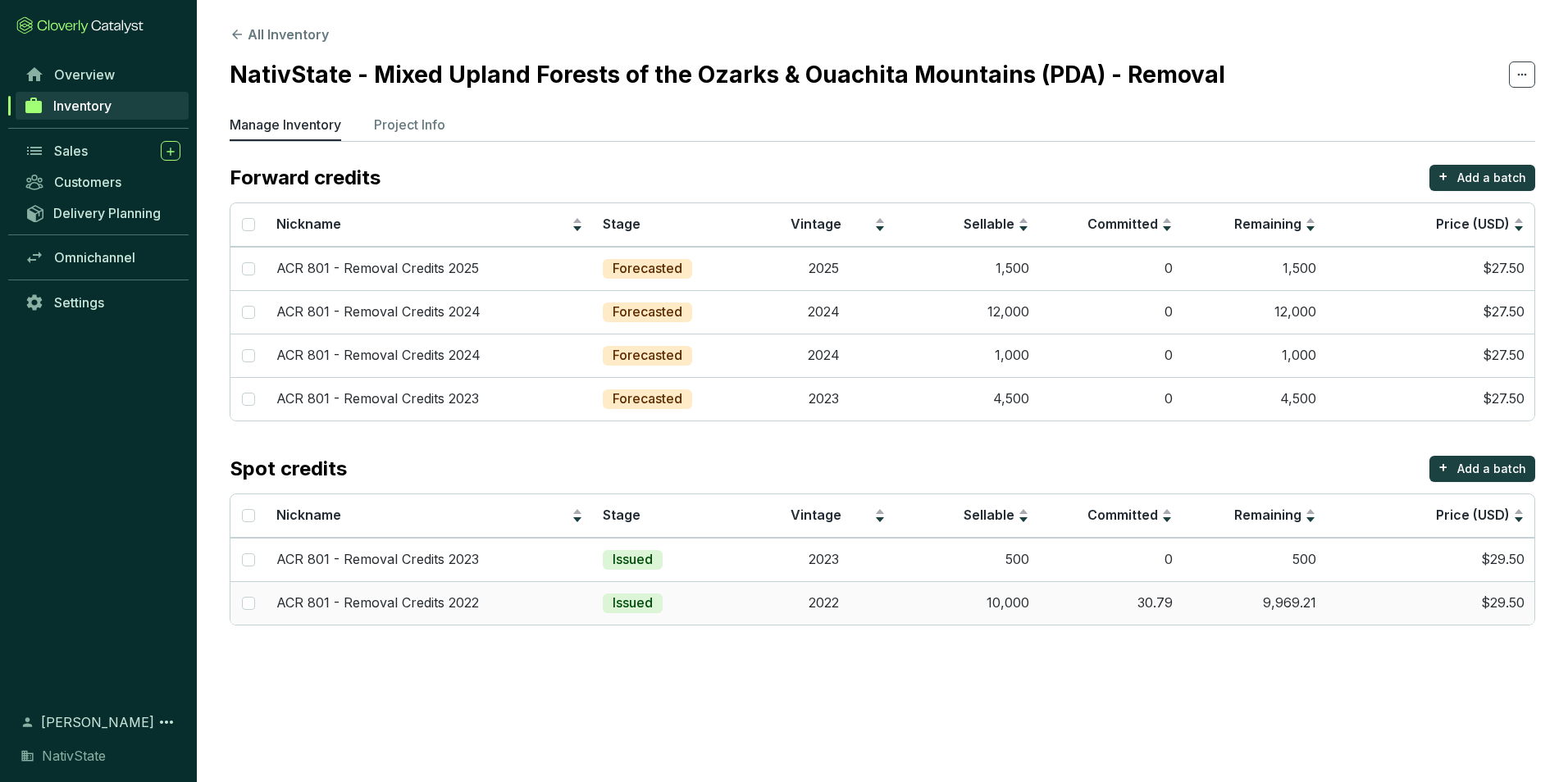
click at [989, 607] on td "10,000" at bounding box center [967, 602] width 143 height 43
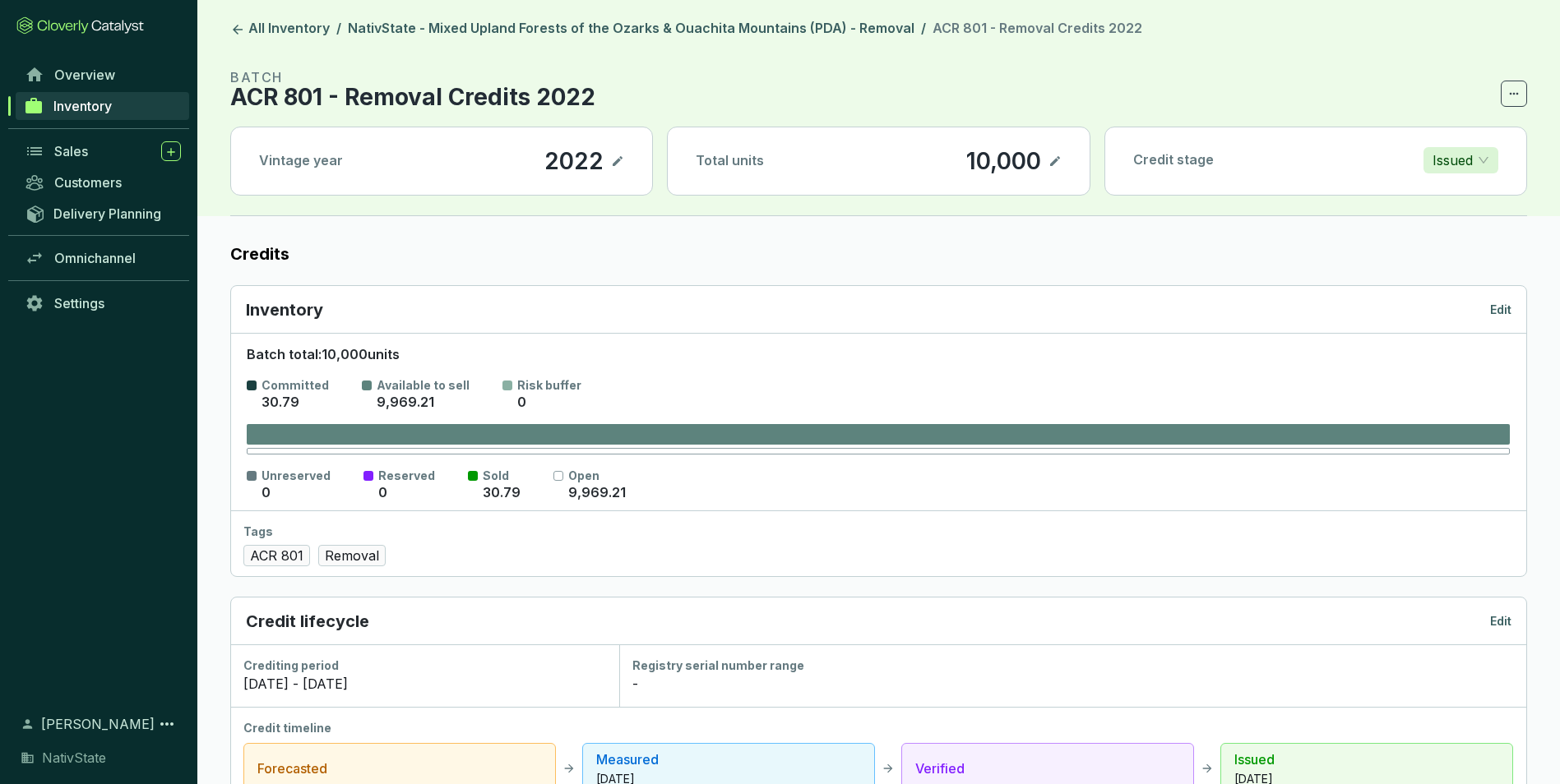
click at [1060, 163] on icon at bounding box center [1054, 161] width 13 height 20
click at [1518, 304] on div "Inventory Edit" at bounding box center [878, 310] width 1295 height 48
click at [1504, 309] on p "Edit" at bounding box center [1500, 309] width 21 height 16
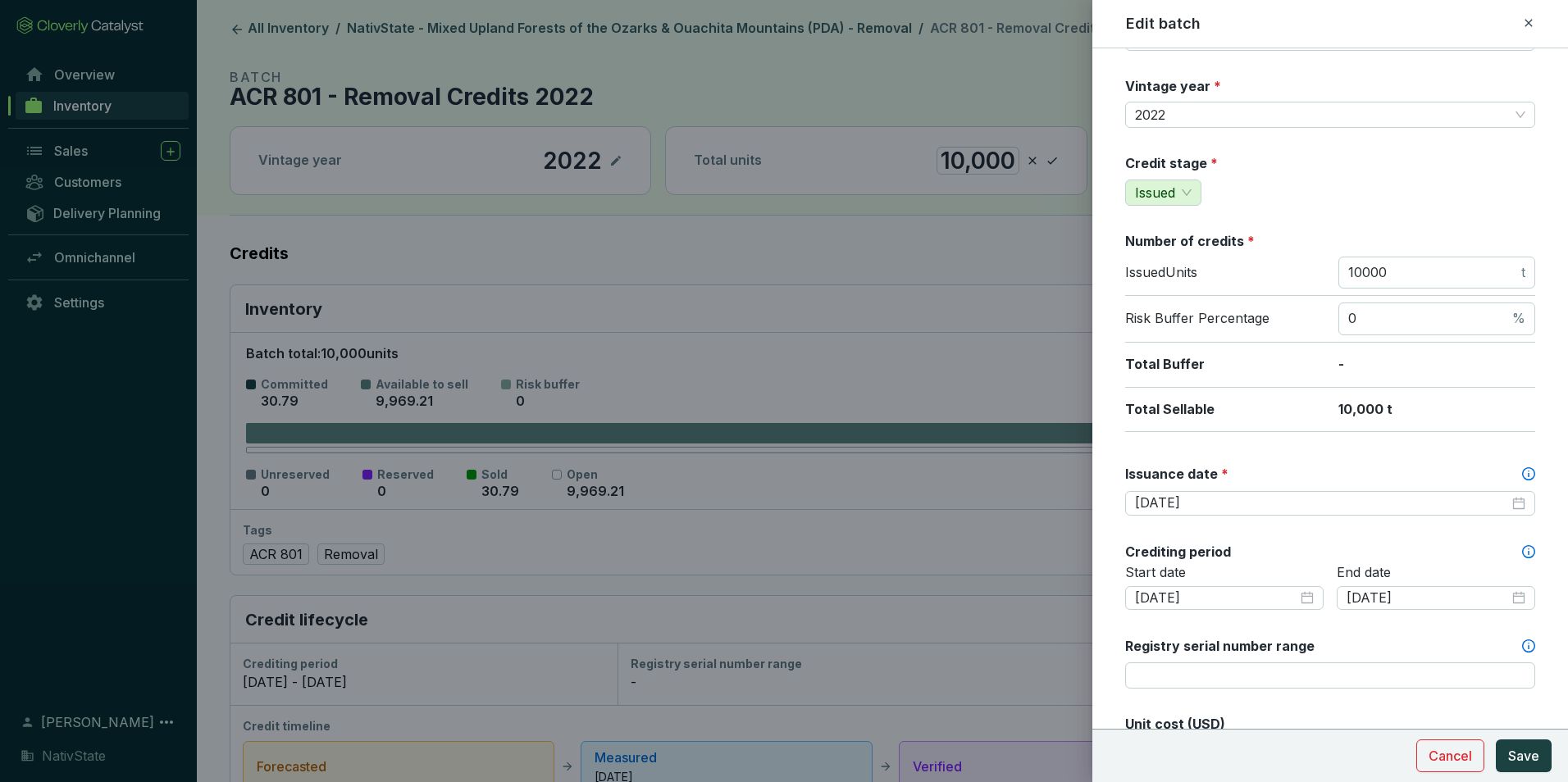
scroll to position [82, 0]
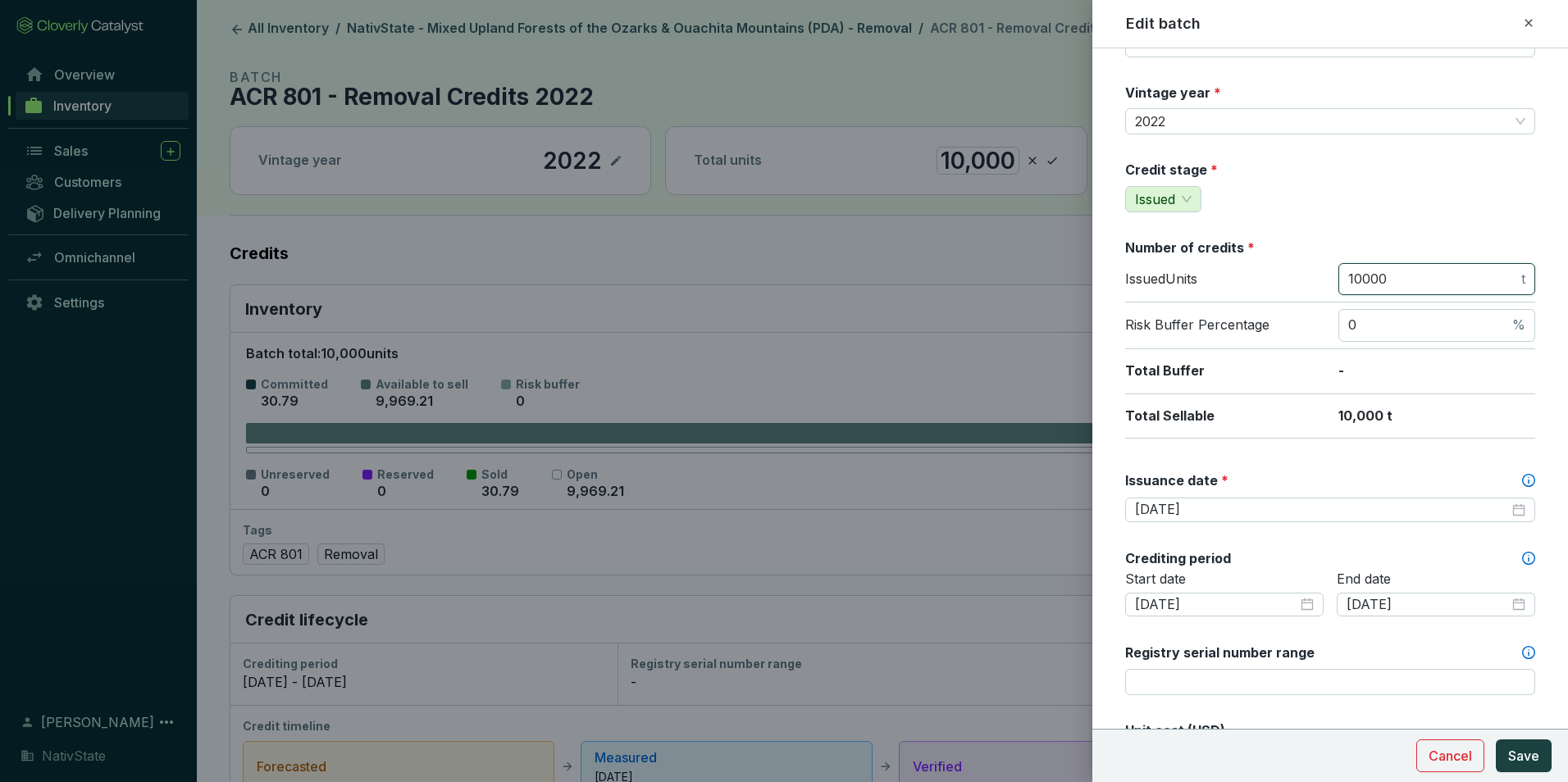
drag, startPoint x: 1409, startPoint y: 279, endPoint x: 1207, endPoint y: 292, distance: 202.4
click at [1207, 292] on div "Issued Units 10000 t" at bounding box center [1329, 283] width 410 height 40
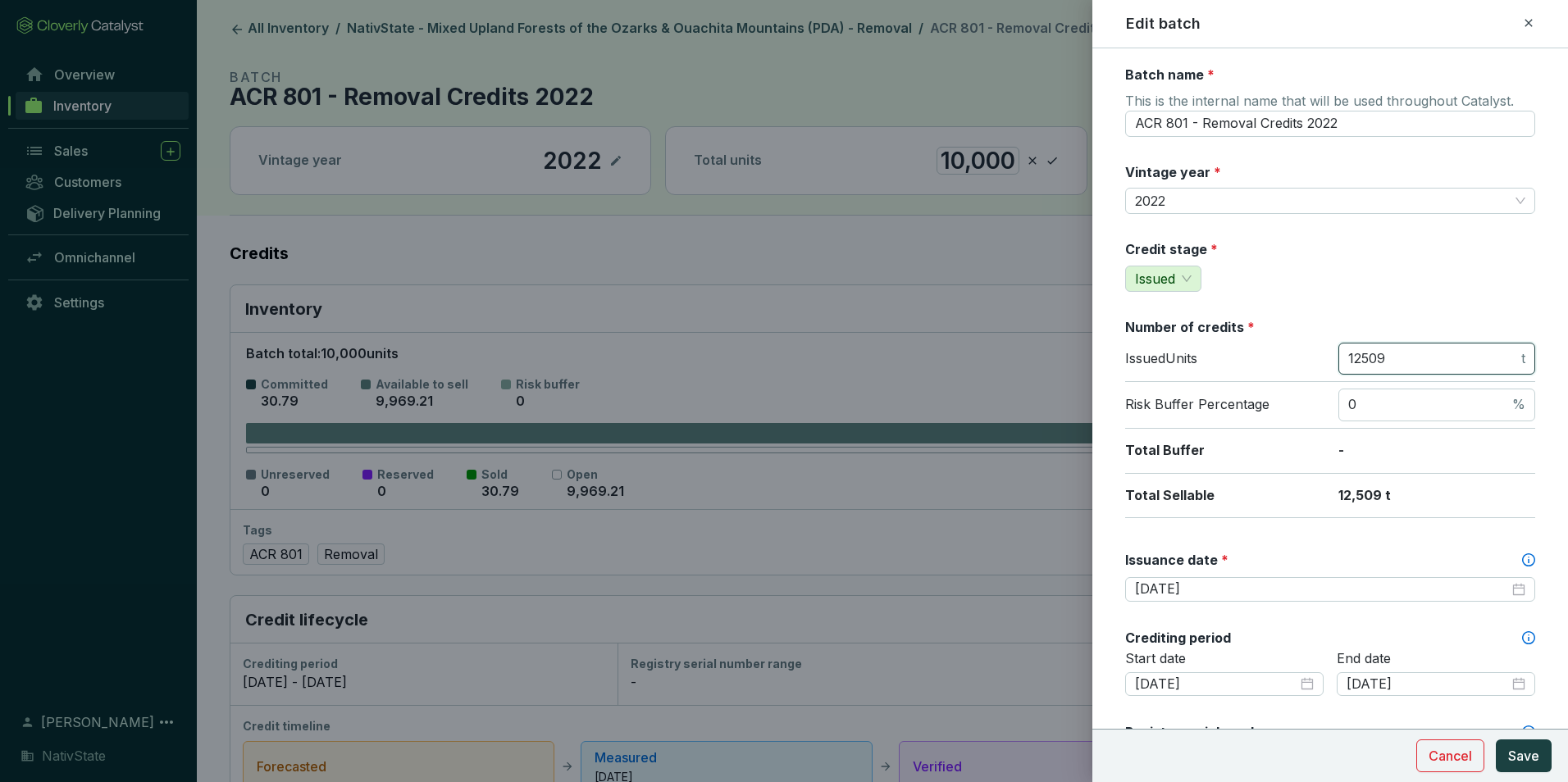
scroll to position [0, 0]
type input "12509"
click at [1519, 751] on span "Save" at bounding box center [1524, 756] width 32 height 20
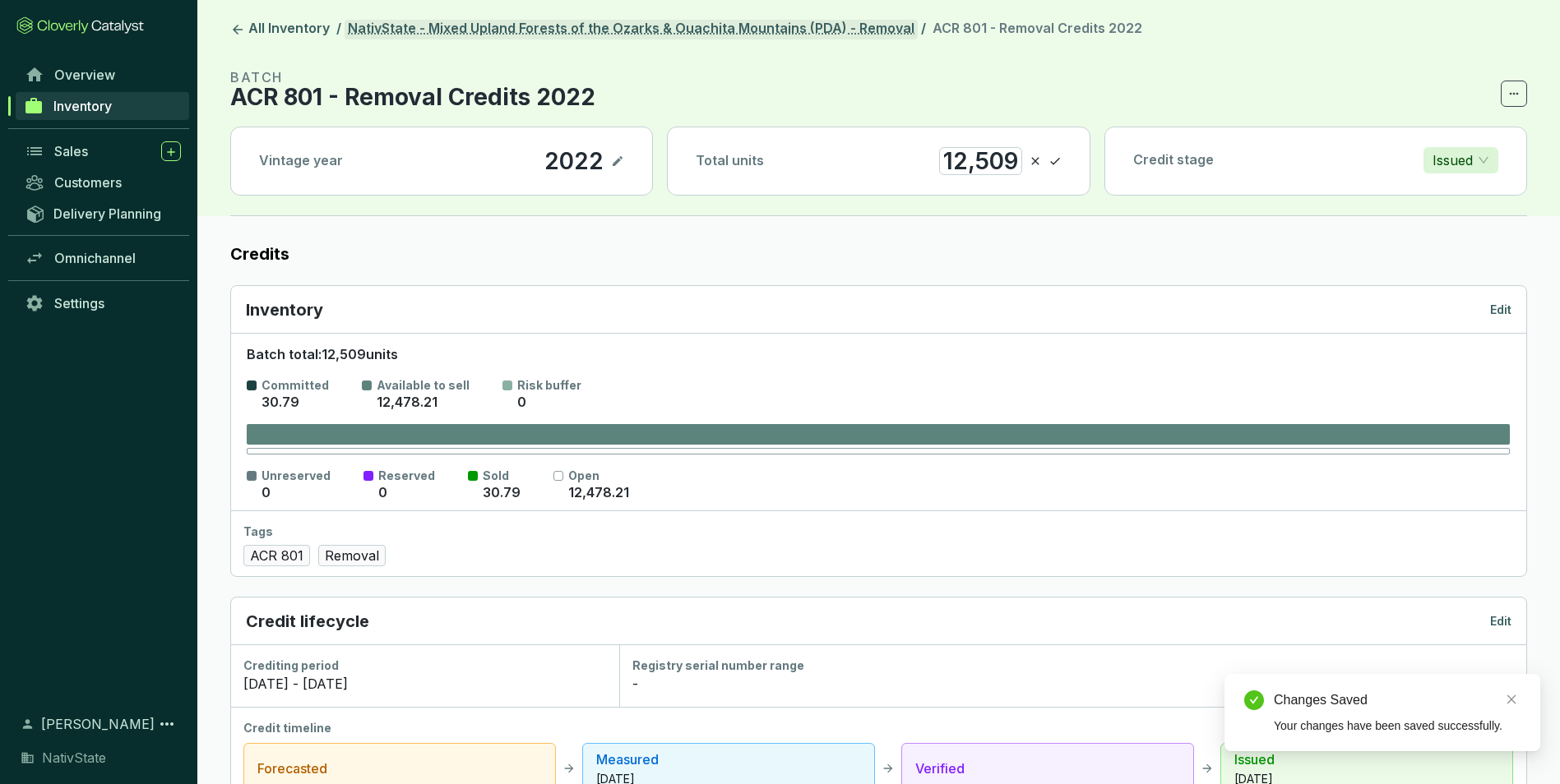
click at [638, 25] on link "NativState - Mixed Upland Forests of the Ozarks & Ouachita Mountains (PDA) - Re…" at bounding box center [630, 29] width 573 height 20
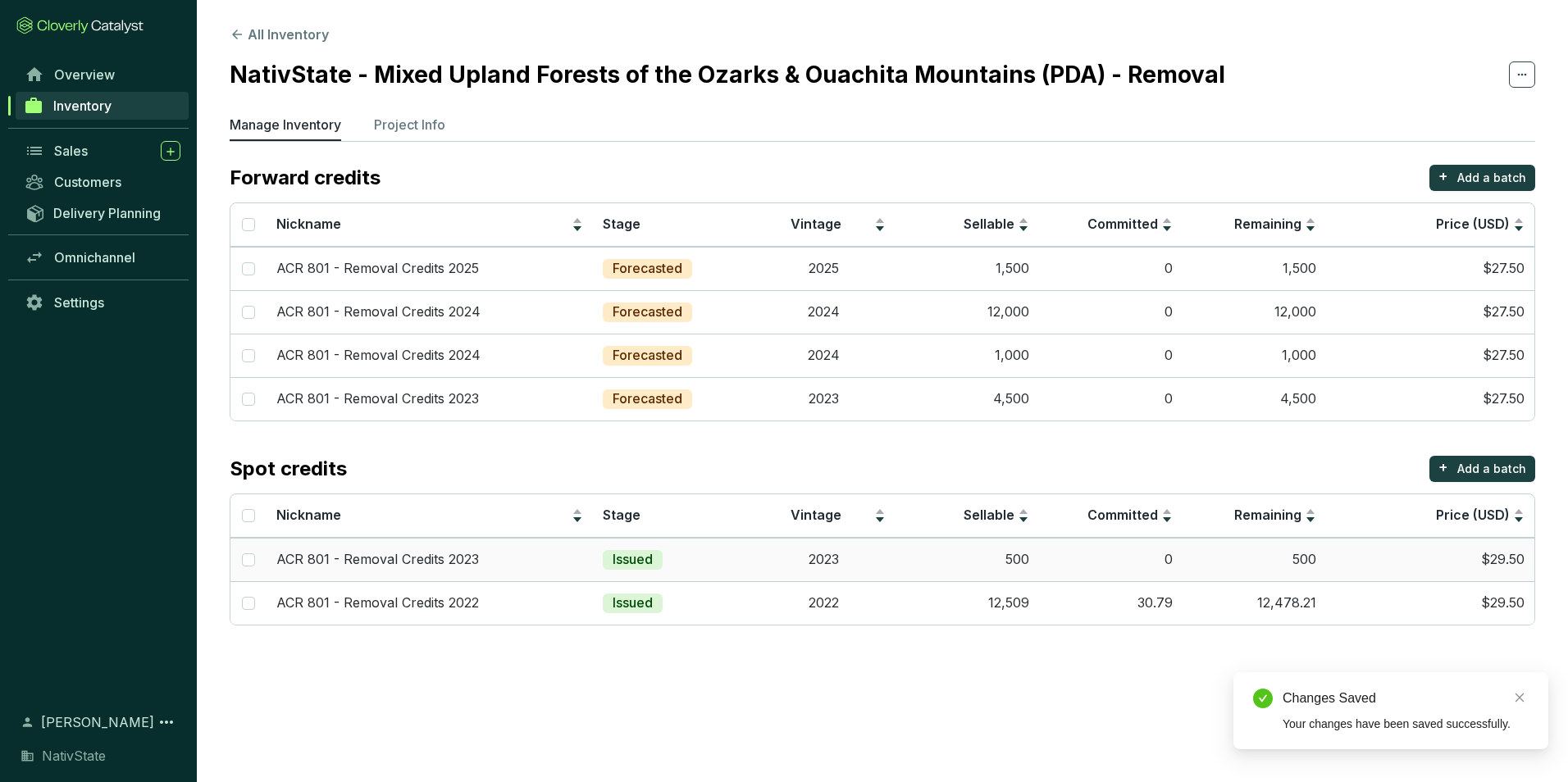
click at [946, 562] on td "500" at bounding box center [967, 559] width 143 height 43
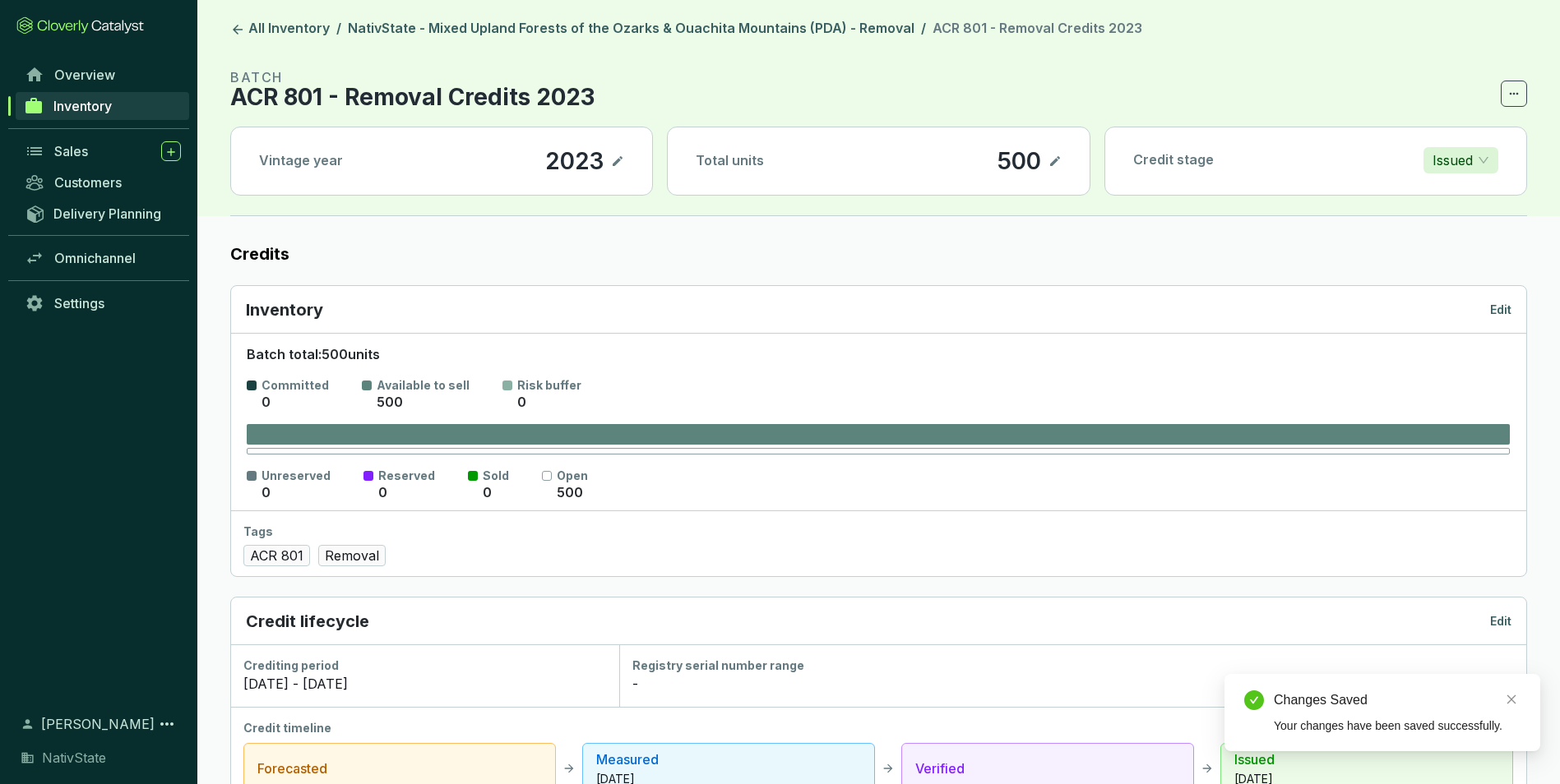
click at [1053, 155] on icon at bounding box center [1054, 161] width 13 height 20
click at [1504, 308] on p "Edit" at bounding box center [1500, 309] width 21 height 16
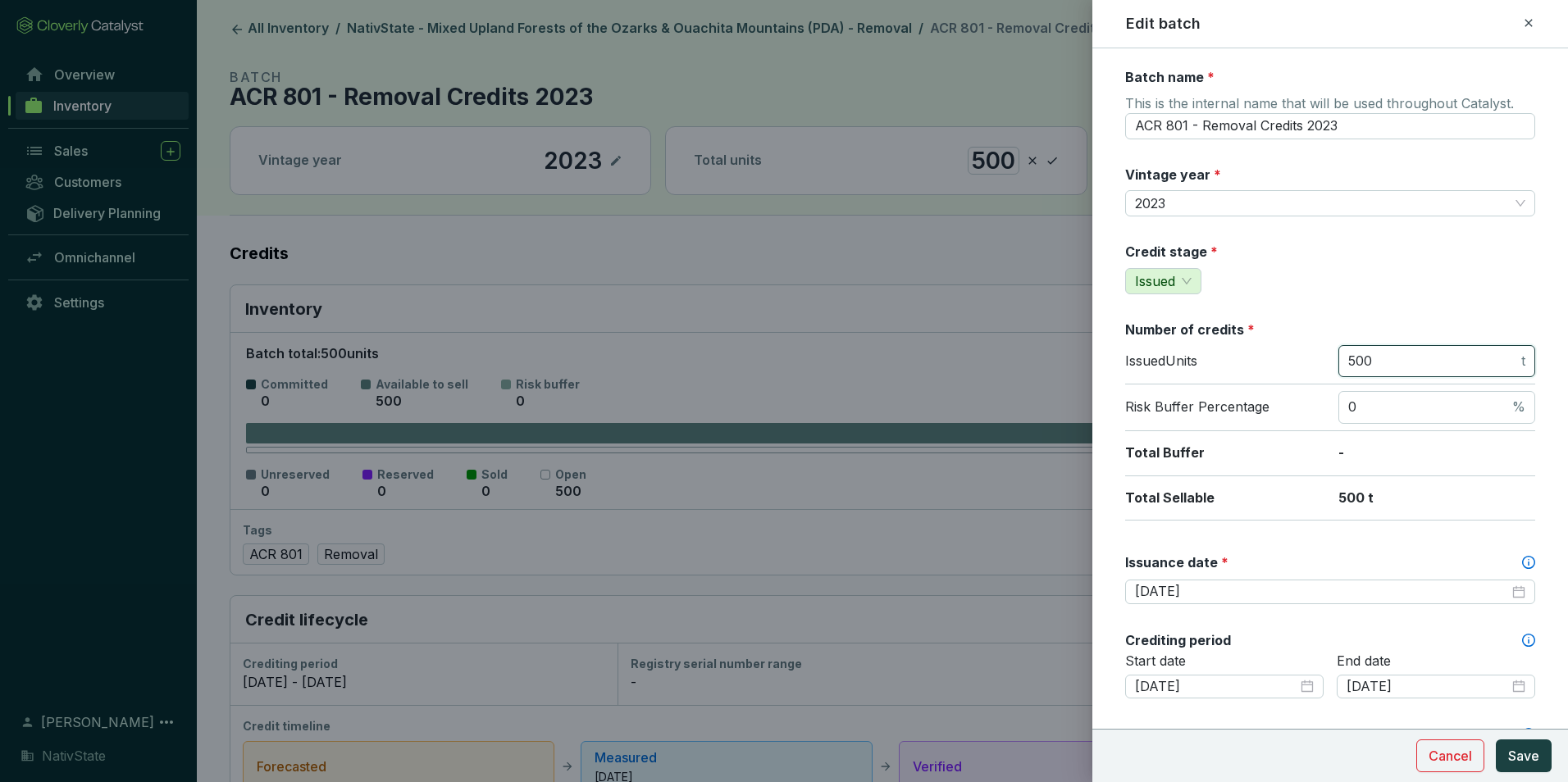
click at [1395, 357] on input "500" at bounding box center [1433, 361] width 170 height 18
type input "5"
type input "2078"
click at [1343, 271] on div "Credit stage * Issued" at bounding box center [1329, 268] width 410 height 52
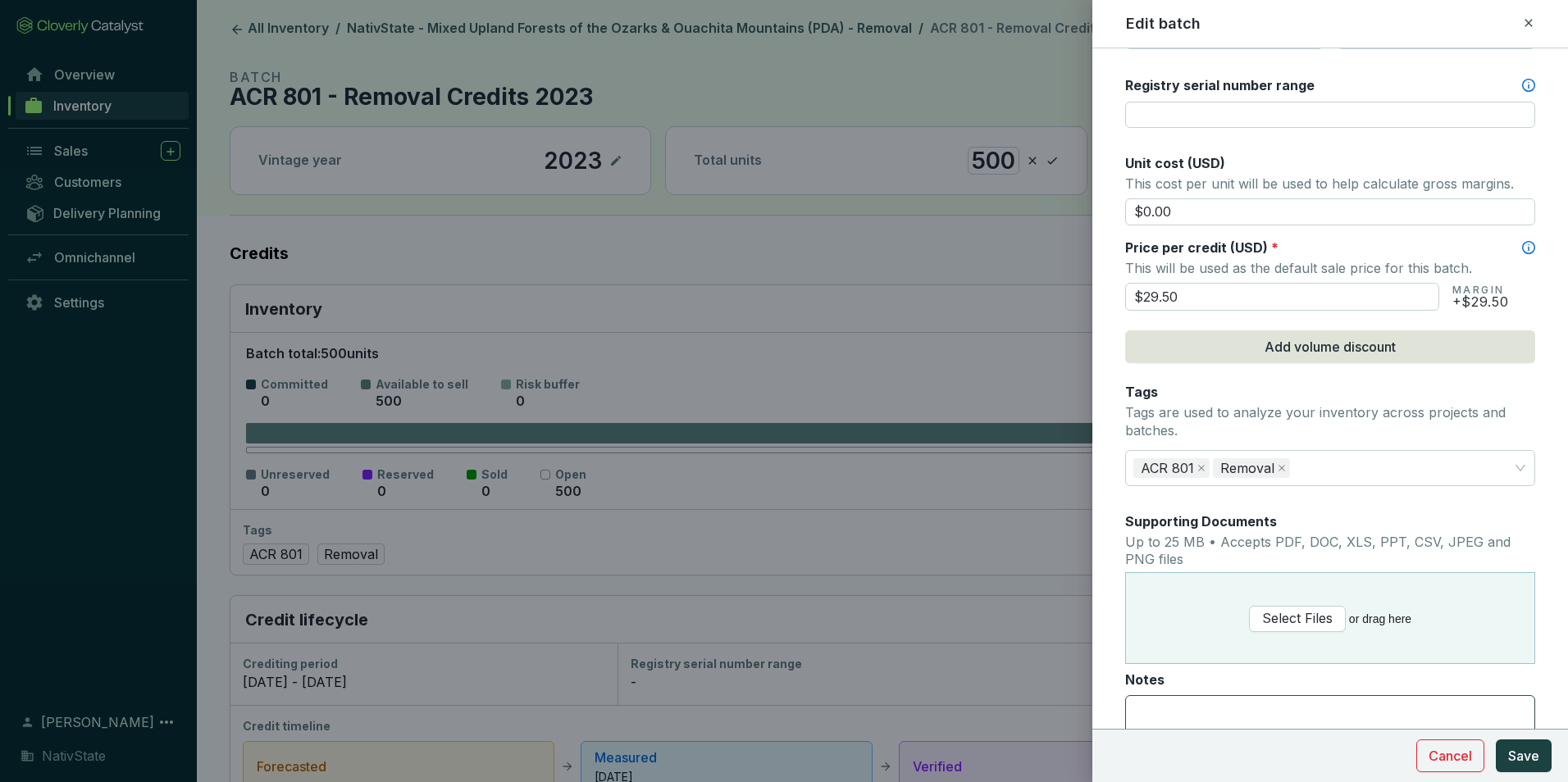
scroll to position [656, 0]
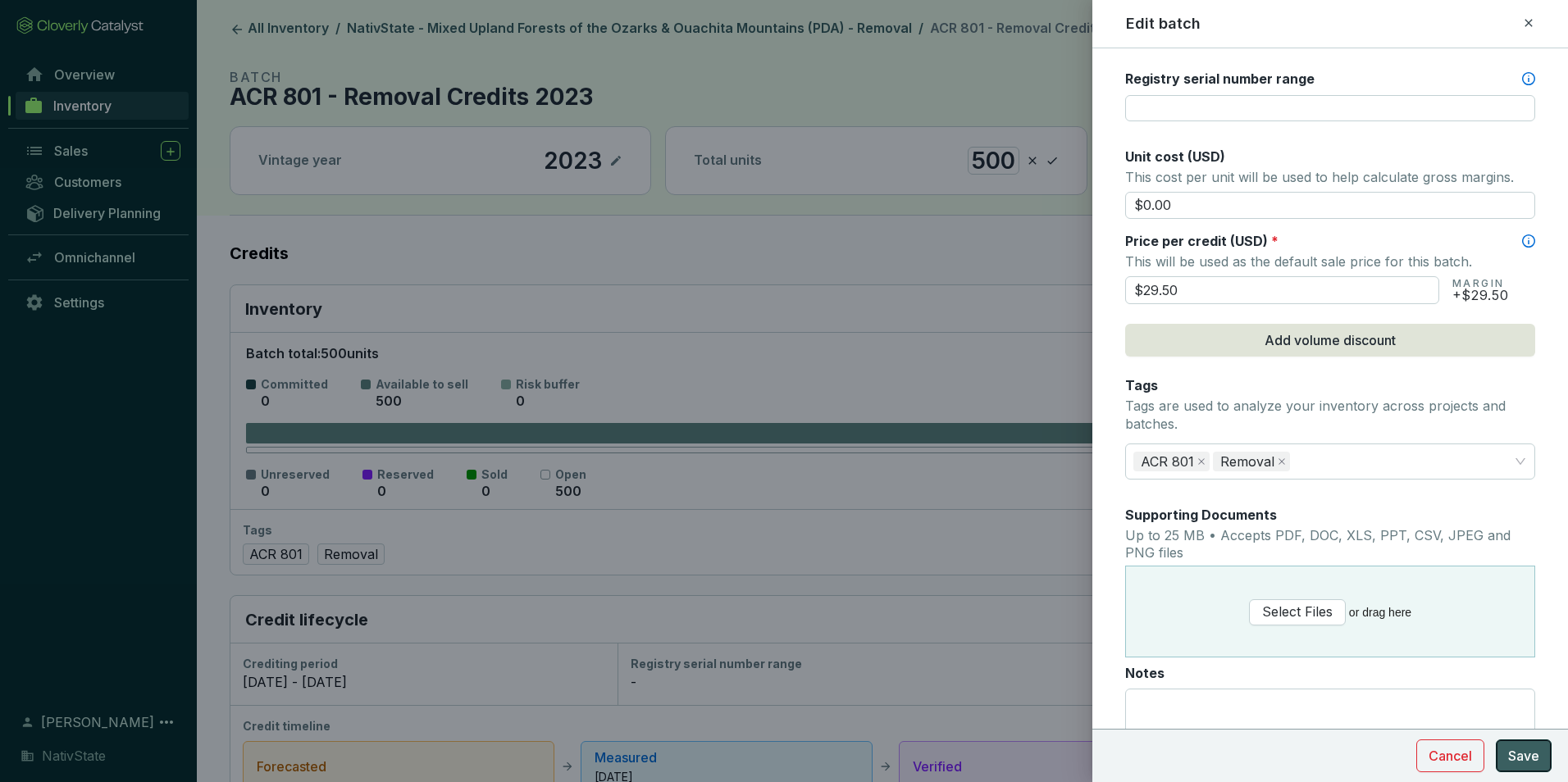
click at [1523, 754] on span "Save" at bounding box center [1524, 756] width 32 height 20
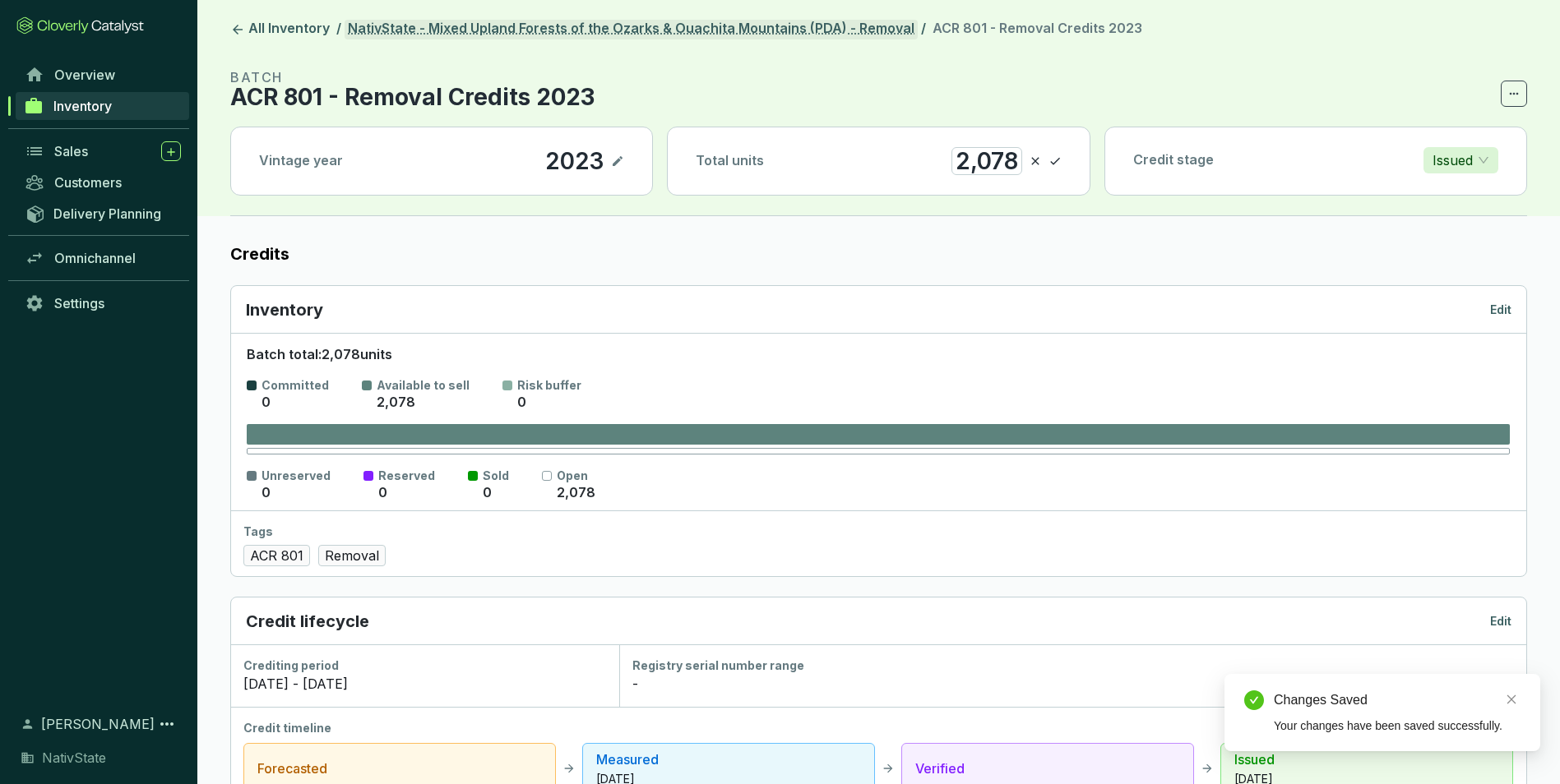
click at [692, 32] on link "NativState - Mixed Upland Forests of the Ozarks & Ouachita Mountains (PDA) - Re…" at bounding box center [630, 29] width 573 height 20
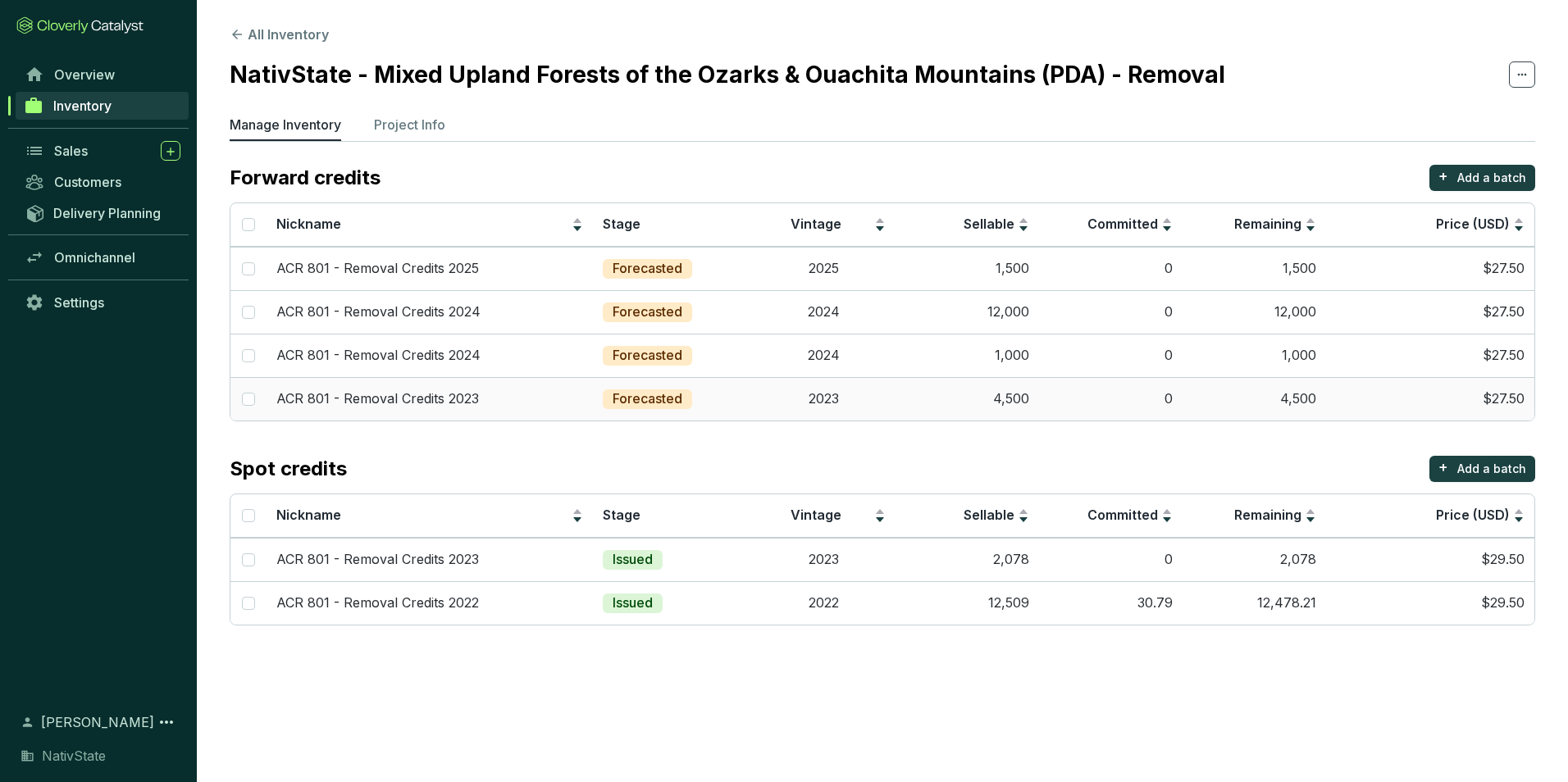
click at [1242, 403] on td "4,500" at bounding box center [1254, 399] width 143 height 43
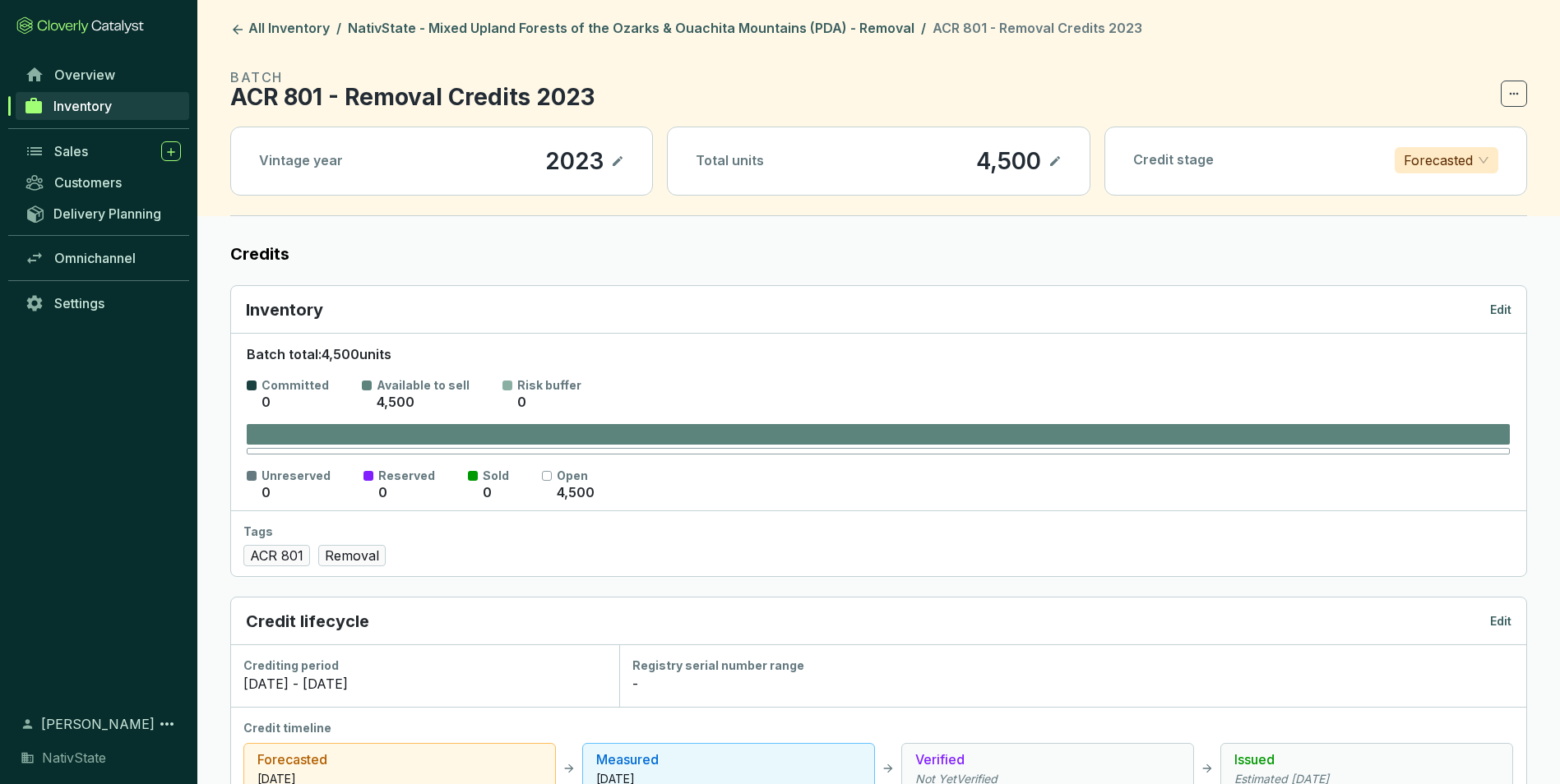
click at [1496, 310] on p "Edit" at bounding box center [1500, 309] width 21 height 16
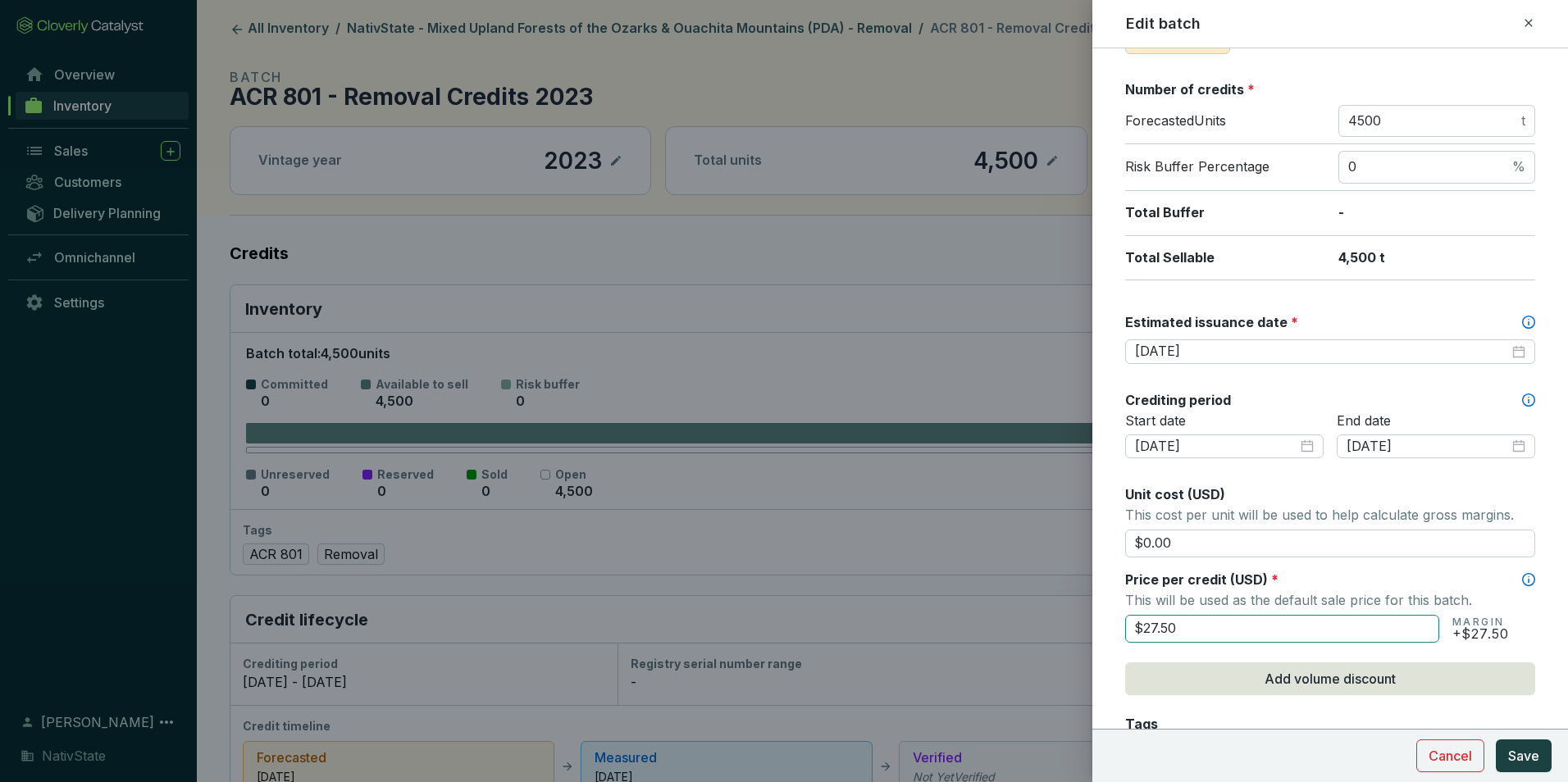
scroll to position [246, 0]
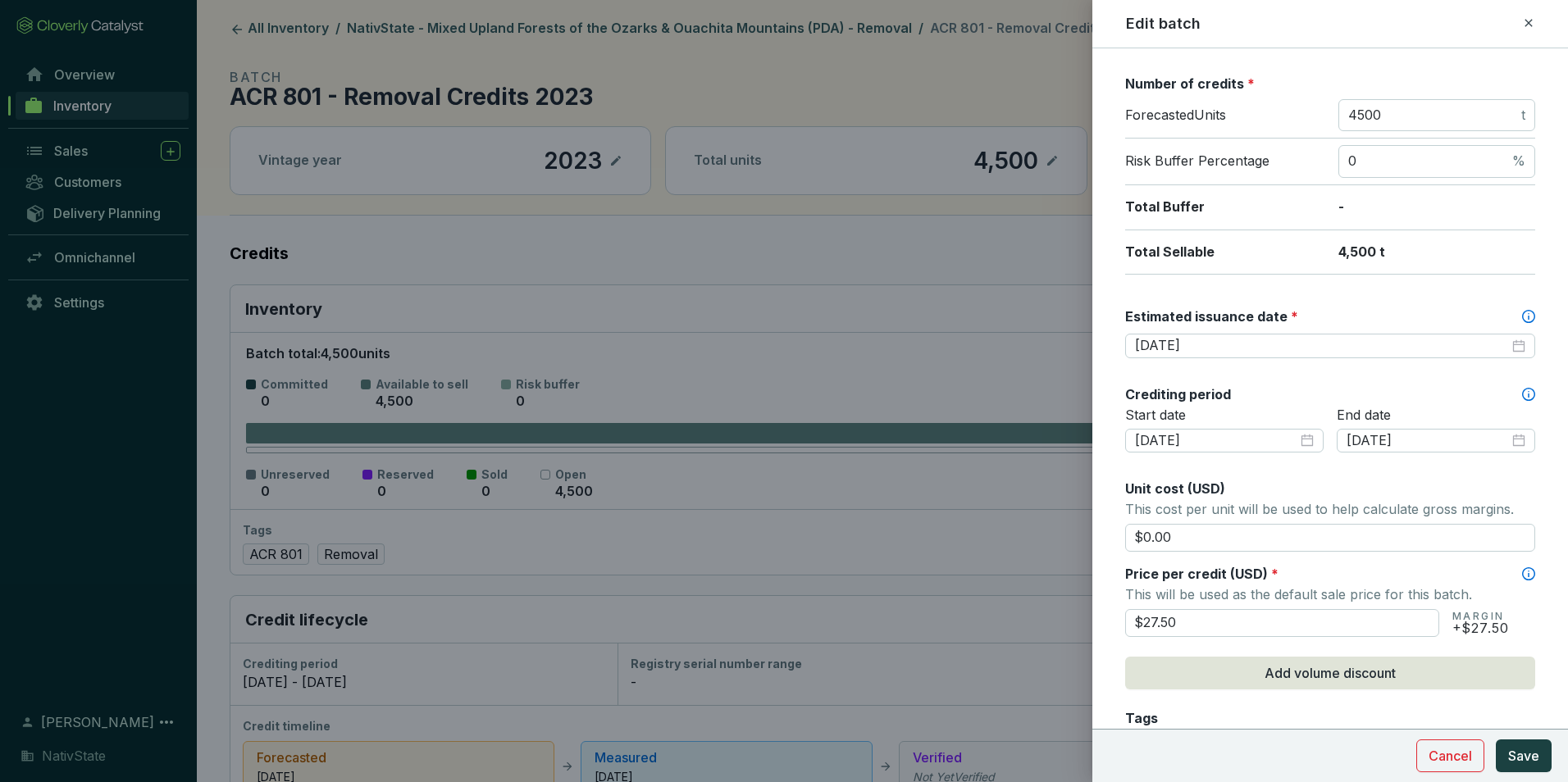
drag, startPoint x: 1203, startPoint y: 629, endPoint x: 942, endPoint y: 568, distance: 268.0
click at [949, 578] on div "Edit batch Batch name * This is the internal name that will be used throughout …" at bounding box center [784, 391] width 1568 height 782
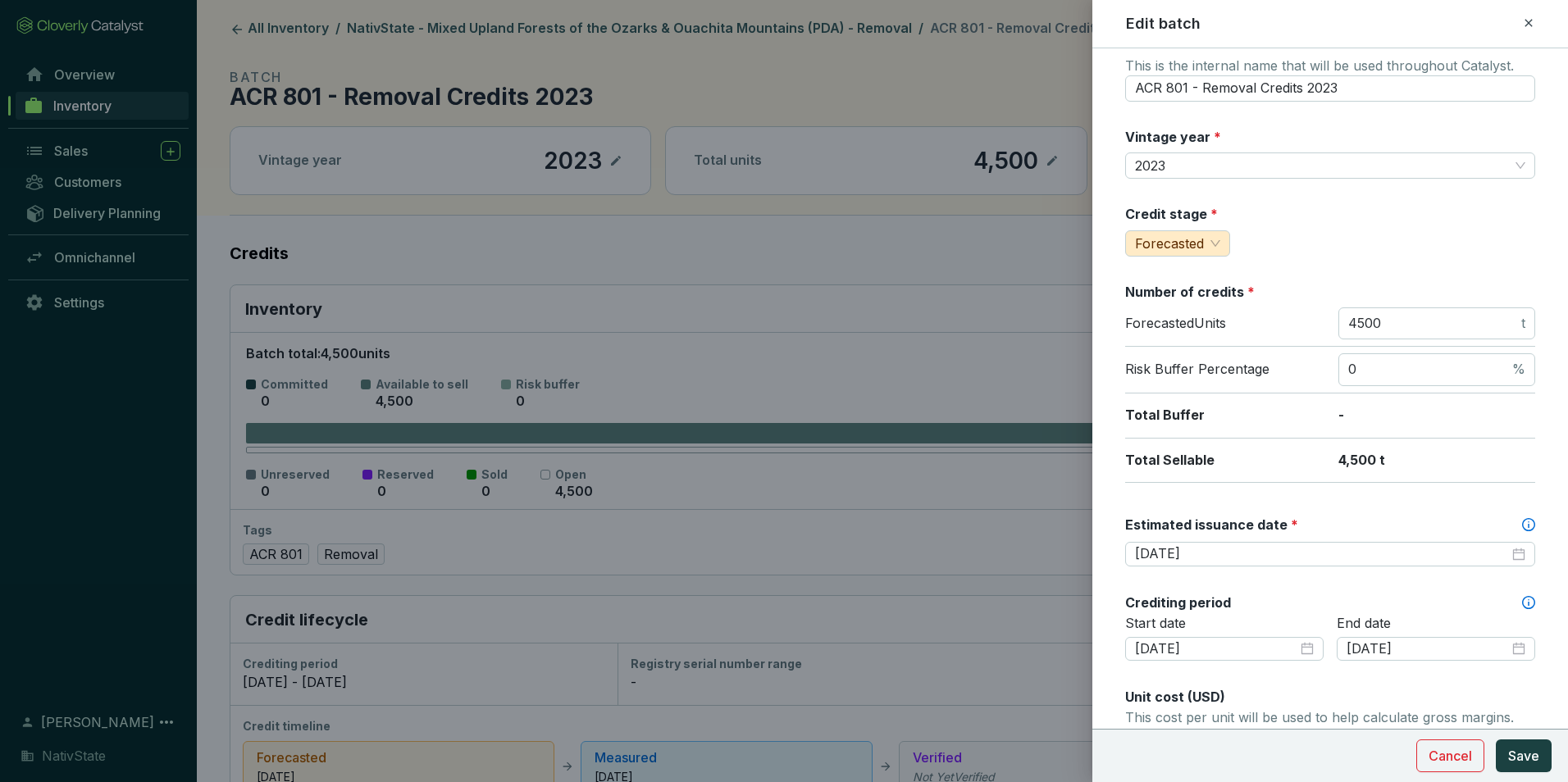
scroll to position [0, 0]
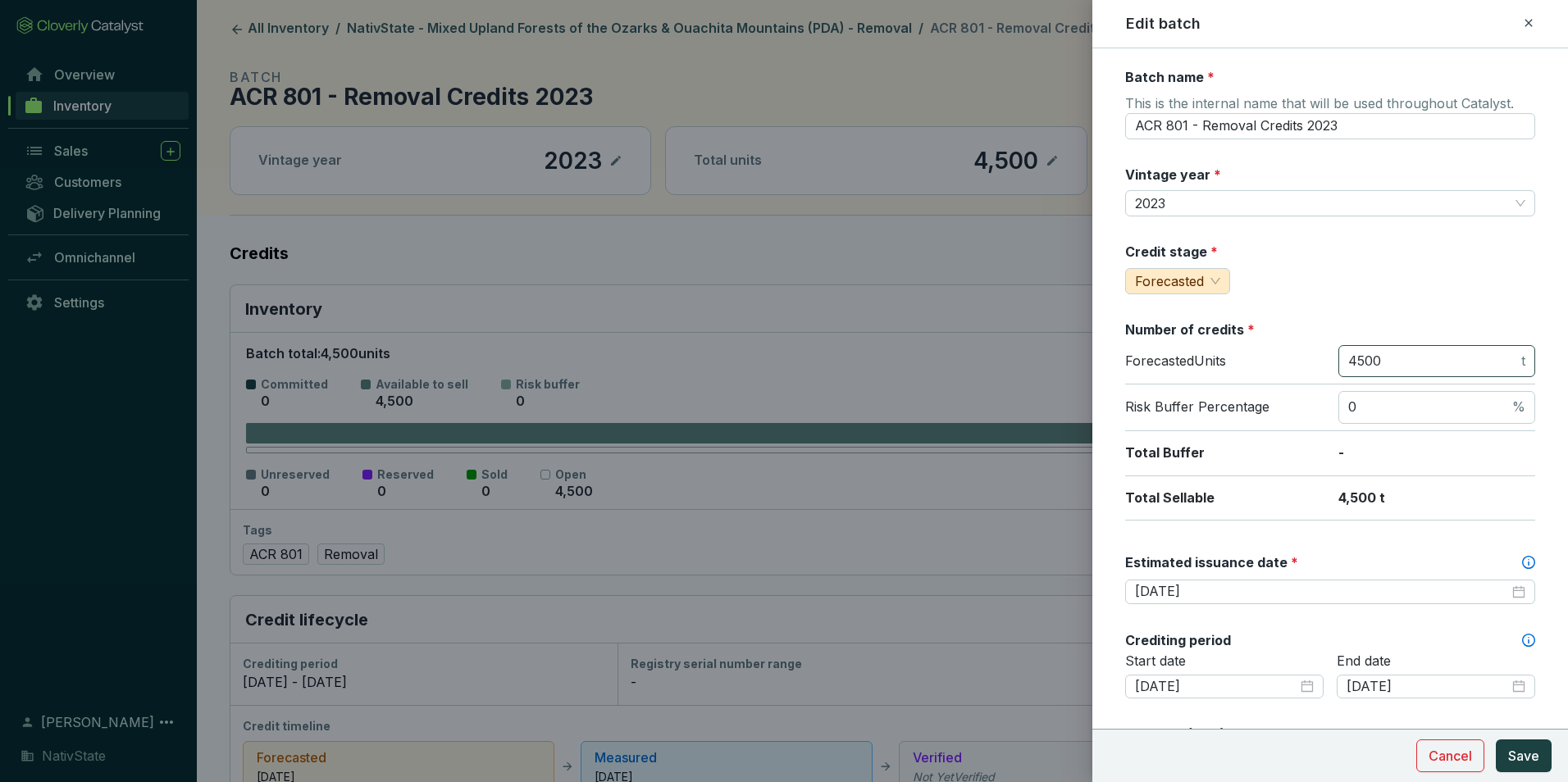
type input "$29.50"
drag, startPoint x: 1390, startPoint y: 374, endPoint x: 1361, endPoint y: 361, distance: 31.8
click at [1361, 361] on span "4500 t" at bounding box center [1437, 361] width 197 height 32
click at [1386, 359] on input "4500" at bounding box center [1433, 361] width 170 height 18
drag, startPoint x: 1405, startPoint y: 362, endPoint x: 1313, endPoint y: 355, distance: 92.3
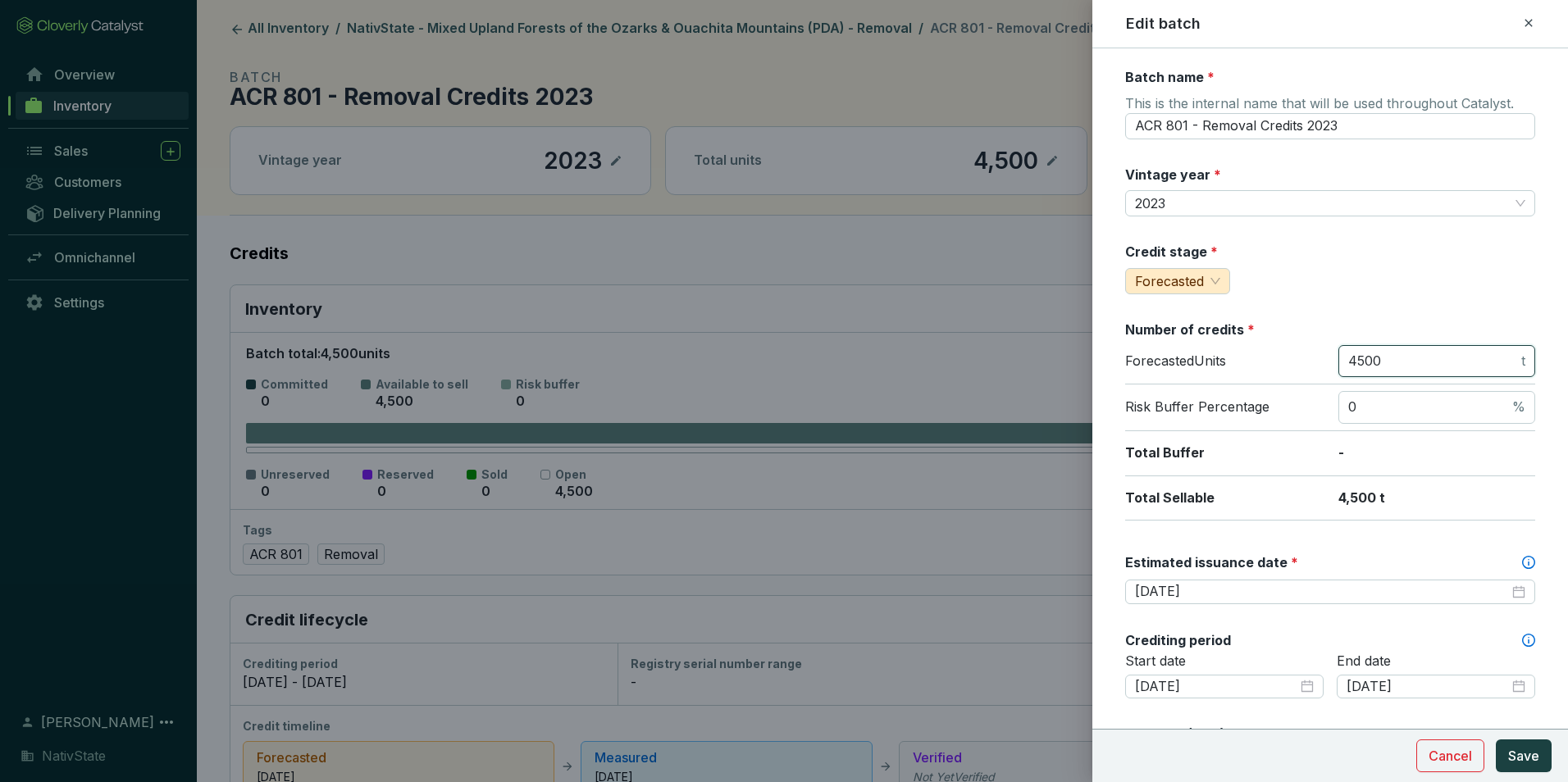
click at [1313, 359] on div "Forecasted Units 4500 t" at bounding box center [1329, 365] width 410 height 40
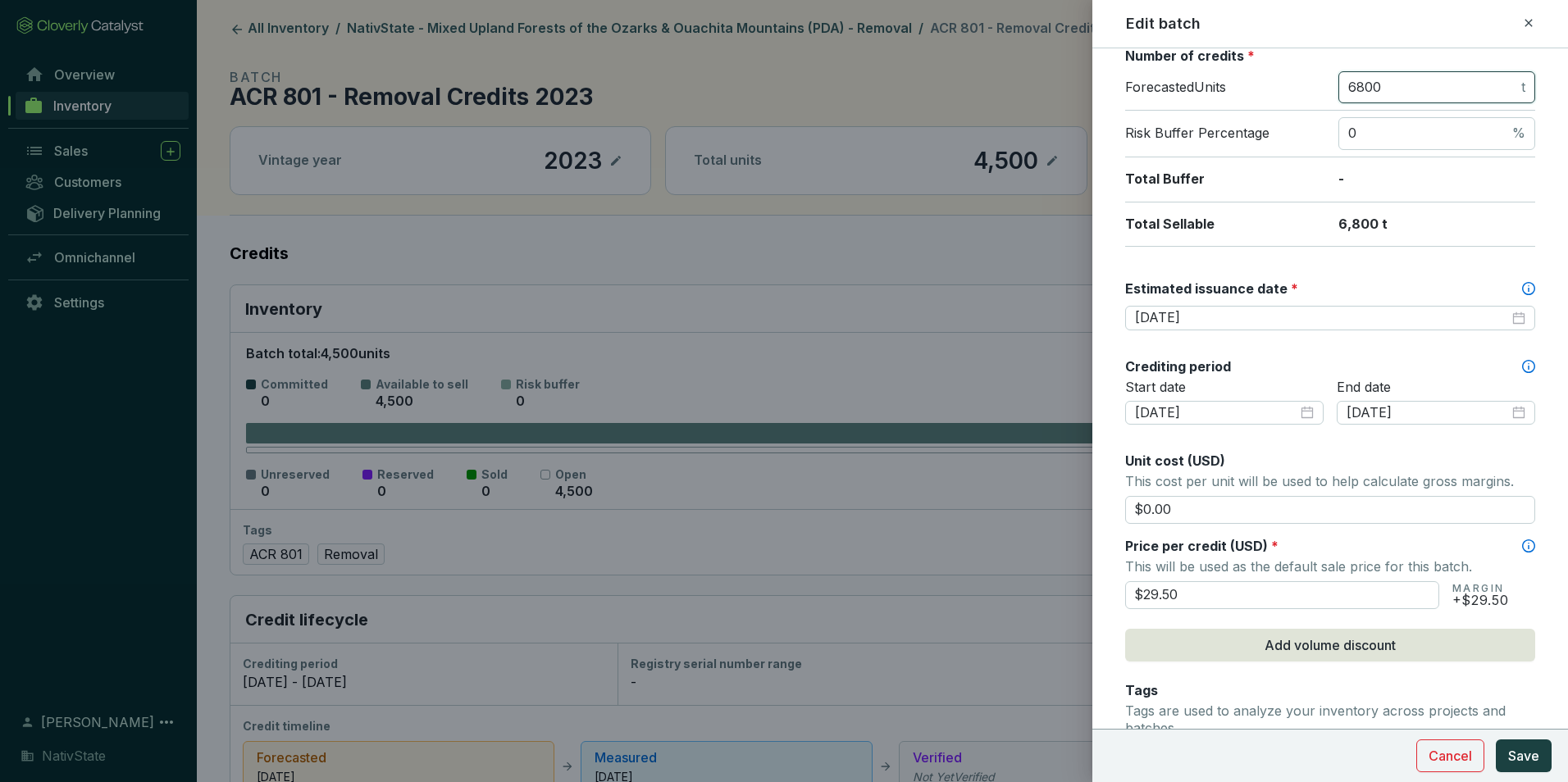
scroll to position [328, 0]
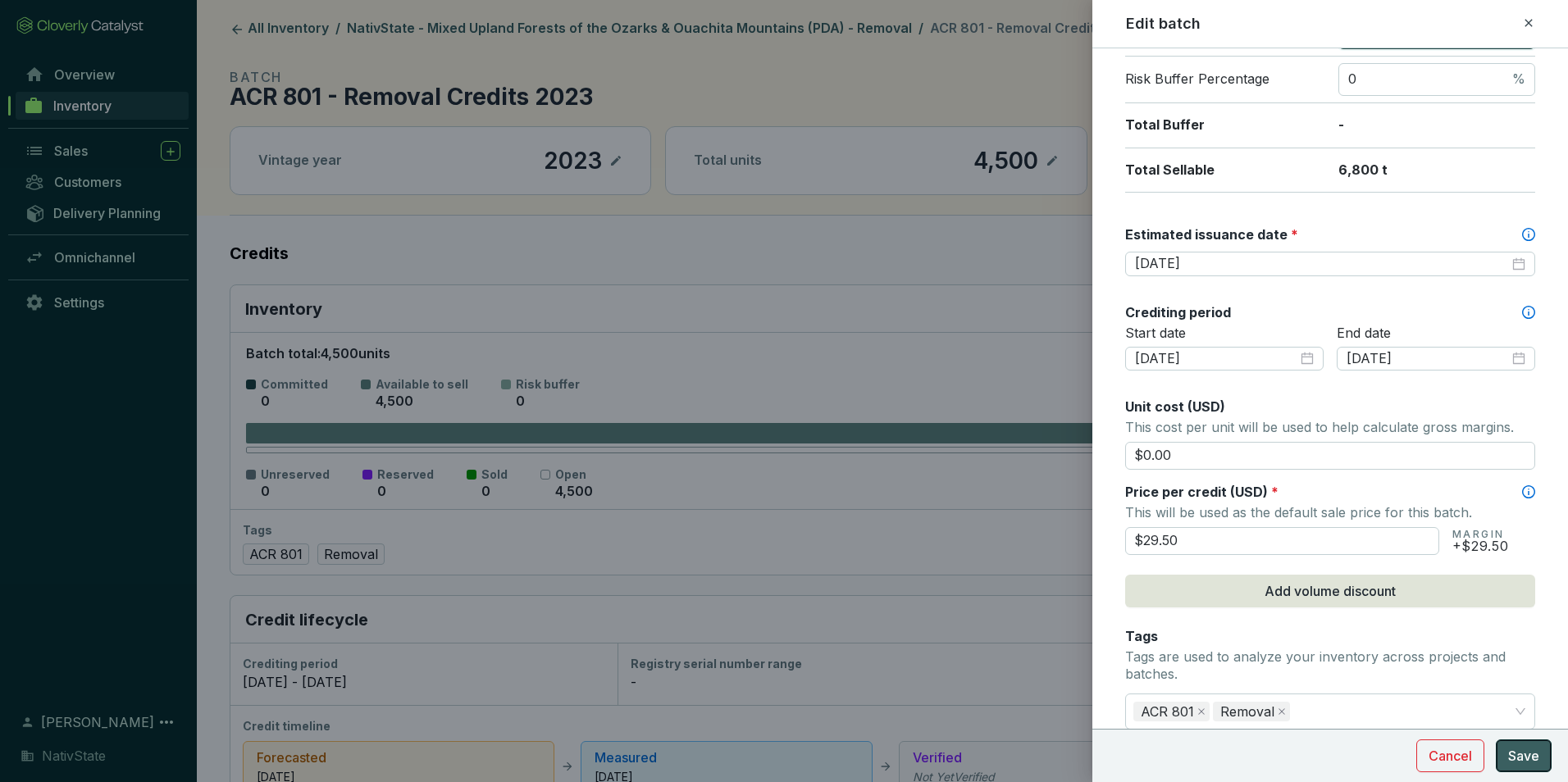
type input "6800"
click at [1510, 756] on span "Save" at bounding box center [1524, 756] width 32 height 20
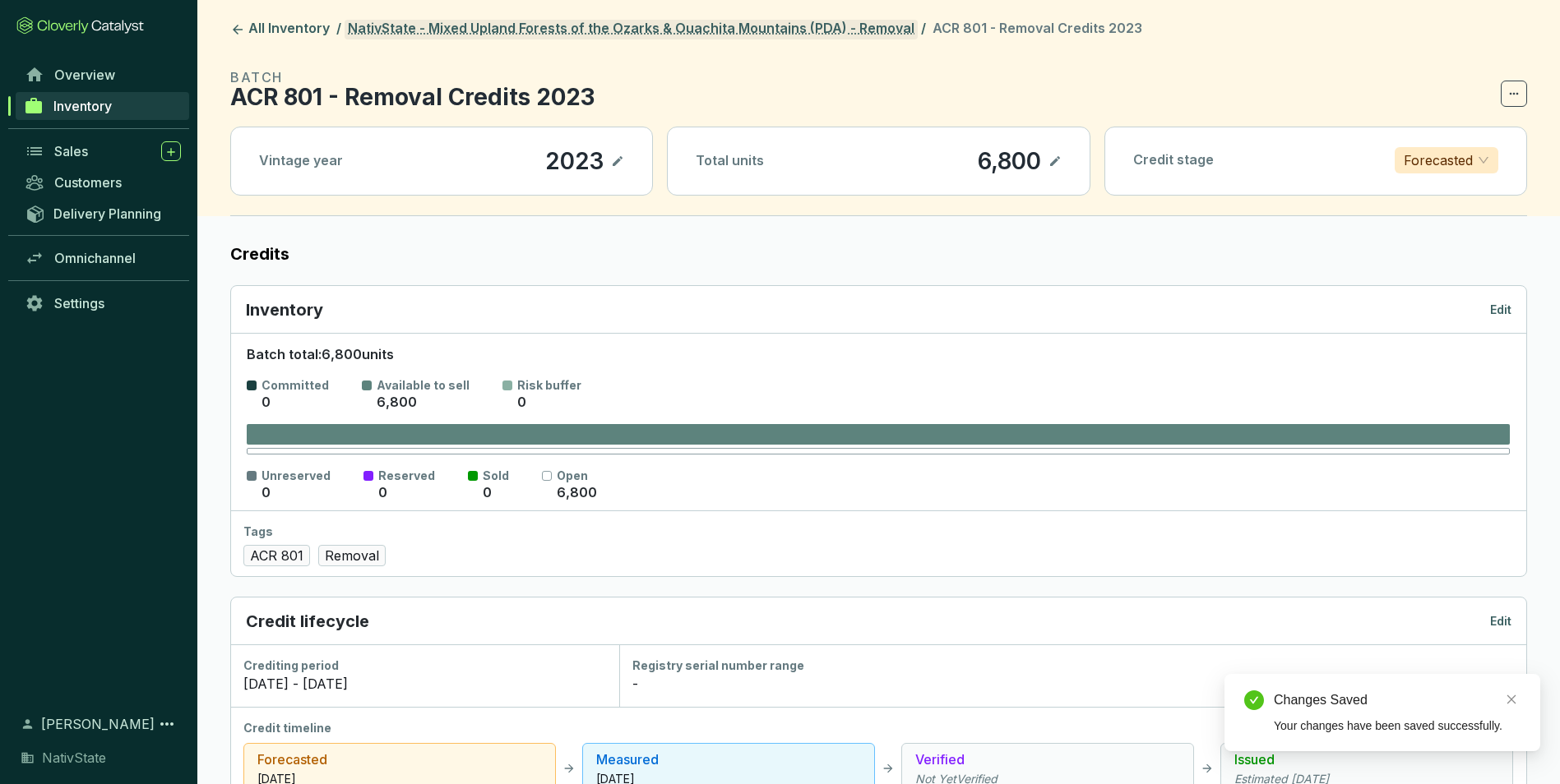
click at [691, 32] on link "NativState - Mixed Upland Forests of the Ozarks & Ouachita Mountains (PDA) - Re…" at bounding box center [630, 29] width 573 height 20
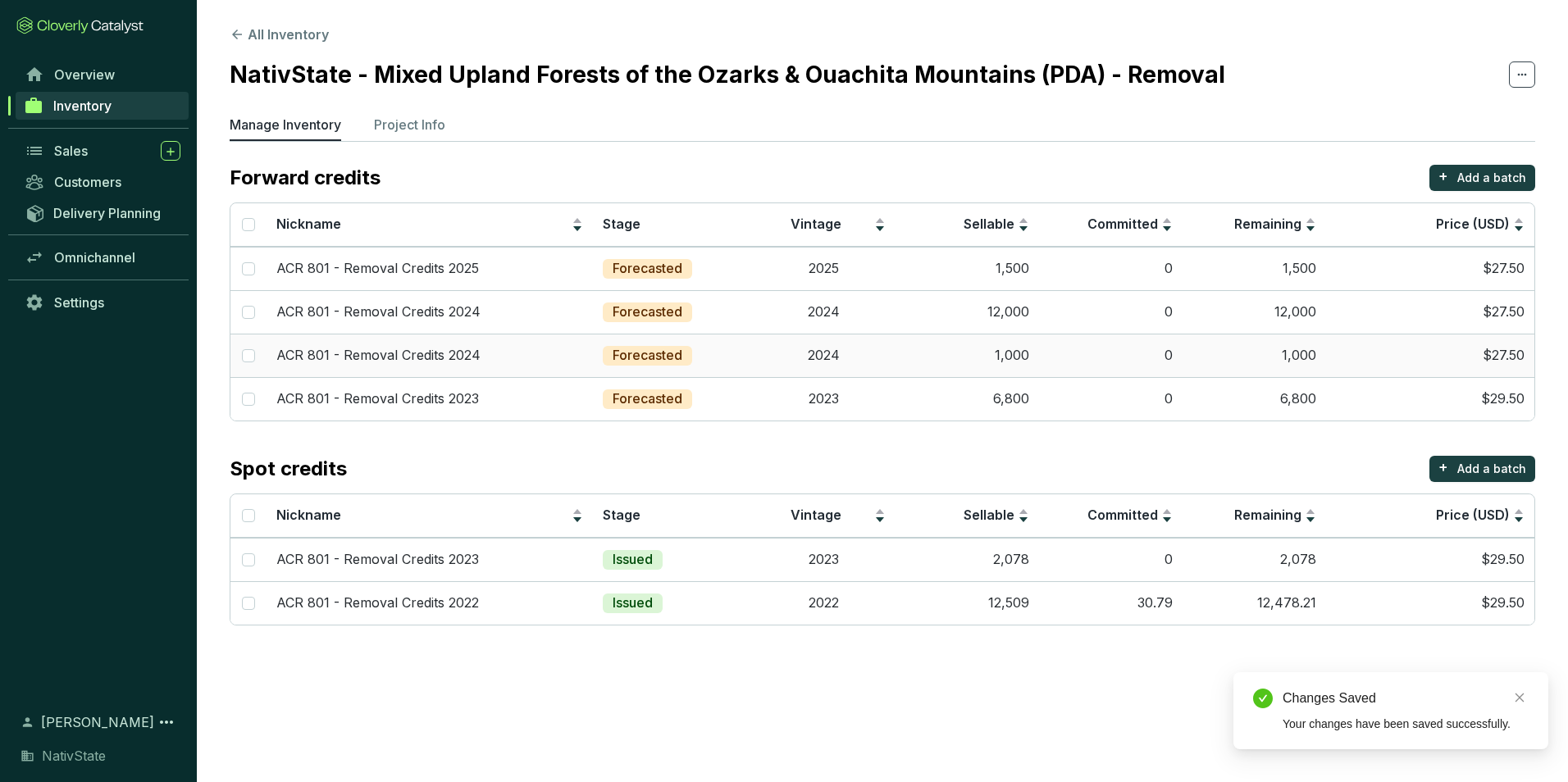
click at [1000, 342] on td "1,000" at bounding box center [967, 355] width 143 height 43
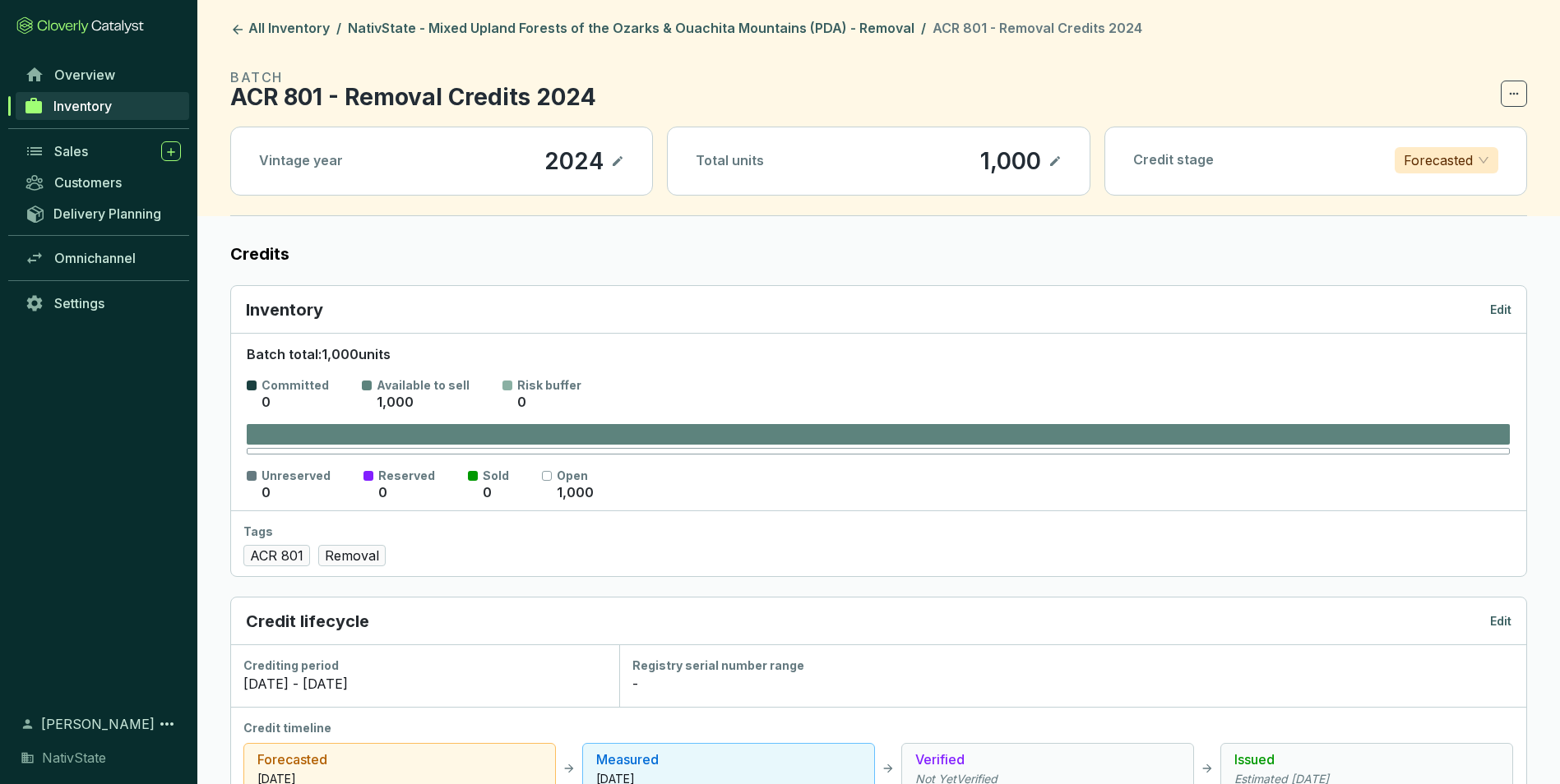
click at [1501, 308] on p "Edit" at bounding box center [1500, 309] width 21 height 16
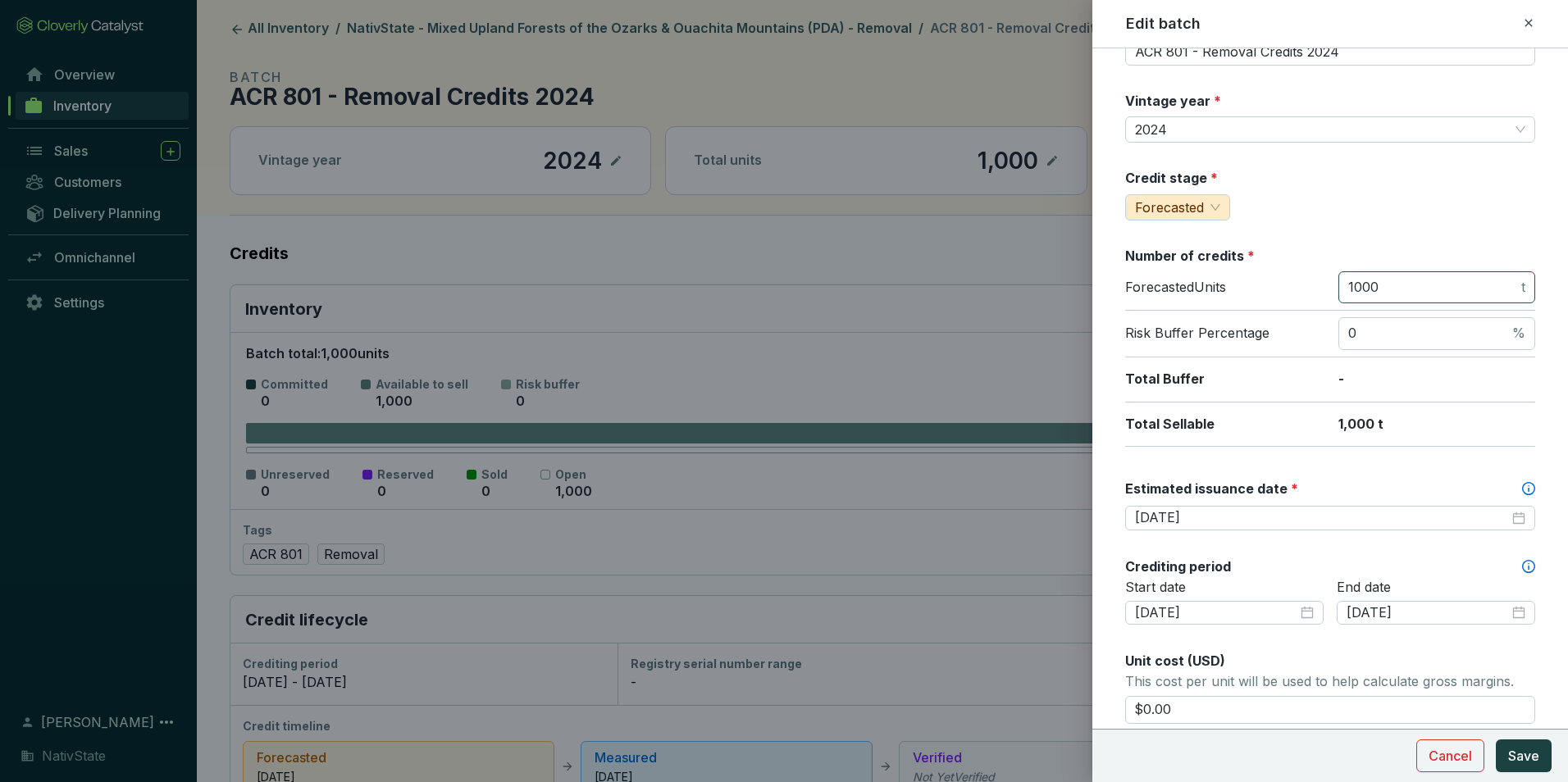
scroll to position [82, 0]
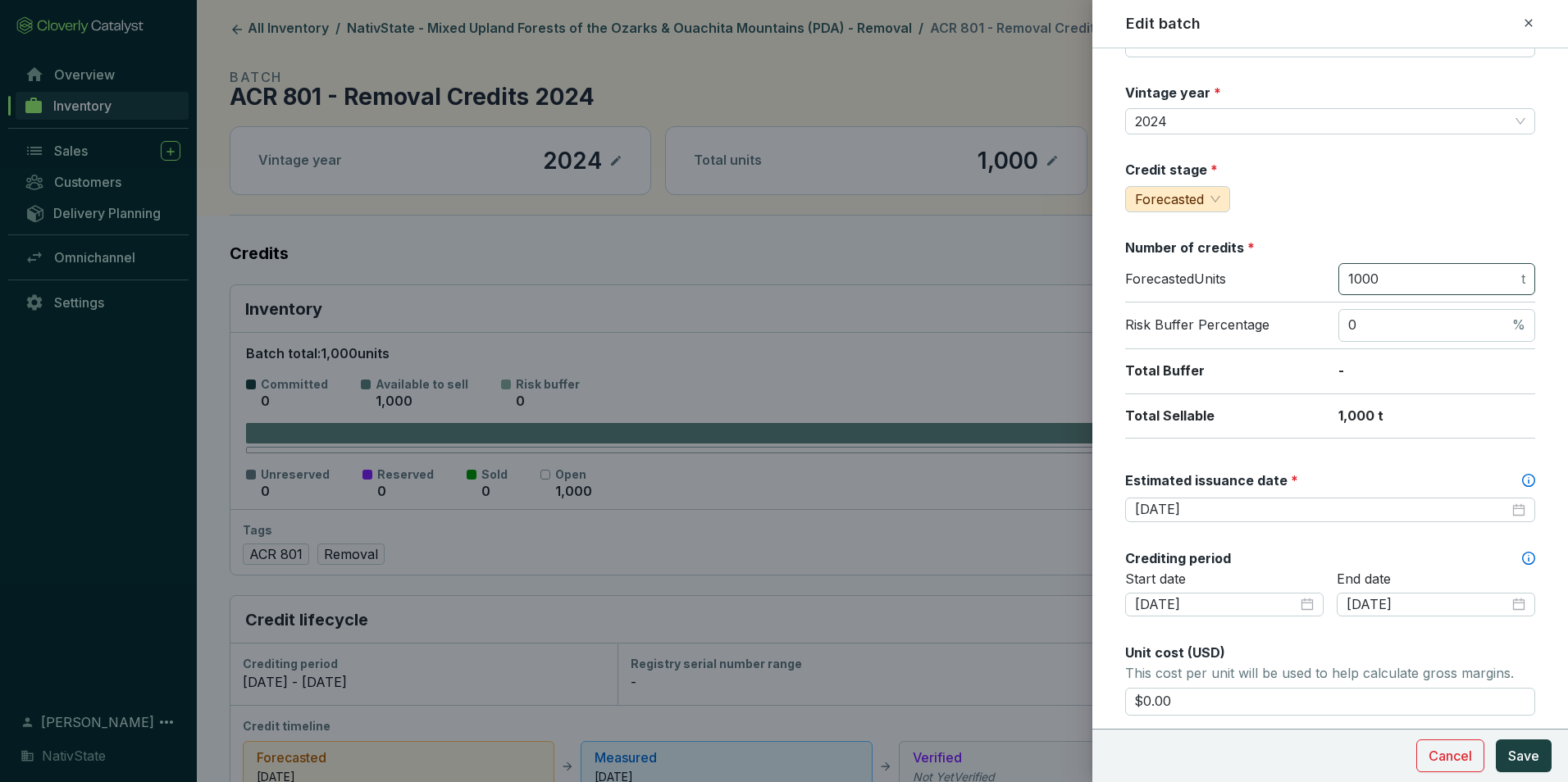
click at [1424, 265] on span "1000 t" at bounding box center [1437, 279] width 197 height 32
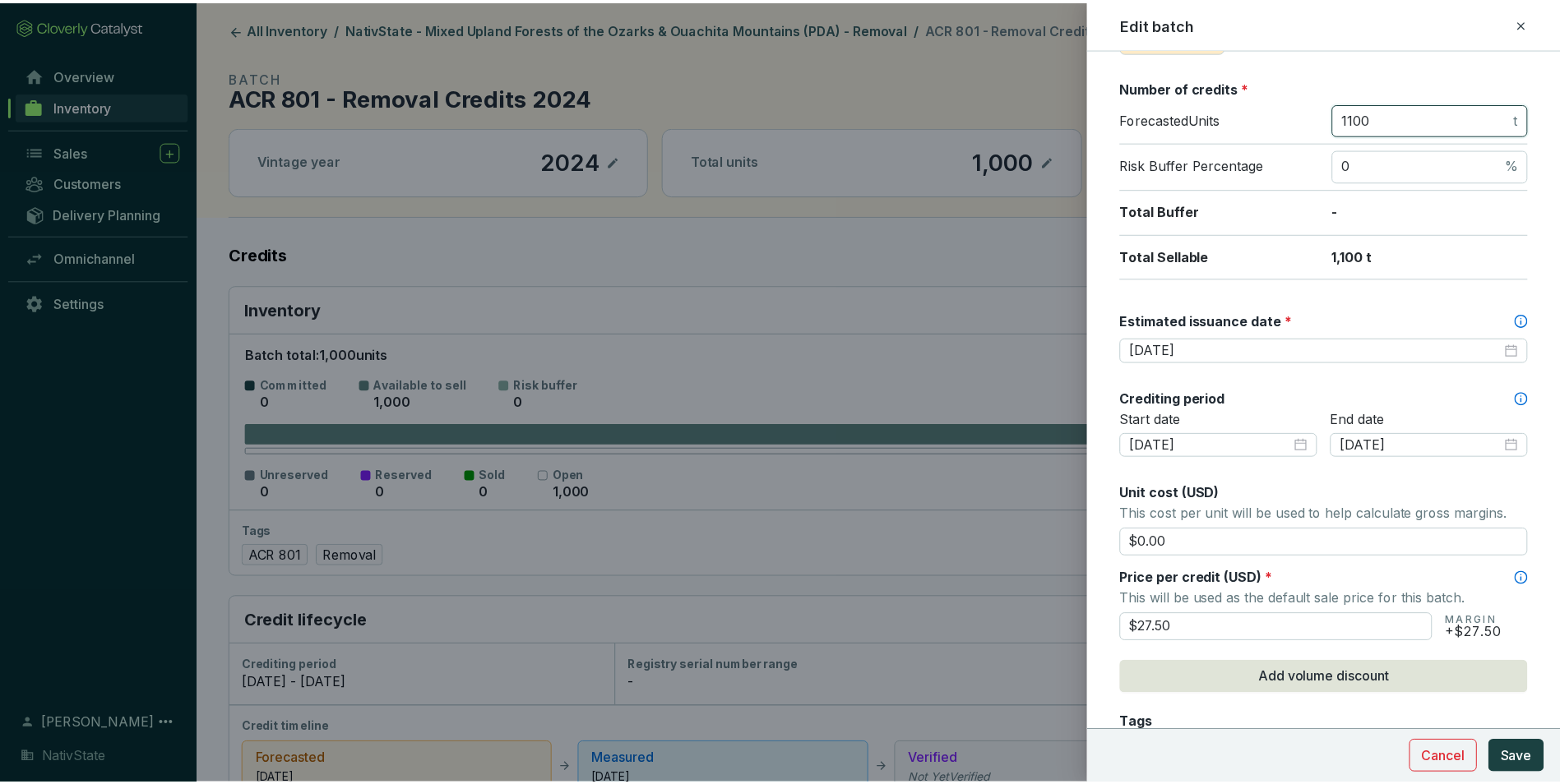
scroll to position [247, 0]
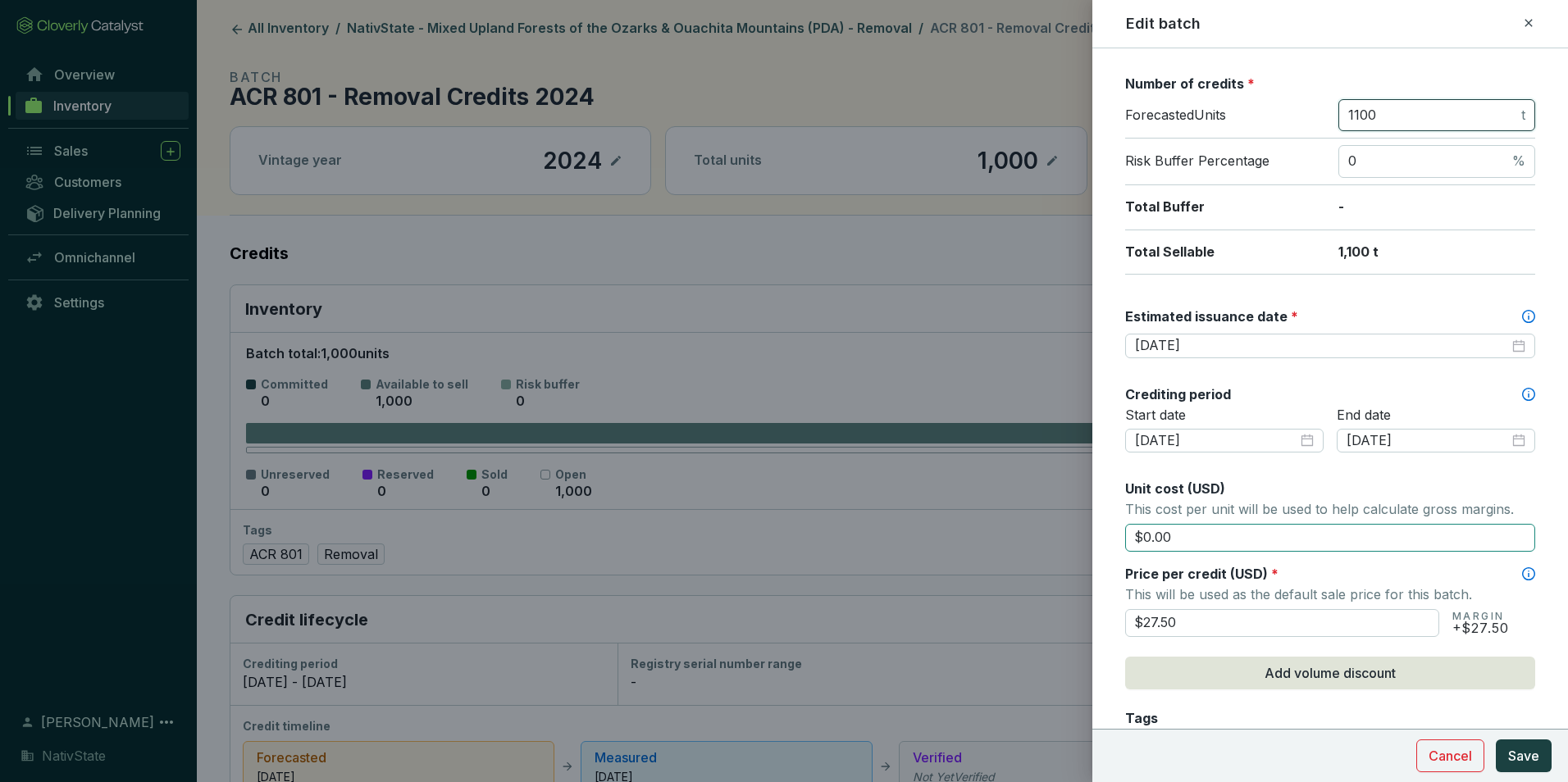
type input "1100"
click at [1209, 542] on input "$0.00" at bounding box center [1329, 538] width 410 height 28
drag, startPoint x: 1206, startPoint y: 628, endPoint x: 1079, endPoint y: 603, distance: 129.4
click at [1080, 605] on div "Edit batch Batch name * This is the internal name that will be used throughout …" at bounding box center [784, 391] width 1568 height 782
type input "$29.50"
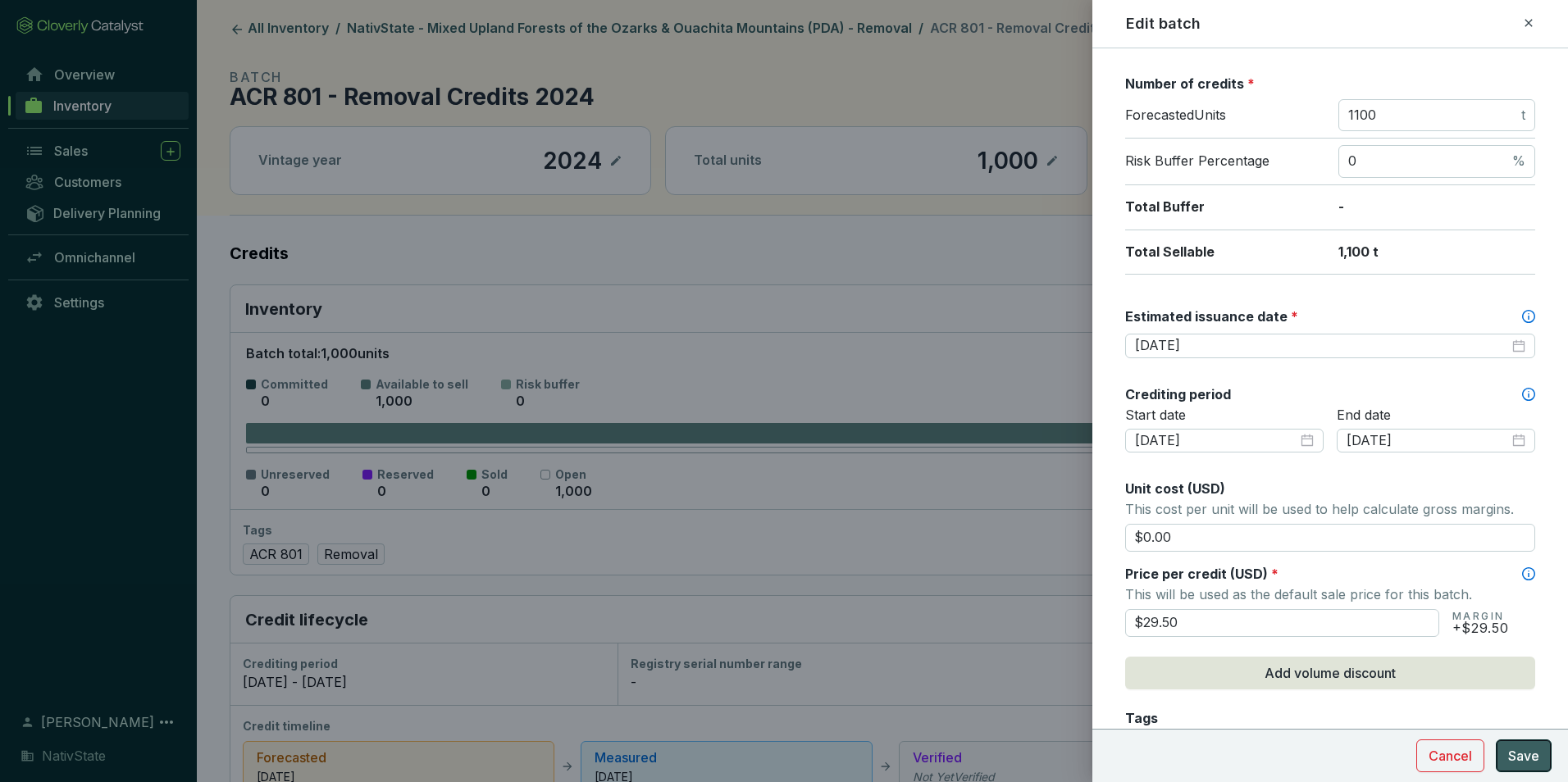
click at [1512, 743] on button "Save" at bounding box center [1523, 756] width 55 height 32
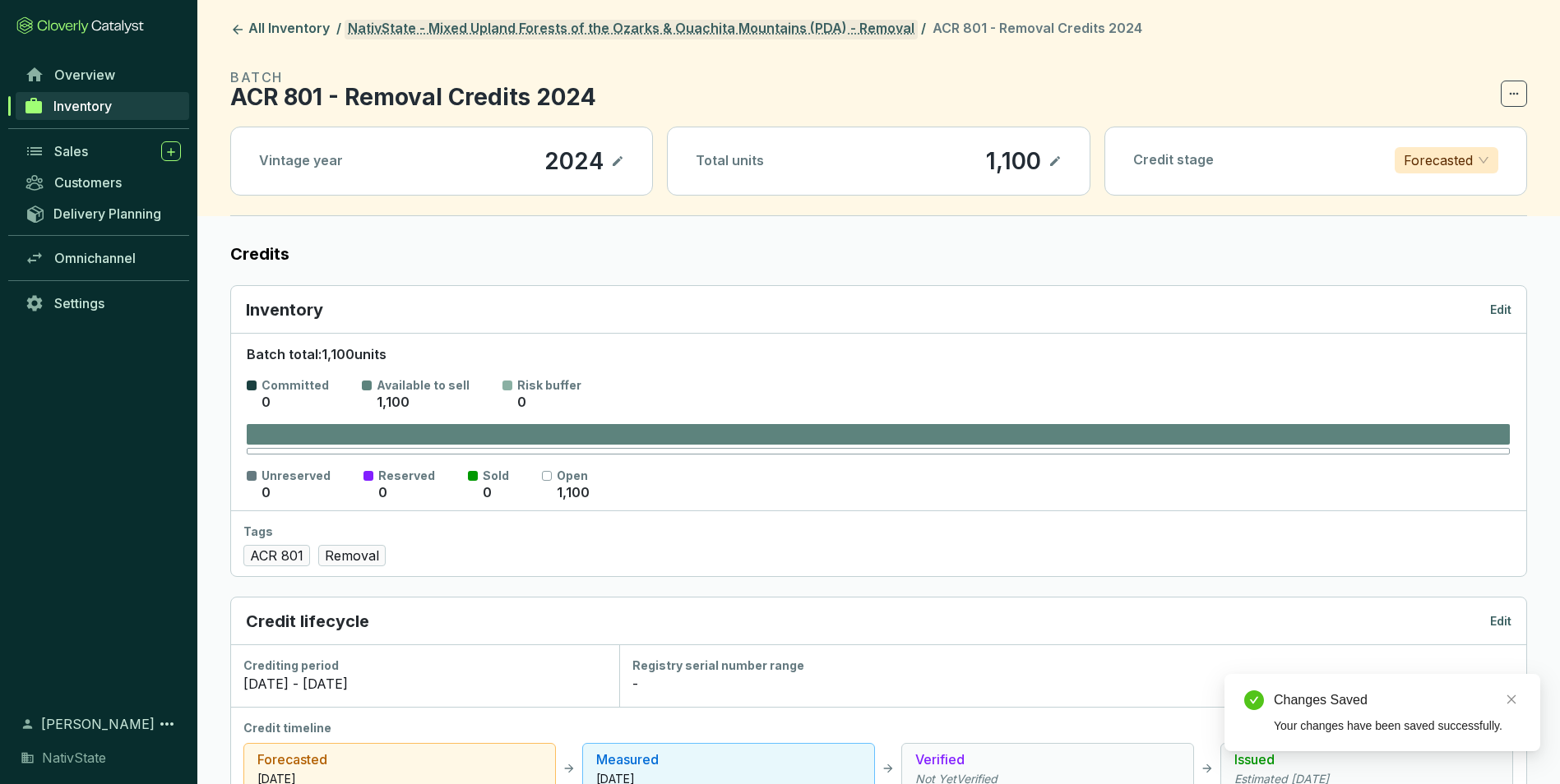
click at [631, 23] on link "NativState - Mixed Upland Forests of the Ozarks & Ouachita Mountains (PDA) - Re…" at bounding box center [630, 29] width 573 height 20
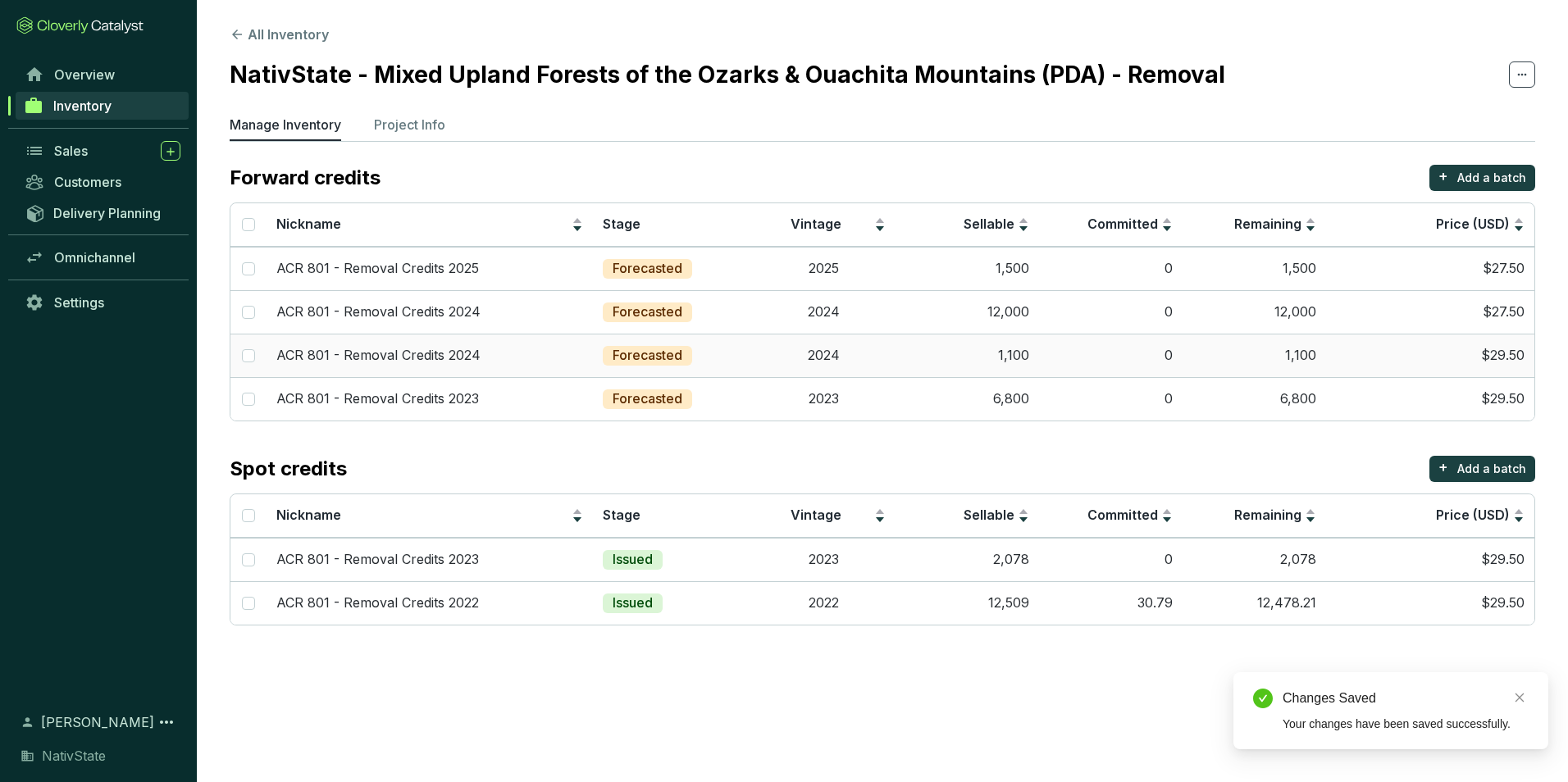
click at [948, 354] on td "1,100" at bounding box center [967, 355] width 143 height 43
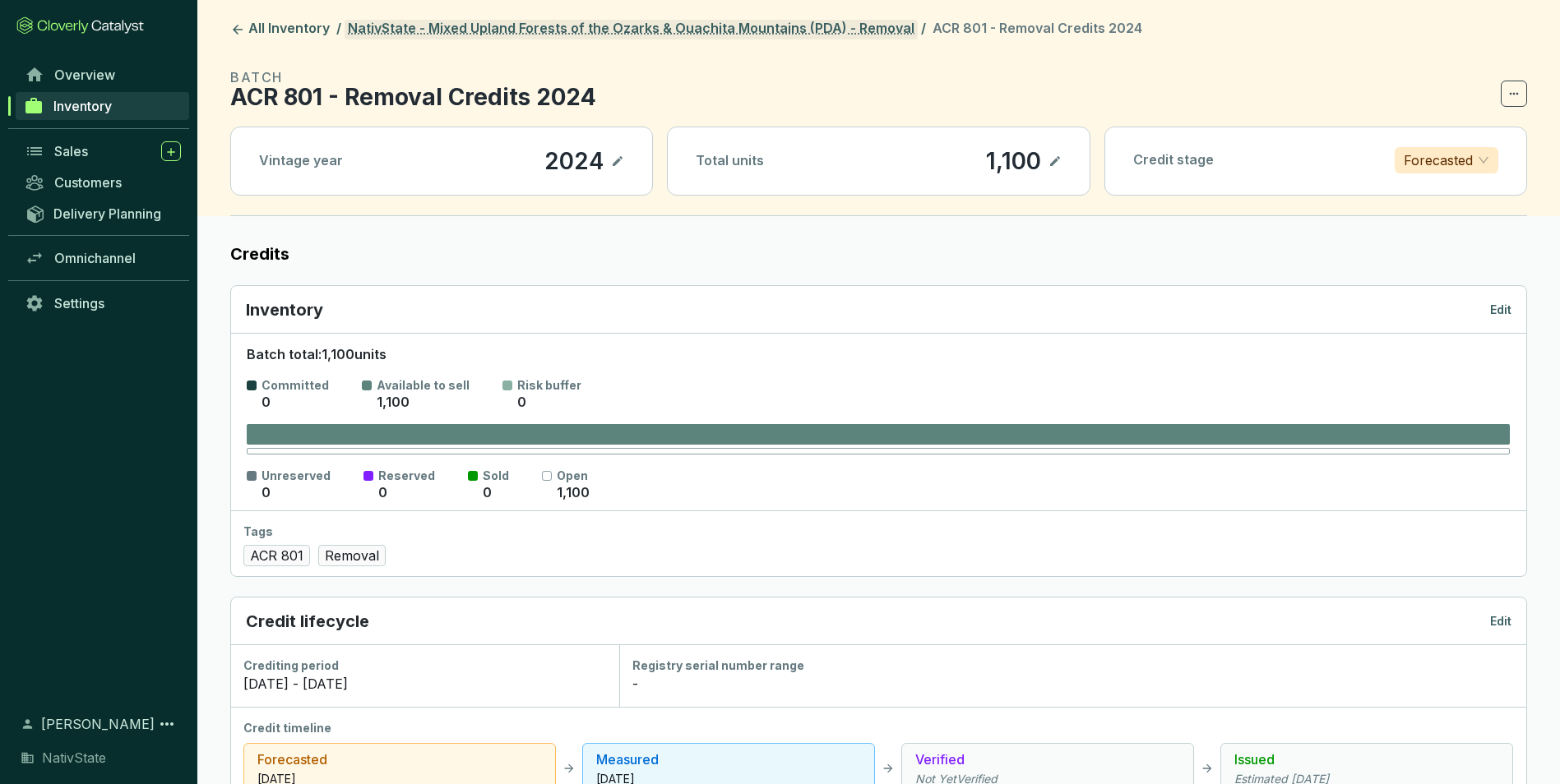
click at [792, 23] on link "NativState - Mixed Upland Forests of the Ozarks & Ouachita Mountains (PDA) - Re…" at bounding box center [630, 29] width 573 height 20
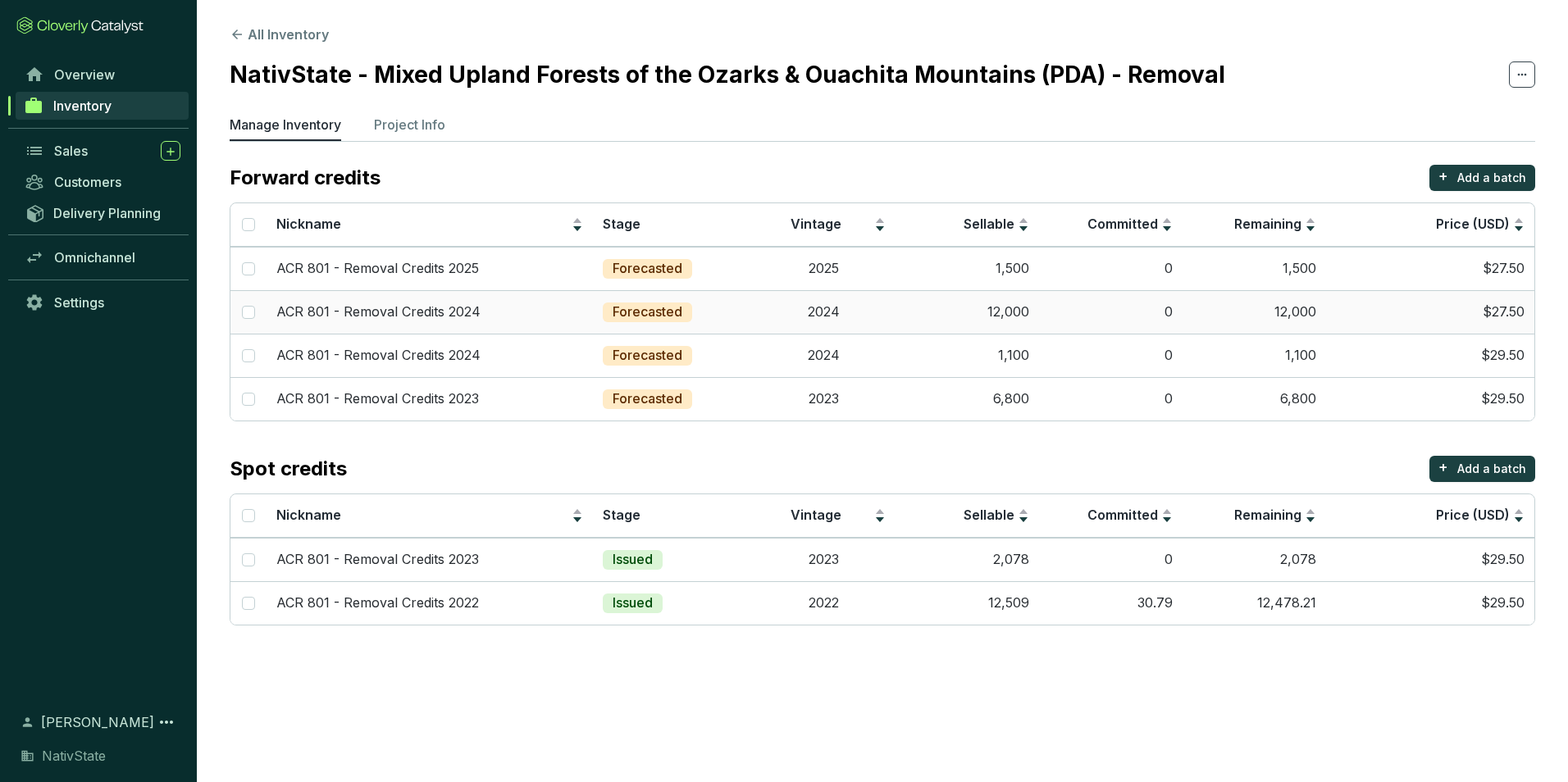
click at [1070, 297] on td "0" at bounding box center [1110, 312] width 143 height 43
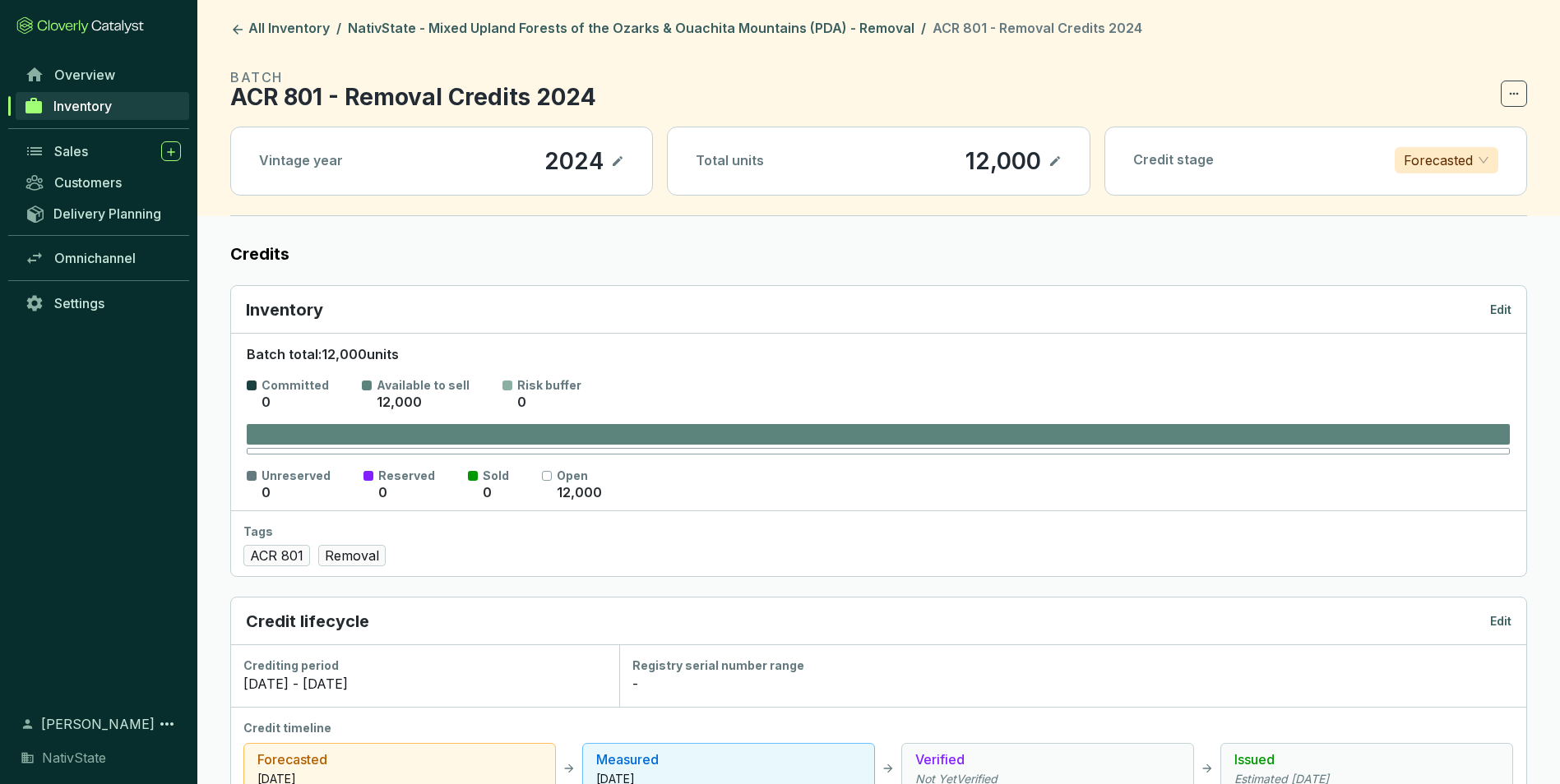
click at [1491, 308] on p "Edit" at bounding box center [1500, 309] width 21 height 16
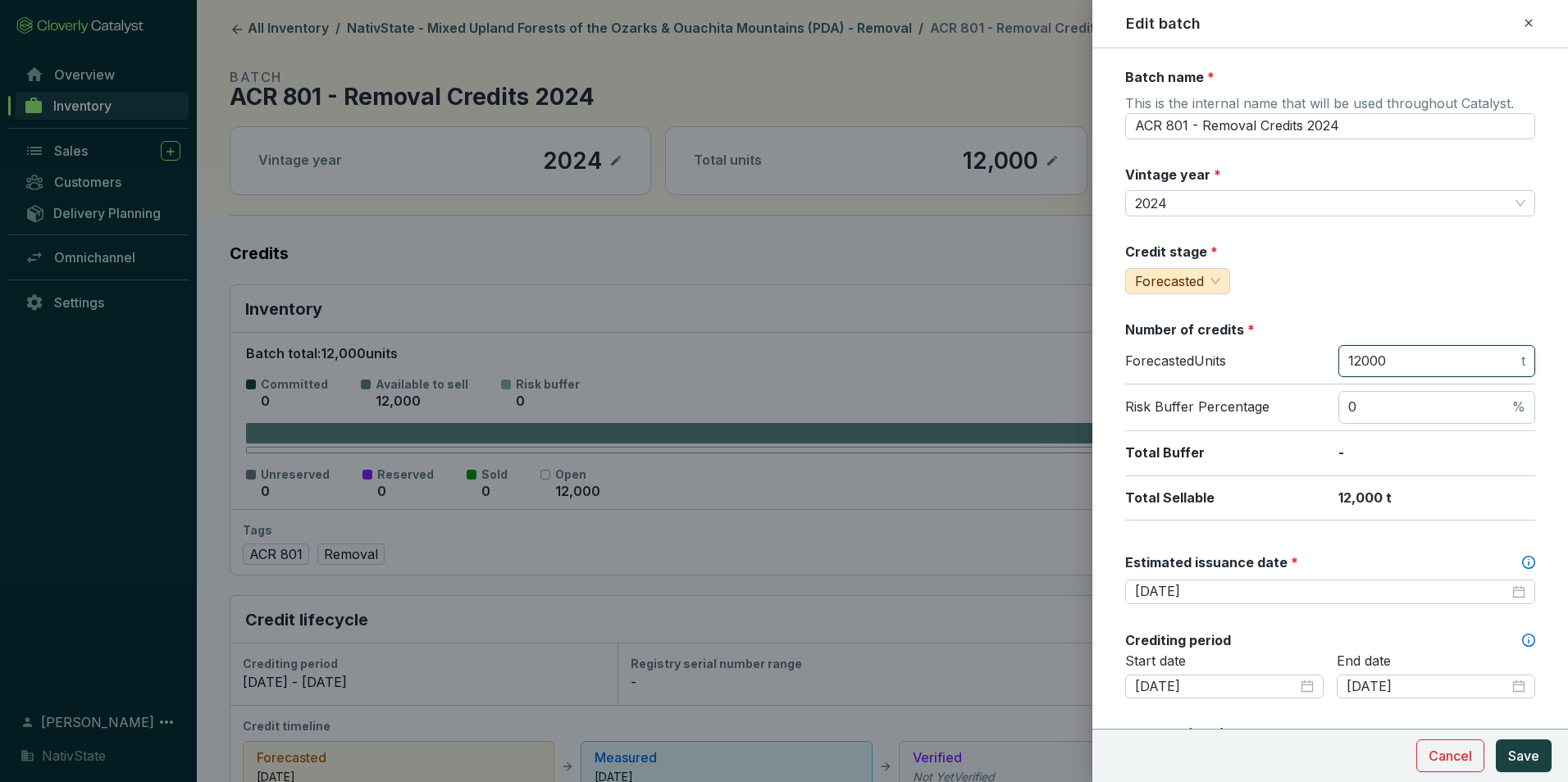
drag, startPoint x: 1427, startPoint y: 371, endPoint x: 1359, endPoint y: 359, distance: 69.1
click at [1359, 359] on span "12000 t" at bounding box center [1437, 361] width 197 height 32
click at [1383, 359] on input "12000" at bounding box center [1433, 361] width 170 height 18
click at [1401, 359] on input "12000" at bounding box center [1433, 361] width 170 height 18
drag, startPoint x: 1413, startPoint y: 362, endPoint x: 1288, endPoint y: 354, distance: 125.3
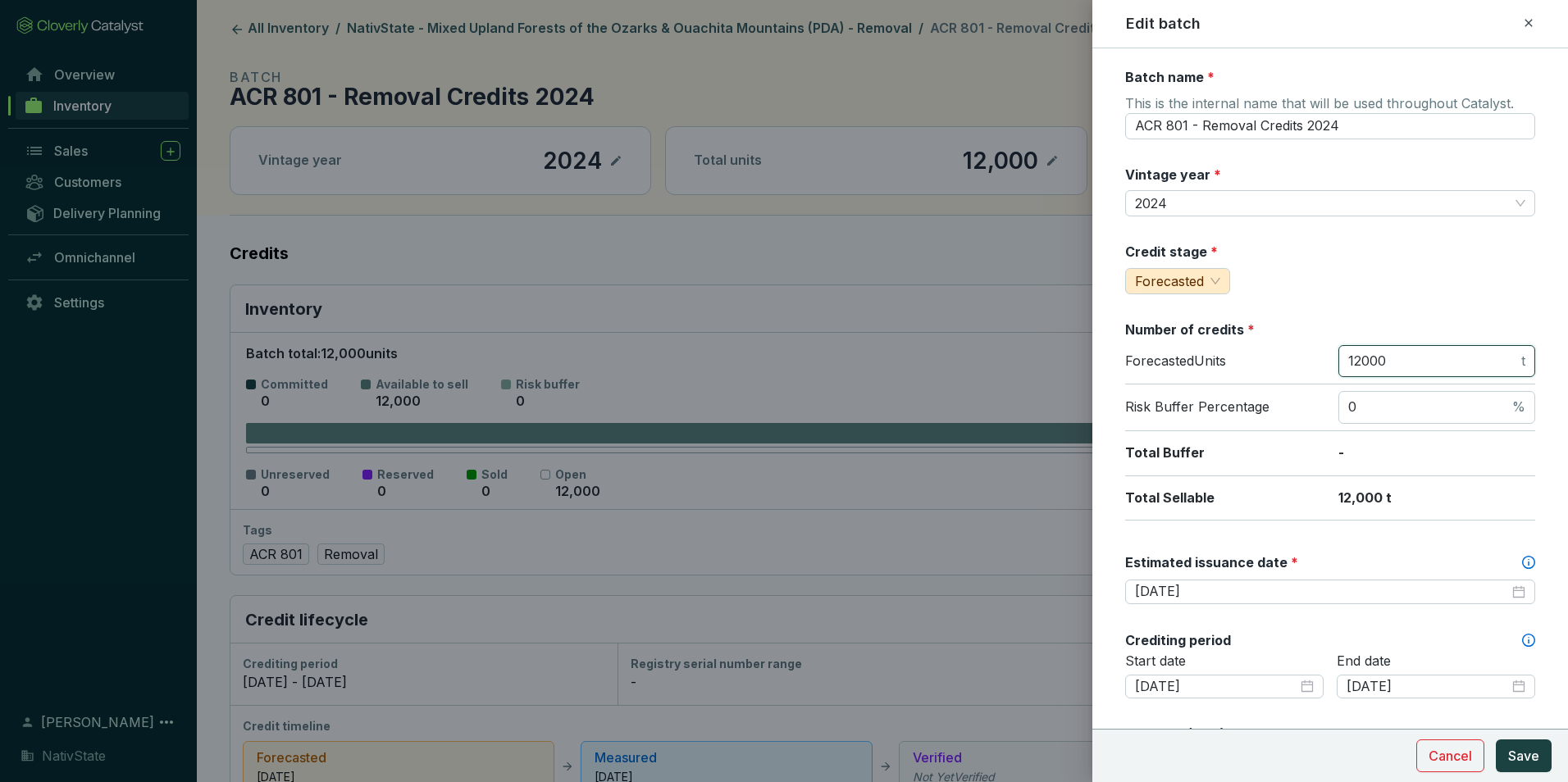
click at [1288, 354] on div "Forecasted Units 12000 t" at bounding box center [1329, 365] width 410 height 40
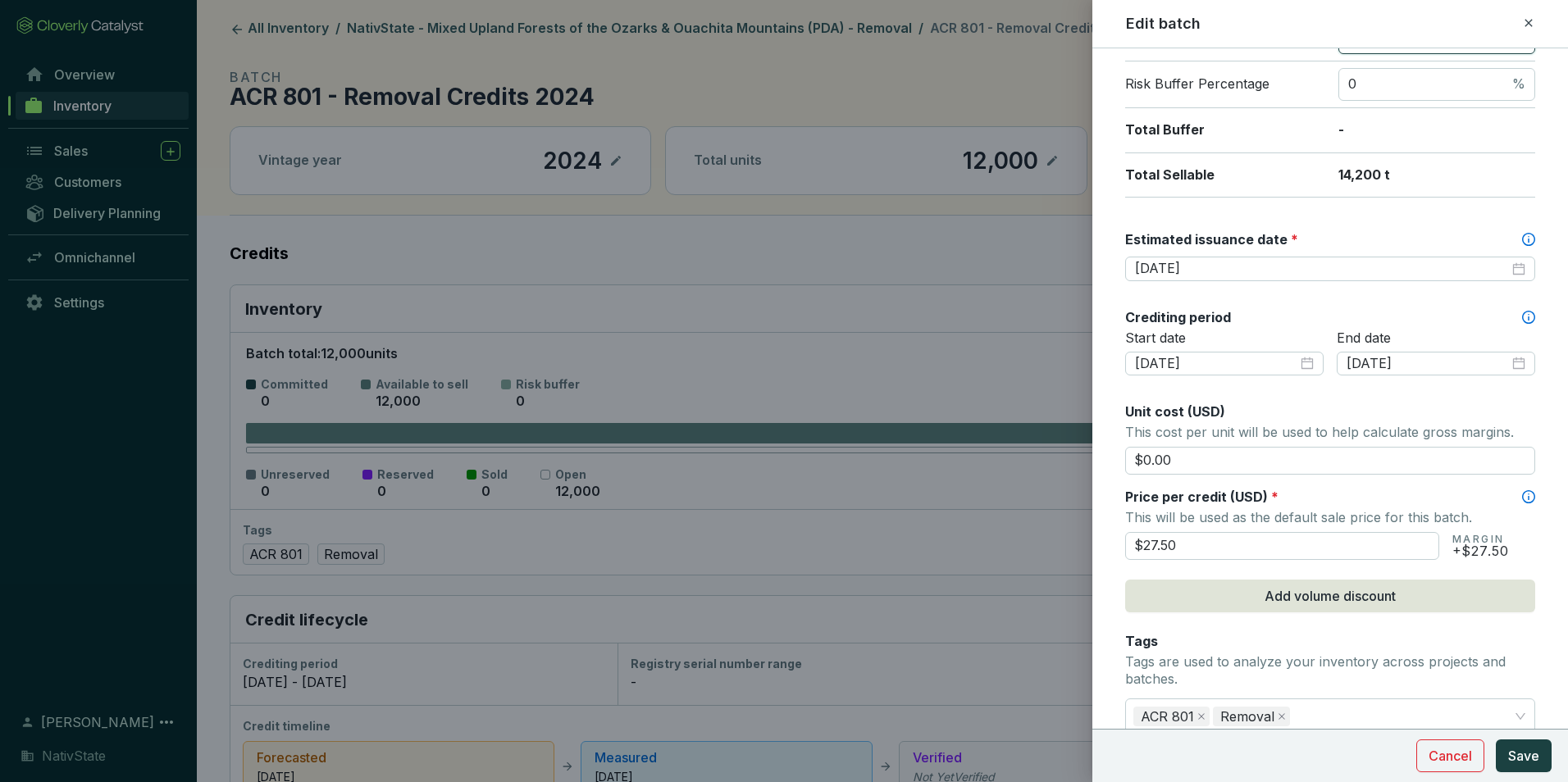
scroll to position [328, 0]
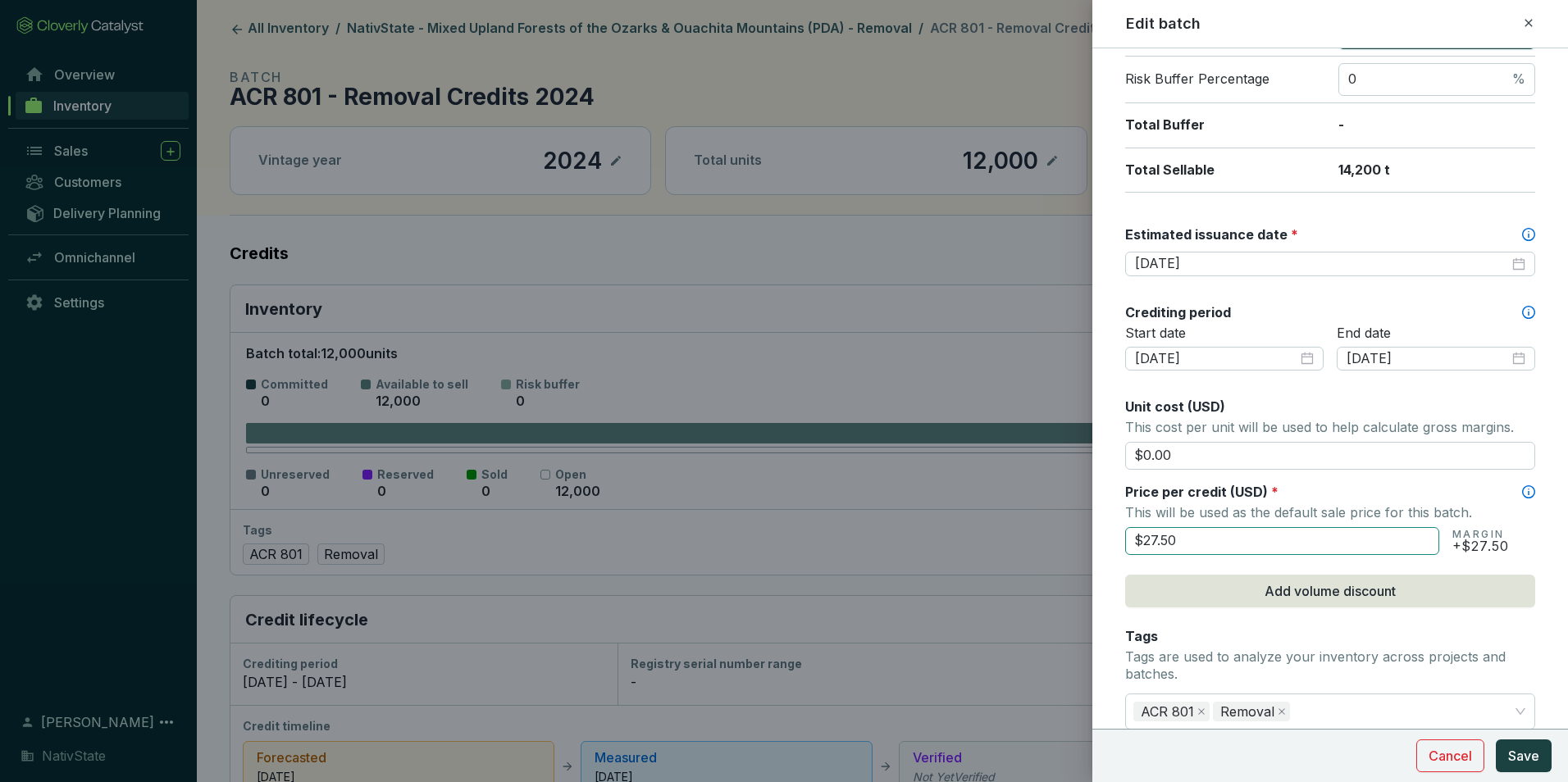
type input "14200"
drag, startPoint x: 1234, startPoint y: 538, endPoint x: 931, endPoint y: 503, distance: 305.0
click at [931, 503] on div "Edit batch Batch name * This is the internal name that will be used throughout …" at bounding box center [784, 391] width 1568 height 782
type input "$29.50"
click at [1536, 771] on button "Save" at bounding box center [1523, 756] width 55 height 32
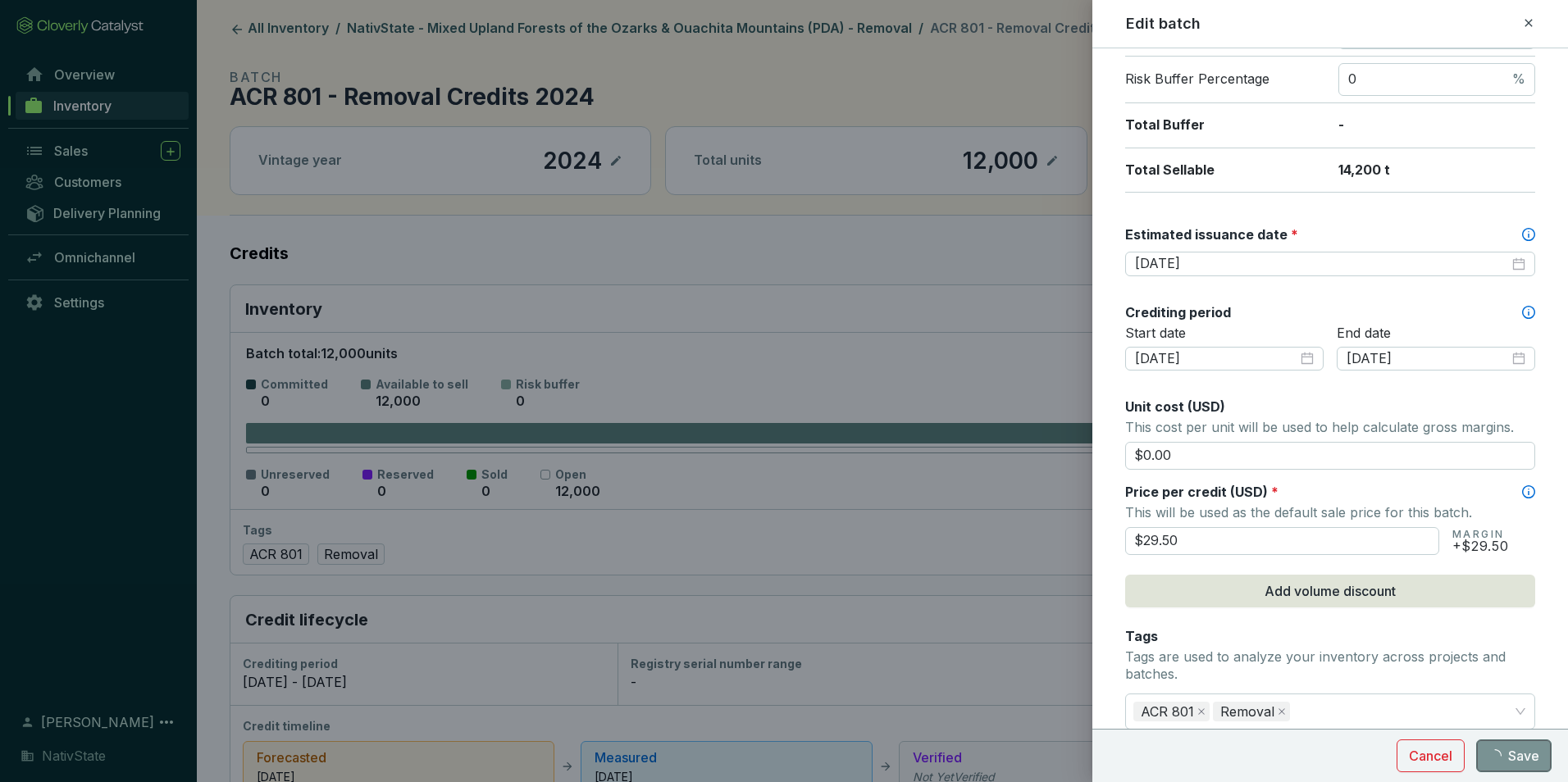
click at [1536, 761] on span "Save" at bounding box center [1524, 756] width 32 height 20
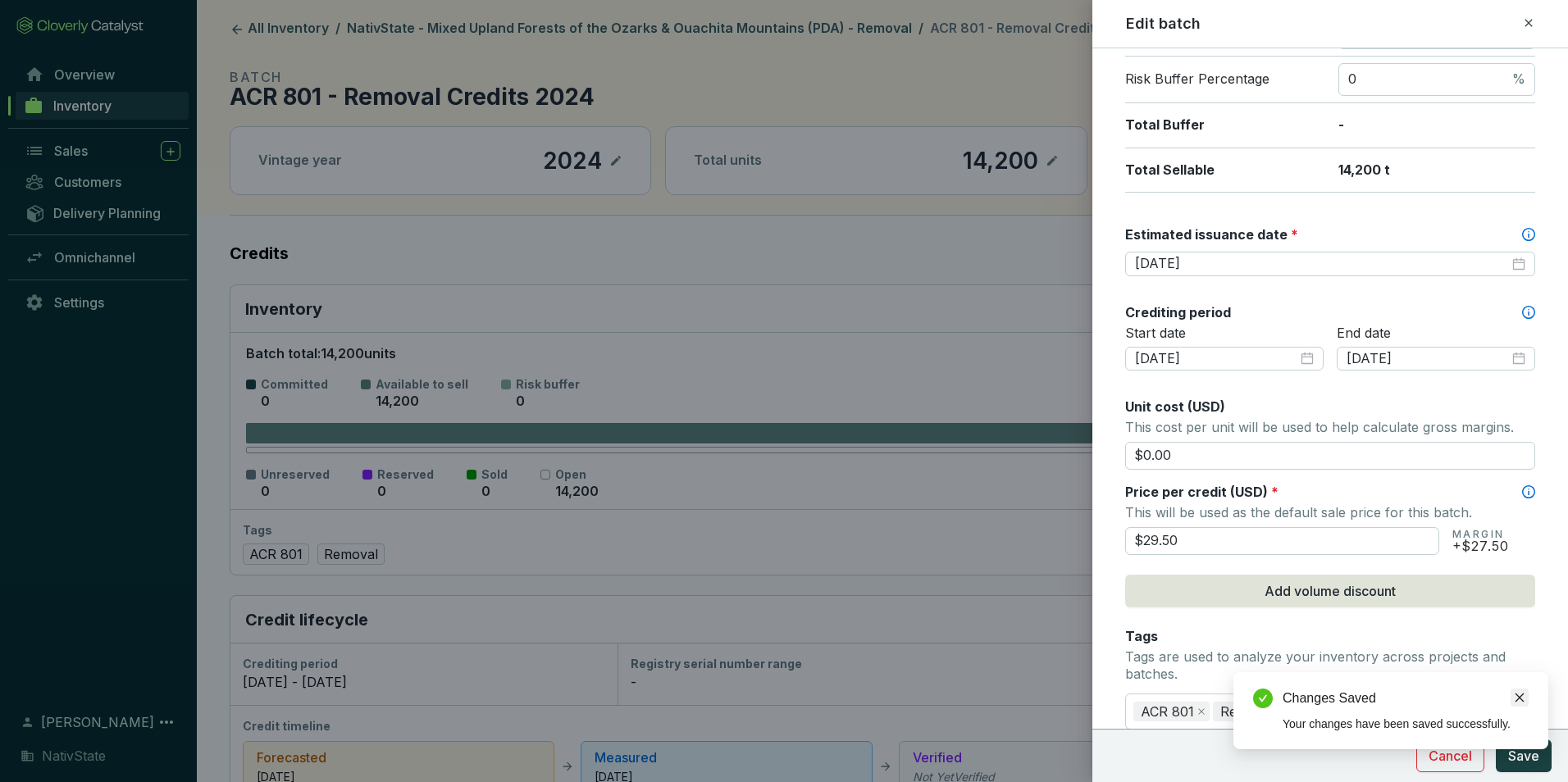
click at [1521, 699] on icon "close" at bounding box center [1519, 698] width 9 height 9
click at [1536, 757] on span "Save" at bounding box center [1524, 756] width 32 height 20
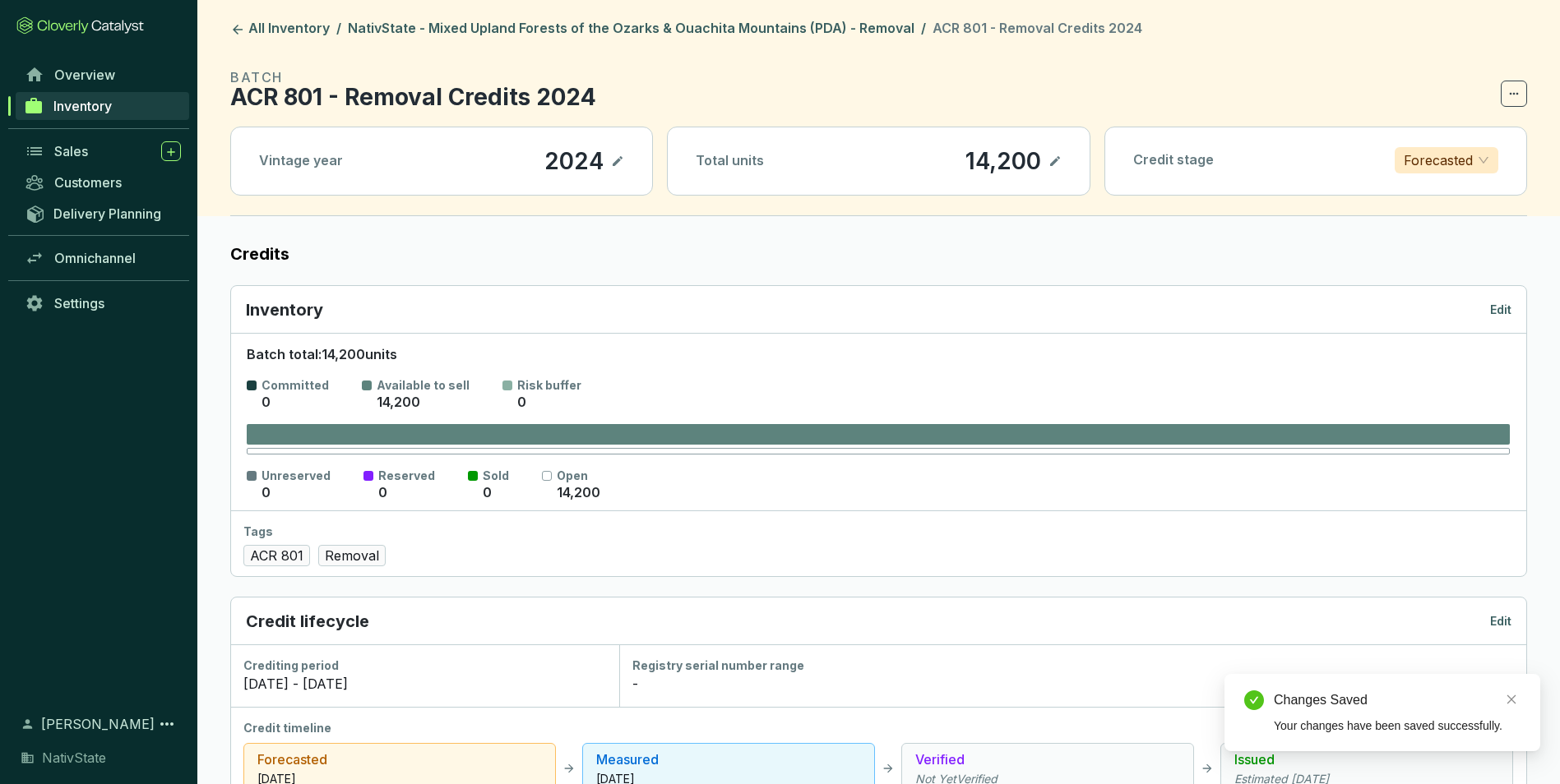
click at [608, 16] on header "All Inventory / NativState - Mixed Upland Forests of the Ozarks & Ouachita Moun…" at bounding box center [878, 108] width 1363 height 216
click at [620, 30] on link "NativState - Mixed Upland Forests of the Ozarks & Ouachita Mountains (PDA) - Re…" at bounding box center [630, 29] width 573 height 20
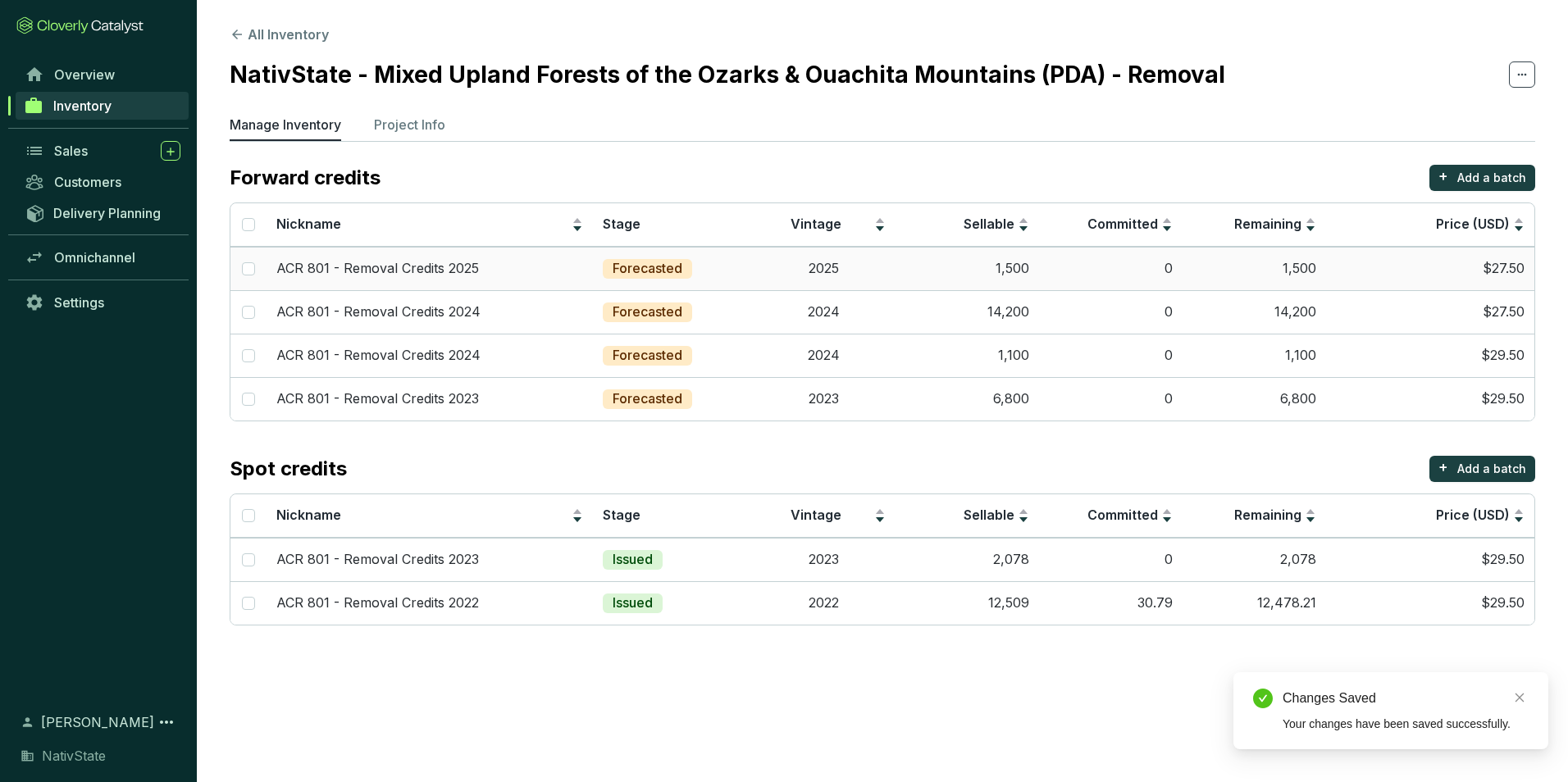
click at [1049, 268] on td "0" at bounding box center [1110, 268] width 143 height 43
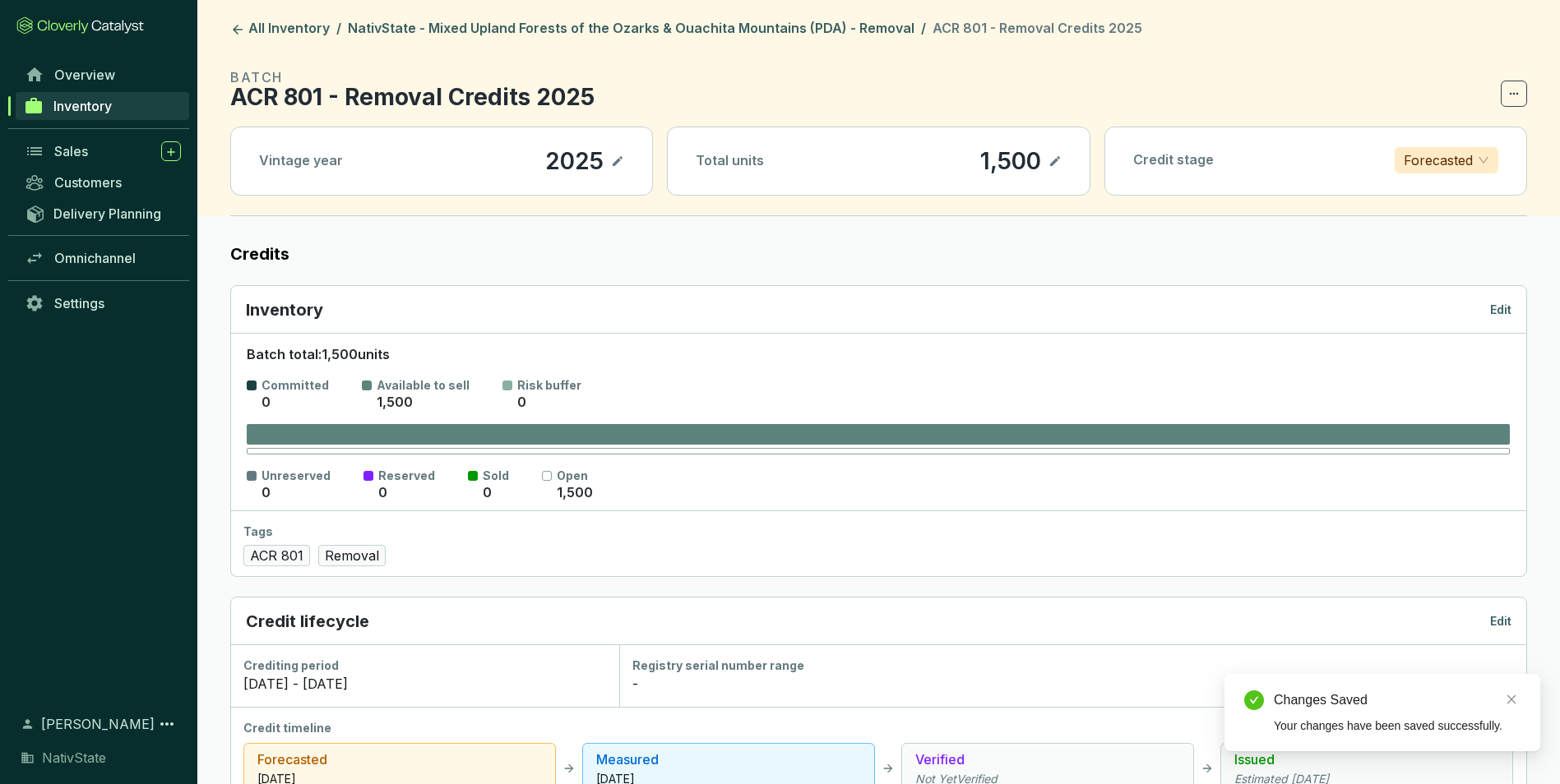
click at [1494, 301] on p "Edit" at bounding box center [1500, 309] width 21 height 16
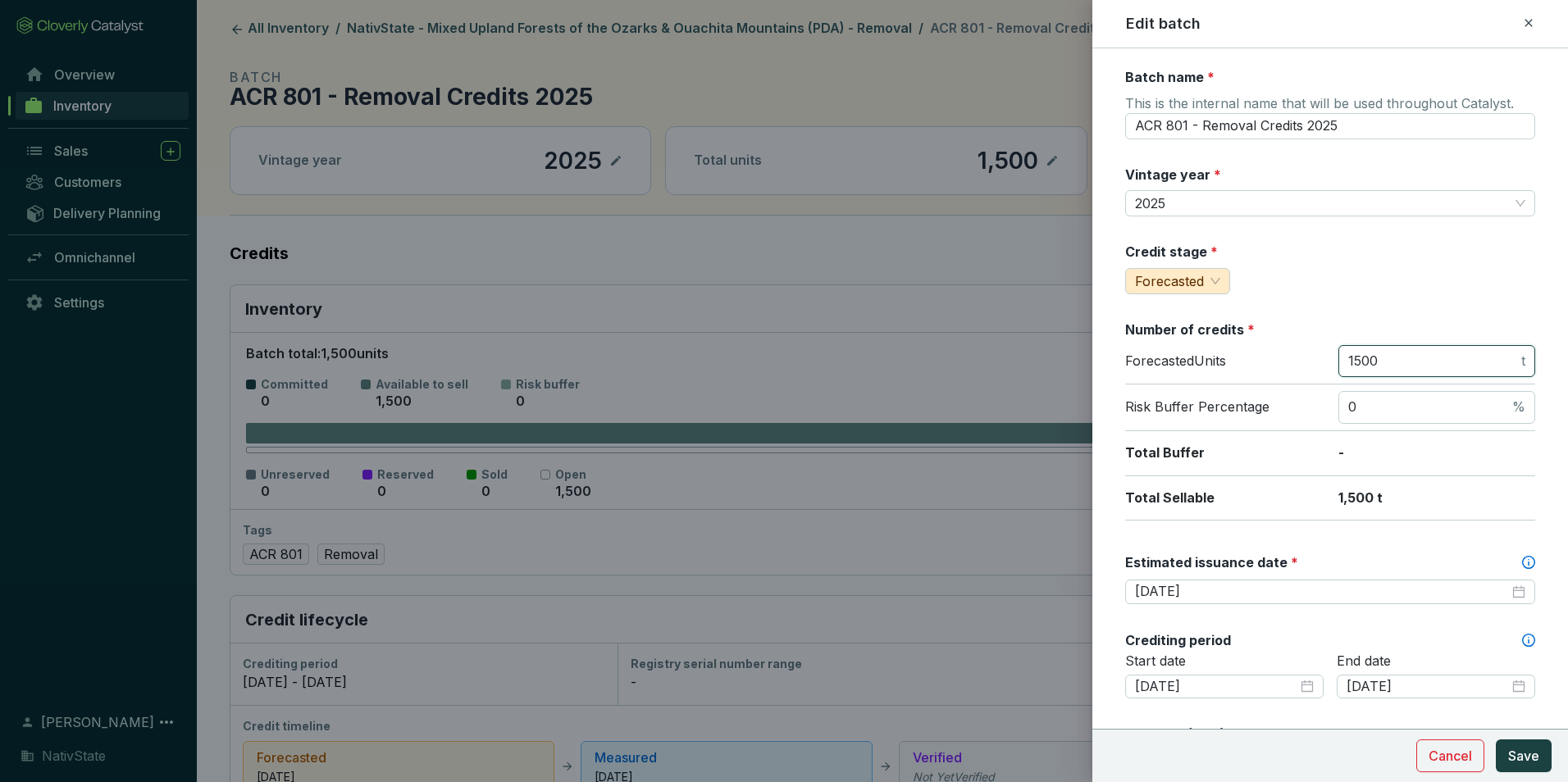
drag, startPoint x: 1411, startPoint y: 365, endPoint x: 1156, endPoint y: 326, distance: 258.0
click at [1156, 326] on section "Number of credits * Forecasted Units 1500 t Risk Buffer Percentage 0 % Total Bu…" at bounding box center [1329, 420] width 410 height 200
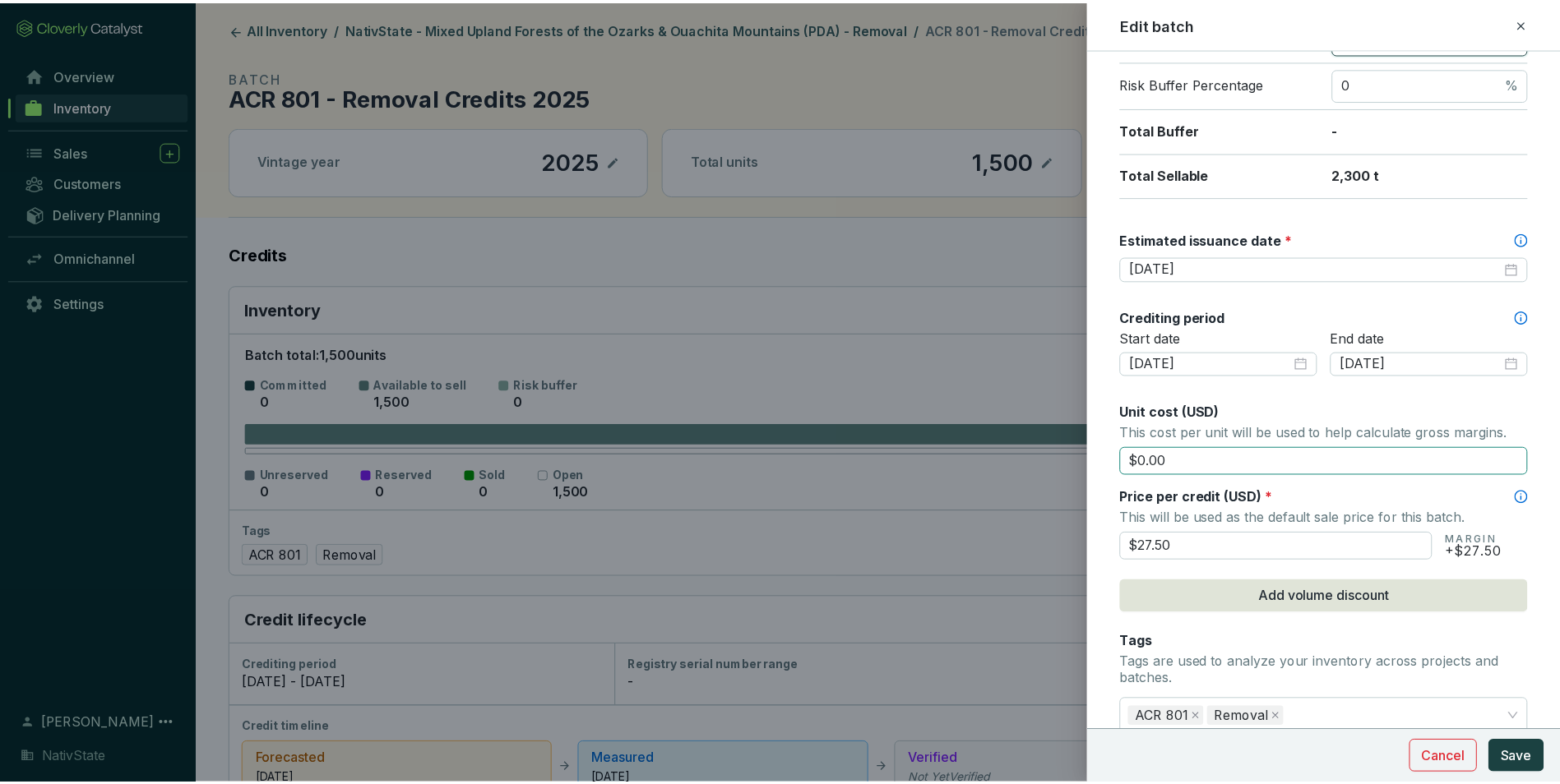
scroll to position [329, 0]
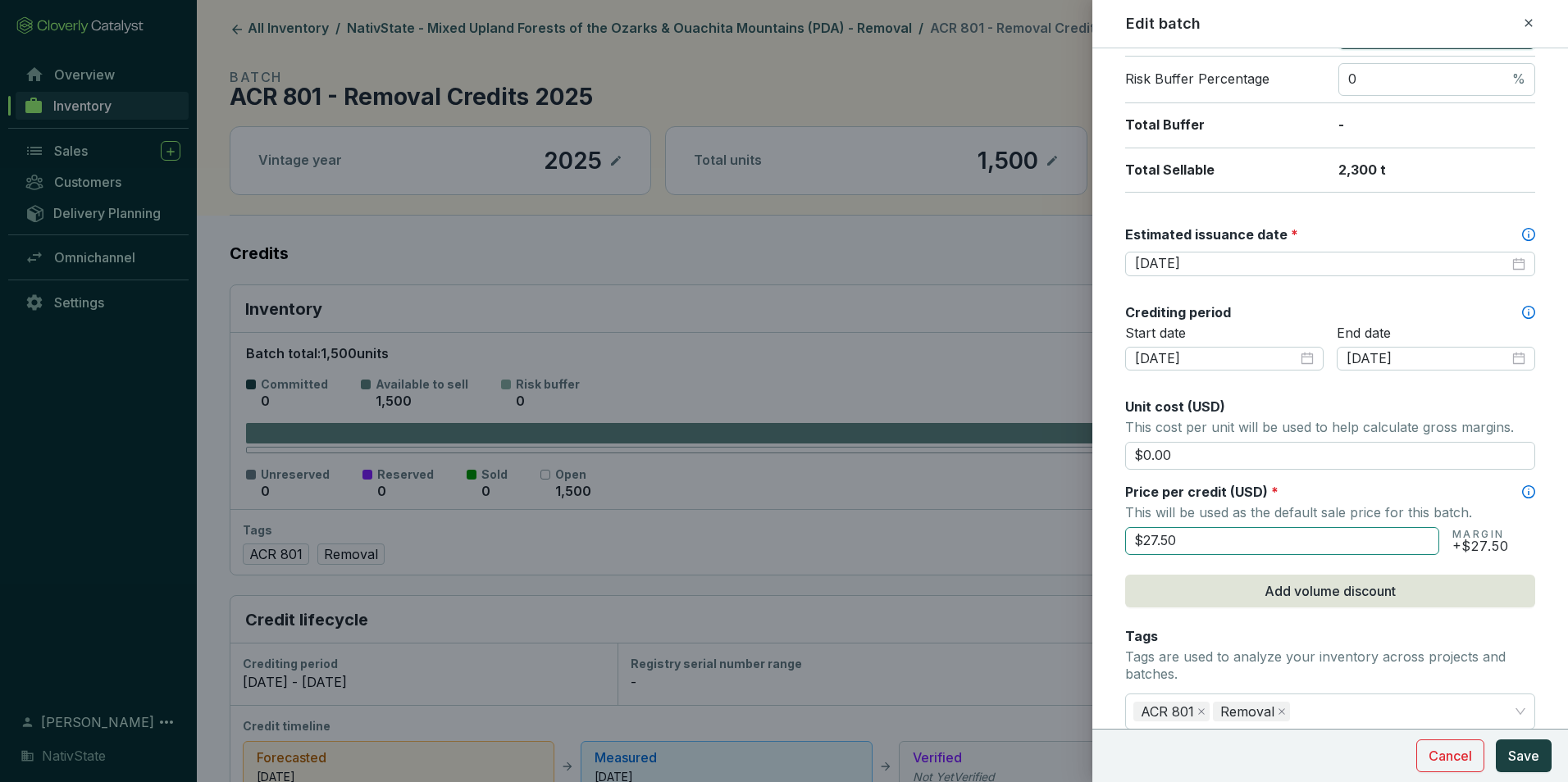
type input "2300"
drag, startPoint x: 1218, startPoint y: 540, endPoint x: 1025, endPoint y: 504, distance: 196.3
click at [1025, 504] on div "Edit batch Batch name * This is the internal name that will be used throughout …" at bounding box center [784, 391] width 1568 height 782
type input "$29.50"
click at [1515, 770] on button "Save" at bounding box center [1523, 756] width 55 height 32
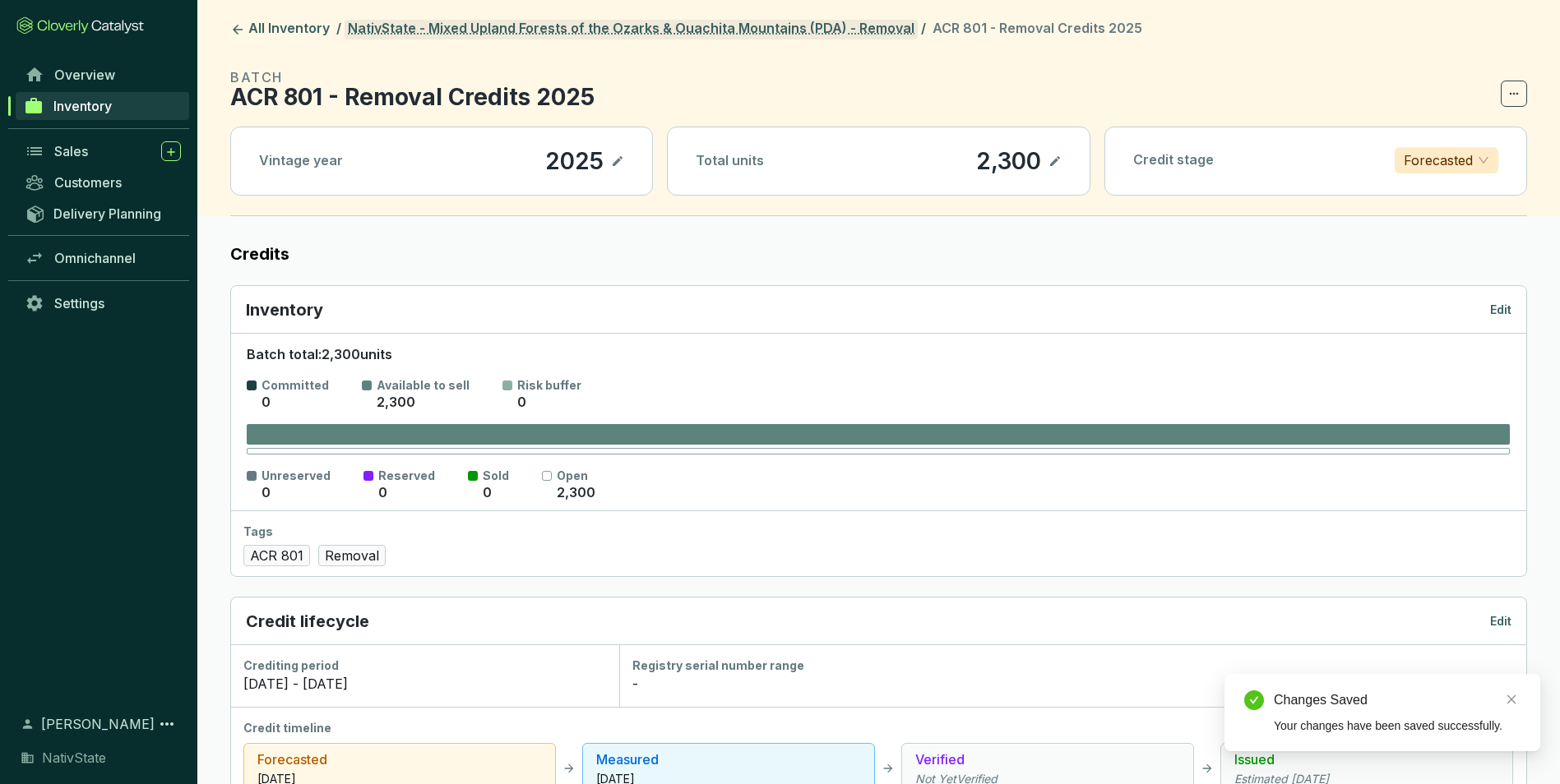
click at [617, 25] on link "NativState - Mixed Upland Forests of the Ozarks & Ouachita Mountains (PDA) - Re…" at bounding box center [630, 29] width 573 height 20
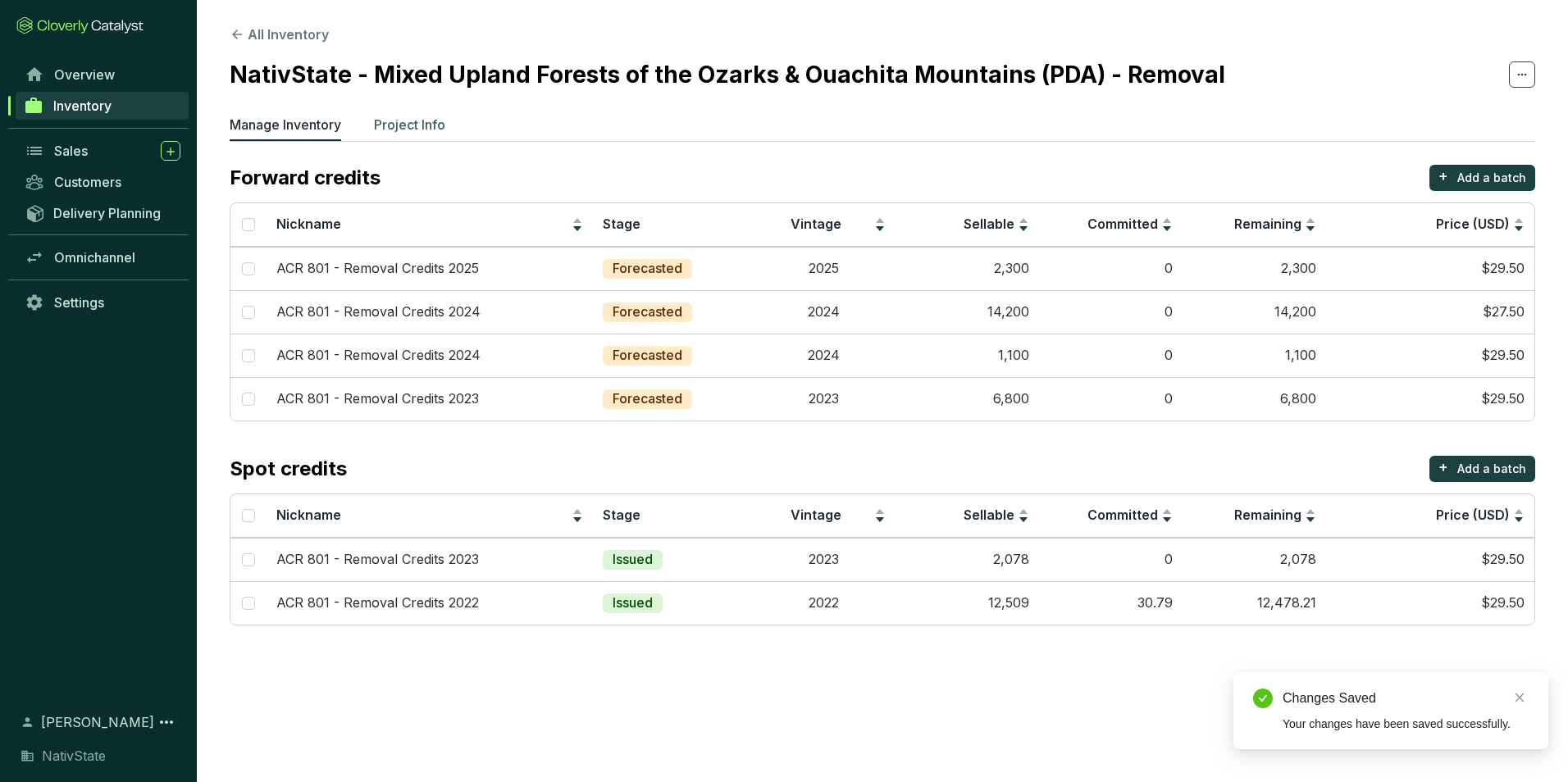
click at [414, 118] on p "Project Info" at bounding box center [410, 124] width 72 height 20
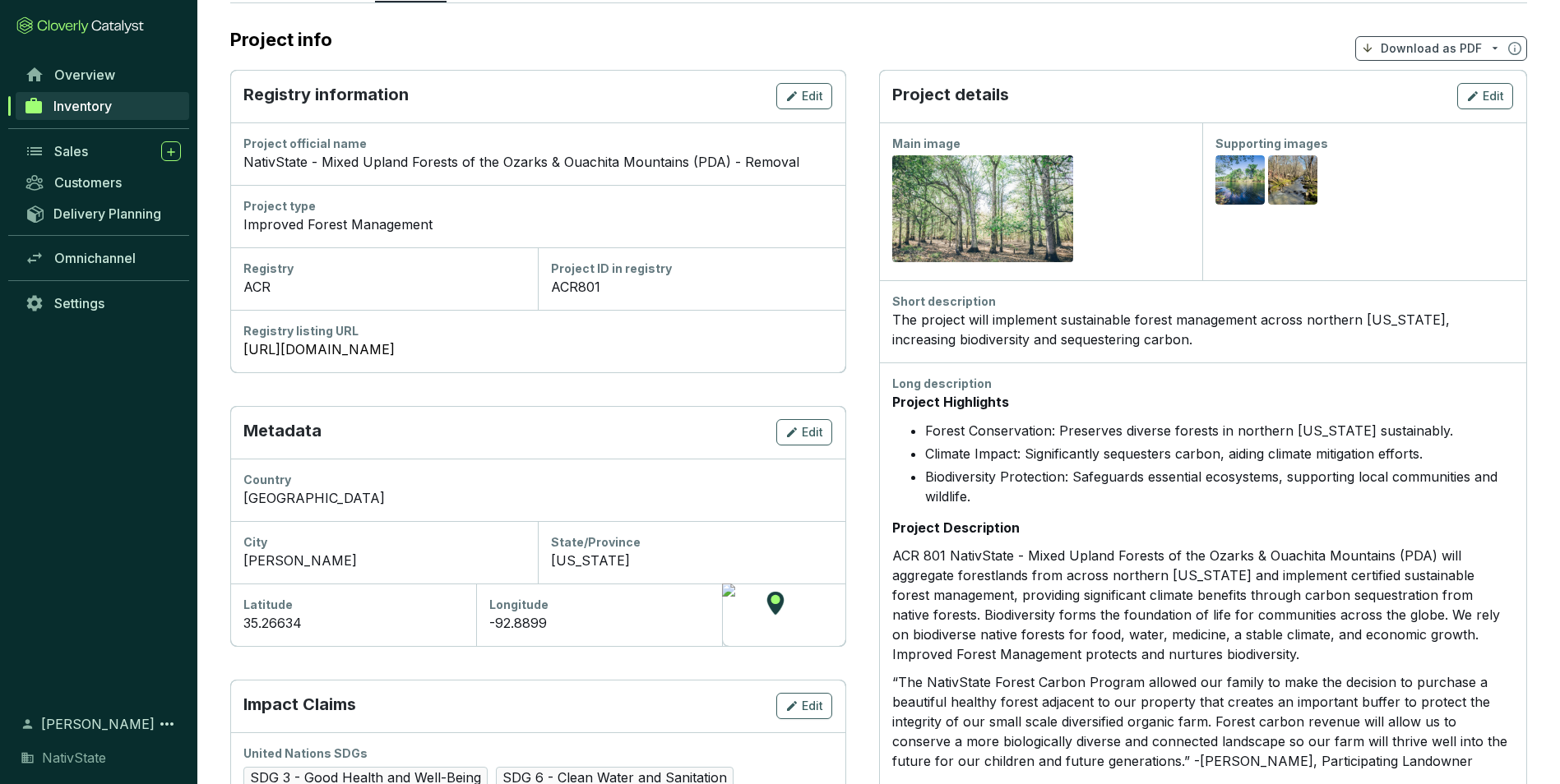
scroll to position [94, 0]
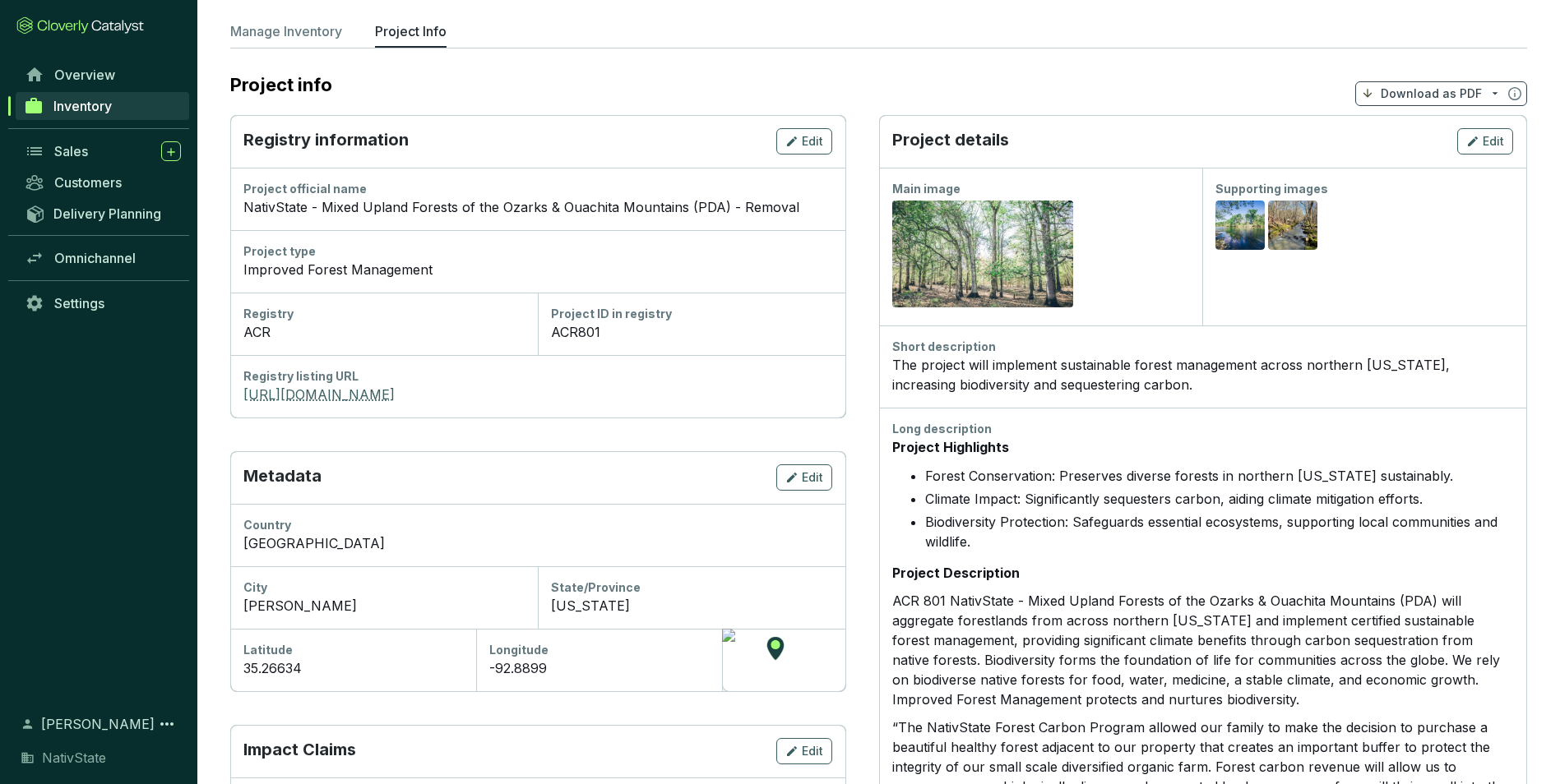
click at [343, 399] on link "https://acr2.apx.com/mymodule/reg/prjView.asp?id1=801" at bounding box center [537, 394] width 589 height 20
click at [388, 395] on link "https://acr2.apx.com/mymodule/reg/prjView.asp?id1=801" at bounding box center [537, 394] width 589 height 20
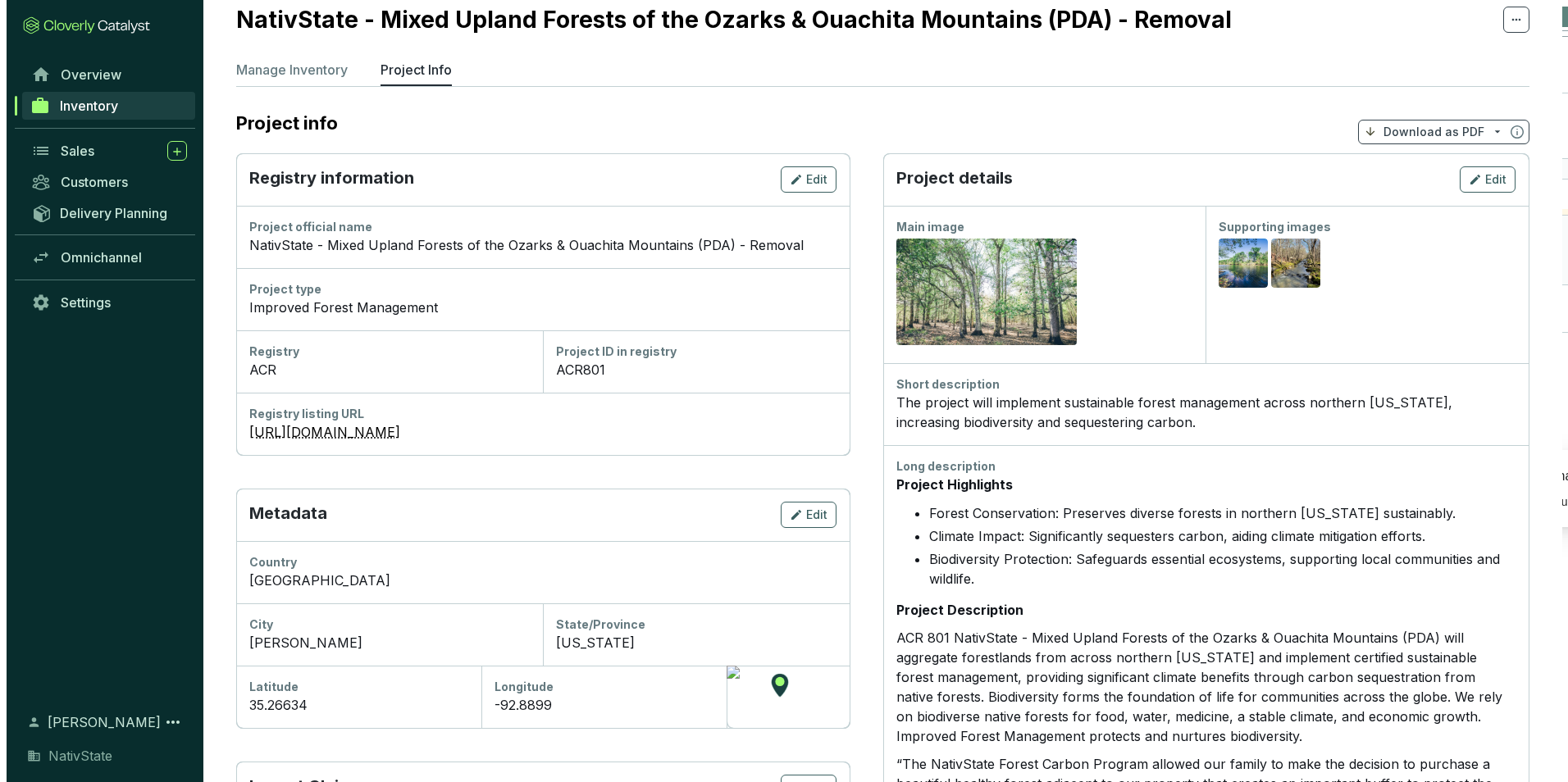
scroll to position [11, 0]
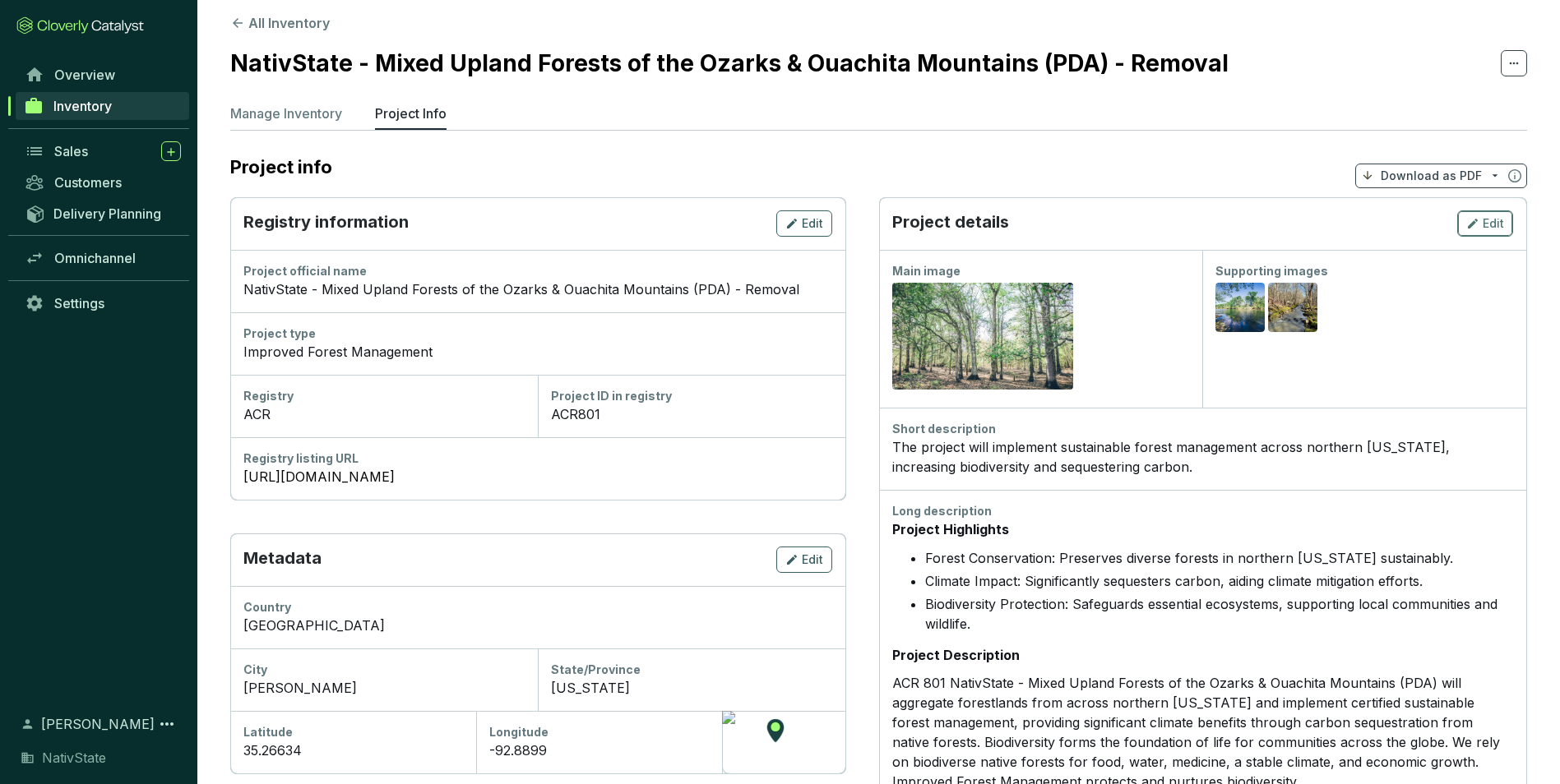
click at [1482, 221] on span "Edit" at bounding box center [1493, 223] width 21 height 16
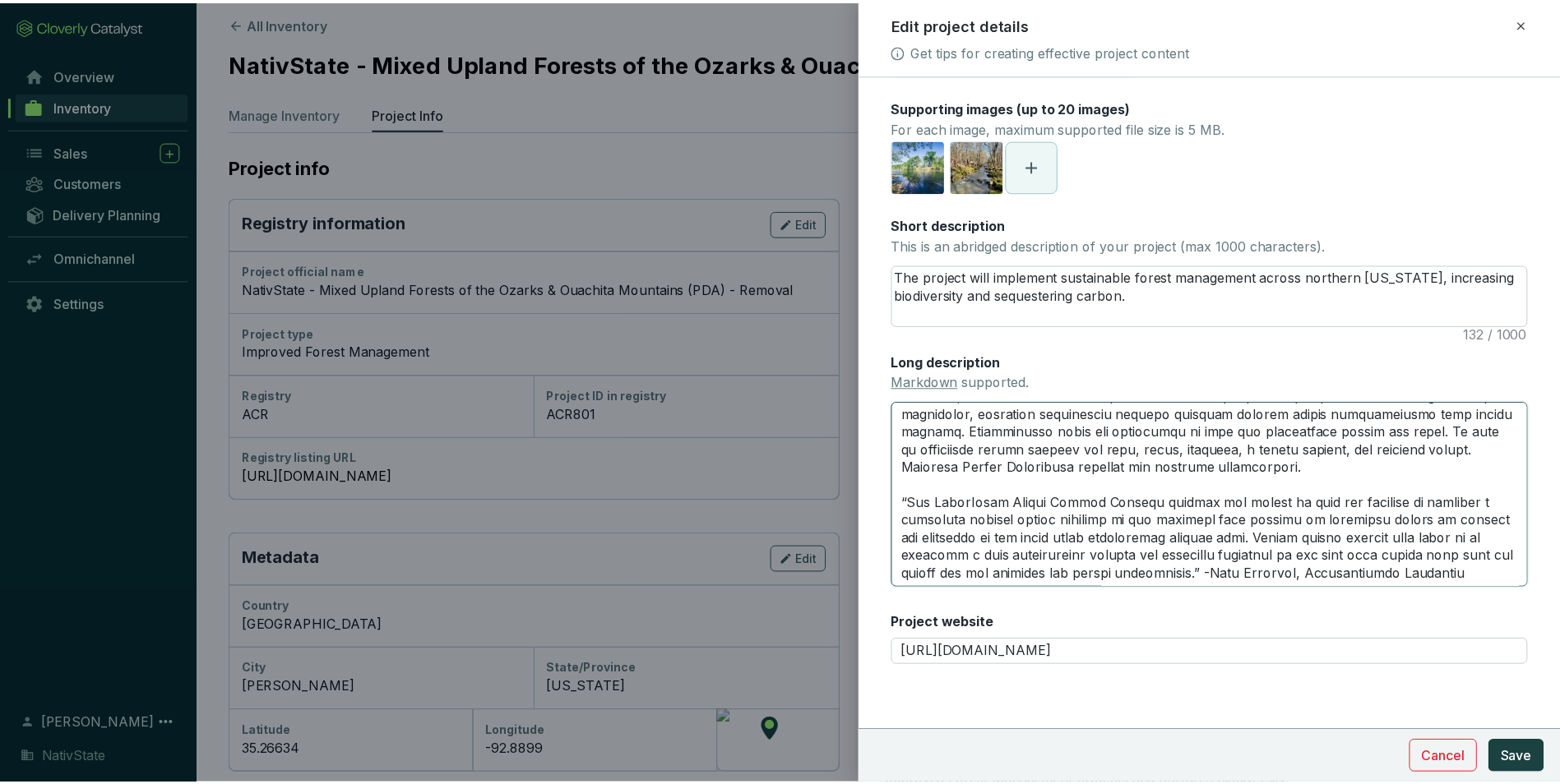
scroll to position [196, 0]
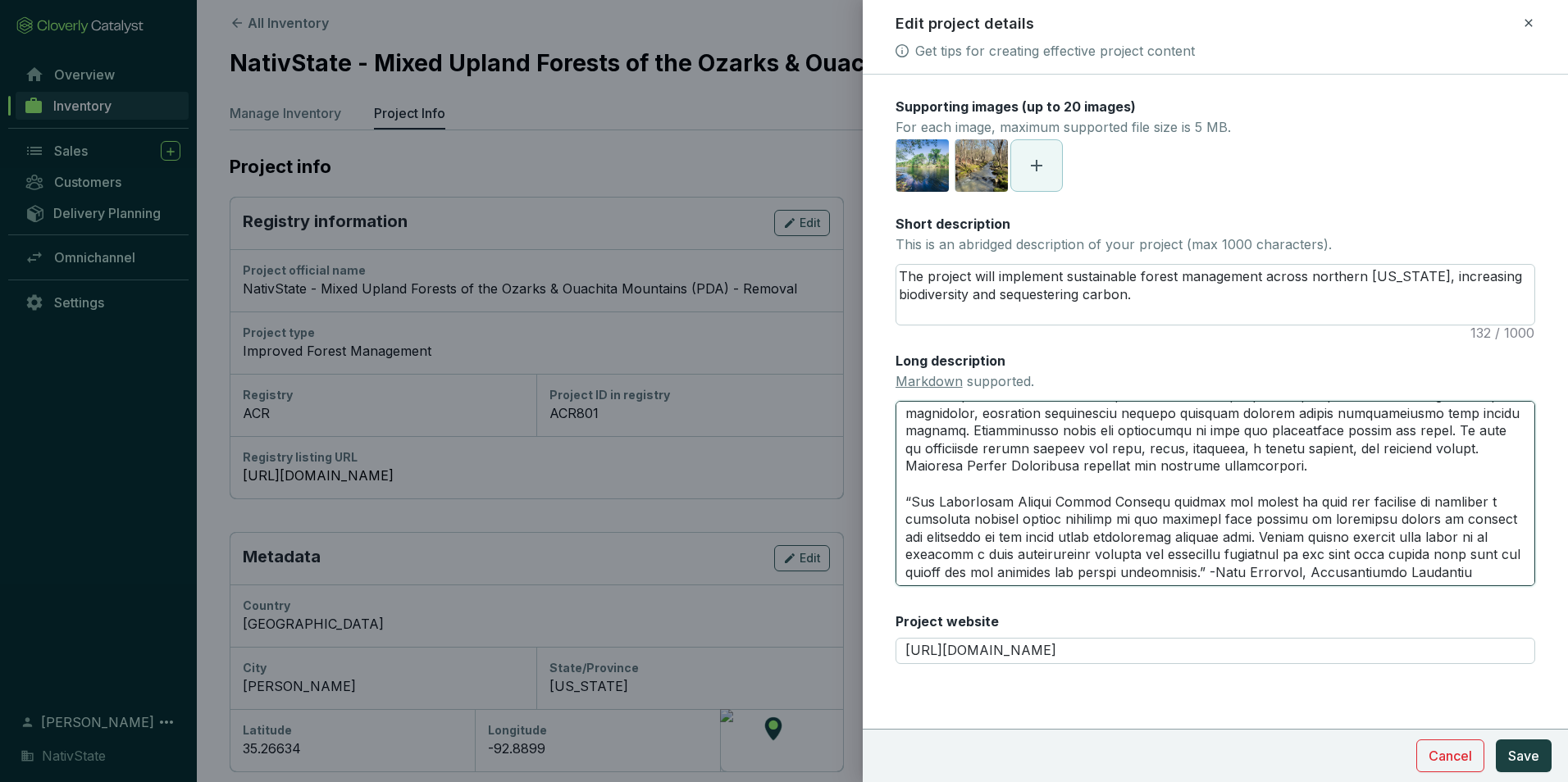
drag, startPoint x: 1313, startPoint y: 577, endPoint x: 1225, endPoint y: 573, distance: 88.1
click at [1225, 573] on textarea "Long description Markdown supported." at bounding box center [1215, 493] width 640 height 185
type textarea "**Project Highlights** - Forest Conservation: Preserves diverse forests in nort…"
click at [1512, 749] on span "Save" at bounding box center [1524, 756] width 32 height 20
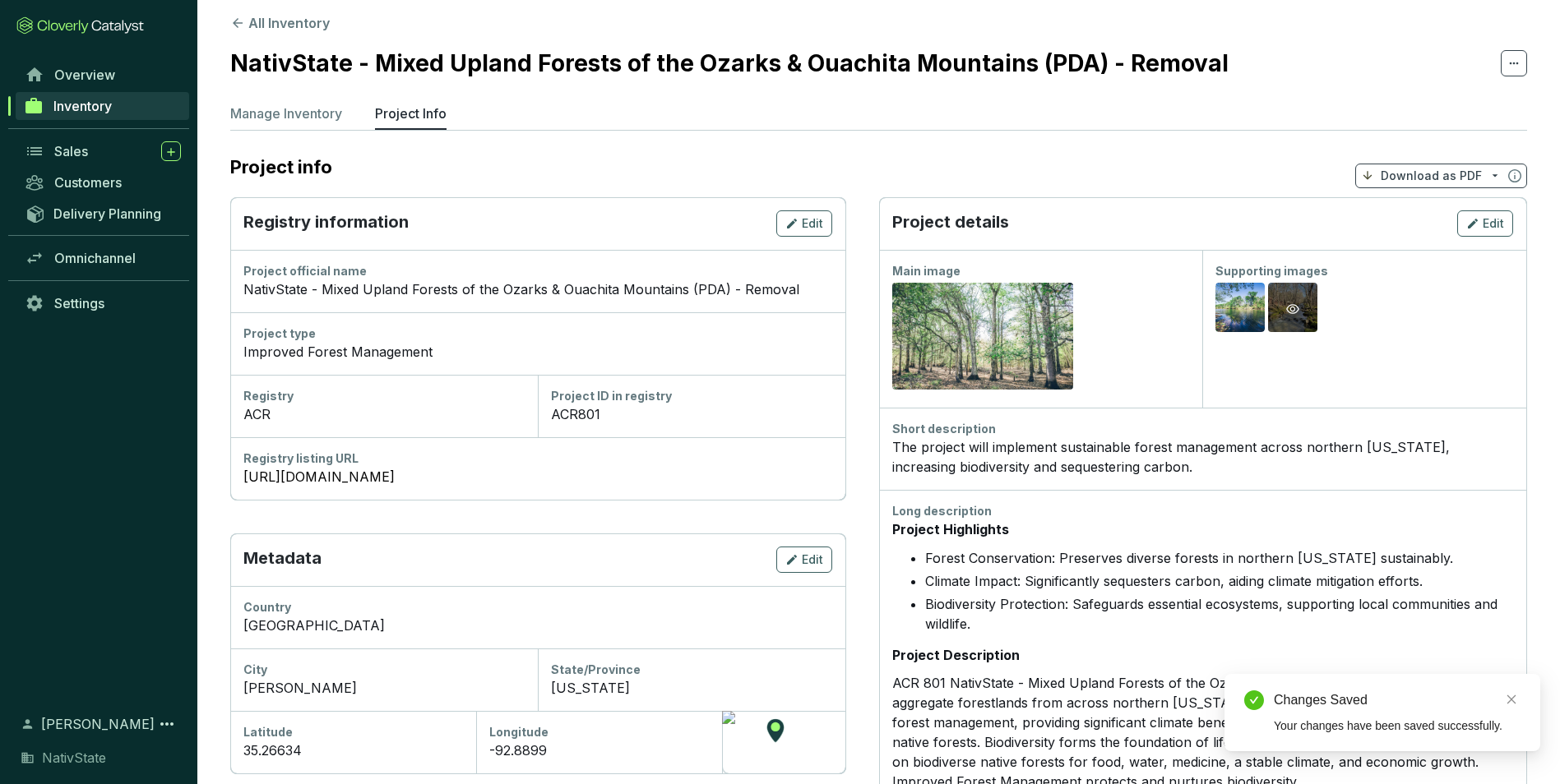
click at [1297, 305] on icon "eye" at bounding box center [1292, 308] width 13 height 13
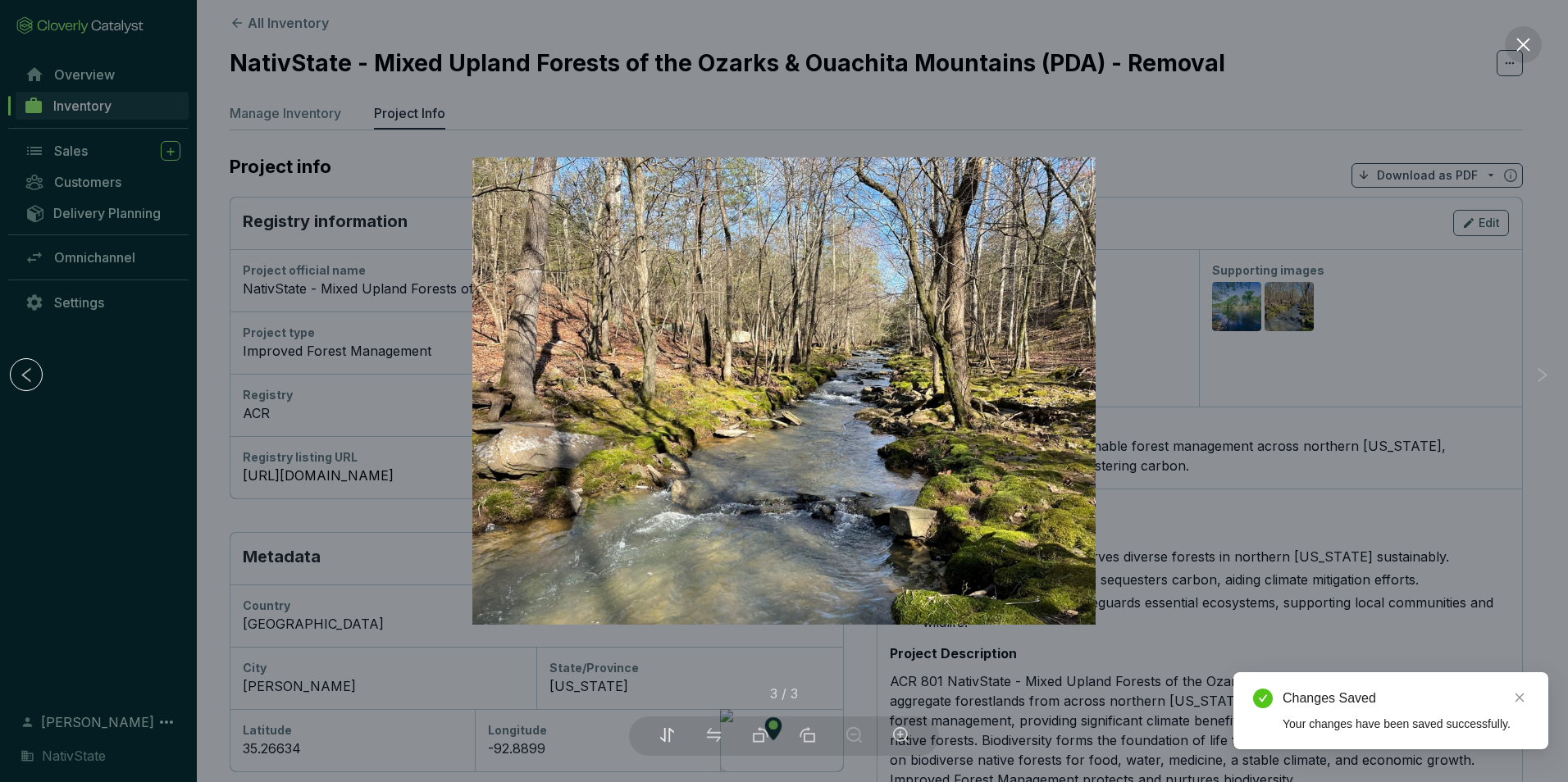
click at [665, 736] on icon "swap" at bounding box center [667, 734] width 14 height 14
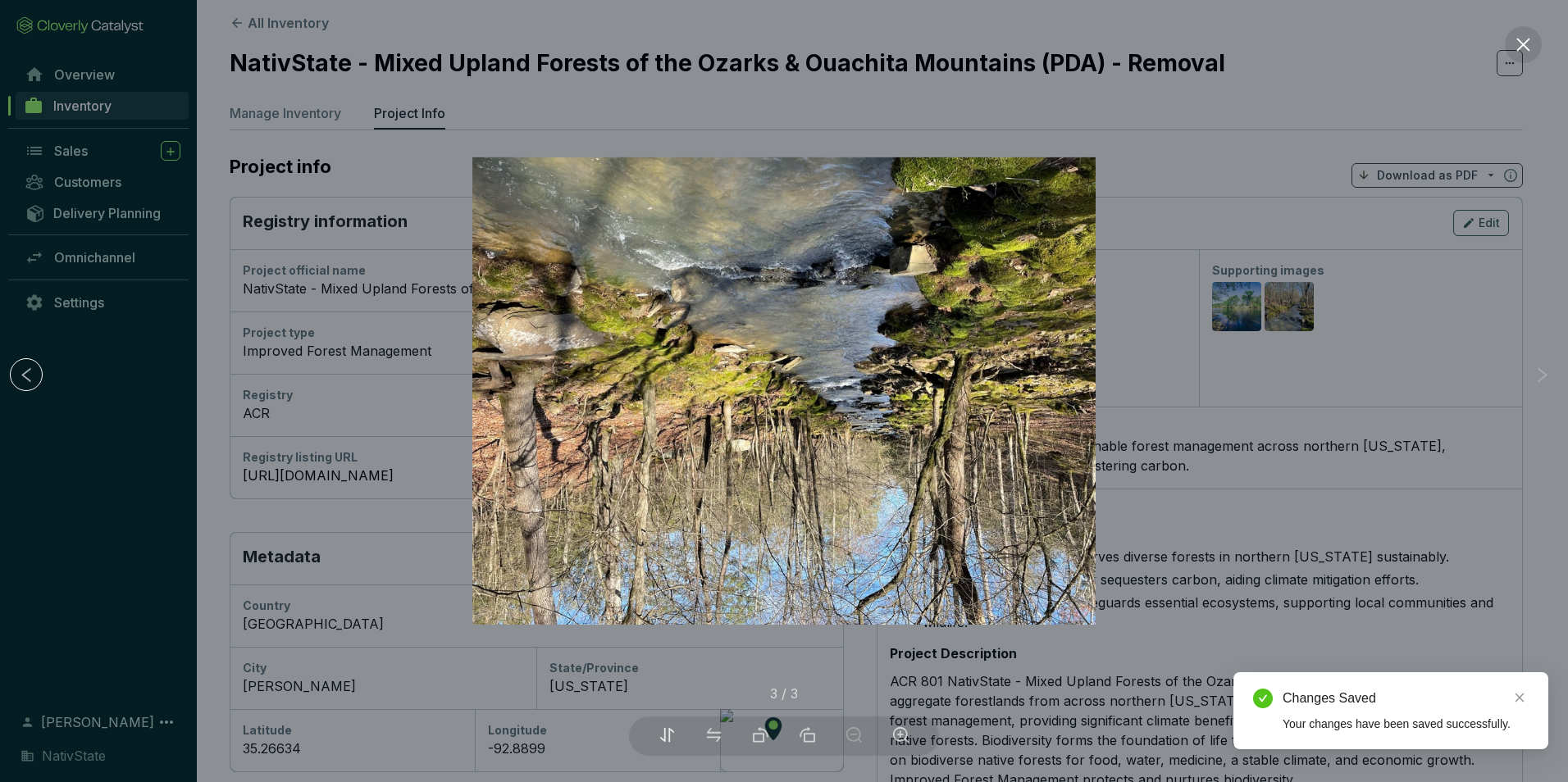
click at [665, 736] on icon "swap" at bounding box center [667, 734] width 14 height 14
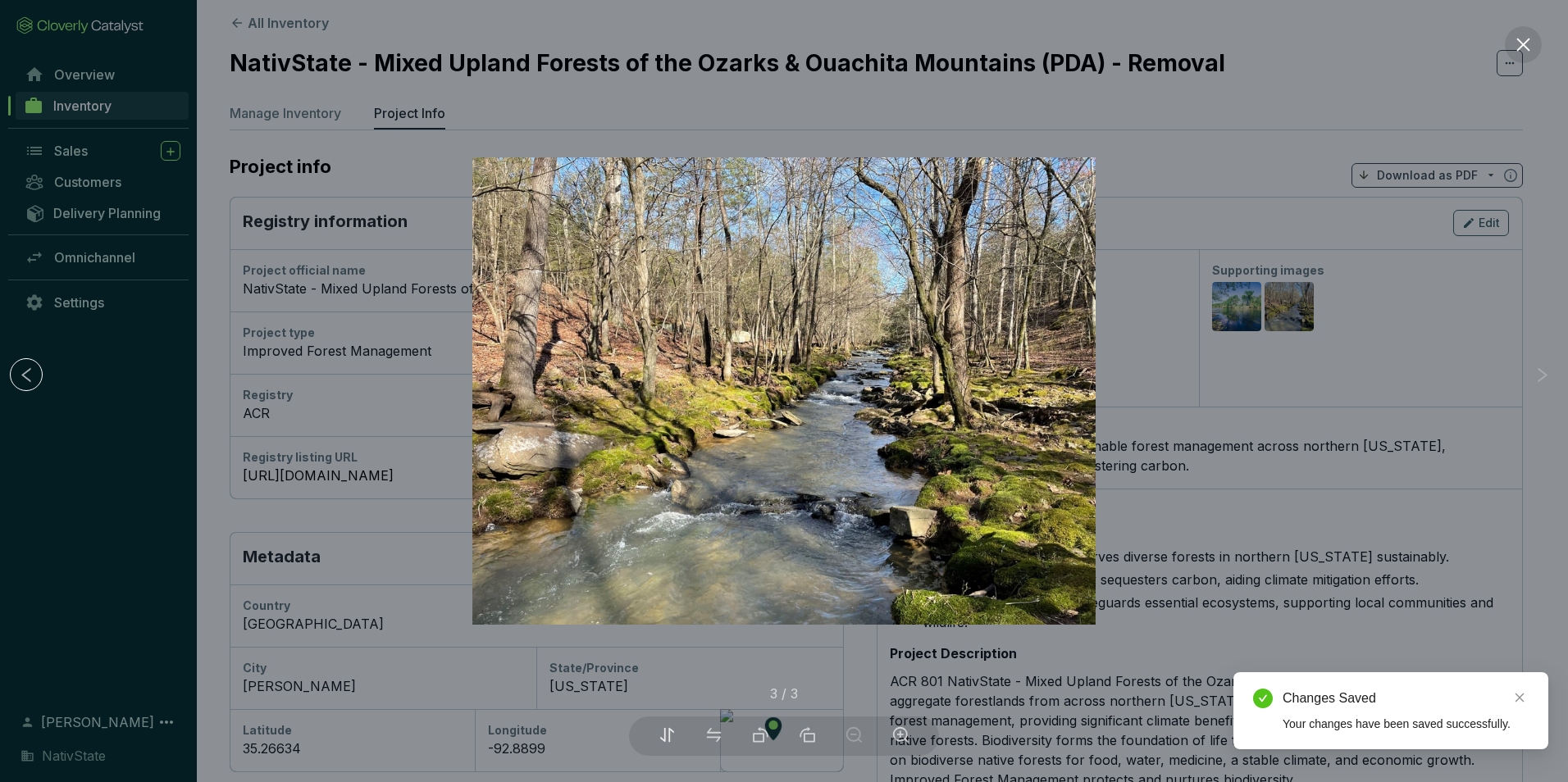
click at [665, 737] on icon "swap" at bounding box center [667, 734] width 14 height 14
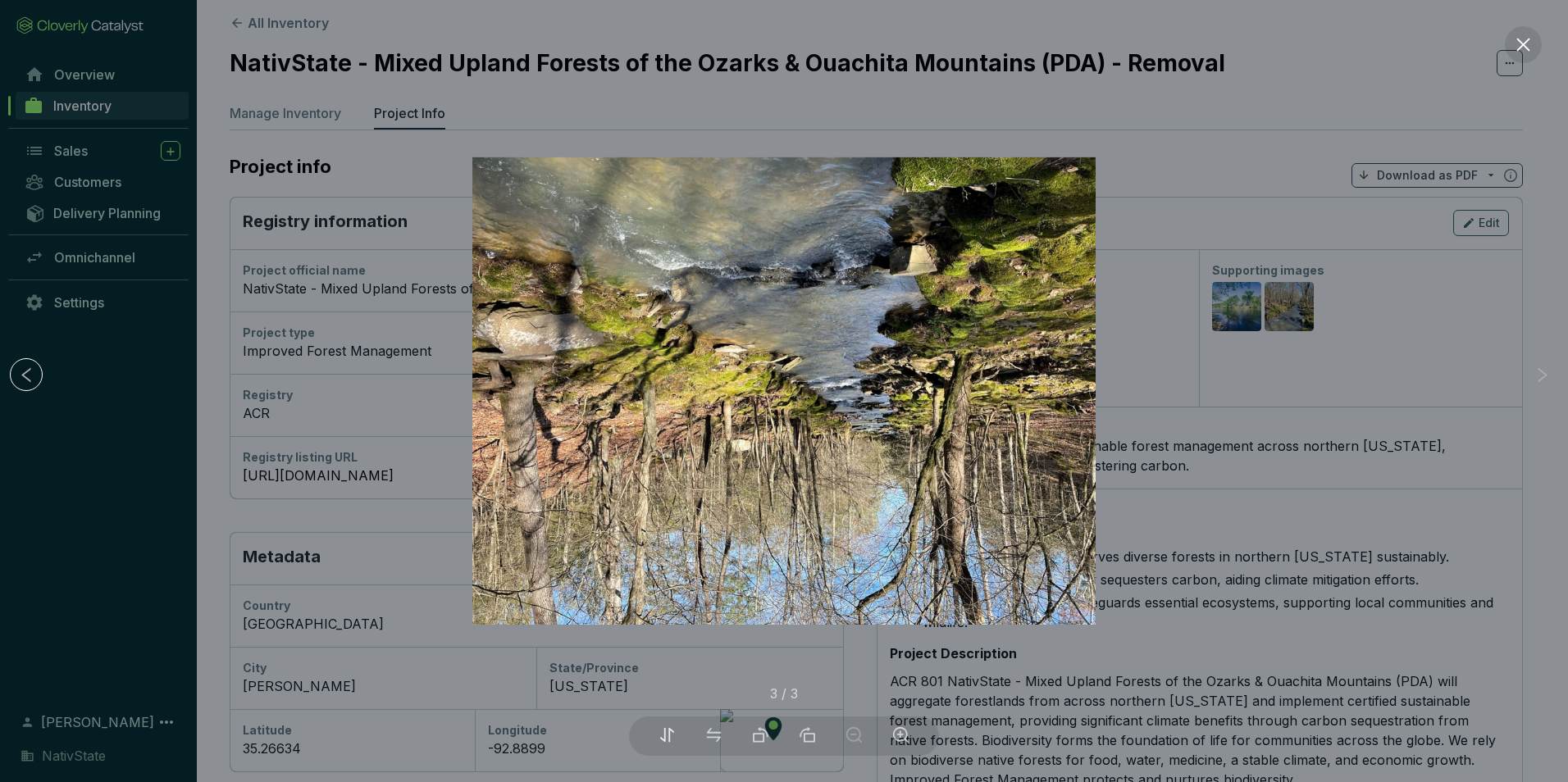
click at [665, 737] on icon "swap" at bounding box center [667, 734] width 14 height 14
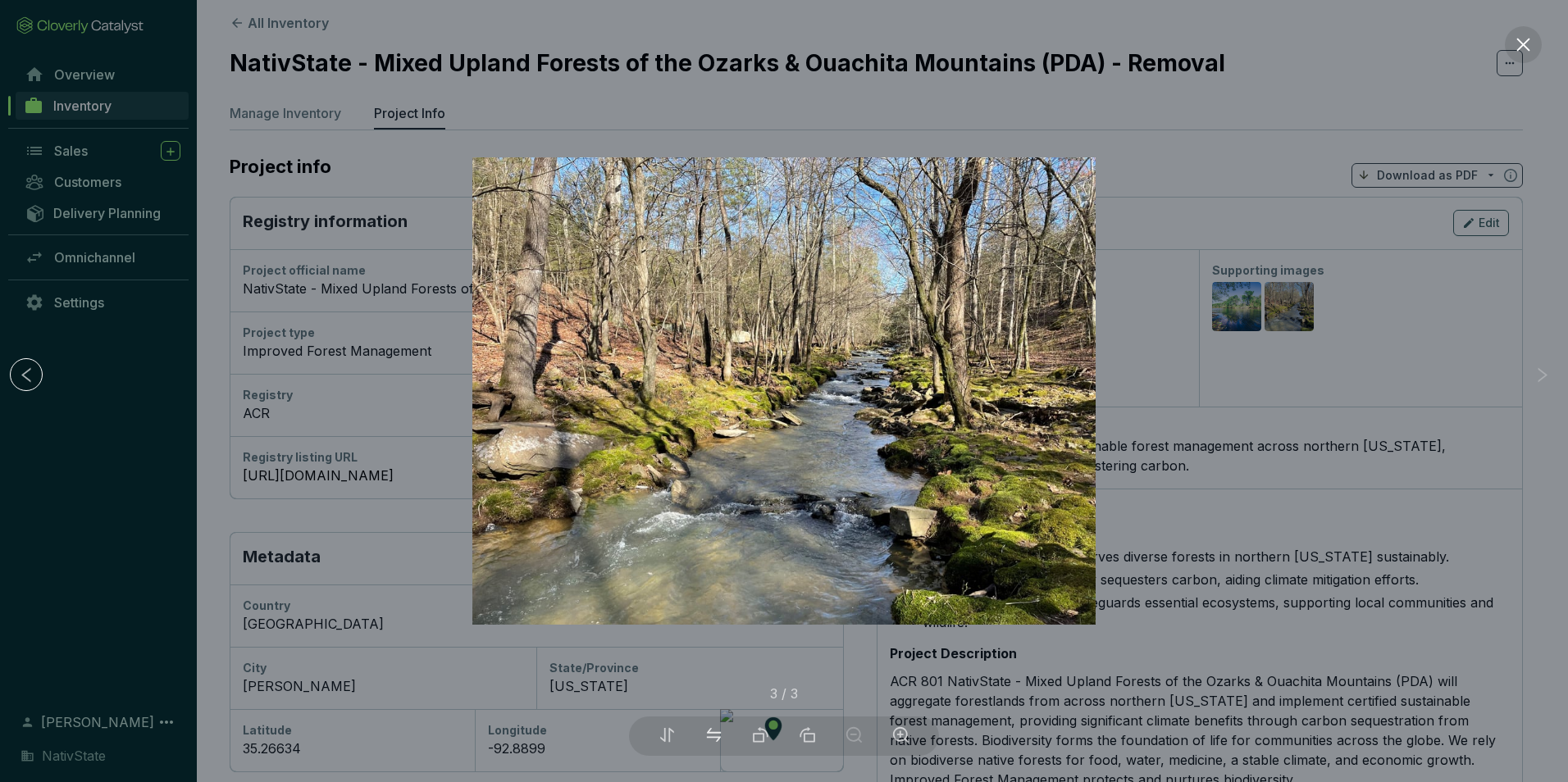
click at [708, 737] on icon "swap" at bounding box center [714, 735] width 14 height 14
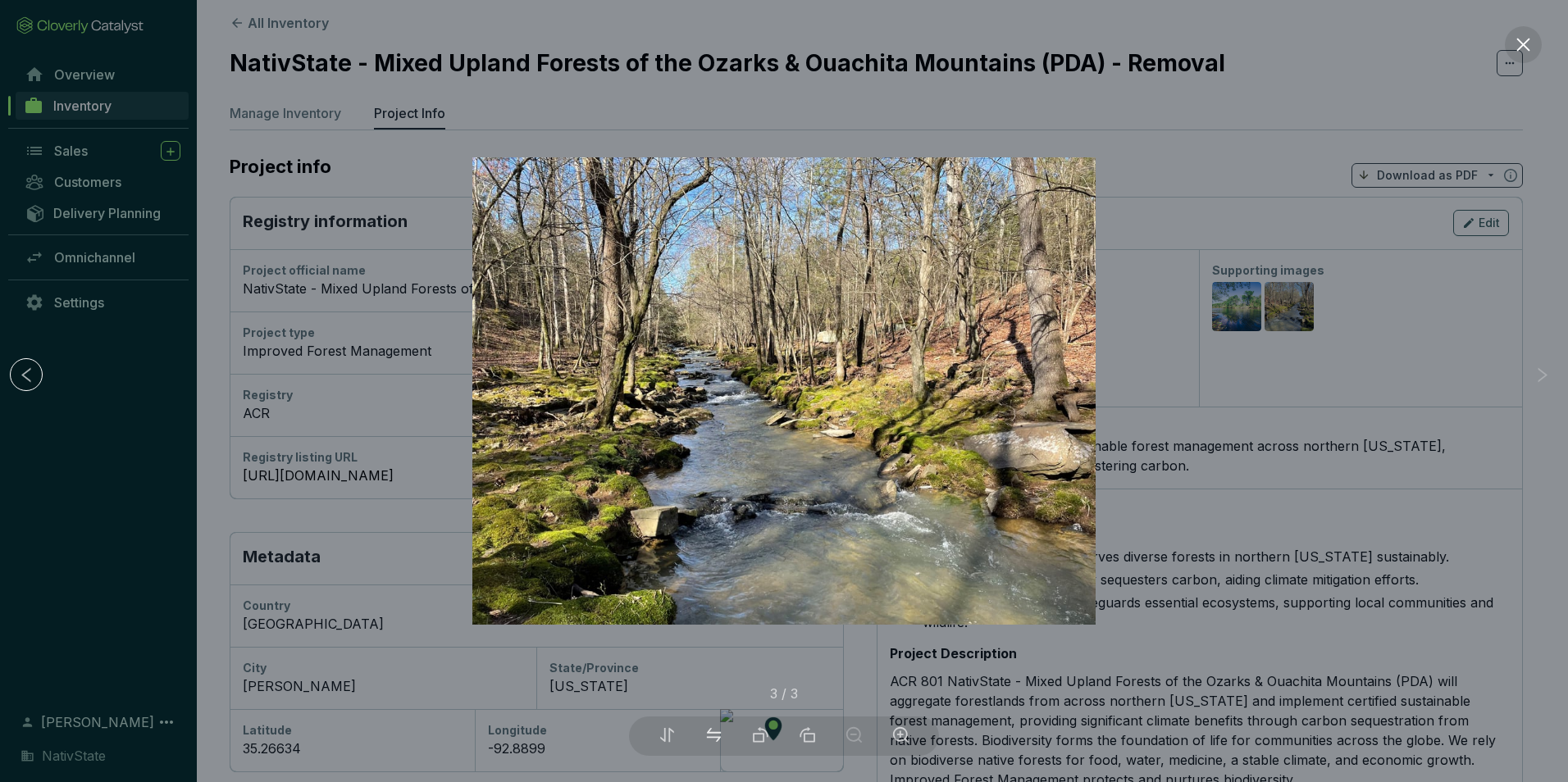
click at [708, 737] on icon "swap" at bounding box center [714, 735] width 14 height 14
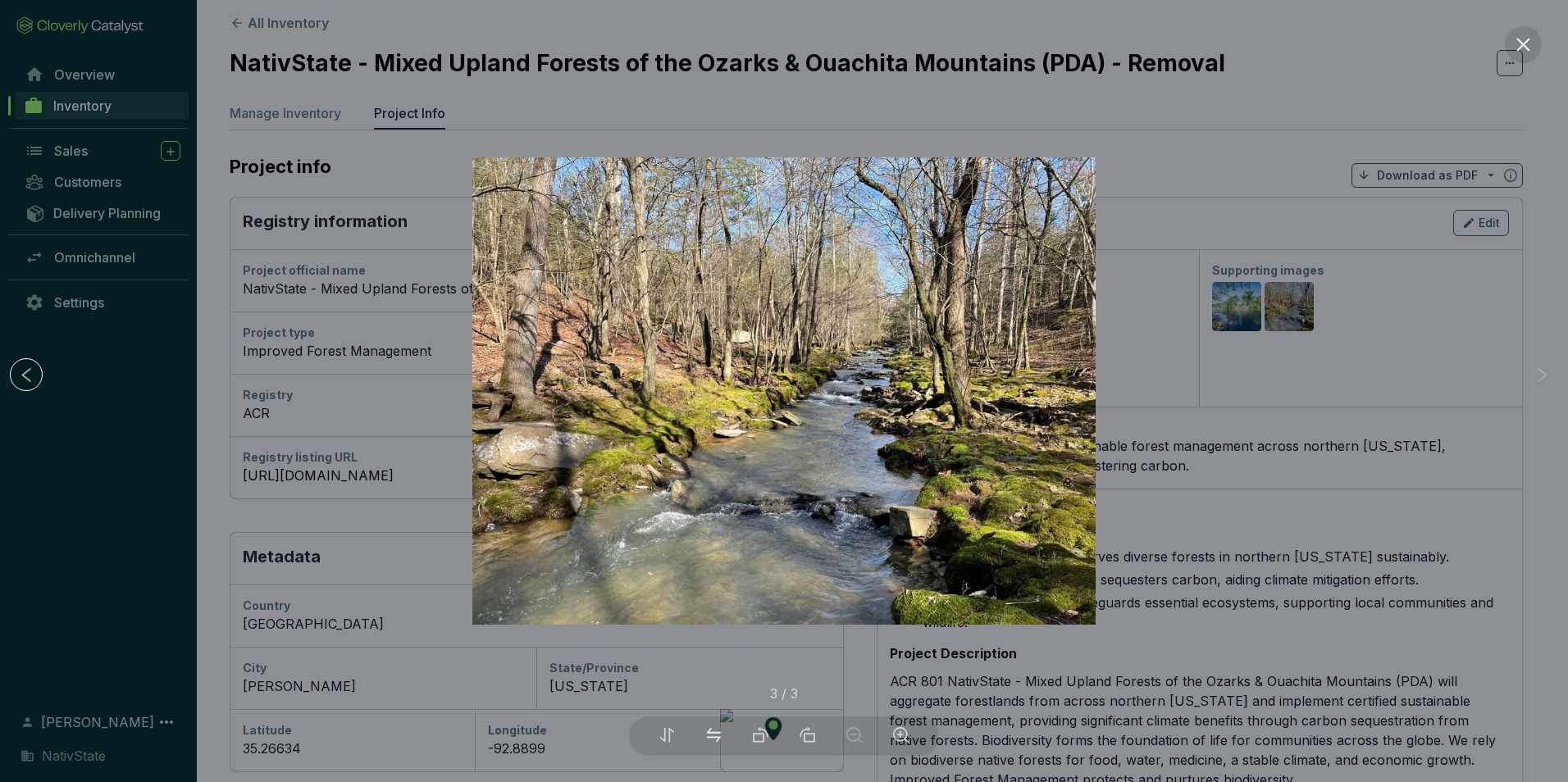
click at [708, 737] on icon "swap" at bounding box center [714, 735] width 14 height 14
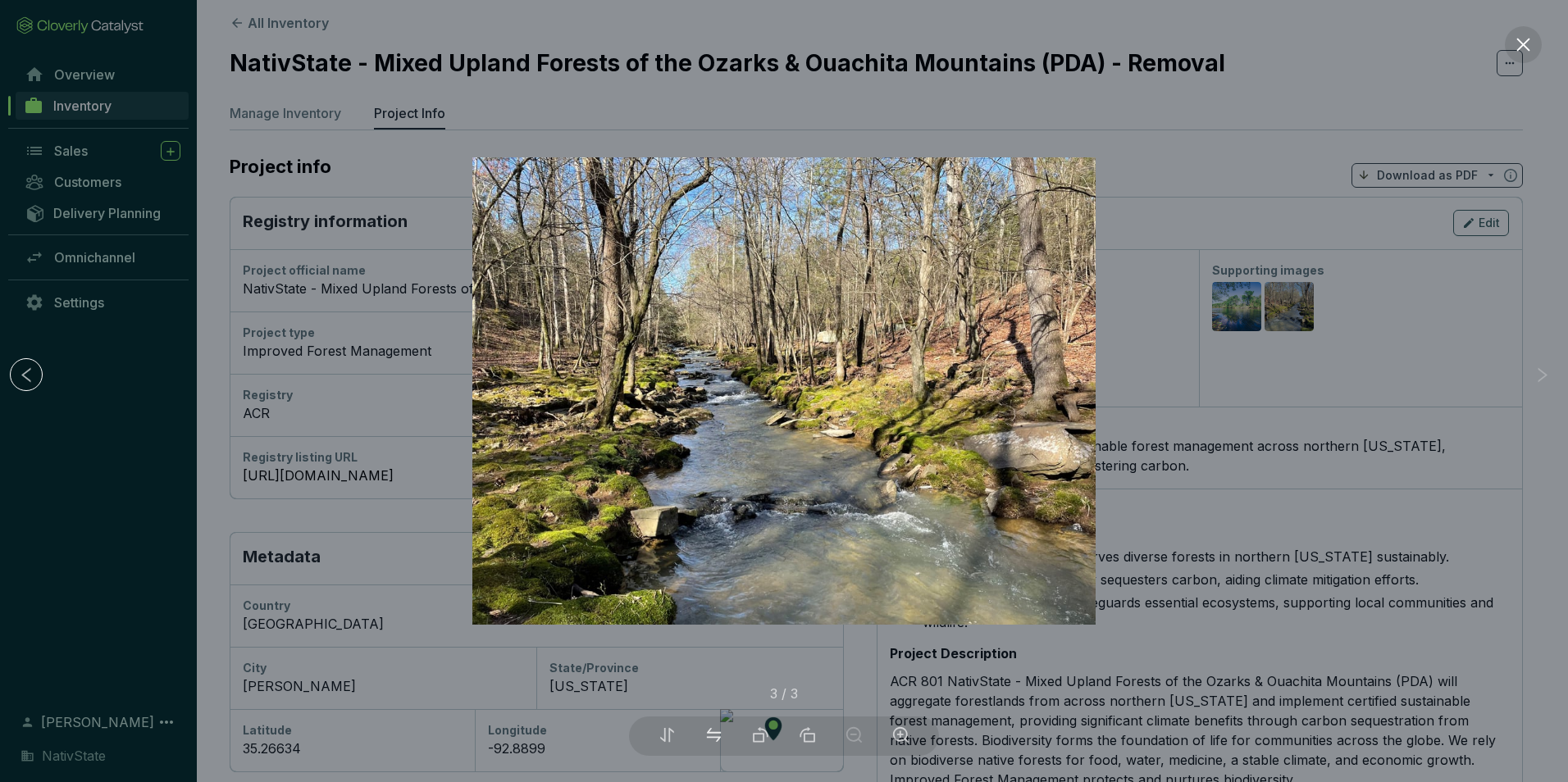
click at [708, 737] on icon "swap" at bounding box center [714, 735] width 14 height 14
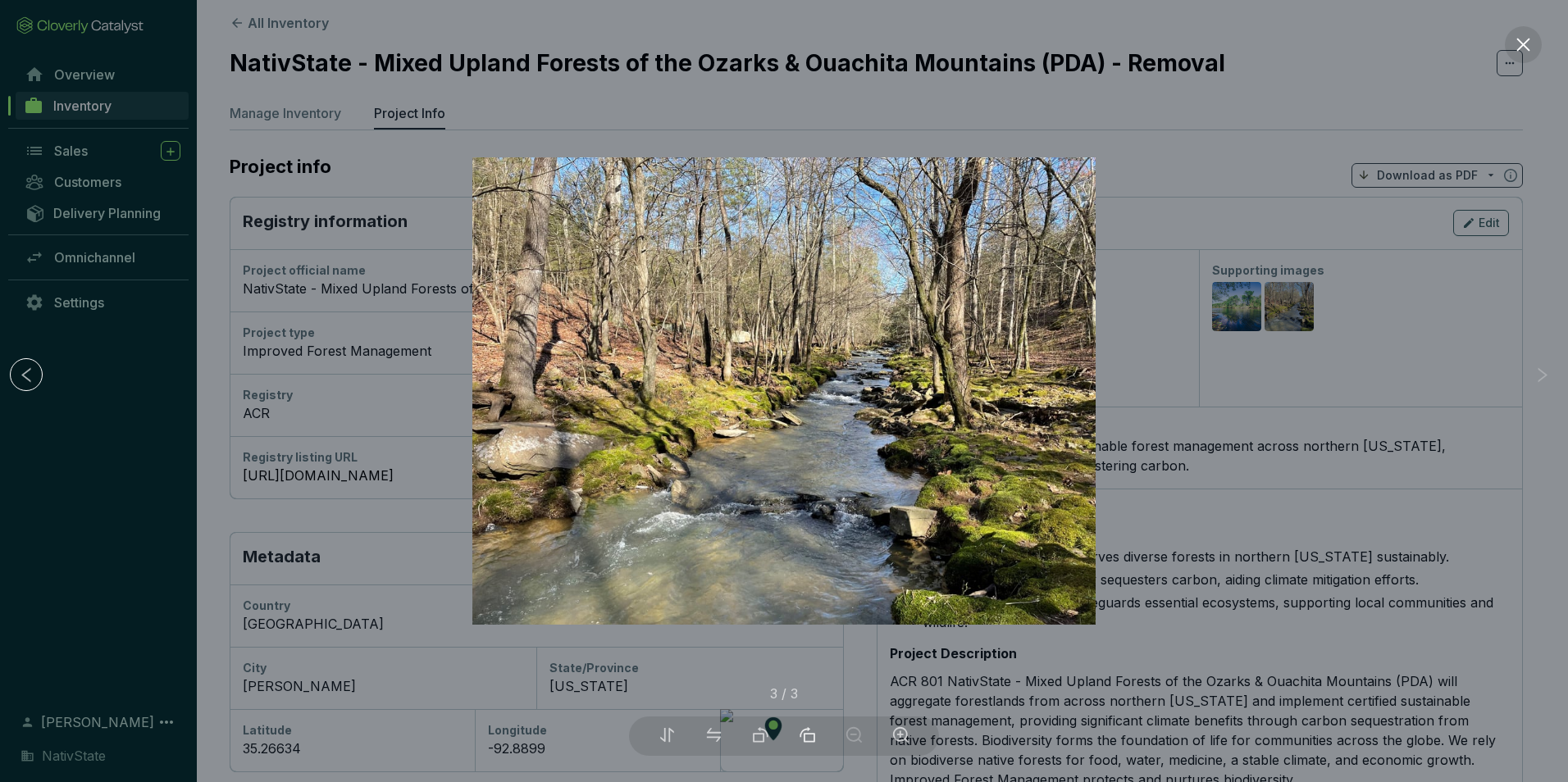
click at [804, 739] on icon "rotate-right" at bounding box center [809, 737] width 11 height 9
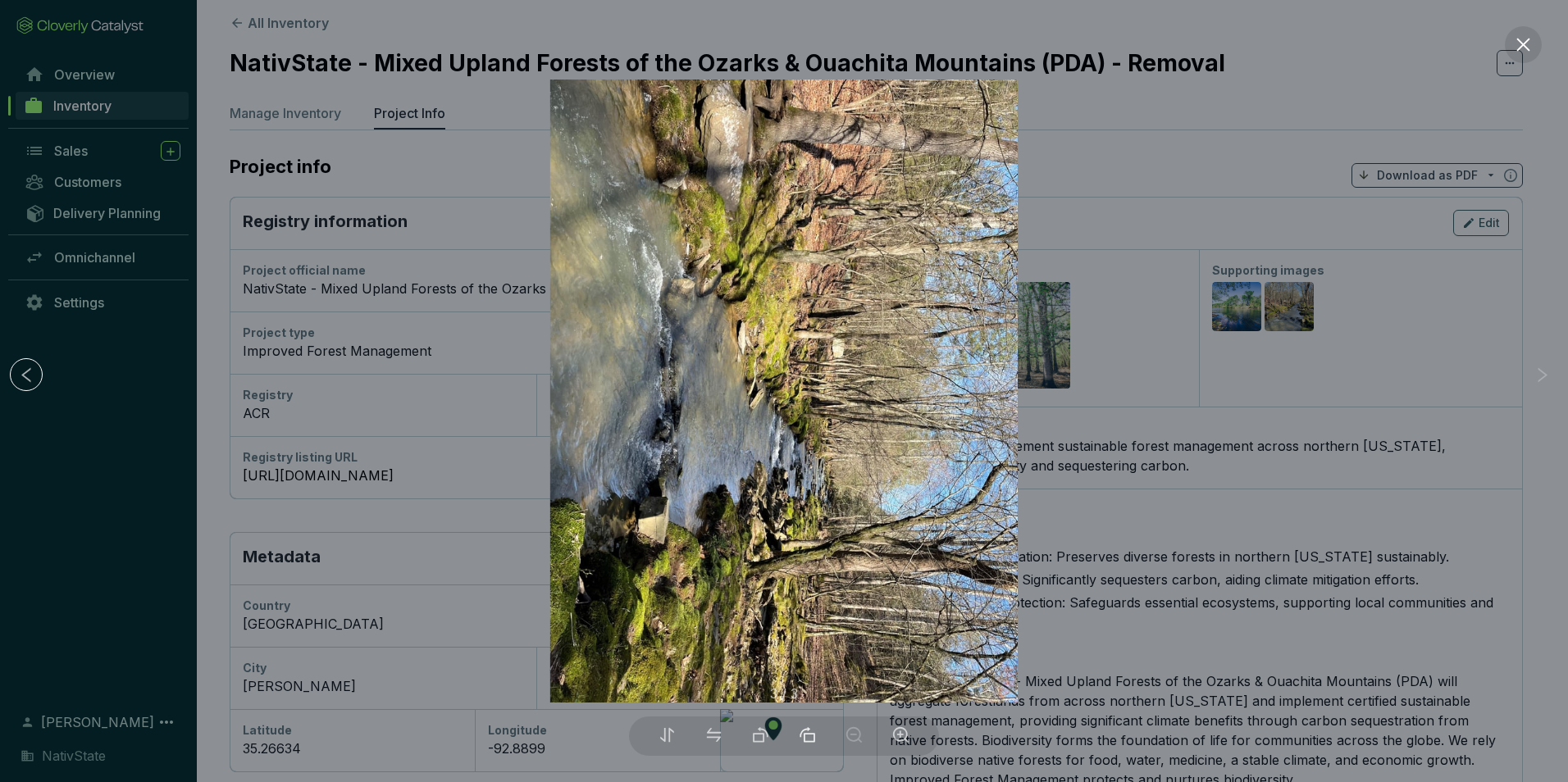
click at [808, 737] on icon "rotate-right" at bounding box center [807, 735] width 17 height 17
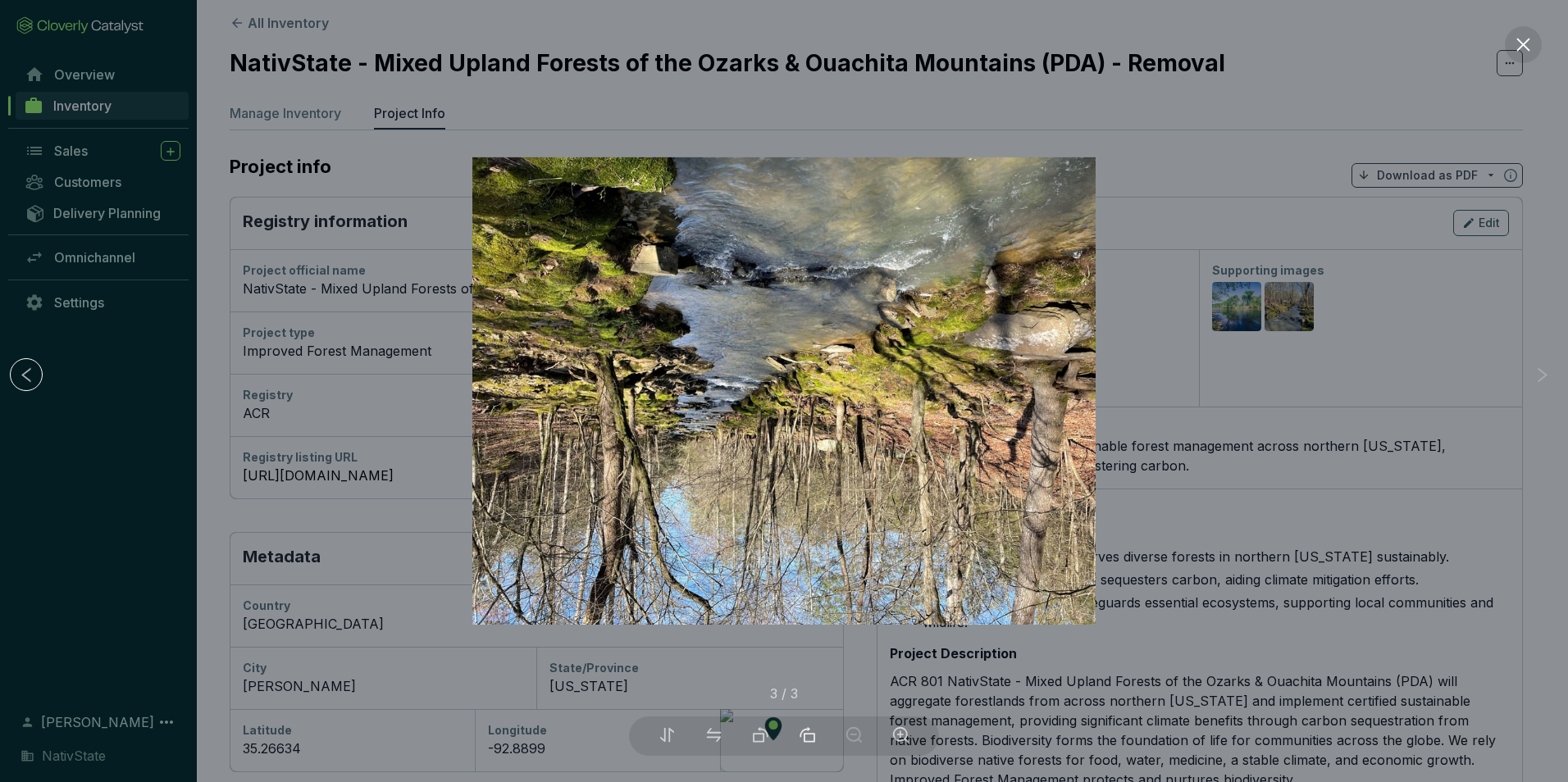
click at [808, 737] on icon "rotate-right" at bounding box center [807, 735] width 17 height 17
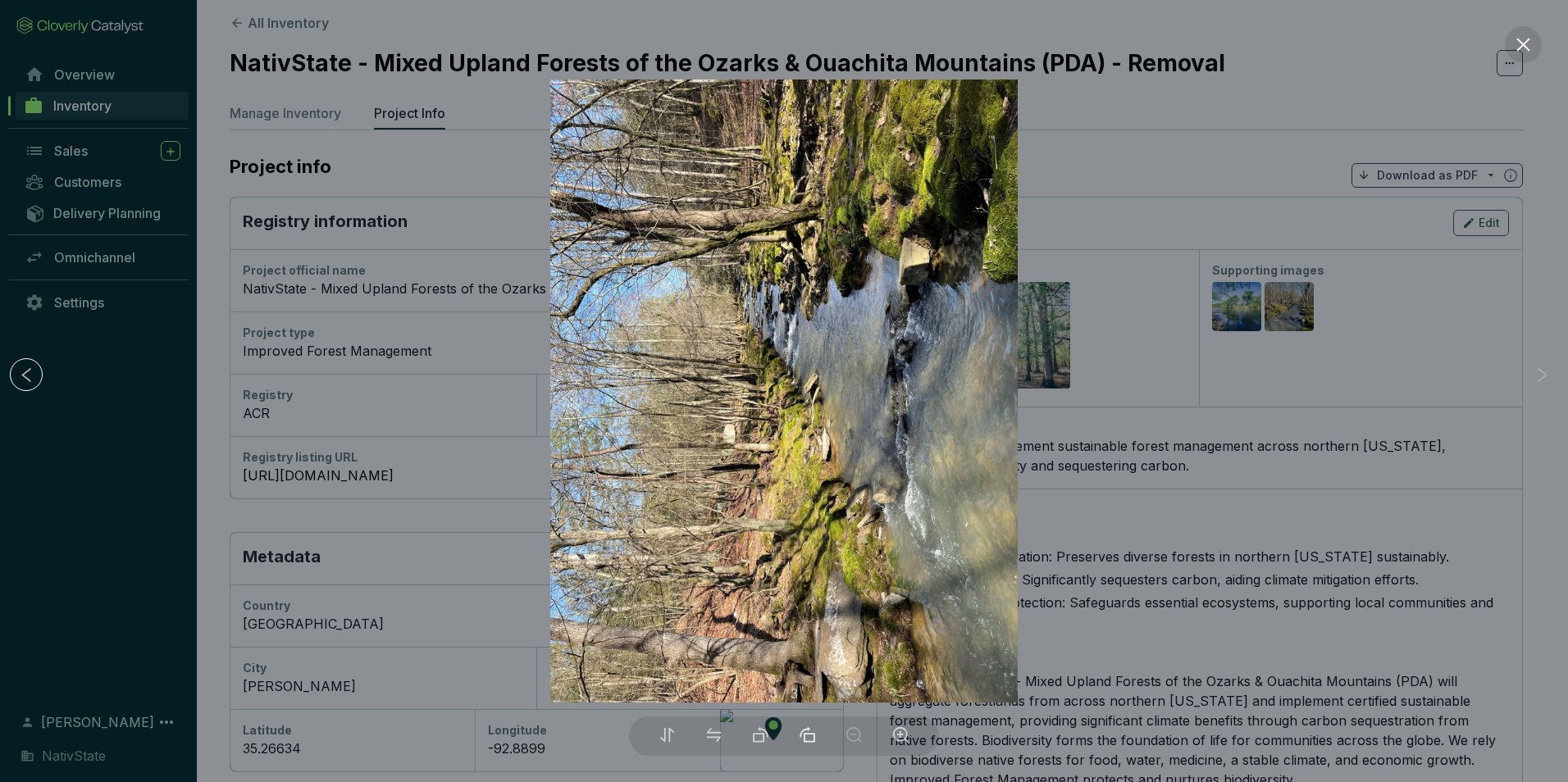
click at [808, 737] on icon "rotate-right" at bounding box center [807, 735] width 17 height 17
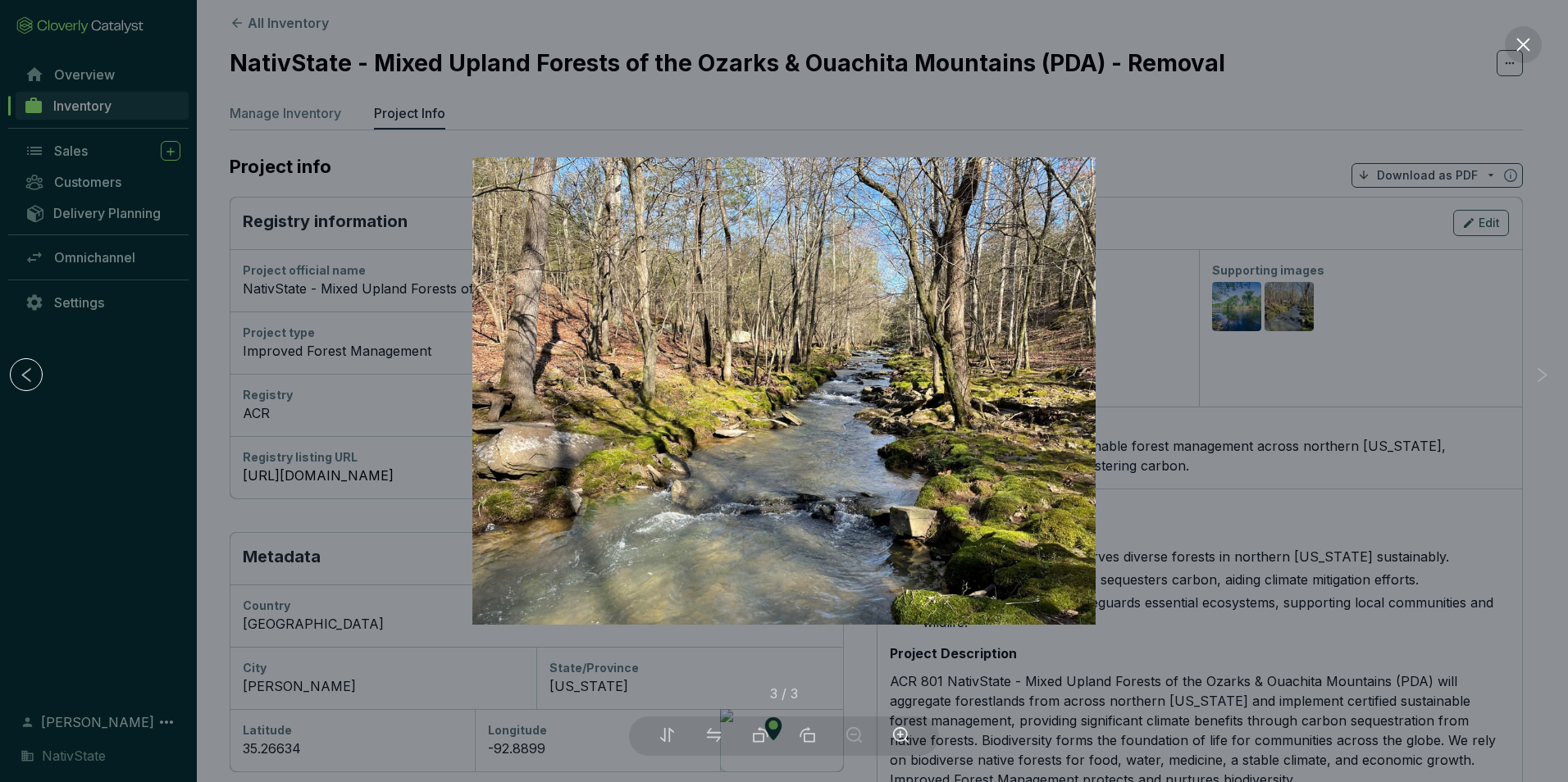
click at [900, 738] on icon "zoom-in" at bounding box center [901, 735] width 17 height 17
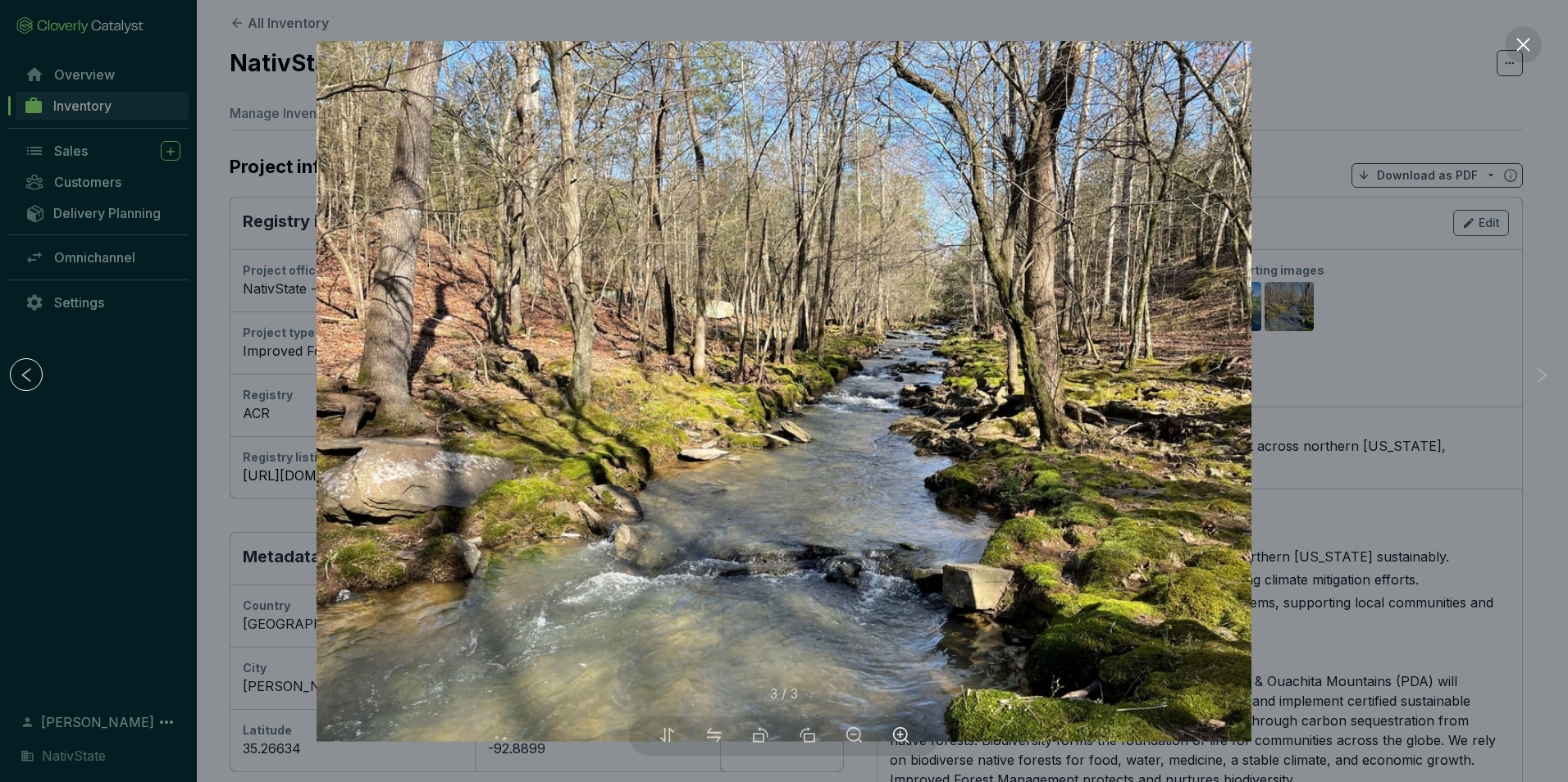
click at [900, 738] on icon "zoom-in" at bounding box center [901, 735] width 17 height 17
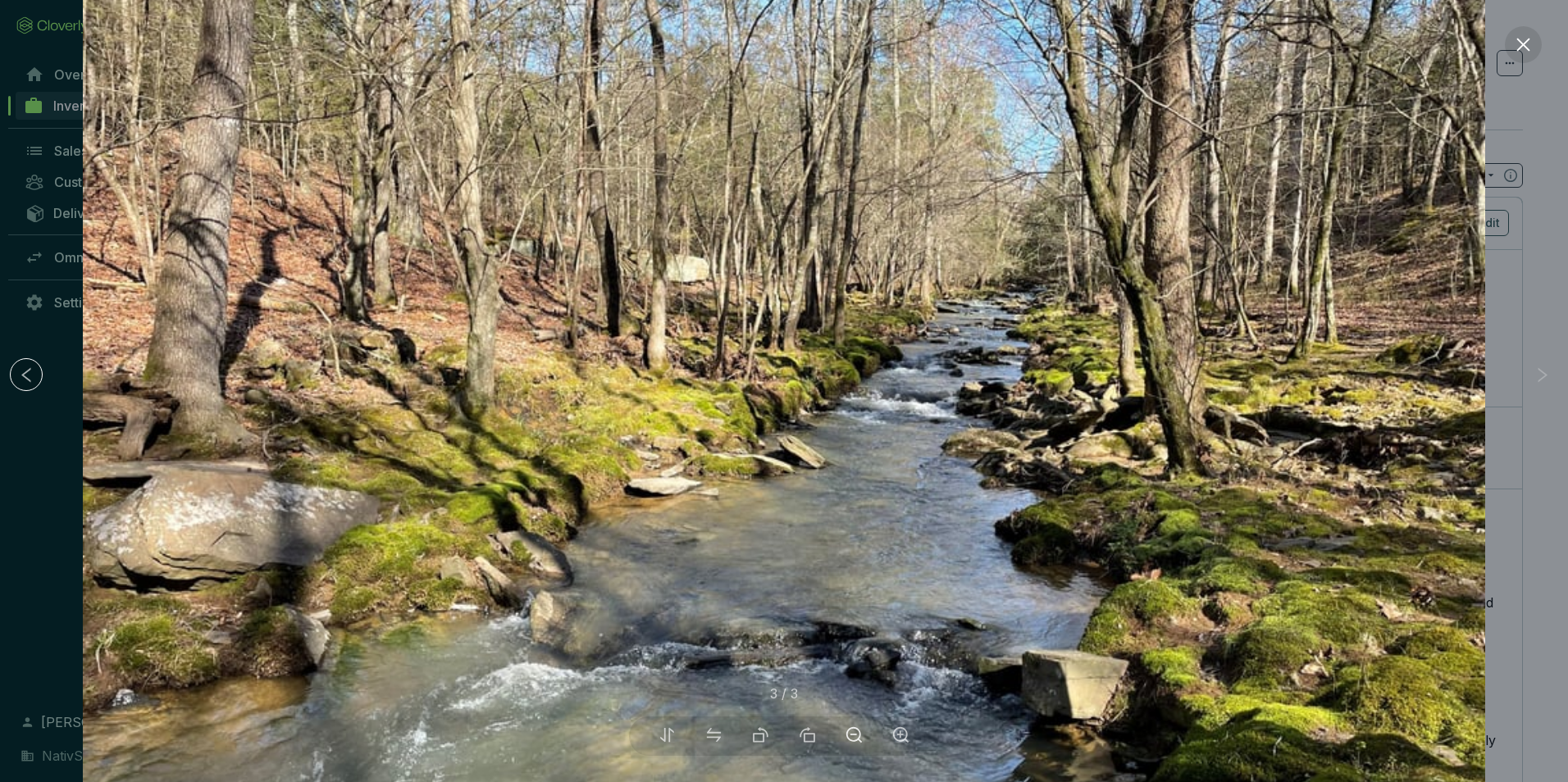
click at [861, 737] on icon "zoom-out" at bounding box center [854, 735] width 17 height 17
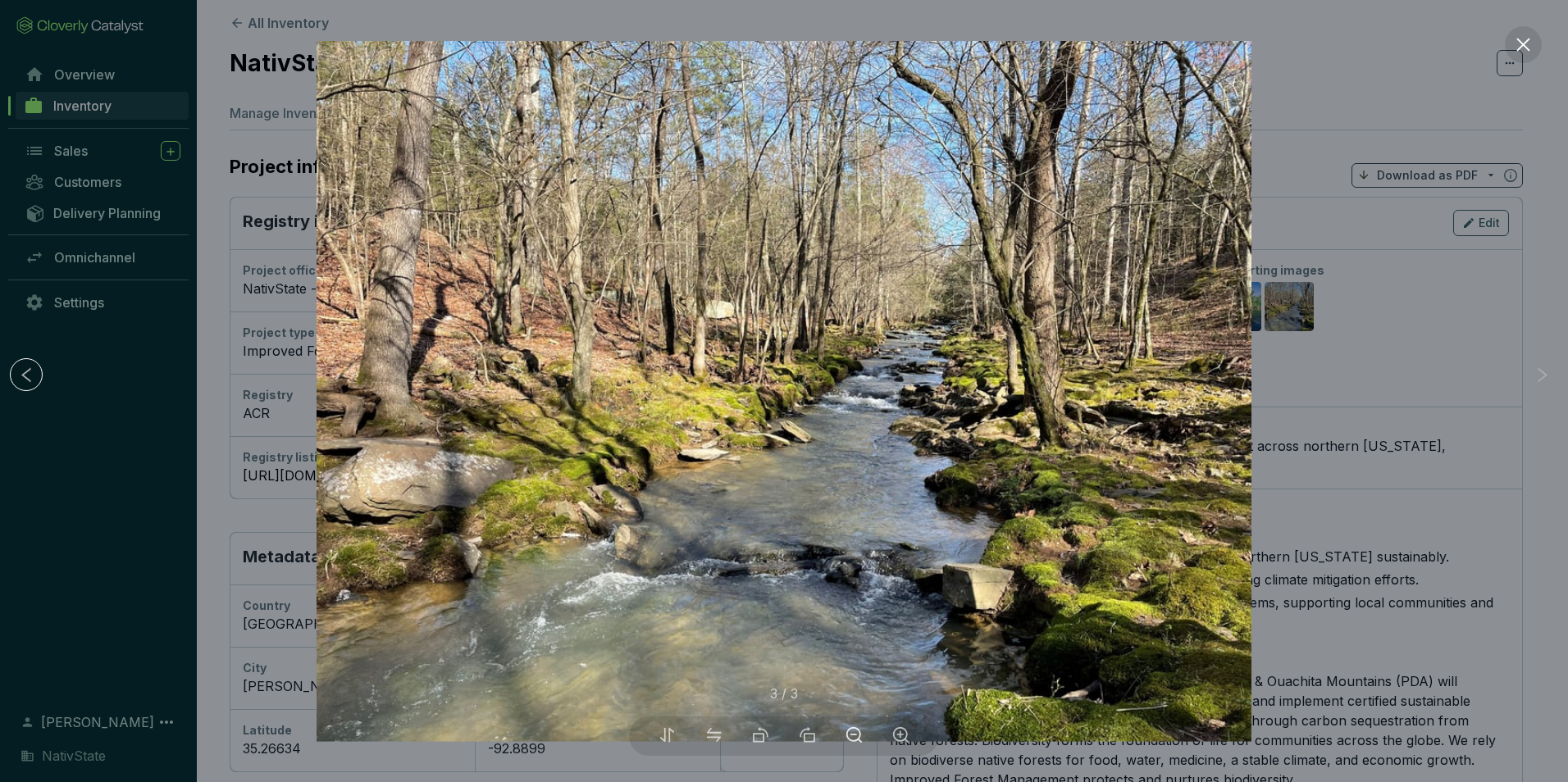
click at [861, 737] on icon "zoom-out" at bounding box center [854, 735] width 17 height 17
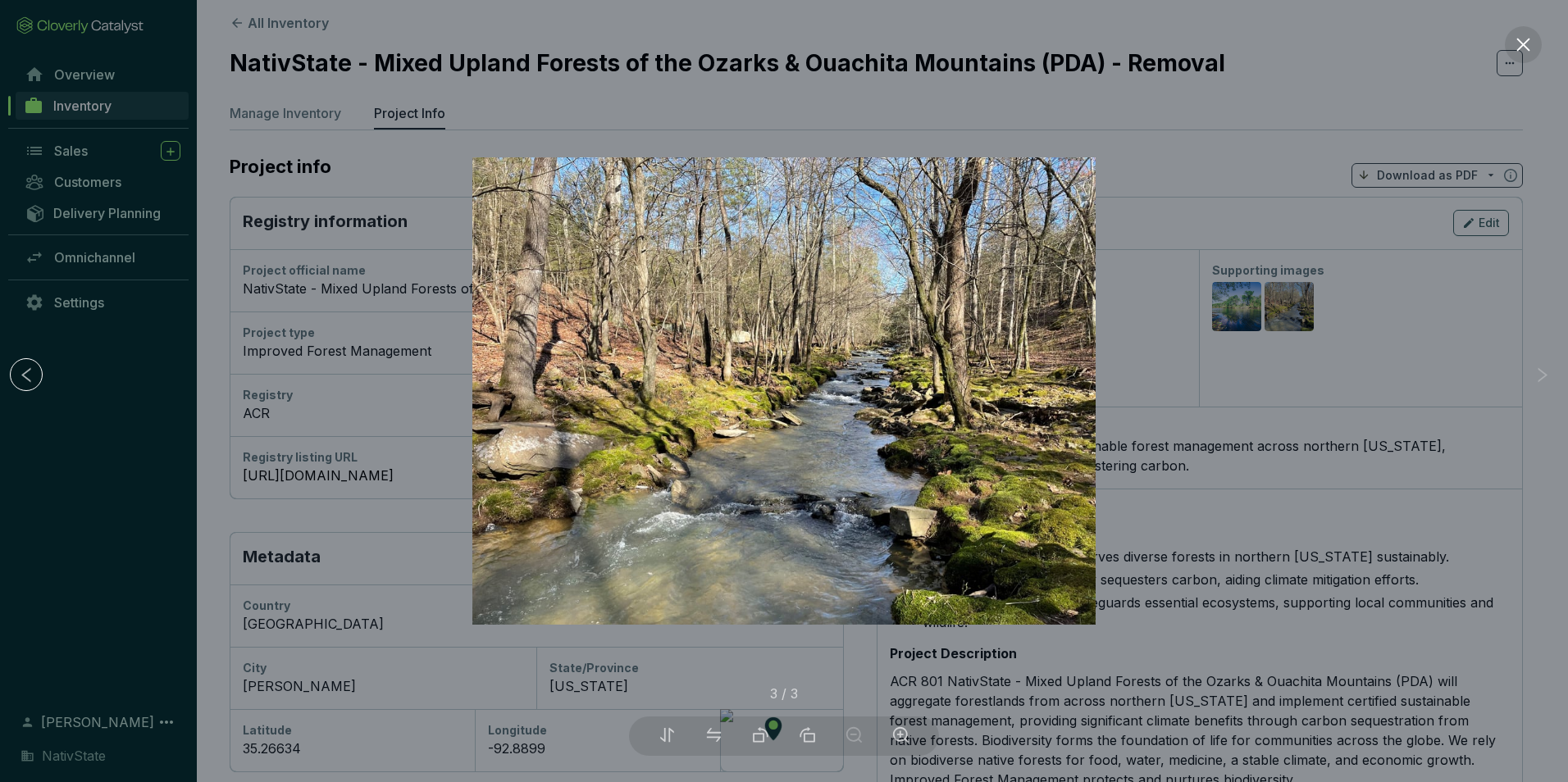
click at [861, 737] on icon "zoom-out" at bounding box center [854, 735] width 17 height 17
click at [1533, 52] on button at bounding box center [1523, 44] width 37 height 37
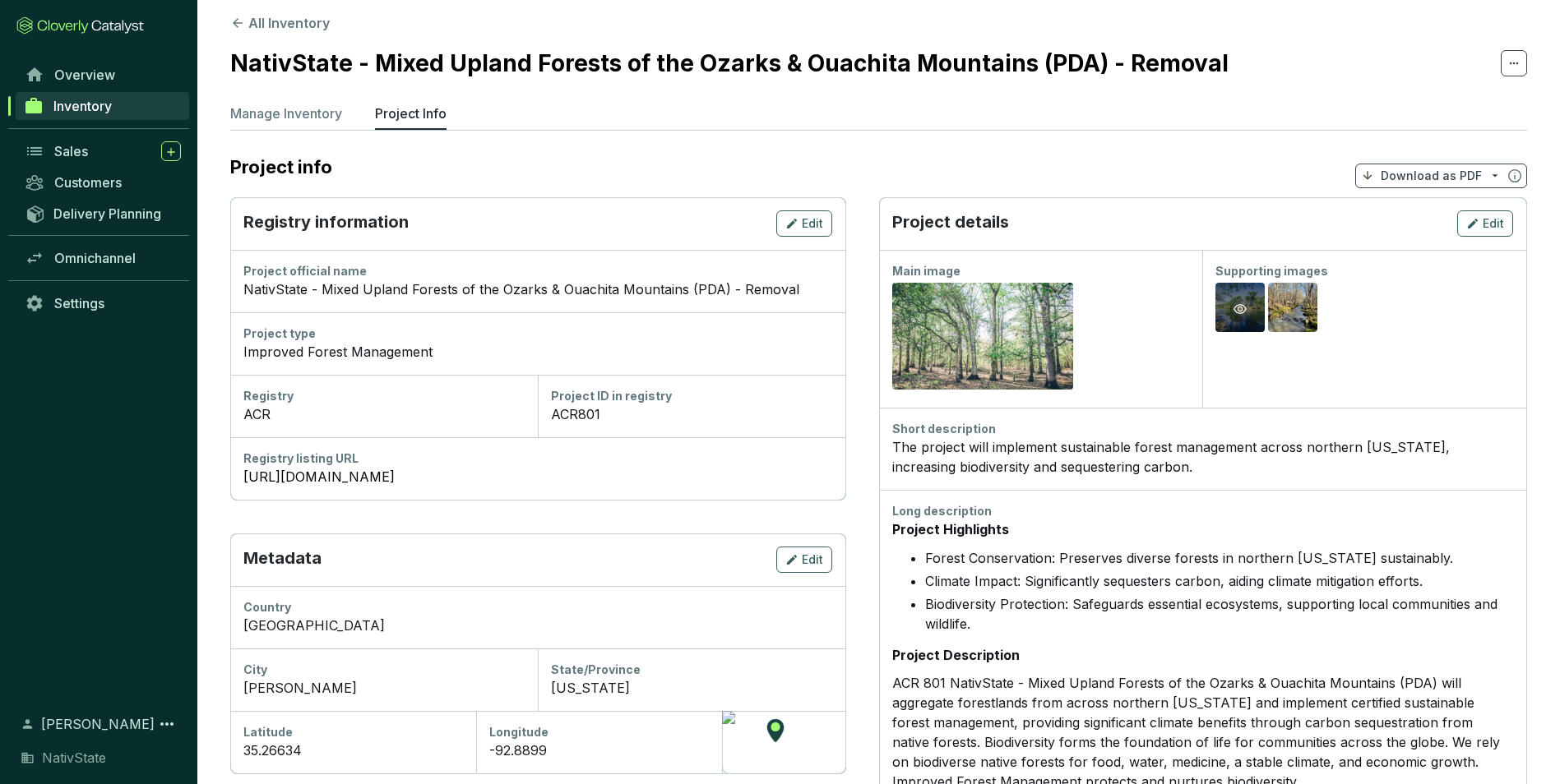
click at [1241, 296] on div "Preview" at bounding box center [1240, 309] width 50 height 53
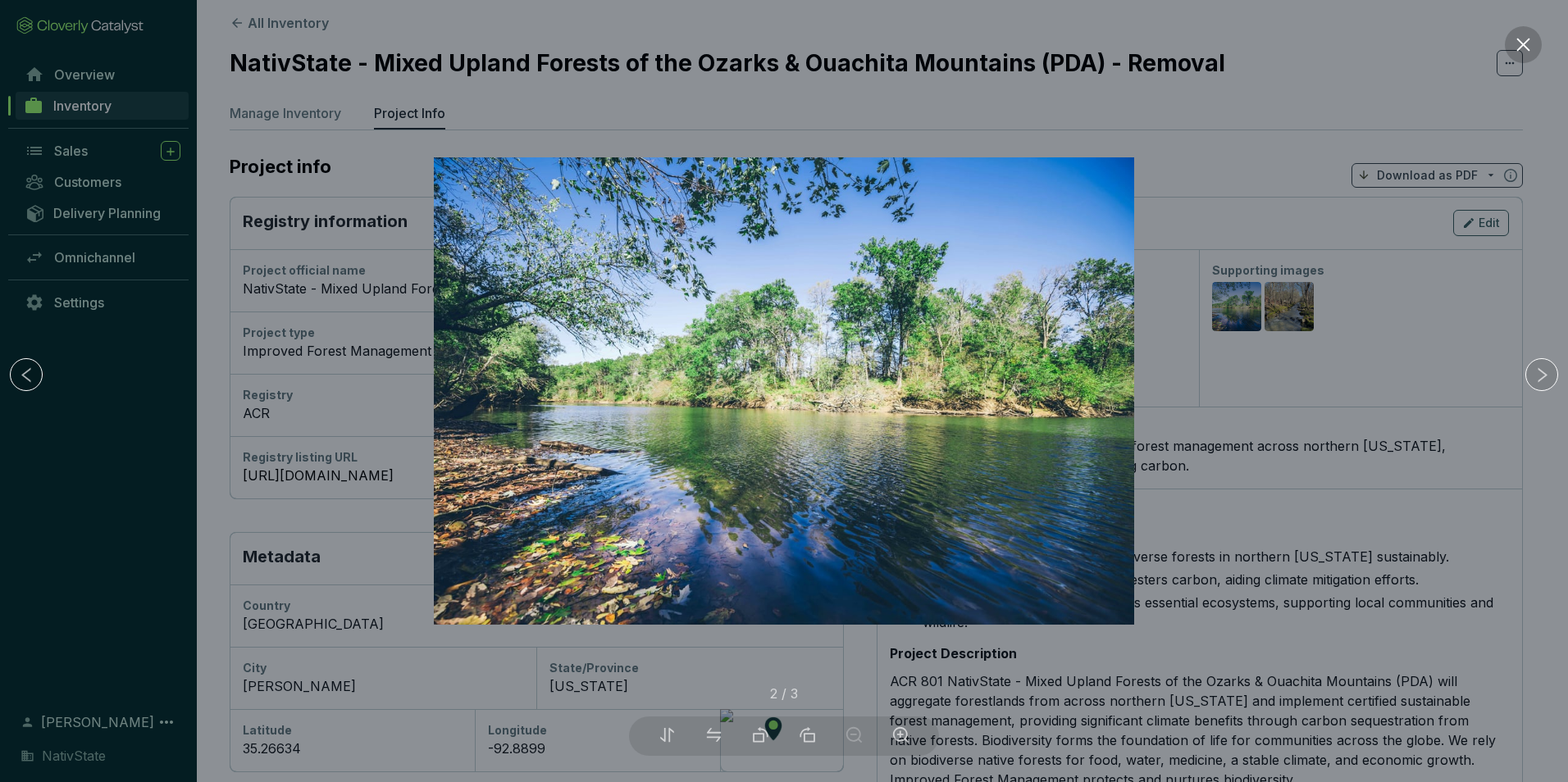
click at [1512, 33] on button at bounding box center [1523, 44] width 37 height 37
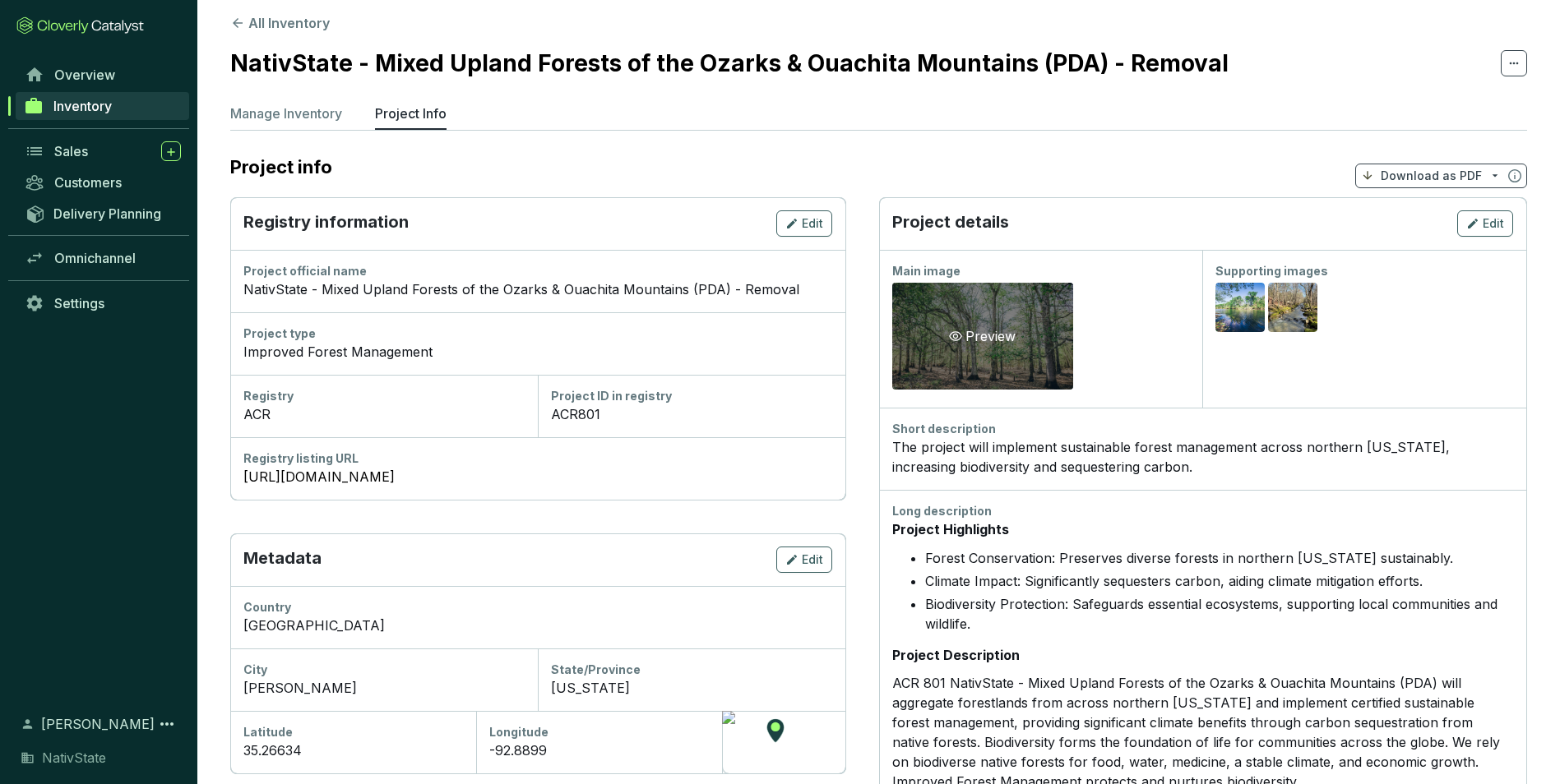
click at [1026, 353] on div "Preview" at bounding box center [982, 336] width 181 height 107
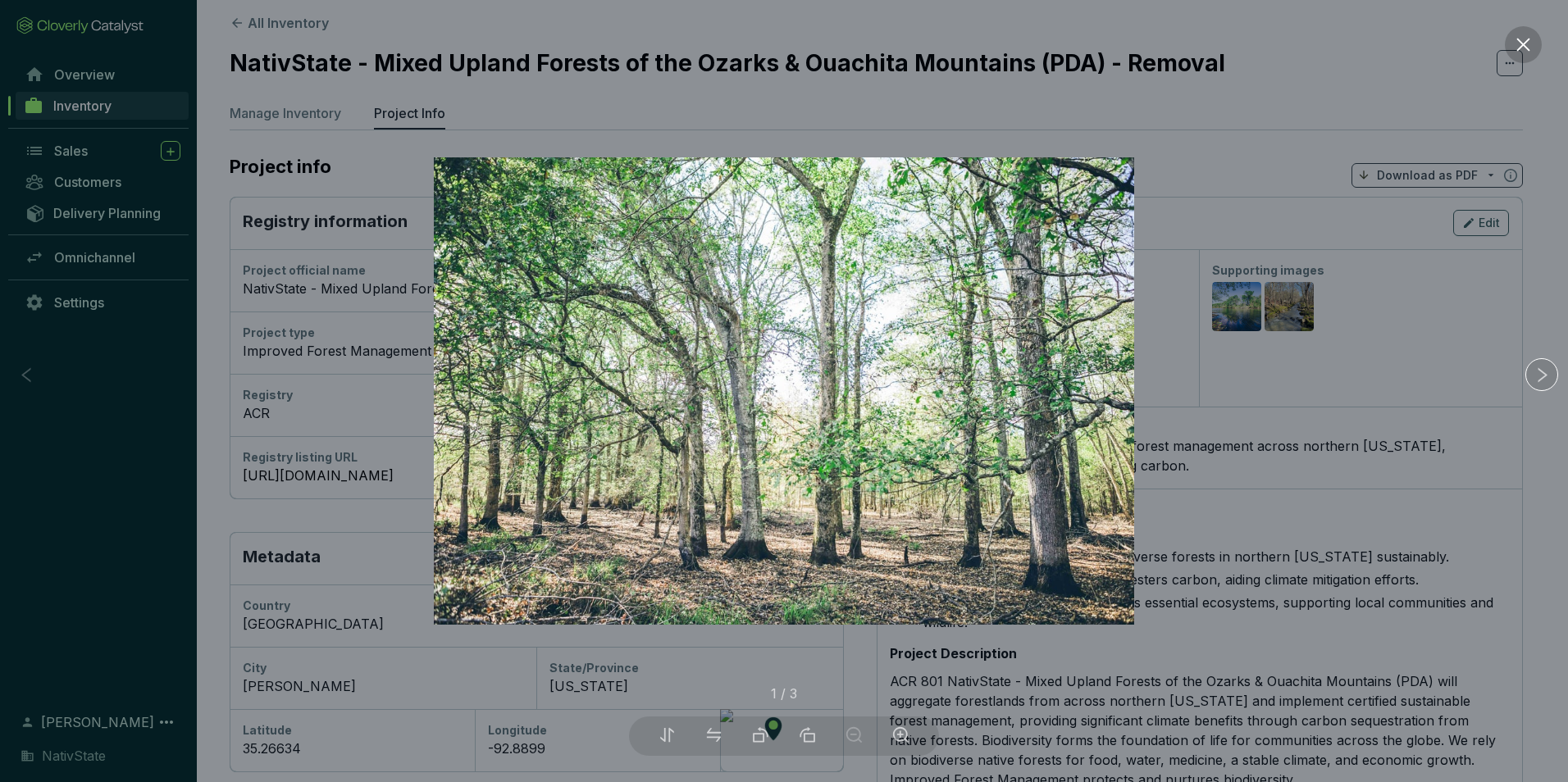
click at [1517, 46] on icon "close" at bounding box center [1523, 44] width 17 height 17
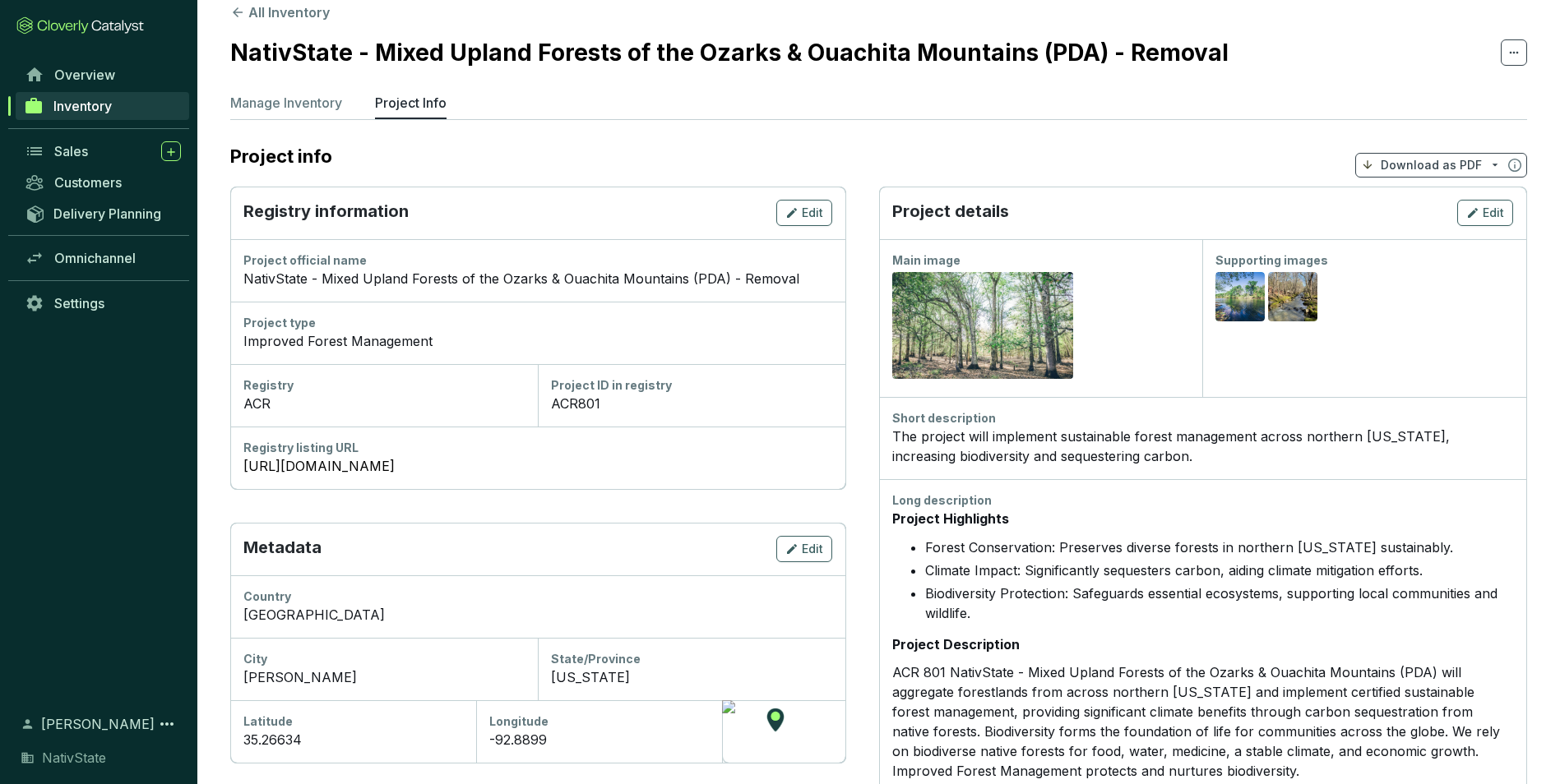
scroll to position [0, 0]
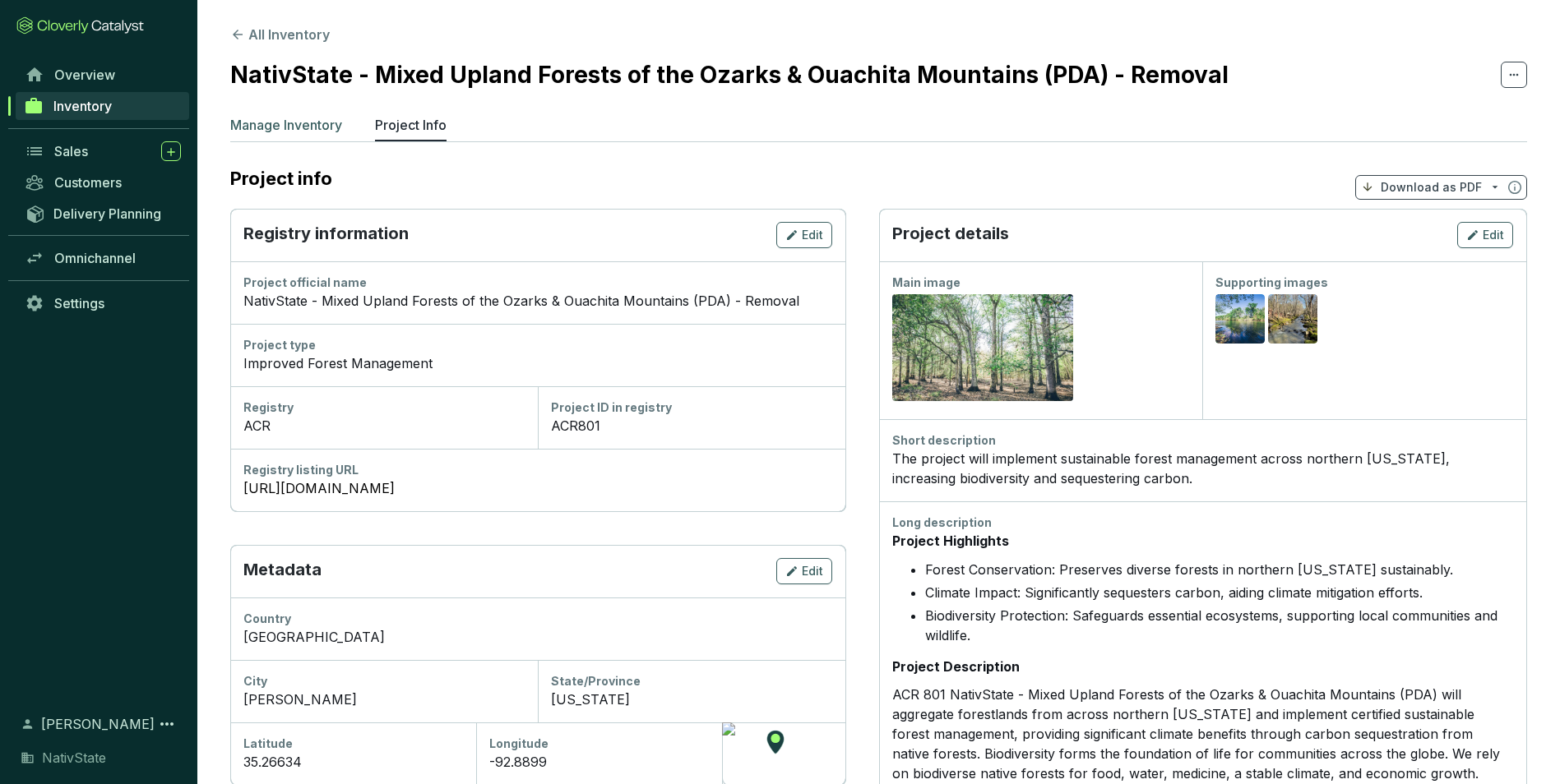
click at [316, 124] on p "Manage Inventory" at bounding box center [285, 125] width 112 height 20
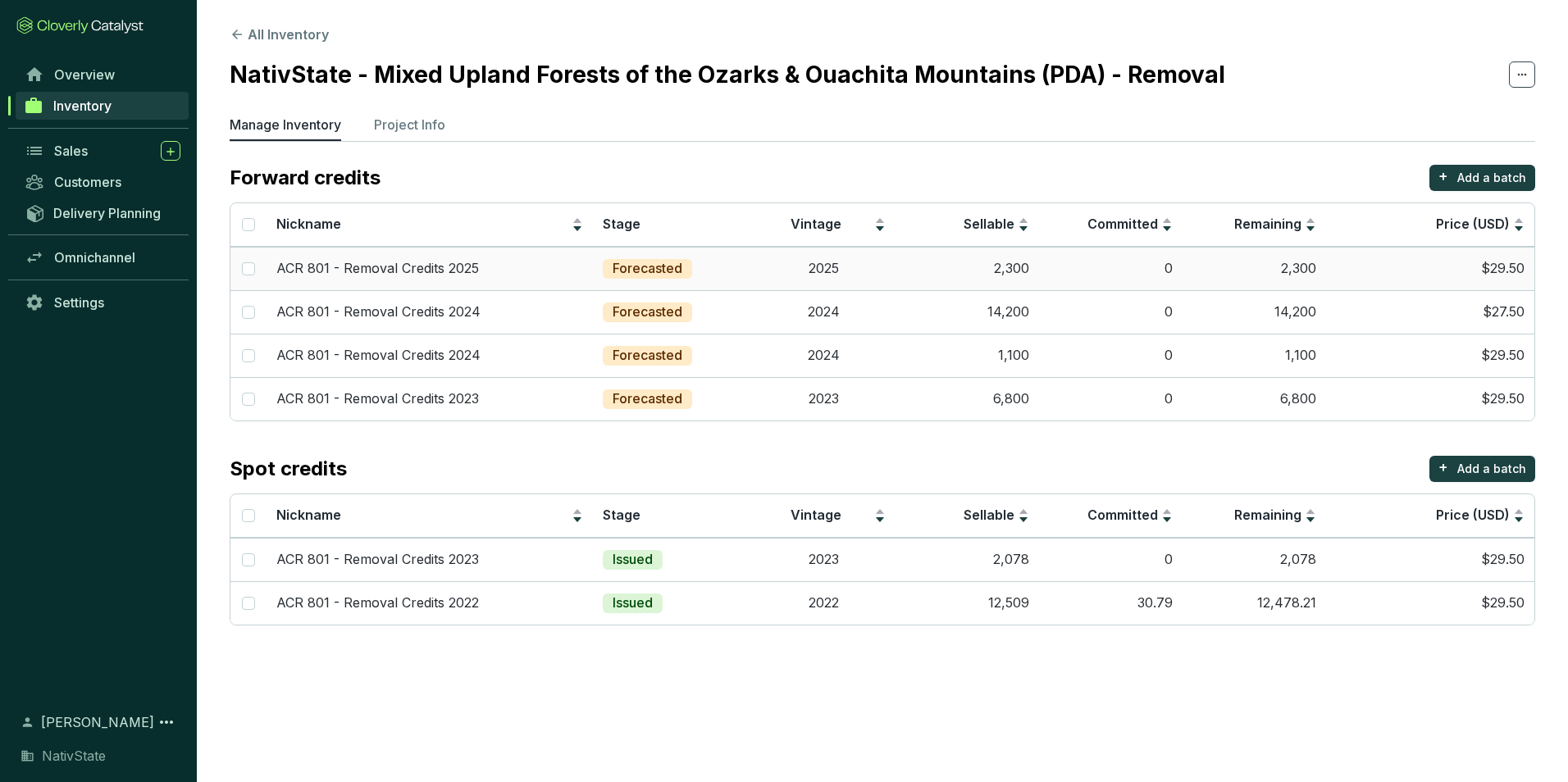
click at [768, 272] on td "2025" at bounding box center [823, 268] width 143 height 43
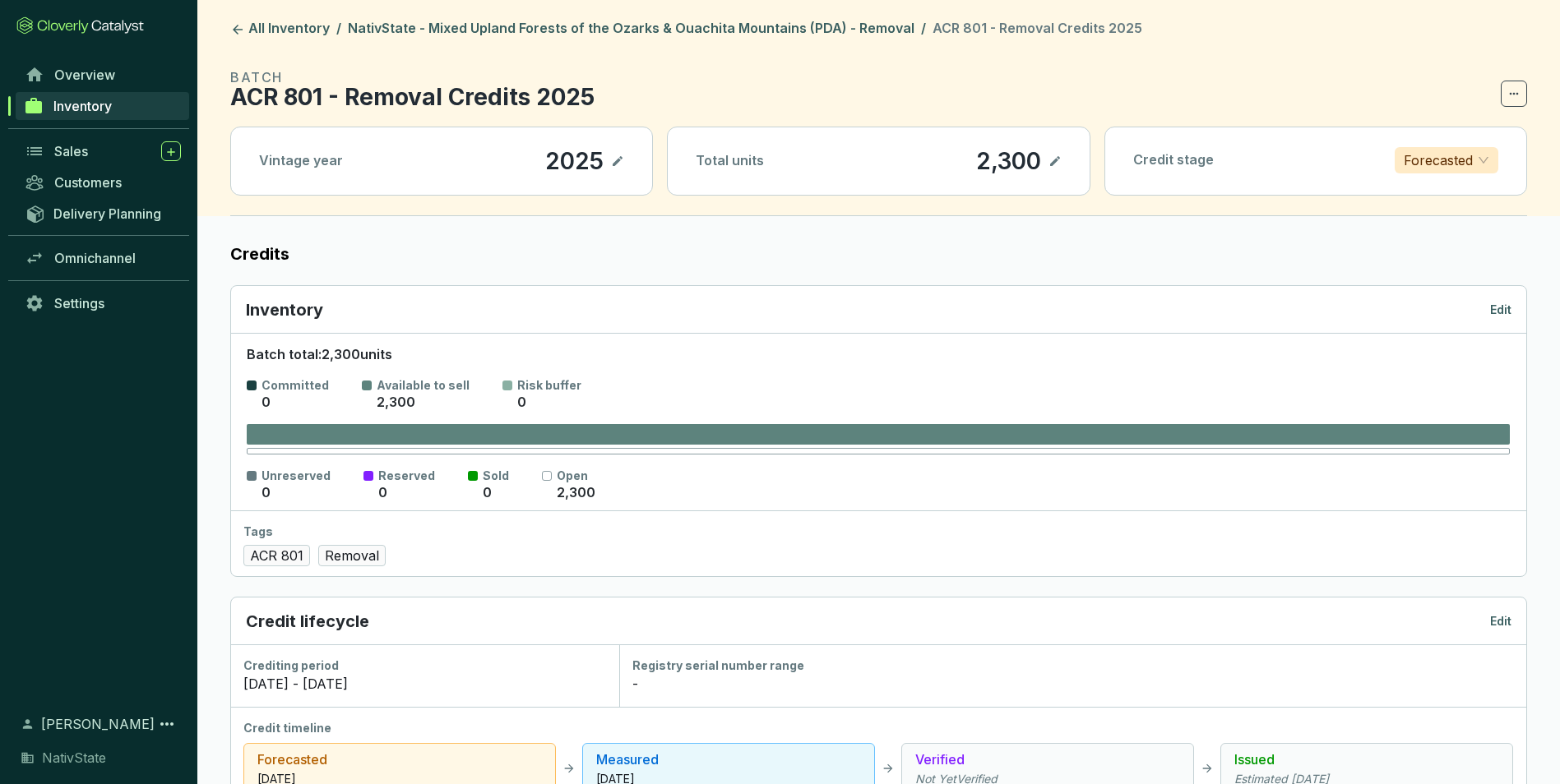
click at [1444, 162] on p "Forecasted" at bounding box center [1438, 160] width 69 height 25
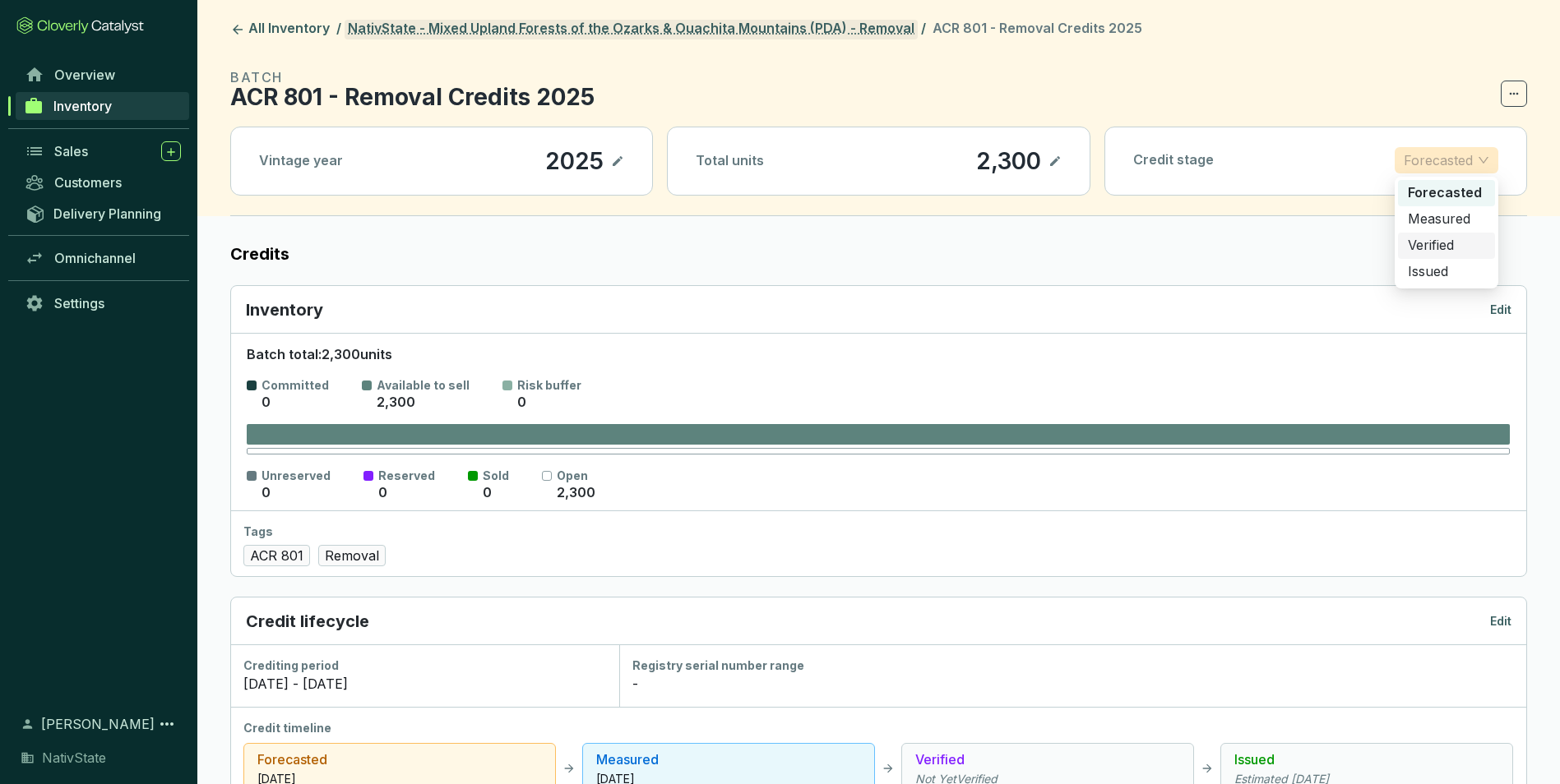
click at [496, 22] on link "NativState - Mixed Upland Forests of the Ozarks & Ouachita Mountains (PDA) - Re…" at bounding box center [630, 29] width 573 height 20
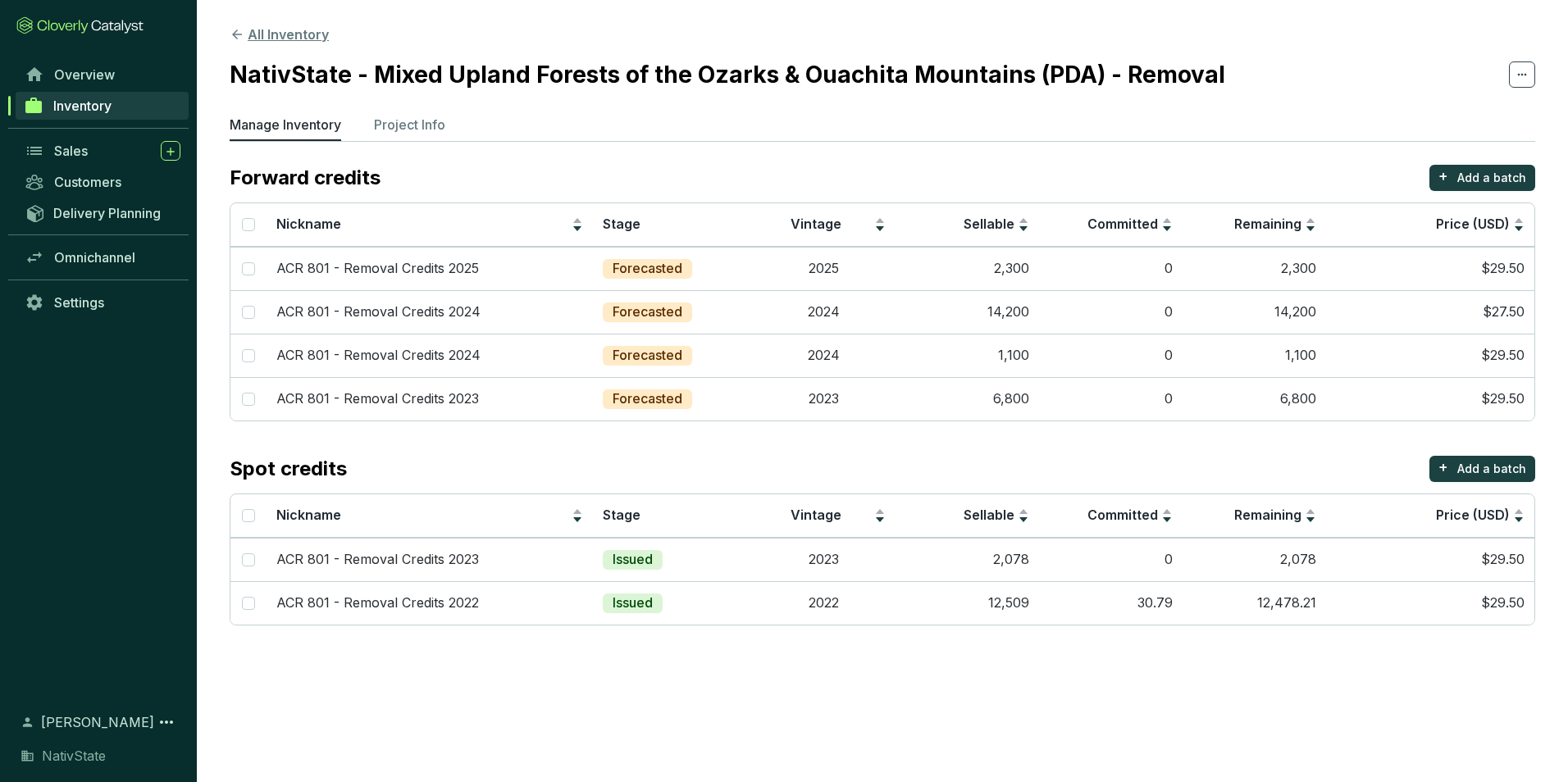
click at [289, 42] on button "All Inventory" at bounding box center [279, 34] width 99 height 20
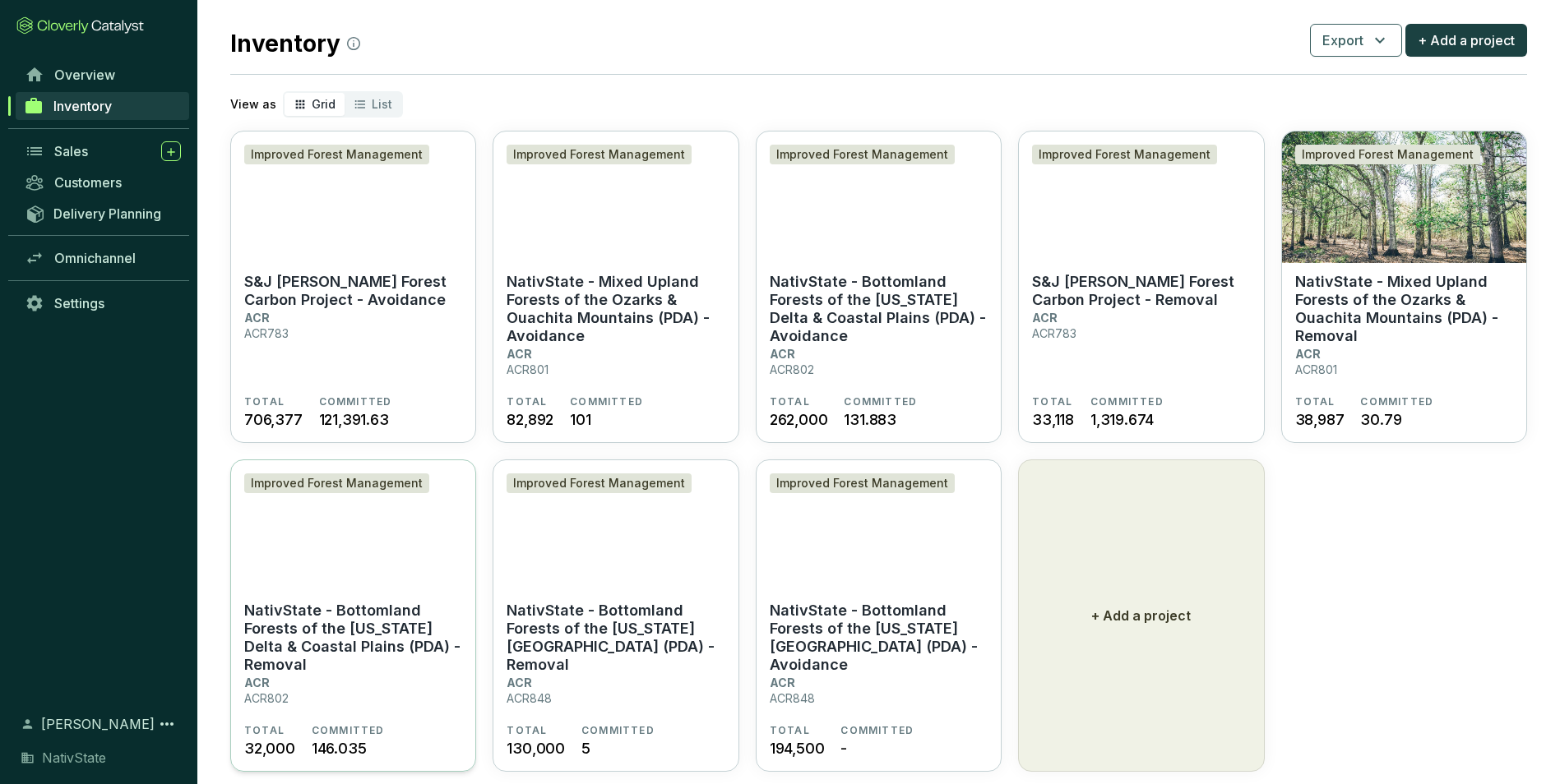
scroll to position [54, 0]
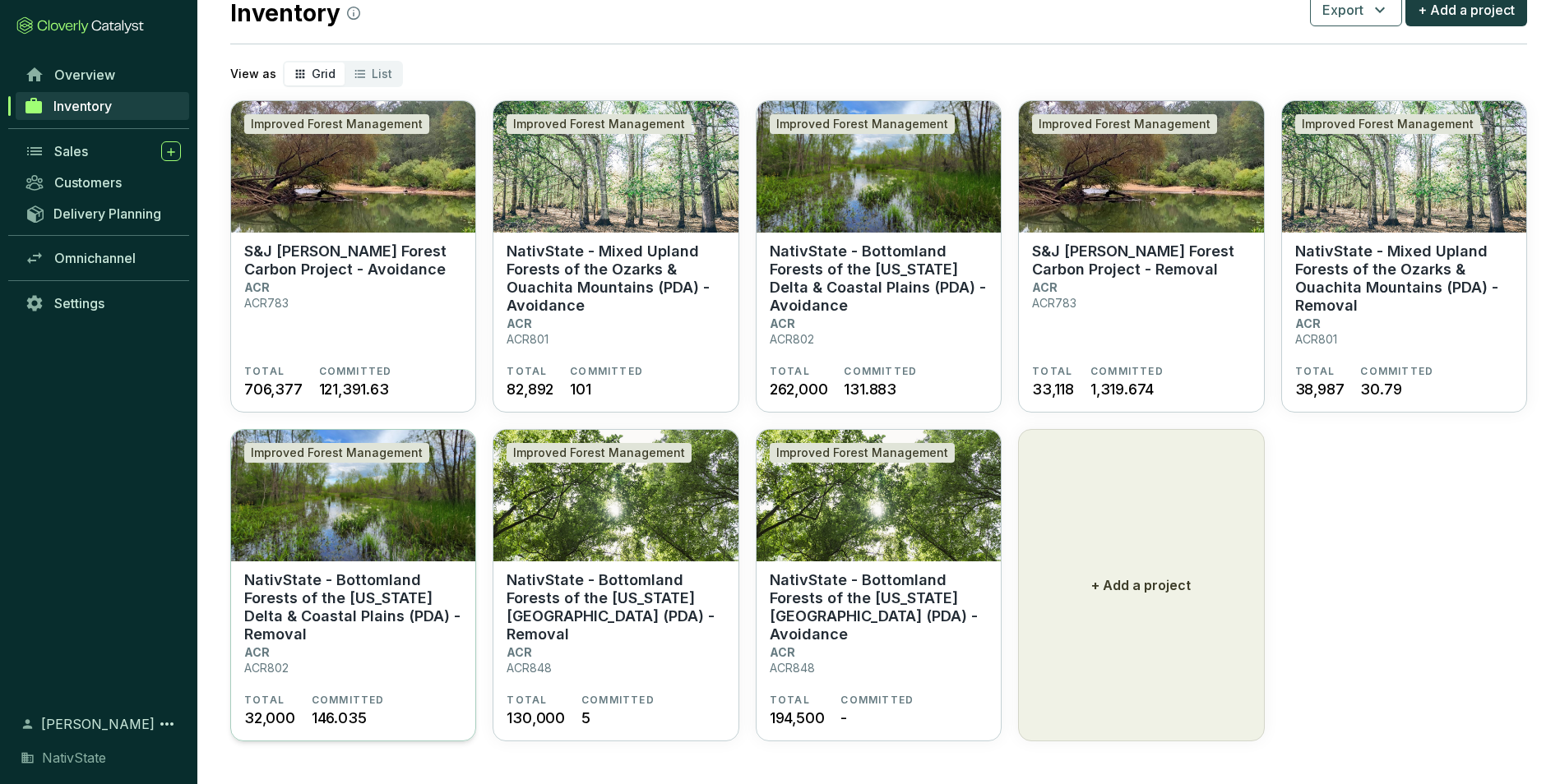
click at [318, 607] on p "NativState - Bottomland Forests of the Mississippi Delta & Coastal Plains (PDA)…" at bounding box center [353, 607] width 218 height 73
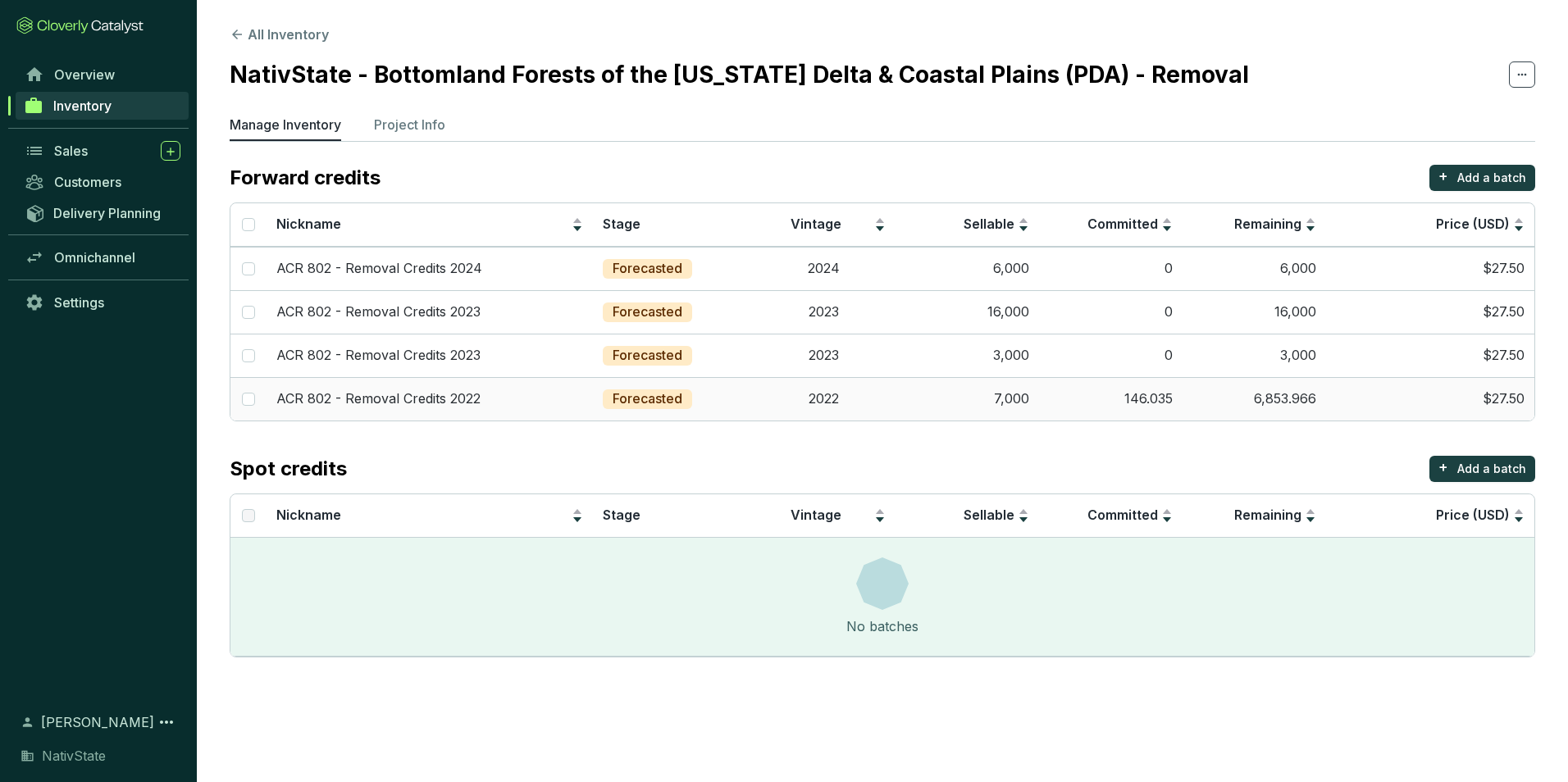
click at [1037, 407] on td "7,000" at bounding box center [967, 399] width 143 height 43
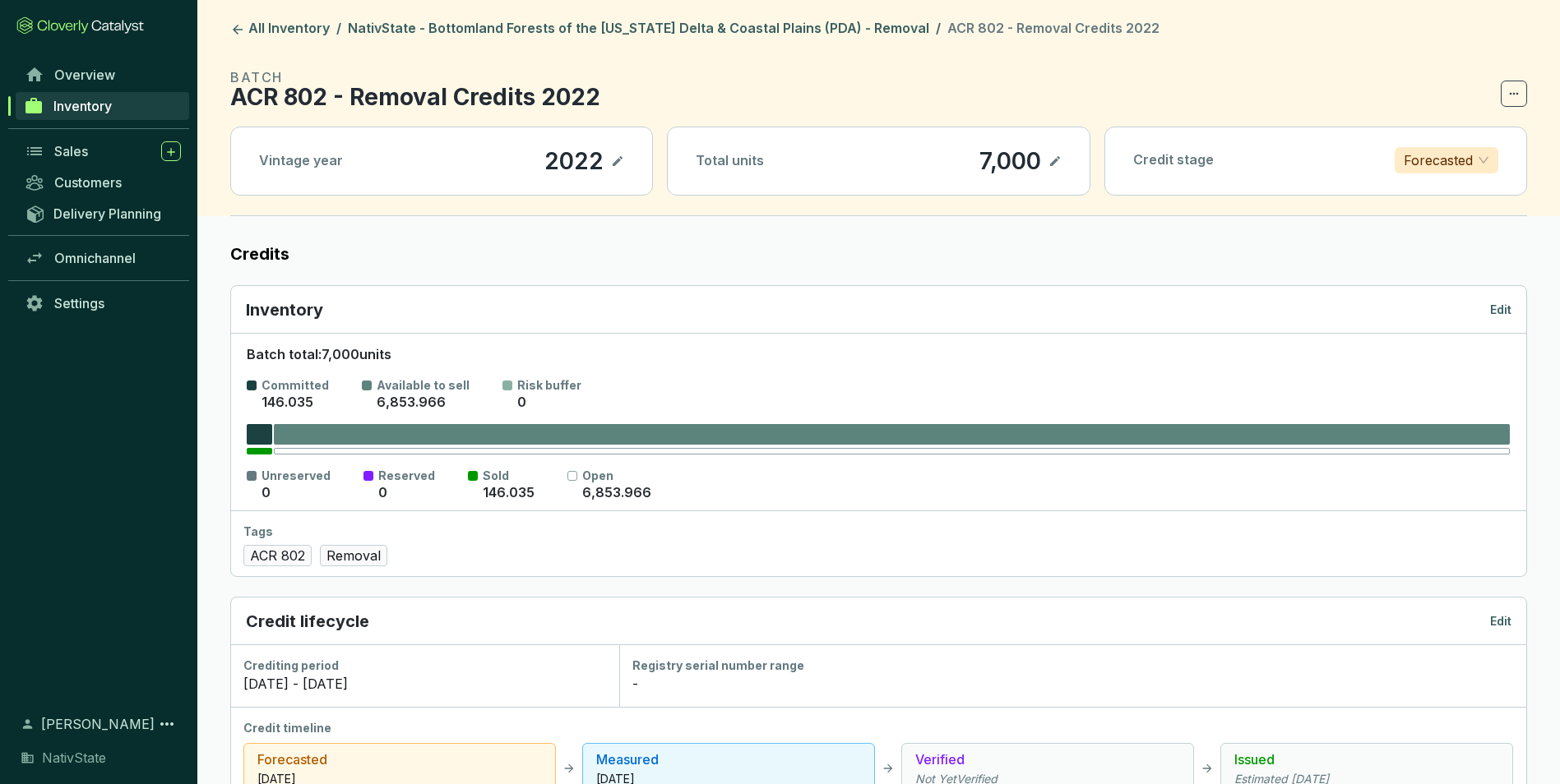
click at [1509, 311] on p "Edit" at bounding box center [1500, 309] width 21 height 16
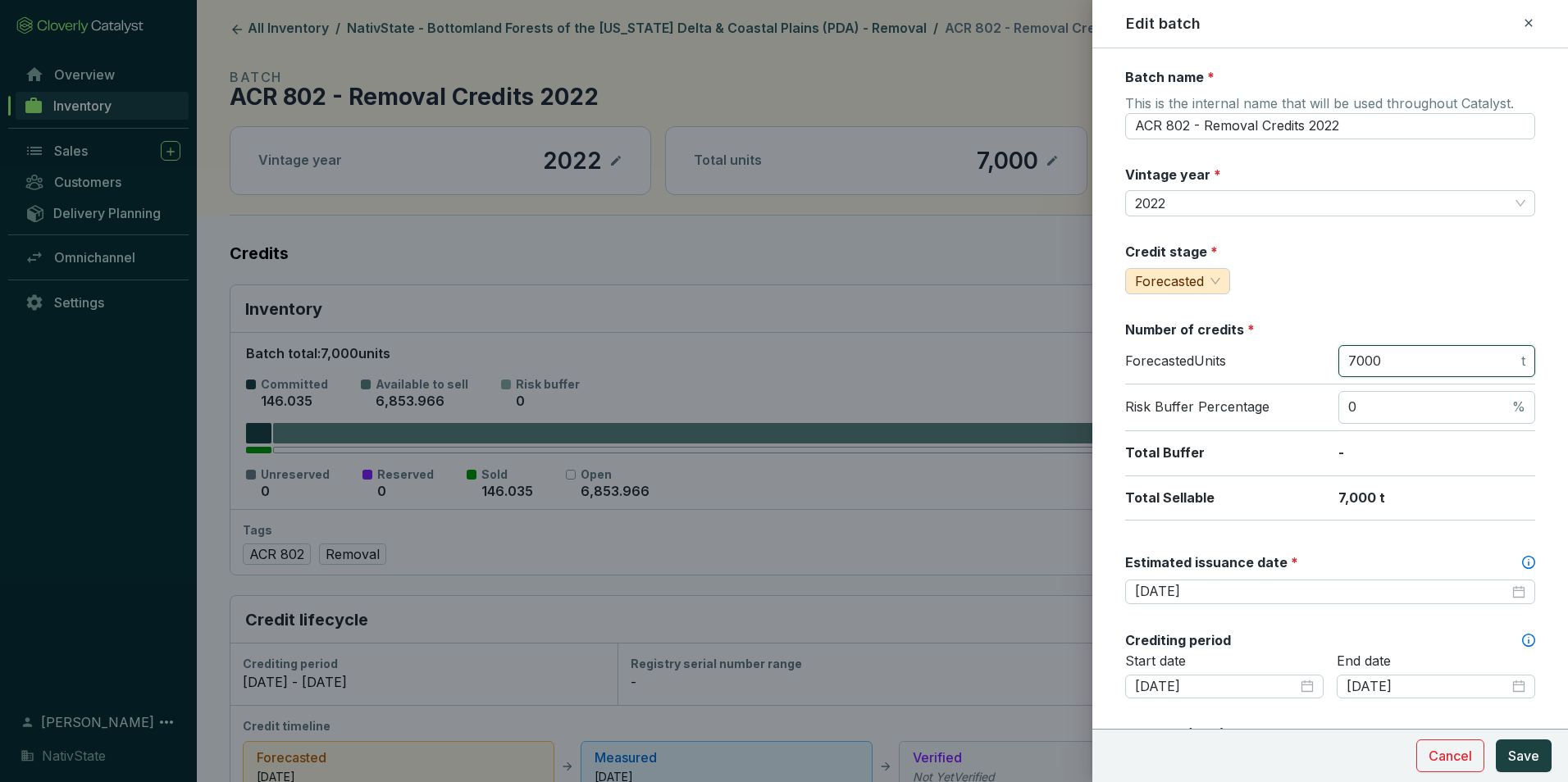
drag, startPoint x: 1383, startPoint y: 356, endPoint x: 1180, endPoint y: 317, distance: 206.7
click at [1181, 318] on div "Batch name * This is the internal name that will be used throughout Catalyst. A…" at bounding box center [1329, 727] width 410 height 1318
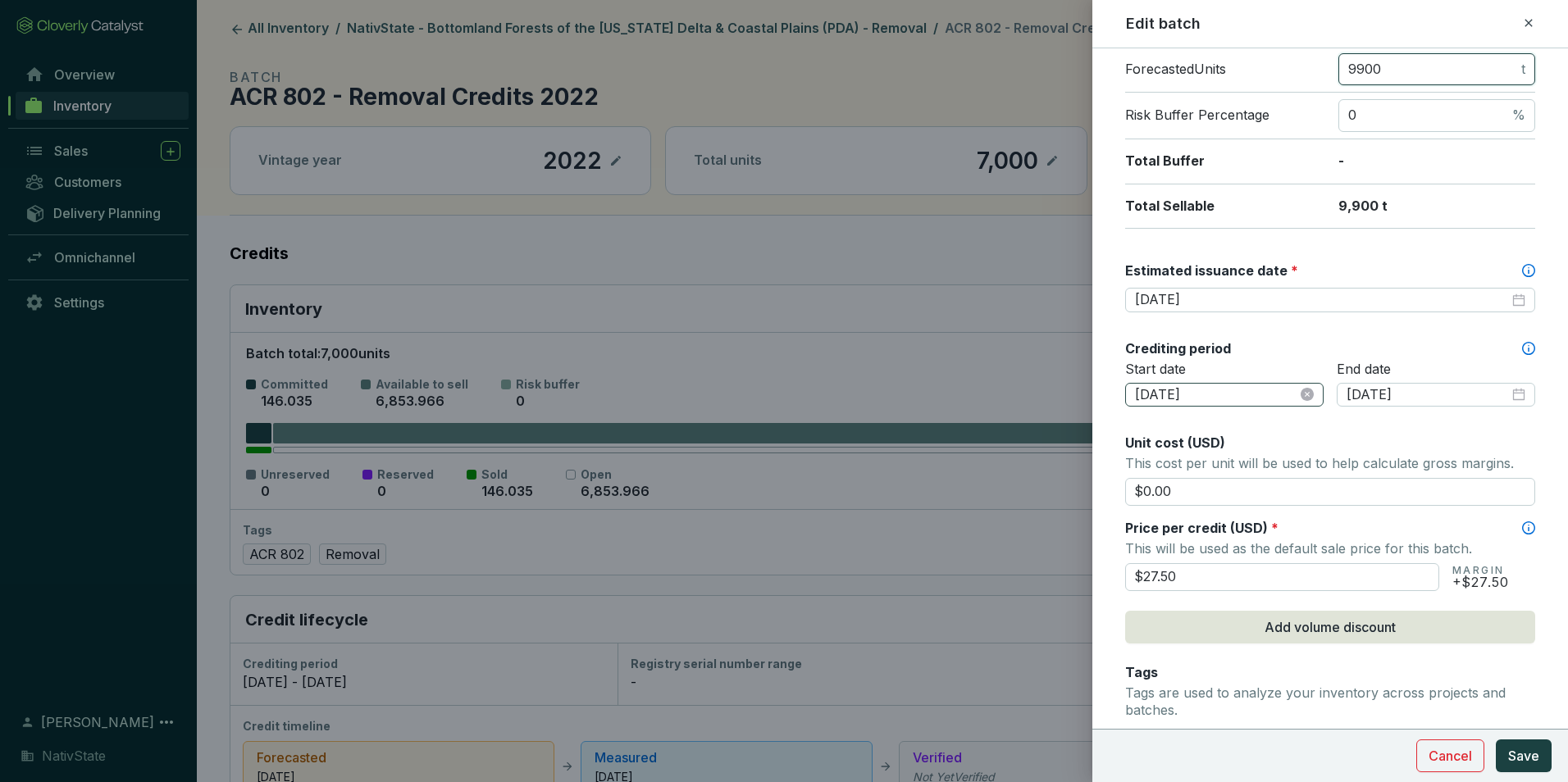
scroll to position [328, 0]
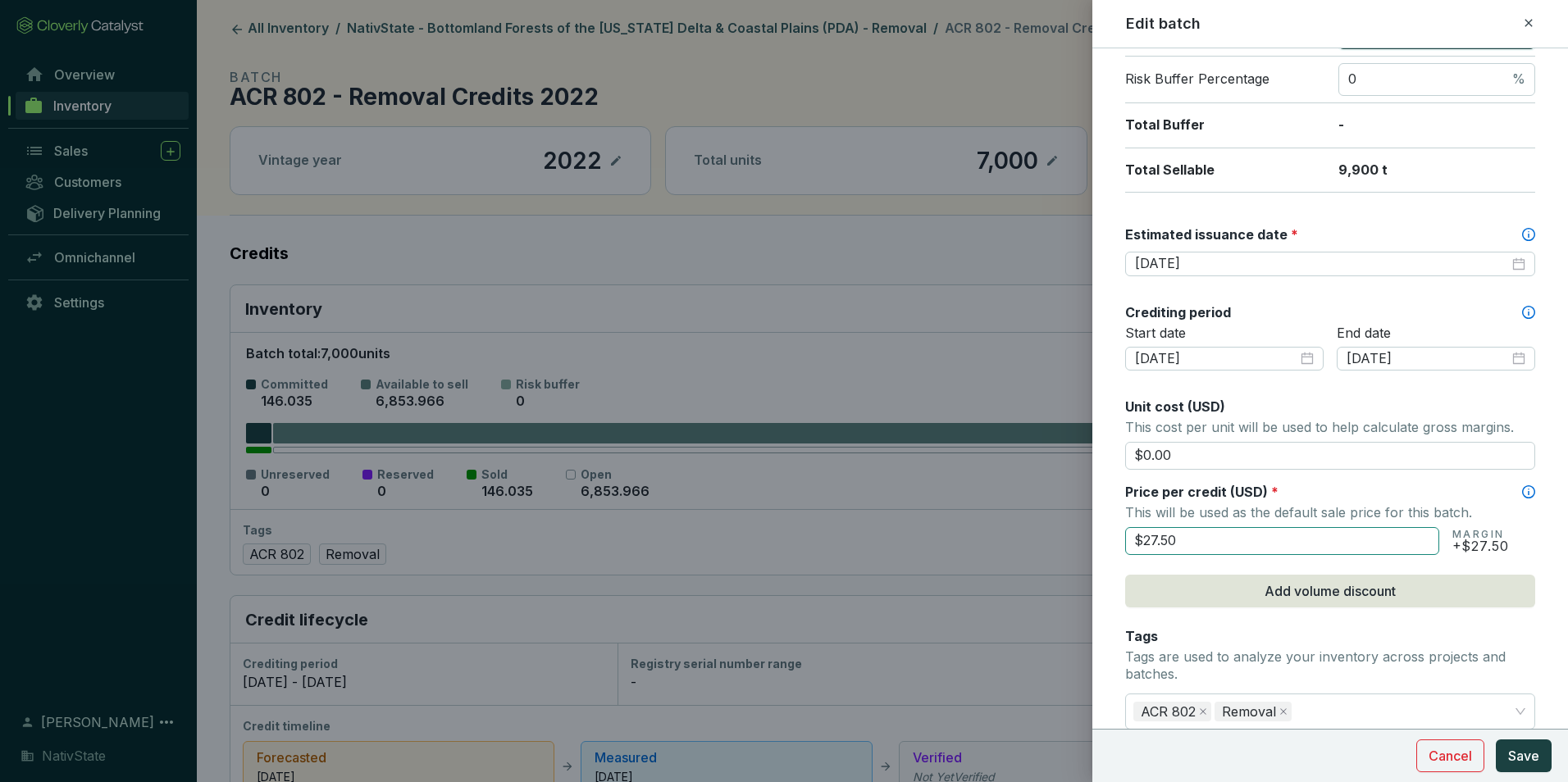
type input "9900"
click at [1204, 537] on input "$27.50" at bounding box center [1282, 541] width 314 height 28
drag, startPoint x: 1213, startPoint y: 546, endPoint x: 979, endPoint y: 526, distance: 234.9
click at [983, 528] on div "Edit batch Batch name * This is the internal name that will be used throughout …" at bounding box center [784, 391] width 1568 height 782
type input "$29.50"
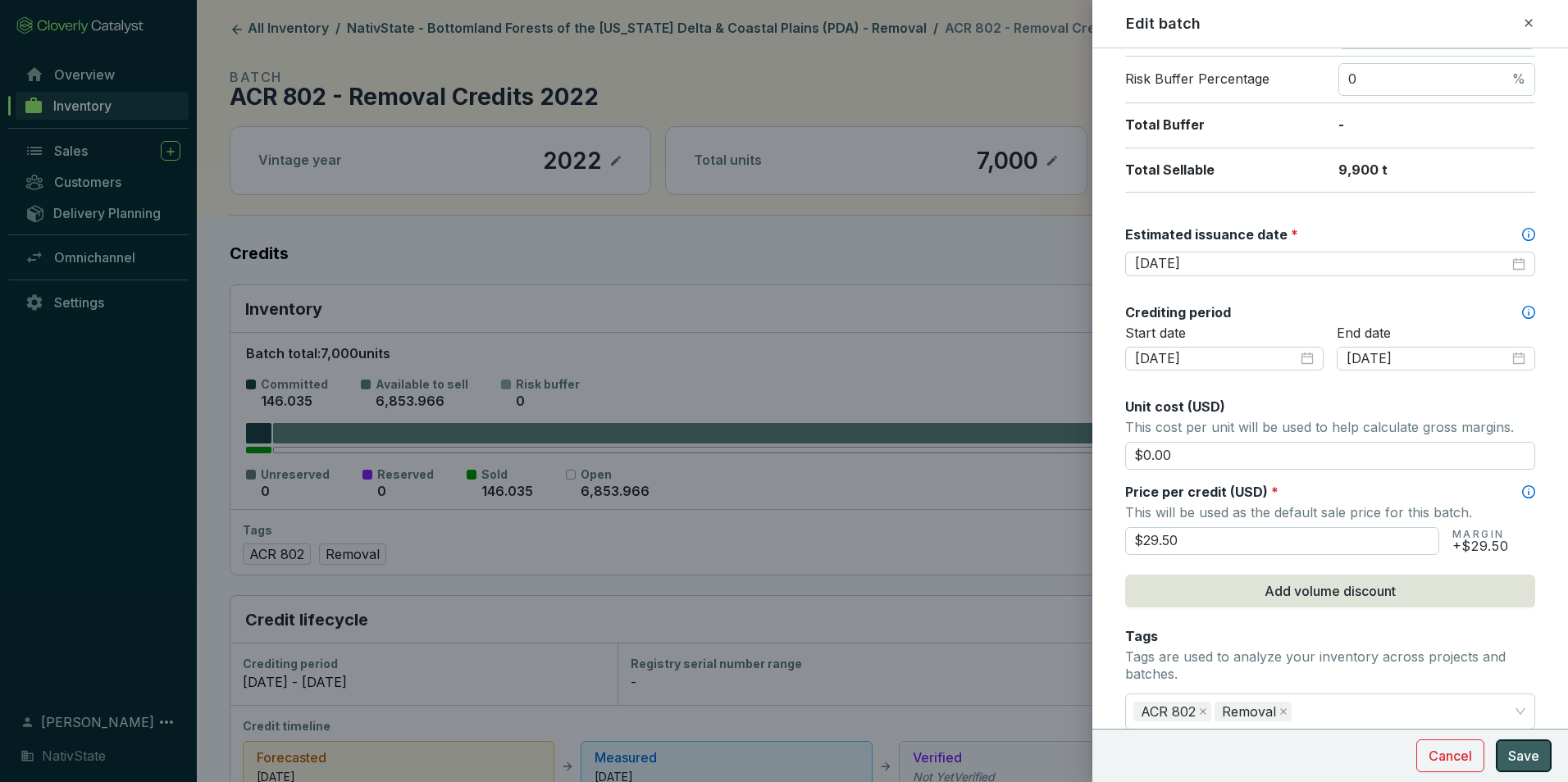
click at [1519, 754] on span "Save" at bounding box center [1524, 756] width 32 height 20
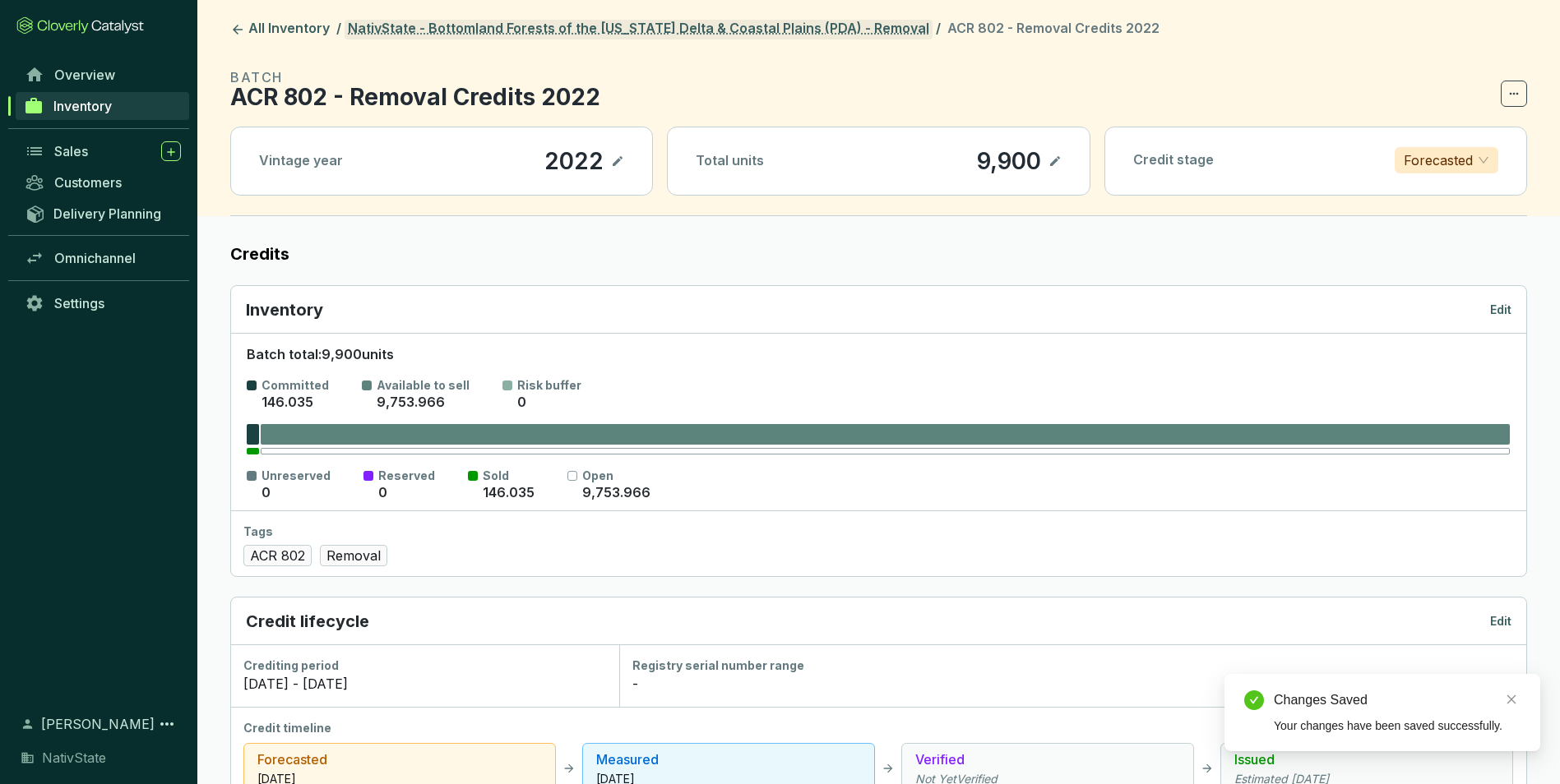
click at [666, 24] on link "NativState - Bottomland Forests of the Mississippi Delta & Coastal Plains (PDA)…" at bounding box center [638, 29] width 588 height 20
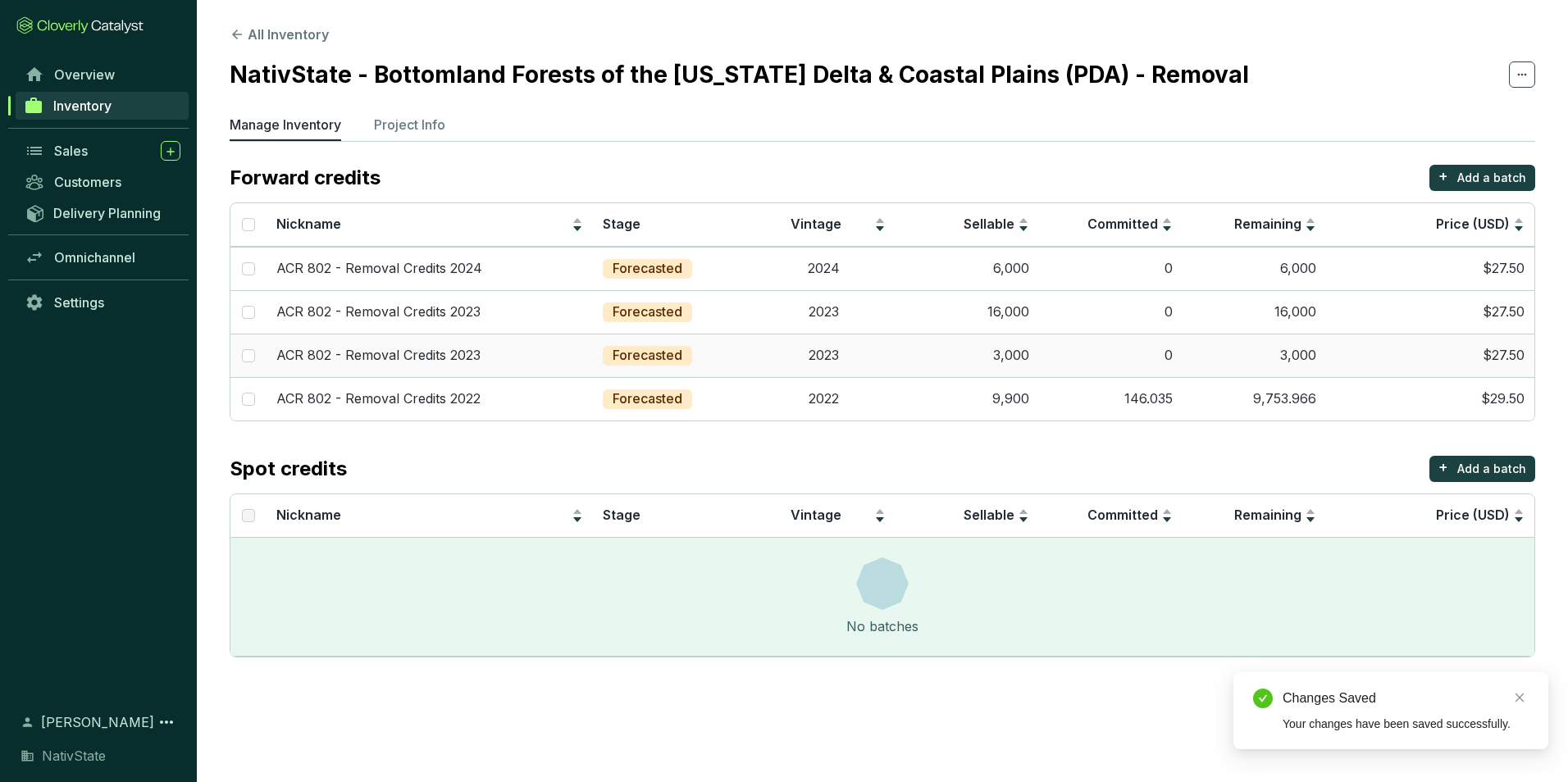
click at [1043, 356] on td "0" at bounding box center [1110, 355] width 143 height 43
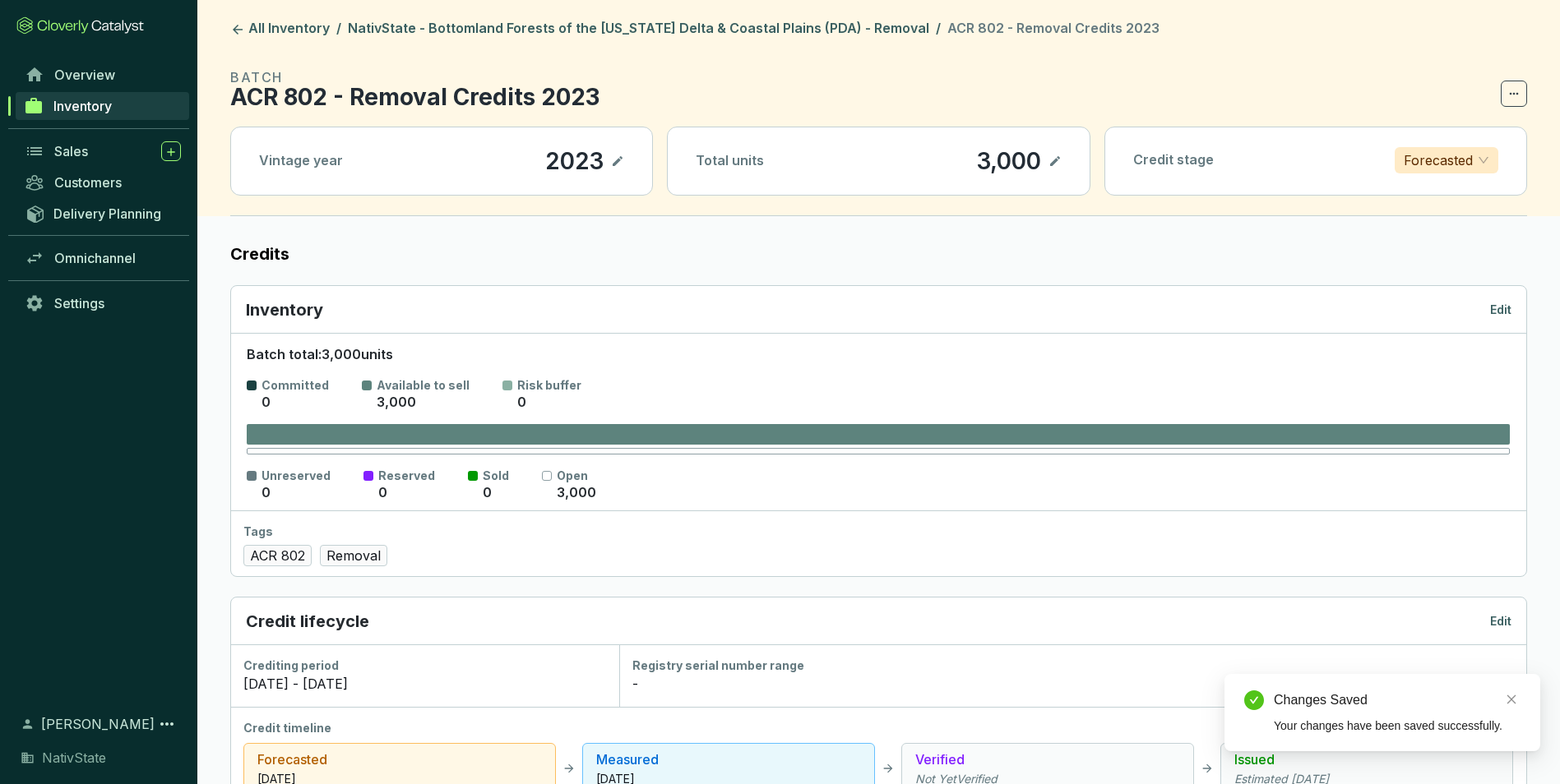
click at [1502, 317] on p "Edit" at bounding box center [1500, 309] width 21 height 16
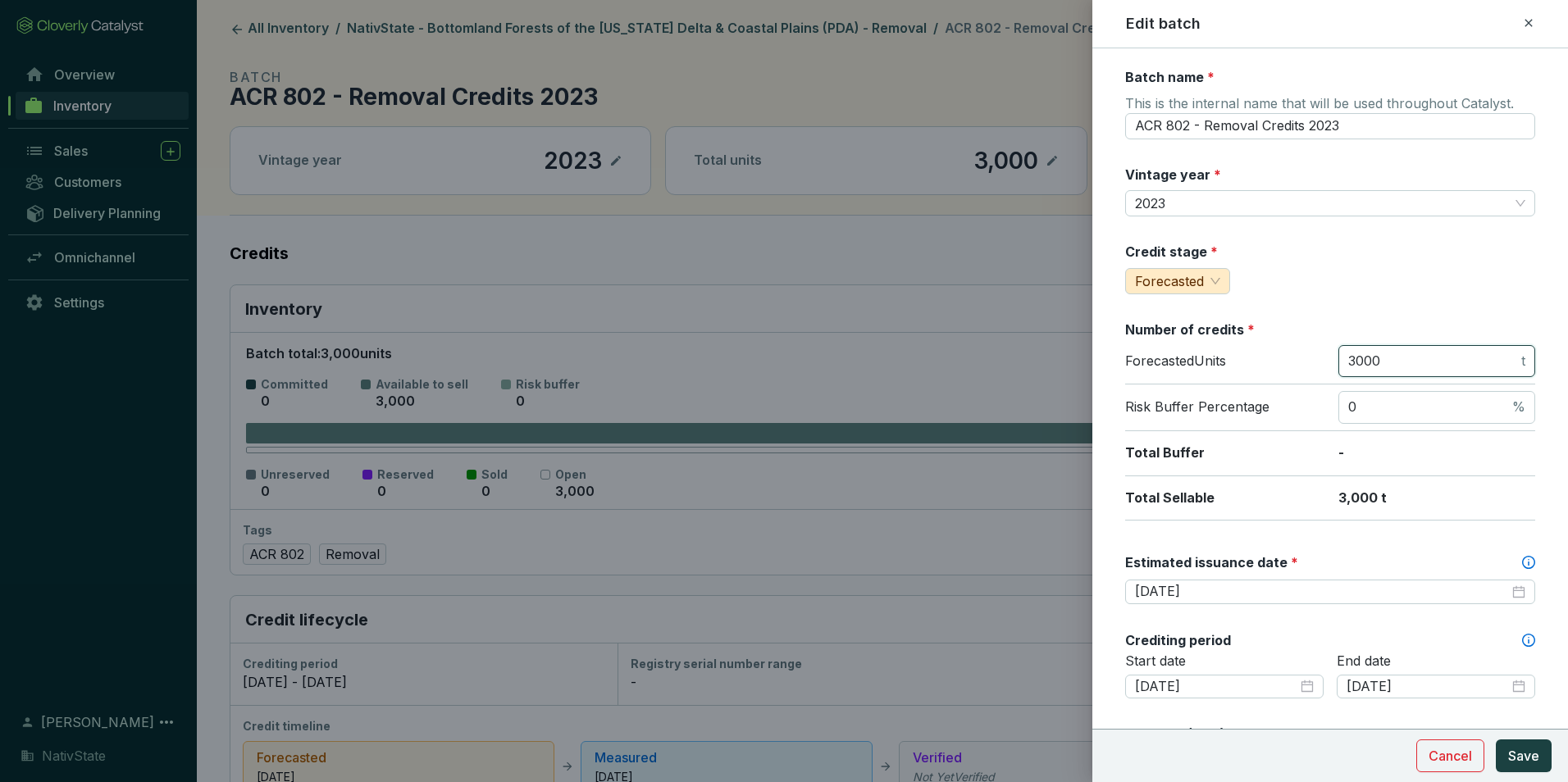
drag, startPoint x: 1406, startPoint y: 359, endPoint x: 1182, endPoint y: 336, distance: 225.2
click at [1182, 336] on section "Number of credits * Forecasted Units 3000 t Risk Buffer Percentage 0 % Total Bu…" at bounding box center [1329, 420] width 410 height 200
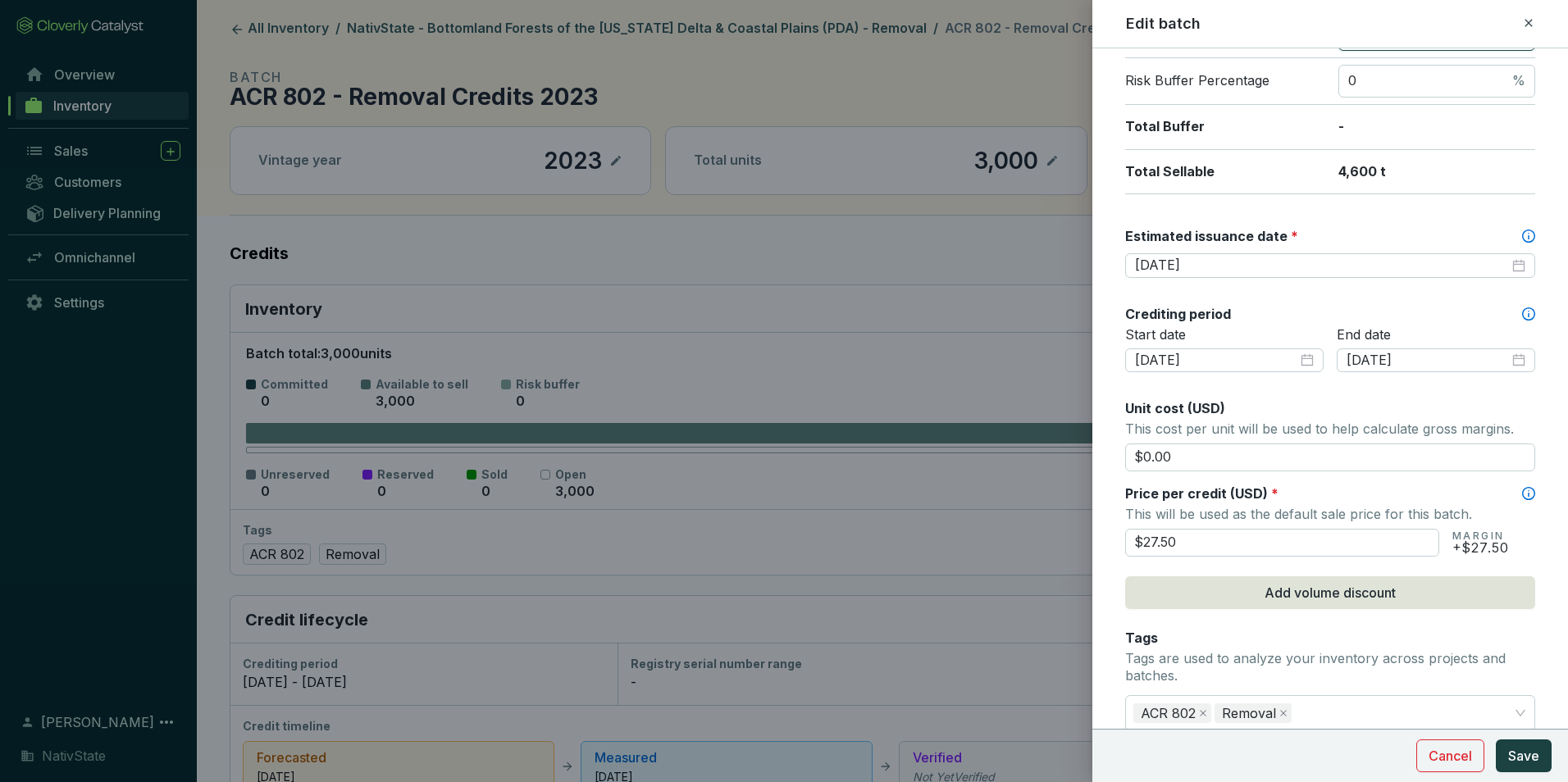
scroll to position [410, 0]
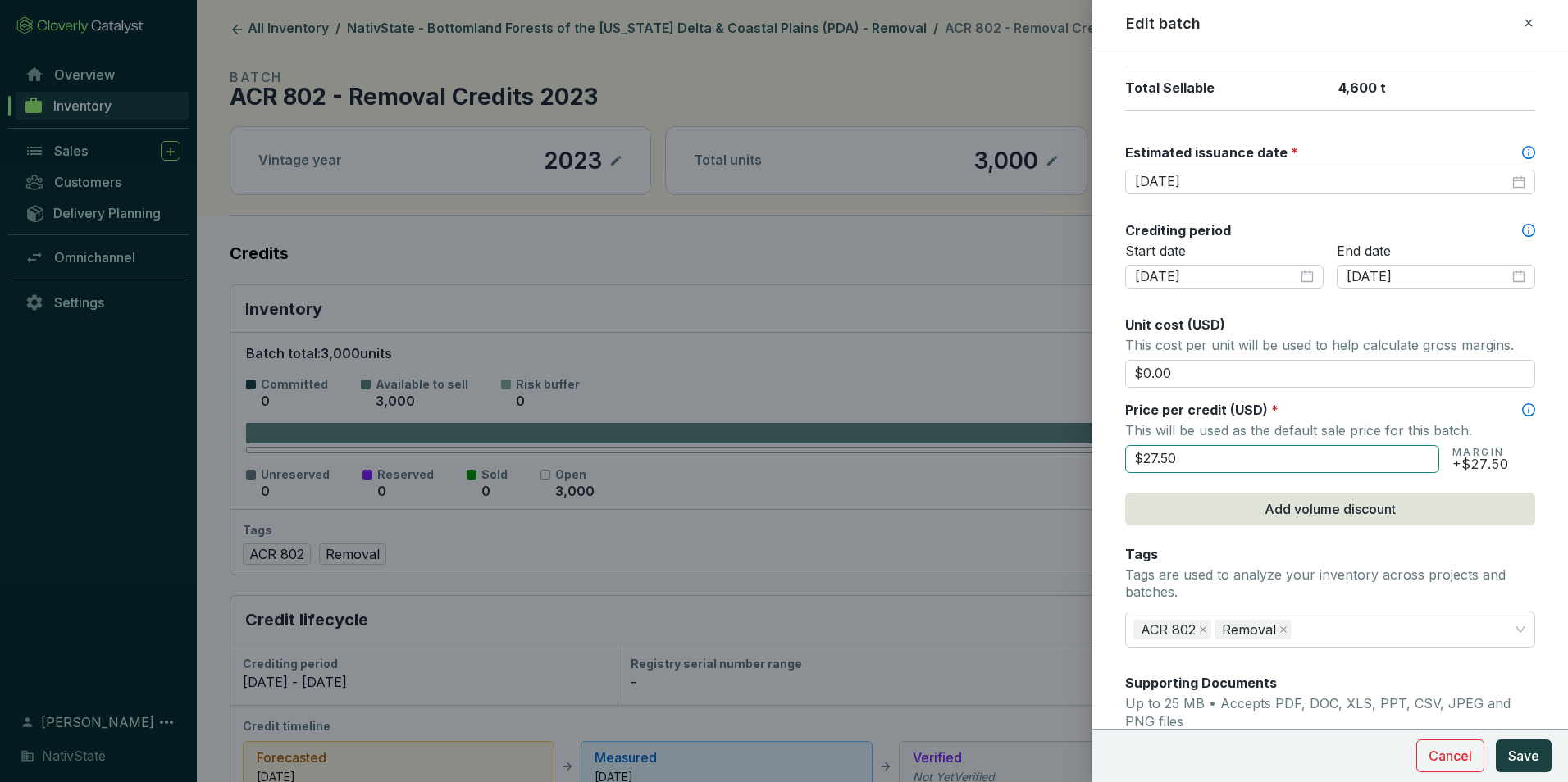
type input "4600"
drag, startPoint x: 1189, startPoint y: 462, endPoint x: 915, endPoint y: 434, distance: 275.4
click at [917, 435] on div "Edit batch Batch name * This is the internal name that will be used throughout …" at bounding box center [784, 391] width 1568 height 782
type input "$29.50"
click at [1511, 756] on span "Save" at bounding box center [1524, 756] width 32 height 20
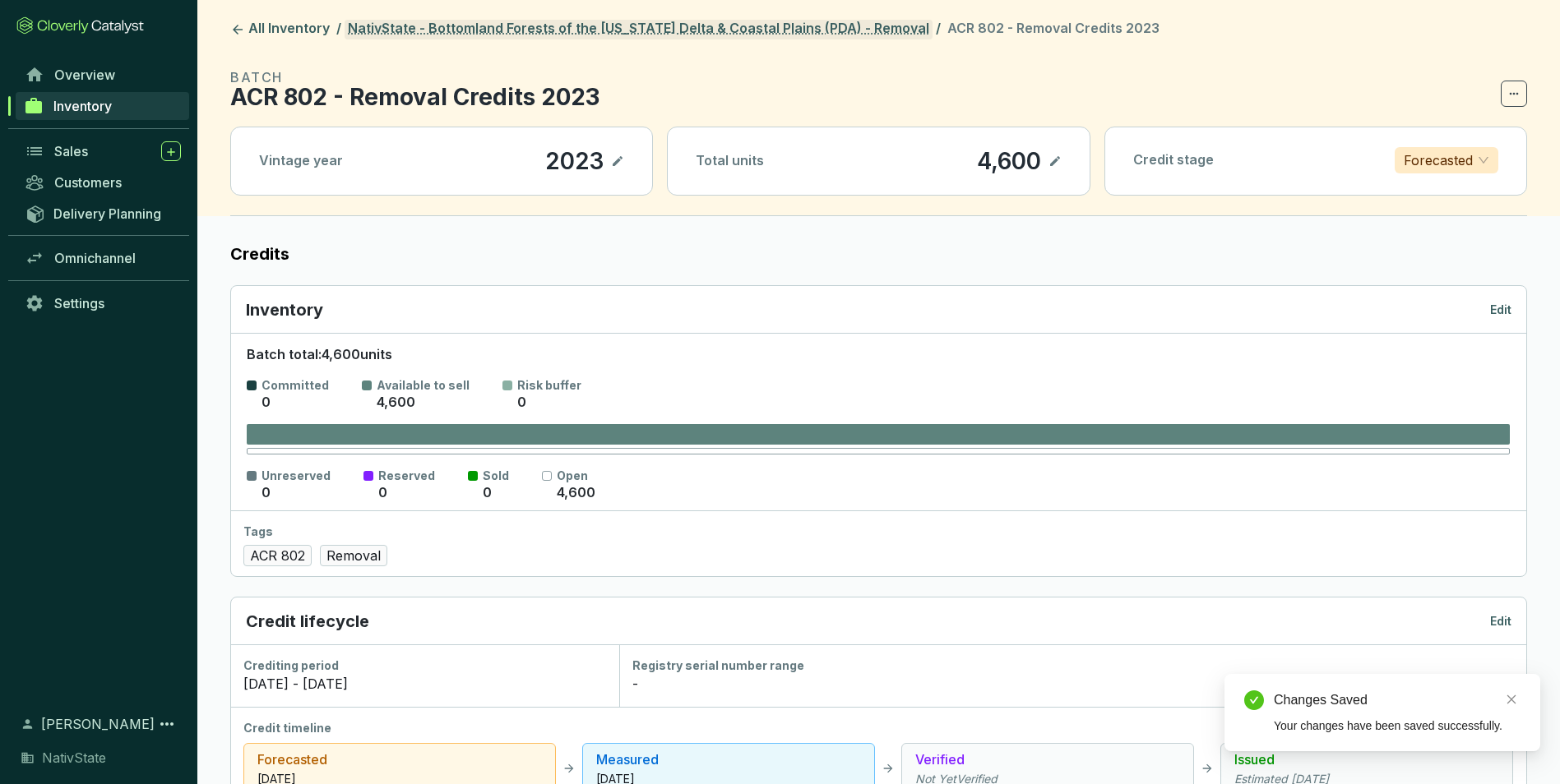
click at [666, 34] on link "NativState - Bottomland Forests of the Mississippi Delta & Coastal Plains (PDA)…" at bounding box center [638, 29] width 588 height 20
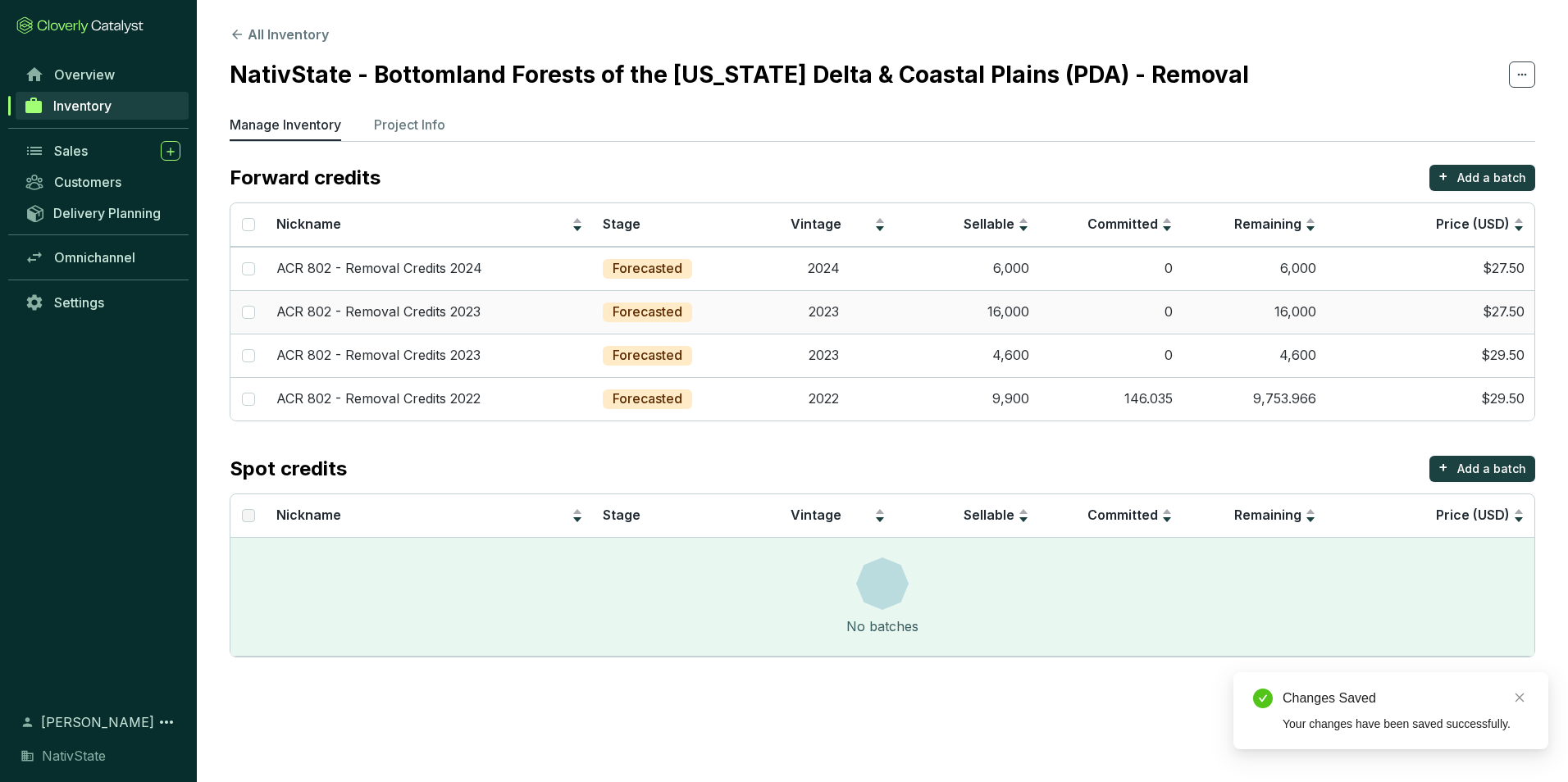
click at [1012, 307] on td "16,000" at bounding box center [967, 312] width 143 height 43
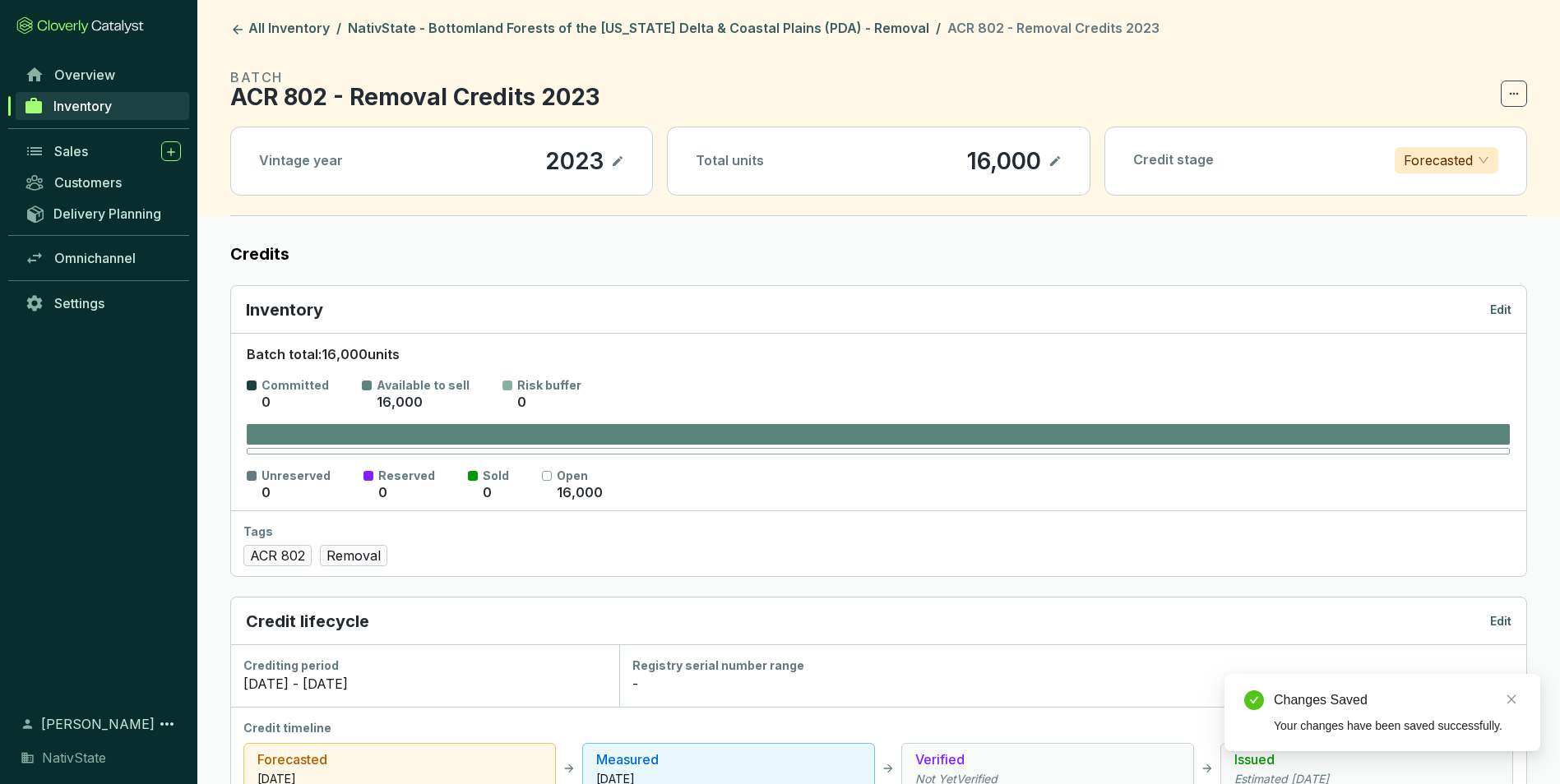
click at [1490, 311] on p "Edit" at bounding box center [1500, 309] width 21 height 16
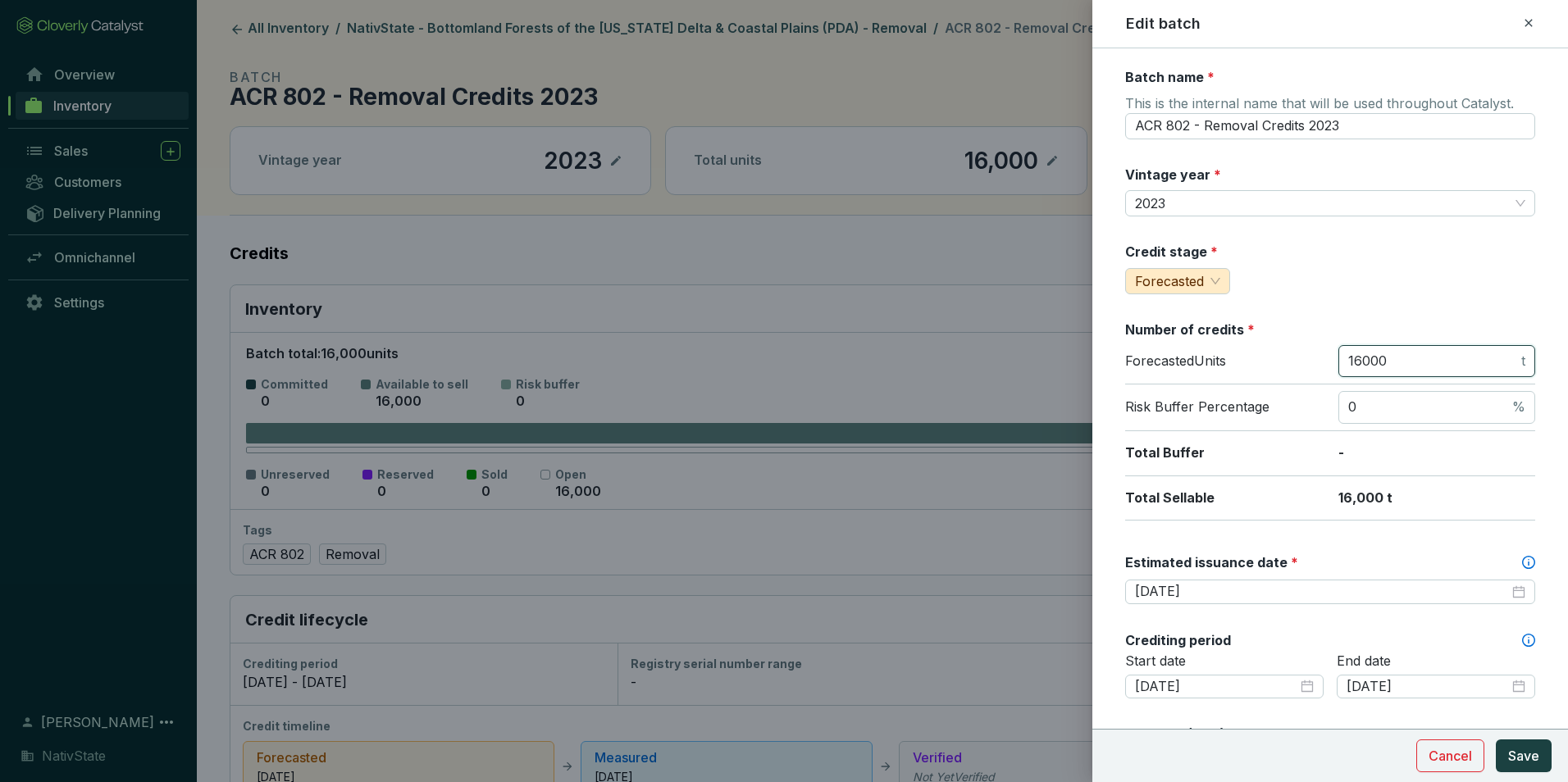
drag, startPoint x: 1395, startPoint y: 365, endPoint x: 1237, endPoint y: 356, distance: 158.3
click at [1237, 356] on div "Forecasted Units 16000 t" at bounding box center [1329, 365] width 410 height 40
type input "19700"
click at [1284, 299] on div "Batch name * This is the internal name that will be used throughout Catalyst. A…" at bounding box center [1329, 727] width 410 height 1318
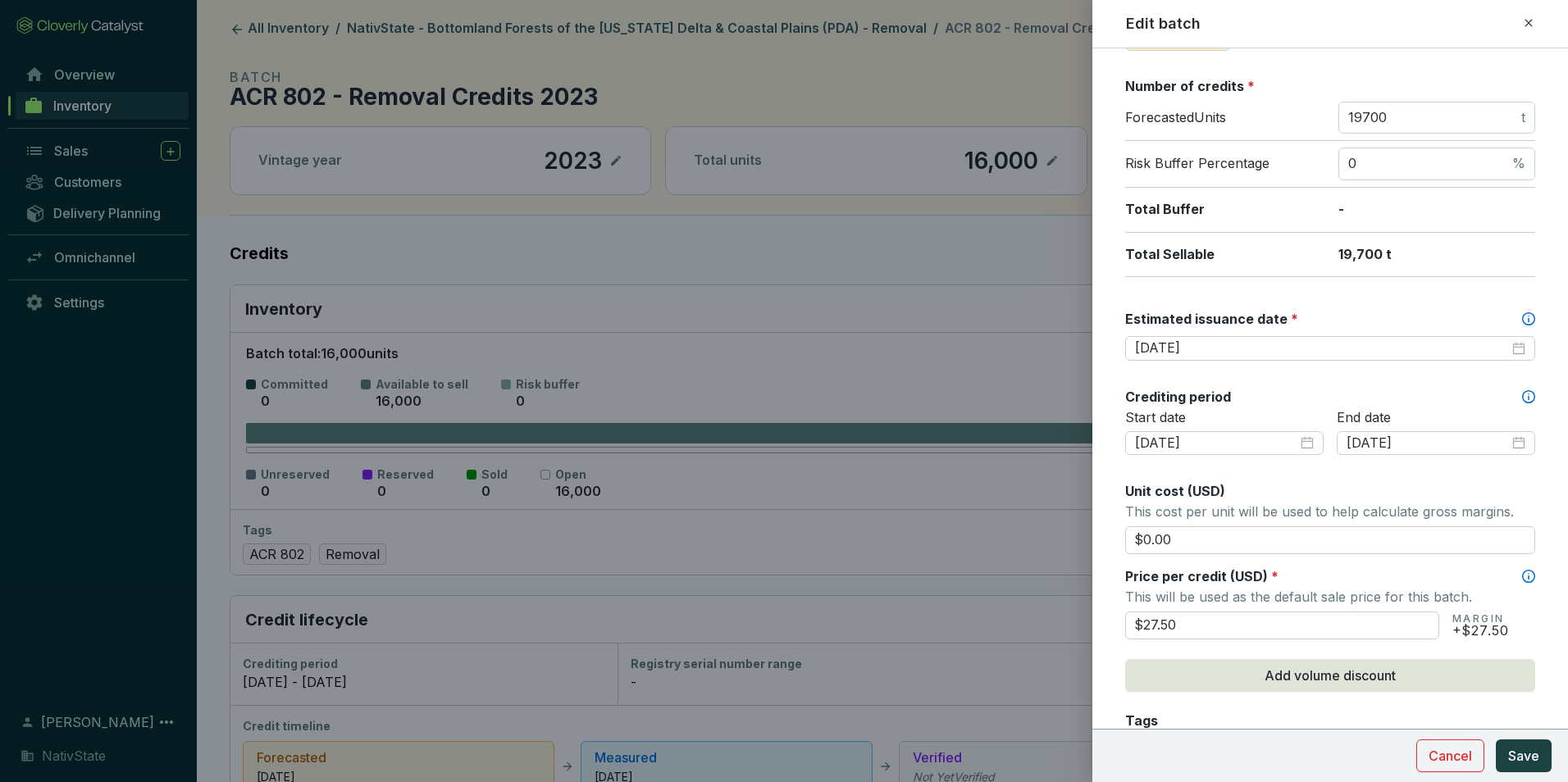
scroll to position [246, 0]
drag, startPoint x: 1231, startPoint y: 613, endPoint x: 890, endPoint y: 541, distance: 348.5
click at [890, 541] on div "Edit batch Batch name * This is the internal name that will be used throughout …" at bounding box center [784, 391] width 1568 height 782
type input "$29.50"
click at [1527, 752] on span "Save" at bounding box center [1524, 756] width 32 height 20
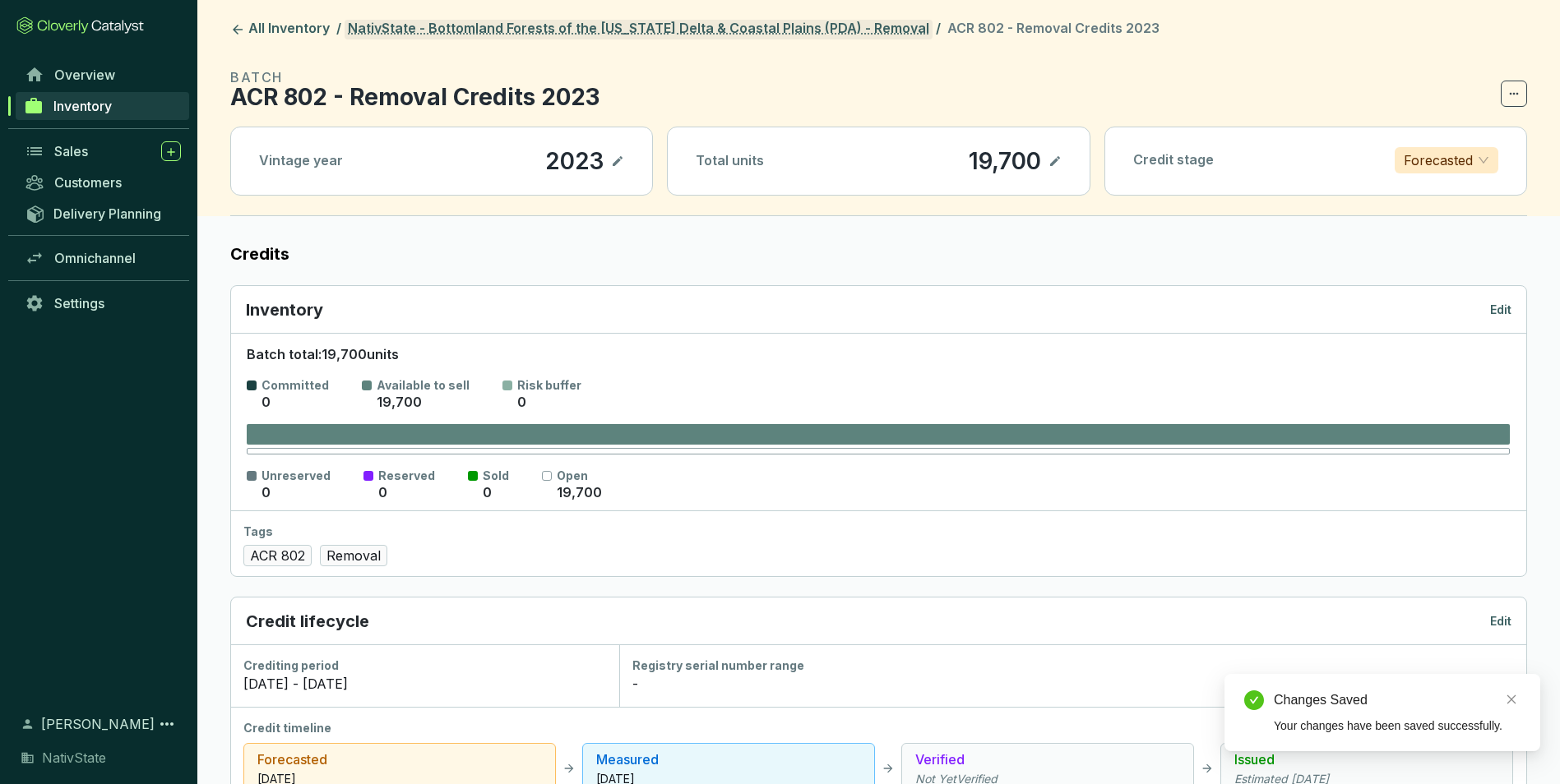
click at [665, 30] on link "NativState - Bottomland Forests of the Mississippi Delta & Coastal Plains (PDA)…" at bounding box center [638, 29] width 588 height 20
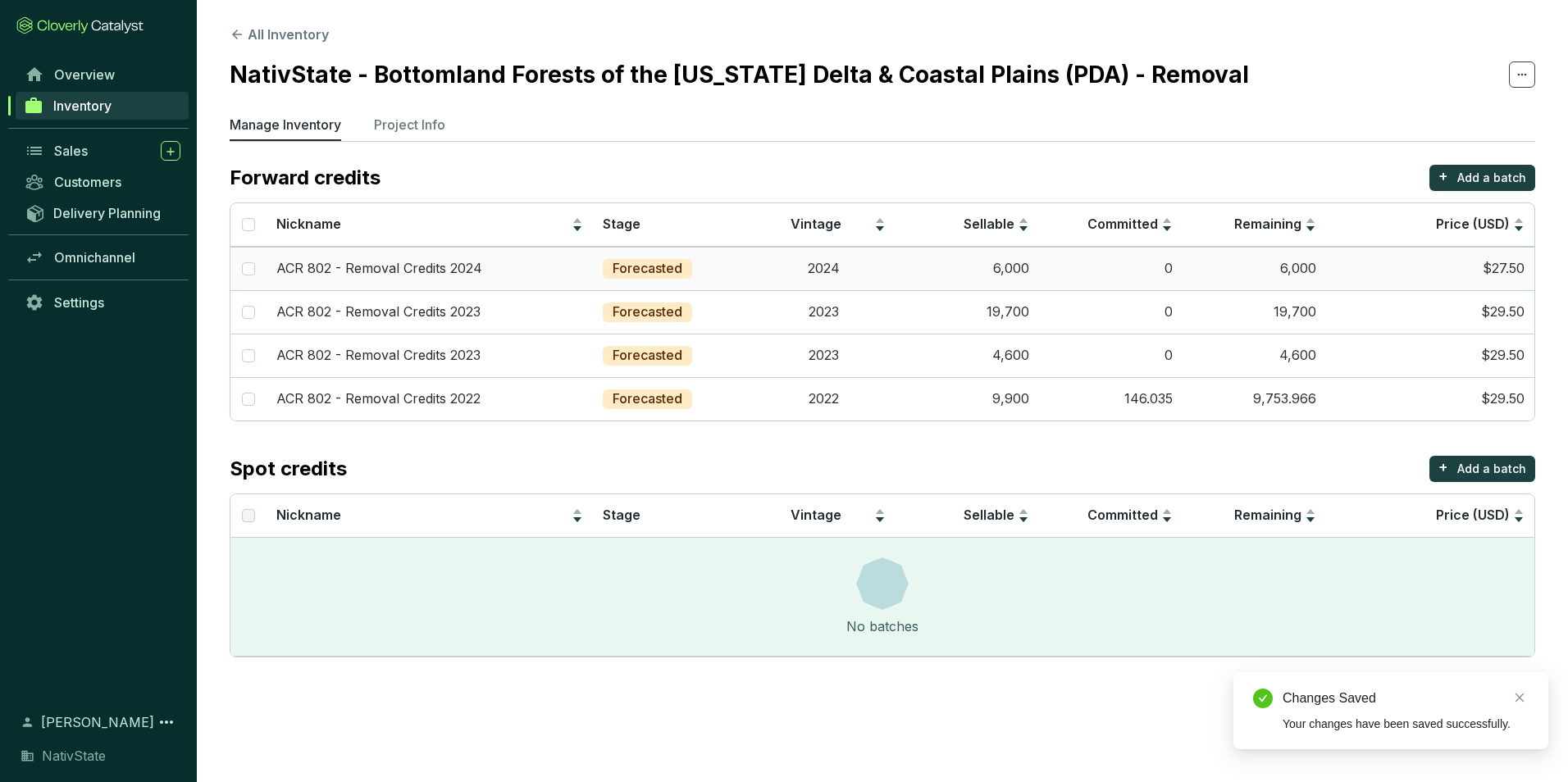
click at [1155, 269] on td "0" at bounding box center [1110, 268] width 143 height 43
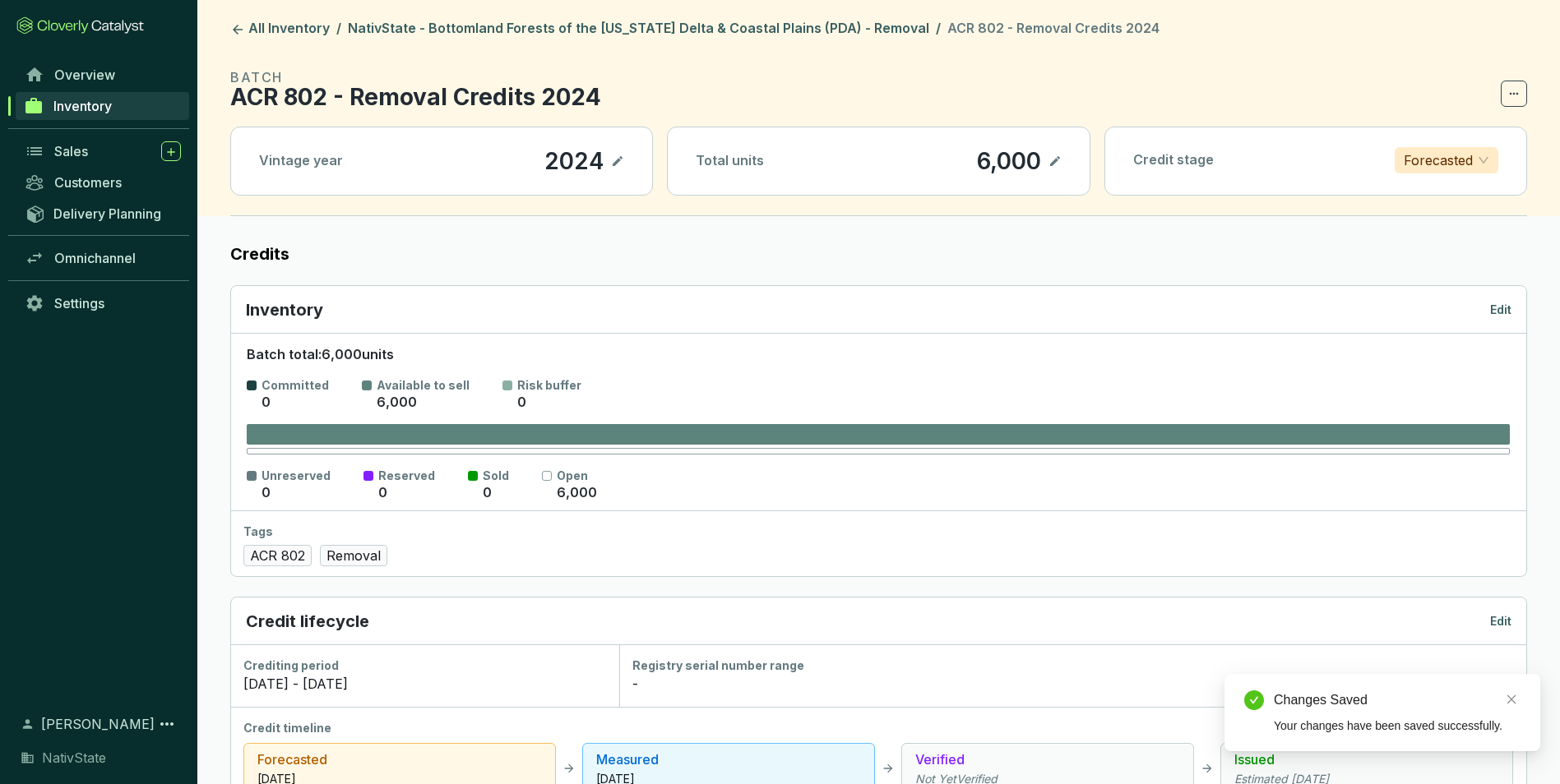
click at [1507, 313] on p "Edit" at bounding box center [1500, 309] width 21 height 16
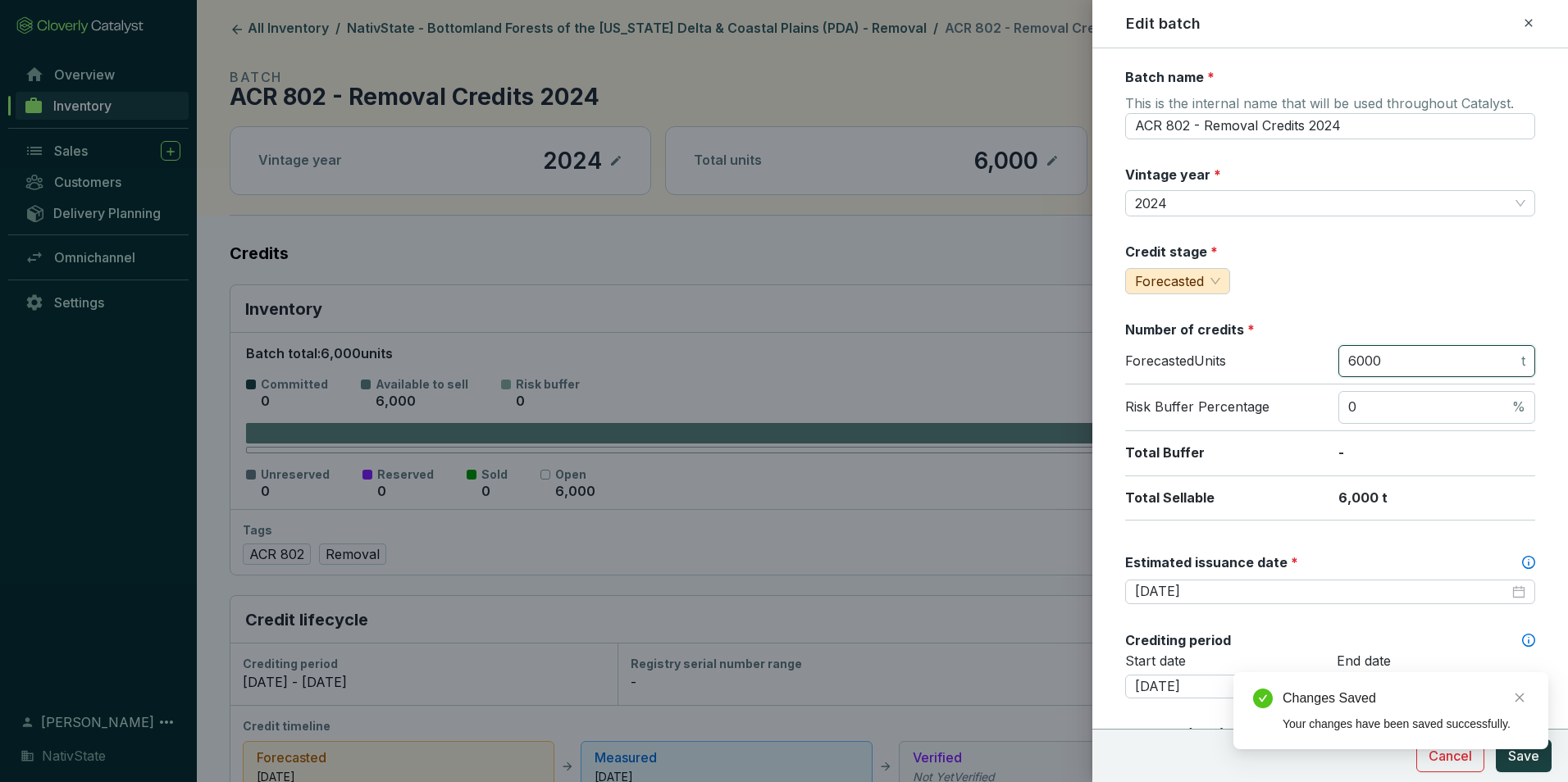
drag, startPoint x: 1422, startPoint y: 360, endPoint x: 1037, endPoint y: 282, distance: 392.8
click at [1044, 290] on div "Edit batch Batch name * This is the internal name that will be used throughout …" at bounding box center [784, 391] width 1568 height 782
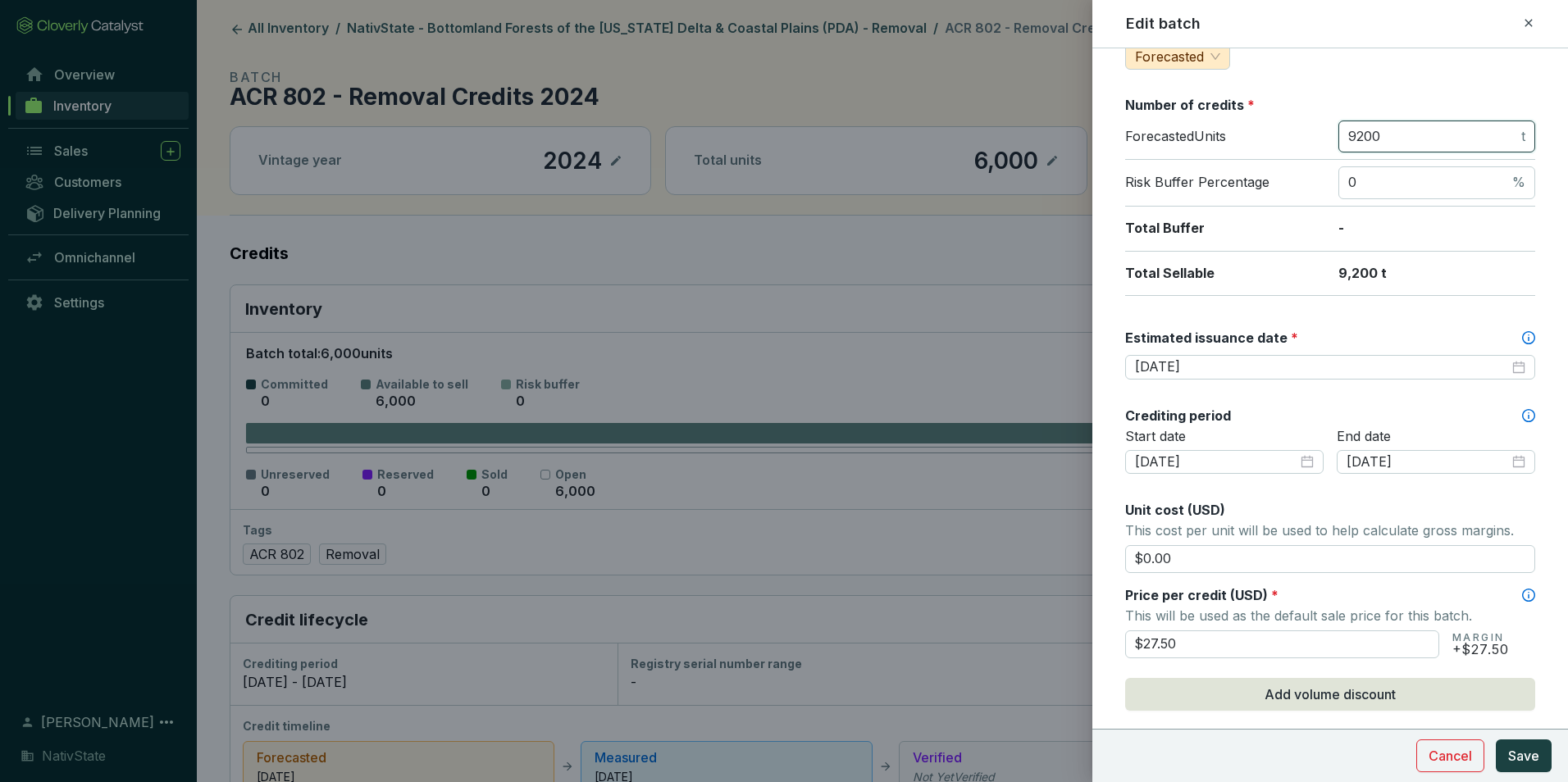
scroll to position [246, 0]
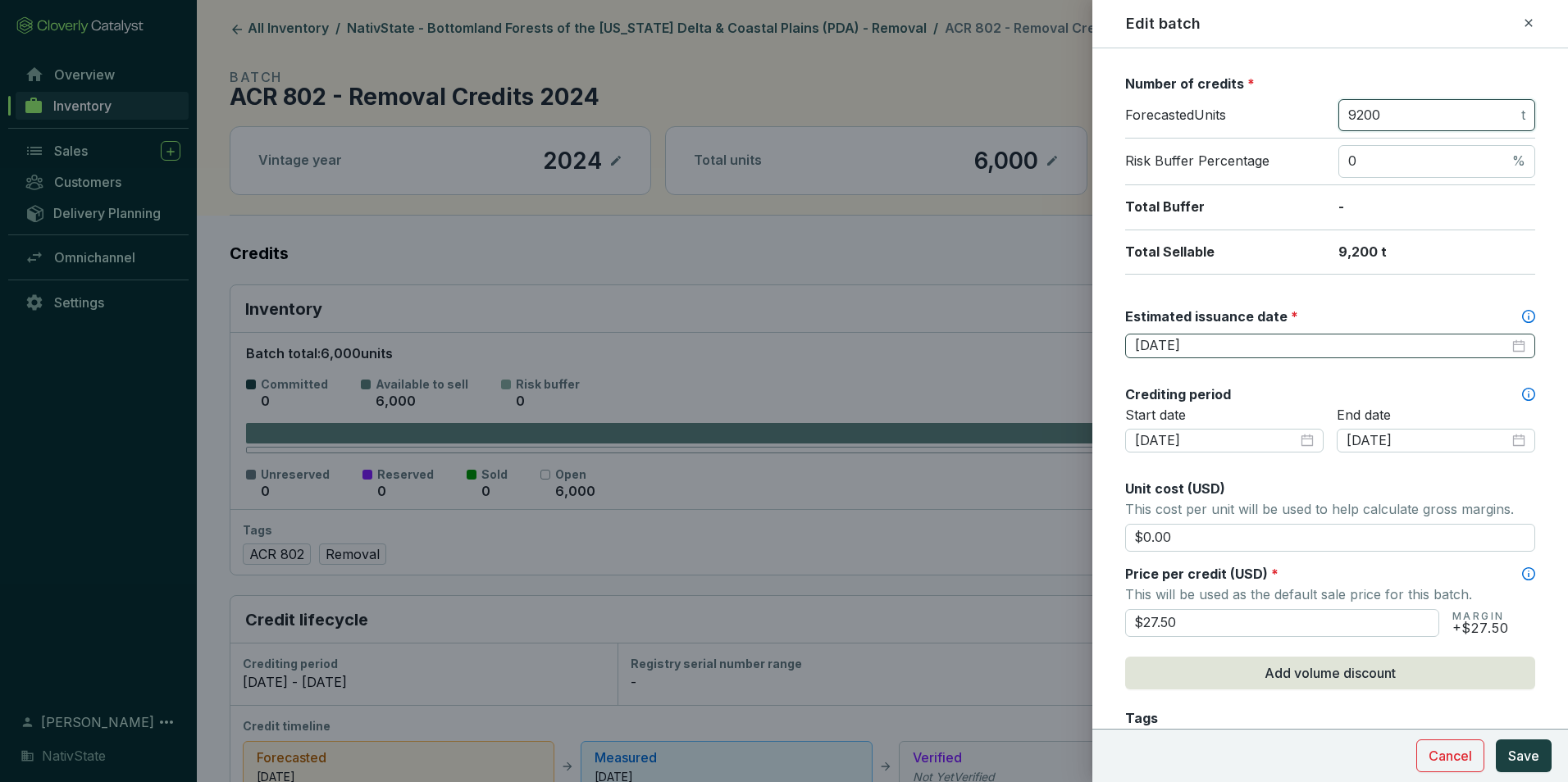
click at [1507, 345] on div "2026-08-31" at bounding box center [1330, 346] width 390 height 18
type input "9200"
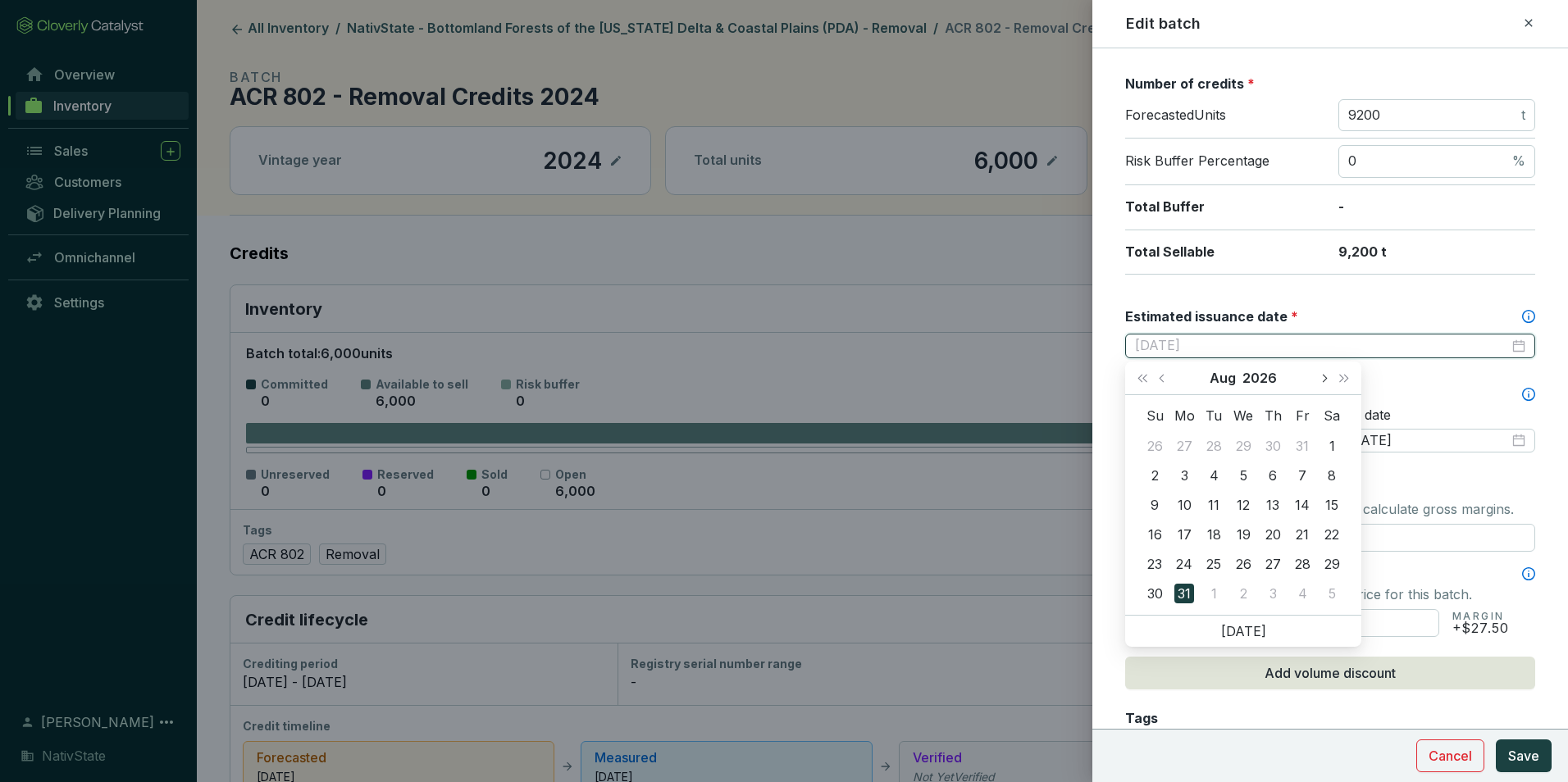
type input "2026-08-31"
click at [1325, 302] on div "Batch name * This is the internal name that will be used throughout Catalyst. A…" at bounding box center [1329, 480] width 410 height 1318
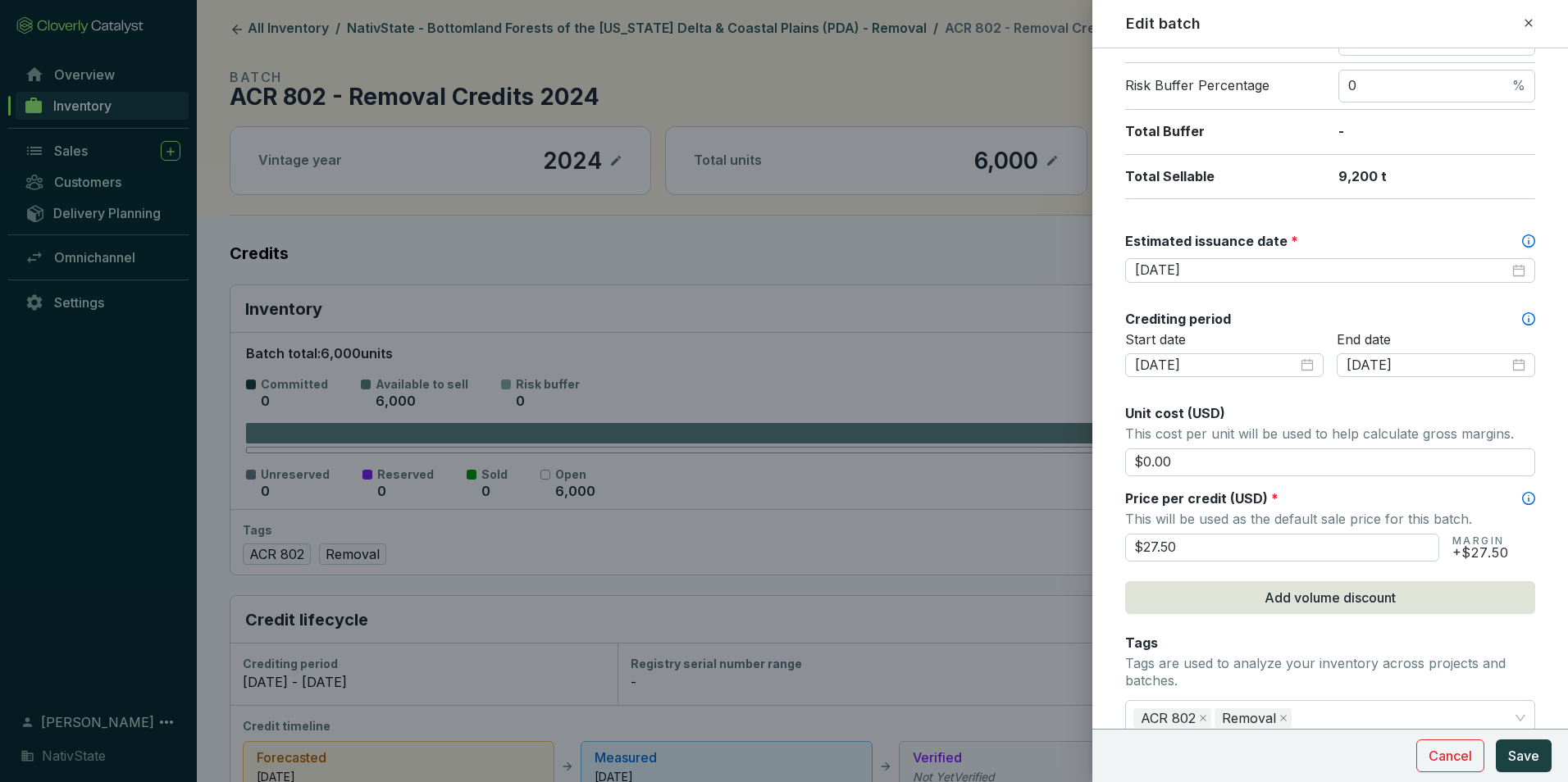
scroll to position [328, 0]
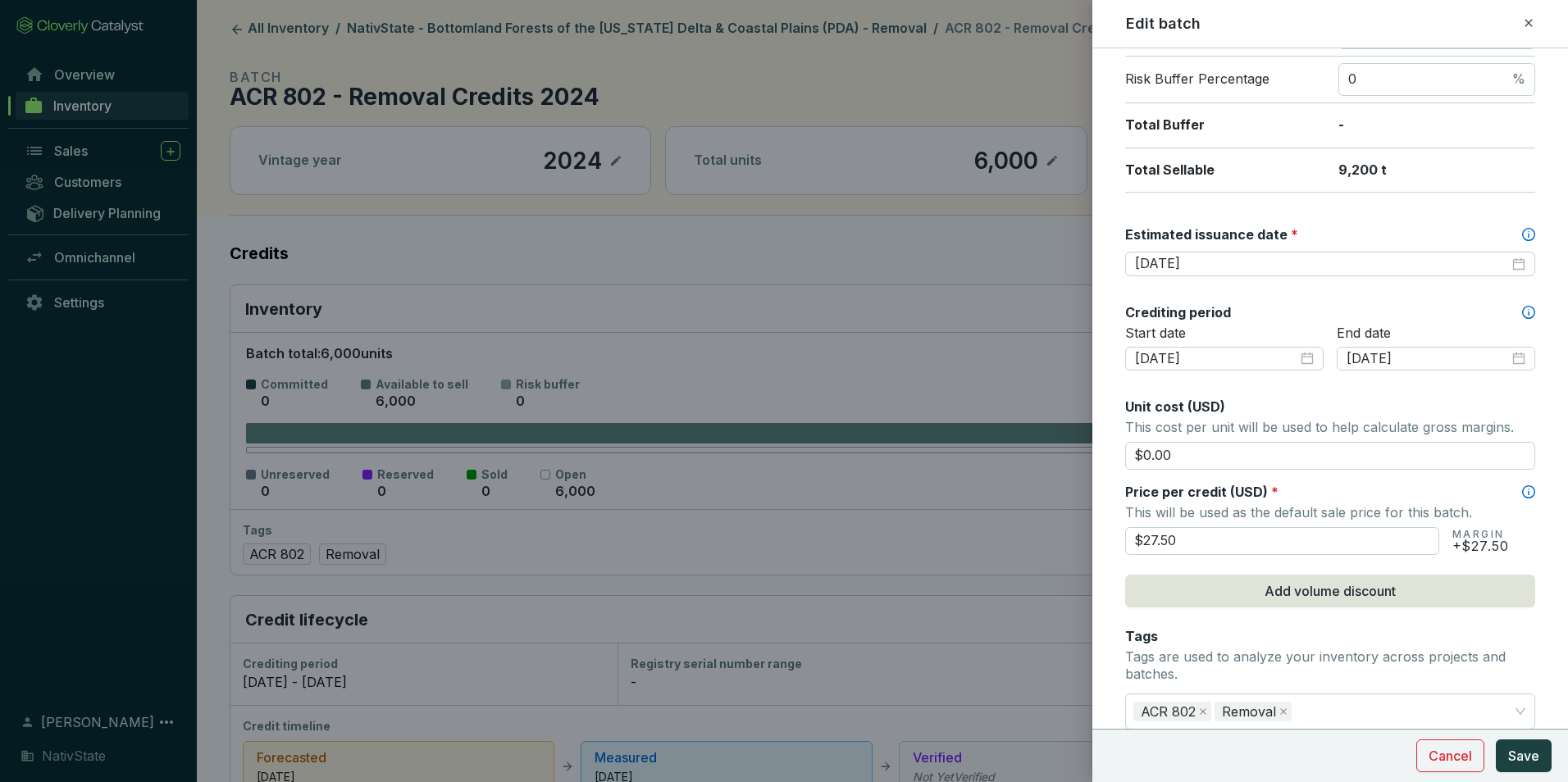
drag, startPoint x: 1238, startPoint y: 553, endPoint x: 970, endPoint y: 524, distance: 269.6
click at [971, 525] on div "Edit batch Batch name * This is the internal name that will be used throughout …" at bounding box center [784, 391] width 1568 height 782
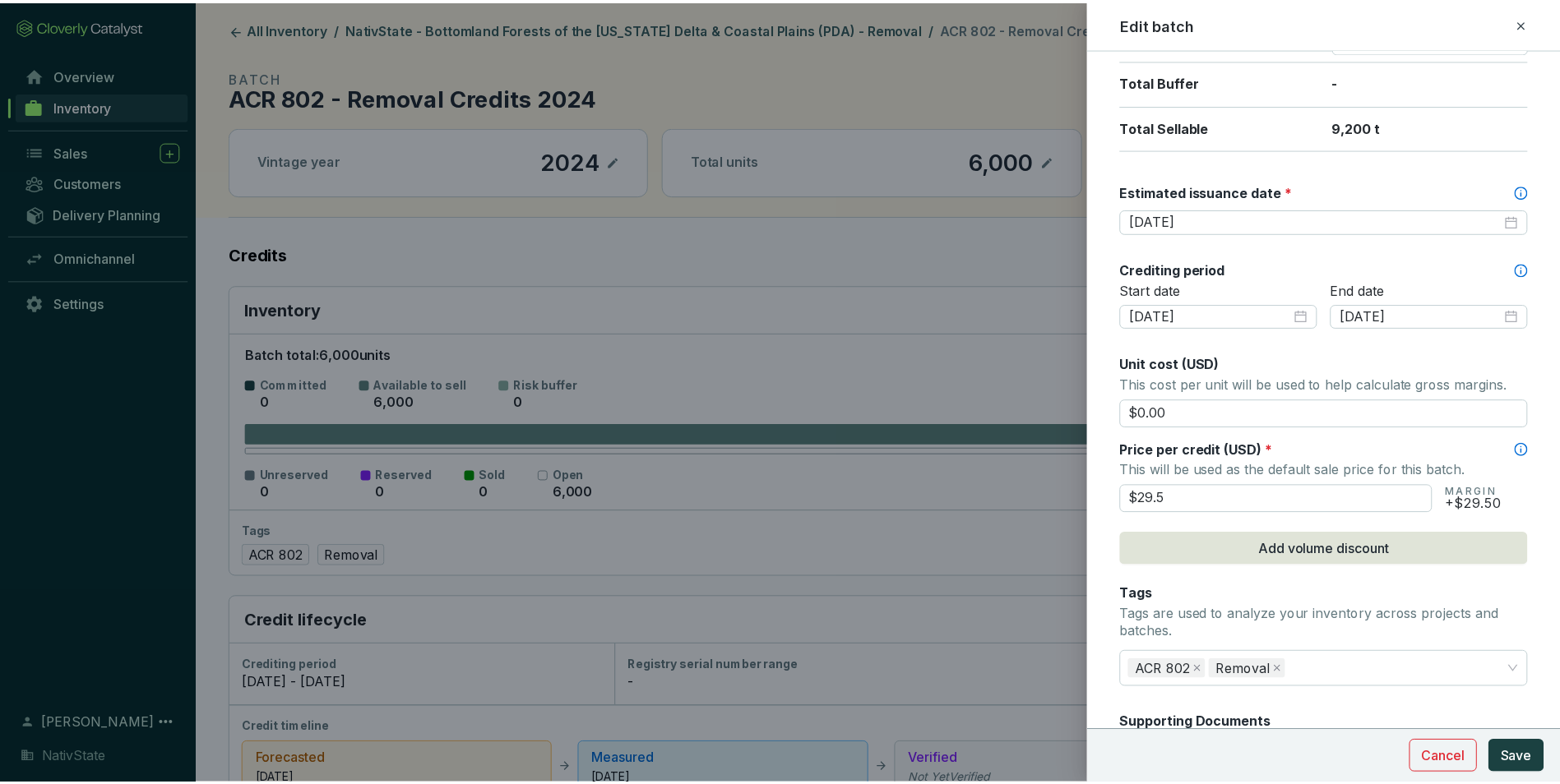
scroll to position [576, 0]
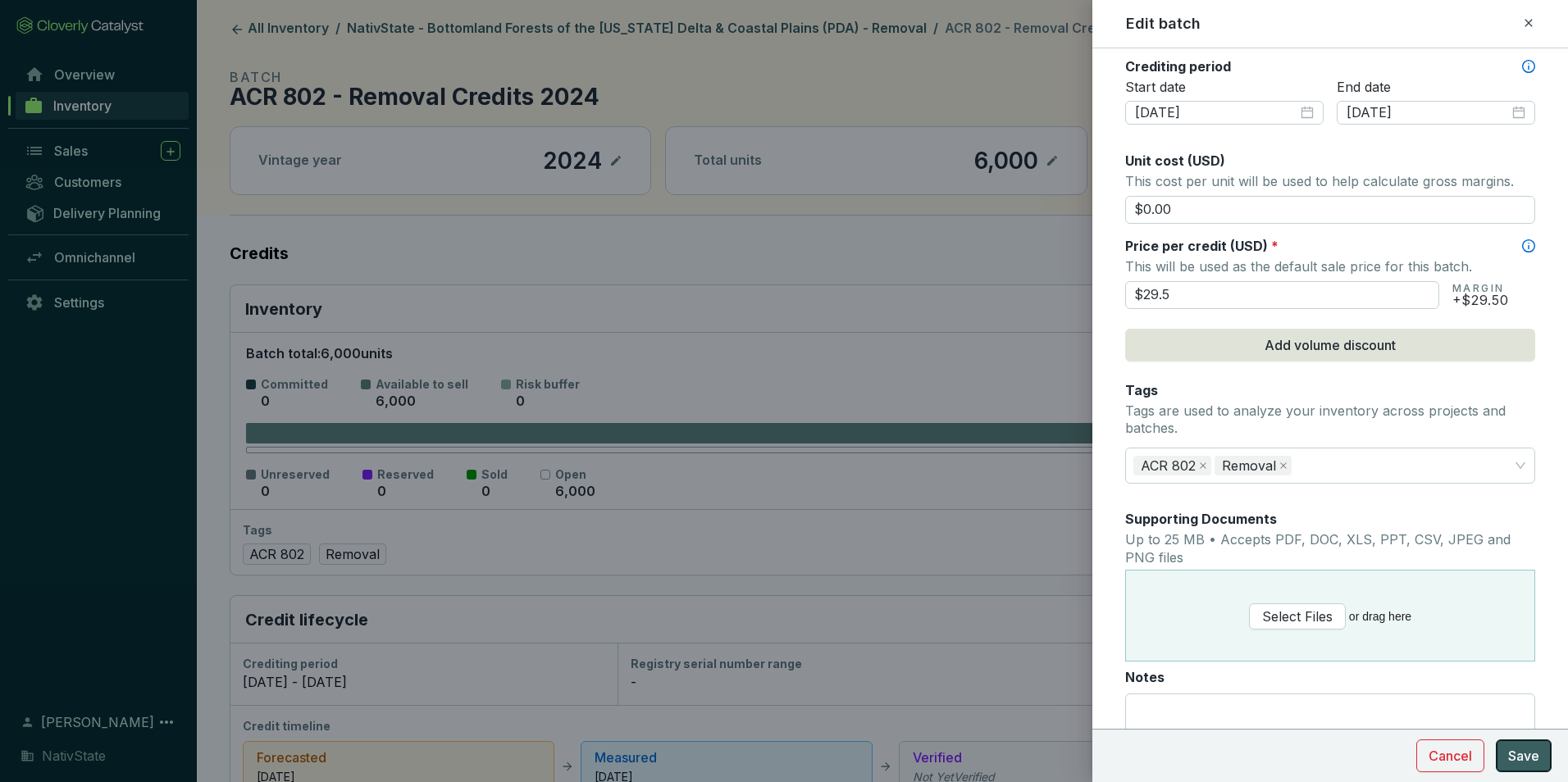
type input "$29.50"
click at [1523, 745] on button "Save" at bounding box center [1523, 756] width 55 height 32
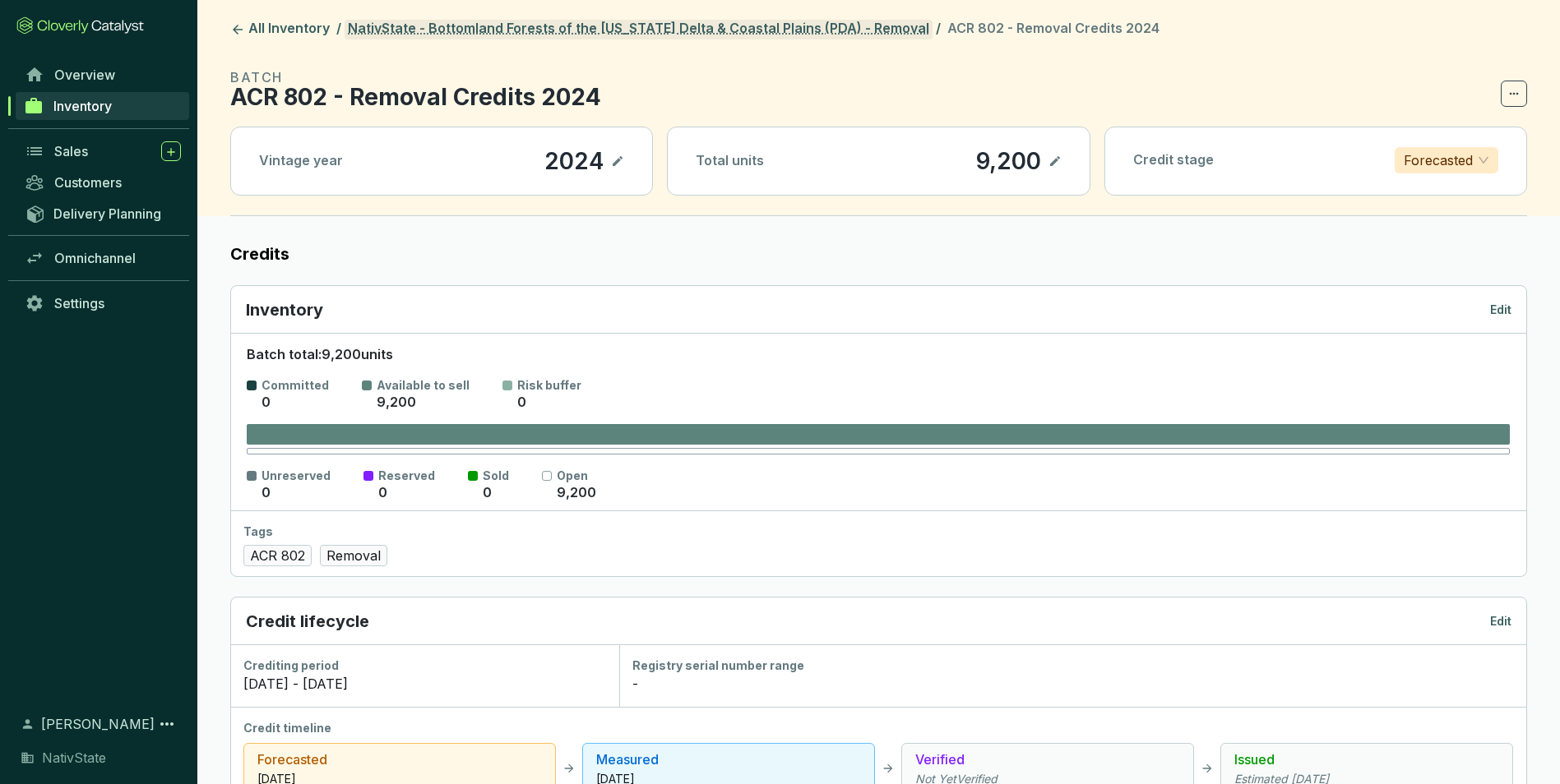
click at [701, 32] on link "NativState - Bottomland Forests of the Mississippi Delta & Coastal Plains (PDA)…" at bounding box center [638, 29] width 588 height 20
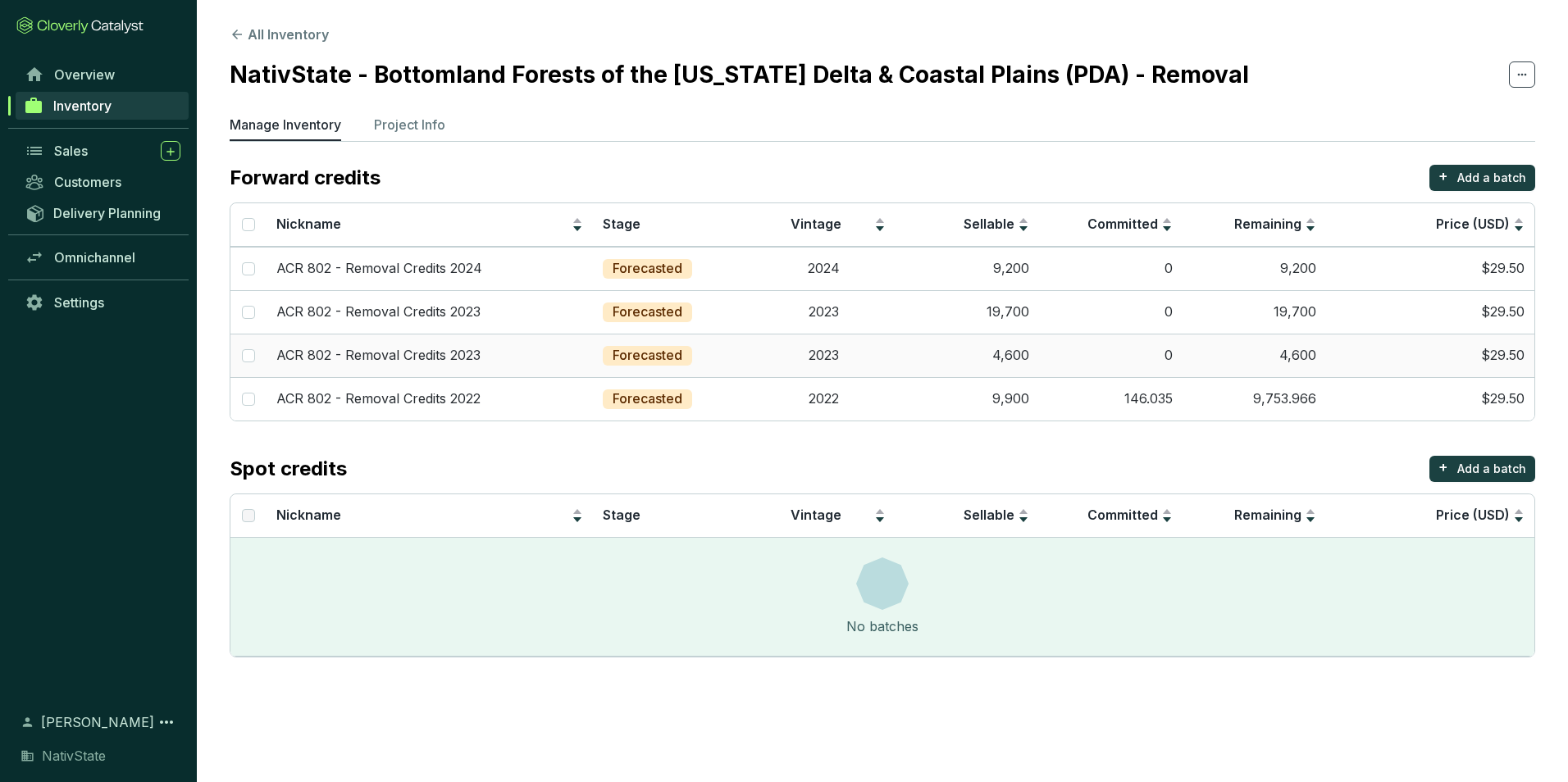
click at [869, 346] on td "2023" at bounding box center [823, 355] width 143 height 43
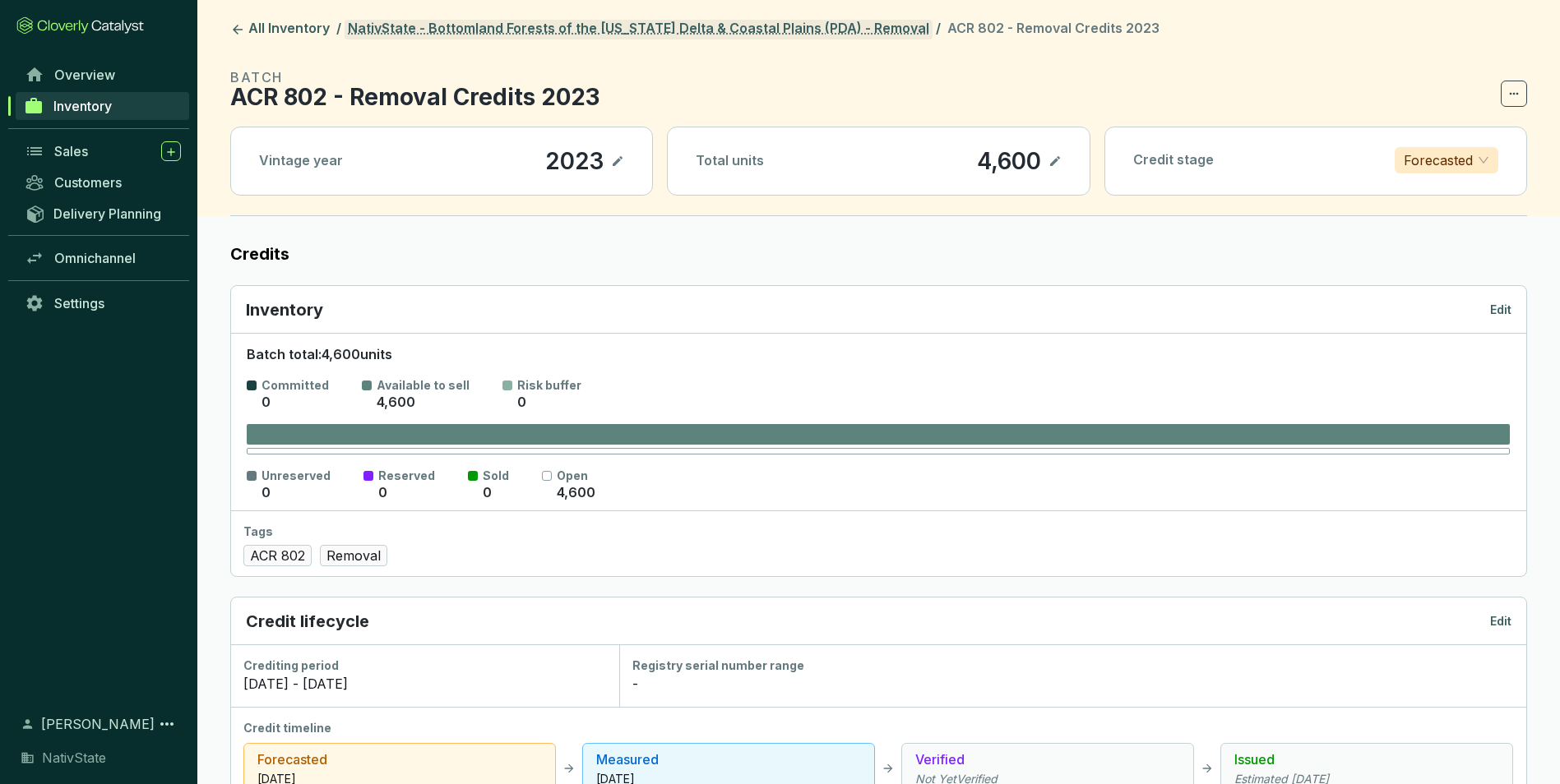
click at [730, 32] on link "NativState - Bottomland Forests of the Mississippi Delta & Coastal Plains (PDA)…" at bounding box center [638, 29] width 588 height 20
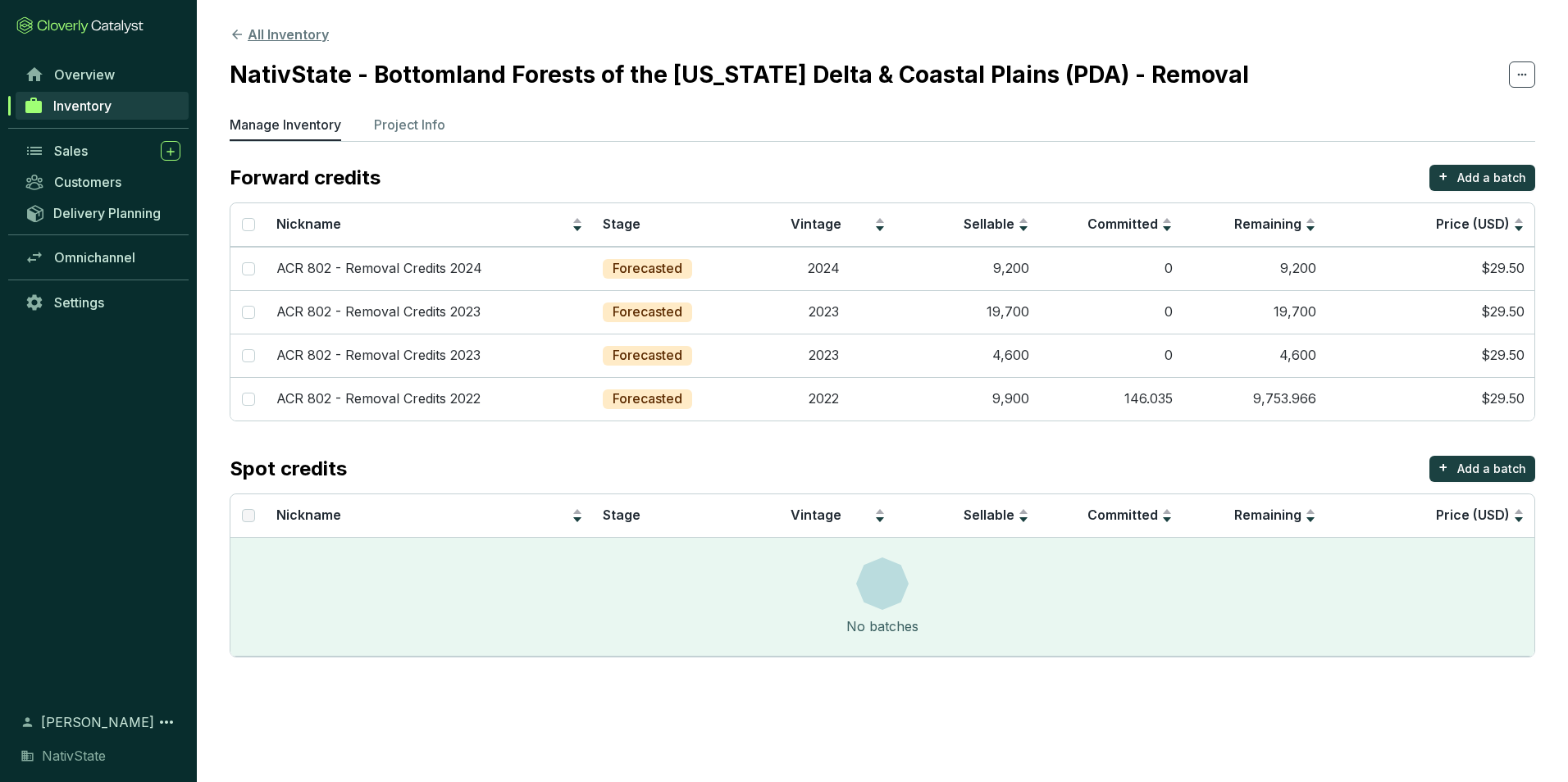
click at [254, 26] on button "All Inventory" at bounding box center [279, 34] width 99 height 20
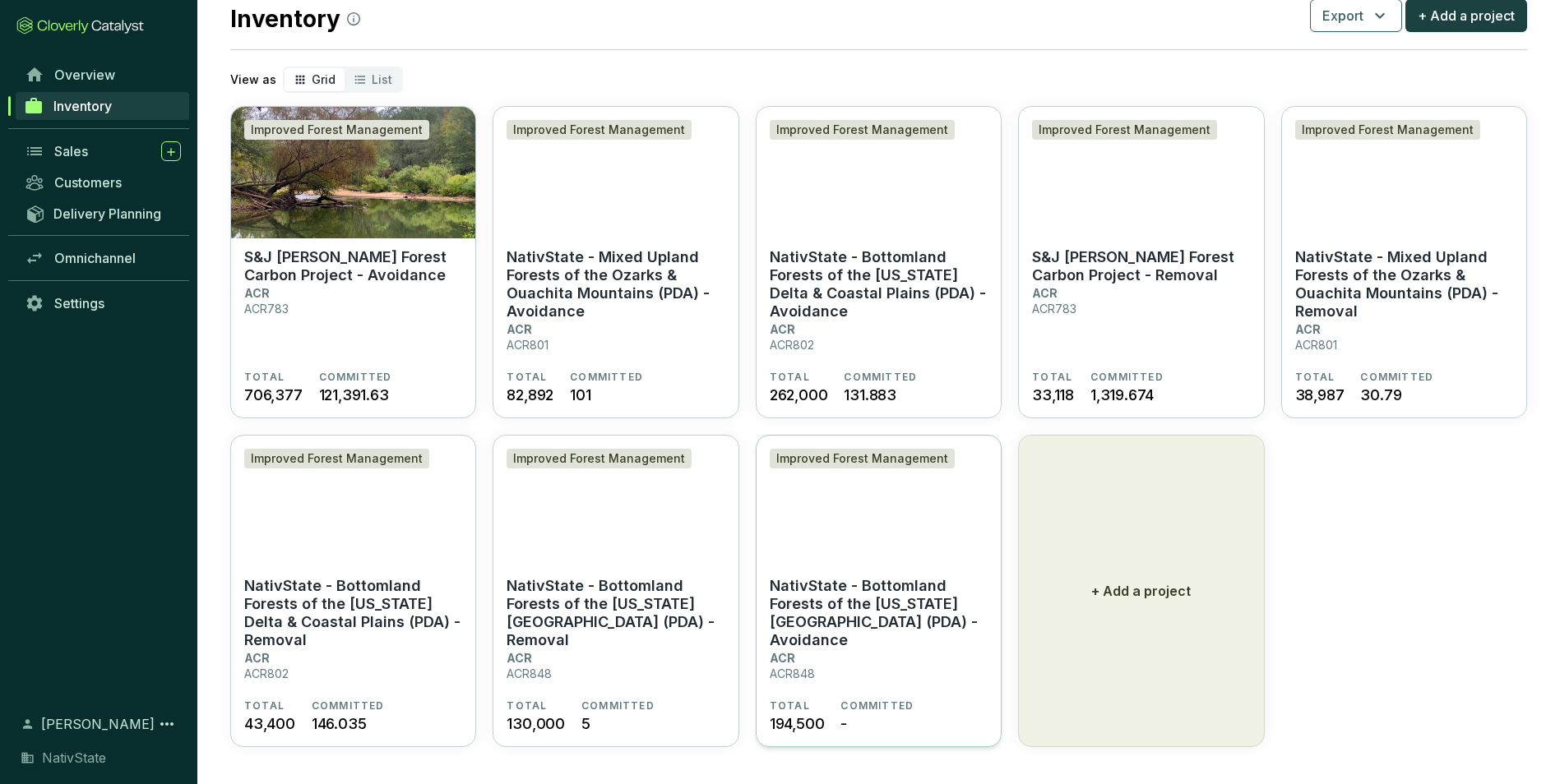
scroll to position [54, 0]
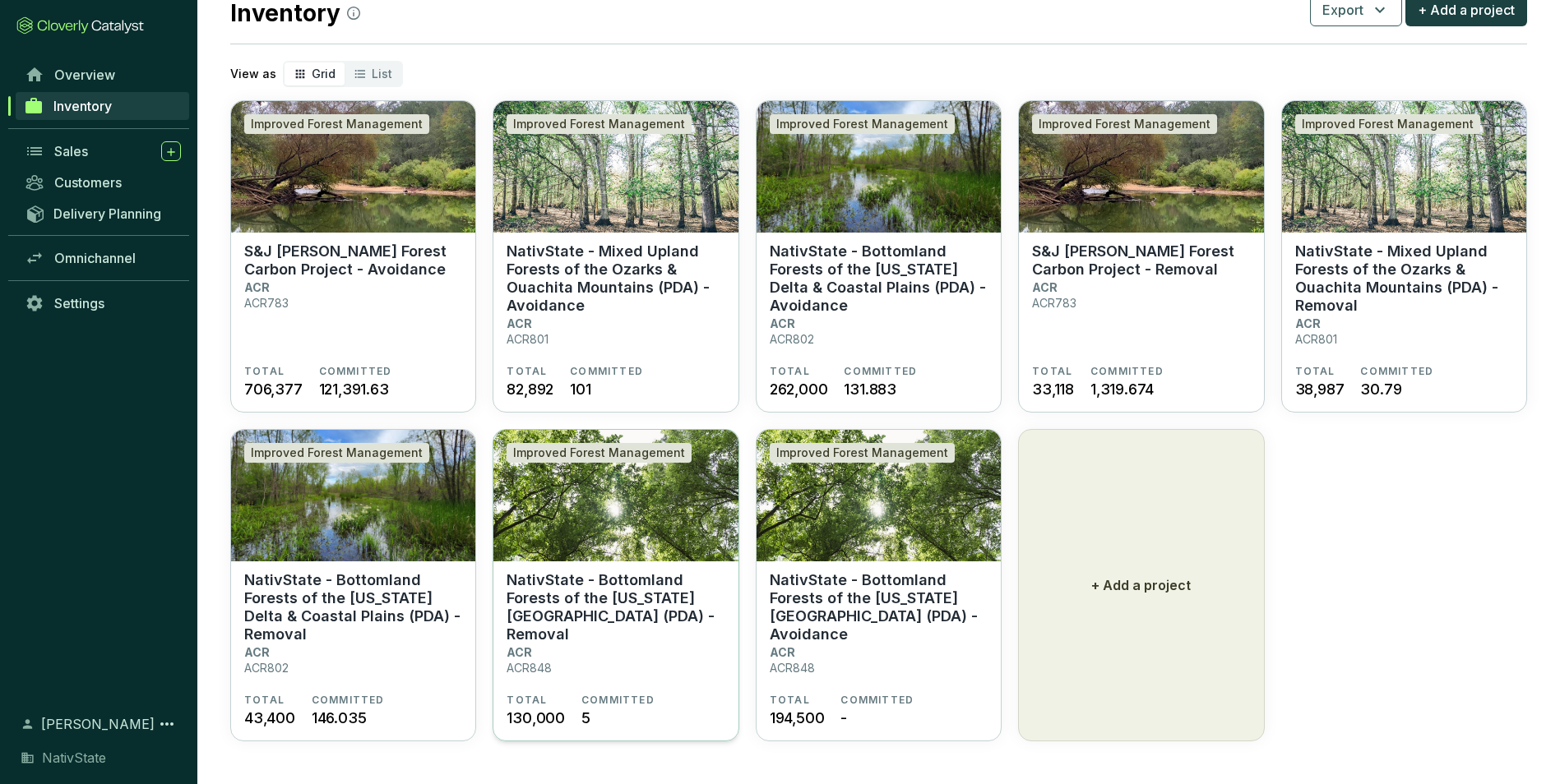
click at [582, 618] on p "NativState - Bottomland Forests of the [US_STATE][GEOGRAPHIC_DATA] (PDA) - Remo…" at bounding box center [615, 607] width 218 height 73
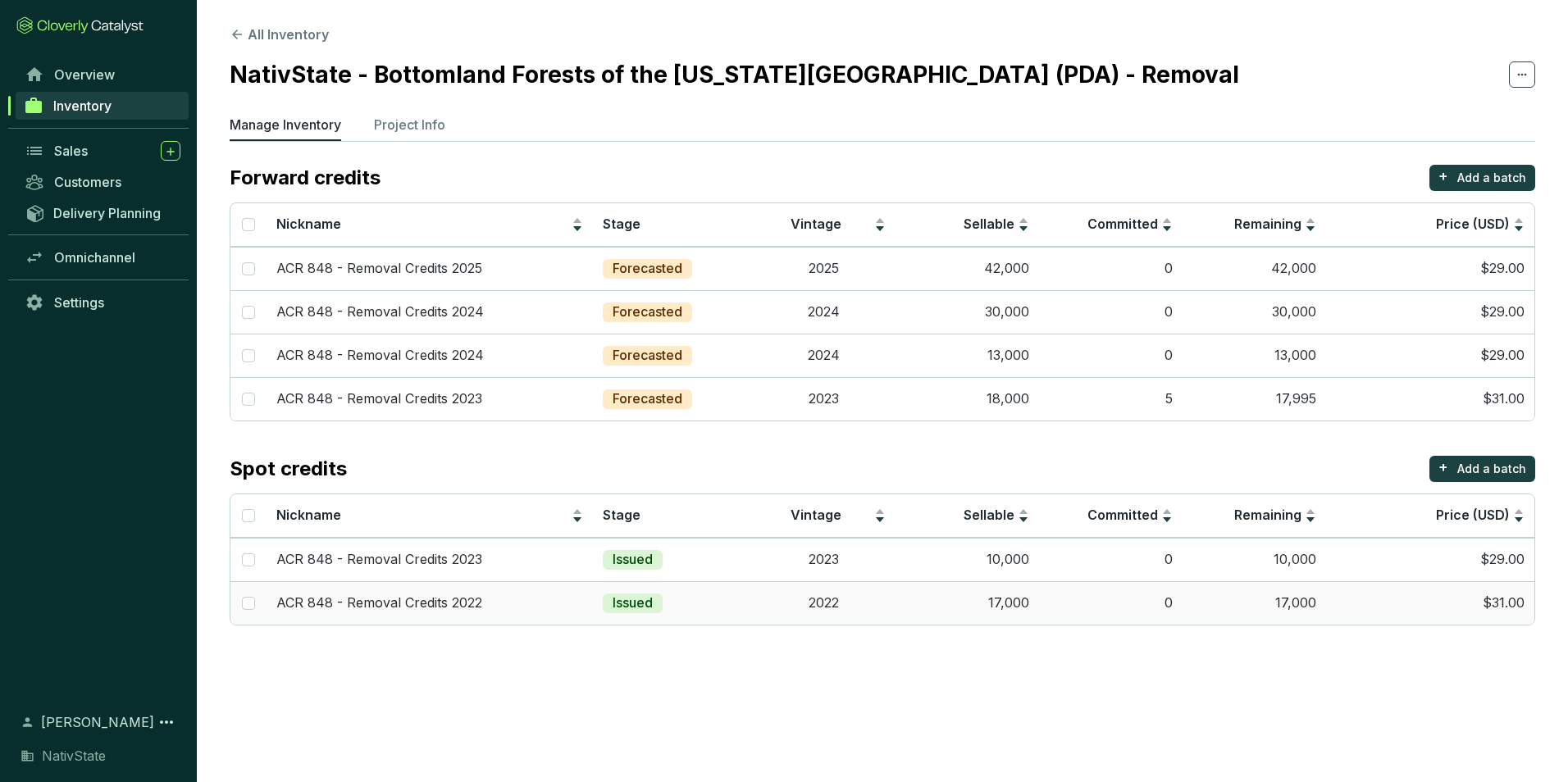
click at [1037, 595] on td "17,000" at bounding box center [967, 602] width 143 height 43
